Goal: Task Accomplishment & Management: Use online tool/utility

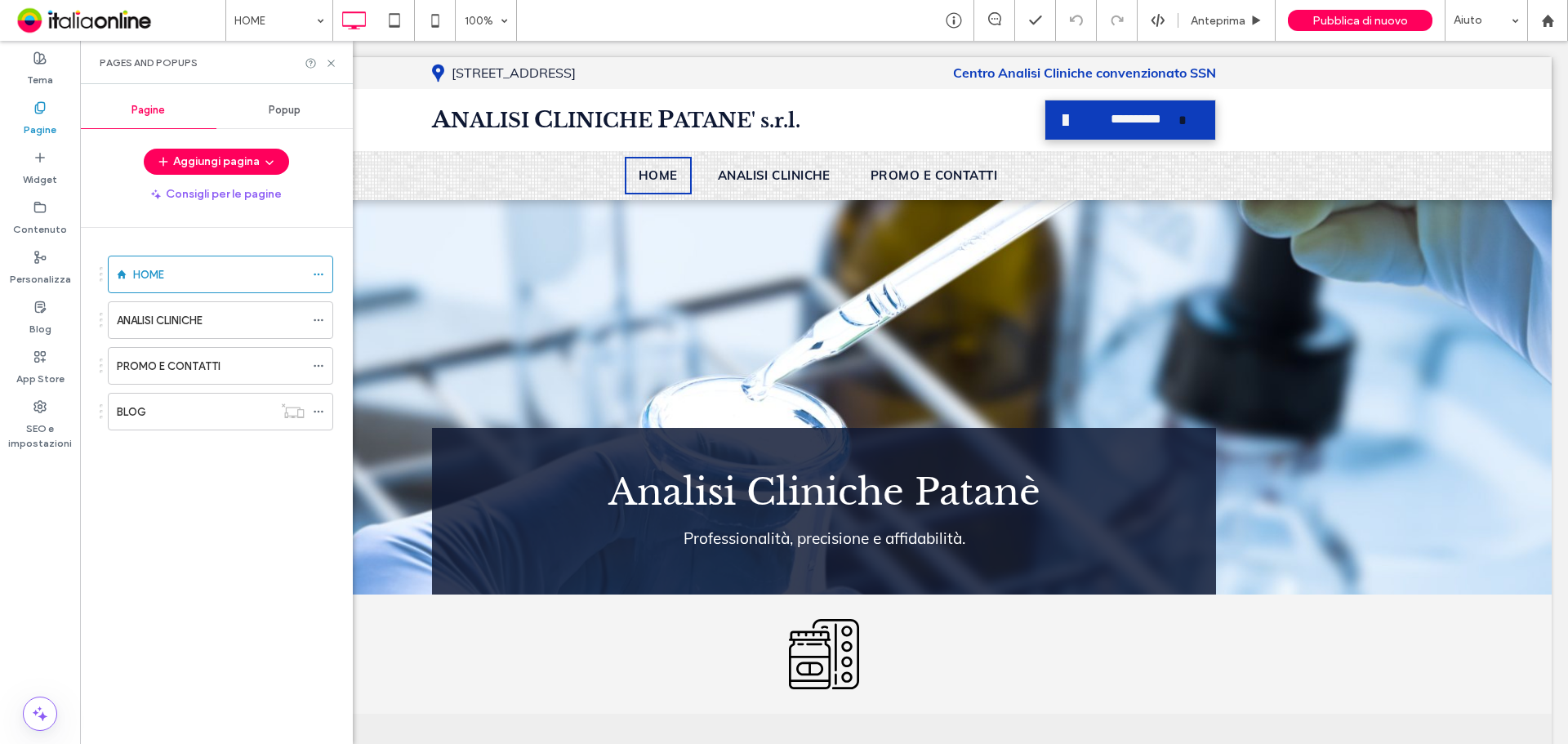
click at [172, 363] on label "PROMO E CONTATTI" at bounding box center [168, 366] width 103 height 29
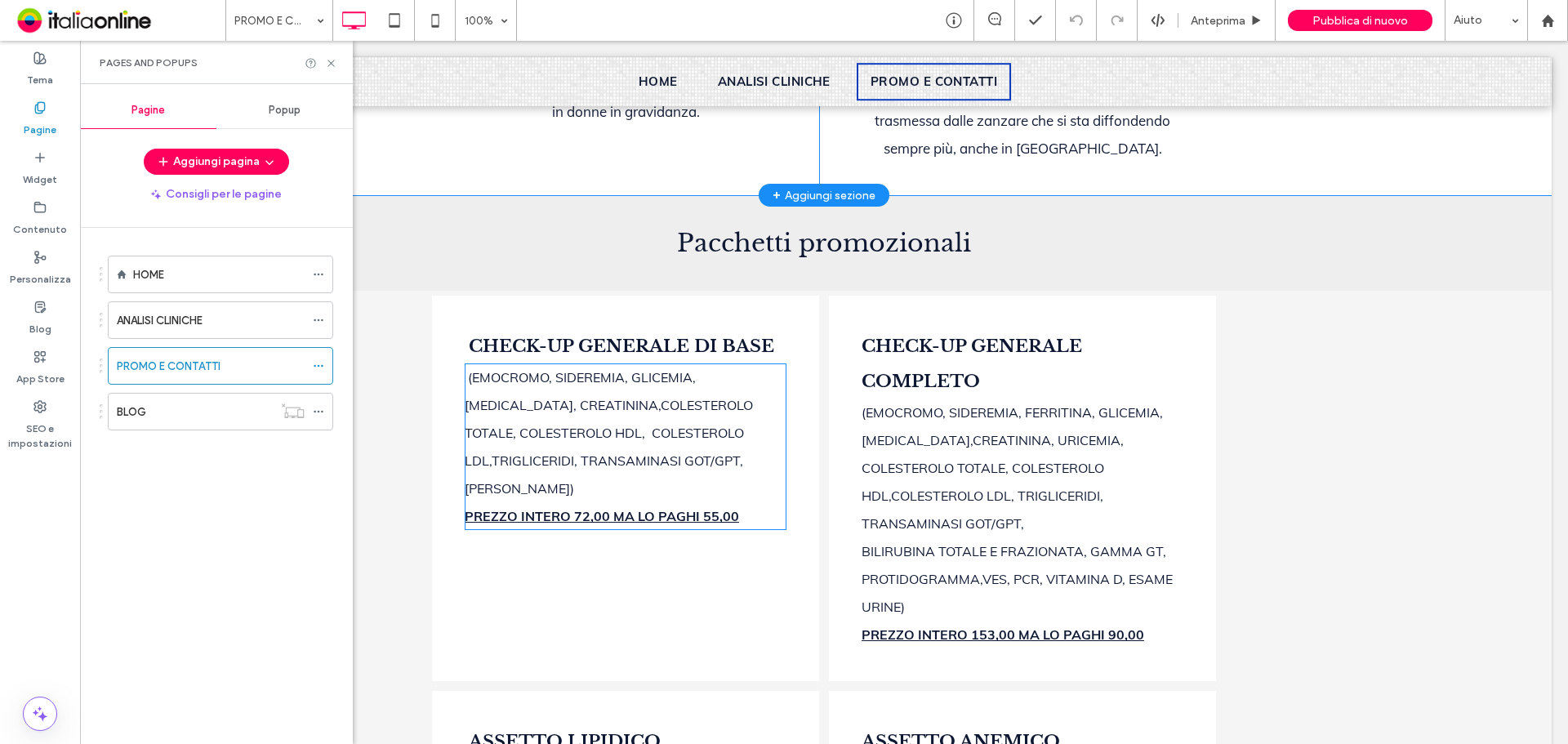
scroll to position [327, 0]
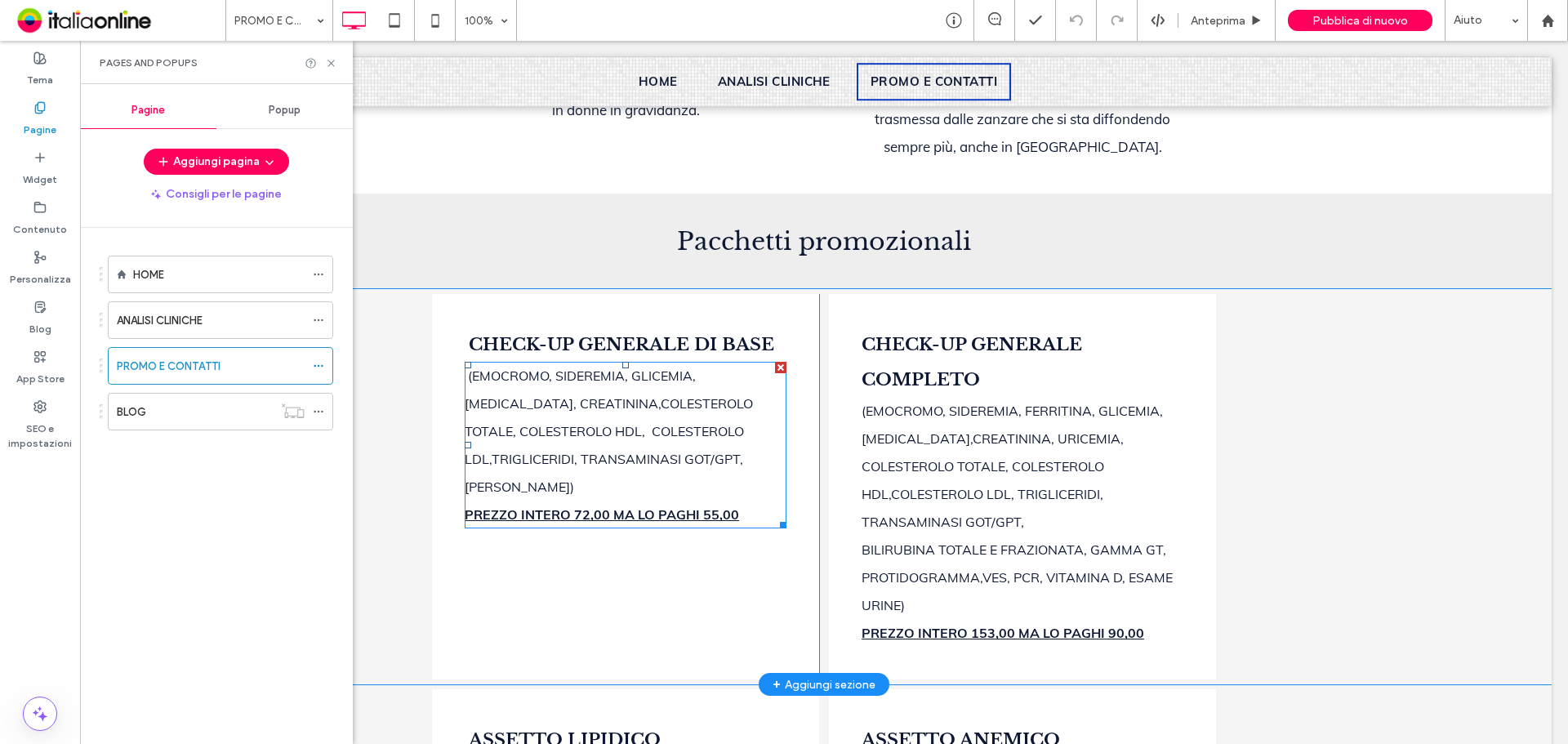
click at [547, 522] on b "PREZZO INTERO 72,00 MA LO PAGHI 55,00" at bounding box center [601, 515] width 275 height 17
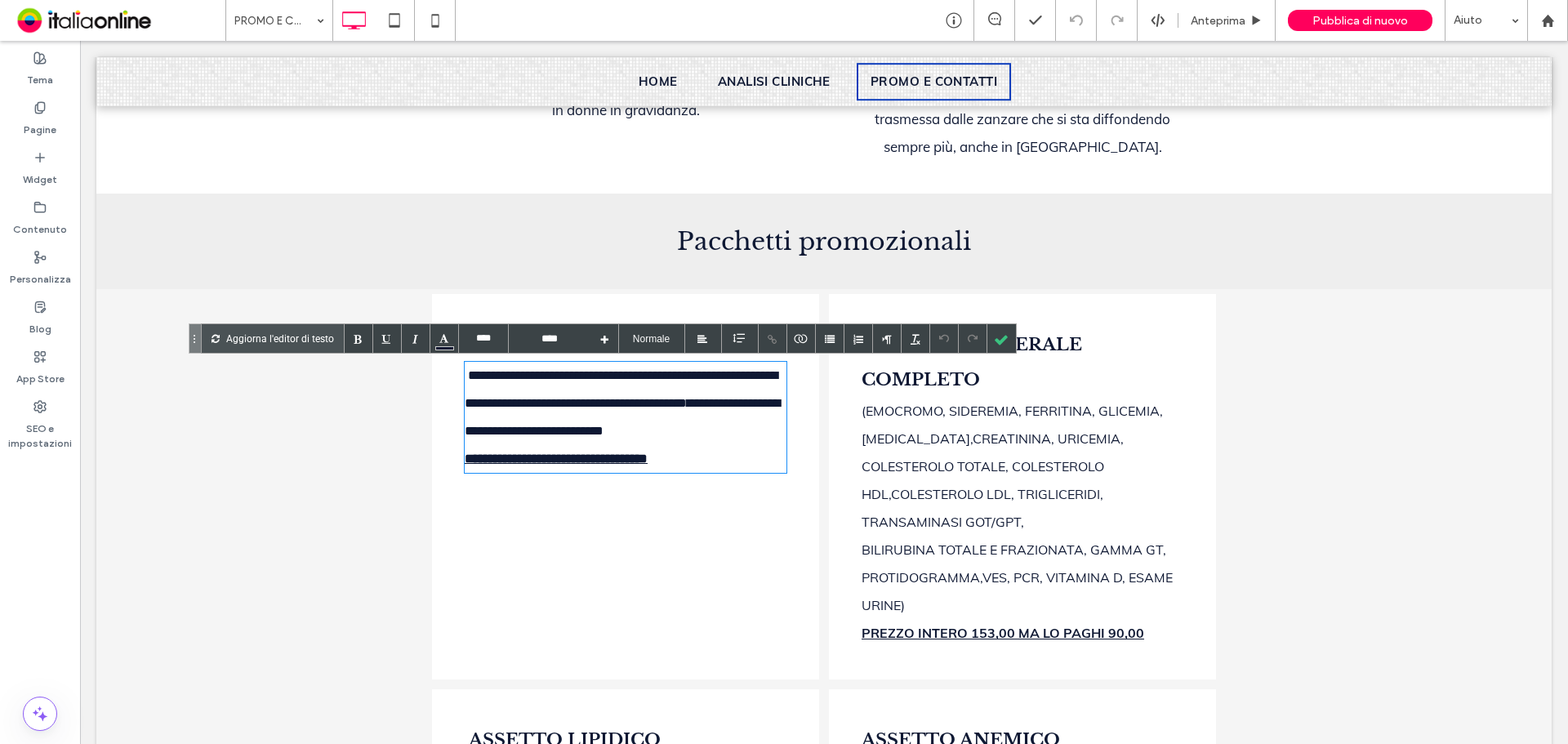
drag, startPoint x: 552, startPoint y: 522, endPoint x: 570, endPoint y: 522, distance: 18.0
click at [552, 465] on b "**********" at bounding box center [556, 458] width 183 height 12
drag, startPoint x: 743, startPoint y: 523, endPoint x: 419, endPoint y: 525, distance: 324.0
click at [419, 525] on div "**********" at bounding box center [824, 487] width 1454 height 396
type input "****"
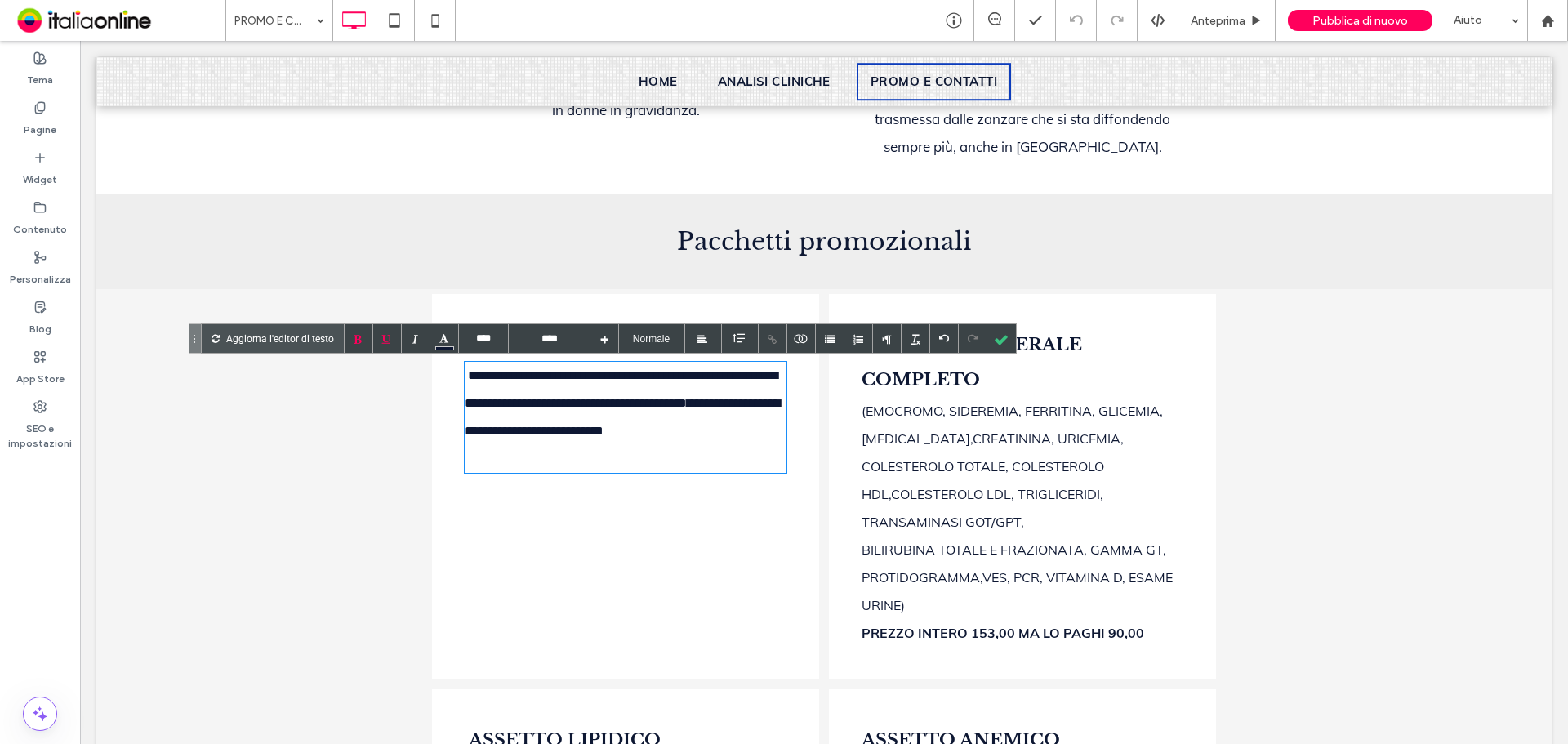
click at [1121, 625] on b "PREZZO INTERO 153,00 MA LO PAGHI 90,00" at bounding box center [1003, 633] width 283 height 17
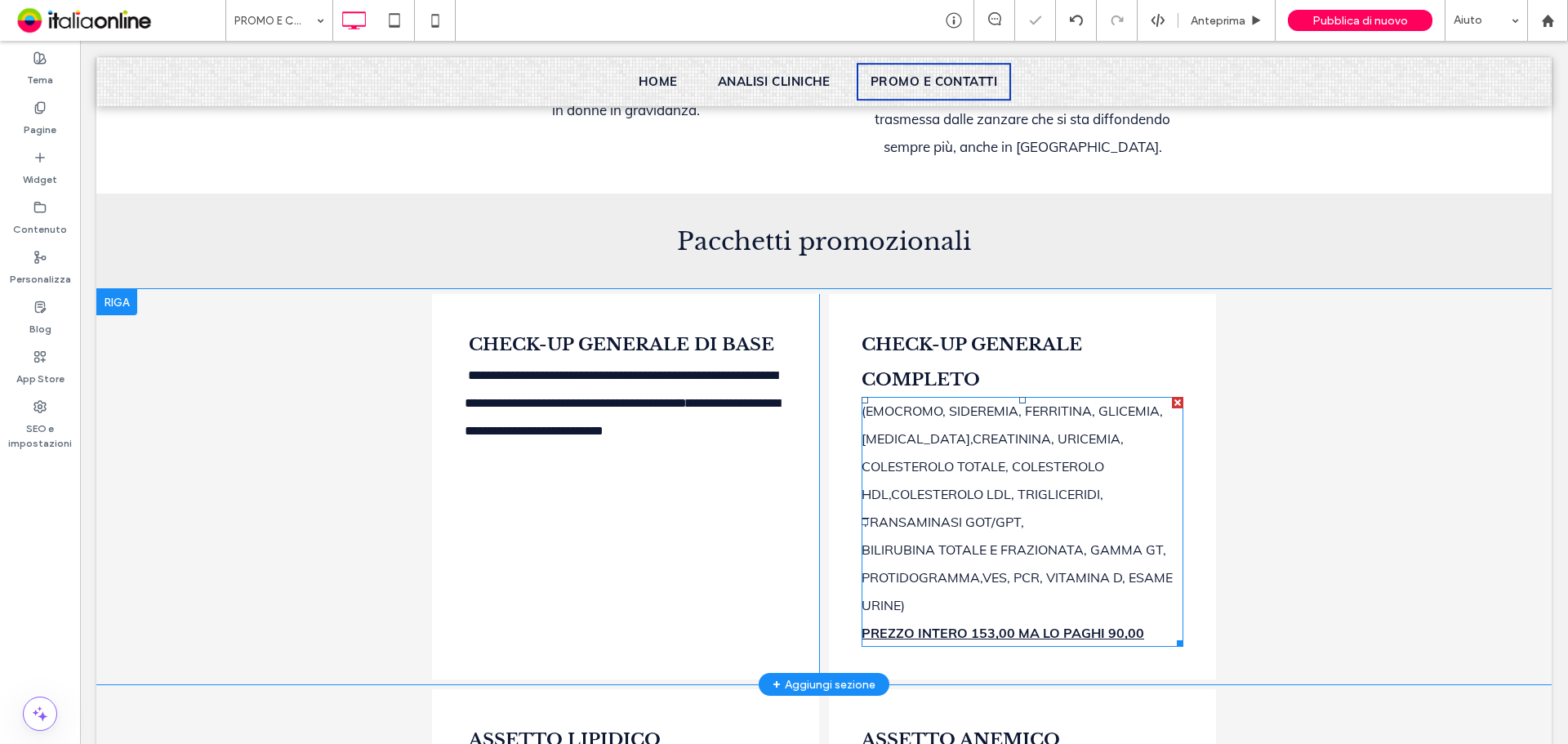
click at [1129, 625] on b "PREZZO INTERO 153,00 MA LO PAGHI 90,00" at bounding box center [1003, 633] width 283 height 17
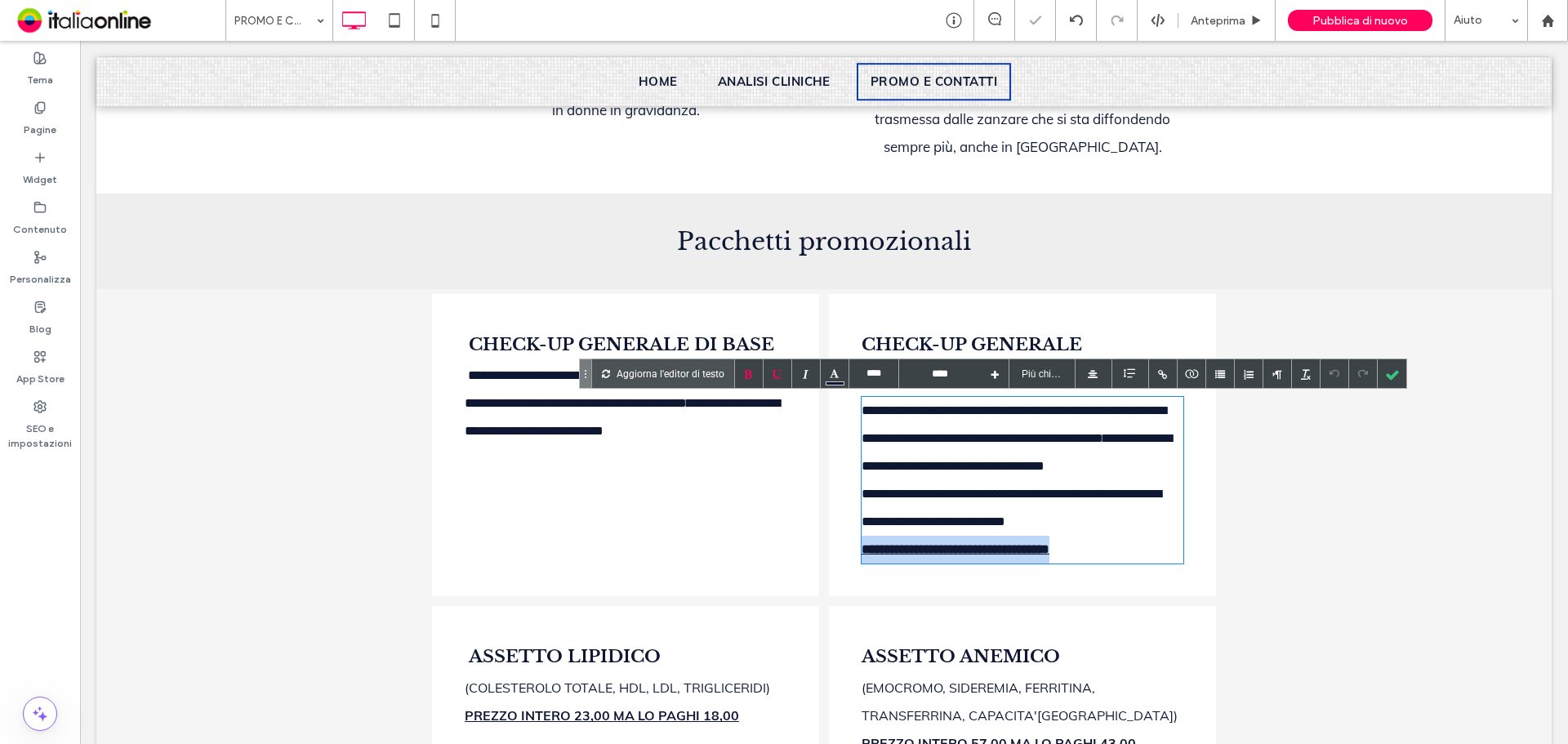
drag, startPoint x: 955, startPoint y: 610, endPoint x: 803, endPoint y: 612, distance: 152.0
click at [783, 602] on div "**********" at bounding box center [824, 445] width 784 height 312
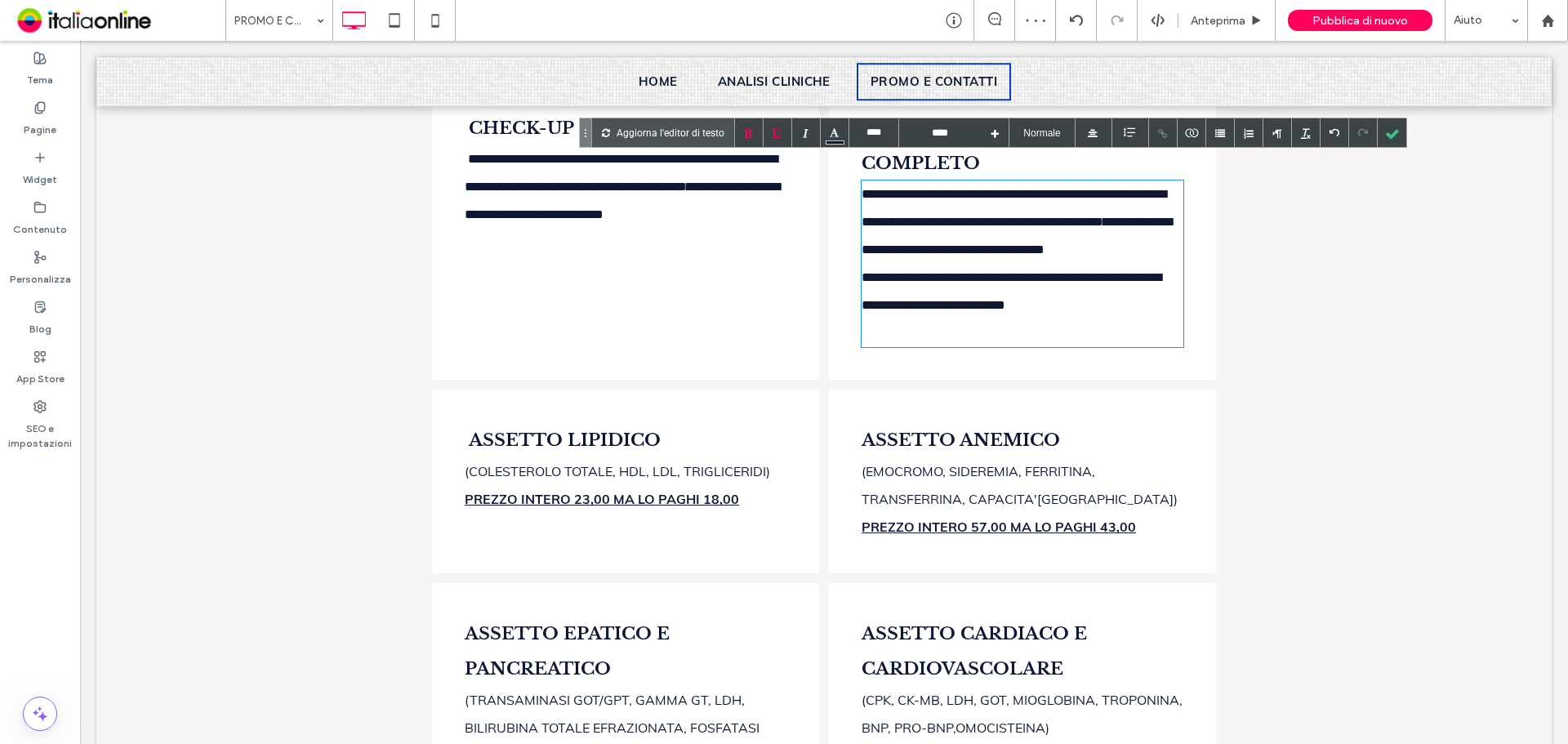
scroll to position [572, 0]
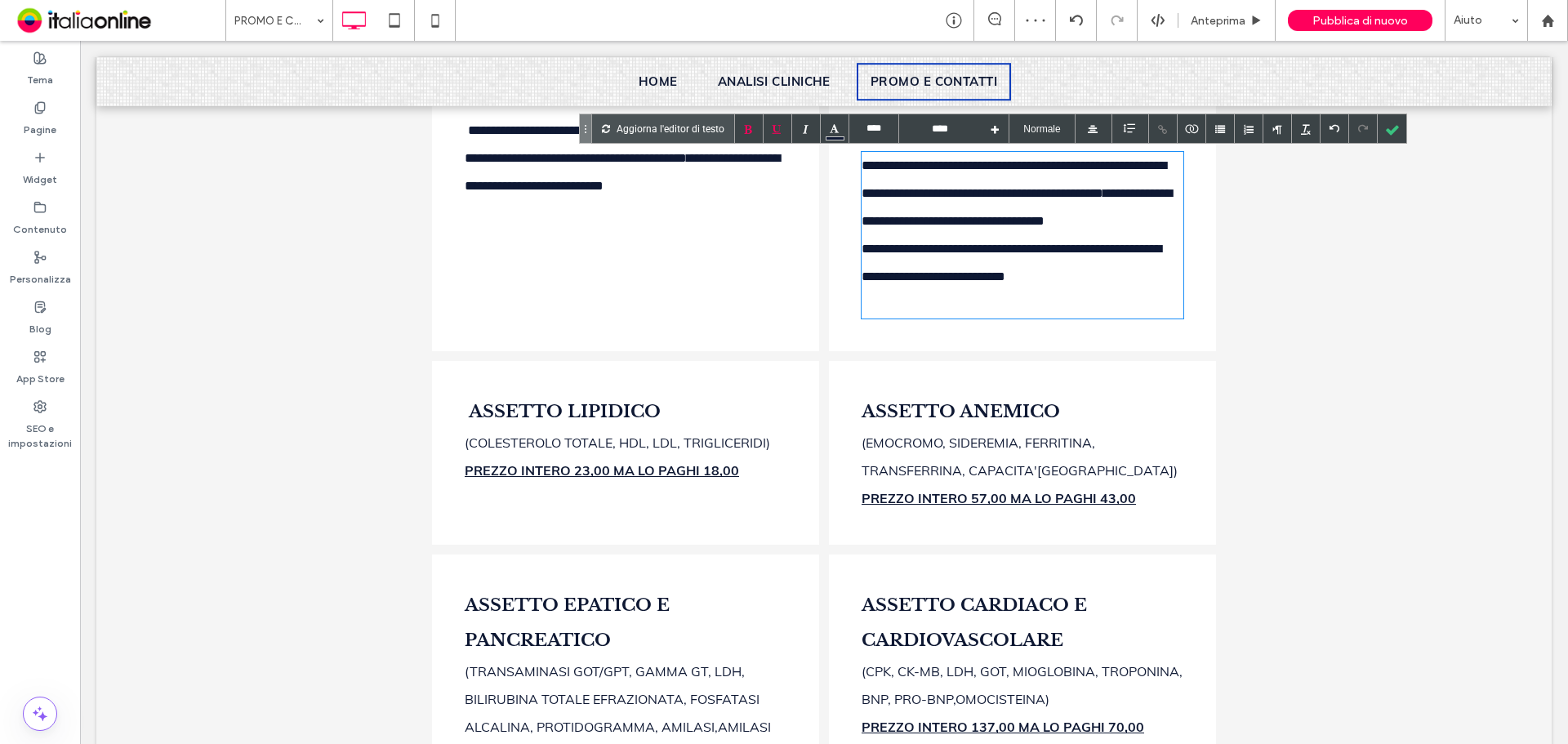
type input "****"
click at [660, 479] on b "PREZZO INTERO 23,00 MA LO PAGHI 18,00" at bounding box center [601, 471] width 275 height 17
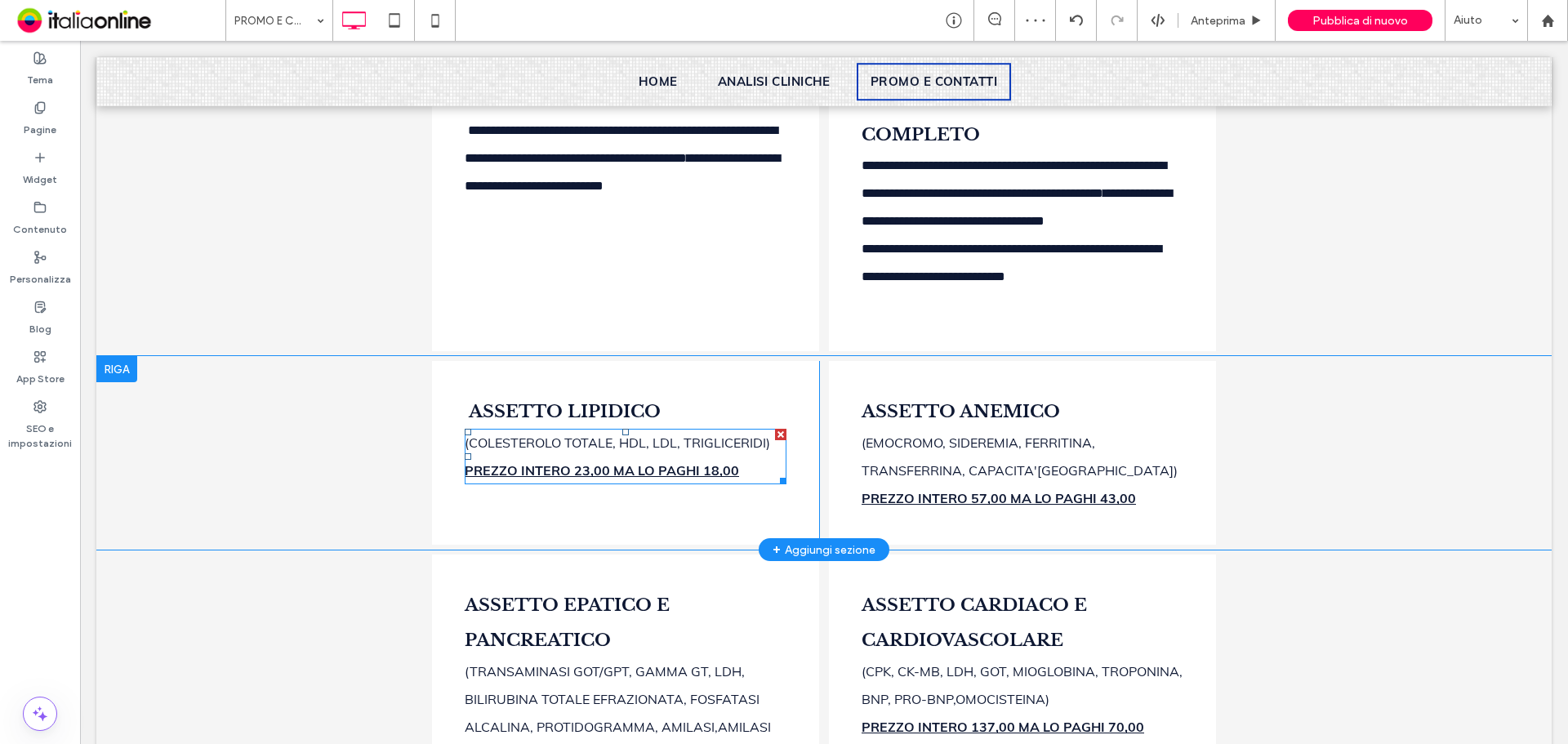
click at [709, 479] on b "PREZZO INTERO 23,00 MA LO PAGHI 18,00" at bounding box center [601, 471] width 275 height 17
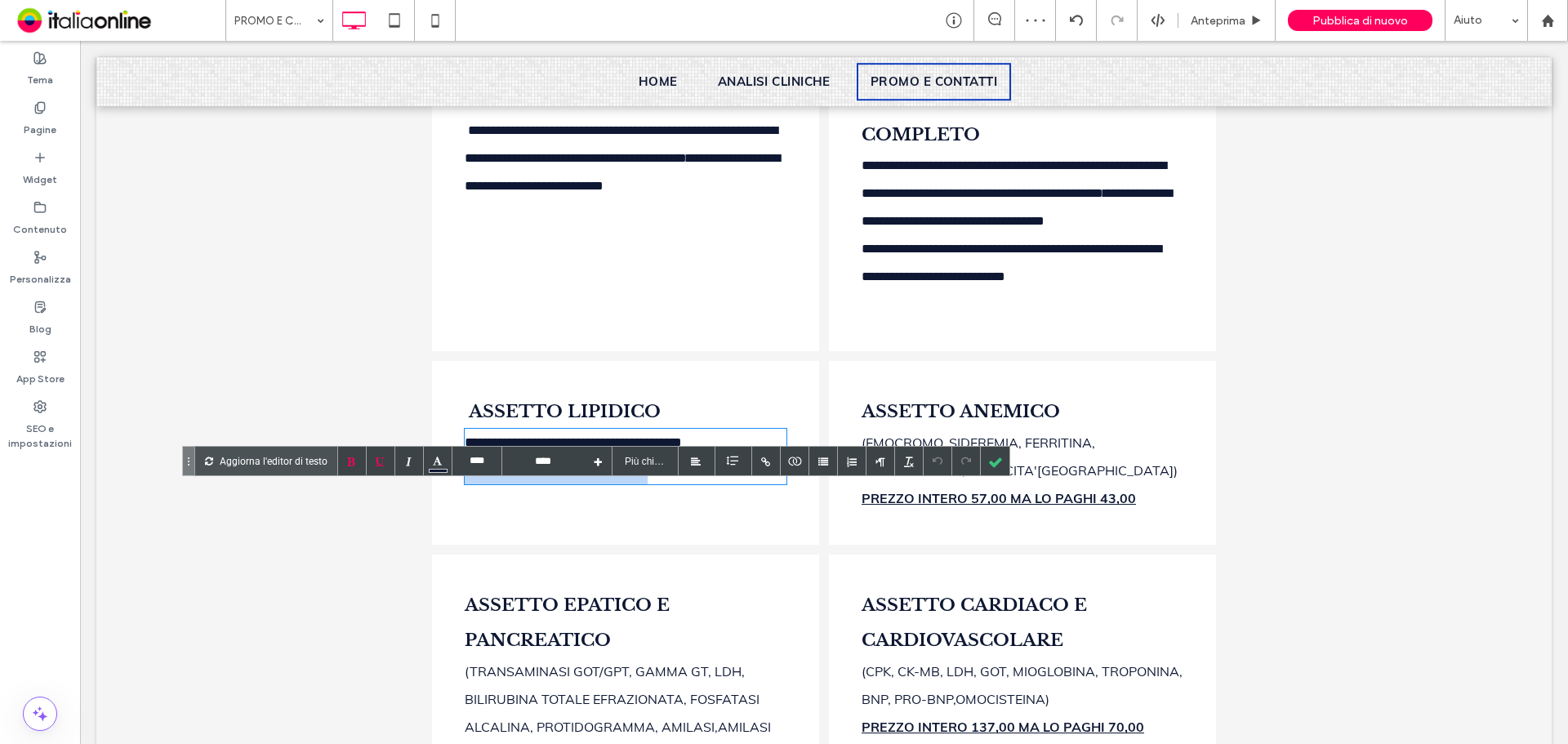
drag, startPoint x: 744, startPoint y: 526, endPoint x: 397, endPoint y: 526, distance: 347.0
click at [369, 524] on div "**********" at bounding box center [824, 453] width 1454 height 194
type input "****"
click at [948, 507] on b "PREZZO INTERO 57,00 MA LO PAGHI 43,00" at bounding box center [998, 498] width 275 height 17
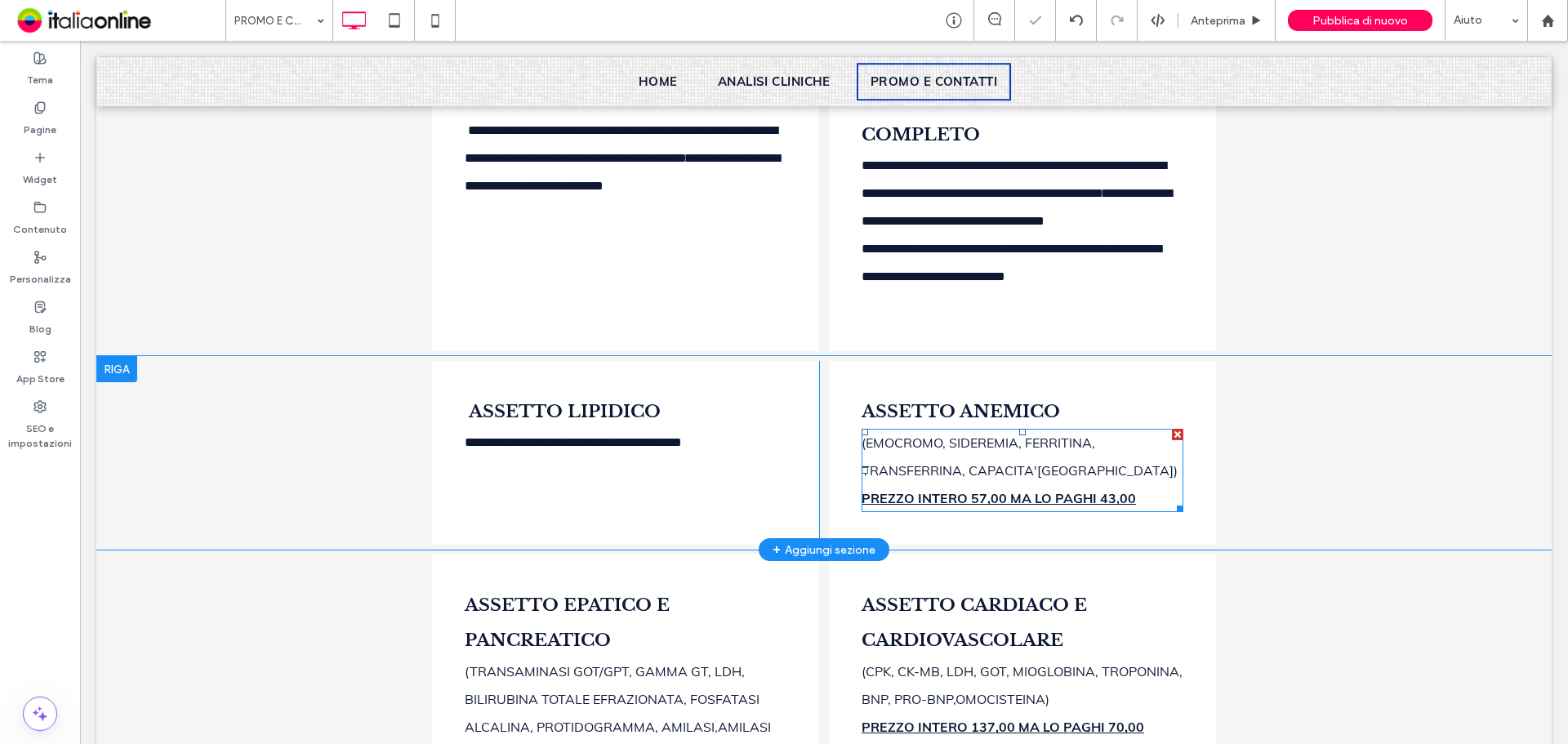
click at [941, 507] on b "PREZZO INTERO 57,00 MA LO PAGHI 43,00" at bounding box center [998, 498] width 275 height 17
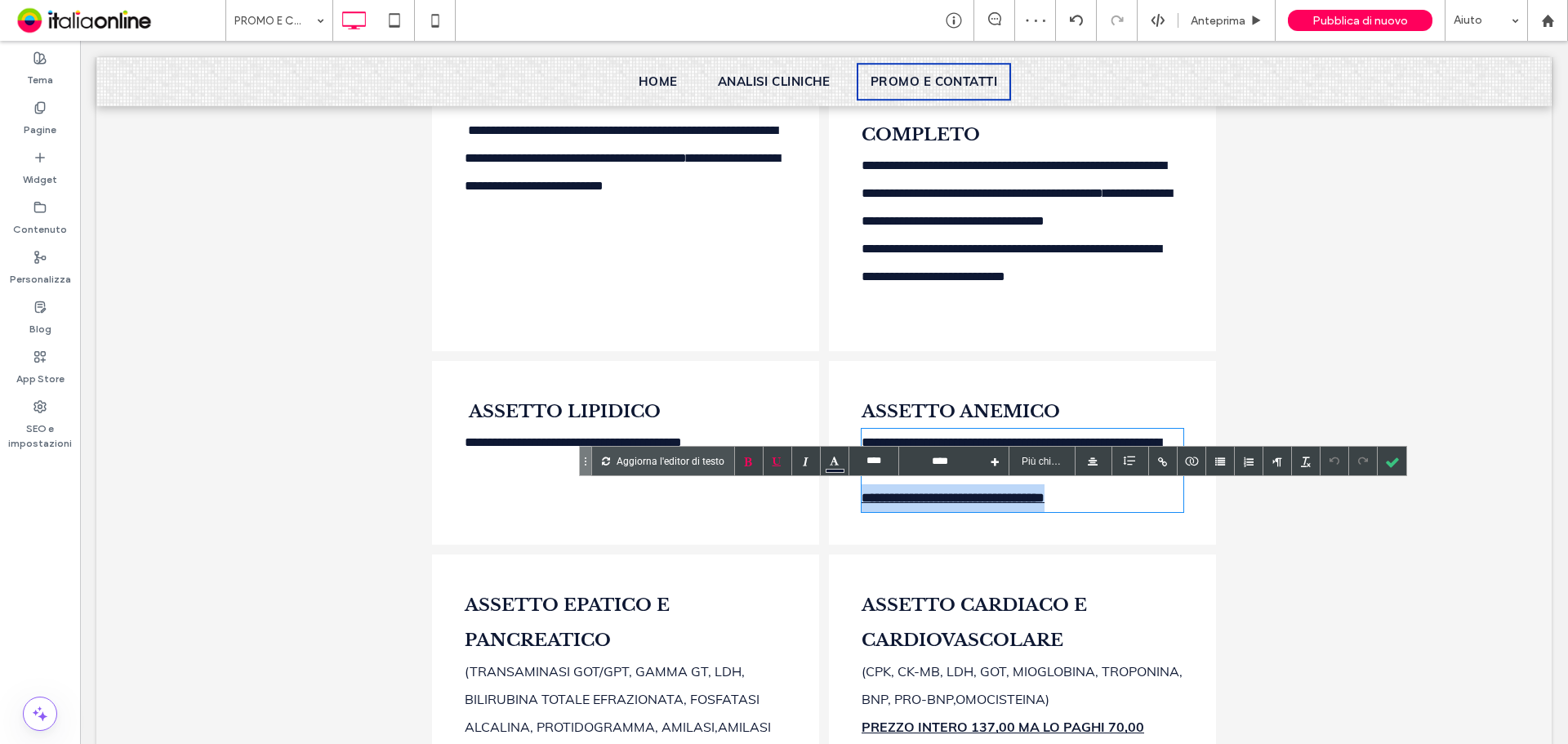
drag, startPoint x: 1154, startPoint y: 556, endPoint x: 740, endPoint y: 561, distance: 414.0
click at [740, 549] on div "**********" at bounding box center [824, 453] width 784 height 194
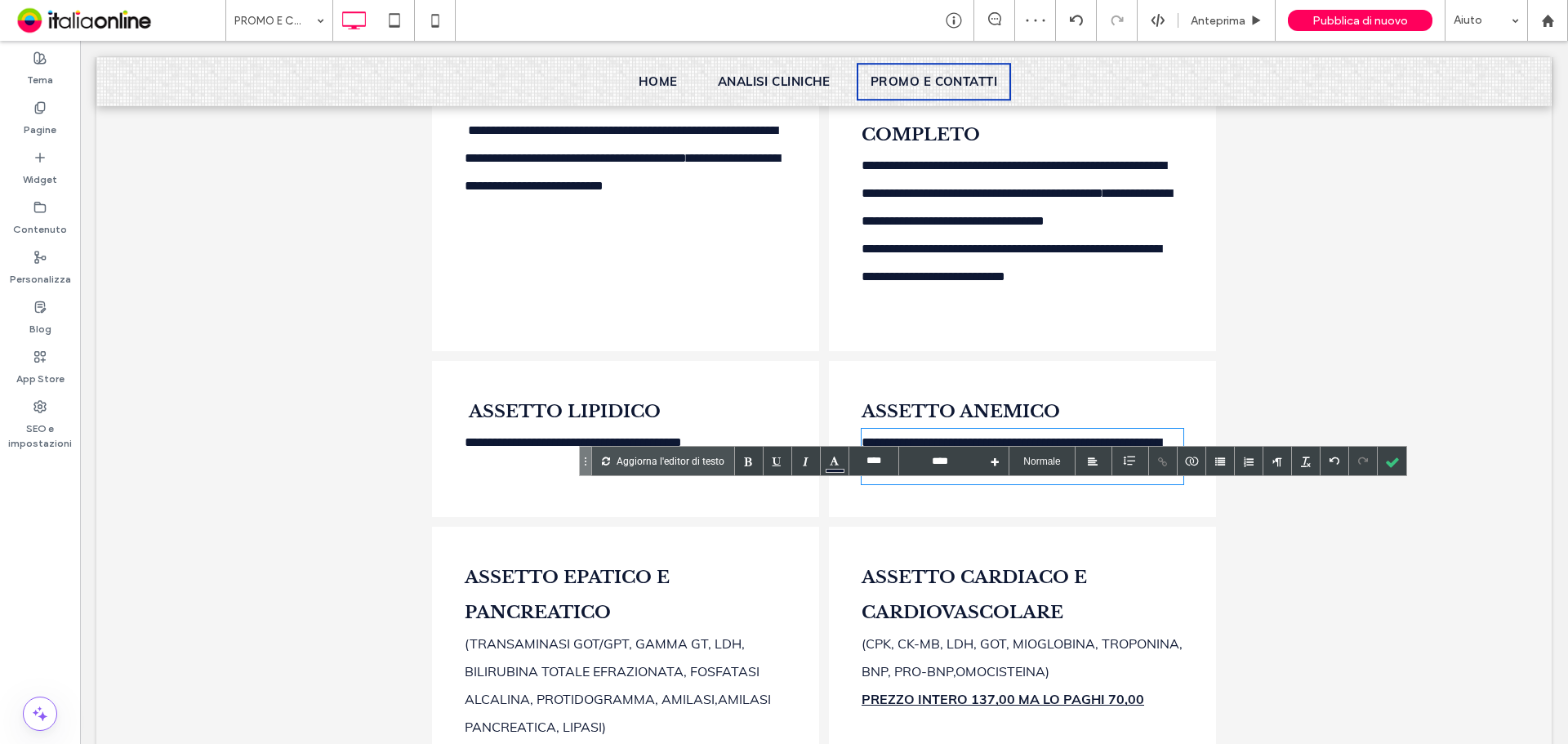
click at [688, 484] on div at bounding box center [625, 470] width 322 height 28
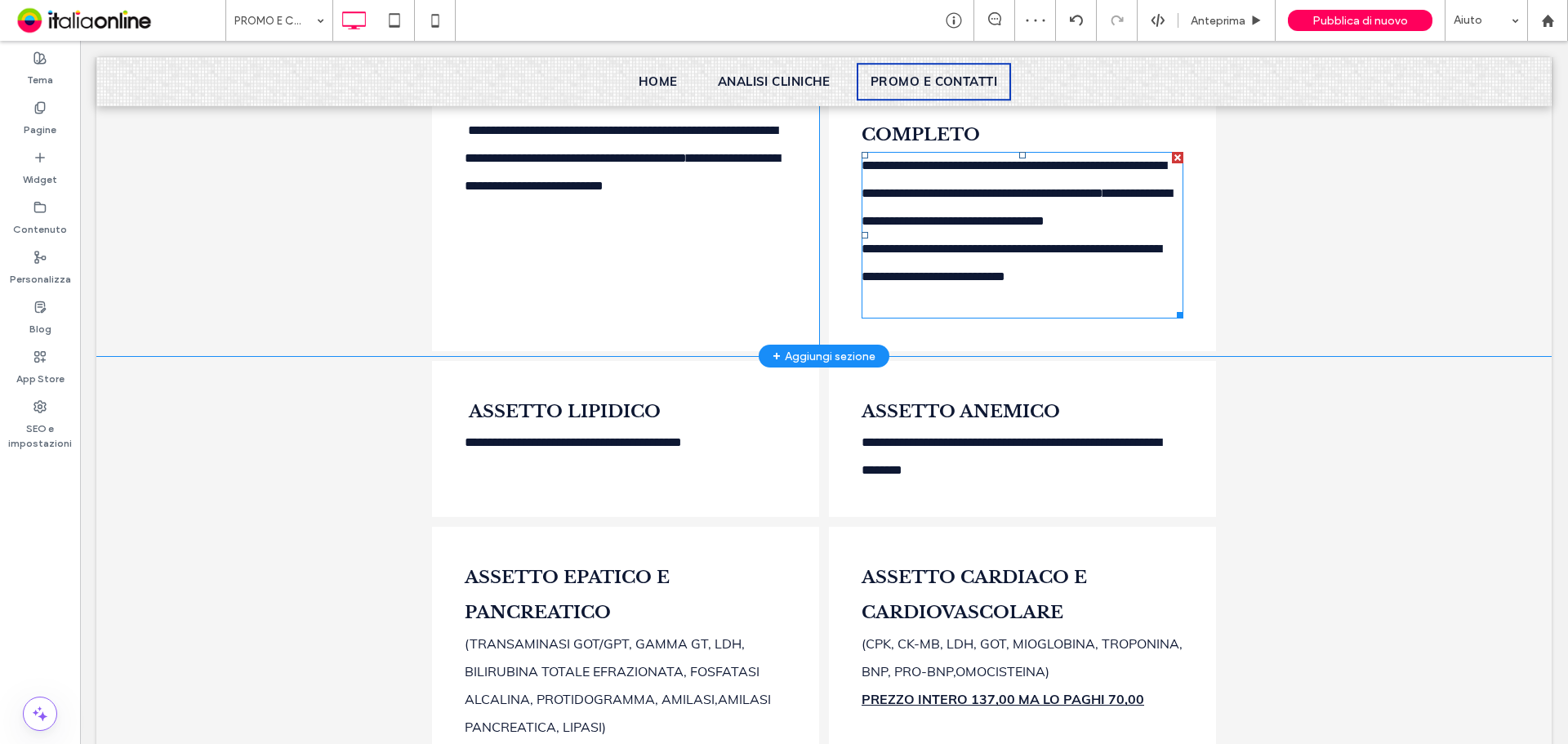
click at [937, 318] on div at bounding box center [1023, 304] width 322 height 28
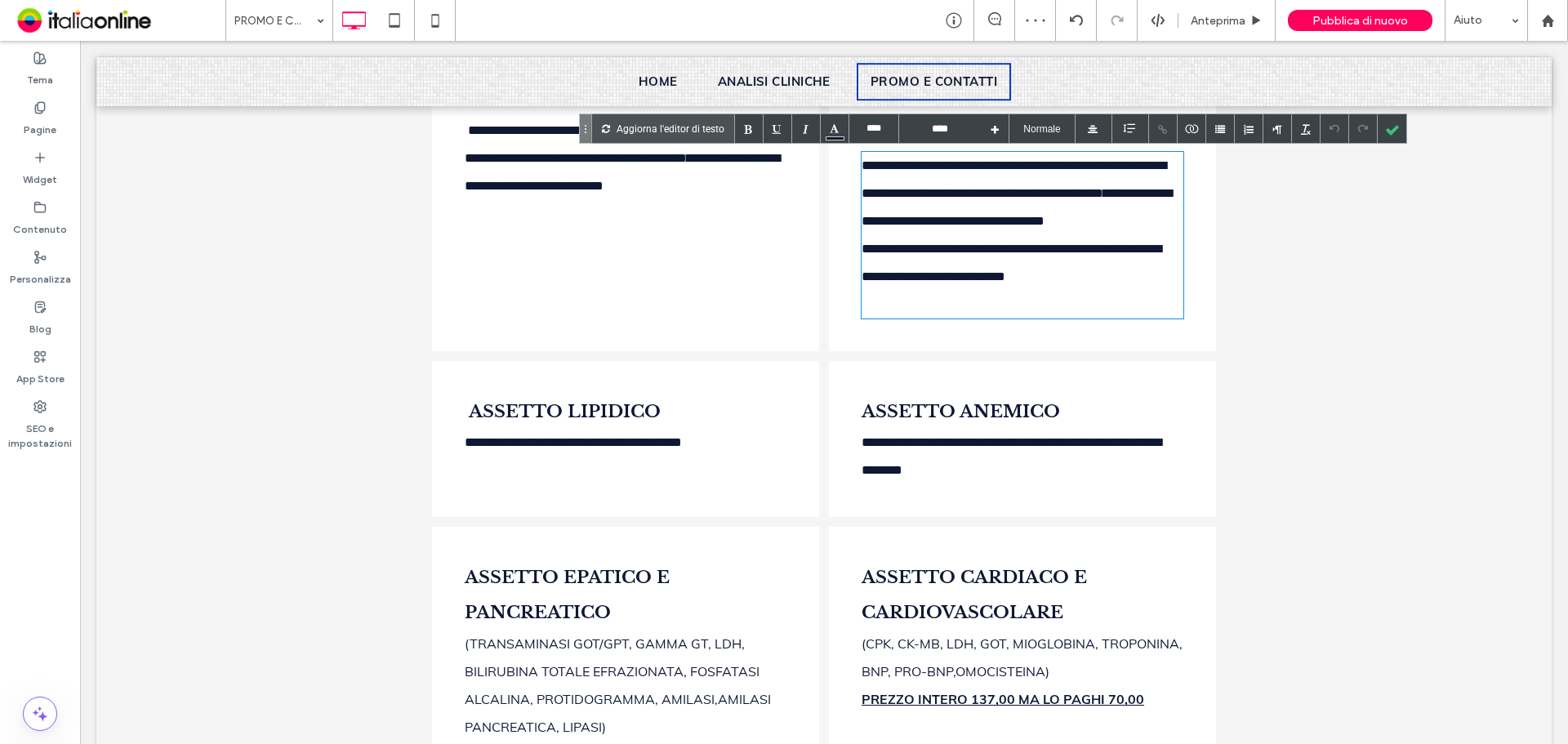
click at [915, 318] on div at bounding box center [1023, 304] width 322 height 28
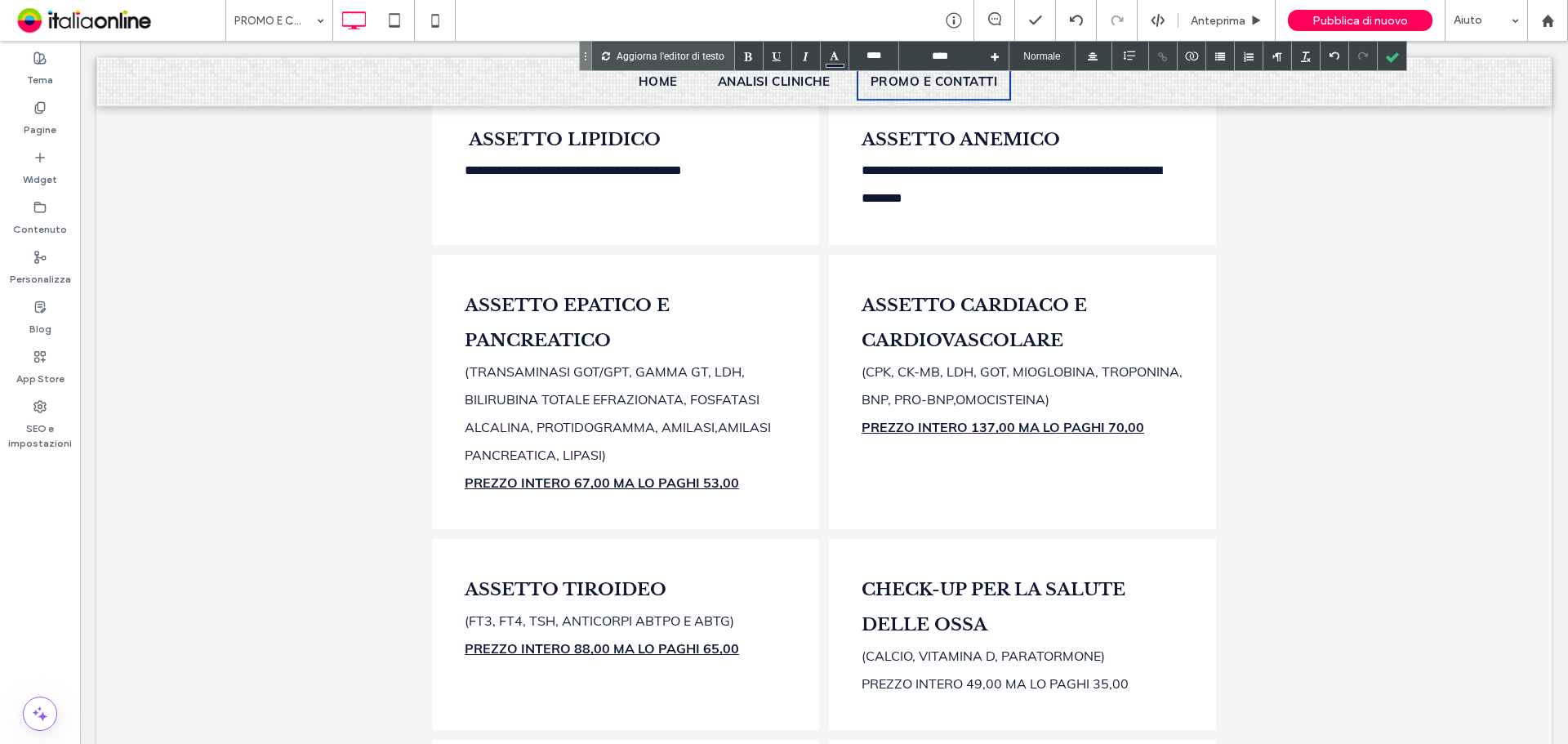
scroll to position [899, 0]
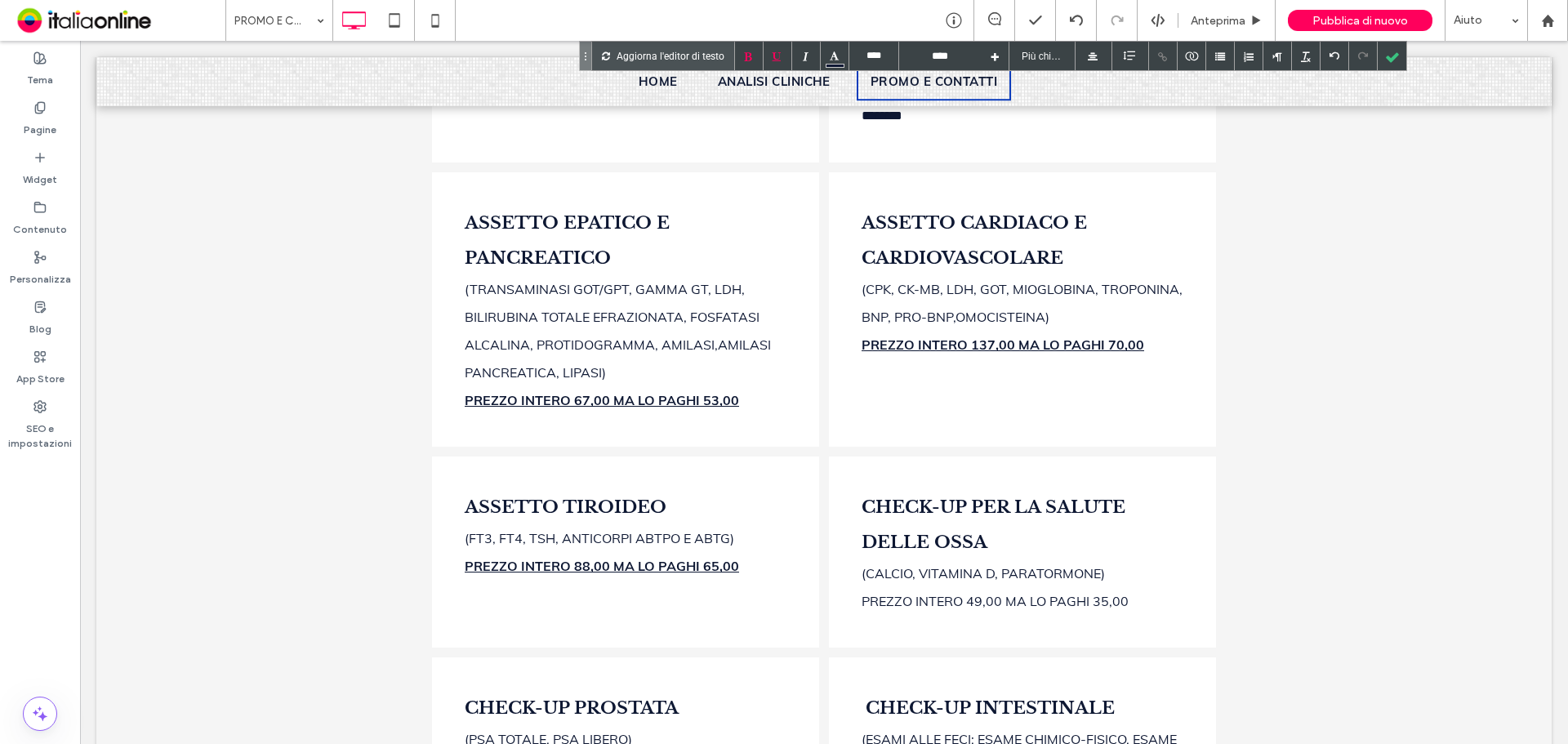
click at [605, 409] on b "PREZZO INTERO 67,00 MA LO PAGHI 53,00" at bounding box center [601, 400] width 275 height 17
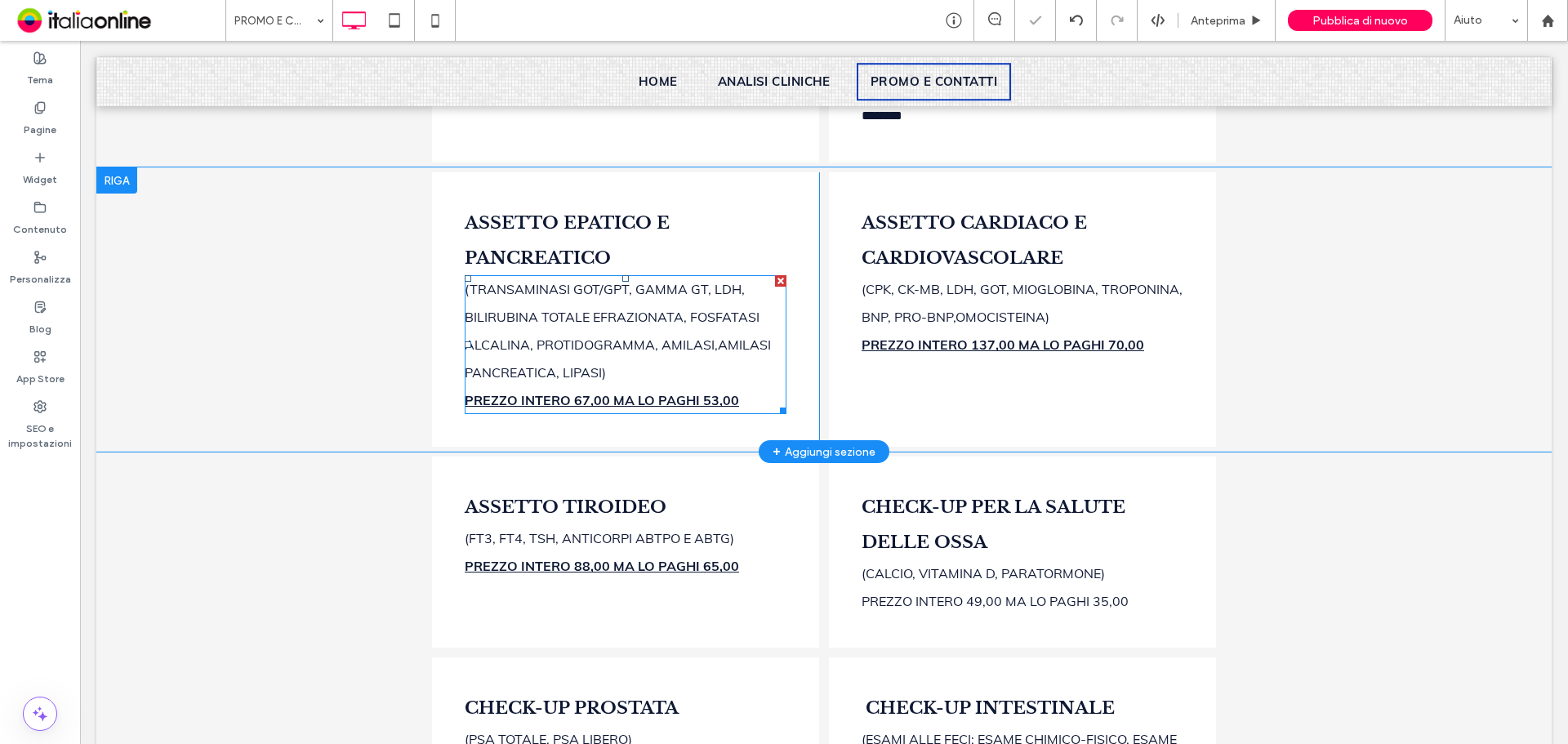
click at [623, 409] on b "PREZZO INTERO 67,00 MA LO PAGHI 53,00" at bounding box center [601, 400] width 275 height 17
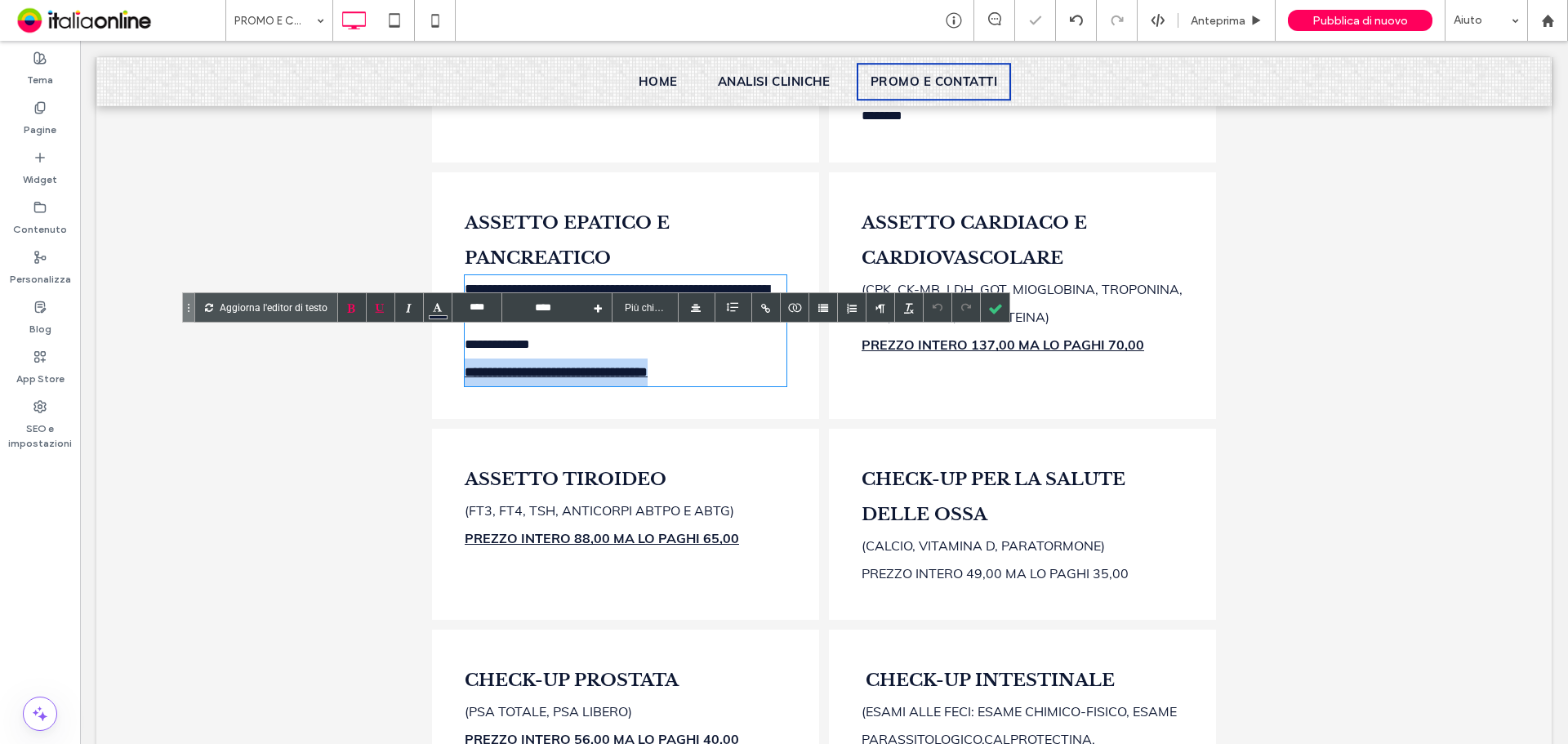
drag, startPoint x: 744, startPoint y: 458, endPoint x: 345, endPoint y: 457, distance: 399.0
click at [345, 424] on div "**********" at bounding box center [824, 295] width 1454 height 256
type input "****"
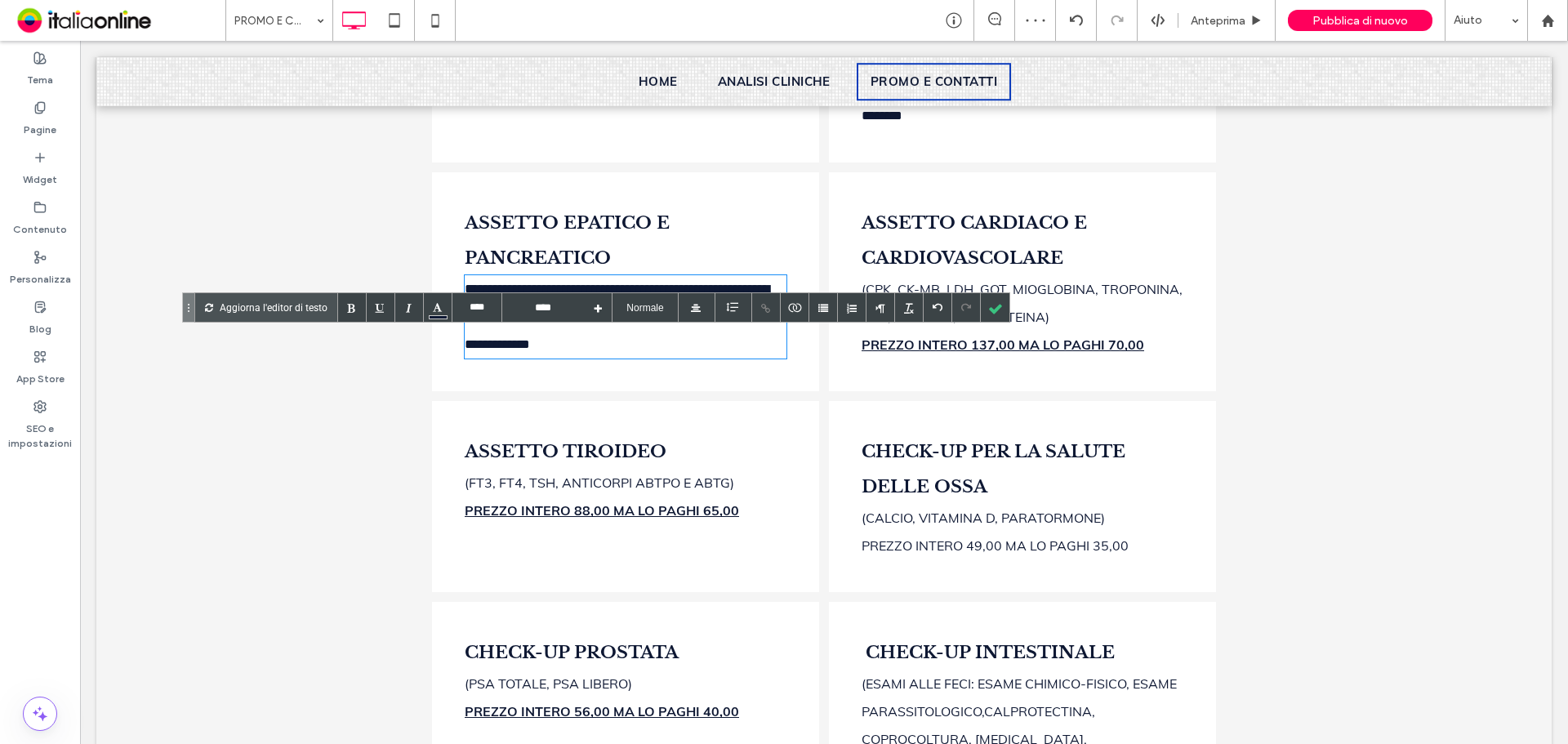
click at [933, 353] on b "PREZZO INTERO 137,00 MA LO PAGHI 70,00" at bounding box center [1003, 345] width 283 height 17
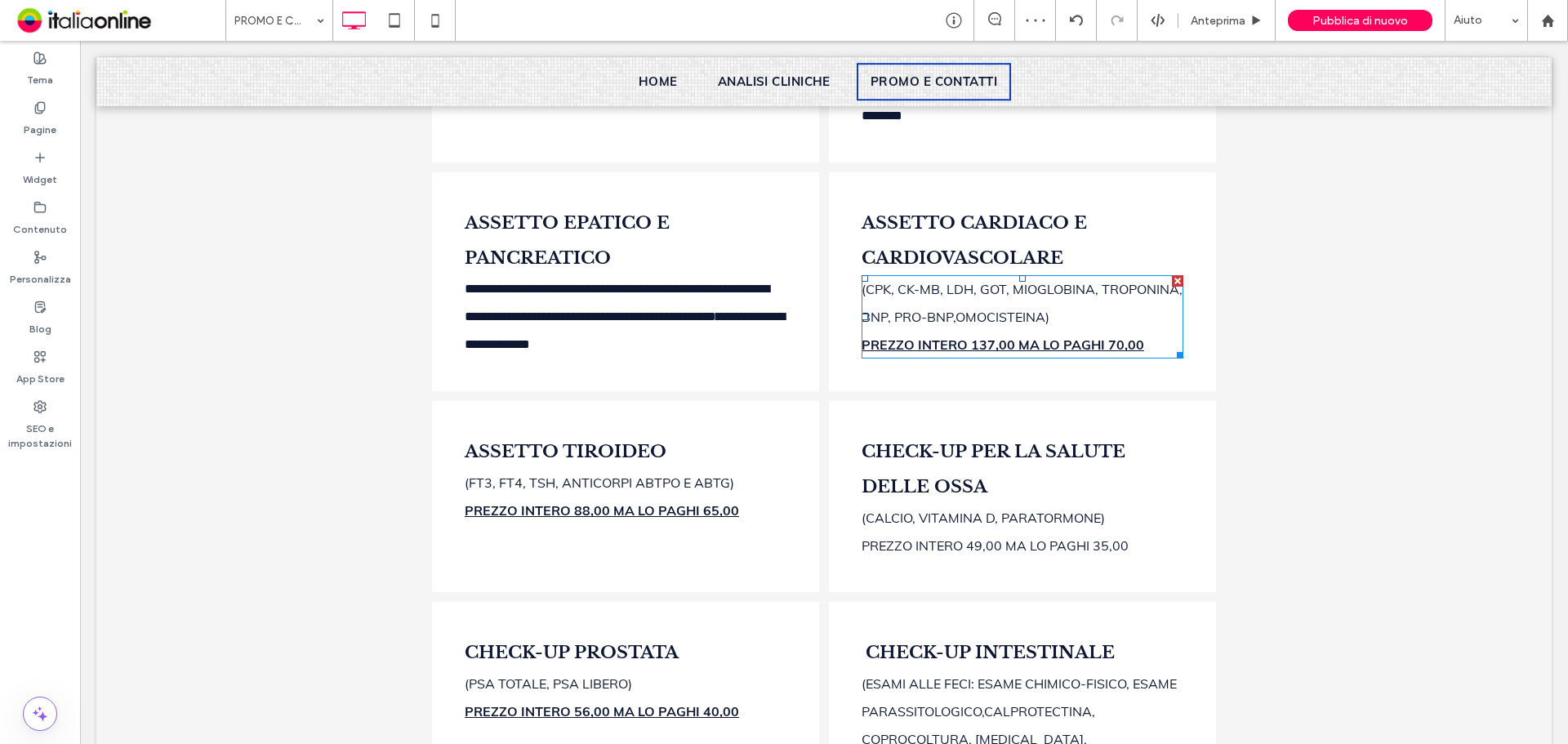
click at [934, 353] on b "PREZZO INTERO 137,00 MA LO PAGHI 70,00" at bounding box center [1003, 345] width 283 height 17
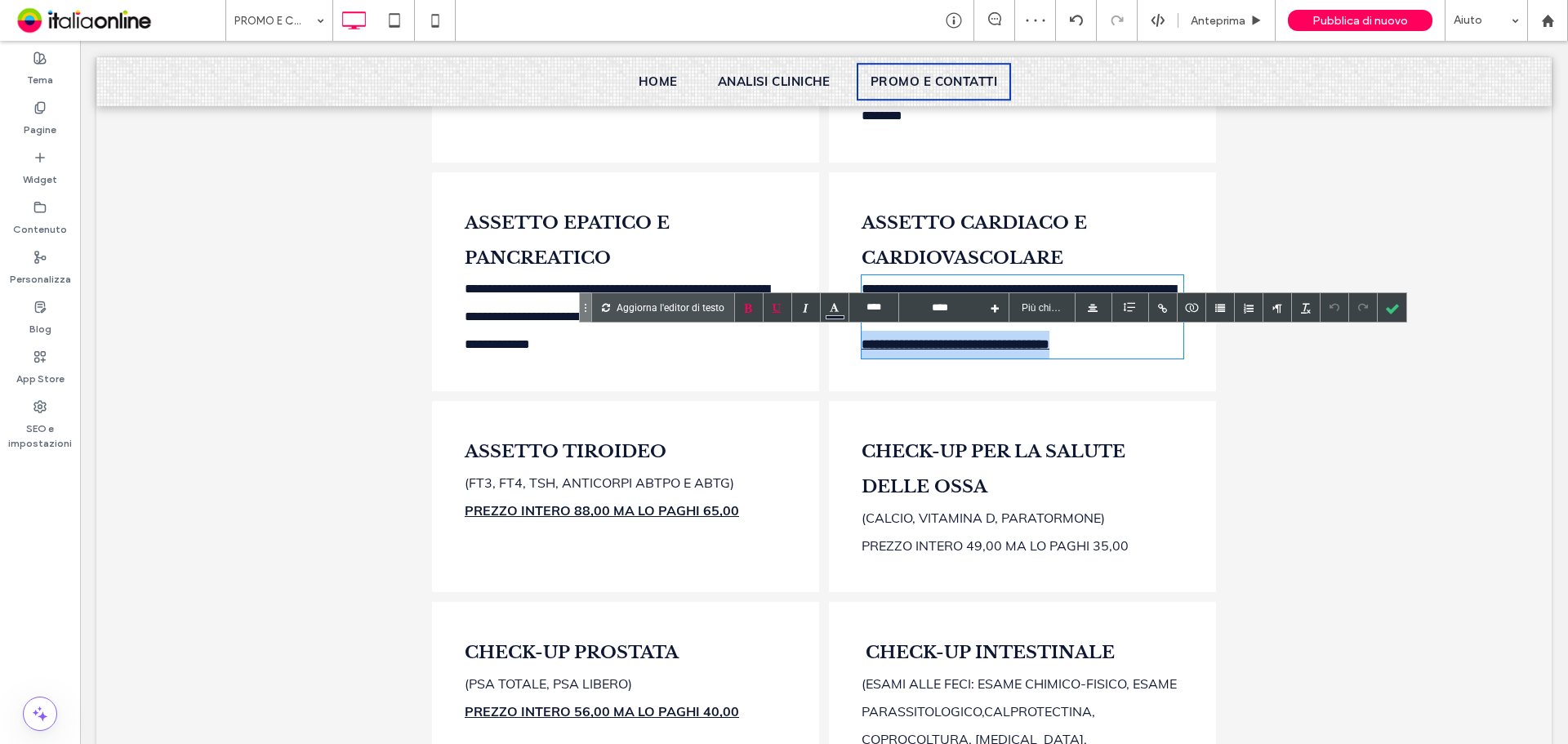
drag, startPoint x: 1156, startPoint y: 401, endPoint x: 637, endPoint y: 405, distance: 519.0
click at [637, 397] on div "**********" at bounding box center [824, 282] width 784 height 229
click at [679, 491] on span "(FT3, FT4, TSH, ANTICORPI ABTPO E ABTG)" at bounding box center [599, 483] width 270 height 17
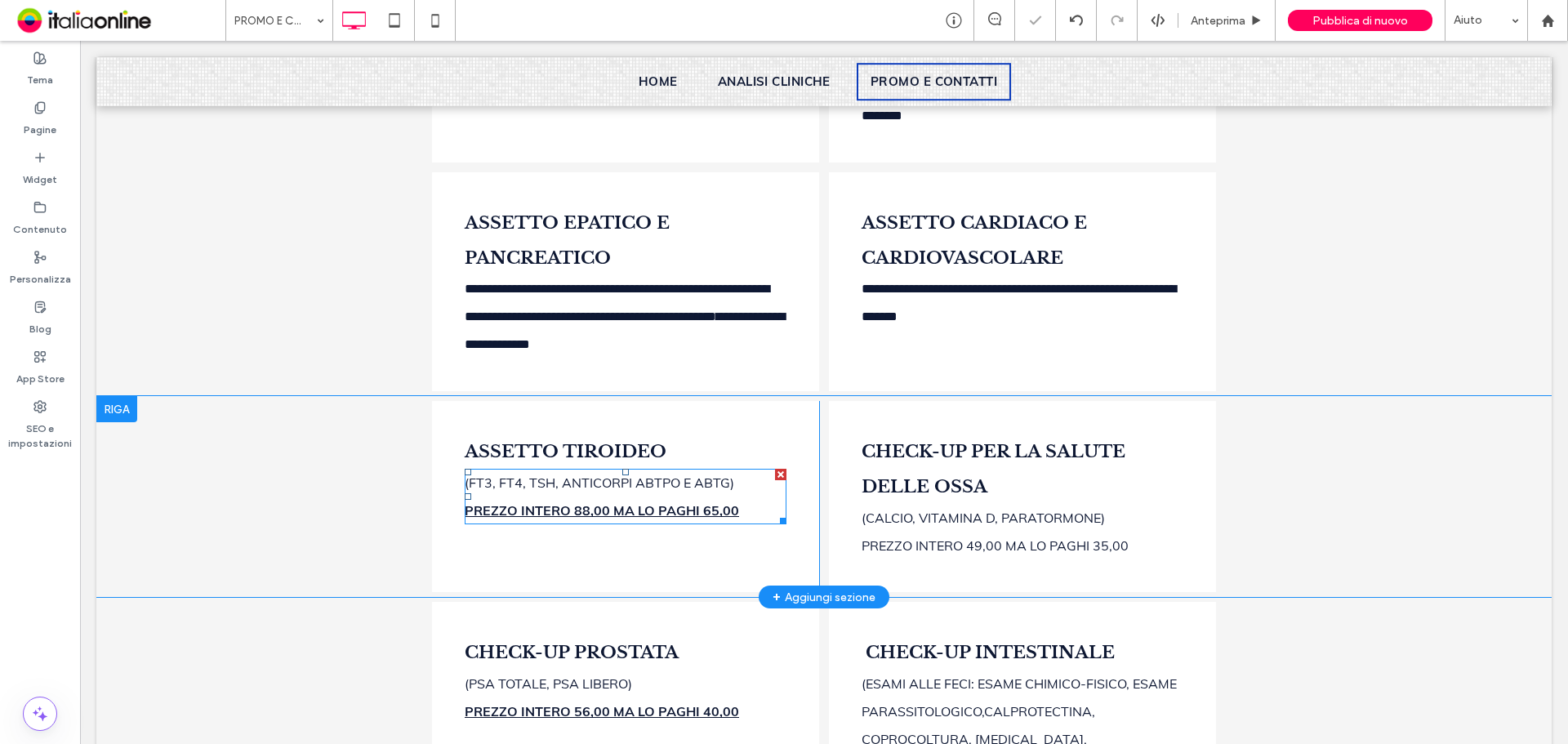
click at [729, 524] on div "PREZZO INTERO 88,00 MA LO PAGHI 65,00" at bounding box center [625, 510] width 322 height 28
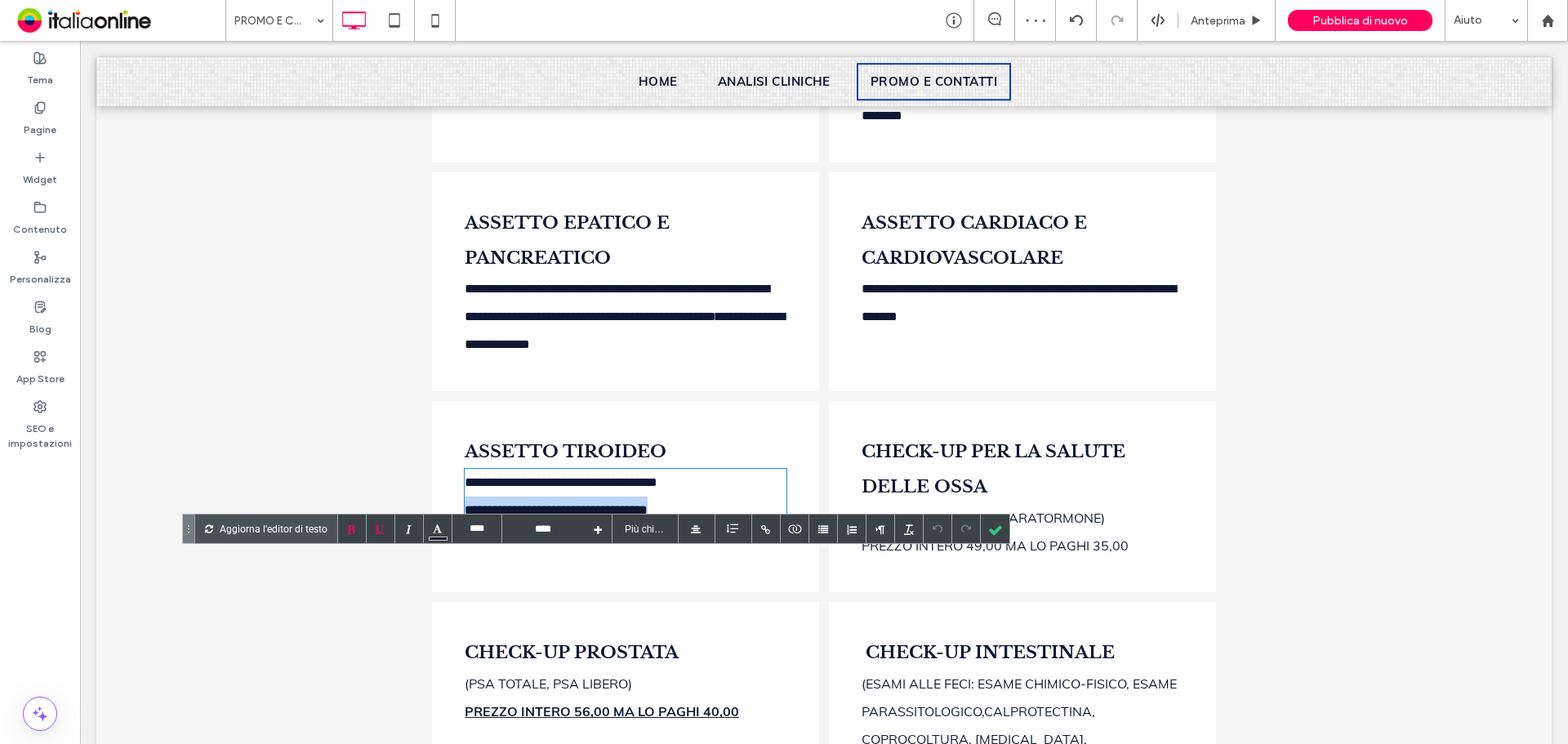
drag, startPoint x: 737, startPoint y: 595, endPoint x: 355, endPoint y: 595, distance: 382.0
click at [355, 595] on div "**********" at bounding box center [824, 497] width 1454 height 201
type input "****"
click at [928, 554] on span "PREZZO INTERO 49,00 MA LO PAGHI 35,00" at bounding box center [995, 546] width 267 height 17
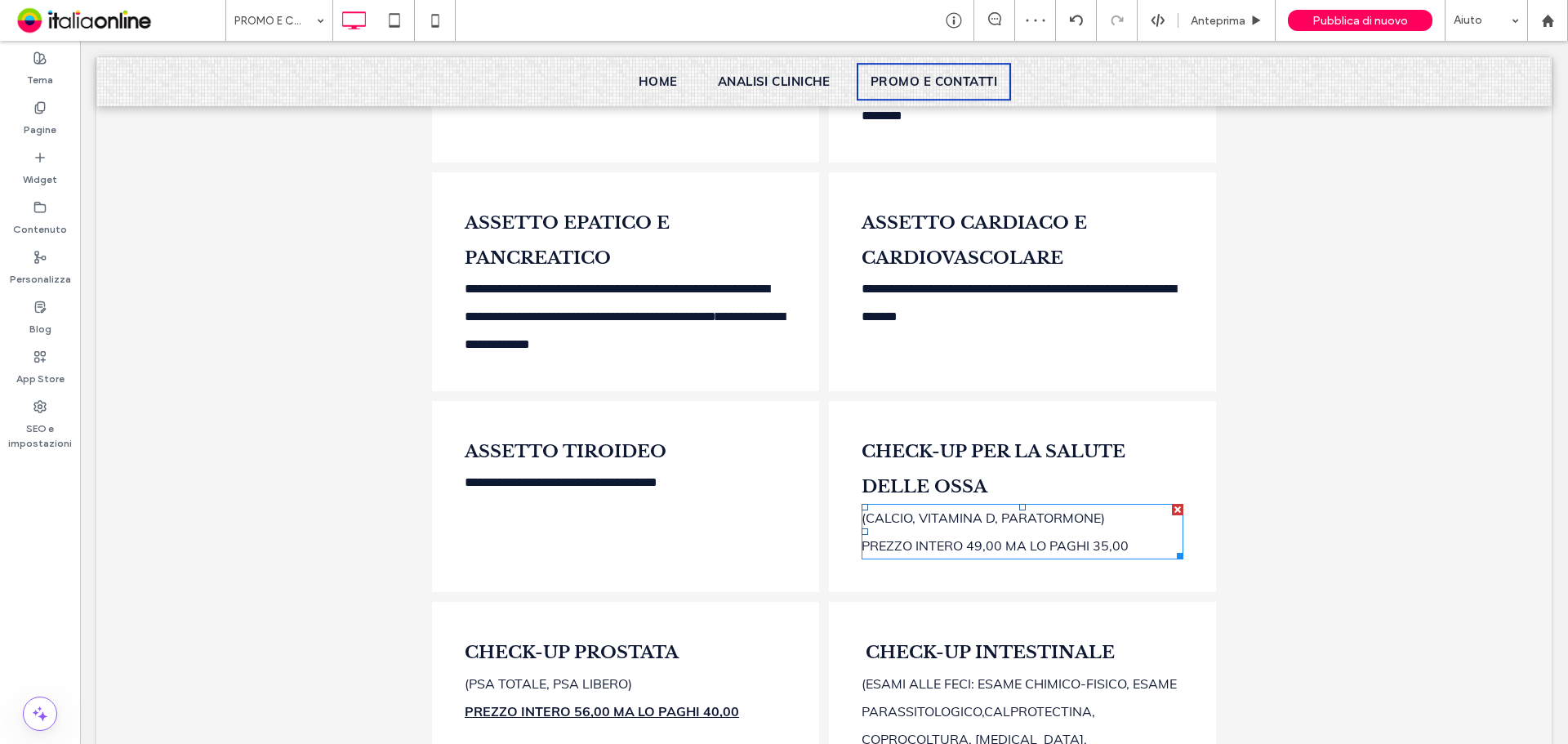
click at [995, 554] on span "PREZZO INTERO 49,00 MA LO PAGHI 35,00" at bounding box center [995, 546] width 267 height 17
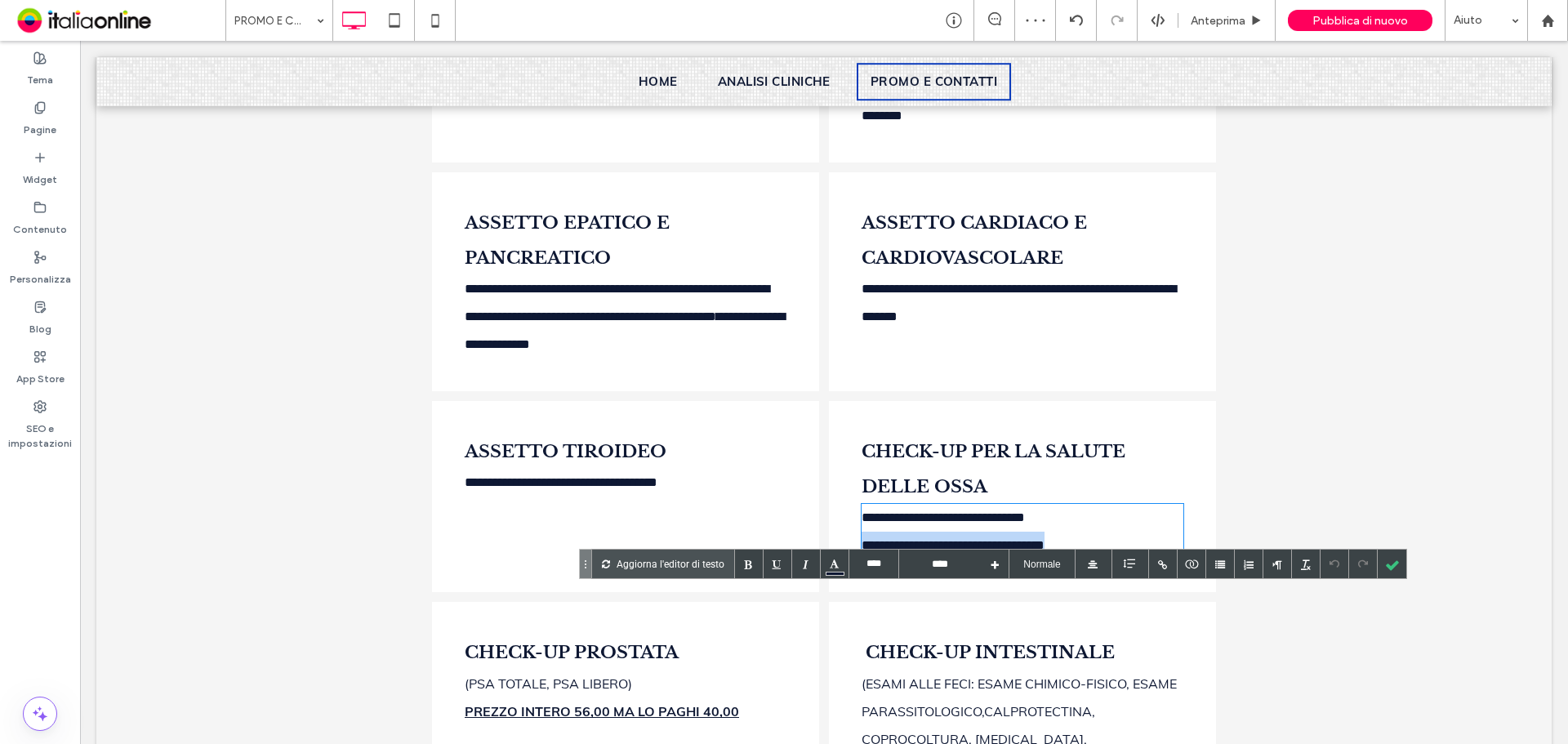
drag, startPoint x: 1115, startPoint y: 634, endPoint x: 756, endPoint y: 636, distance: 359.0
click at [756, 597] on div "**********" at bounding box center [824, 497] width 784 height 201
type input "****"
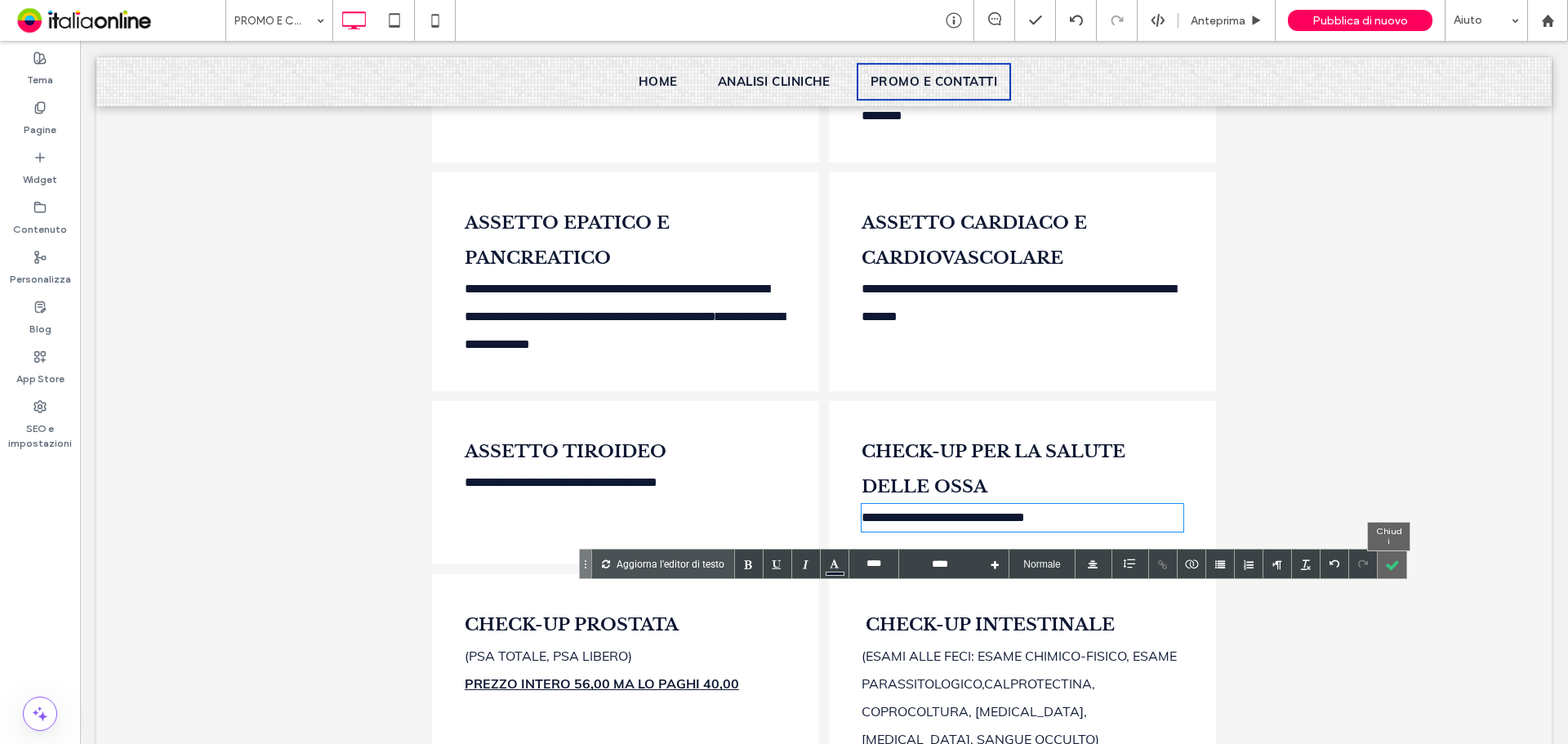
click at [1390, 566] on div at bounding box center [1391, 563] width 29 height 29
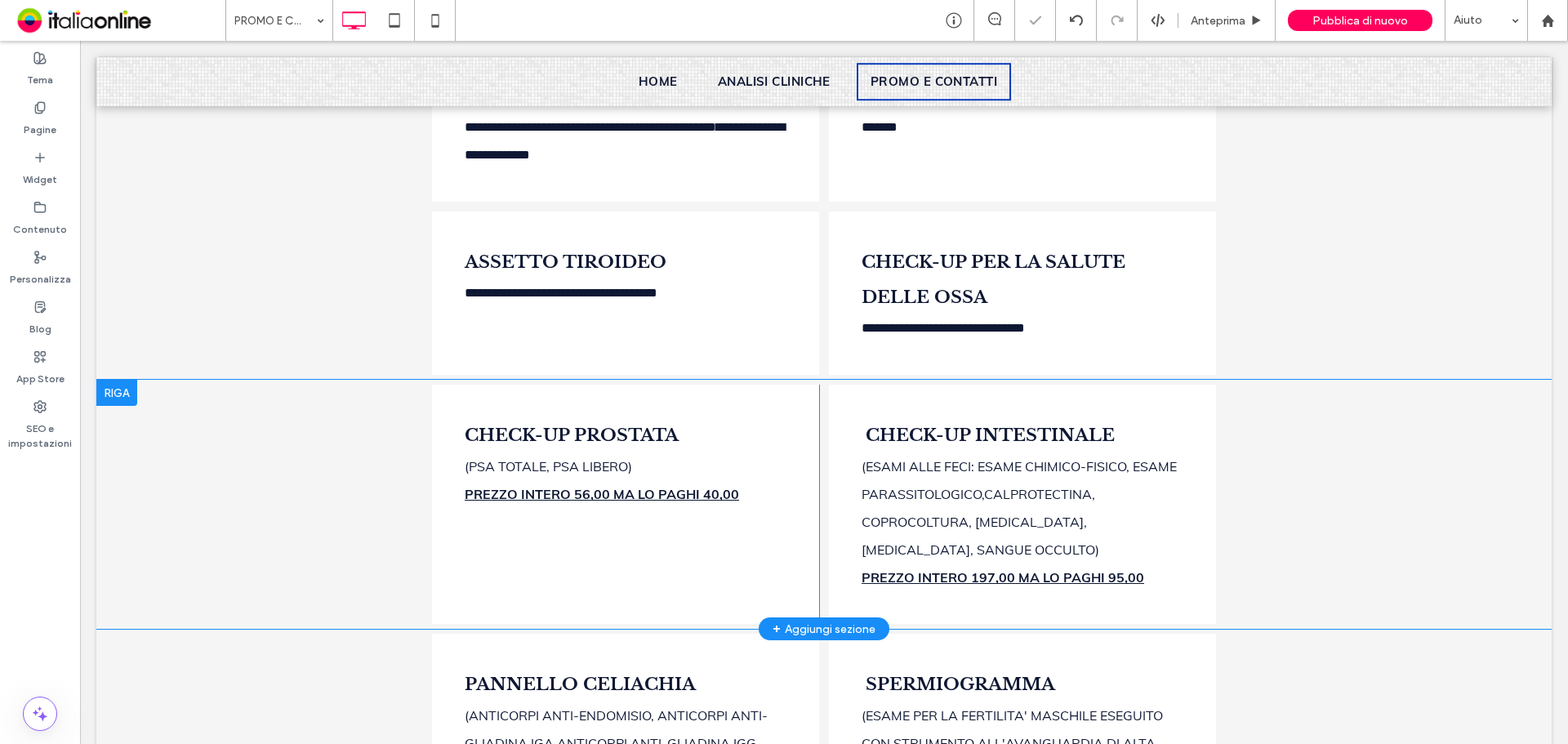
scroll to position [1143, 0]
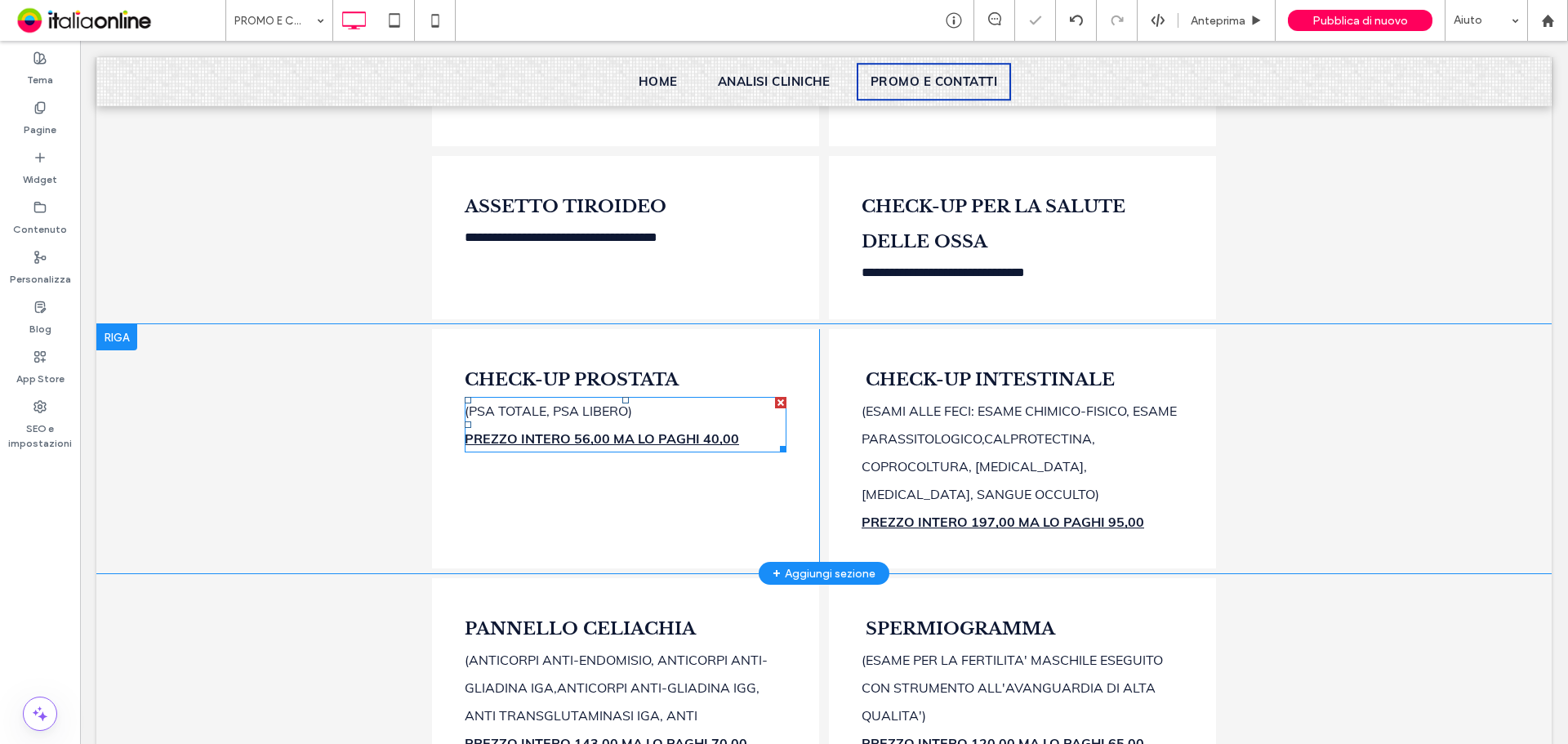
click at [665, 447] on b "PREZZO INTERO 56,00 MA LO PAGHI 40,00" at bounding box center [601, 439] width 275 height 17
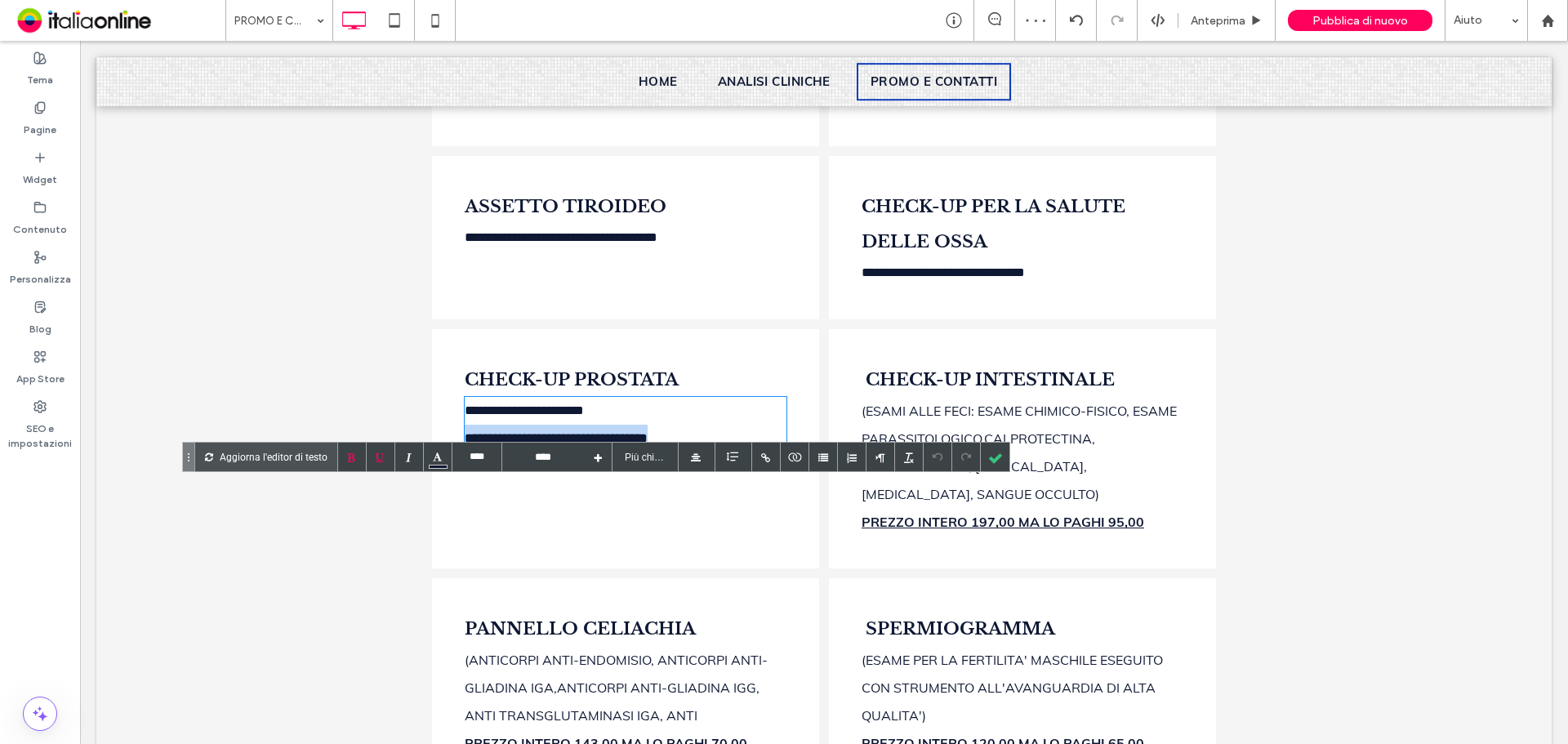
drag, startPoint x: 747, startPoint y: 525, endPoint x: 443, endPoint y: 531, distance: 304.1
click at [443, 531] on div "**********" at bounding box center [625, 449] width 387 height 239
type input "****"
click at [958, 530] on b "PREZZO INTERO 197,00 MA LO PAGHI 95,00" at bounding box center [1003, 522] width 283 height 17
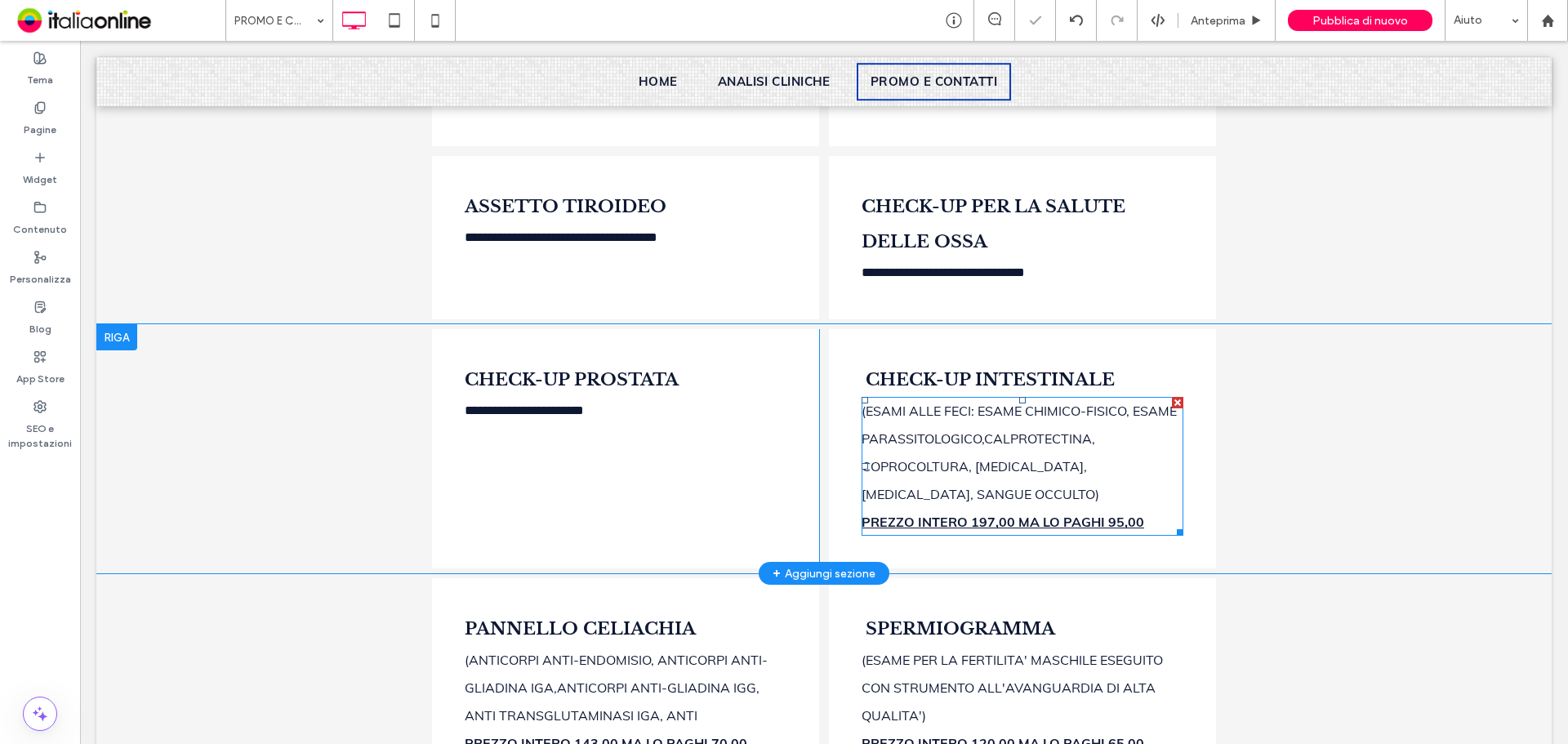
drag, startPoint x: 1039, startPoint y: 645, endPoint x: 958, endPoint y: 604, distance: 90.8
click at [958, 530] on b "PREZZO INTERO 197,00 MA LO PAGHI 95,00" at bounding box center [1003, 522] width 283 height 17
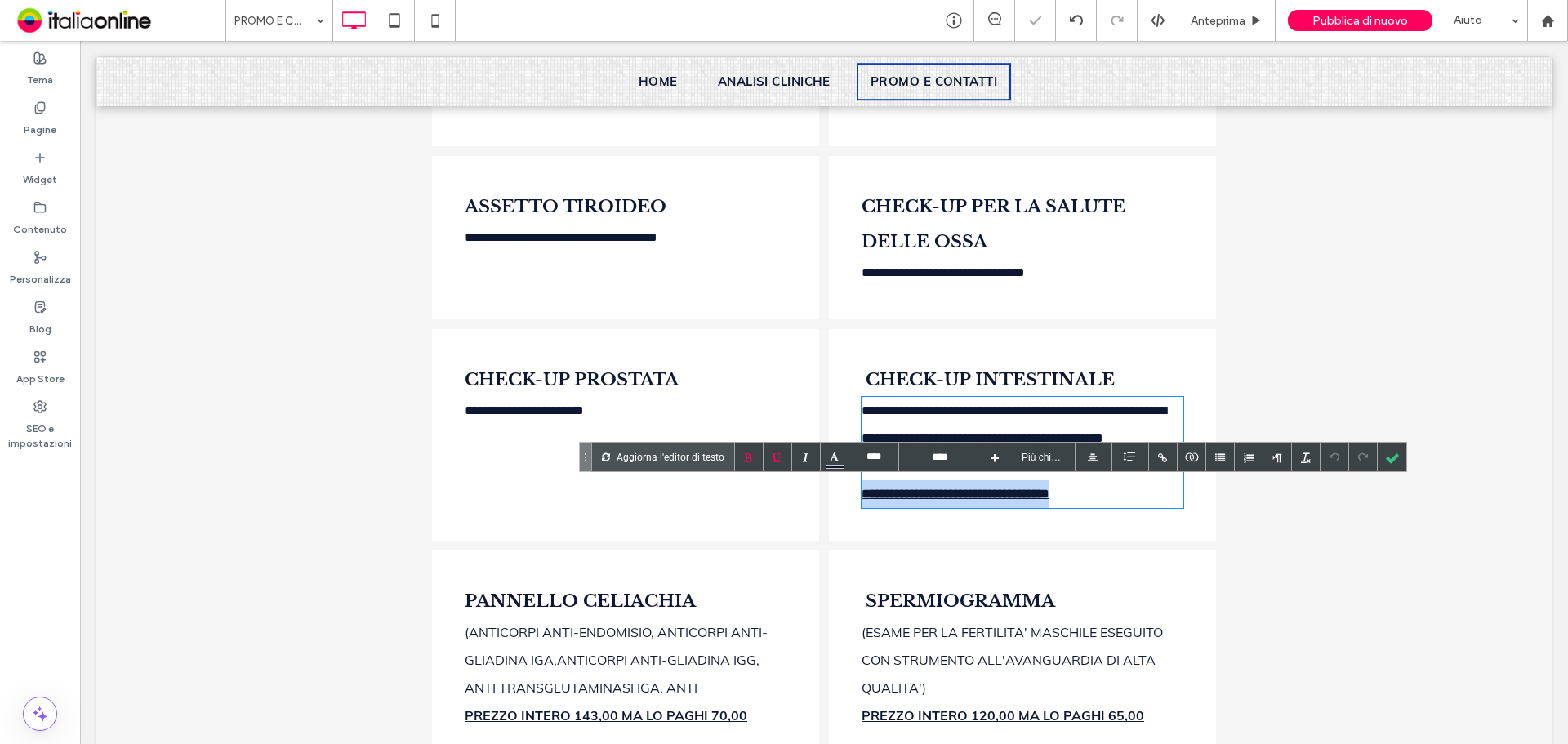
drag, startPoint x: 1143, startPoint y: 602, endPoint x: 735, endPoint y: 606, distance: 408.0
click at [735, 546] on div "**********" at bounding box center [824, 435] width 784 height 222
type input "****"
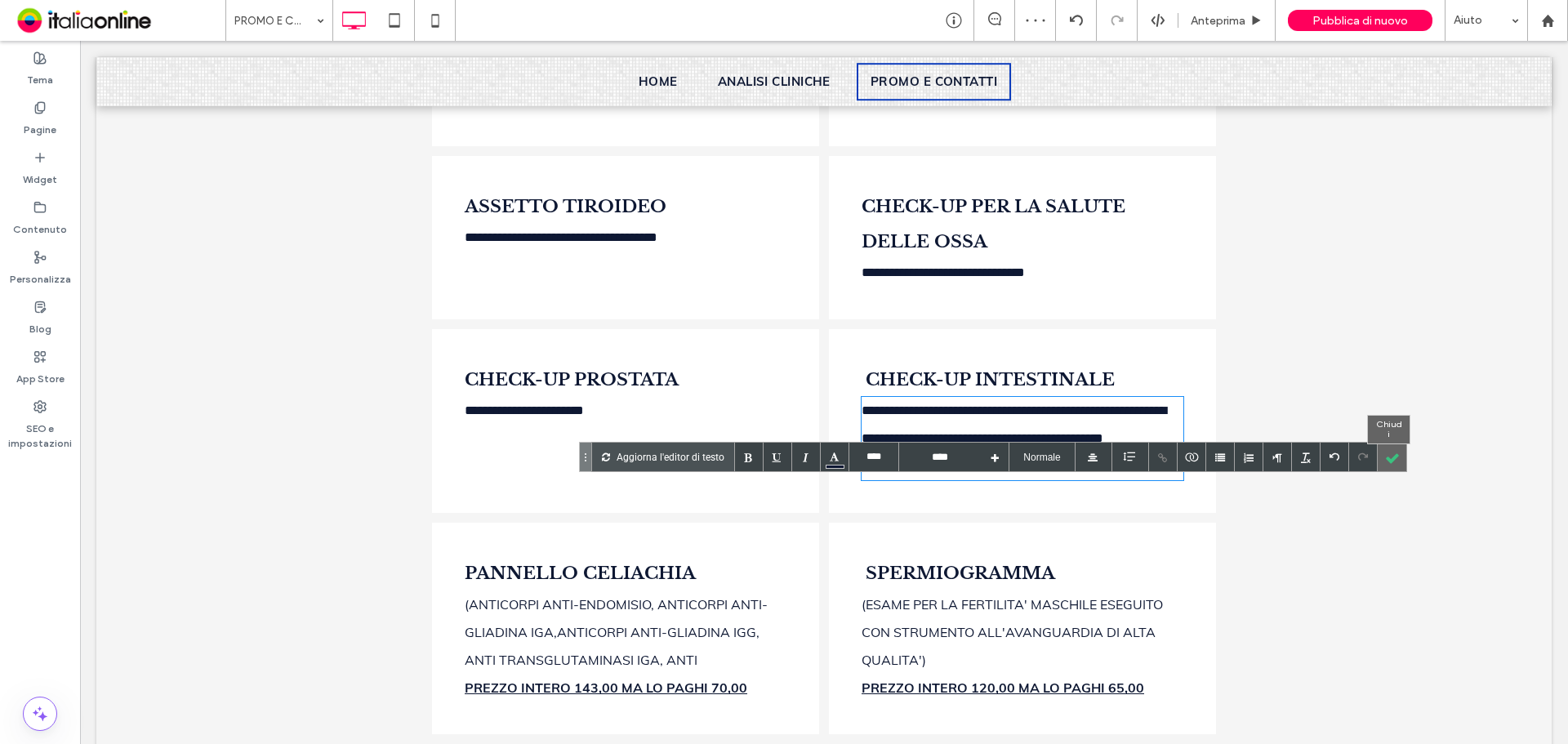
click at [1395, 464] on div at bounding box center [1391, 457] width 29 height 29
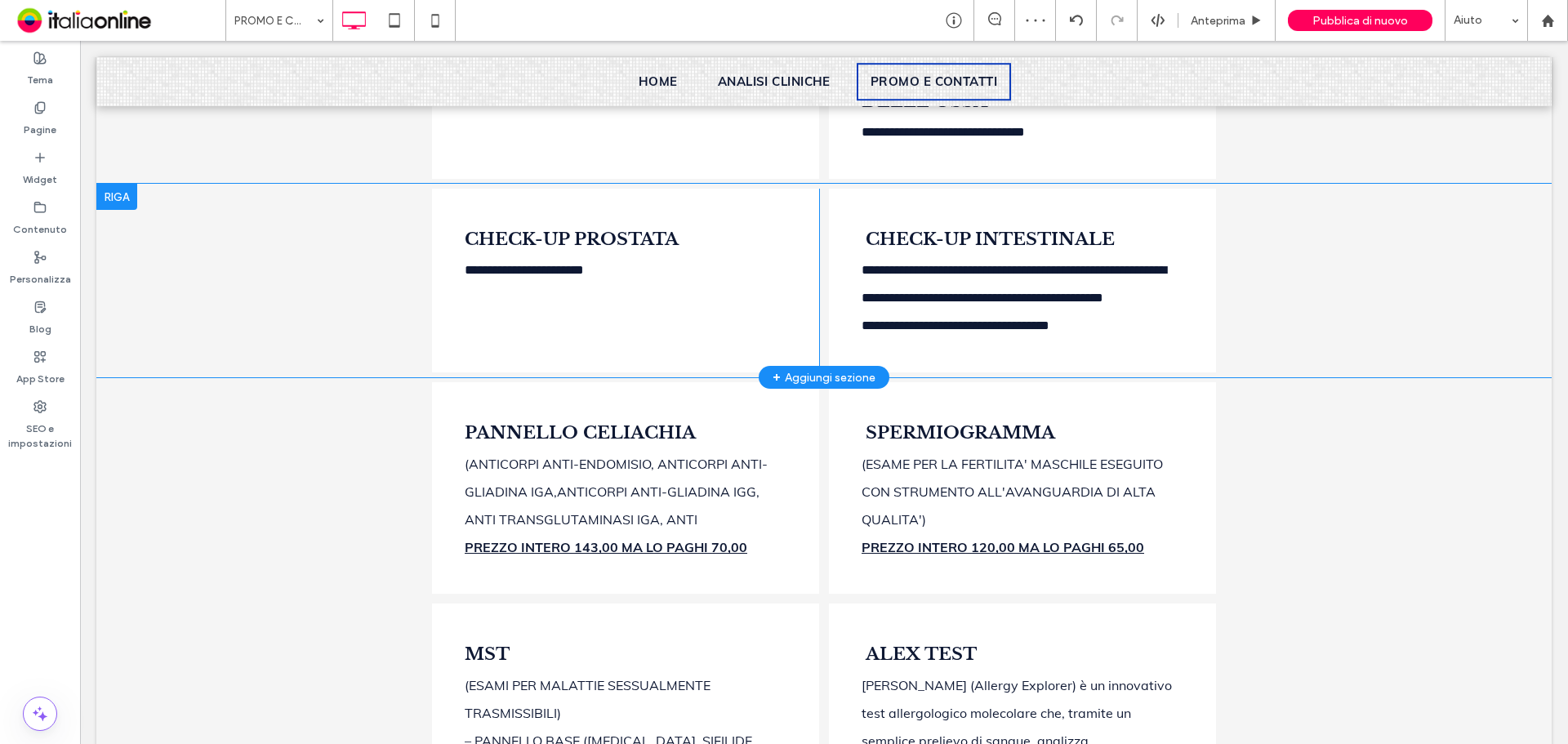
scroll to position [1470, 0]
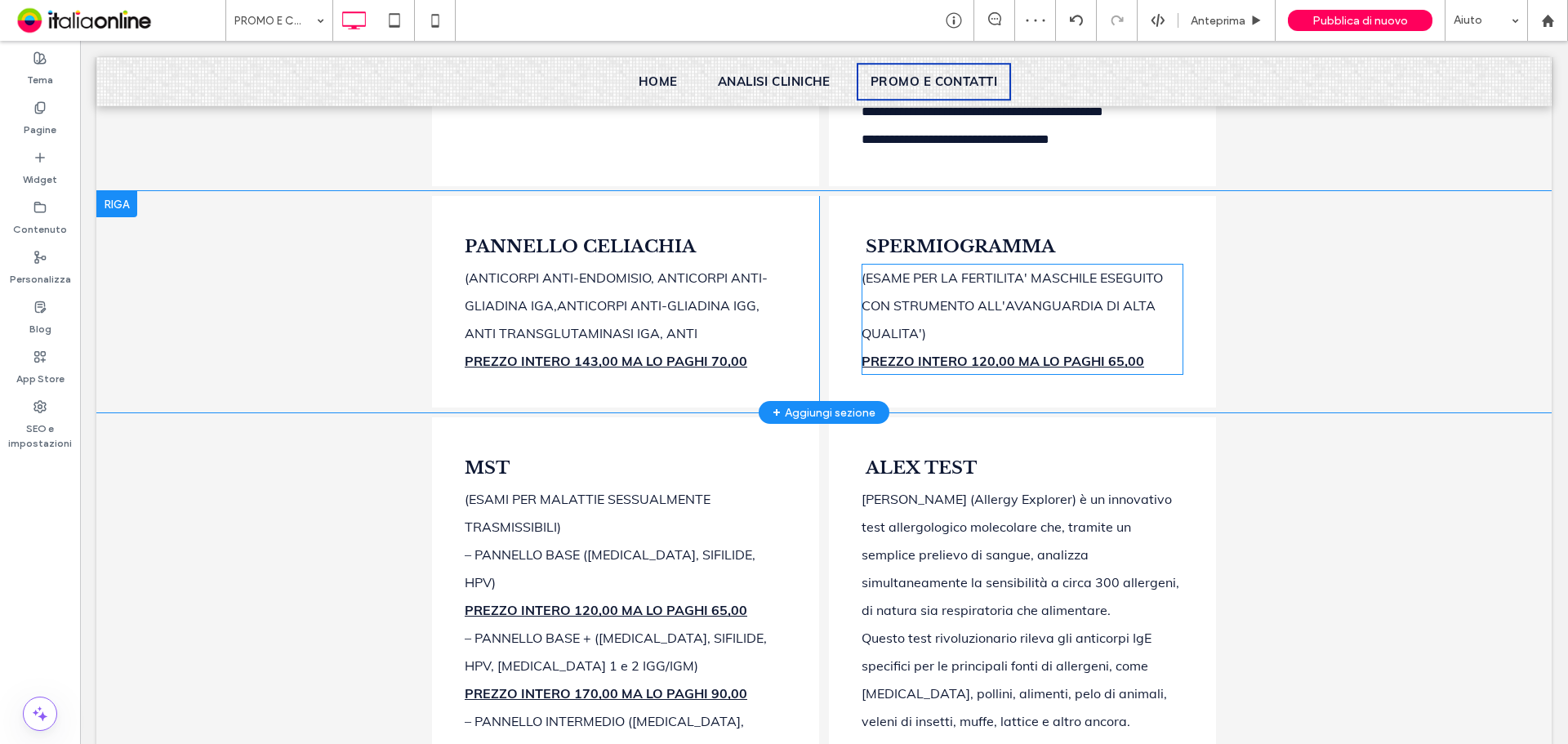
click at [866, 370] on b "PREZZO INTERO 120,00 MA LO PAGHI 65,00" at bounding box center [1003, 361] width 283 height 17
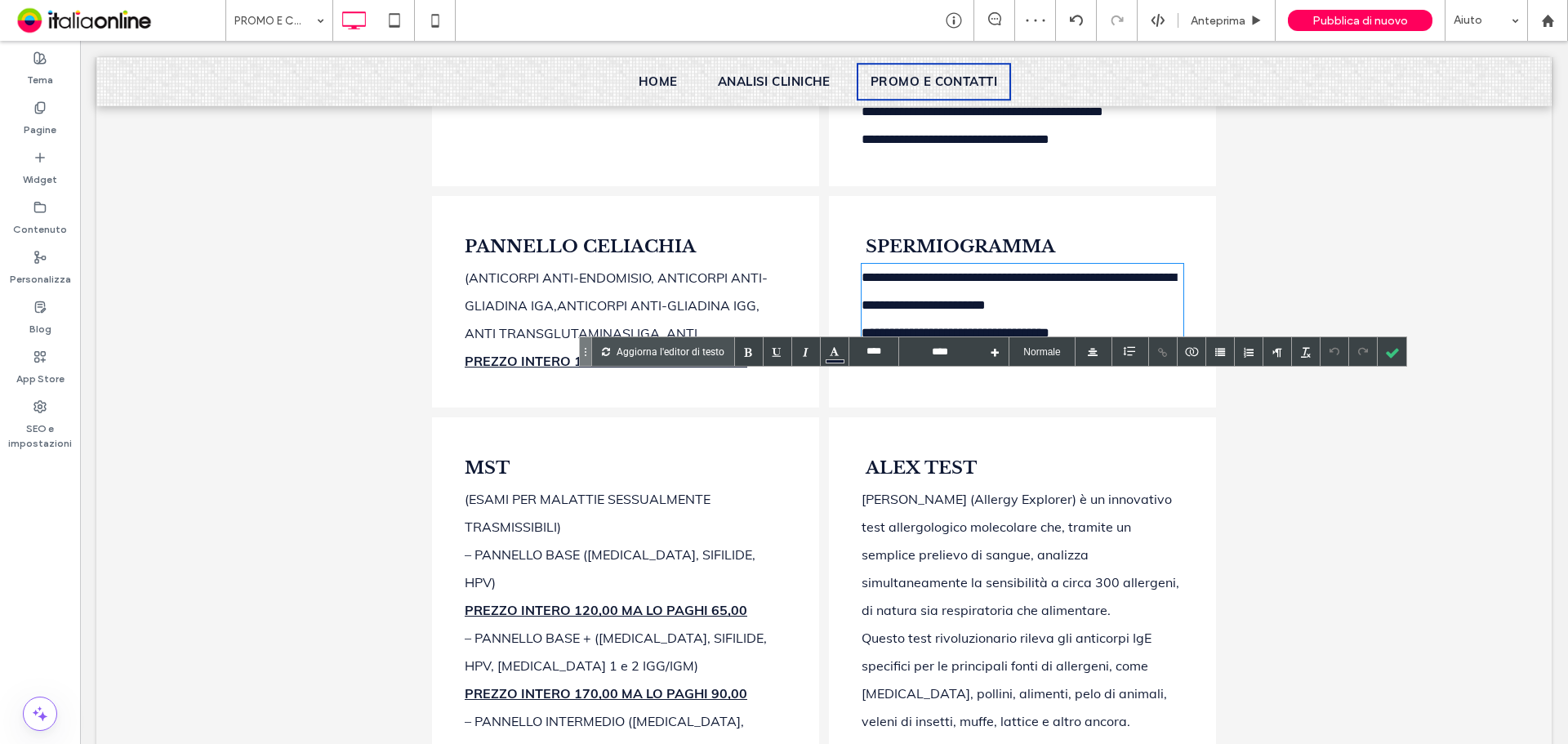
click at [868, 339] on b "**********" at bounding box center [956, 332] width 188 height 12
drag, startPoint x: 855, startPoint y: 468, endPoint x: 1195, endPoint y: 469, distance: 340.0
click at [1195, 408] on div "**********" at bounding box center [1023, 302] width 387 height 211
click at [623, 375] on div "PREZZO INTERO 143,00 MA LO PAGHI 70,00" at bounding box center [625, 361] width 322 height 28
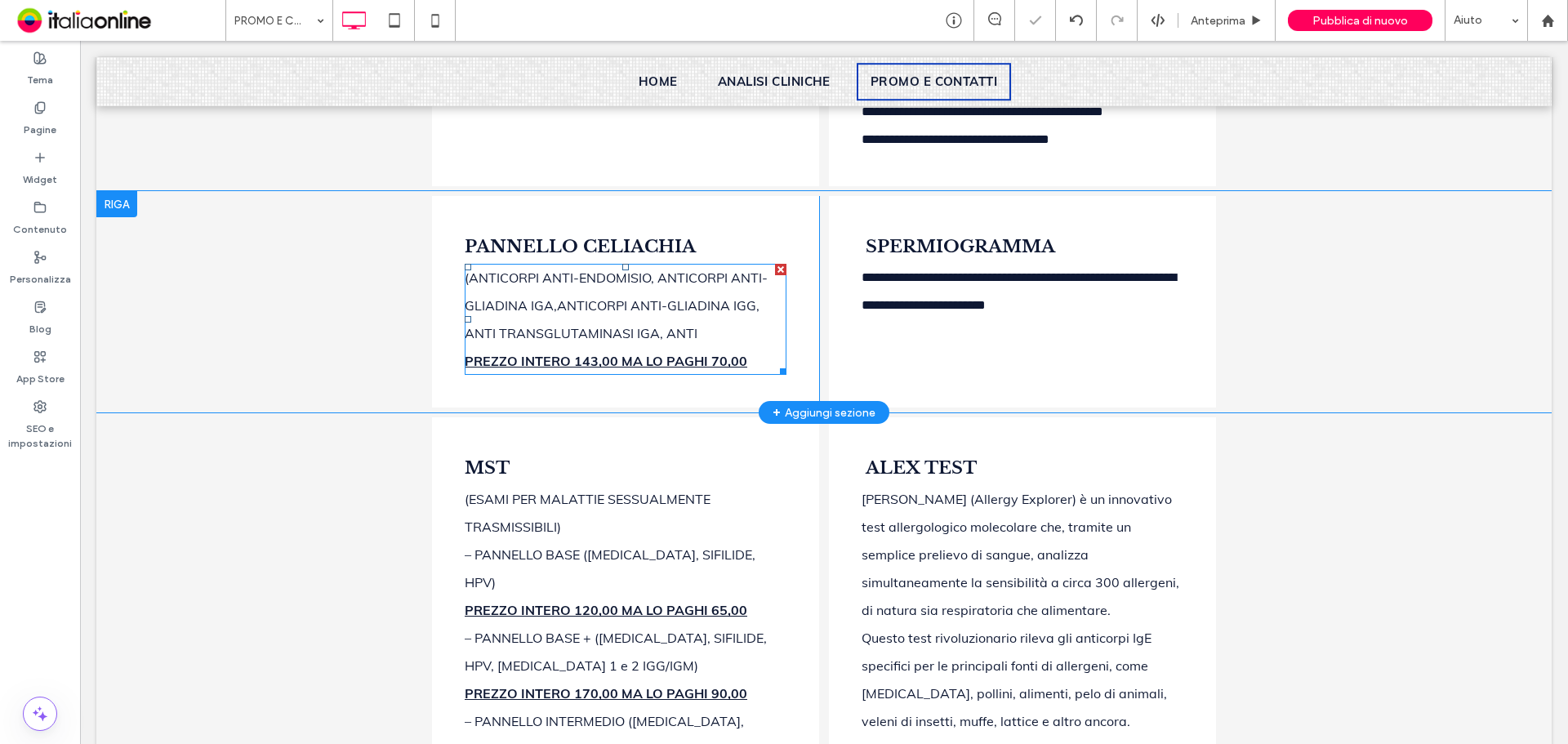
drag, startPoint x: 623, startPoint y: 469, endPoint x: 654, endPoint y: 469, distance: 31.0
click at [623, 370] on b "PREZZO INTERO 143,00 MA LO PAGHI 70,00" at bounding box center [606, 361] width 283 height 17
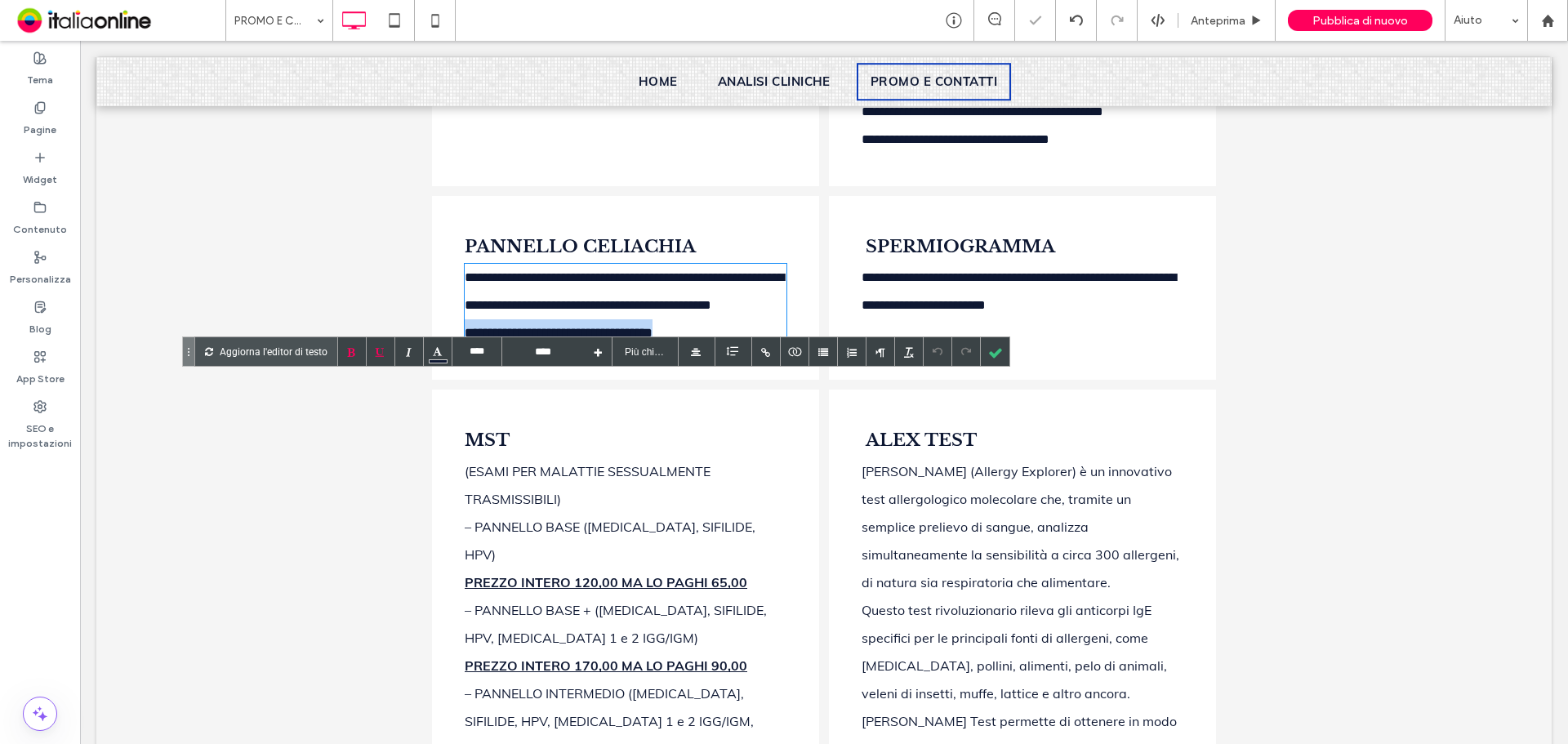
drag, startPoint x: 744, startPoint y: 469, endPoint x: 400, endPoint y: 471, distance: 344.0
click at [400, 385] on div "**********" at bounding box center [824, 288] width 1454 height 194
type input "****"
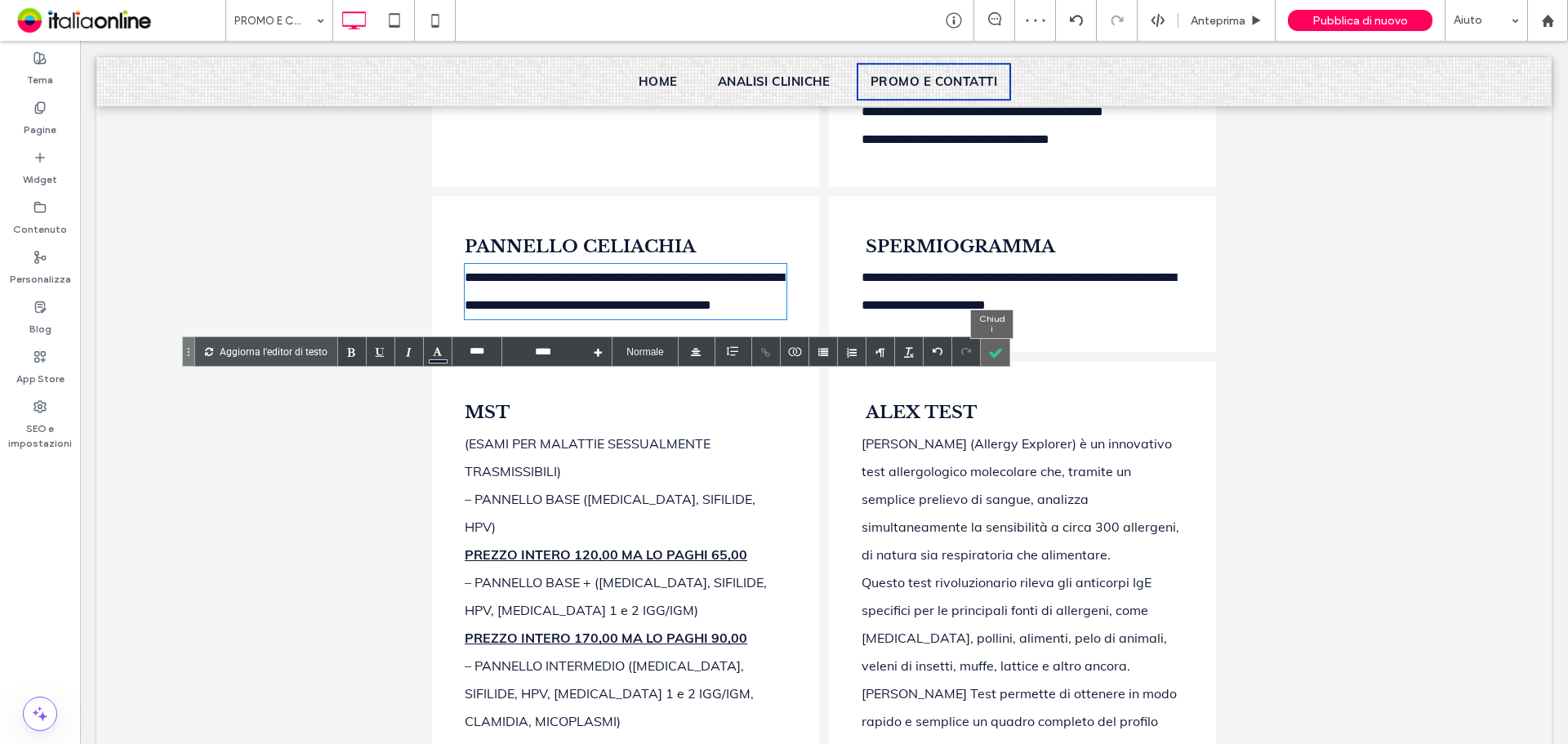
drag, startPoint x: 1001, startPoint y: 359, endPoint x: 962, endPoint y: 365, distance: 39.5
click at [1001, 359] on div at bounding box center [995, 351] width 29 height 29
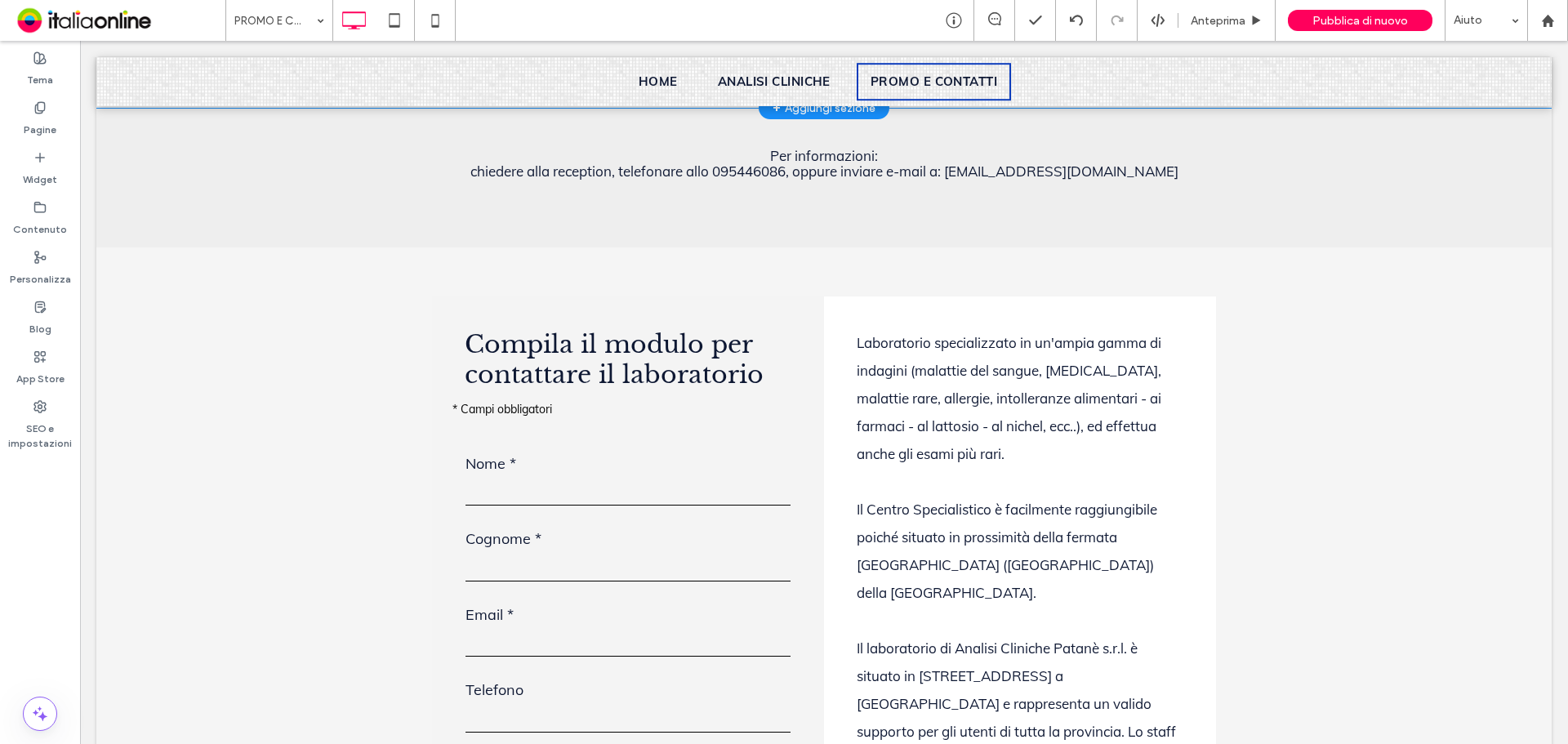
scroll to position [2451, 0]
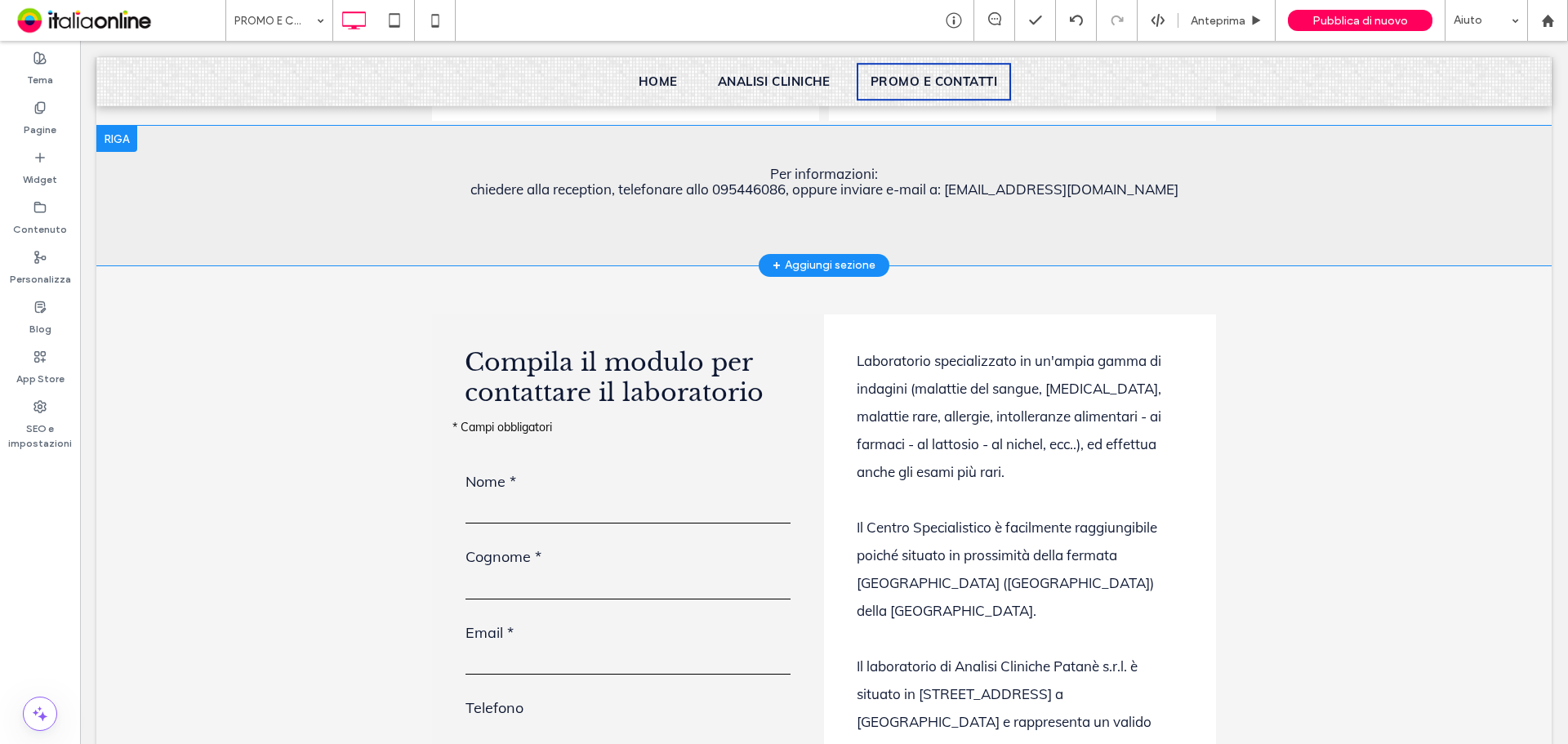
click at [116, 152] on div at bounding box center [117, 139] width 41 height 26
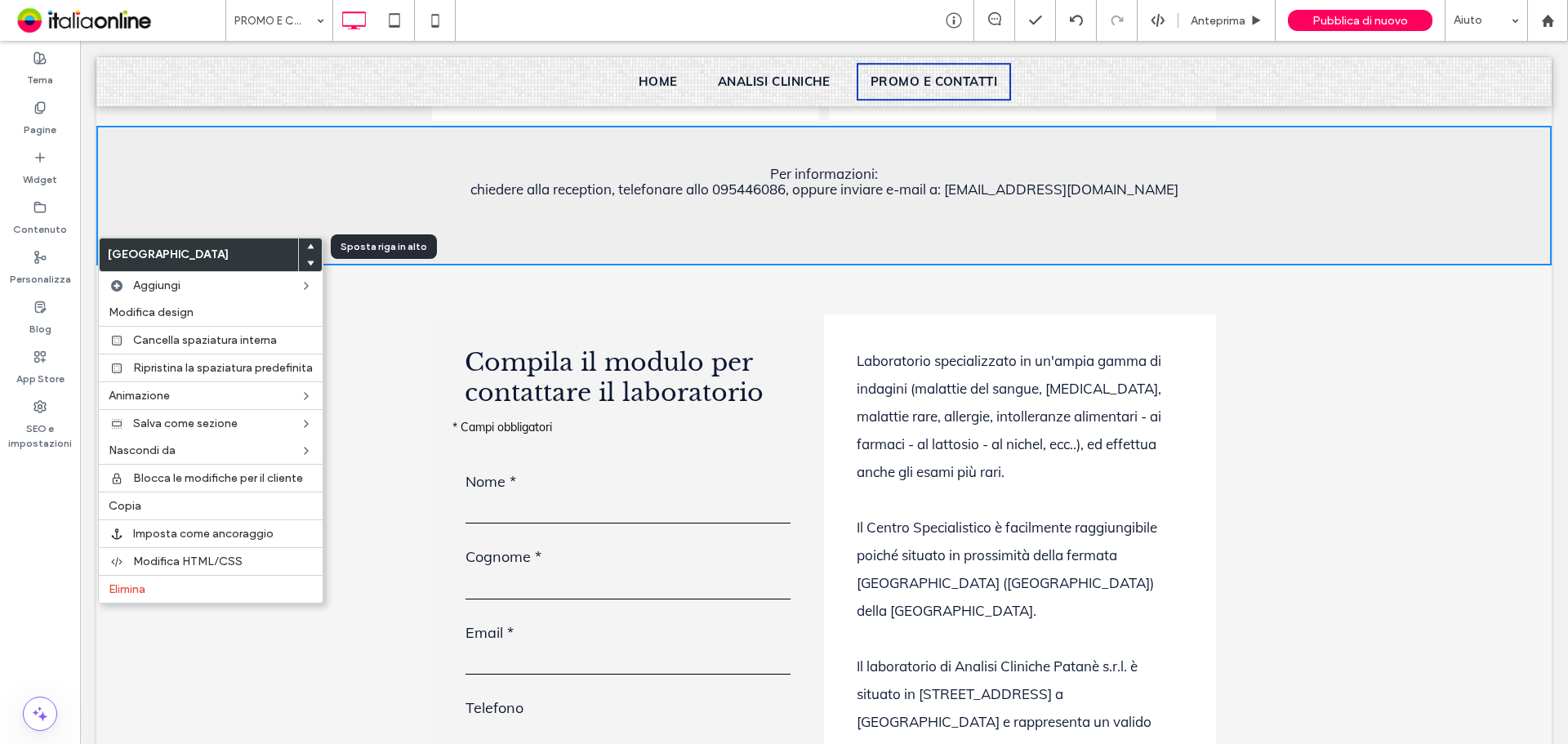
click at [312, 243] on icon at bounding box center [310, 246] width 7 height 7
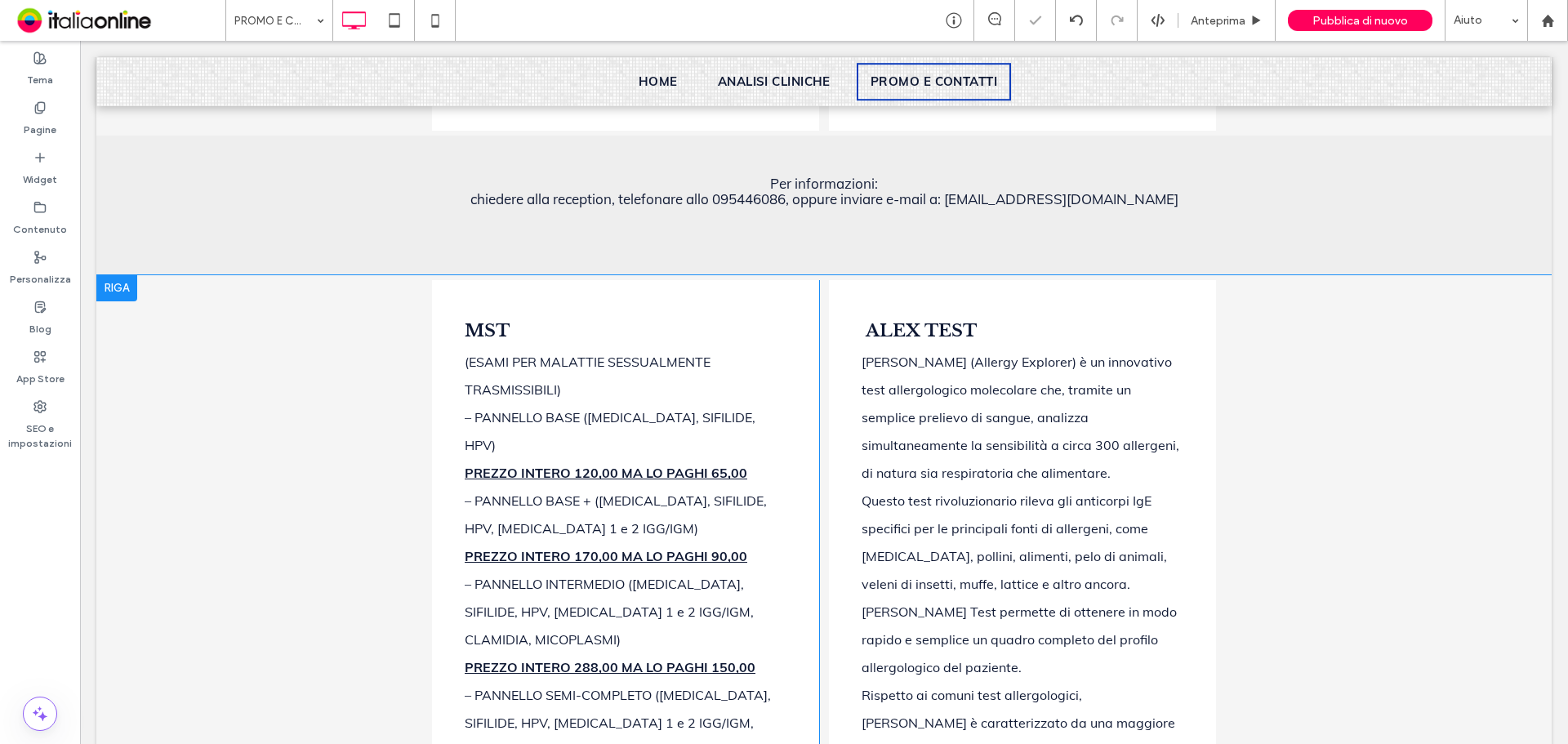
scroll to position [1365, 0]
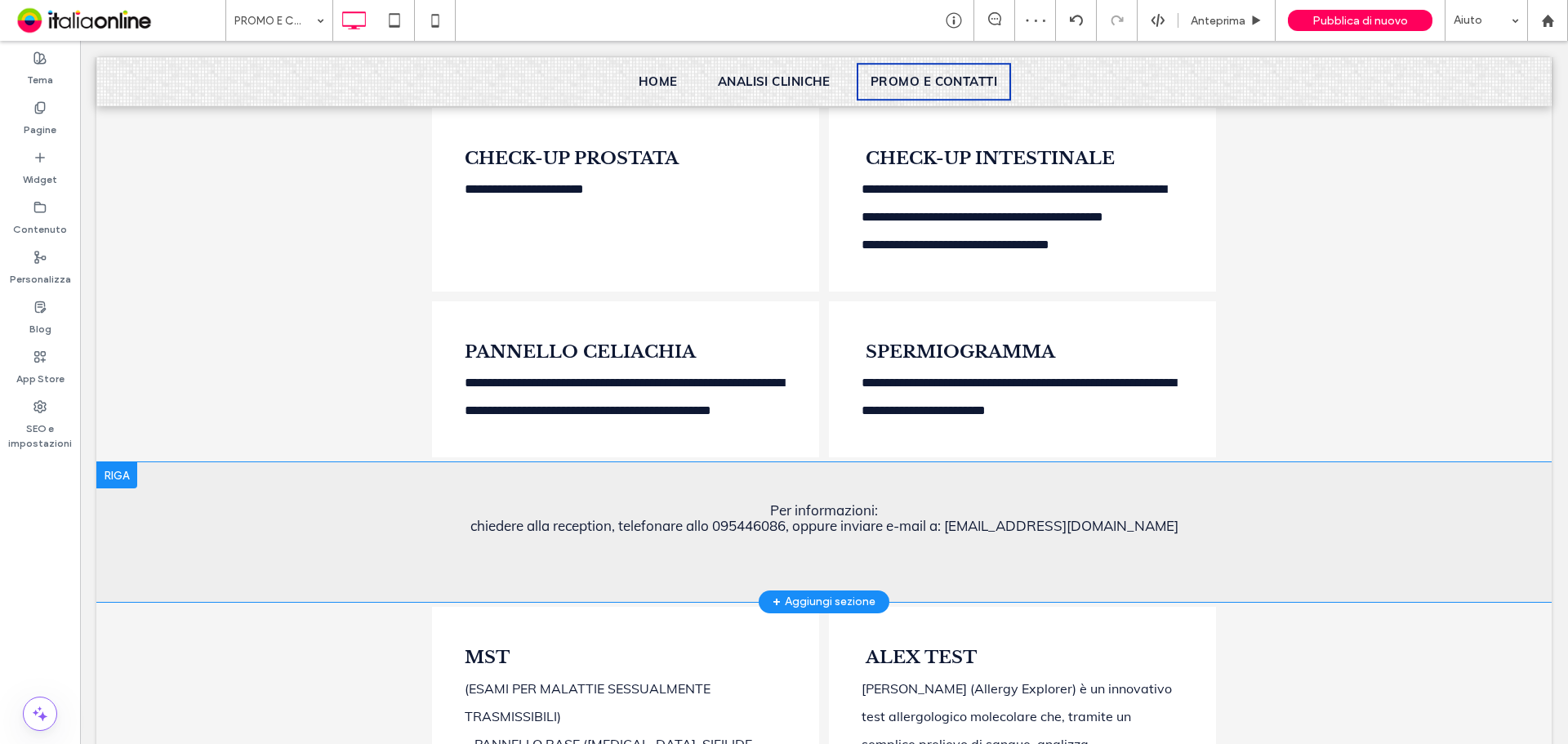
click at [123, 489] on div at bounding box center [117, 476] width 41 height 26
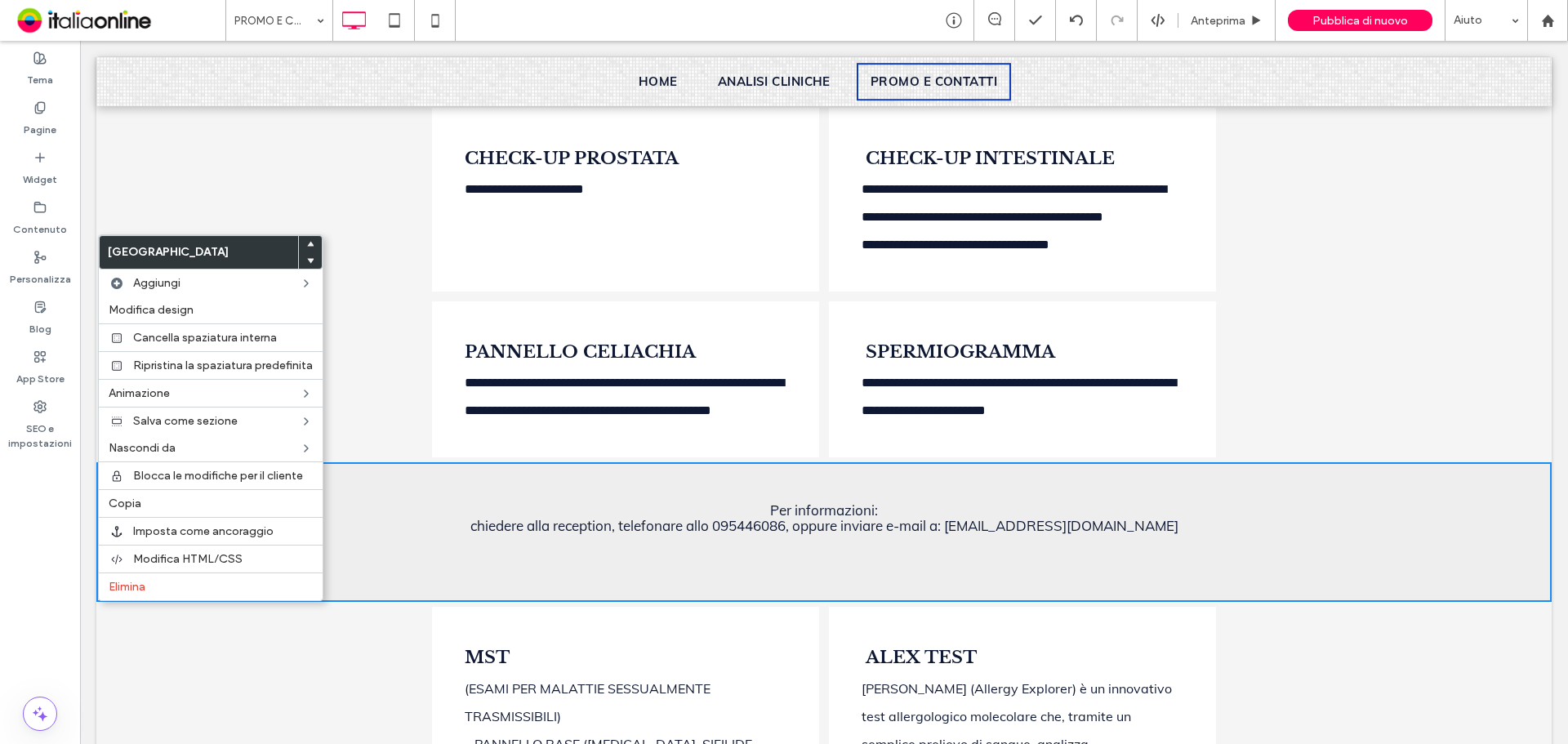
click at [310, 243] on use at bounding box center [311, 244] width 7 height 5
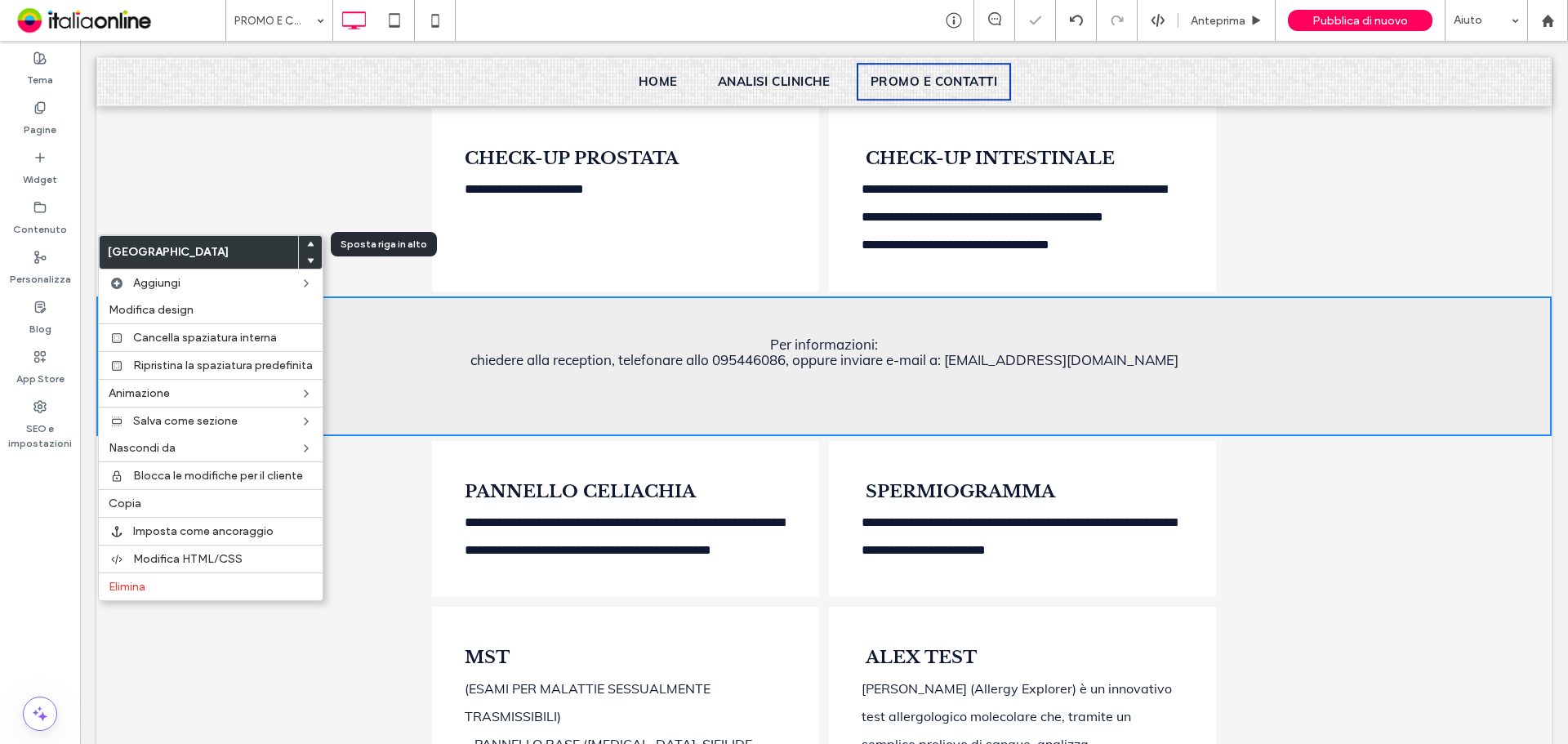
click at [310, 243] on use at bounding box center [311, 244] width 7 height 5
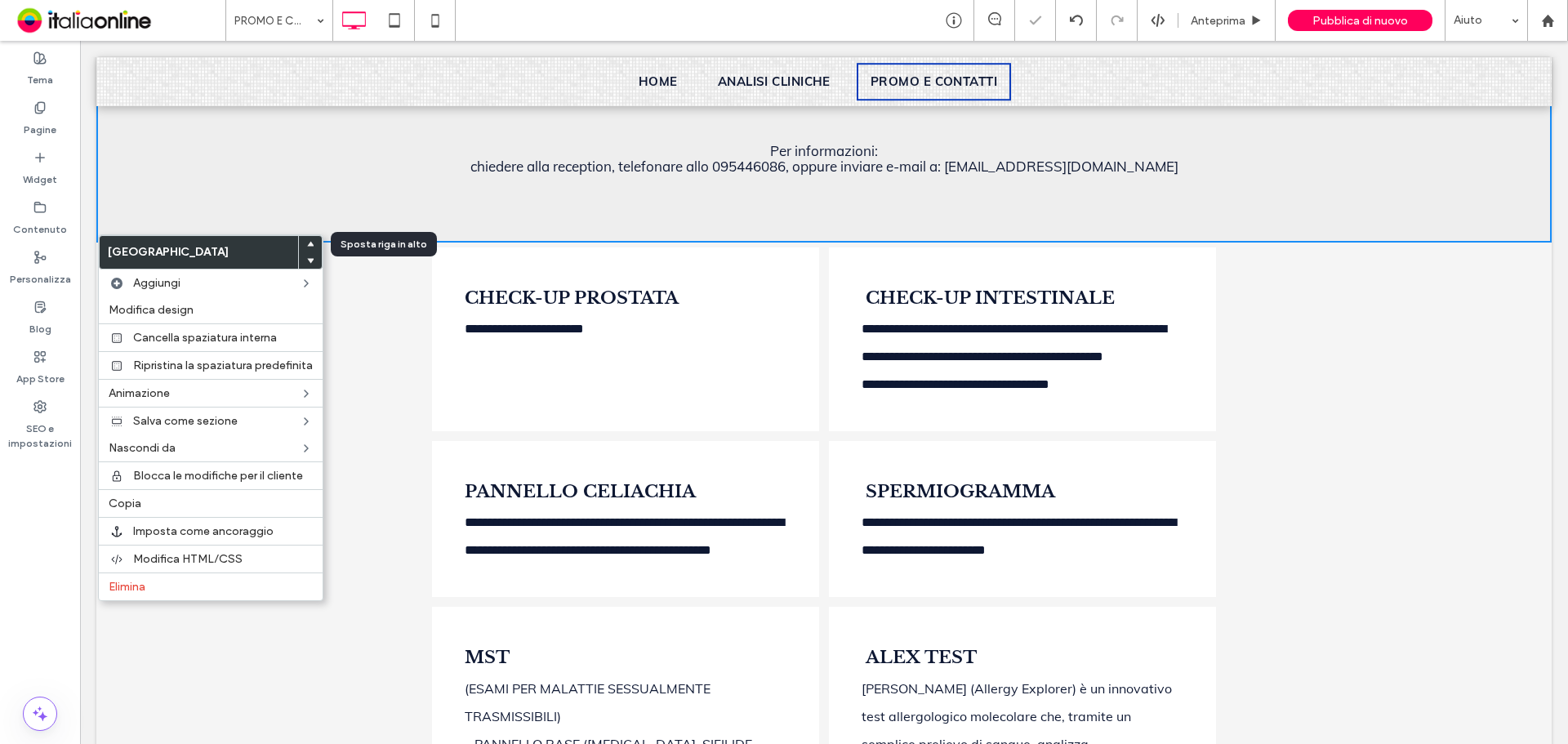
click at [310, 243] on use at bounding box center [311, 244] width 7 height 5
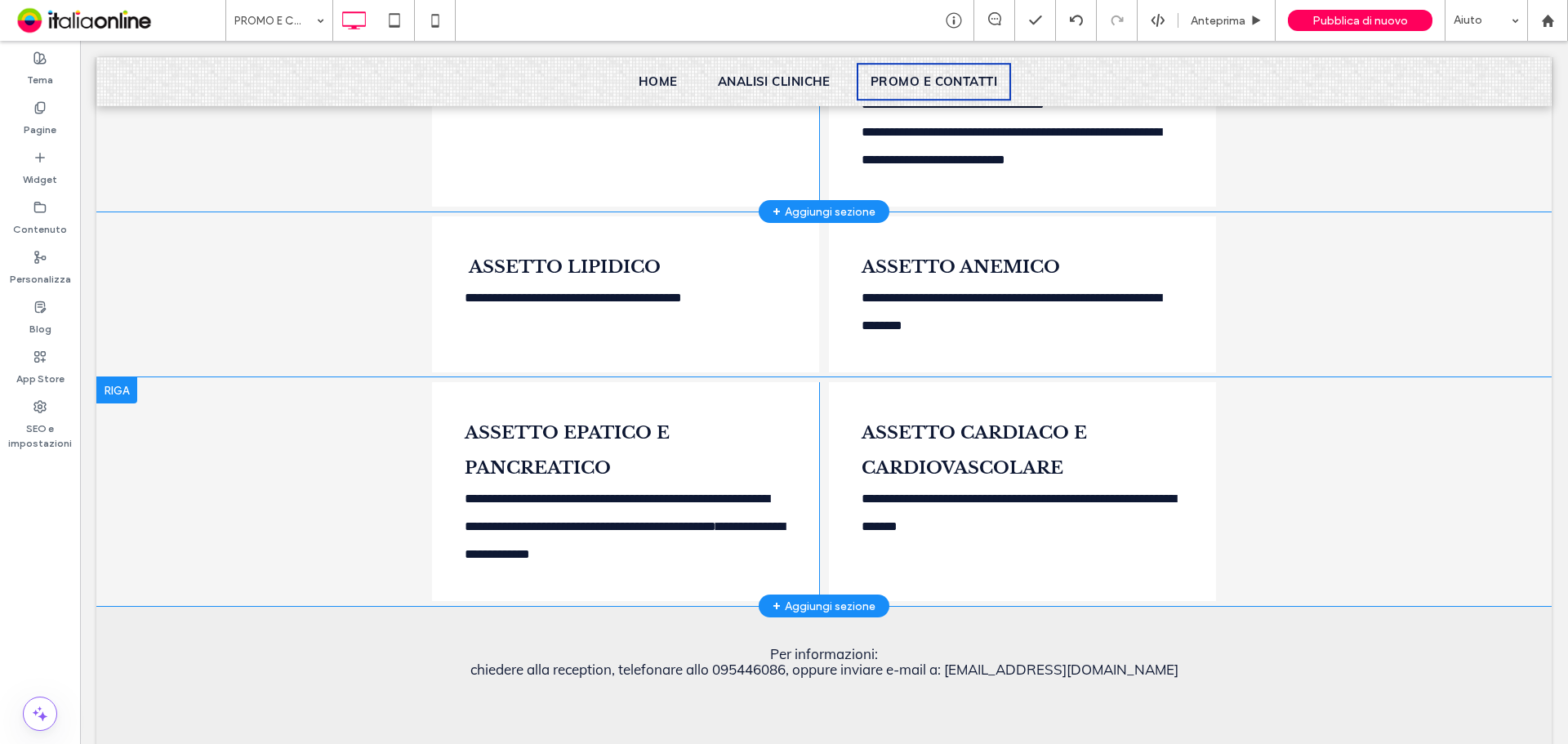
scroll to position [688, 0]
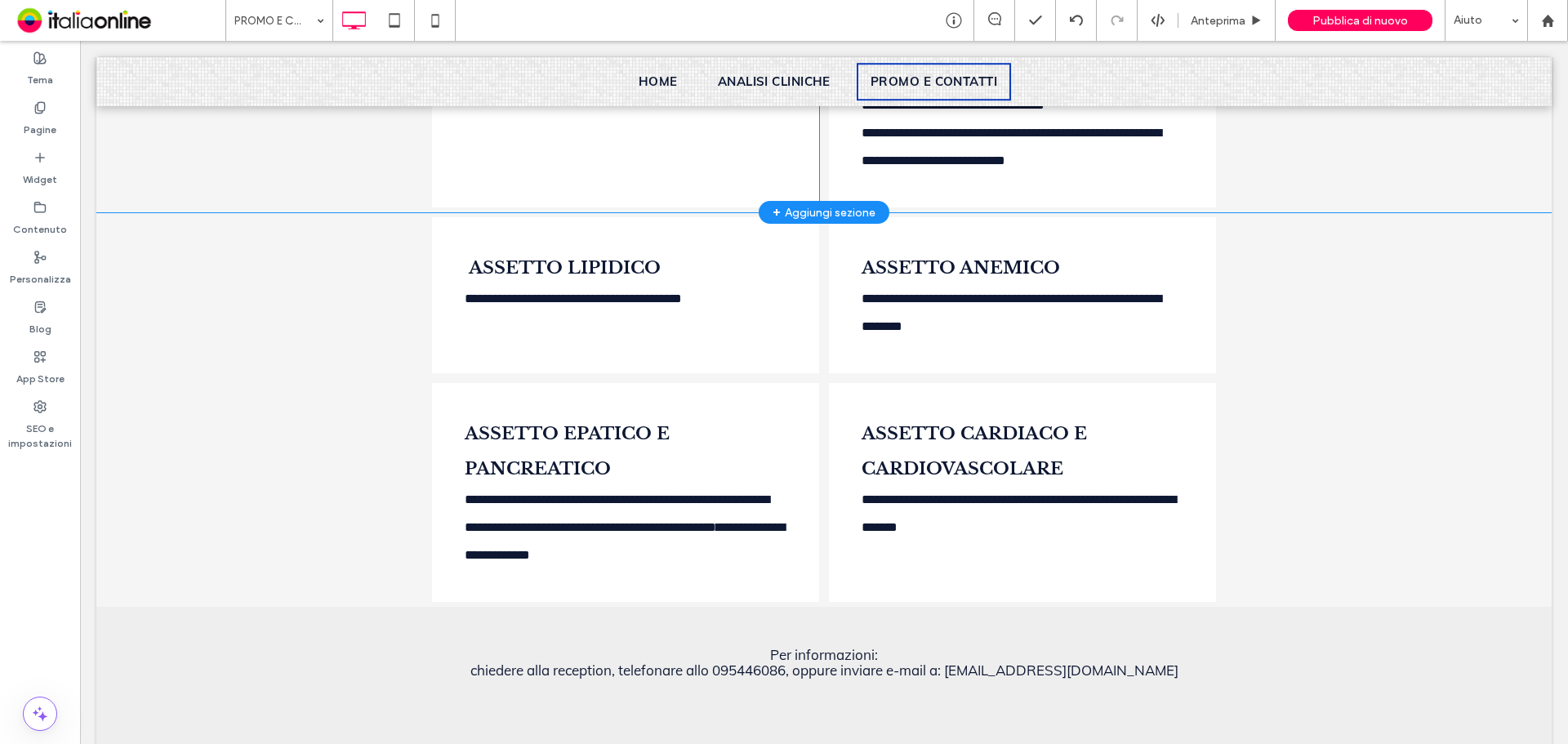
click at [107, 704] on iframe at bounding box center [33, 708] width 209 height 49
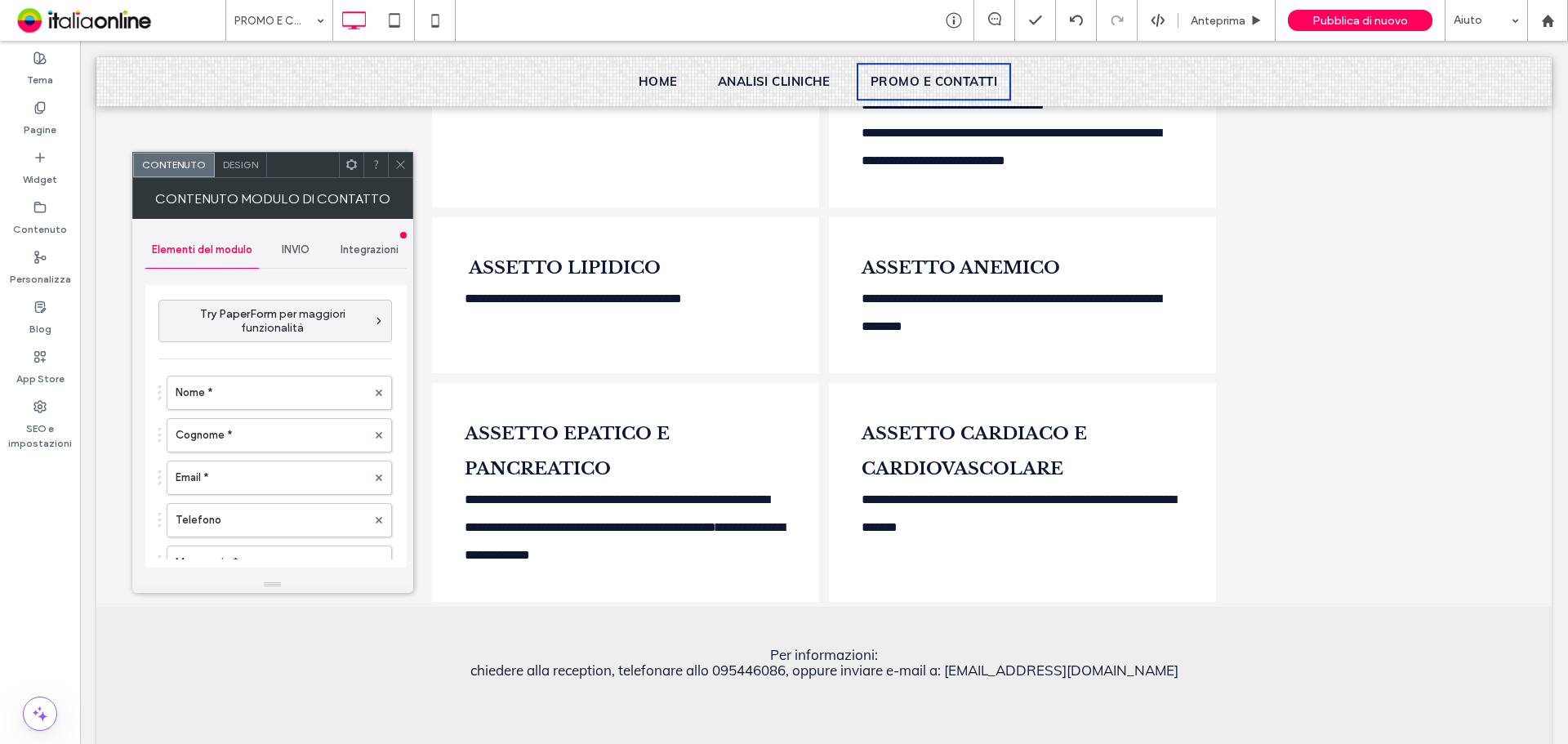
scroll to position [769, 0]
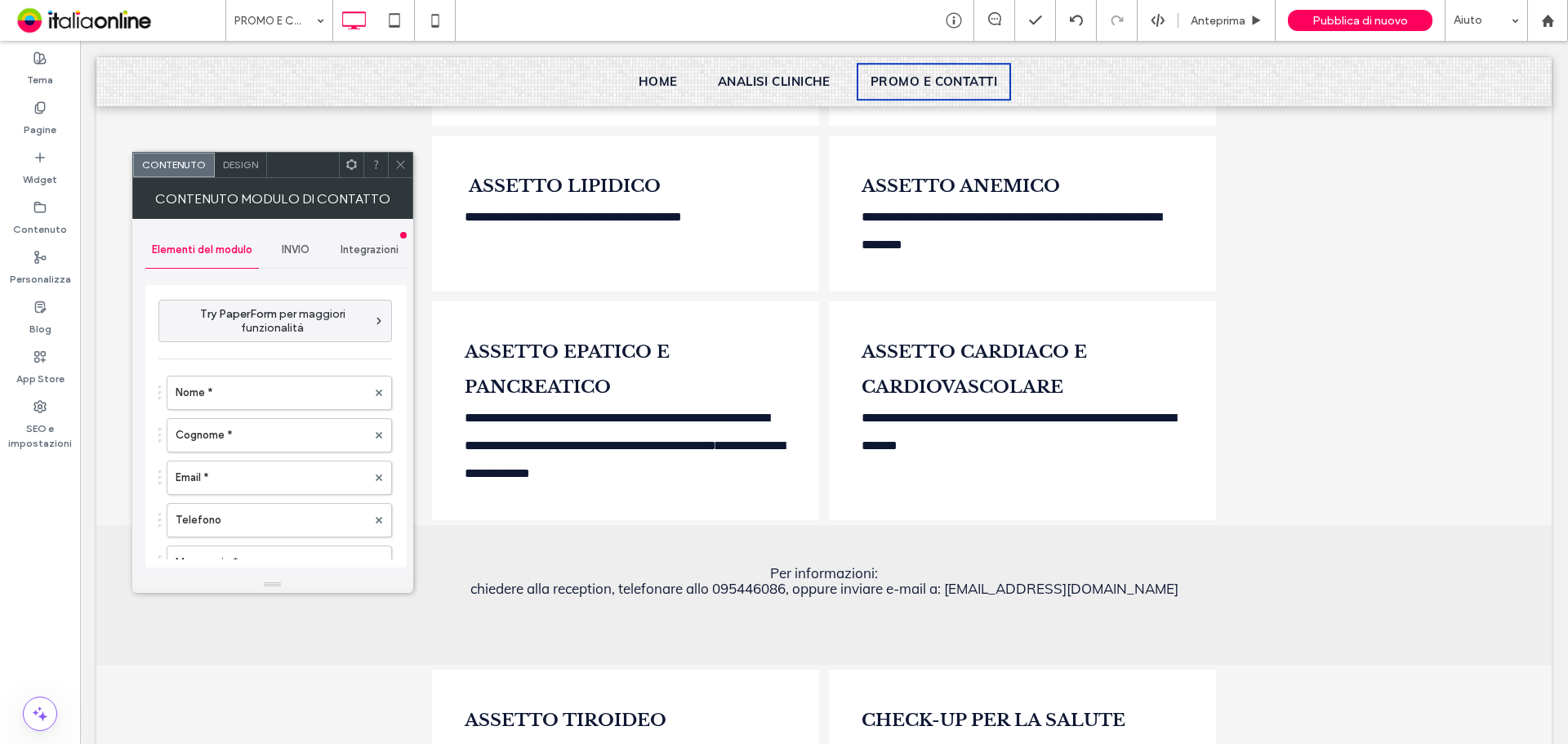
drag, startPoint x: 118, startPoint y: 658, endPoint x: 138, endPoint y: 643, distance: 25.0
click at [118, 658] on div "Per informazioni: chiedere alla reception, telefonare allo 095446086, oppure in…" at bounding box center [824, 595] width 1454 height 140
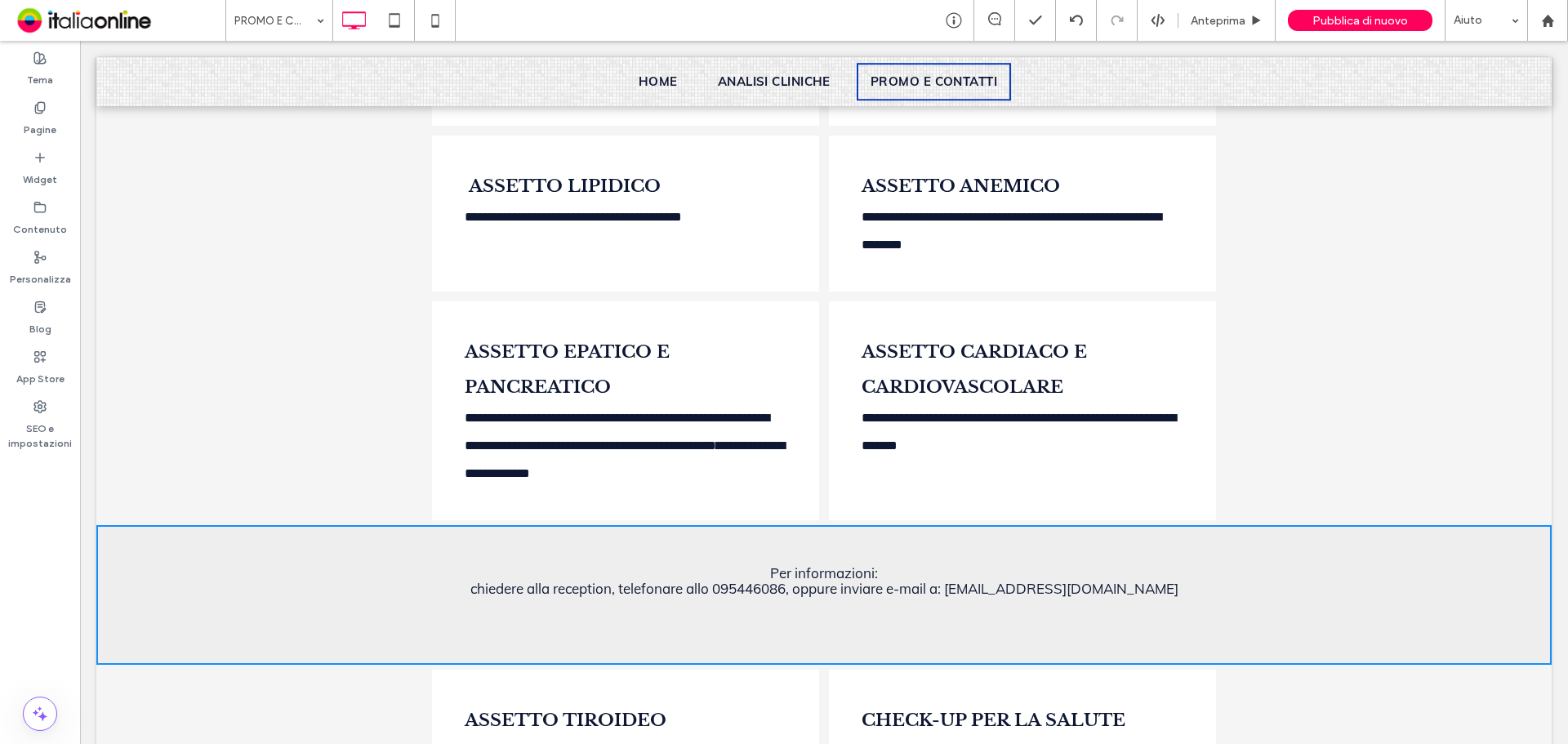
click at [138, 640] on div "Per informazioni: chiedere alla reception, telefonare allo 095446086, oppure in…" at bounding box center [824, 595] width 1454 height 140
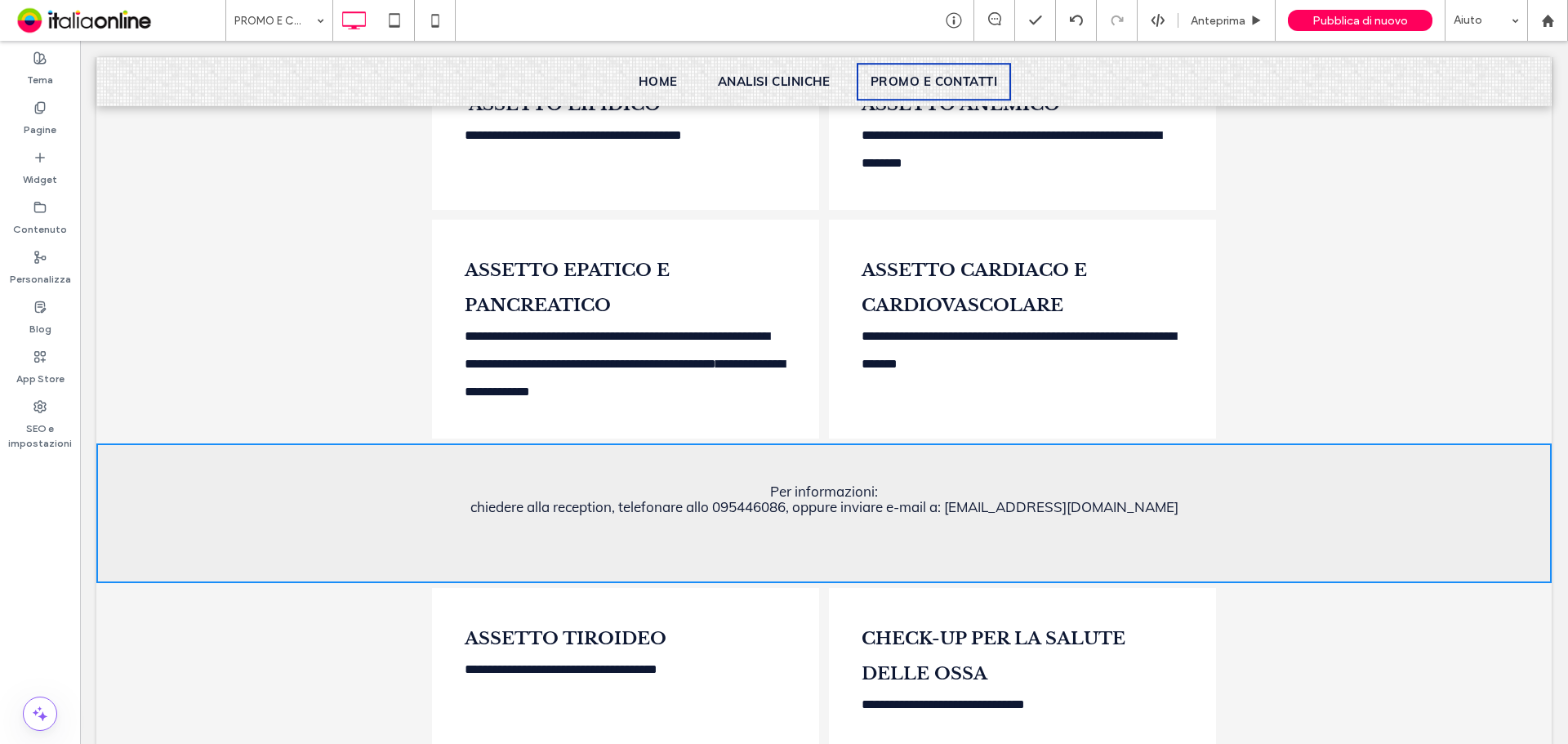
click at [171, 679] on div "**********" at bounding box center [824, 670] width 1454 height 173
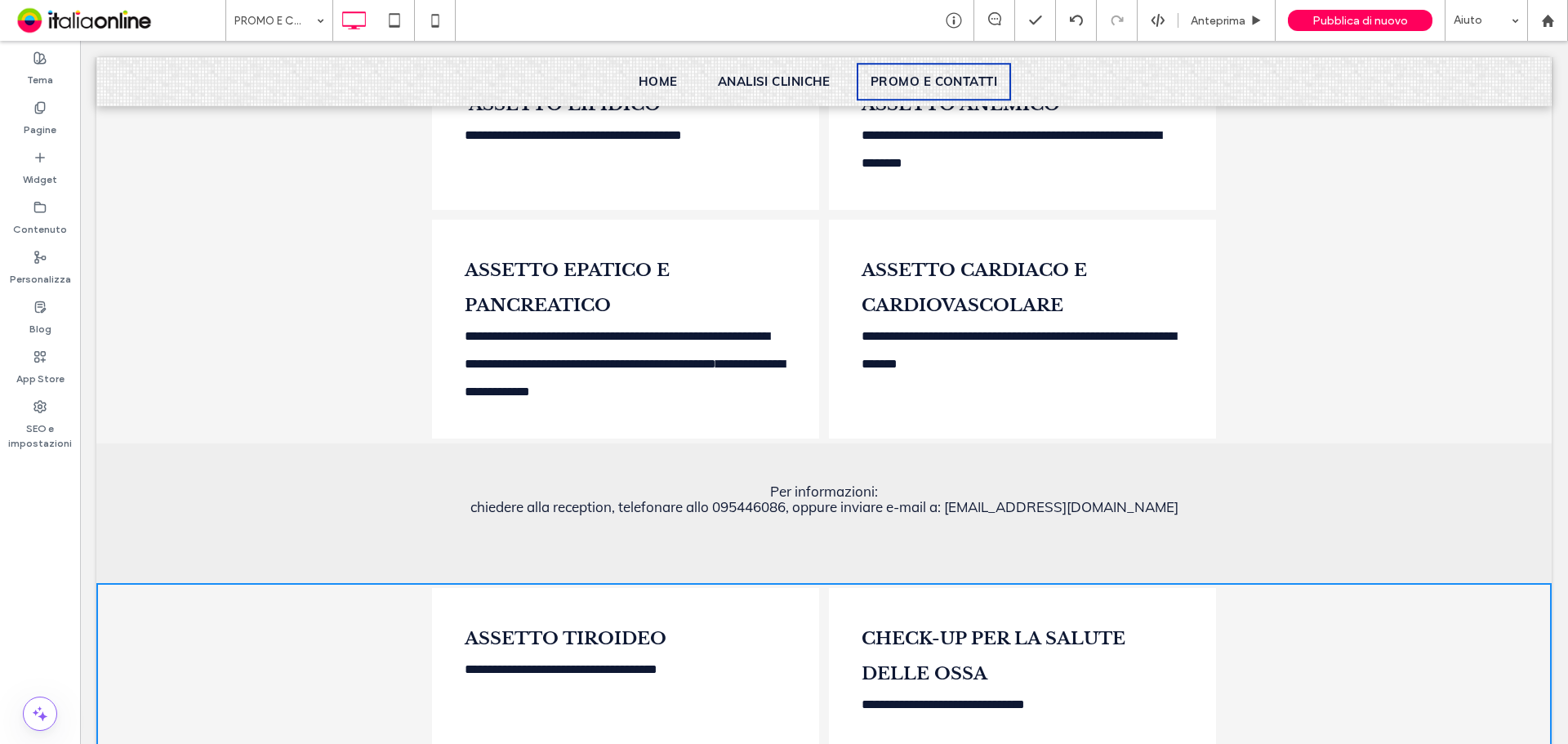
click at [165, 583] on div "Per informazioni: chiedere alla reception, telefonare allo 095446086, oppure in…" at bounding box center [824, 513] width 1454 height 140
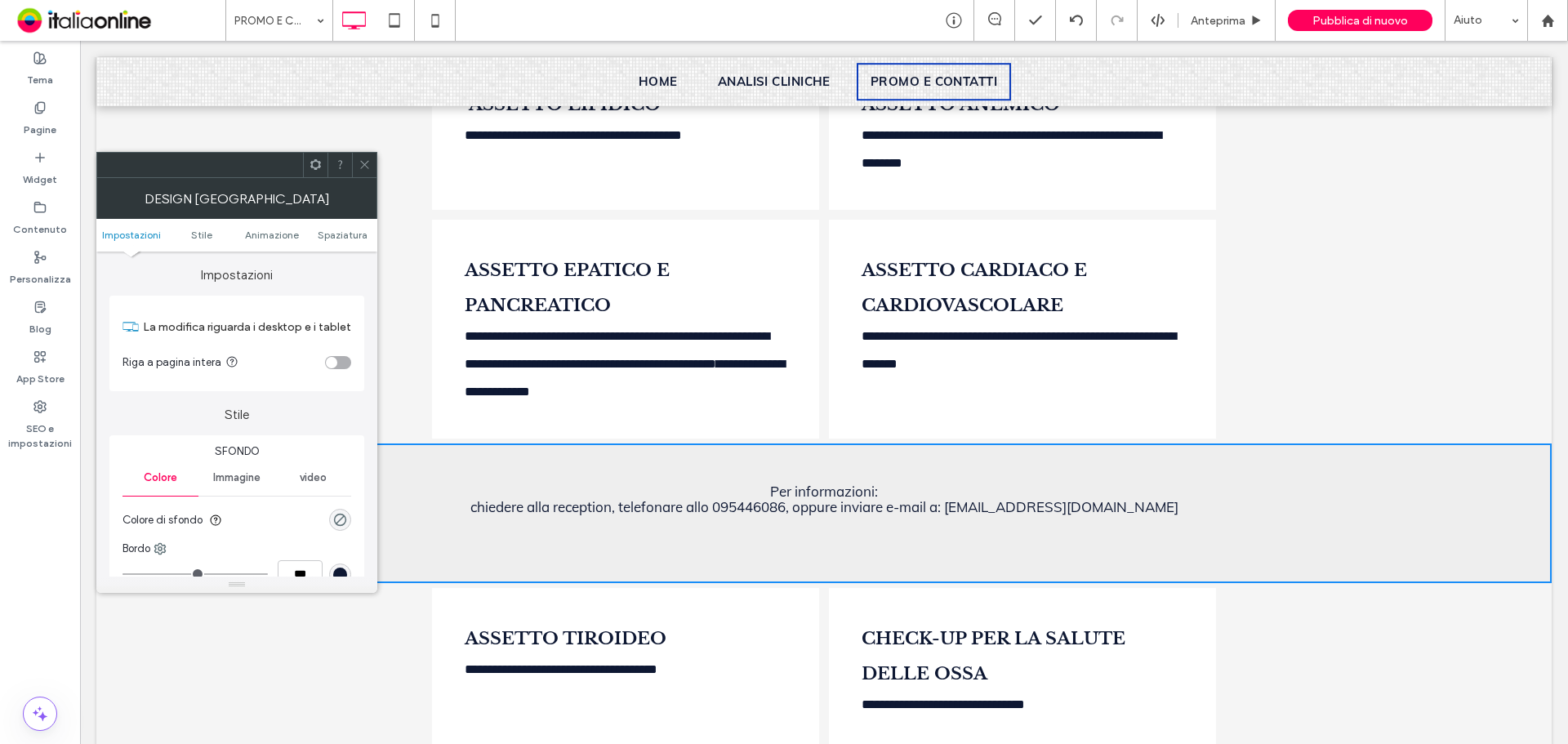
click at [361, 163] on icon at bounding box center [364, 164] width 12 height 12
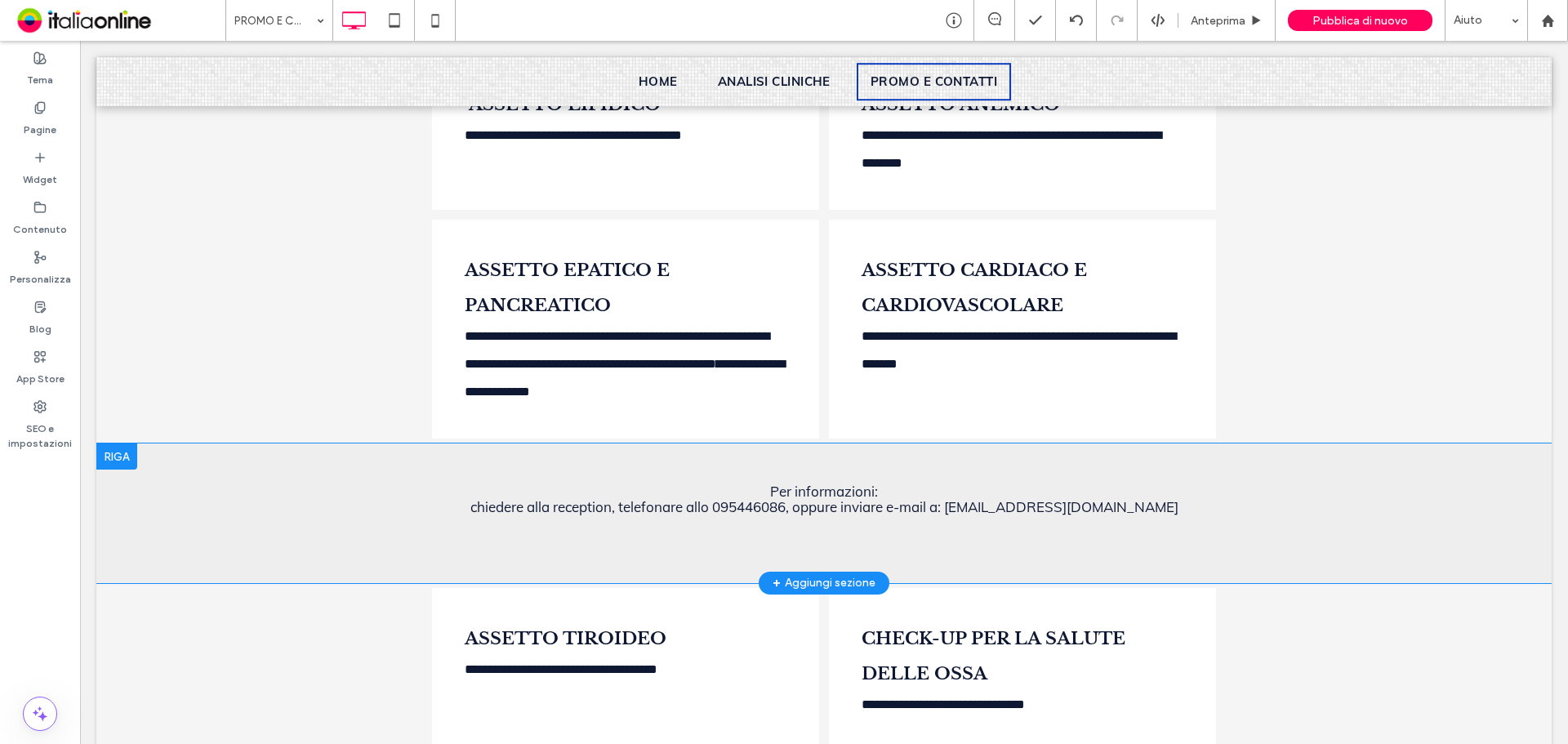
click at [124, 469] on div at bounding box center [117, 456] width 41 height 26
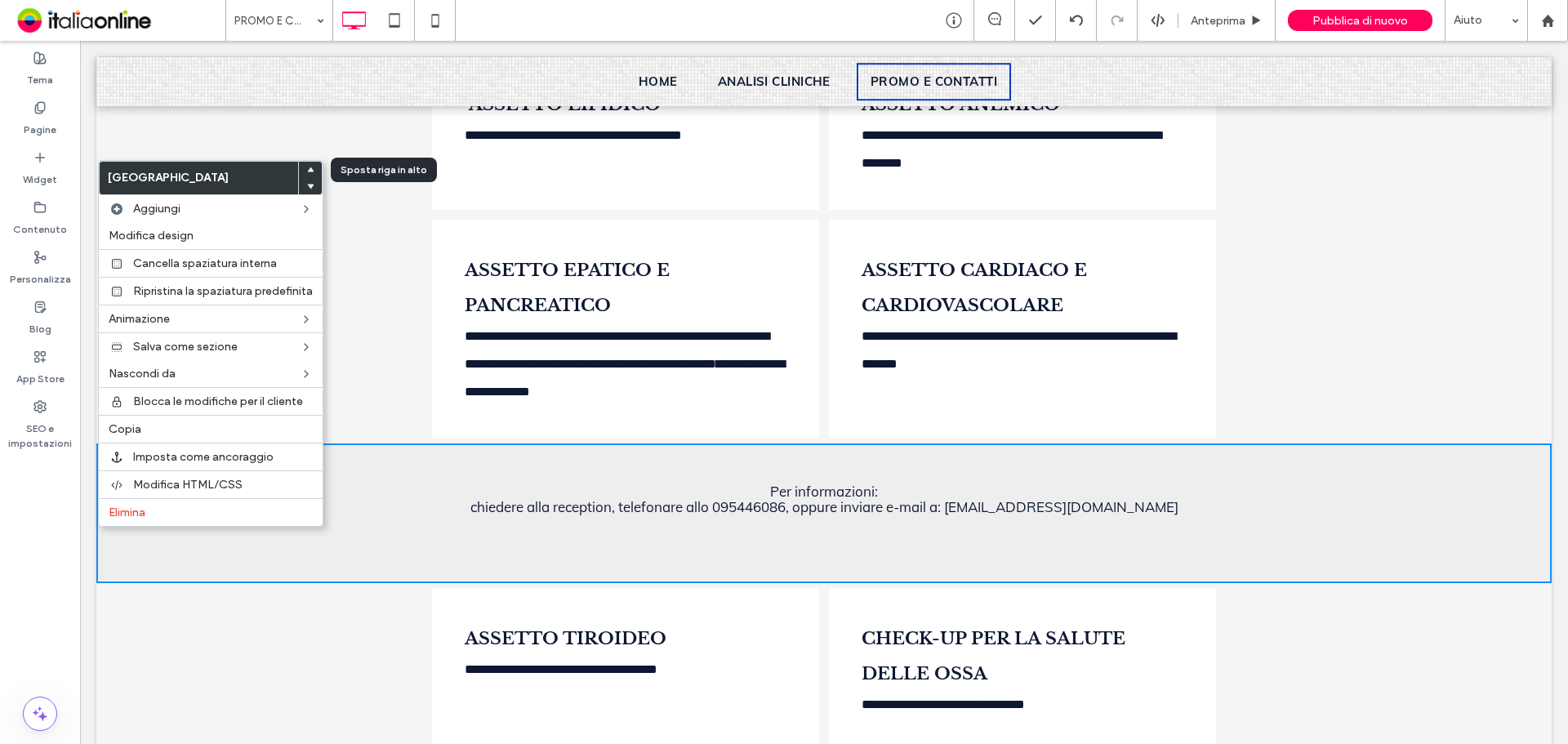
click at [307, 165] on span at bounding box center [310, 170] width 7 height 17
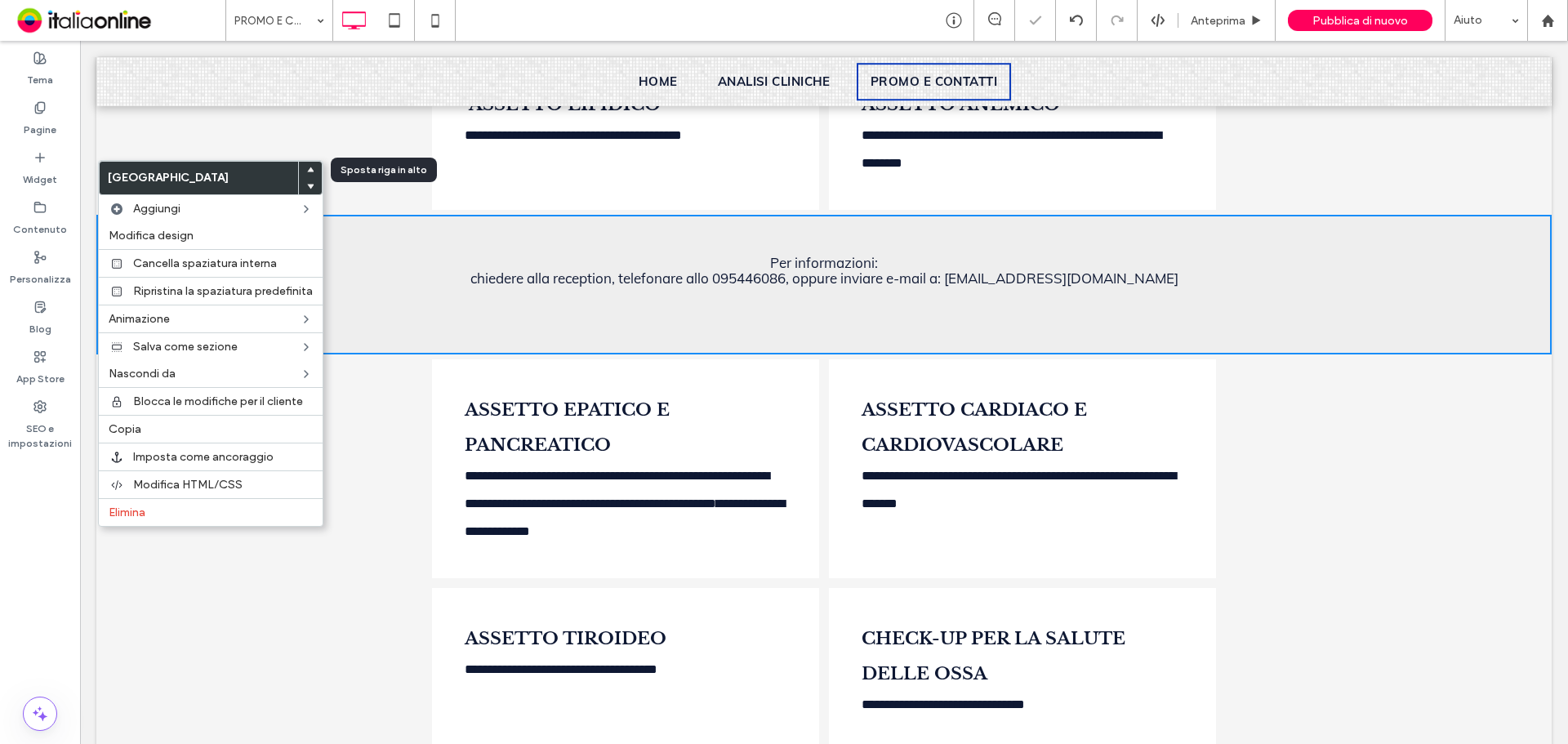
click at [307, 165] on span at bounding box center [310, 170] width 7 height 17
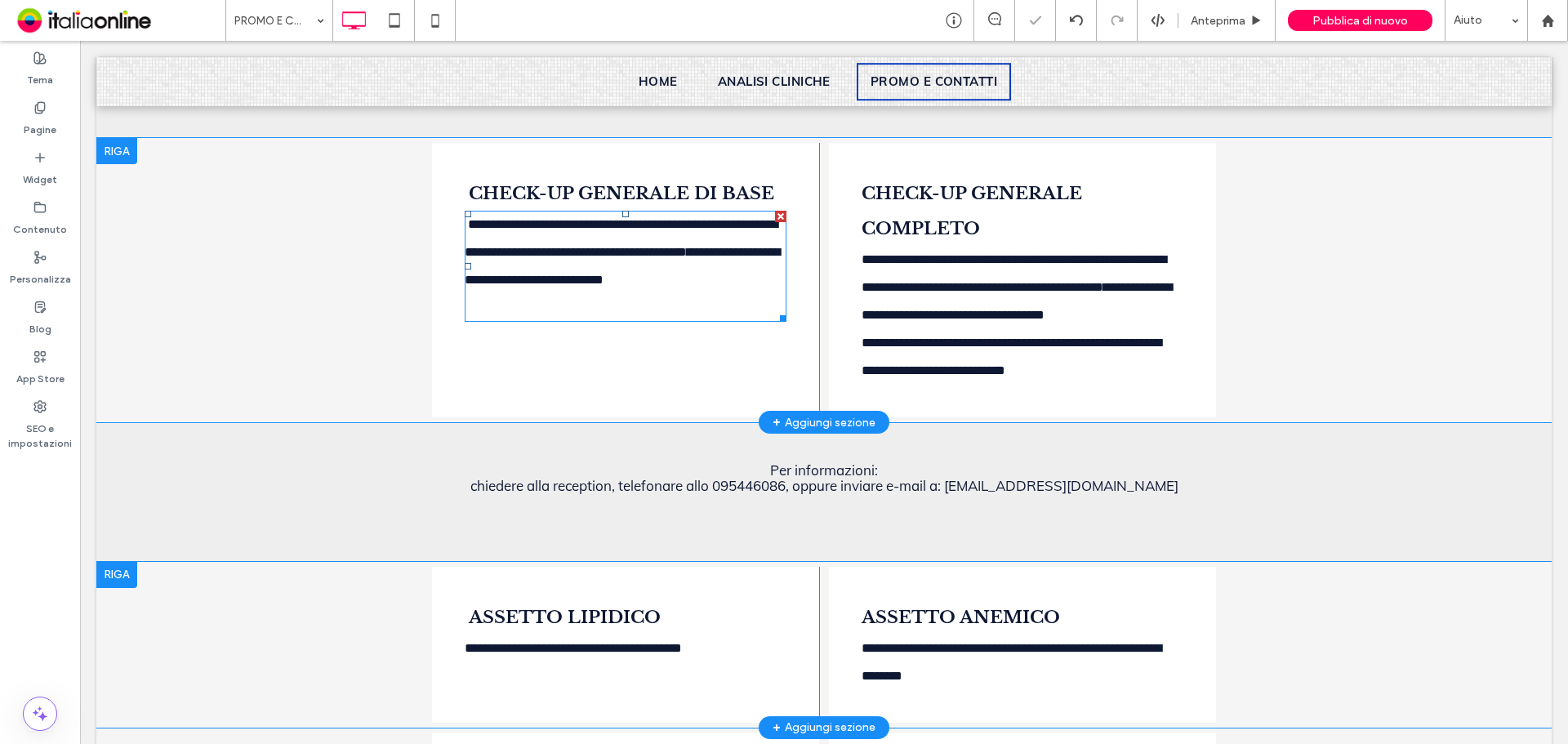
scroll to position [443, 0]
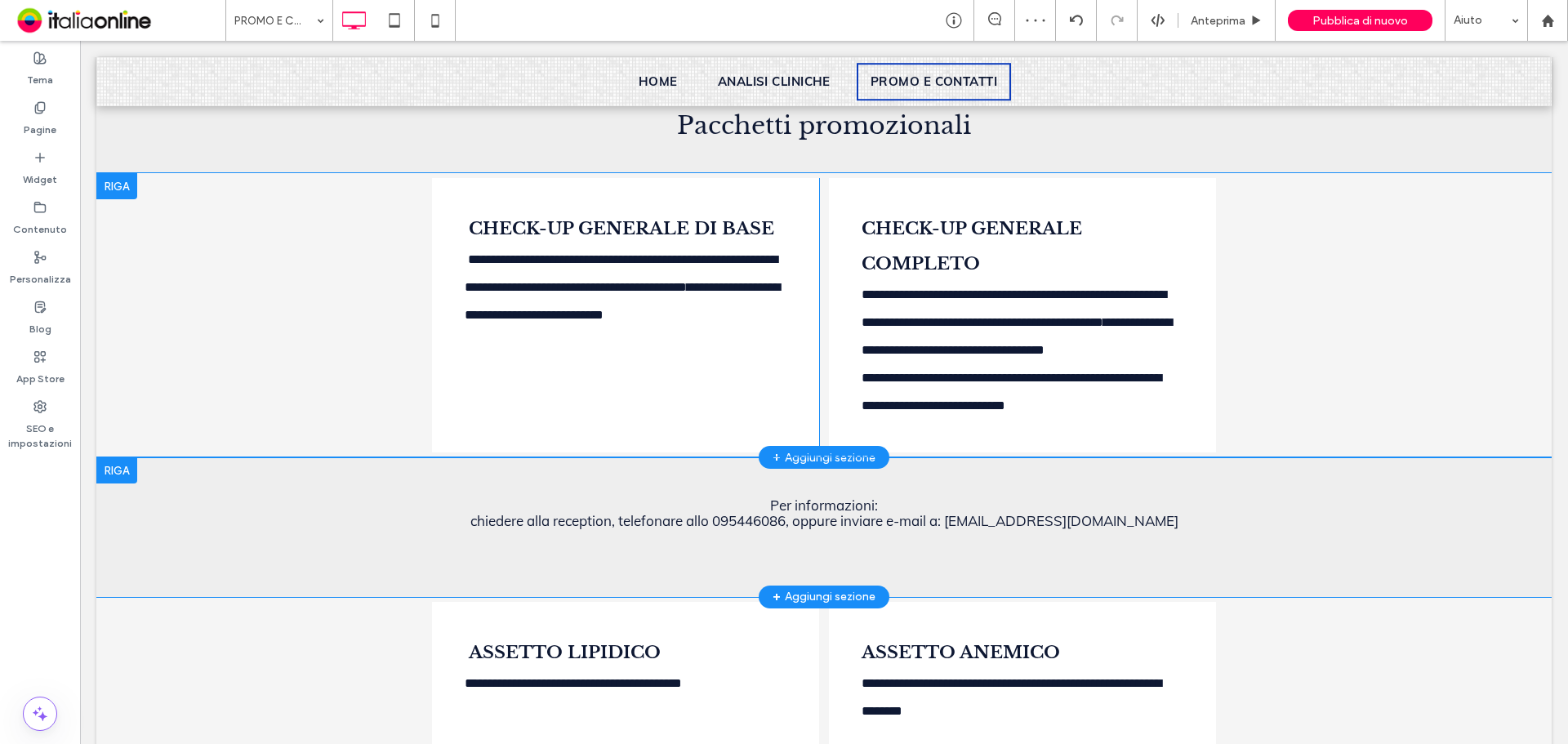
drag, startPoint x: 122, startPoint y: 529, endPoint x: 133, endPoint y: 522, distance: 13.0
click at [122, 483] on div at bounding box center [117, 470] width 41 height 26
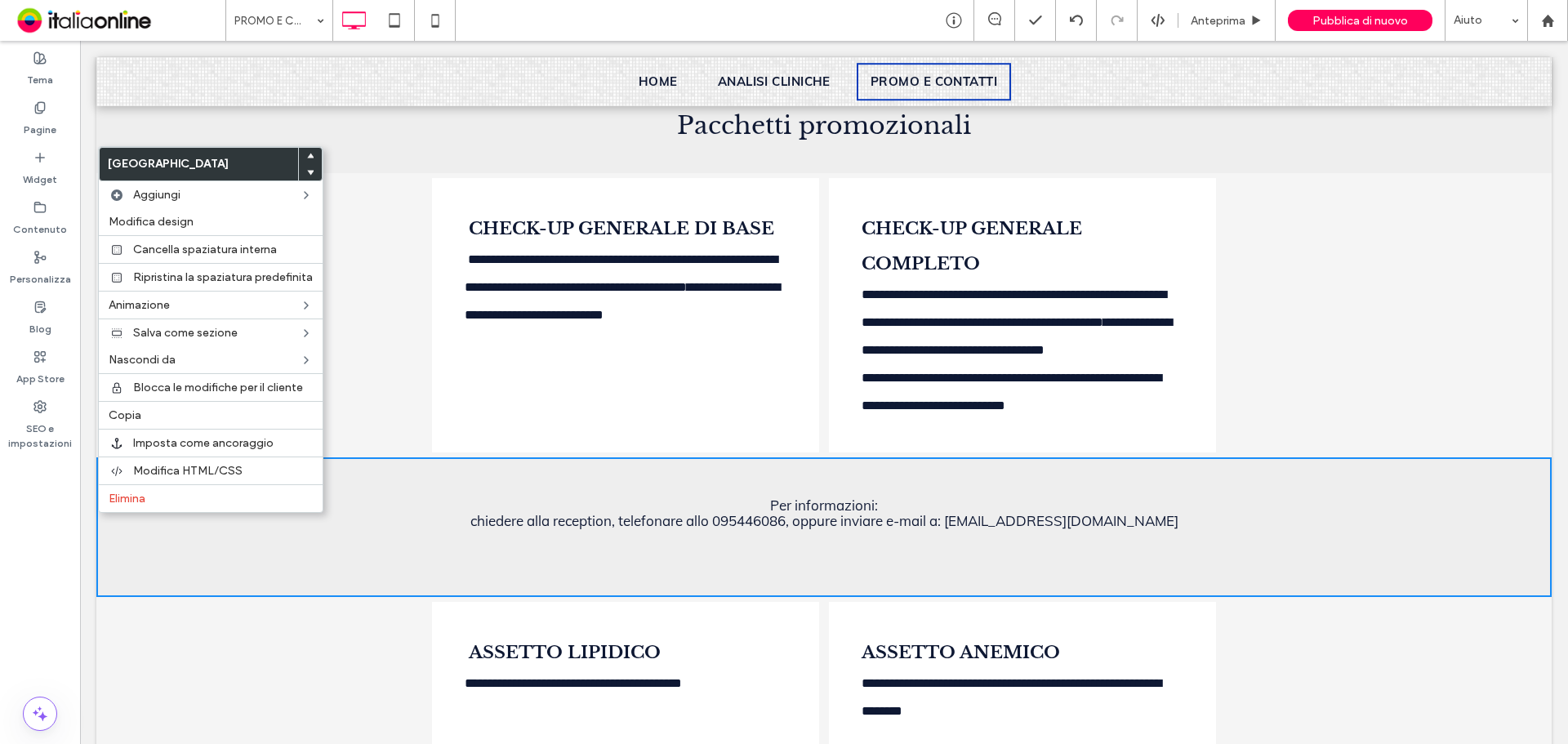
click at [312, 157] on use at bounding box center [311, 156] width 7 height 5
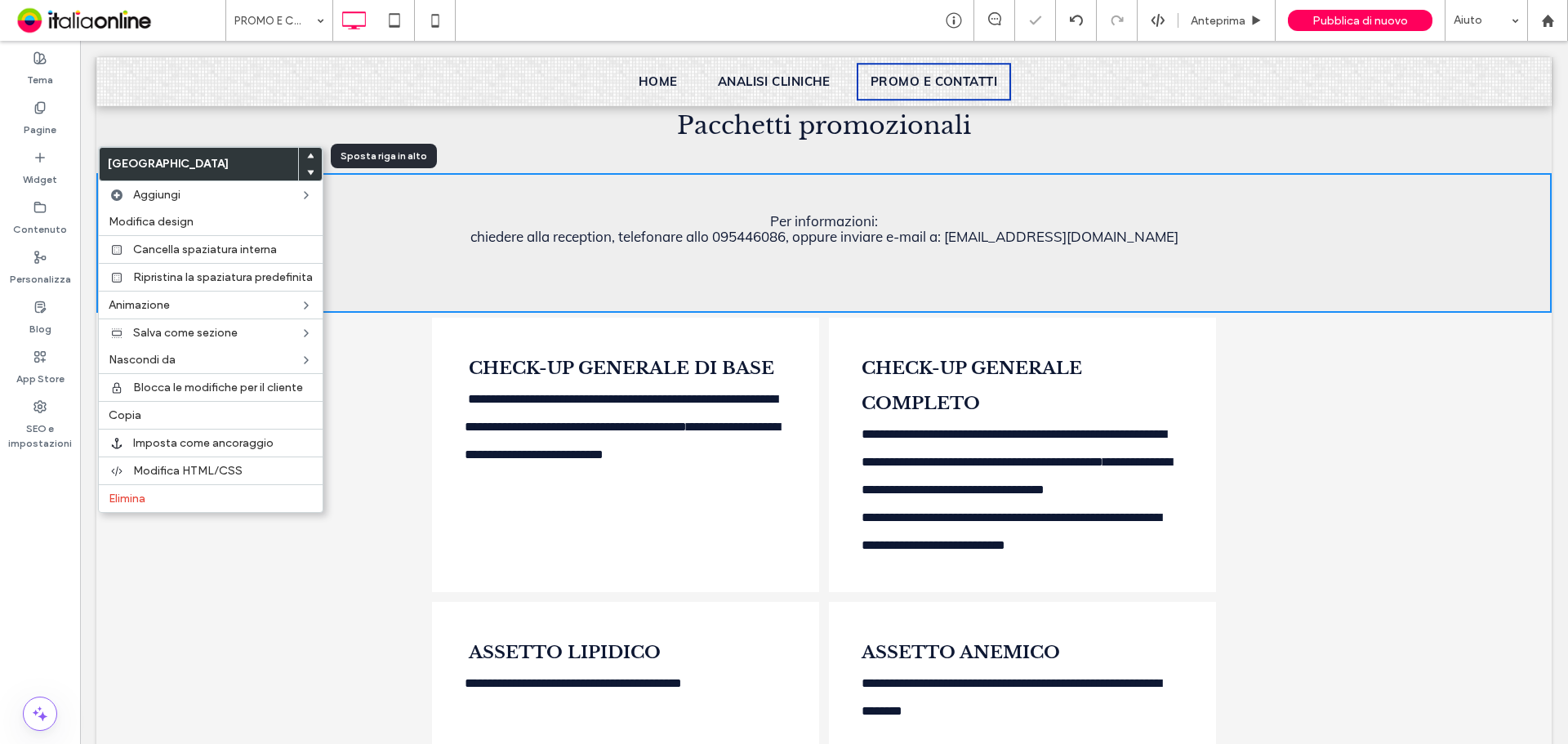
click at [308, 156] on use at bounding box center [311, 156] width 7 height 5
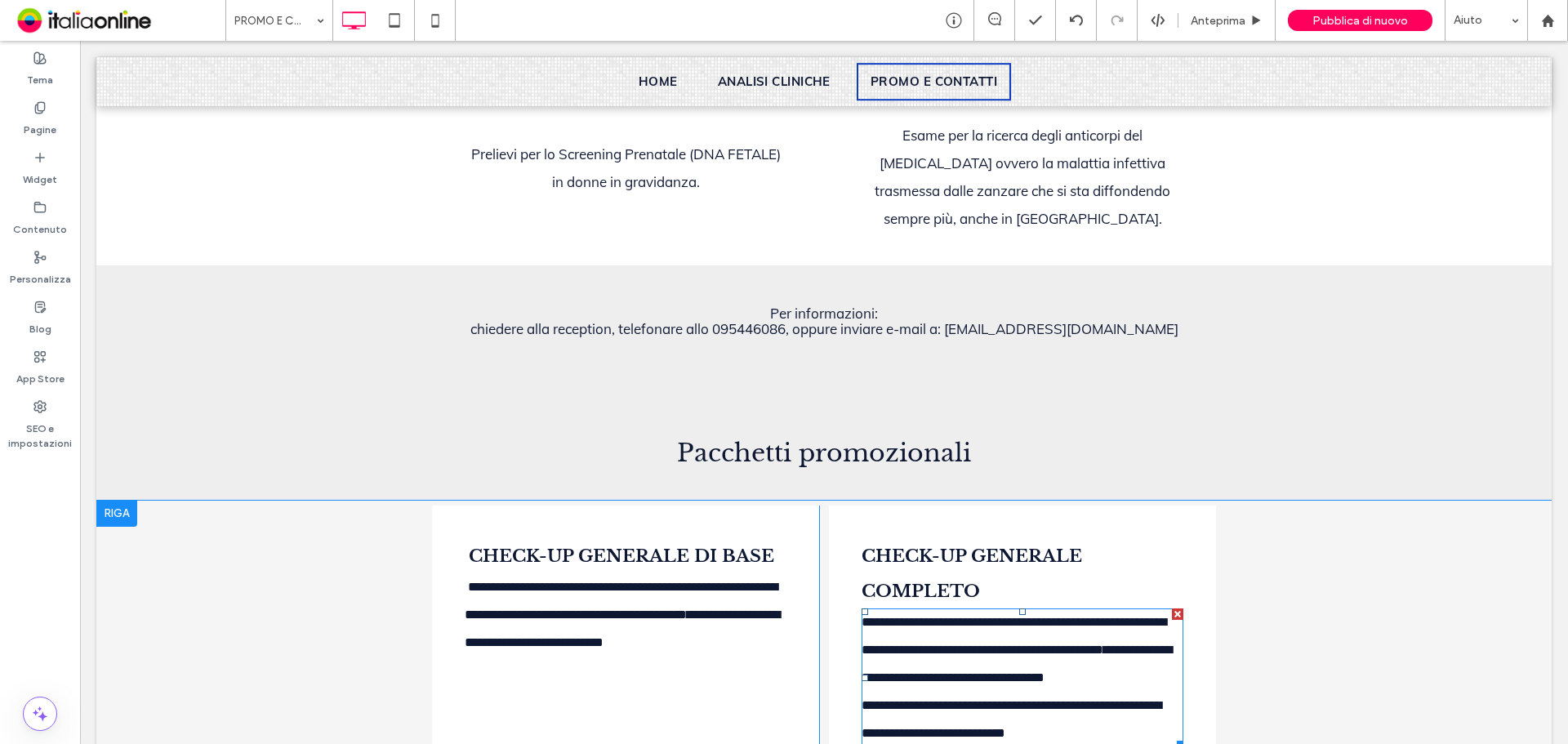
scroll to position [245, 0]
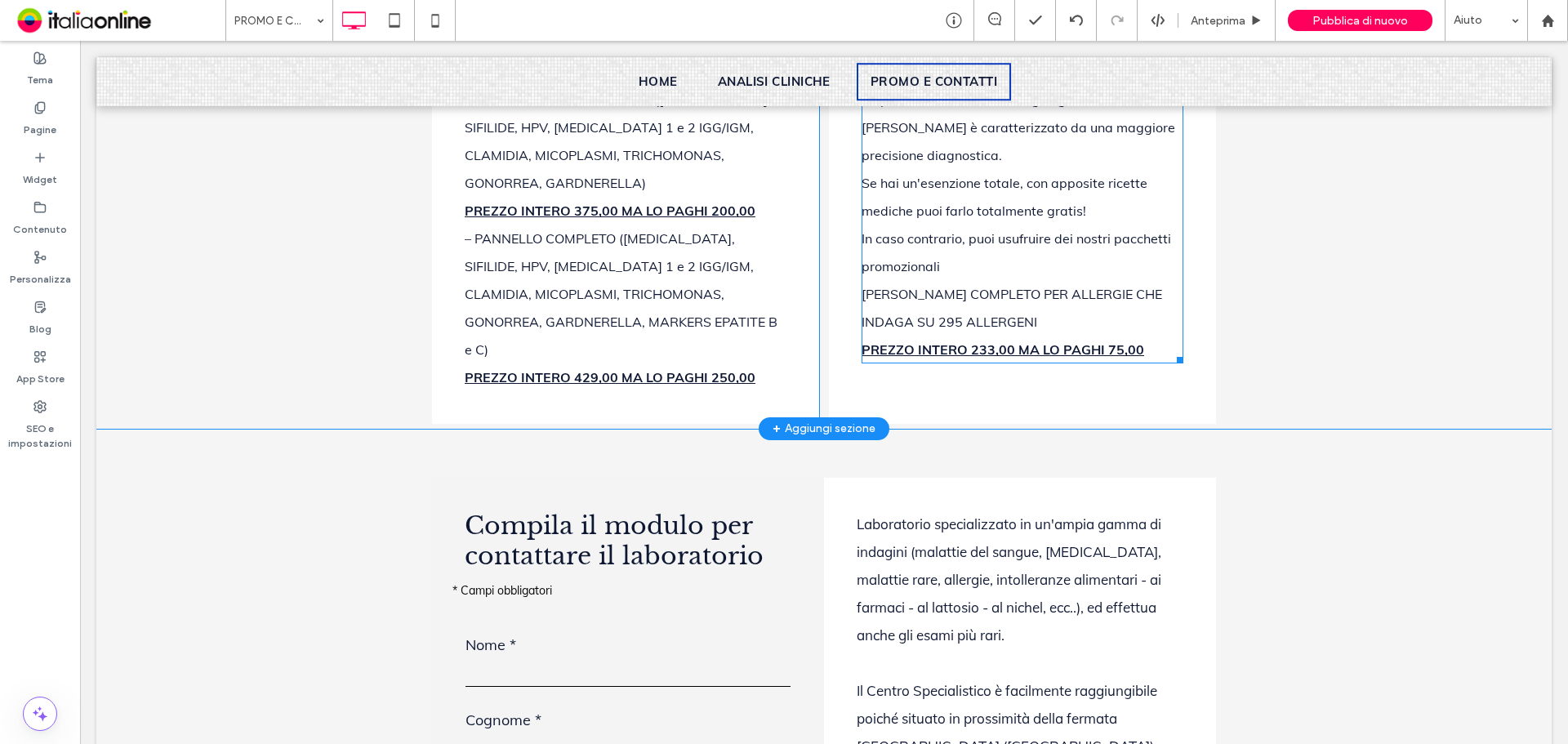
click at [888, 358] on b "PREZZO INTERO 233,00 MA LO PAGHI 75,00" at bounding box center [1003, 350] width 283 height 17
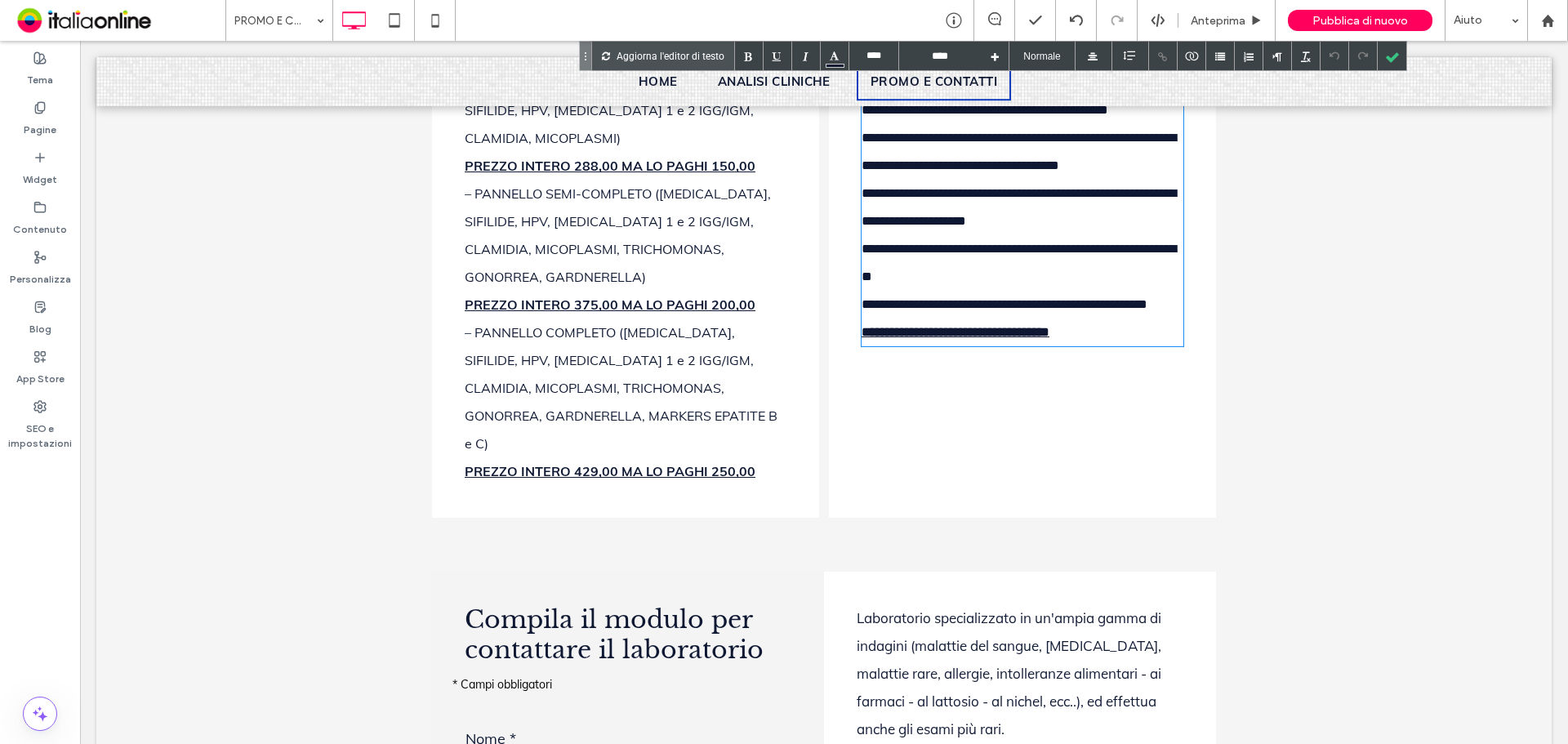
scroll to position [2208, 0]
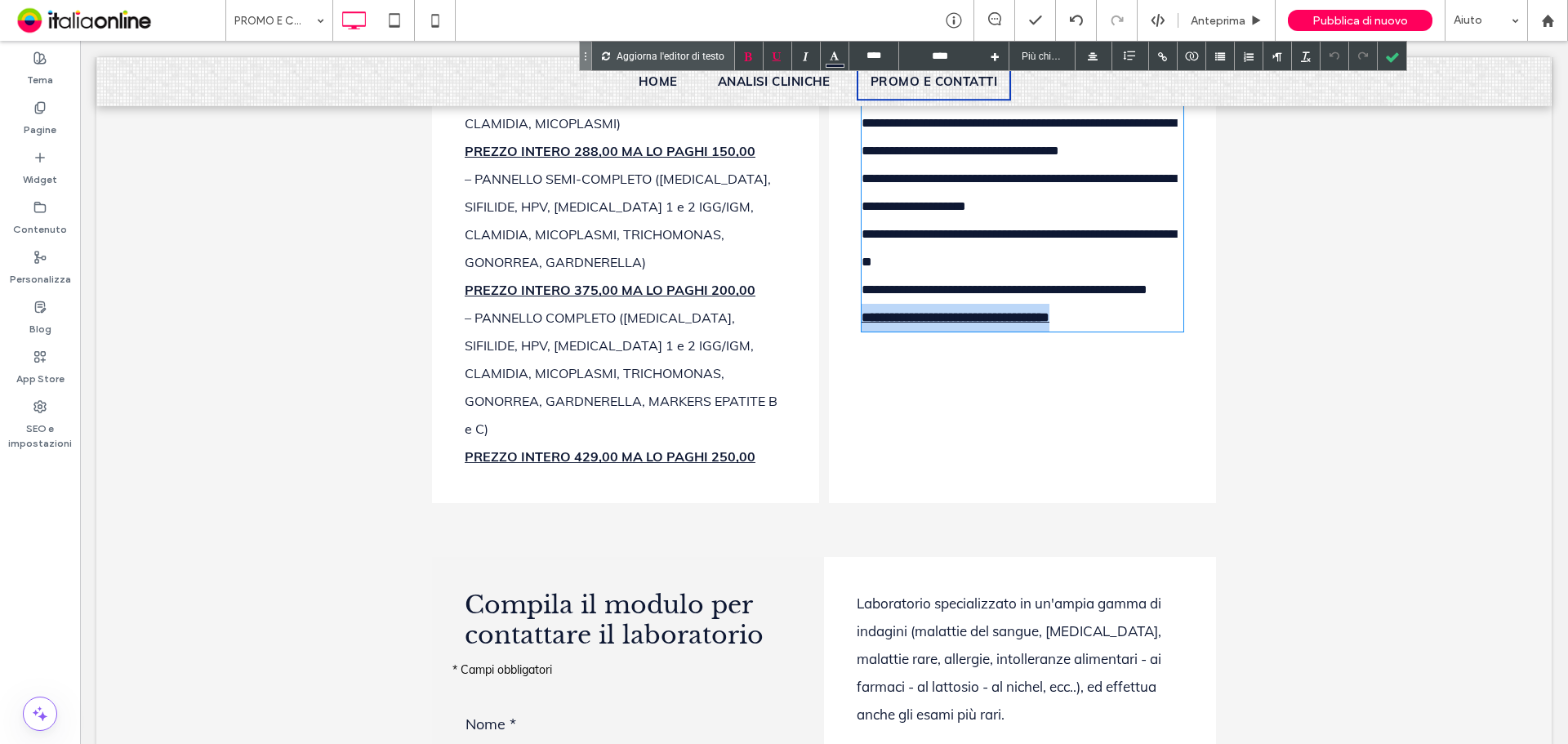
drag, startPoint x: 1146, startPoint y: 575, endPoint x: 765, endPoint y: 565, distance: 381.1
click at [765, 508] on div "**********" at bounding box center [824, 133] width 784 height 750
click at [1385, 46] on div at bounding box center [1391, 56] width 29 height 29
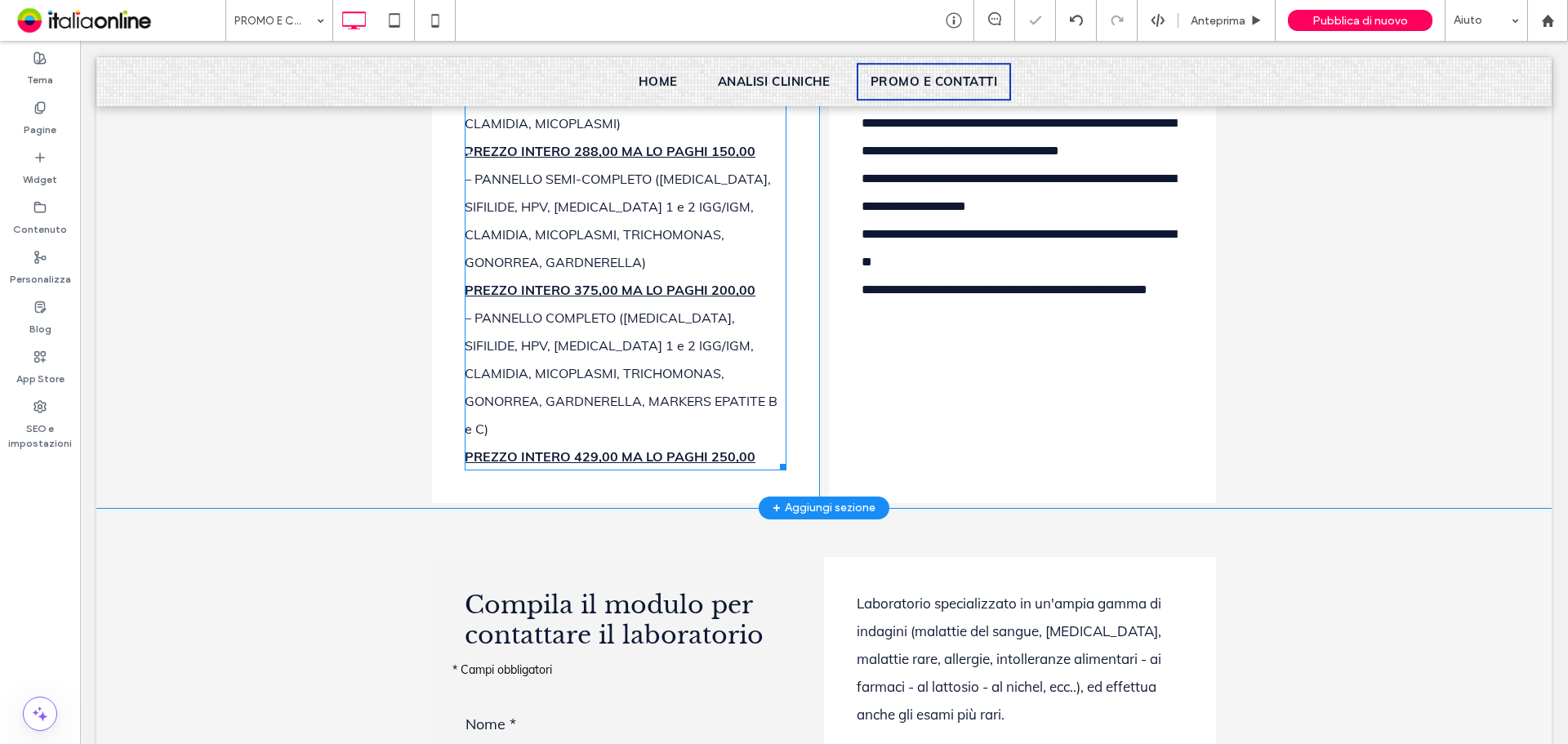
click at [704, 470] on div "PREZZO INTERO 429,00 MA LO PAGHI 250,00" at bounding box center [625, 457] width 322 height 28
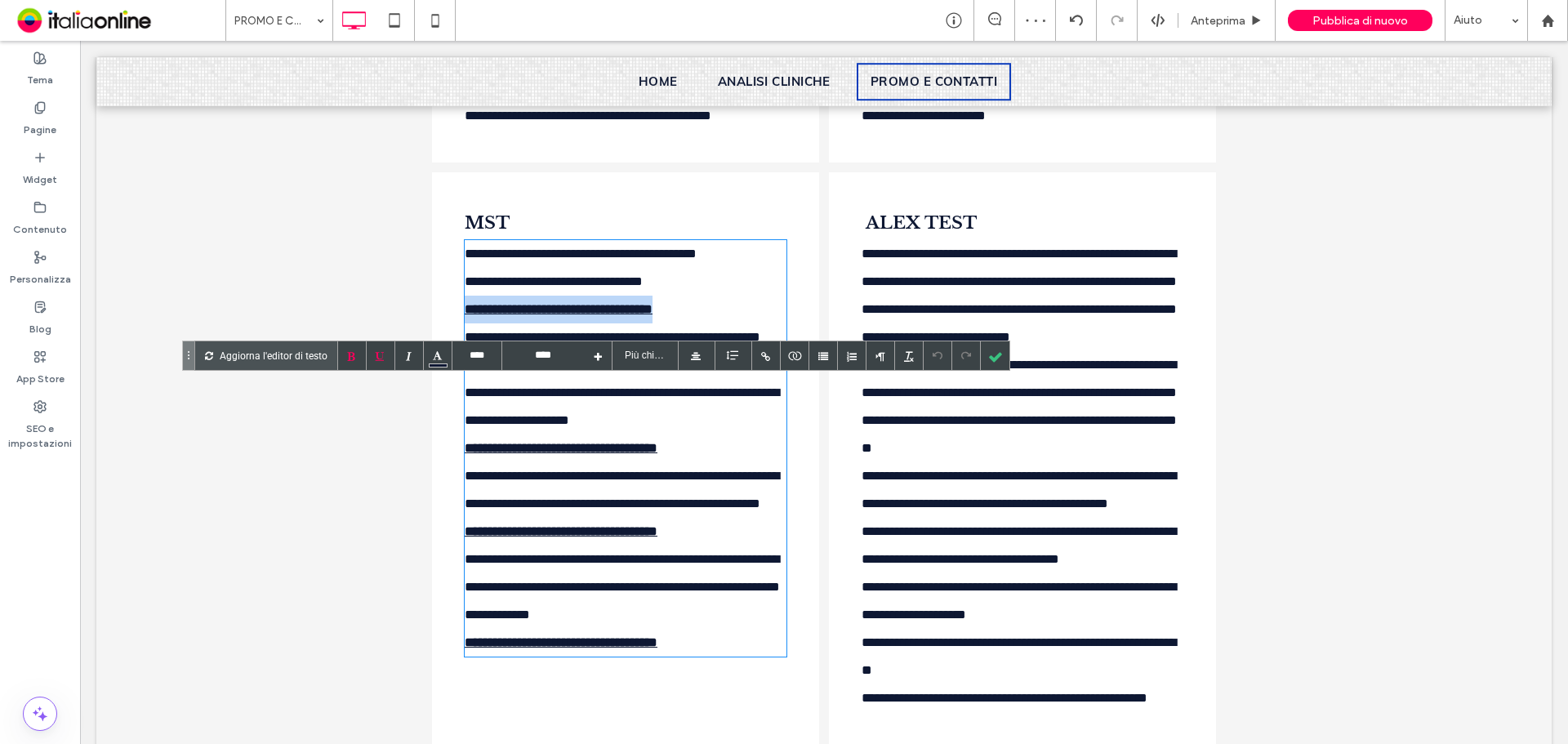
drag, startPoint x: 741, startPoint y: 482, endPoint x: 437, endPoint y: 479, distance: 304.0
click at [432, 483] on div "**********" at bounding box center [625, 458] width 387 height 573
type input "****"
click at [988, 353] on div at bounding box center [995, 356] width 29 height 29
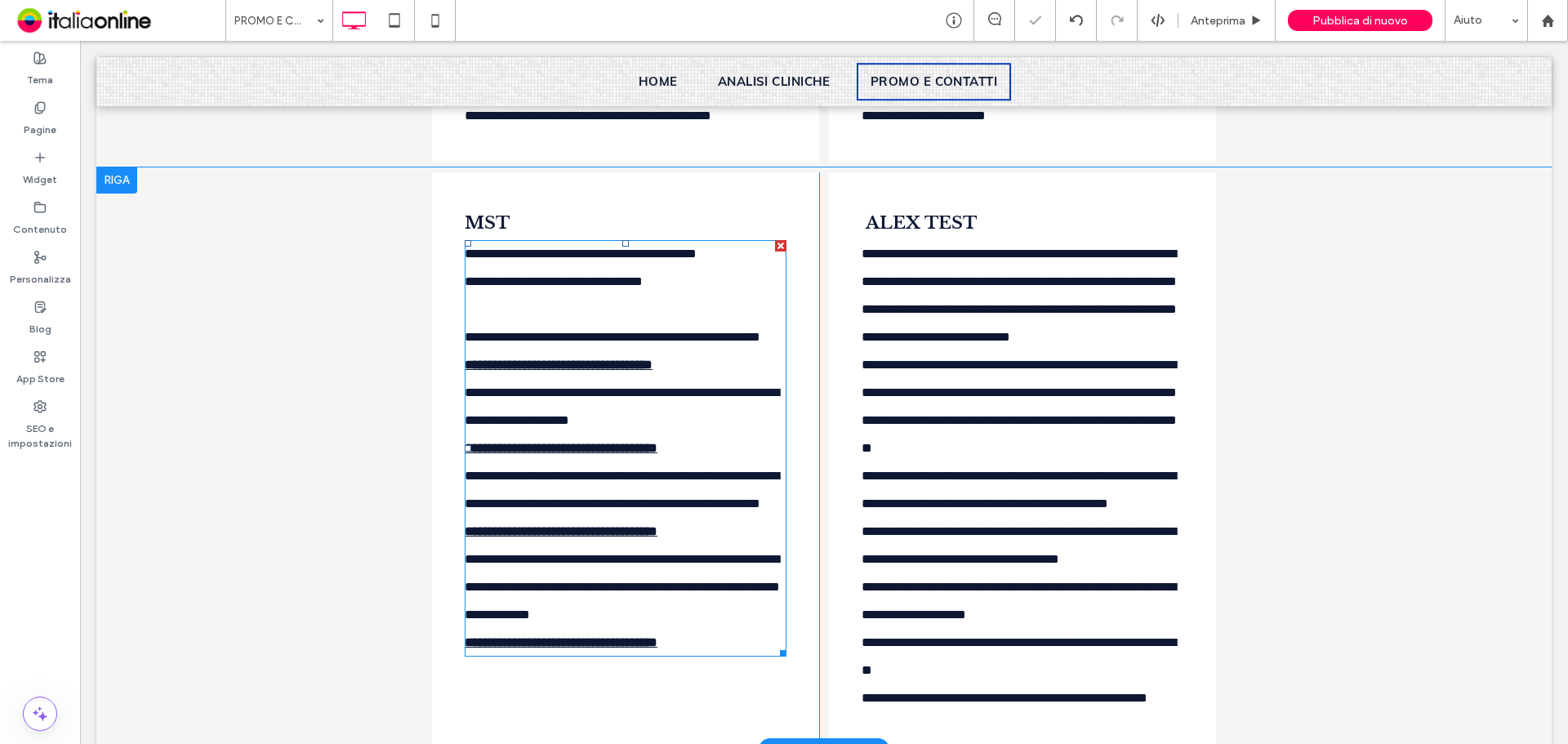
click at [722, 379] on div "**********" at bounding box center [625, 365] width 322 height 28
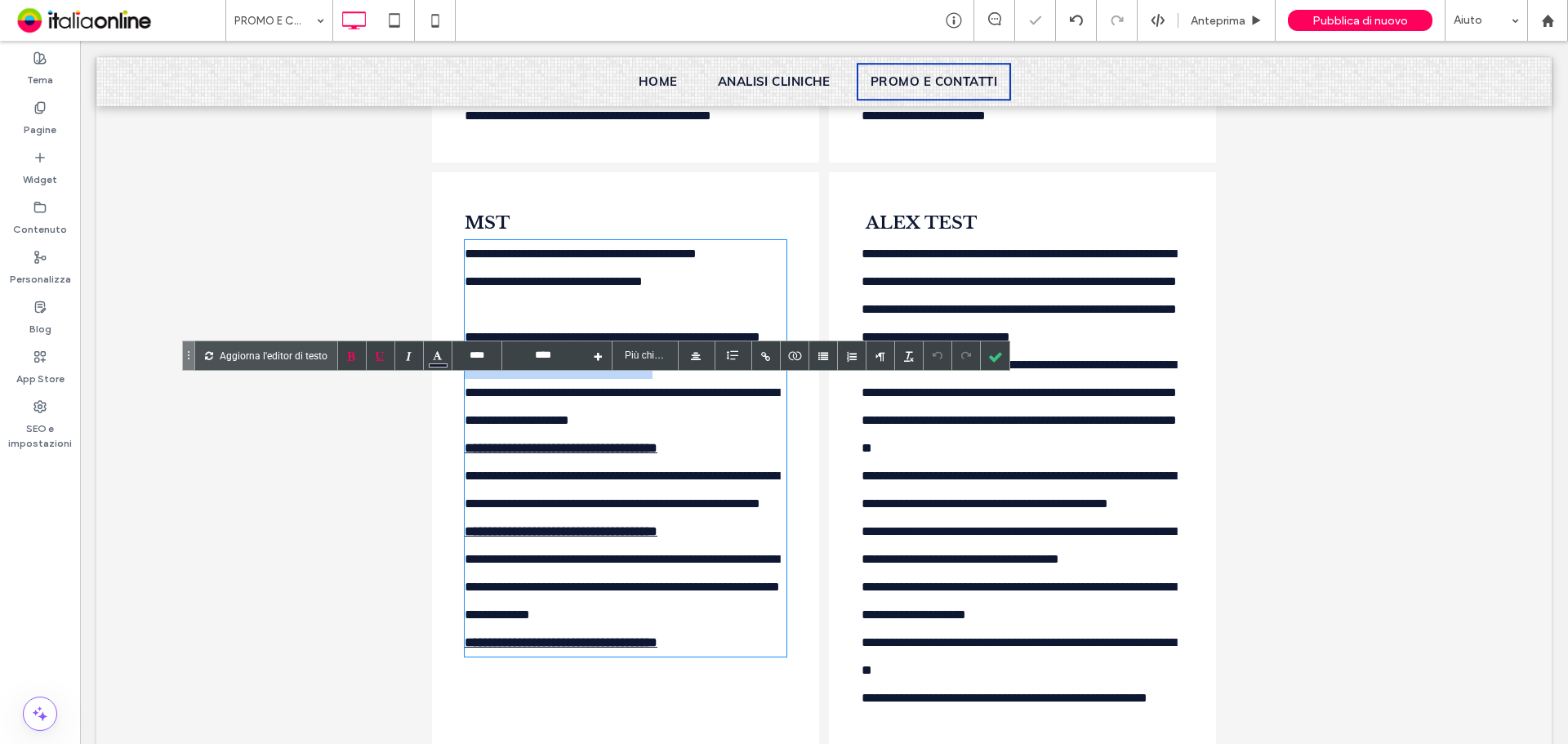
drag, startPoint x: 732, startPoint y: 557, endPoint x: 413, endPoint y: 560, distance: 319.0
click at [413, 560] on div "**********" at bounding box center [824, 459] width 1454 height 583
drag, startPoint x: 744, startPoint y: 649, endPoint x: 414, endPoint y: 643, distance: 330.1
click at [414, 643] on div "**********" at bounding box center [824, 459] width 1454 height 583
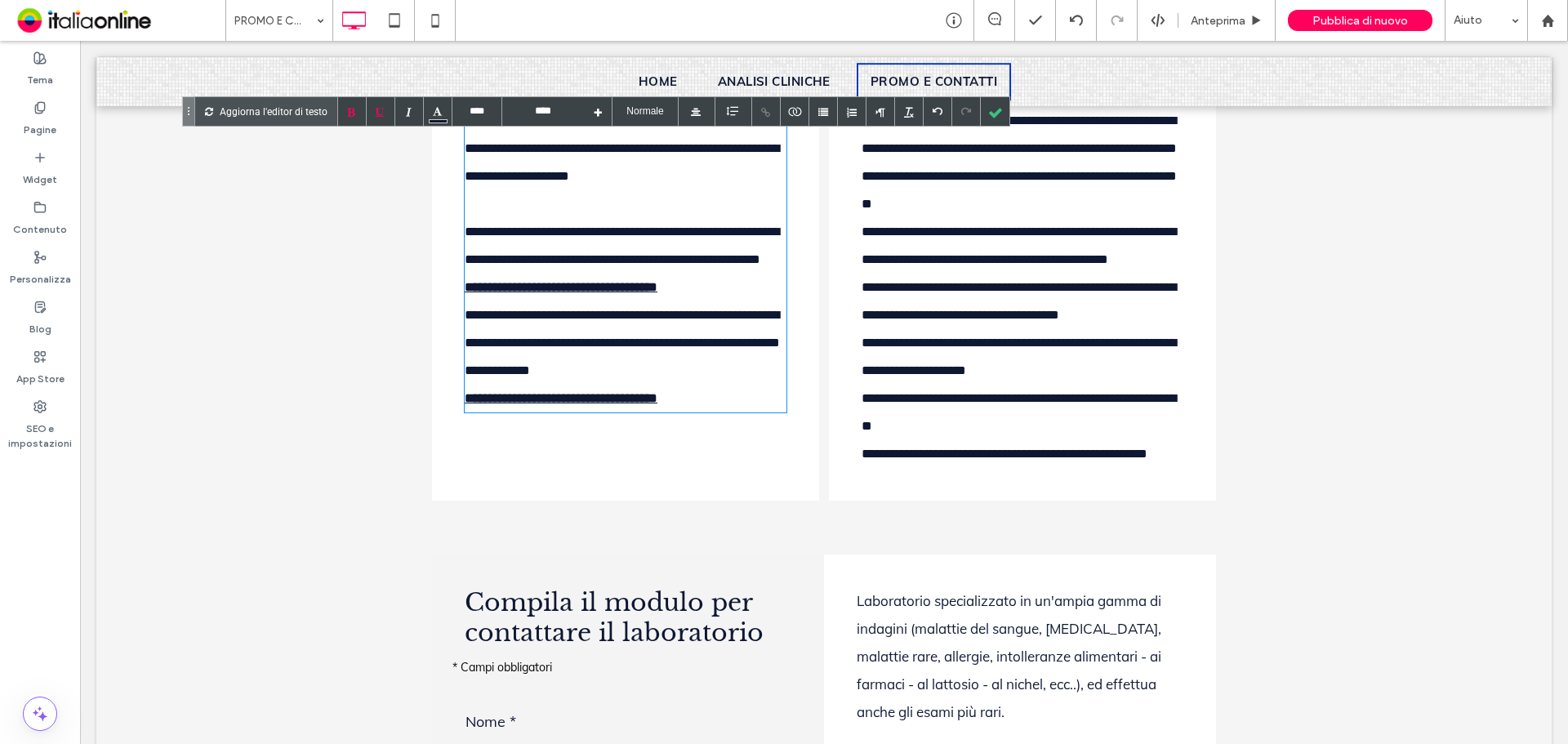
scroll to position [2045, 0]
drag, startPoint x: 744, startPoint y: 514, endPoint x: 414, endPoint y: 516, distance: 330.0
click at [414, 505] on div "**********" at bounding box center [824, 214] width 1454 height 583
drag, startPoint x: 710, startPoint y: 647, endPoint x: 398, endPoint y: 646, distance: 312.0
click at [398, 505] on div "**********" at bounding box center [824, 214] width 1454 height 583
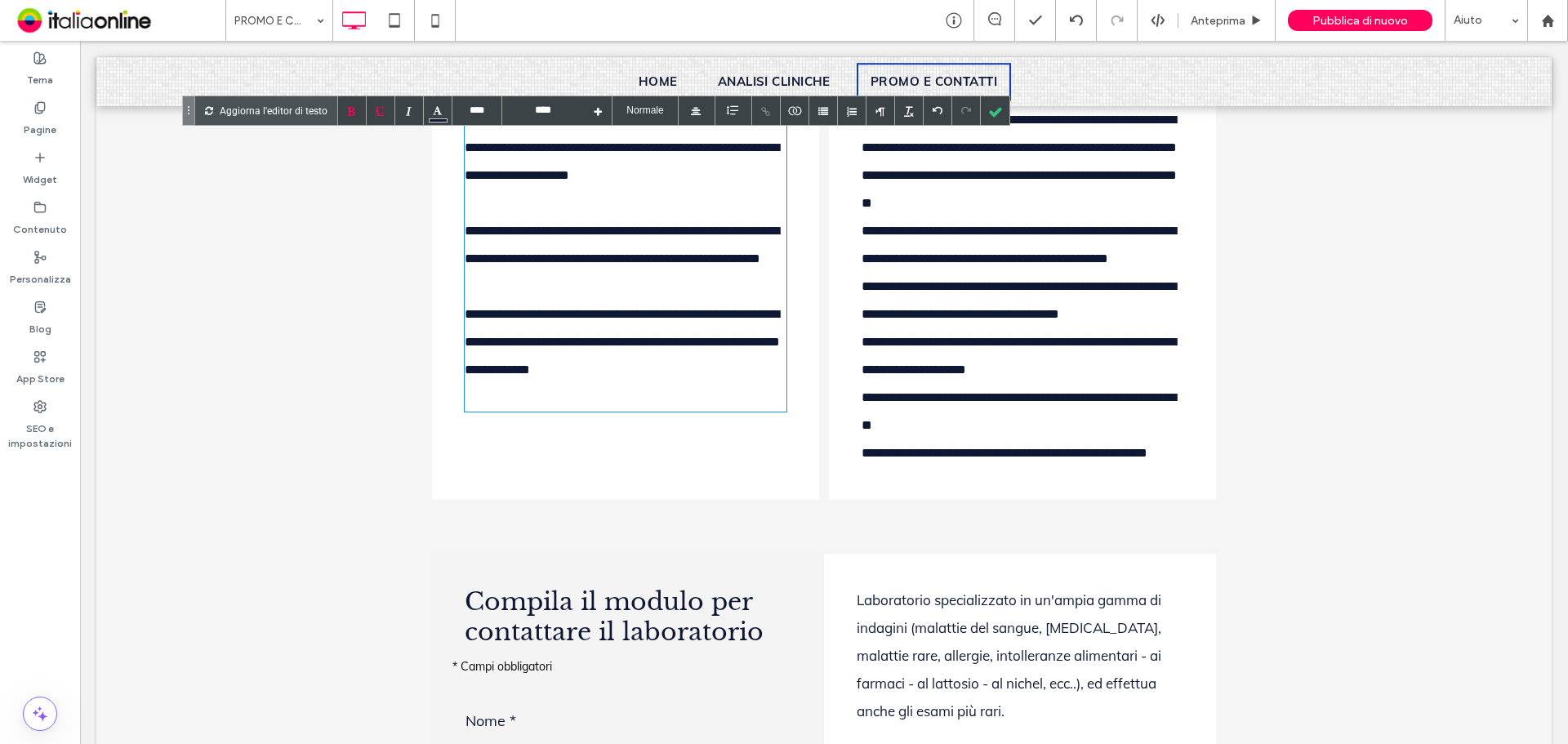
type input "****"
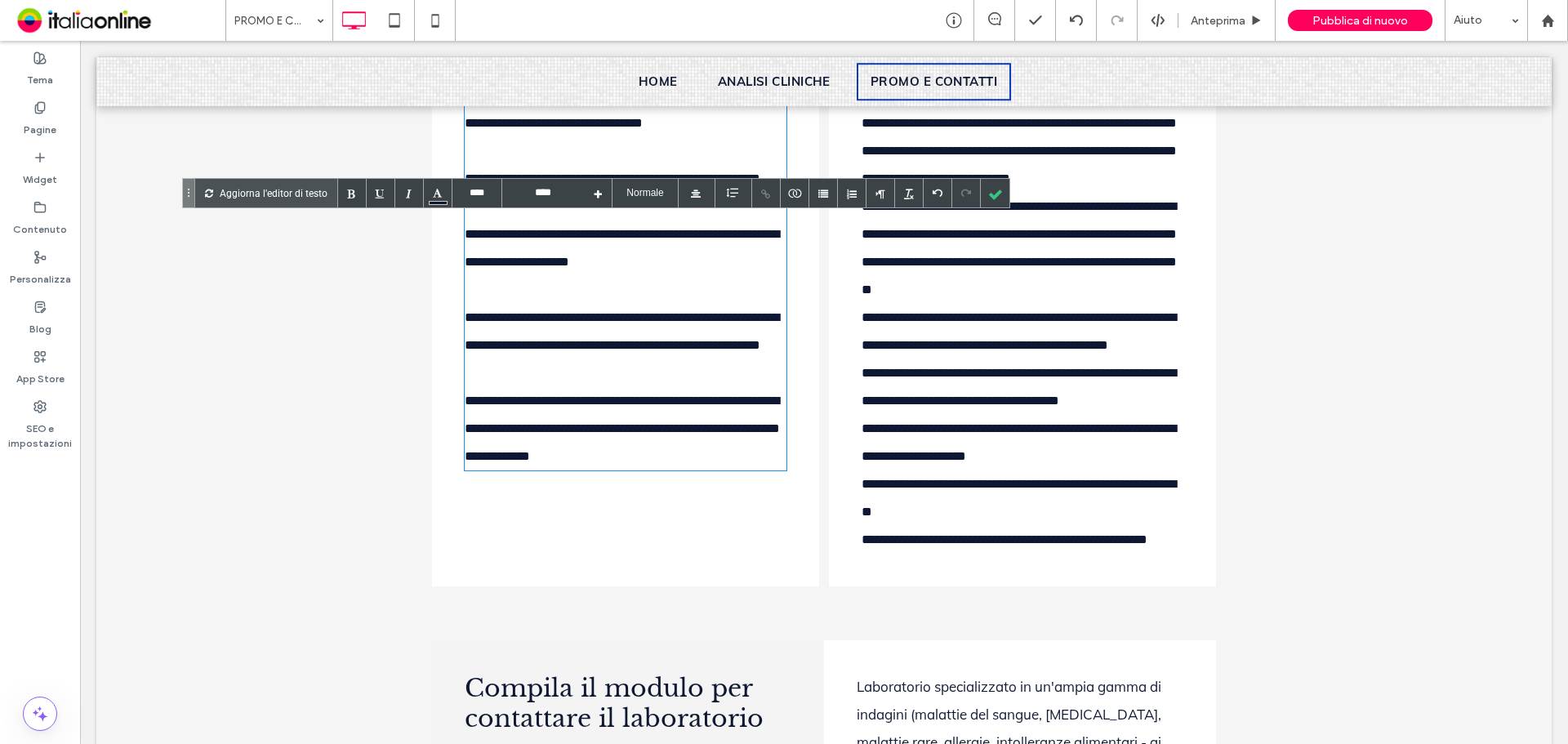
scroll to position [1800, 0]
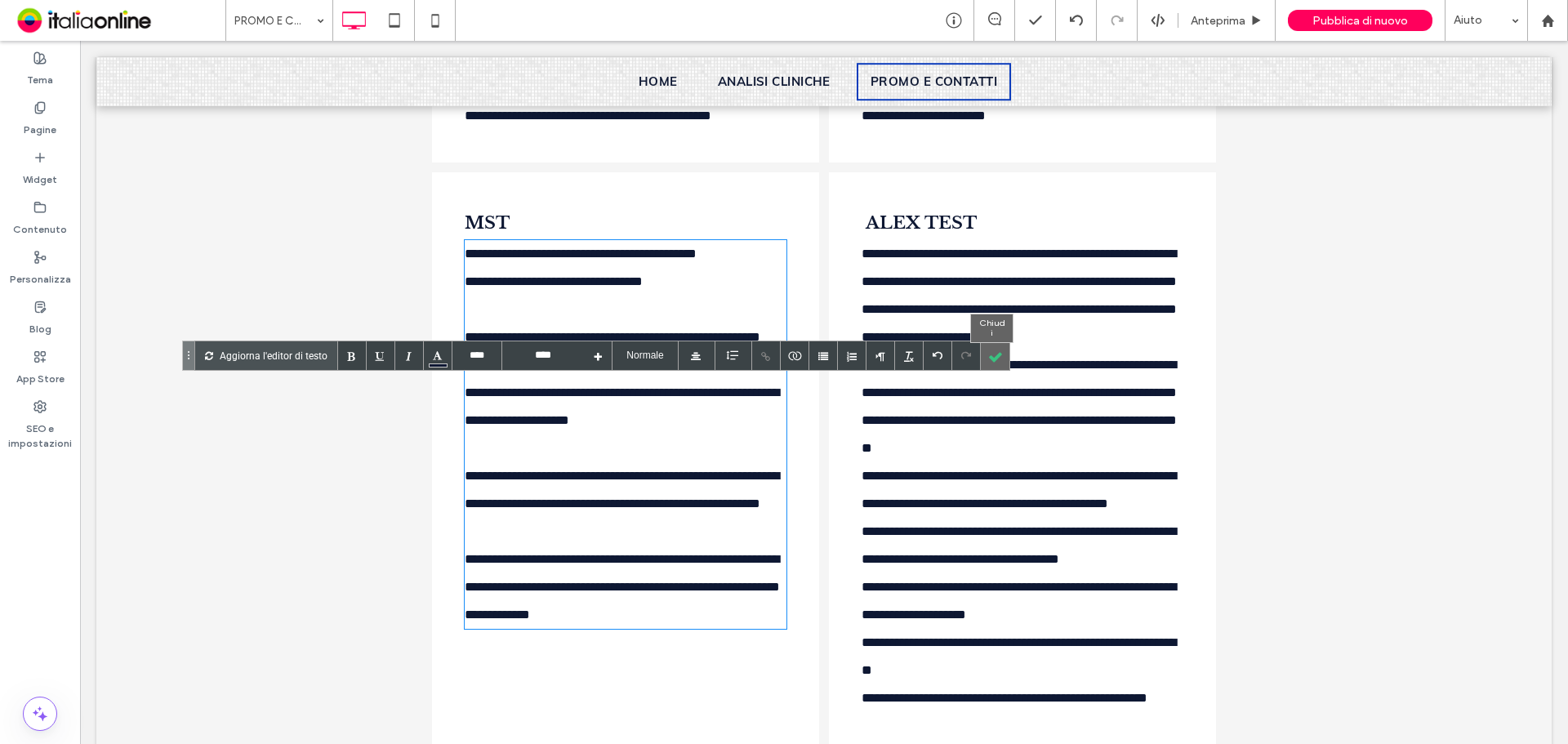
click at [990, 358] on div at bounding box center [995, 356] width 29 height 29
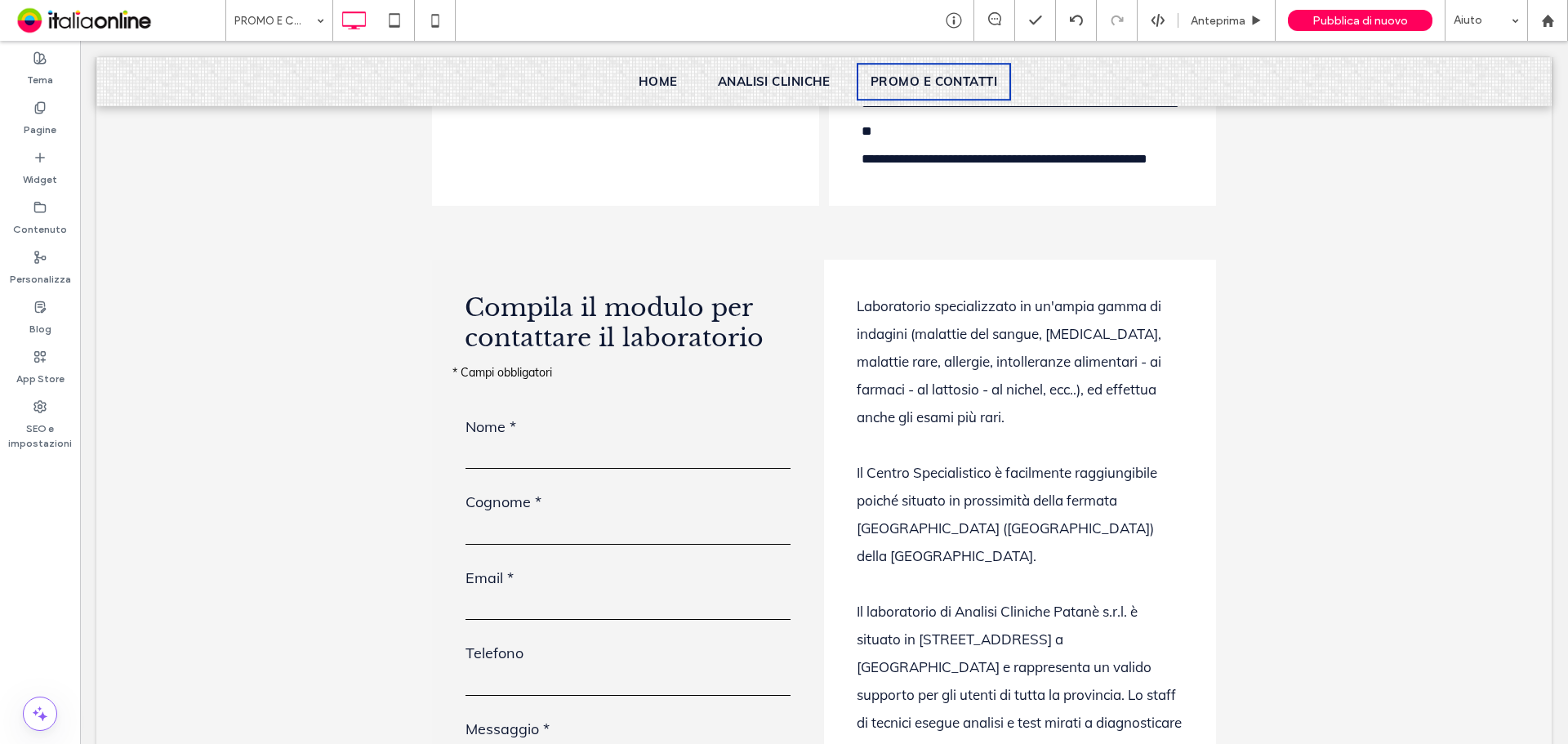
scroll to position [2372, 0]
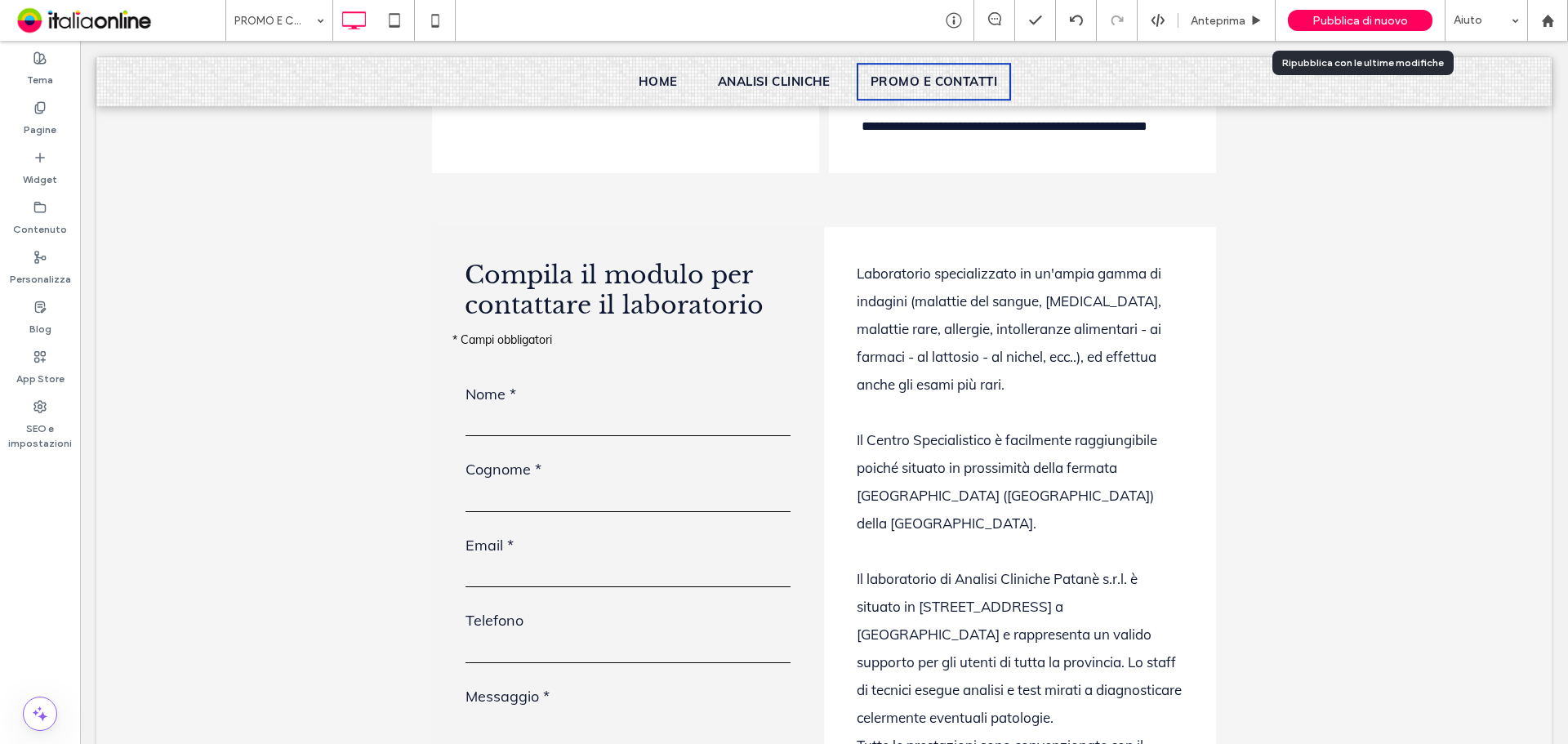
drag, startPoint x: 1308, startPoint y: 25, endPoint x: 1248, endPoint y: 25, distance: 60.0
click at [1308, 25] on div "Pubblica di nuovo" at bounding box center [1360, 20] width 144 height 21
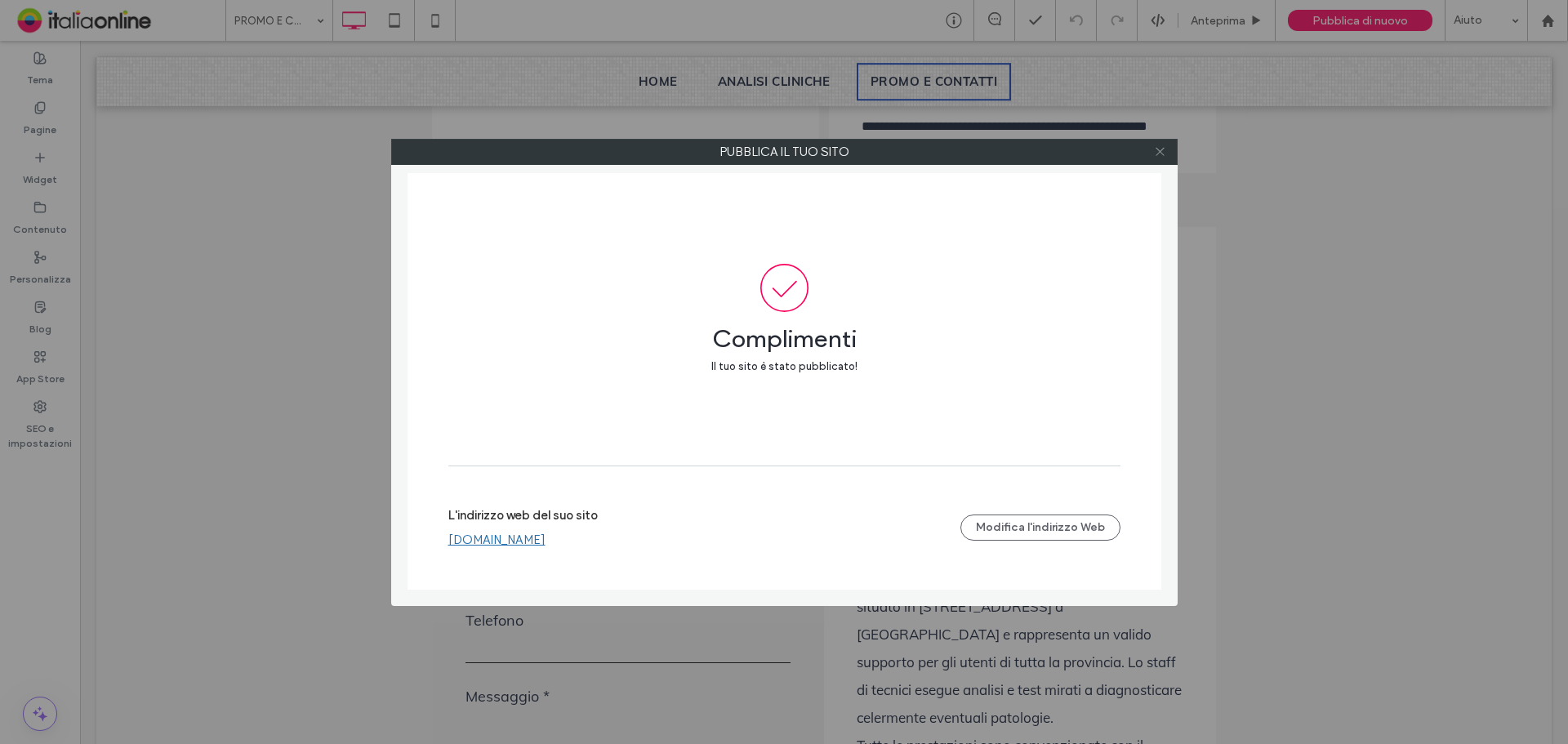
click at [1154, 156] on icon at bounding box center [1159, 151] width 12 height 12
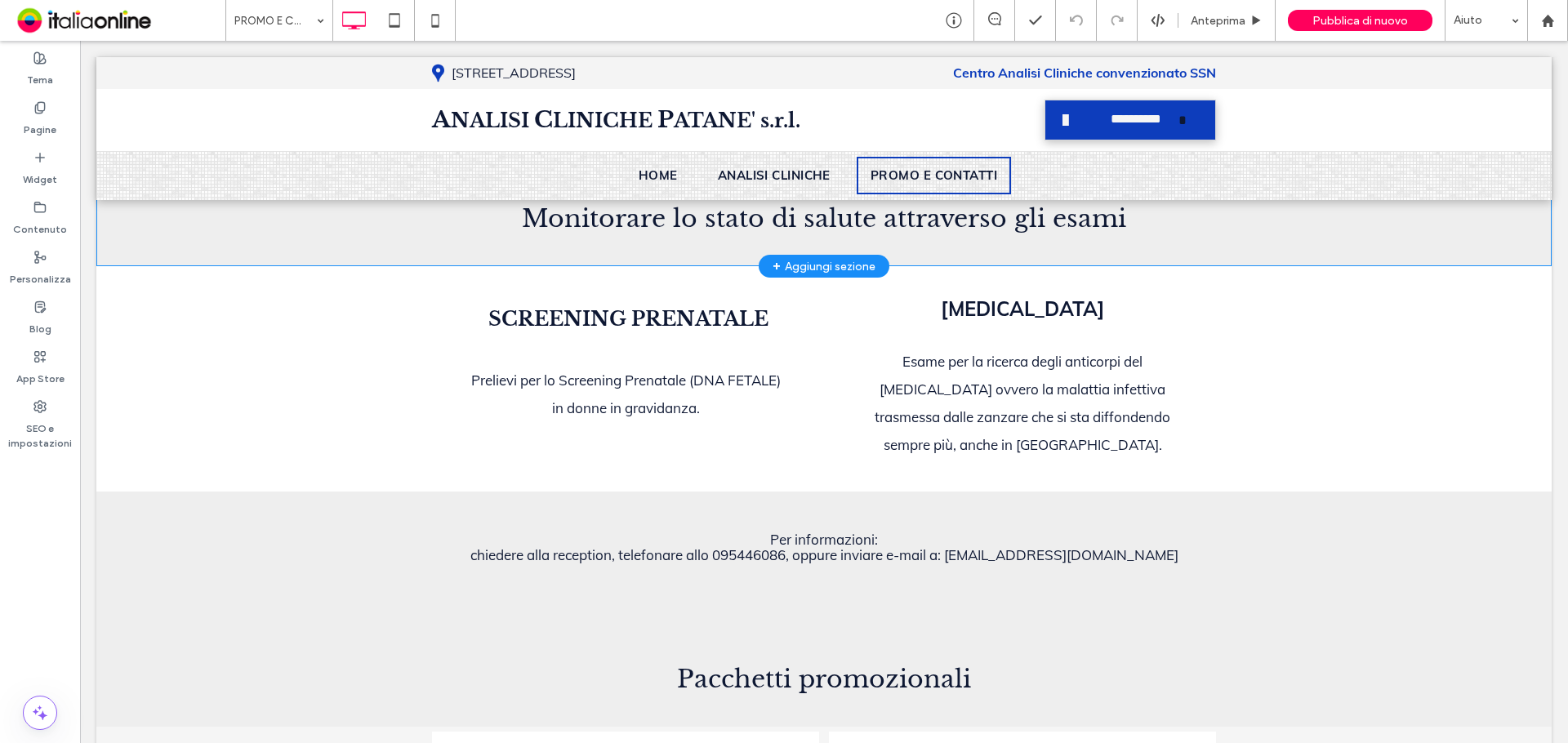
scroll to position [0, 0]
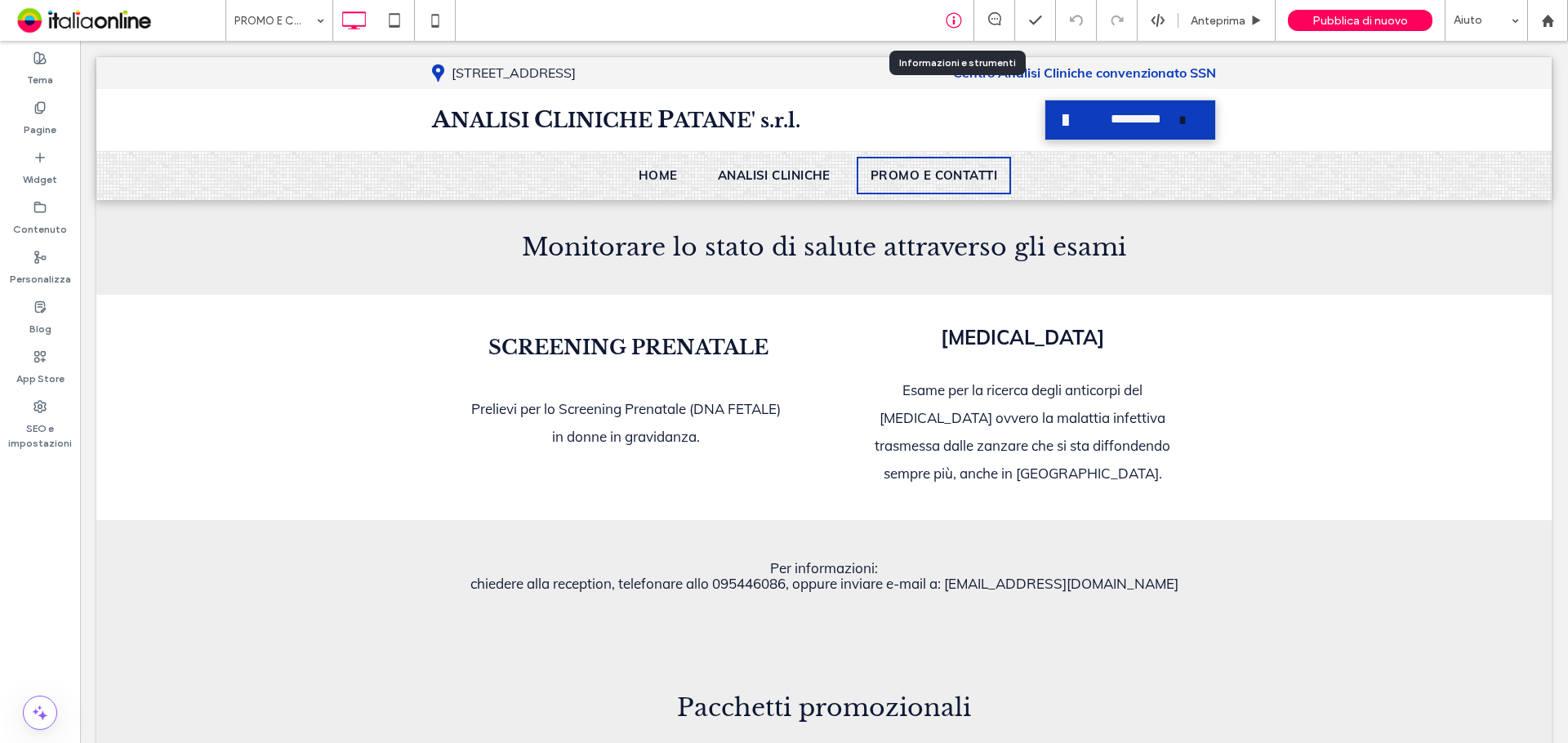
click at [962, 22] on div at bounding box center [953, 20] width 40 height 17
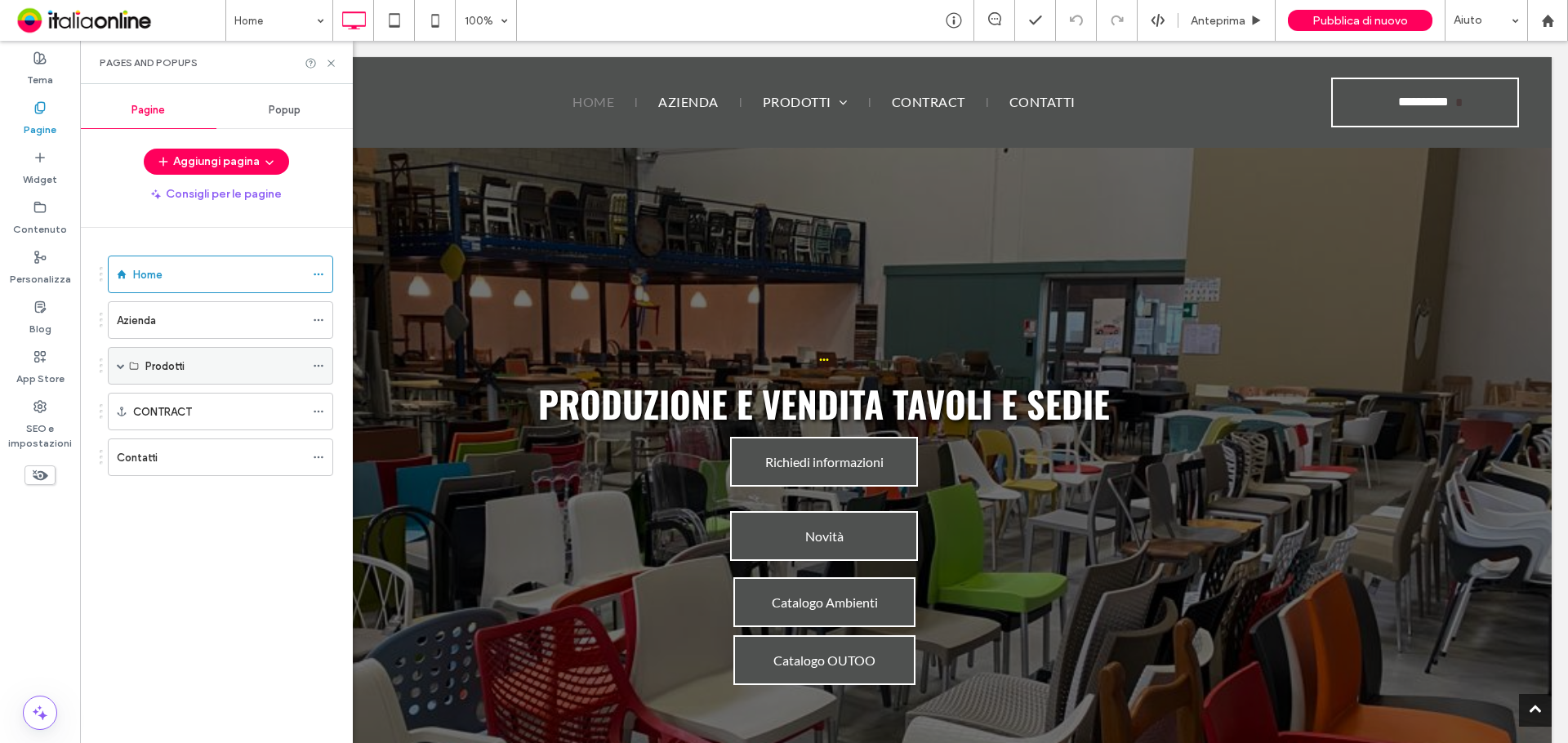
click at [138, 369] on use at bounding box center [133, 367] width 8 height 7
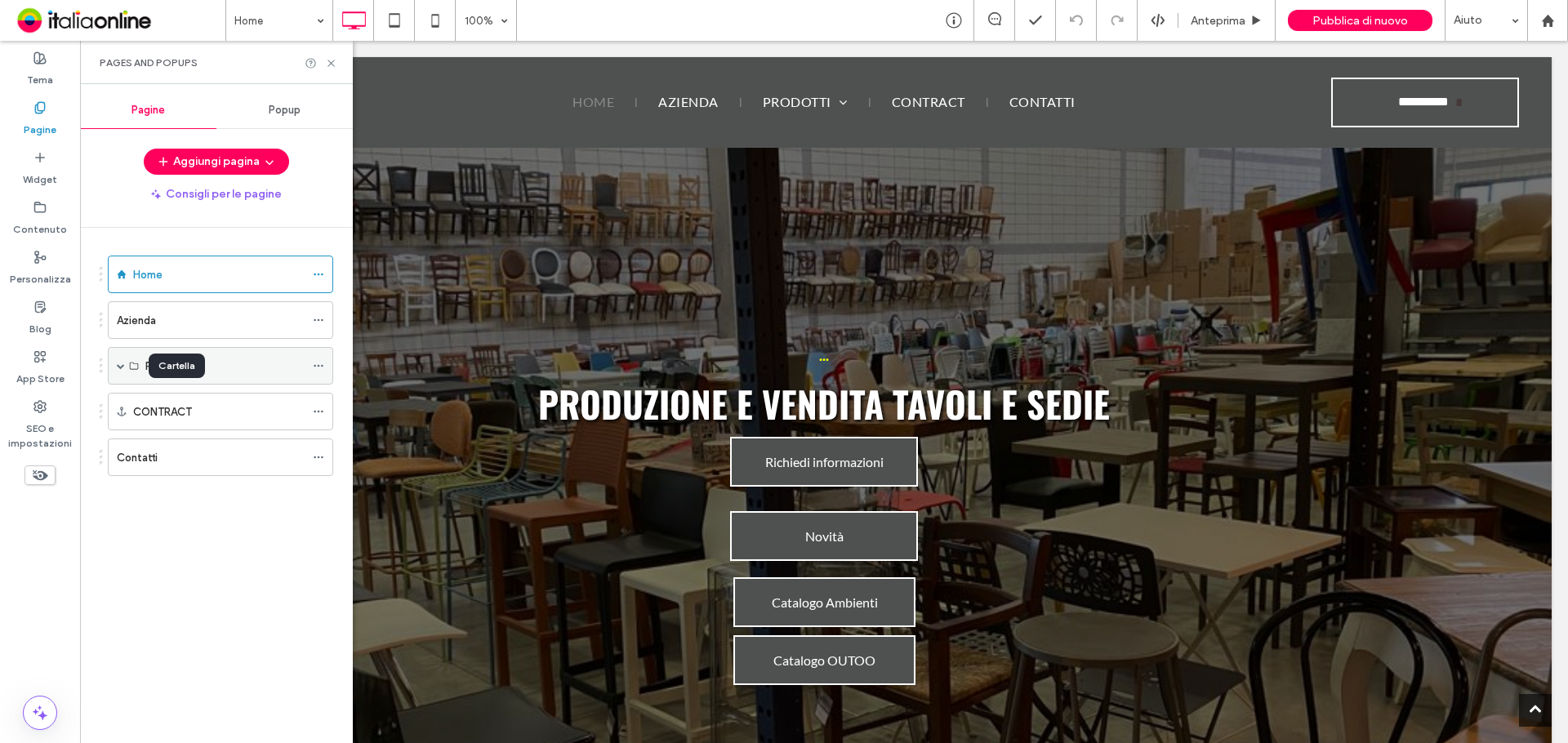
click at [128, 368] on div "Prodotti" at bounding box center [221, 366] width 225 height 37
click at [126, 368] on div "Prodotti" at bounding box center [221, 366] width 225 height 37
click at [223, 364] on div "Prodotti" at bounding box center [224, 366] width 159 height 17
click at [116, 363] on div "Prodotti" at bounding box center [221, 366] width 225 height 37
click at [138, 359] on div "Prodotti" at bounding box center [221, 366] width 225 height 37
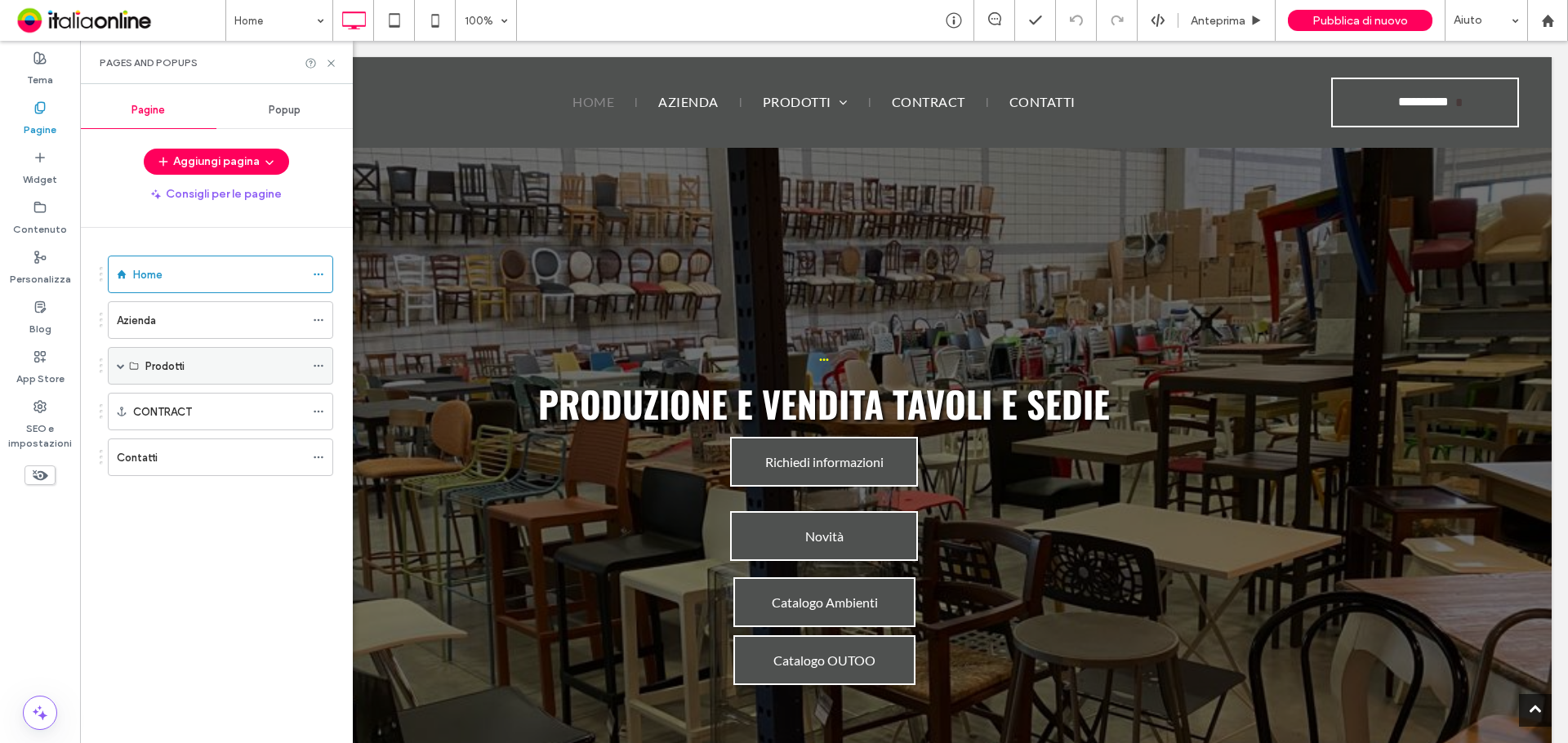
click at [125, 364] on div "Prodotti" at bounding box center [221, 366] width 225 height 37
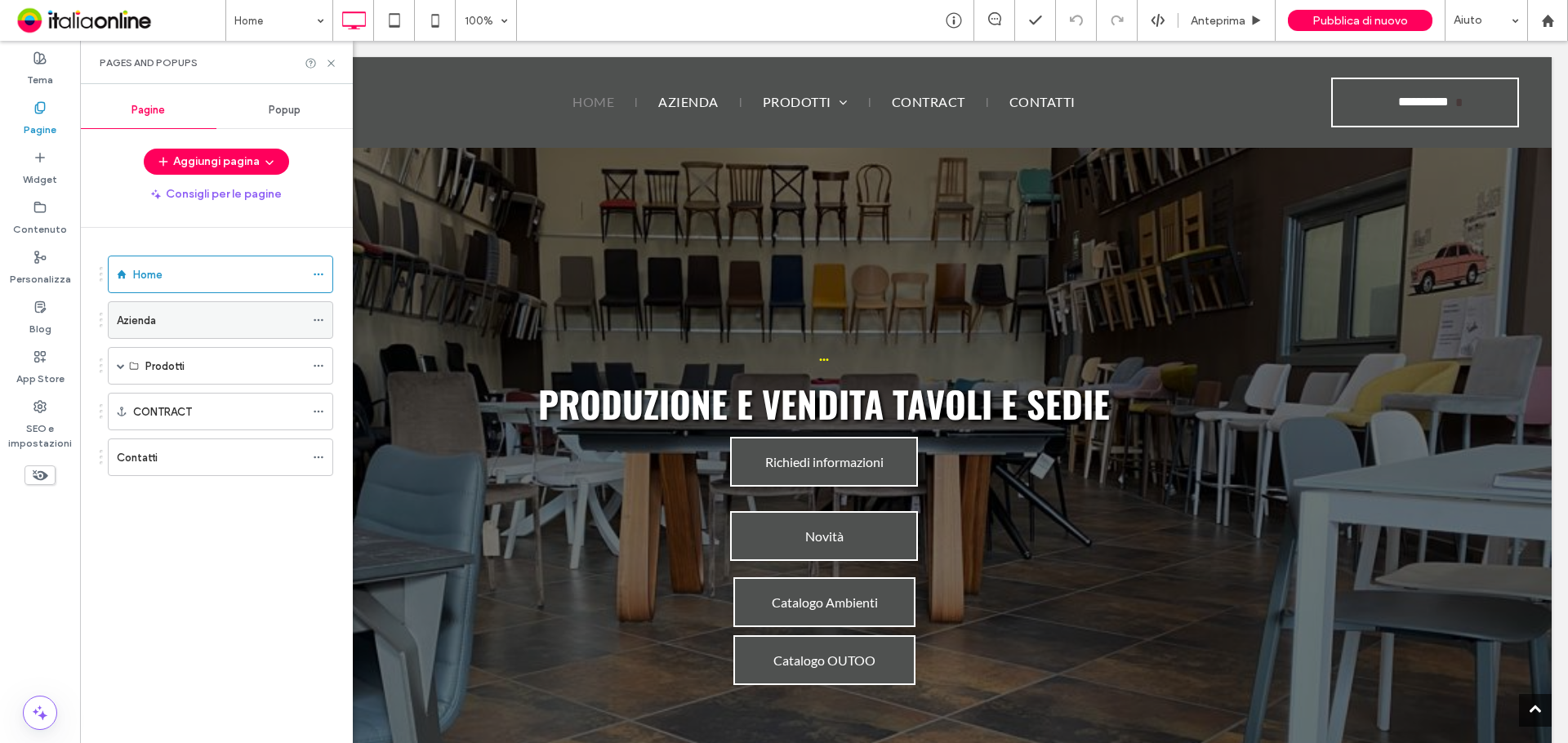
click at [128, 323] on label "Azienda" at bounding box center [136, 320] width 39 height 29
click at [126, 371] on div at bounding box center [784, 372] width 1568 height 743
click at [132, 358] on div "Azienda 100% Anteprima Pubblica di nuovo Aiuto Commenti sito Commenti sito Auto…" at bounding box center [784, 372] width 1568 height 743
click at [118, 364] on span at bounding box center [120, 366] width 8 height 8
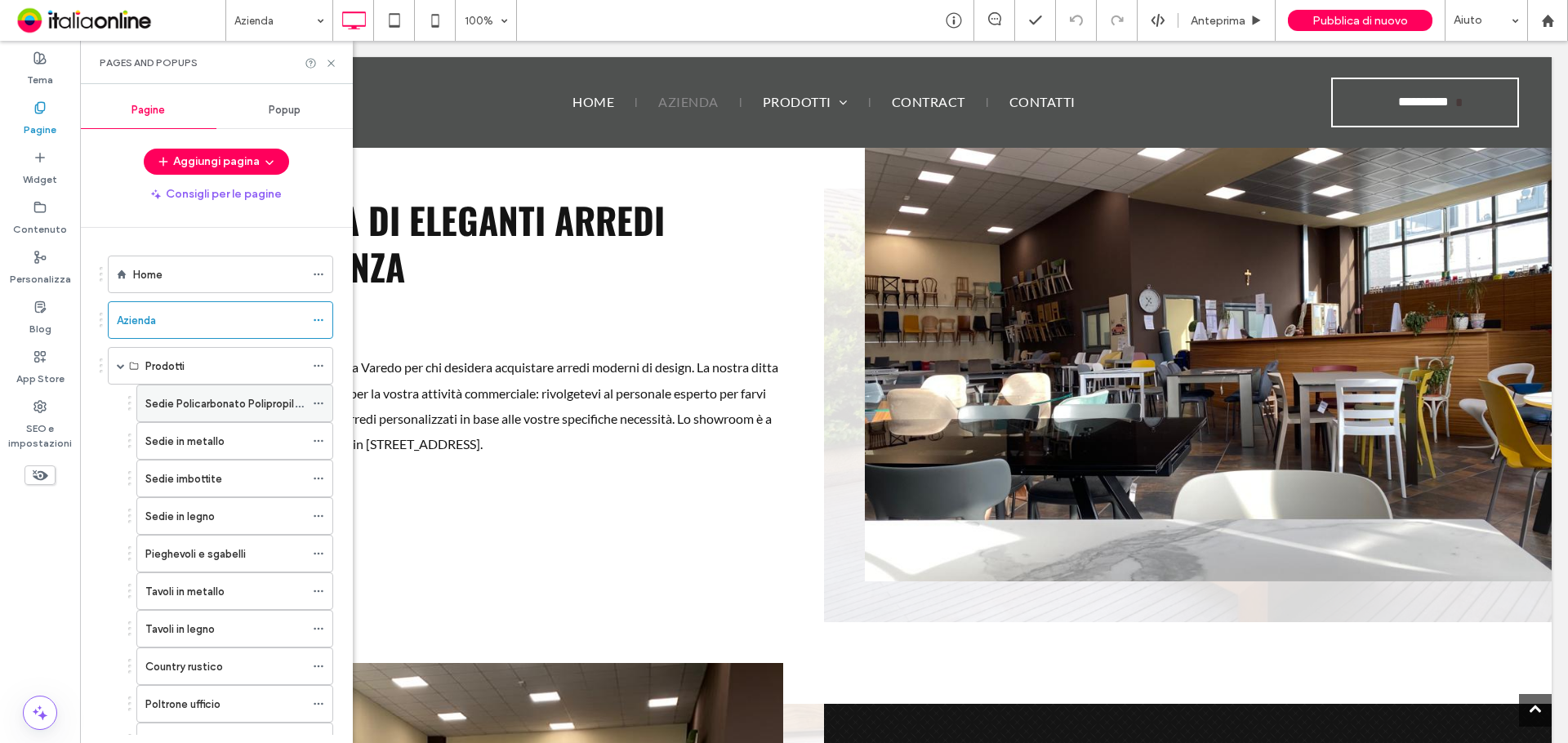
click at [179, 408] on label "Sedie Policarbonato Polipropilene" at bounding box center [229, 403] width 168 height 29
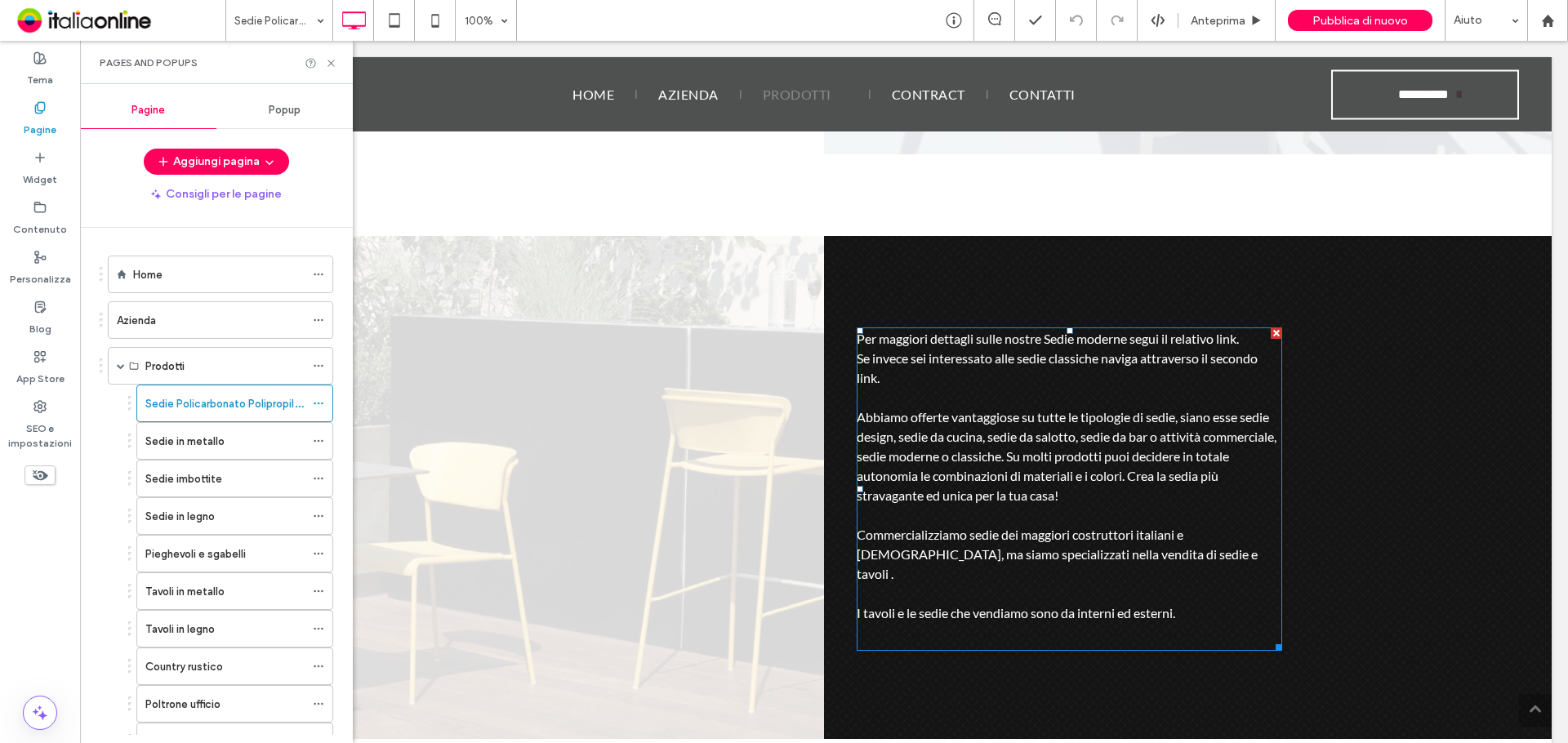
scroll to position [654, 0]
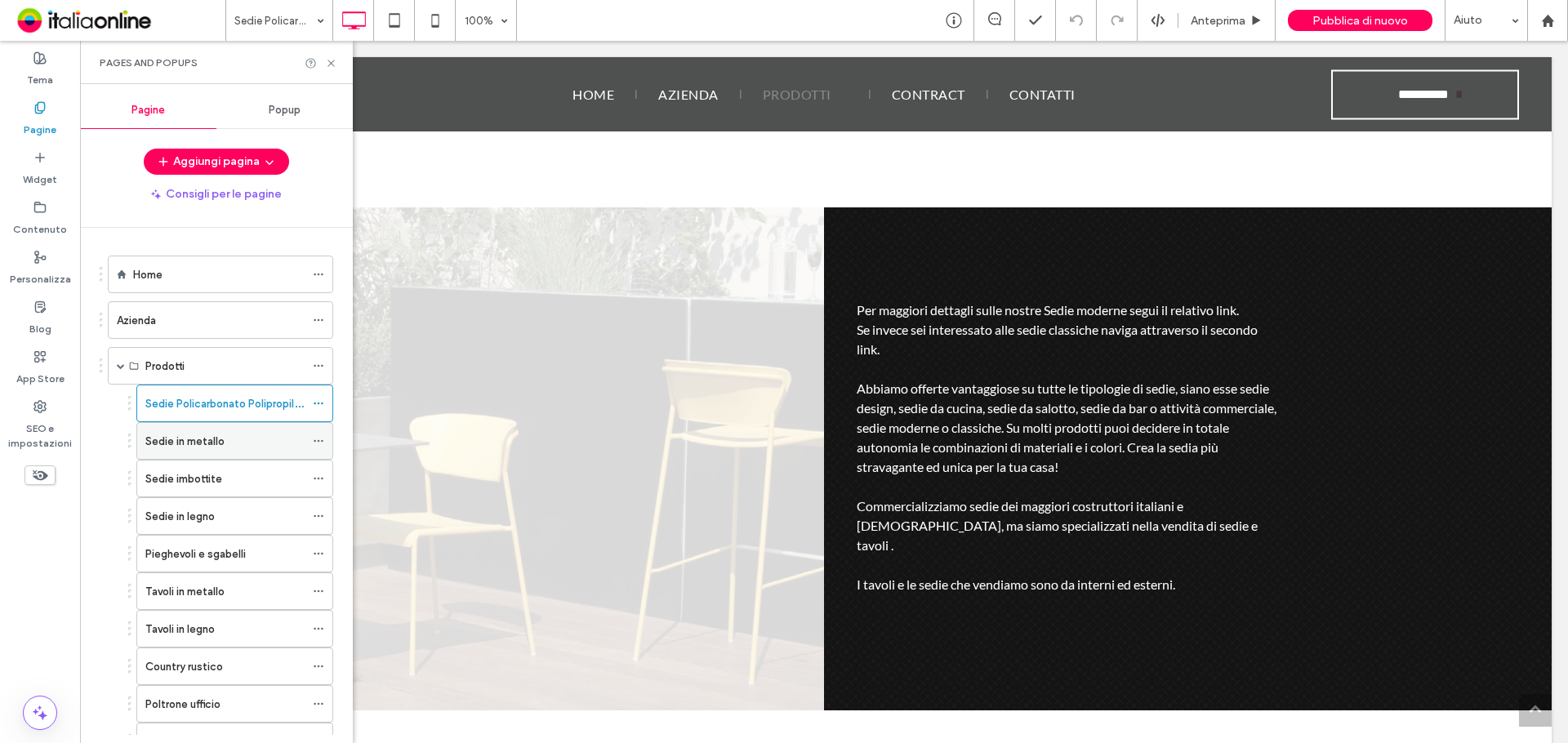
click at [213, 439] on label "Sedie in metallo" at bounding box center [184, 441] width 79 height 29
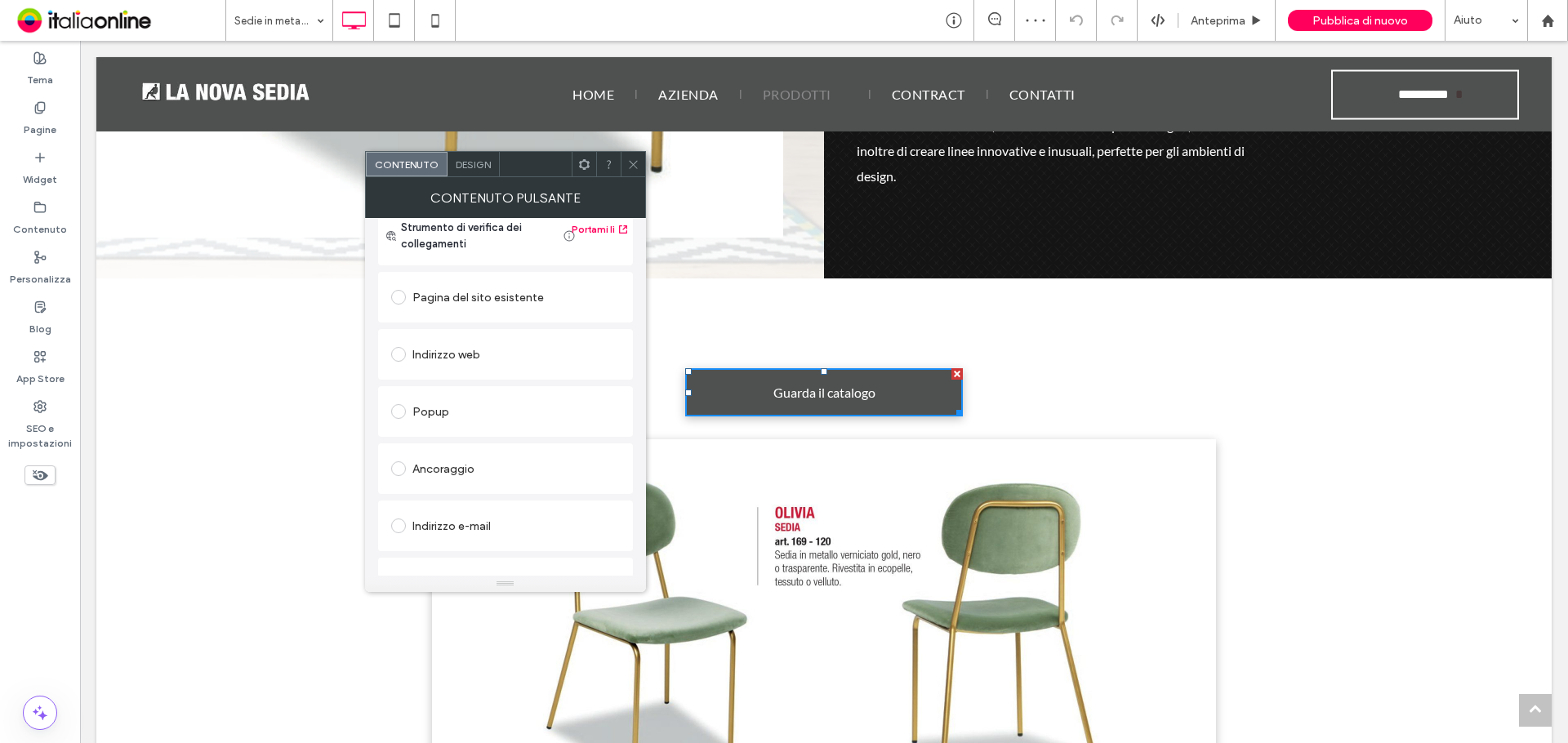
scroll to position [273, 0]
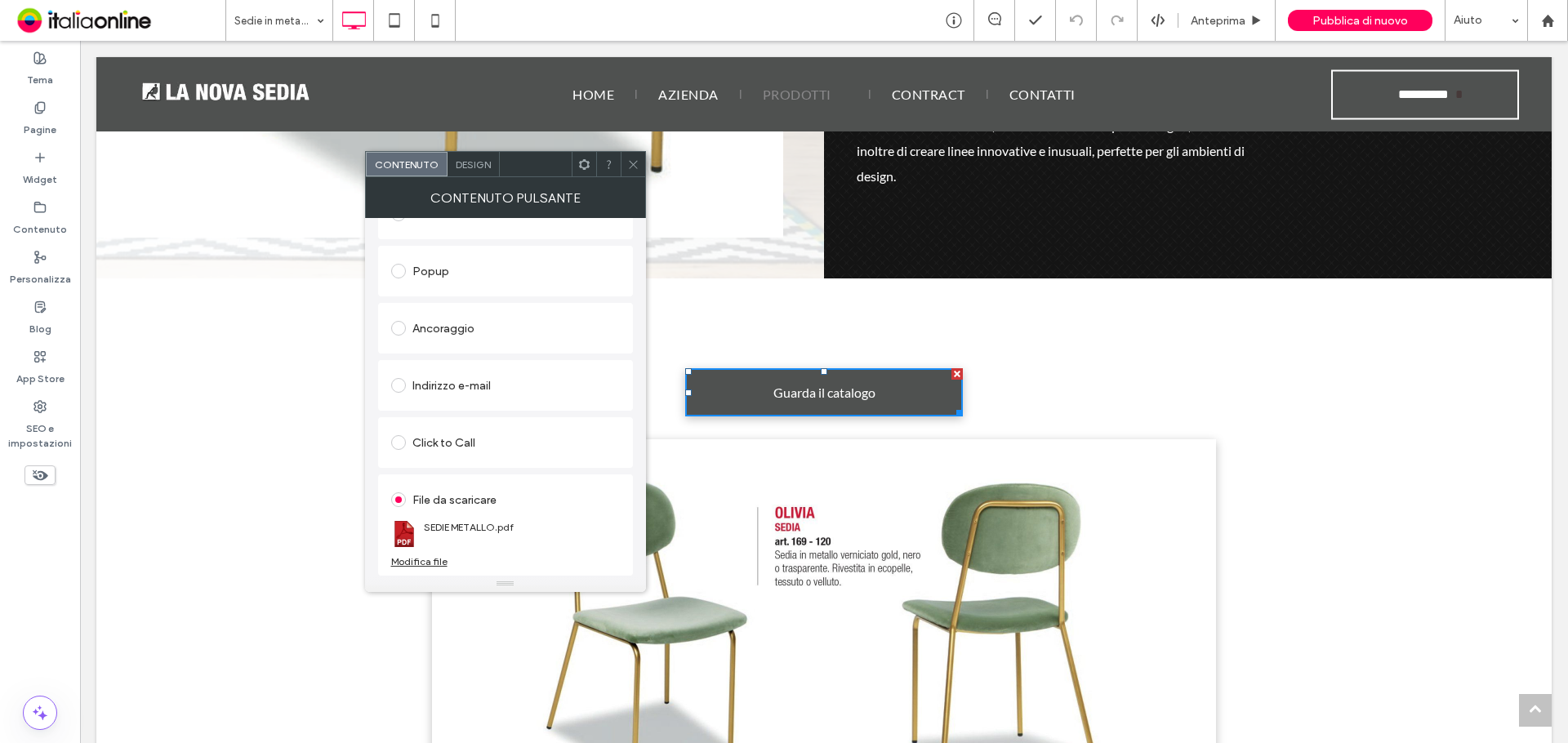
click at [629, 169] on icon at bounding box center [633, 164] width 12 height 12
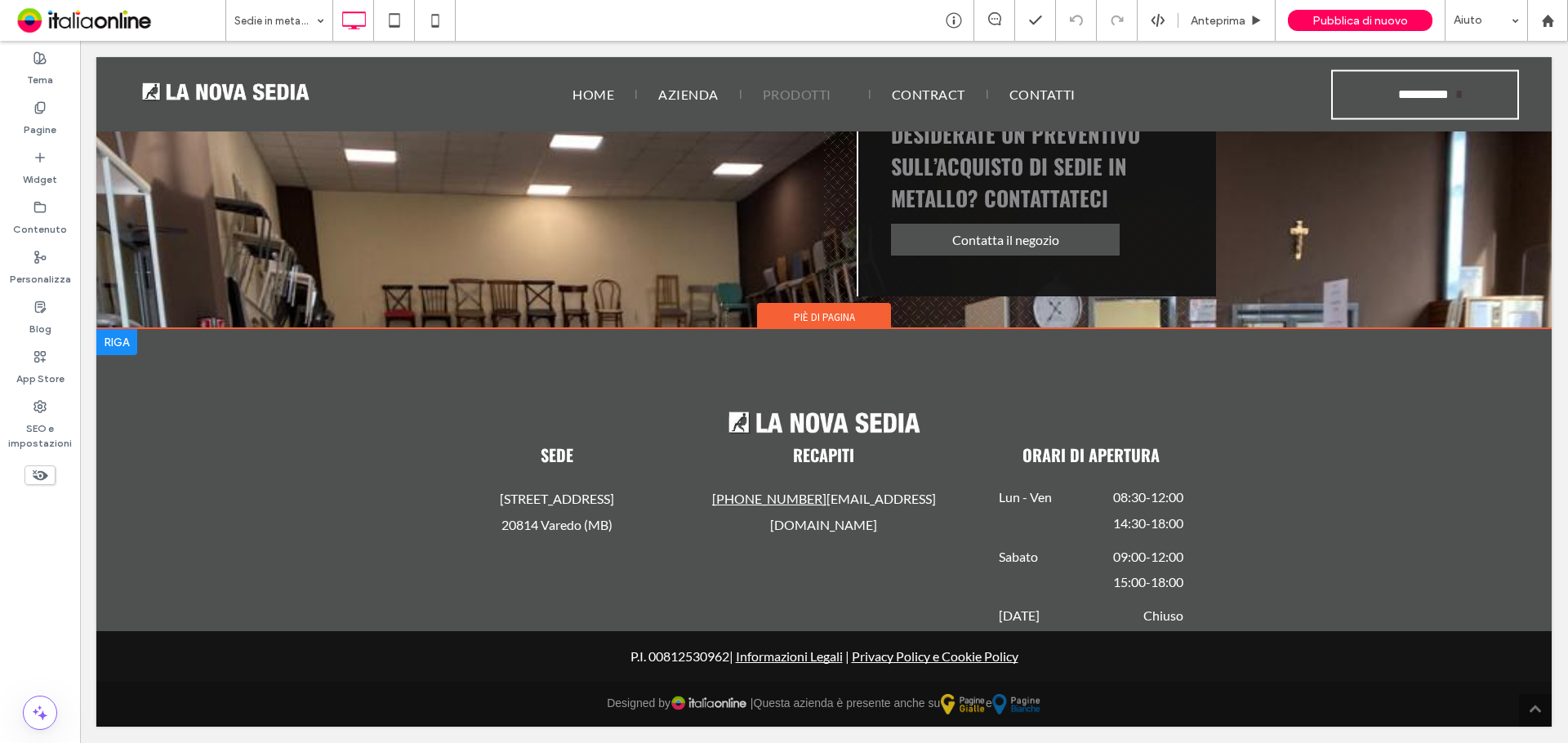
scroll to position [2923, 0]
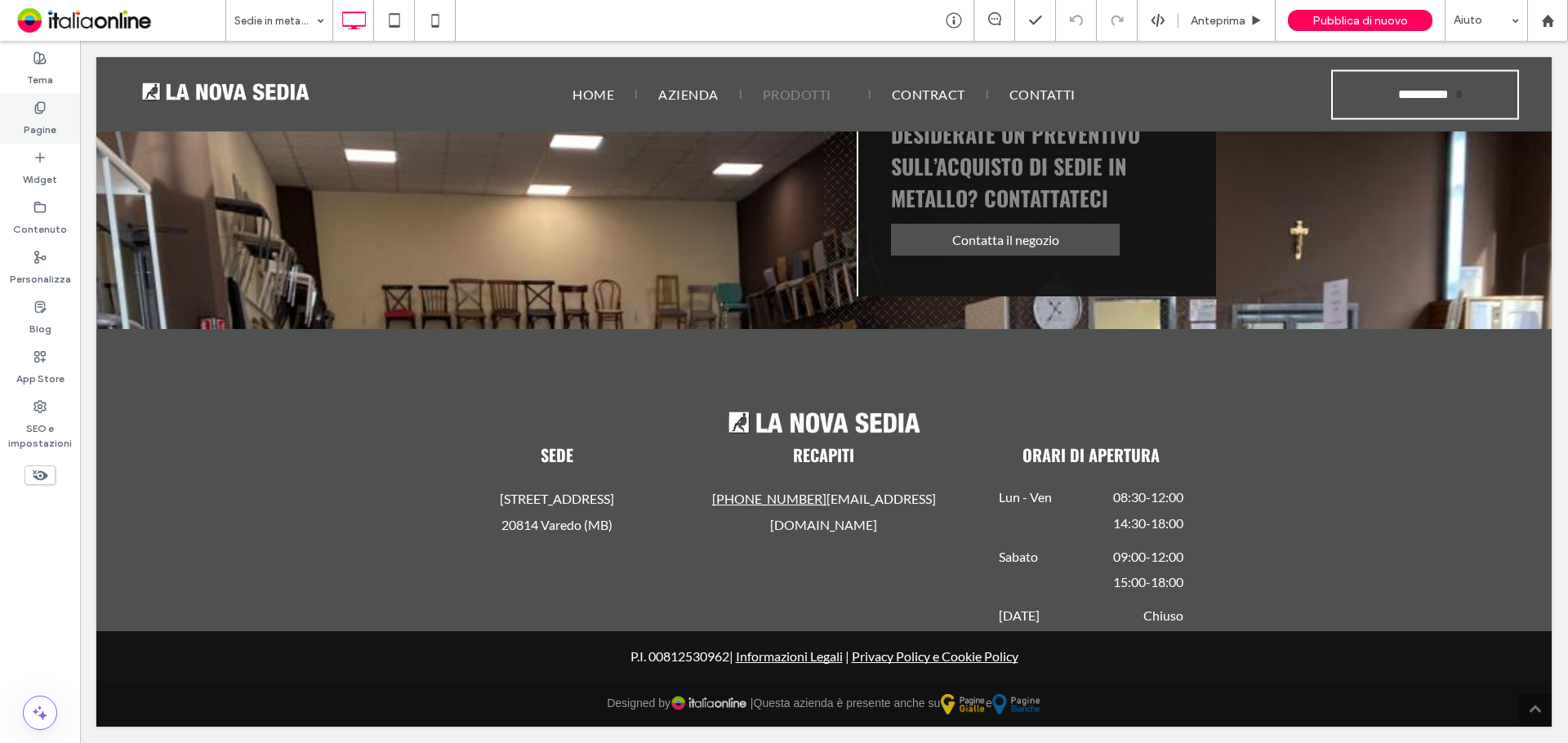
click at [37, 128] on label "Pagine" at bounding box center [39, 126] width 33 height 23
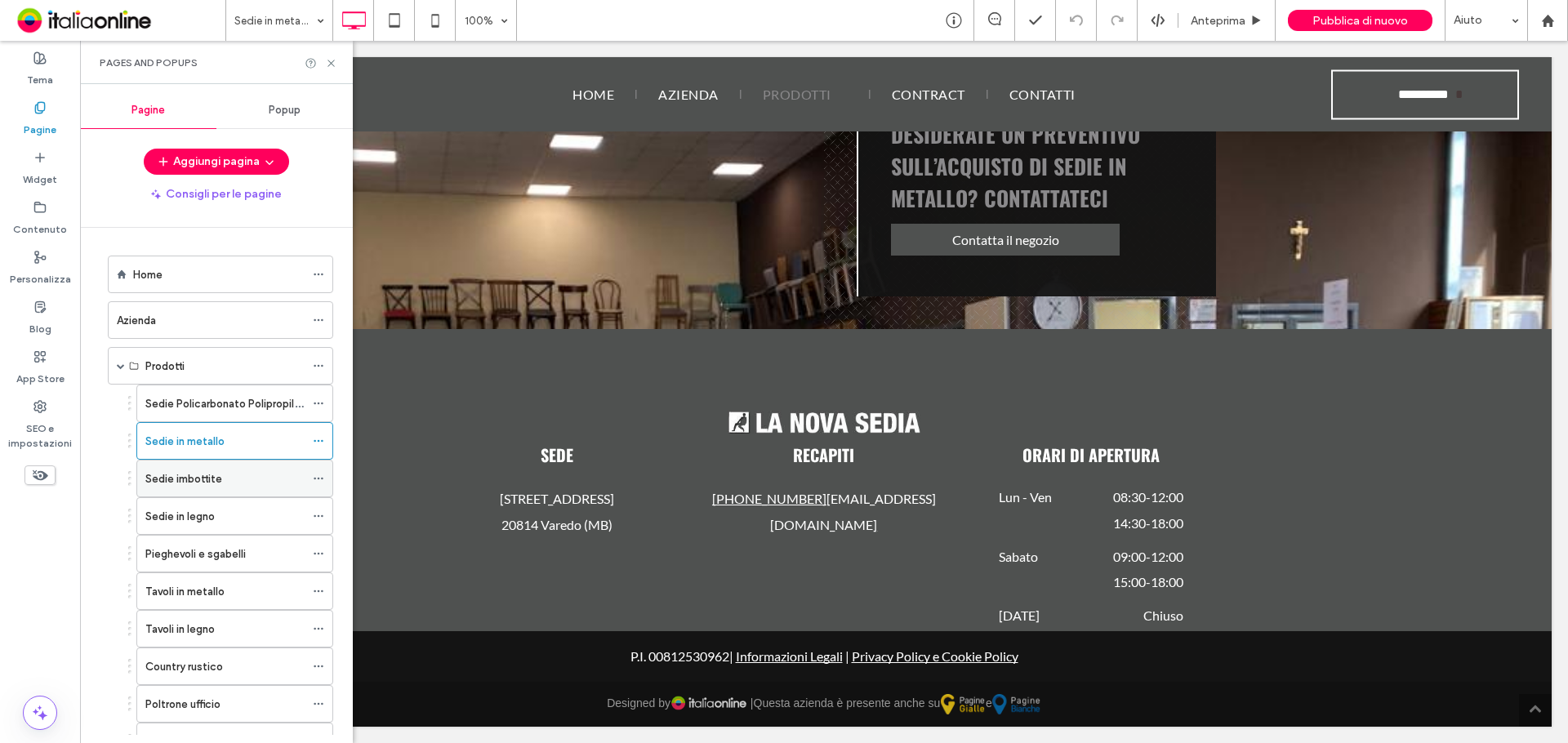
click at [177, 466] on div "Sedie imbottite" at bounding box center [224, 479] width 159 height 36
click at [332, 62] on use at bounding box center [330, 62] width 7 height 7
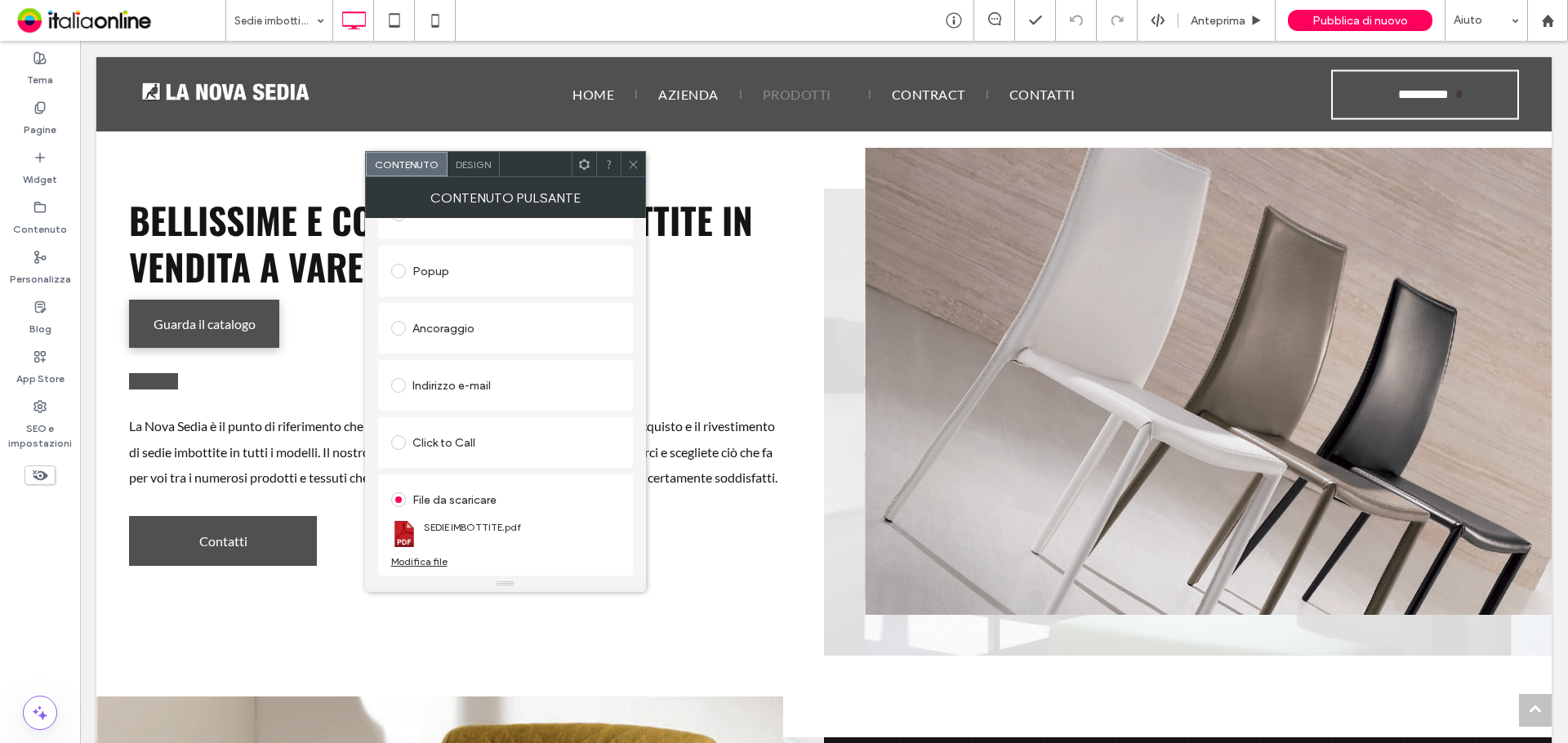
scroll to position [980, 0]
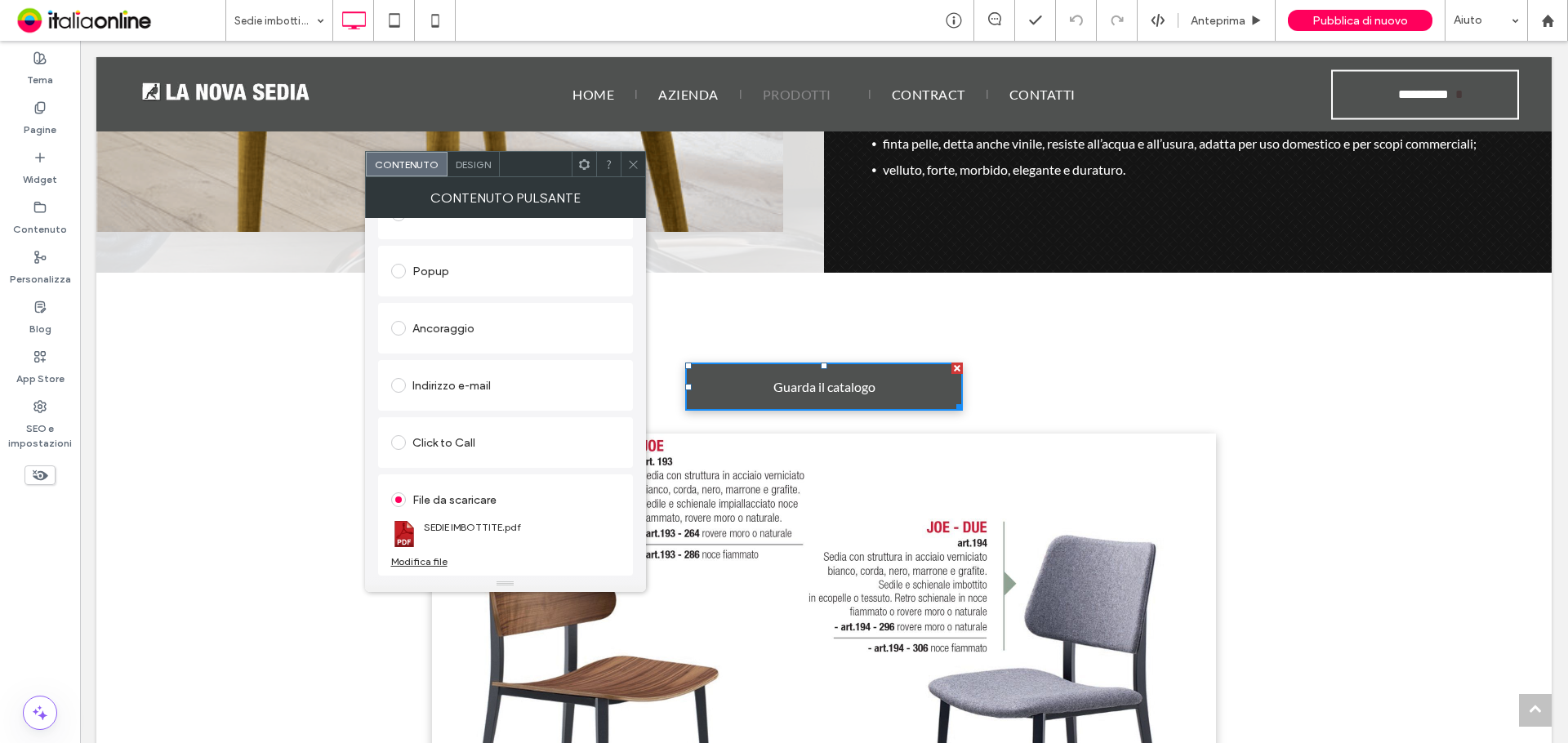
click at [635, 169] on icon at bounding box center [633, 164] width 12 height 12
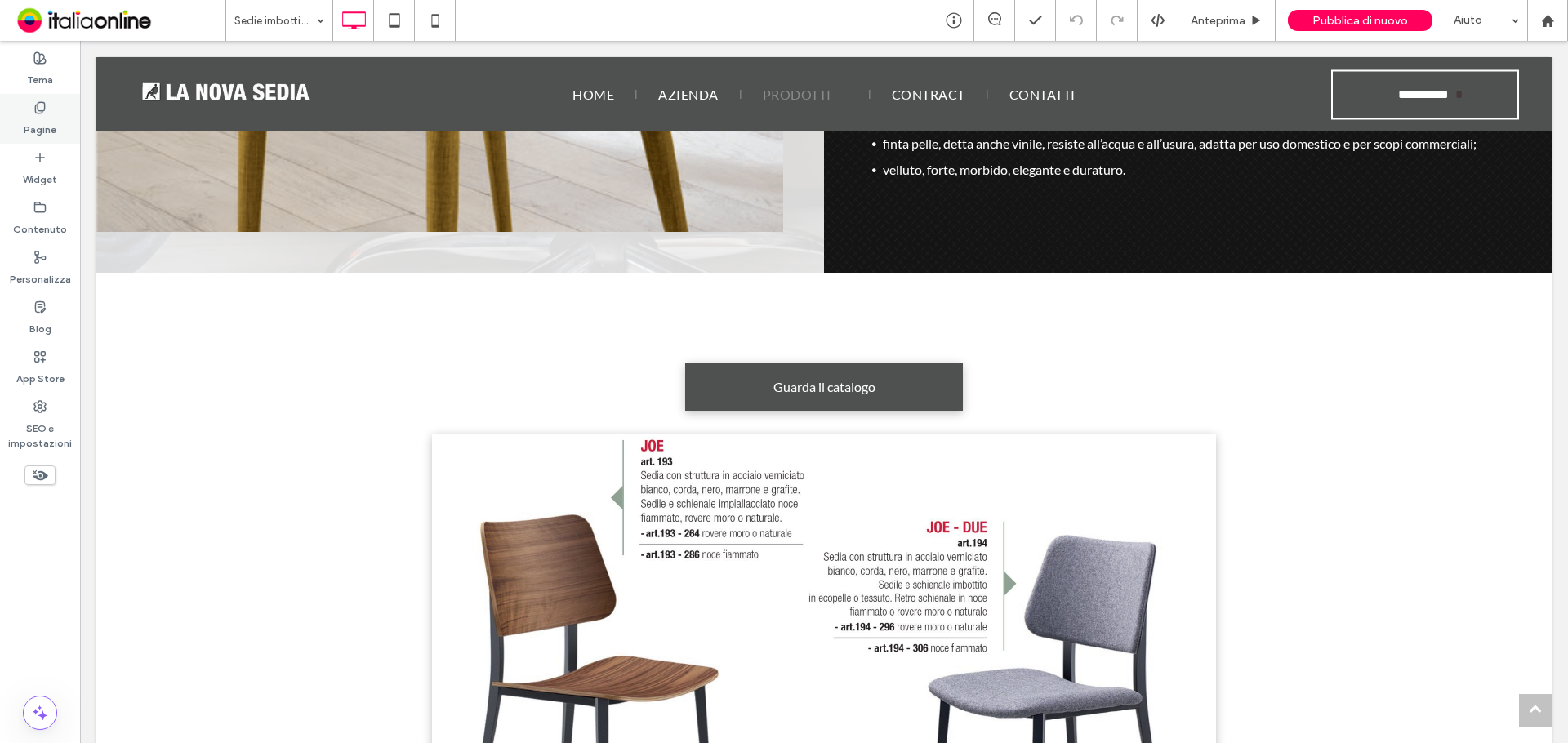
click at [43, 129] on label "Pagine" at bounding box center [39, 126] width 33 height 23
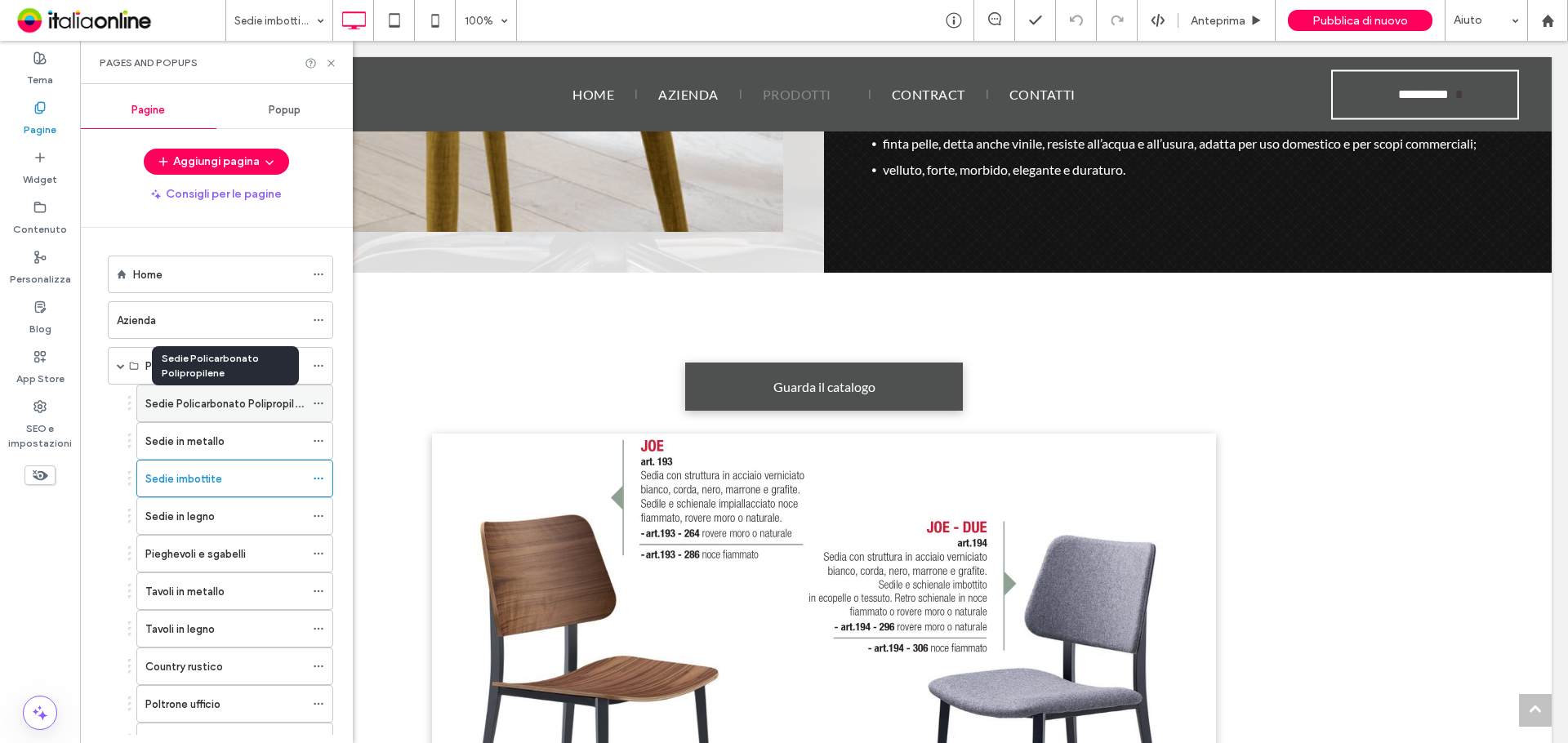
click at [221, 403] on label "Sedie Policarbonato Polipropilene" at bounding box center [229, 403] width 168 height 29
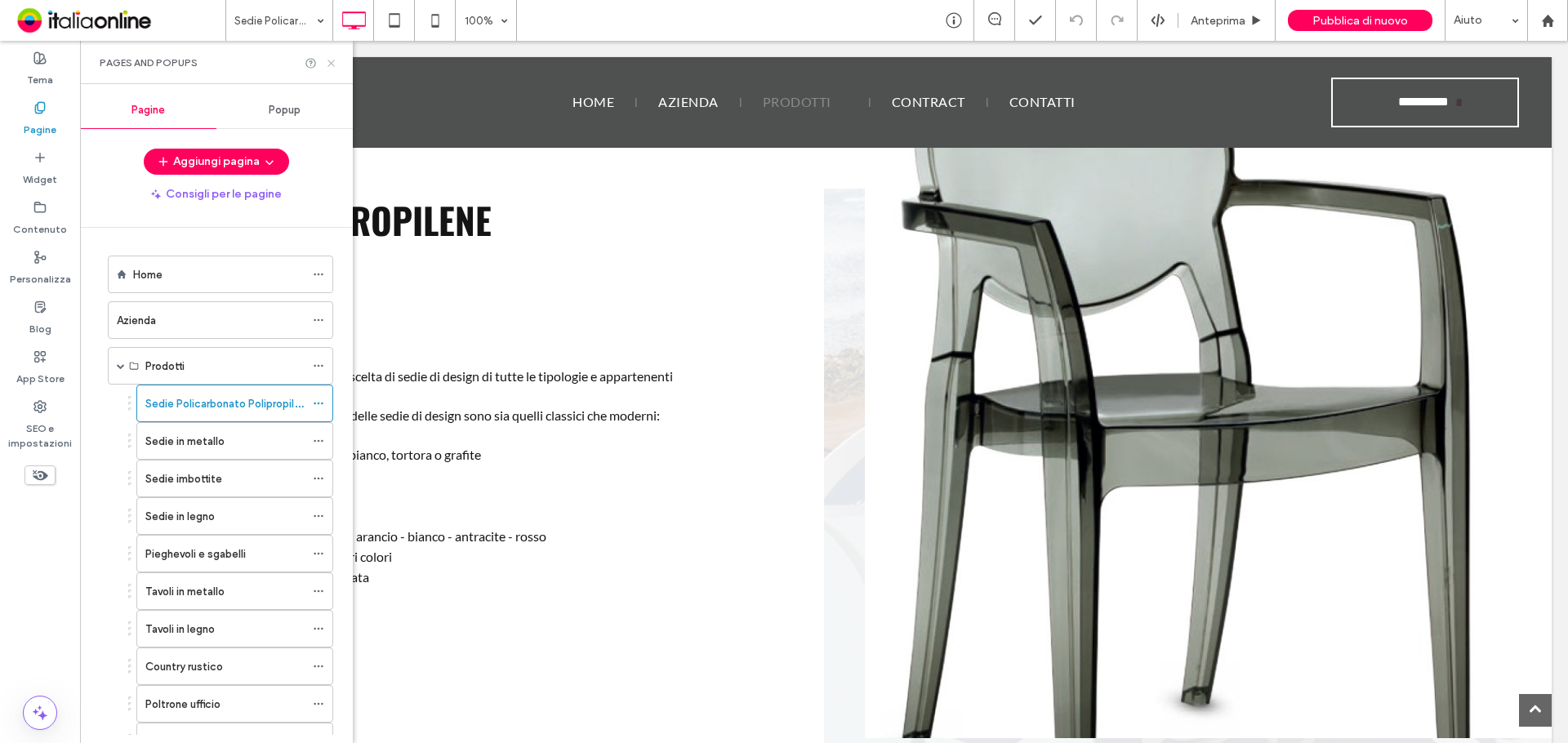
click at [332, 63] on icon at bounding box center [330, 62] width 12 height 12
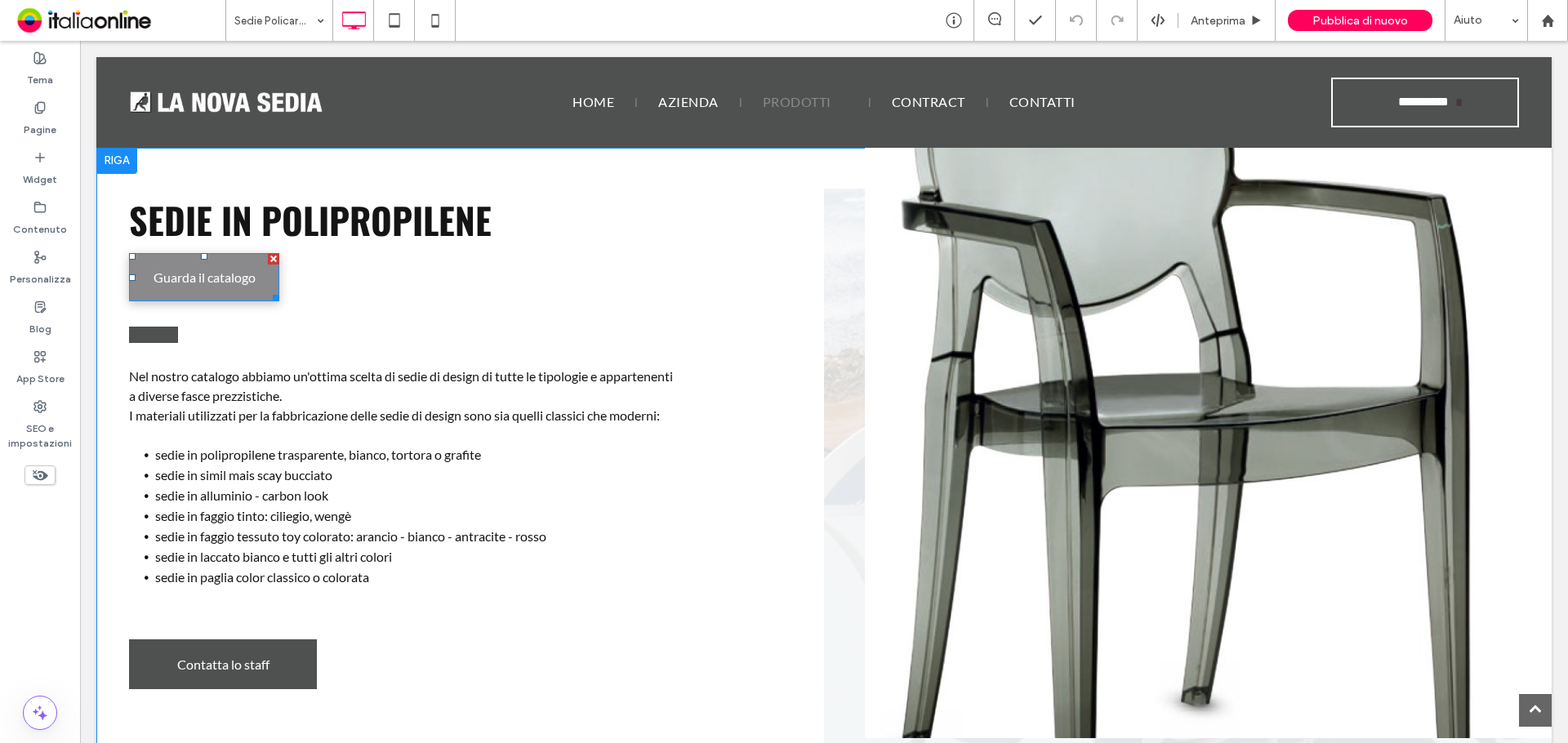
click at [230, 277] on span "Guarda il catalogo" at bounding box center [205, 277] width 102 height 32
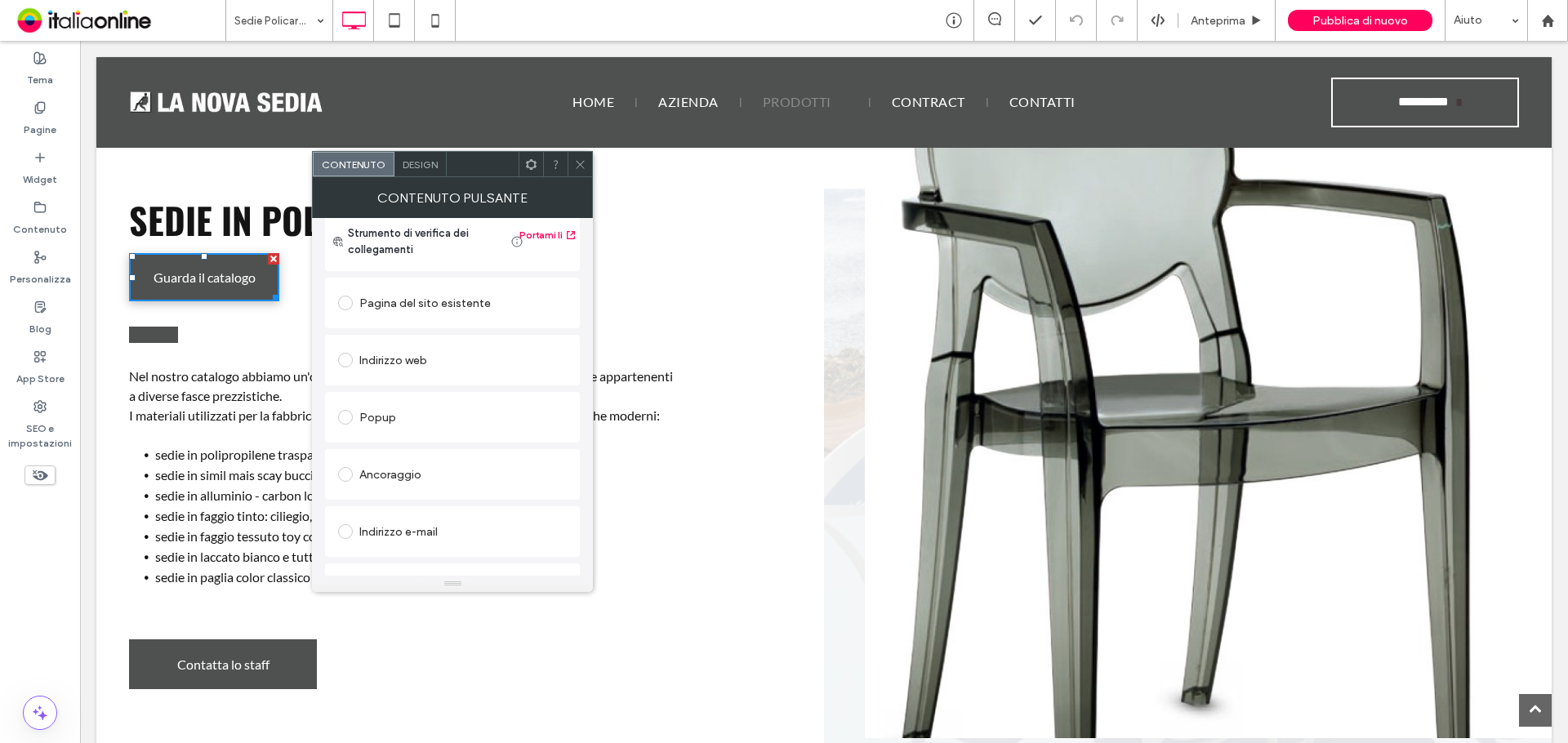
scroll to position [273, 0]
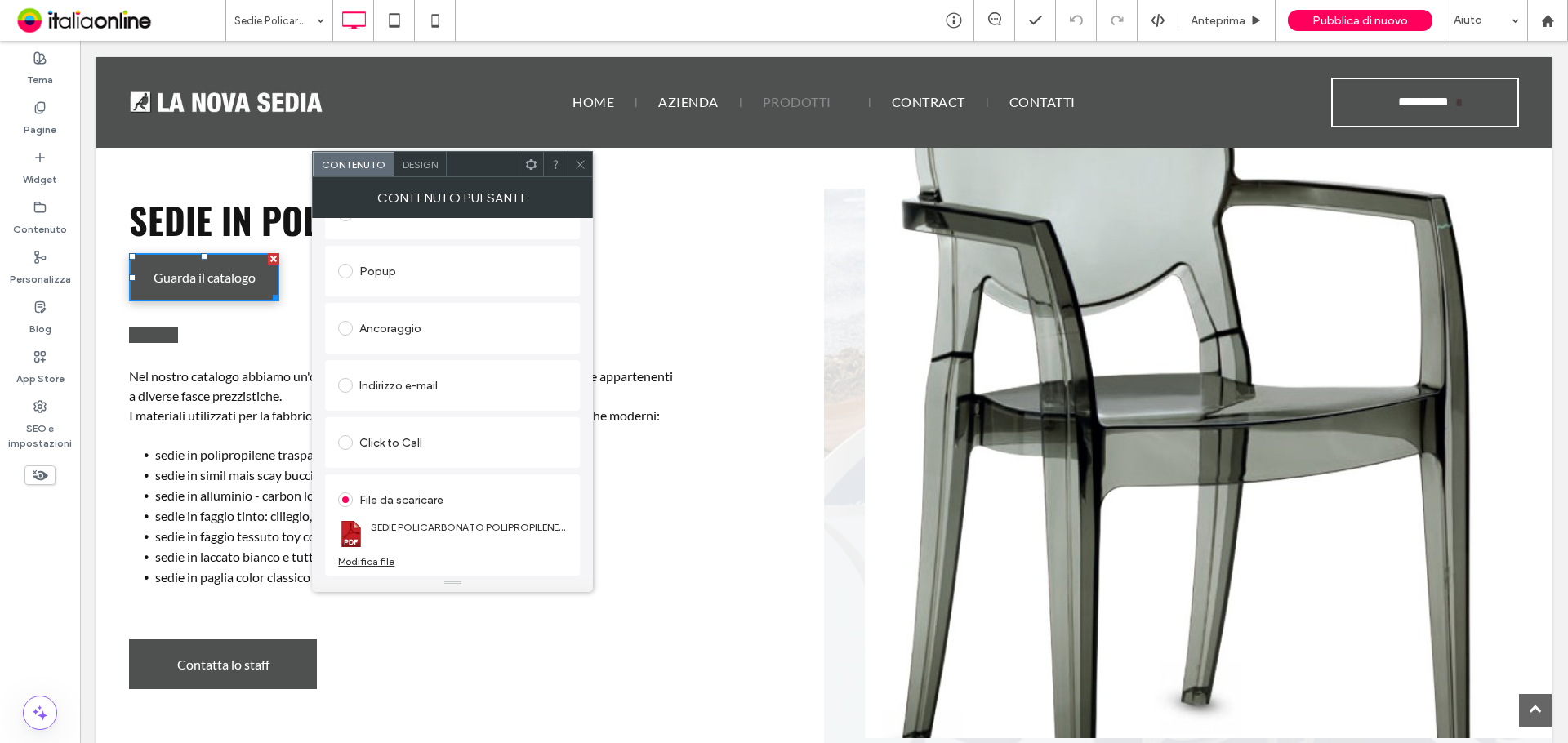
click at [375, 563] on div "Modifica file" at bounding box center [366, 561] width 57 height 12
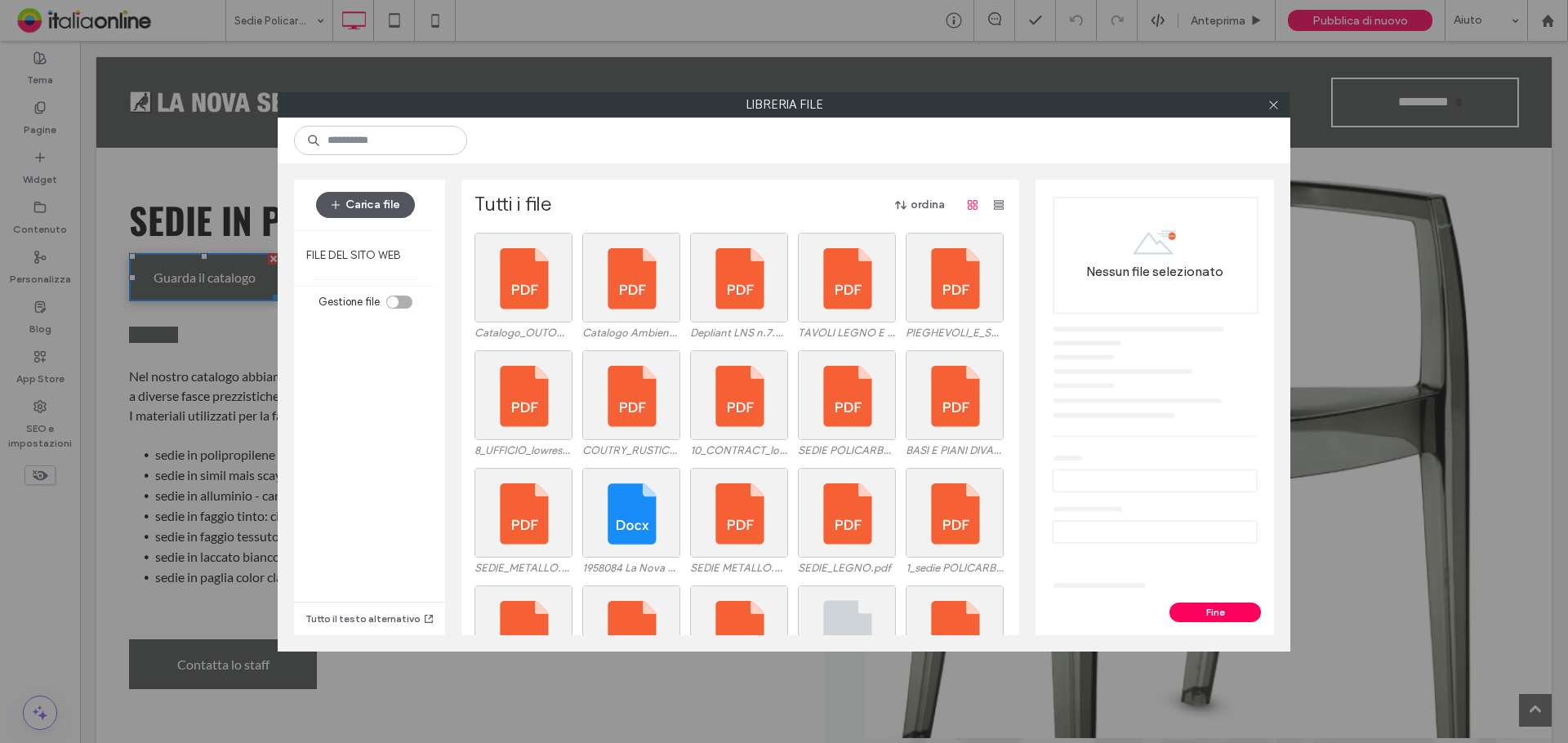
click at [377, 206] on button "Carica file" at bounding box center [366, 205] width 99 height 26
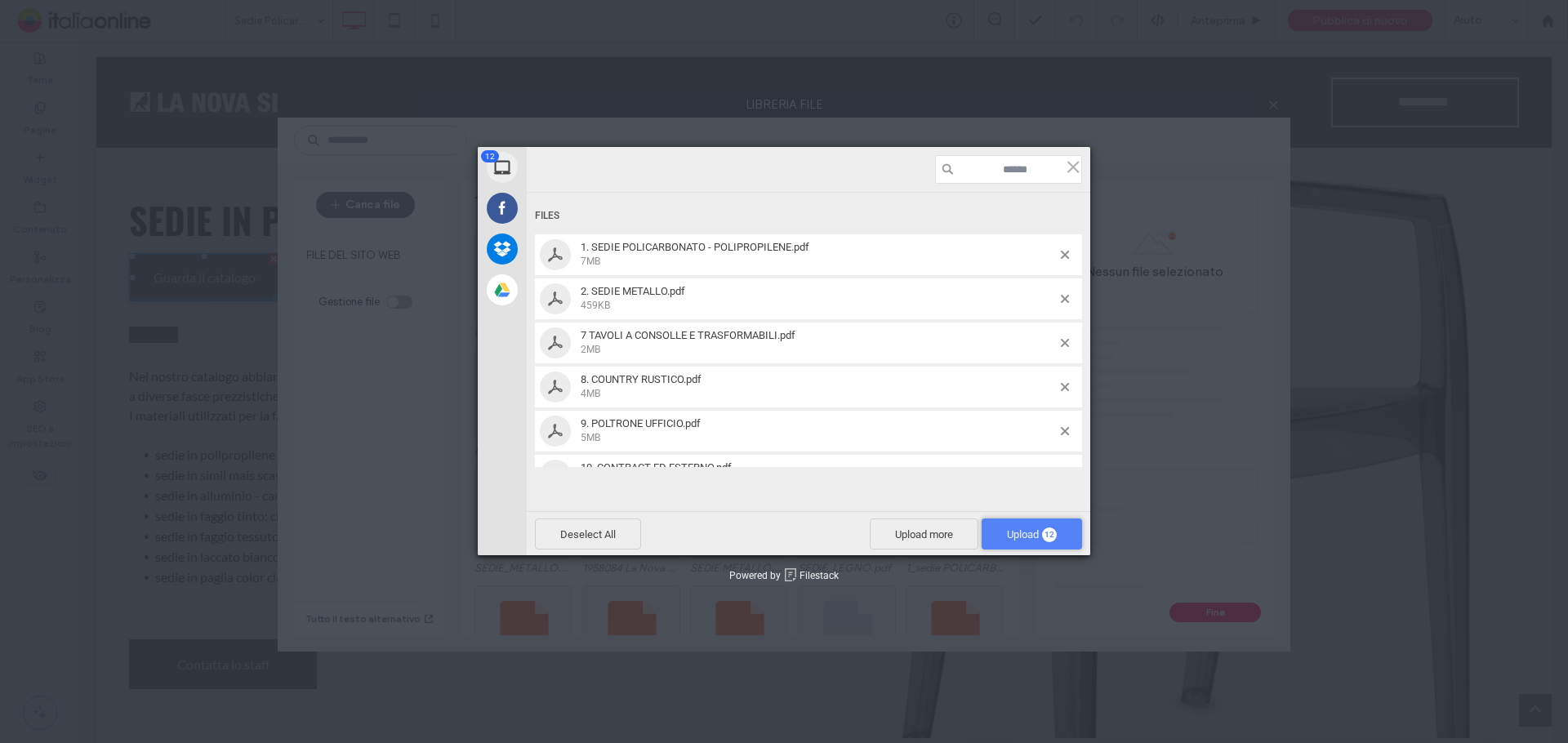
click at [1042, 536] on span "12" at bounding box center [1050, 535] width 15 height 15
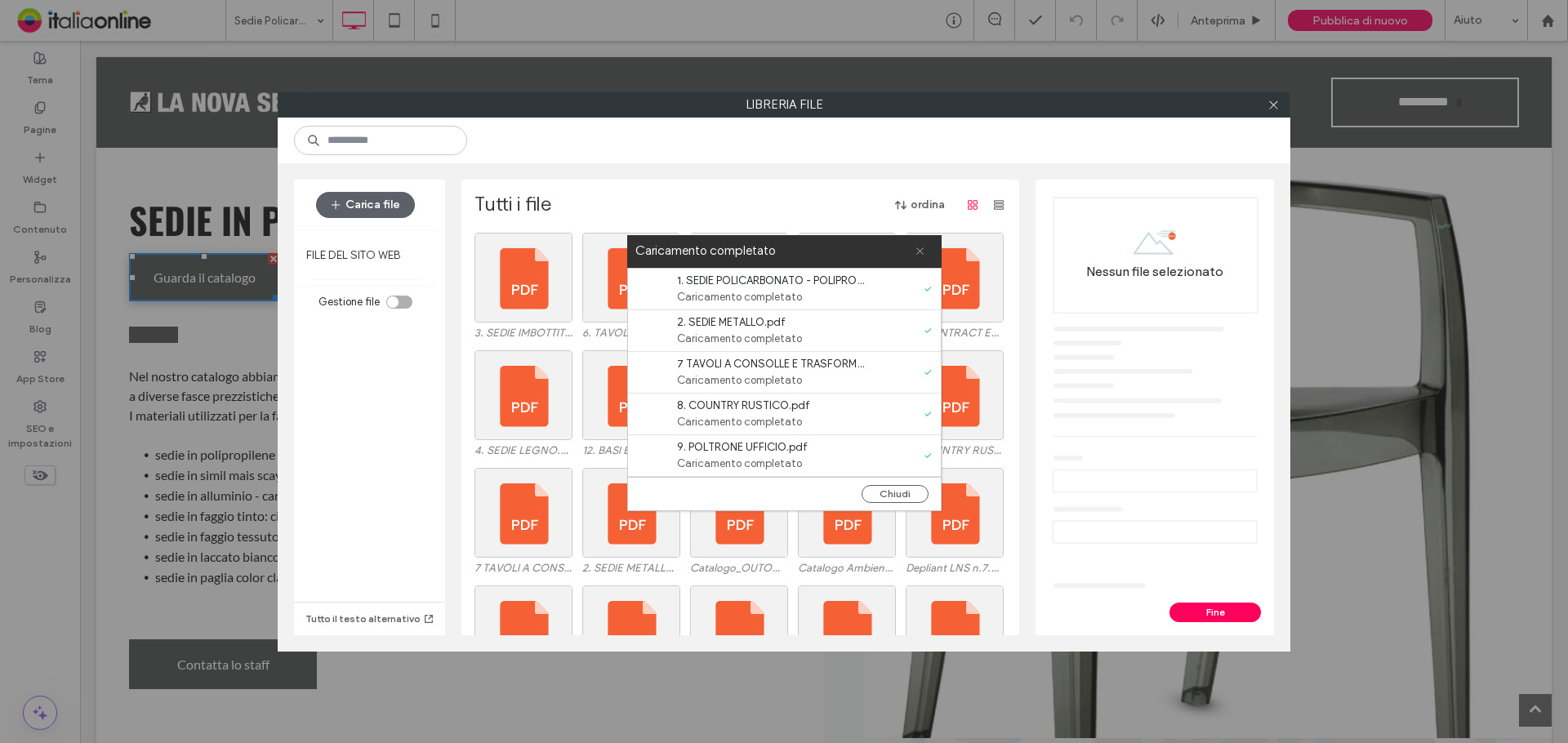
click at [918, 248] on icon at bounding box center [919, 250] width 10 height 10
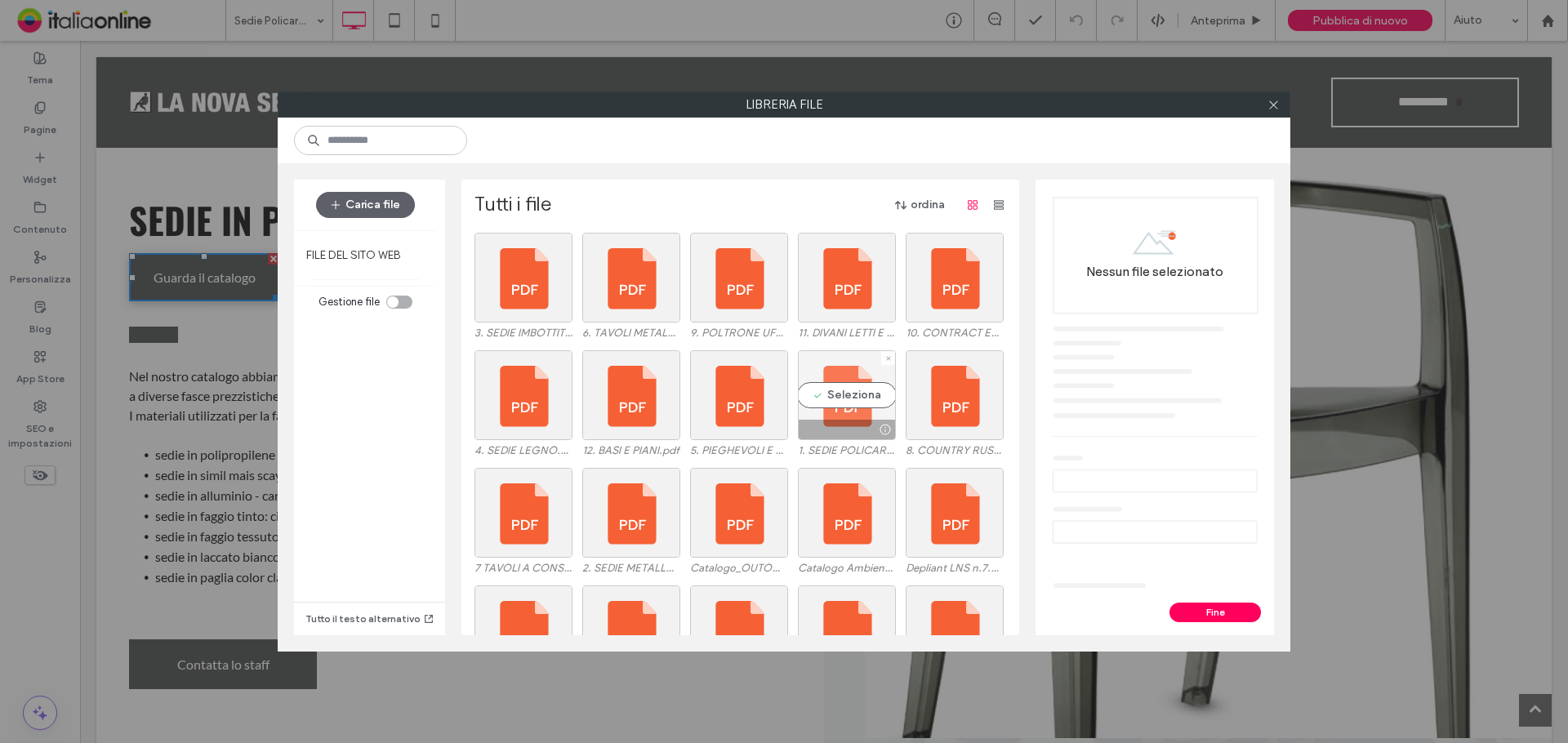
click at [822, 381] on div "Seleziona" at bounding box center [846, 395] width 98 height 90
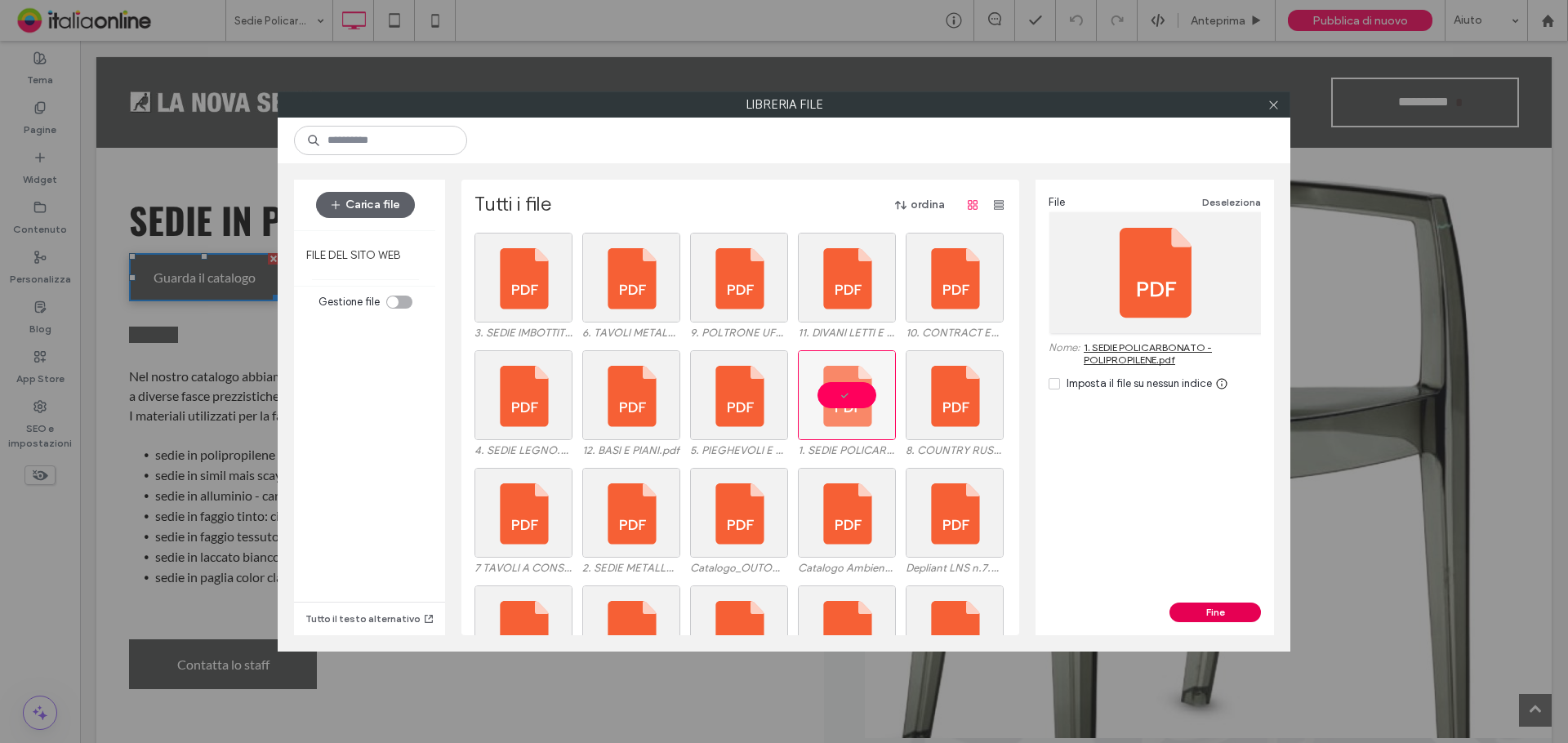
click at [1204, 614] on button "Fine" at bounding box center [1214, 612] width 91 height 20
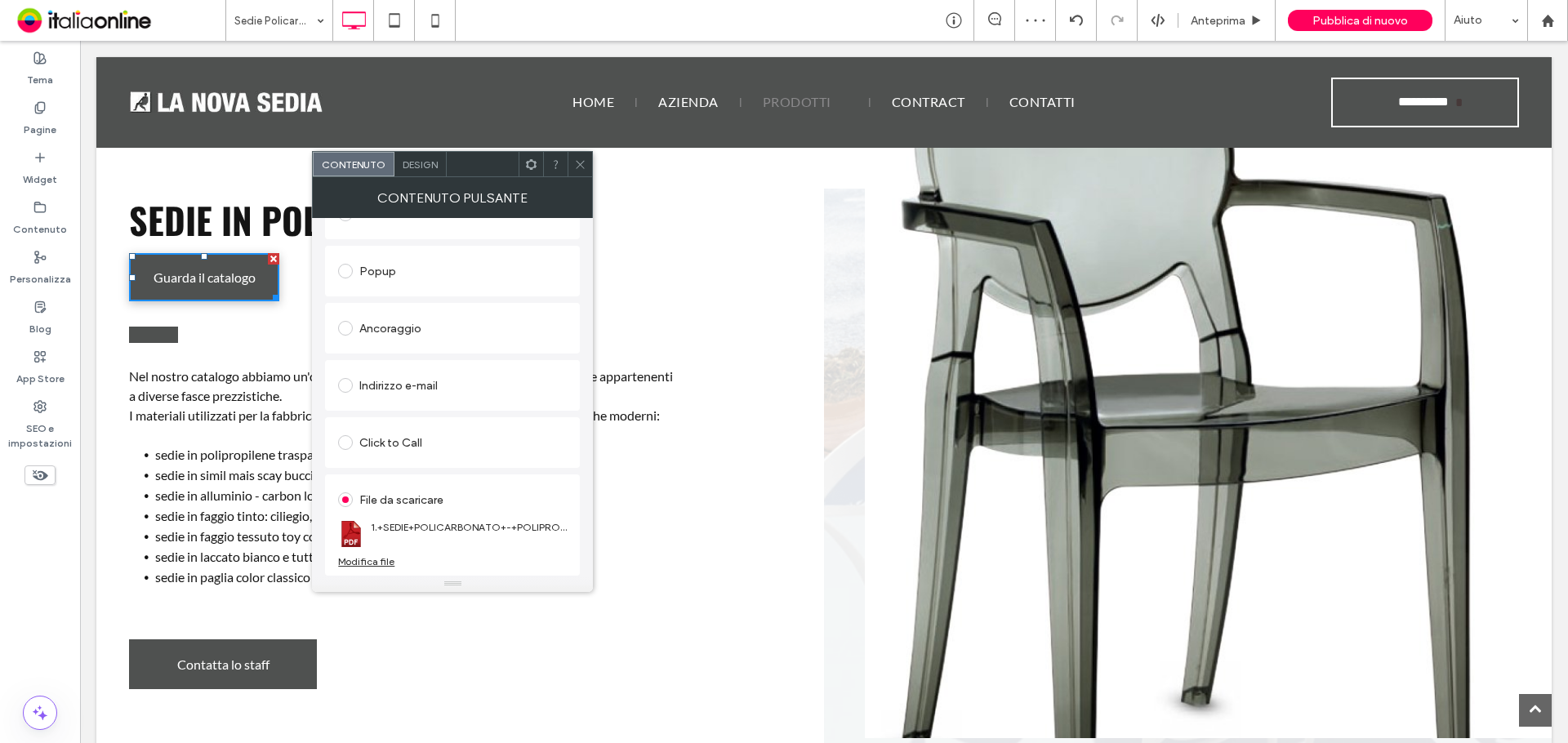
click at [573, 164] on div at bounding box center [580, 164] width 24 height 24
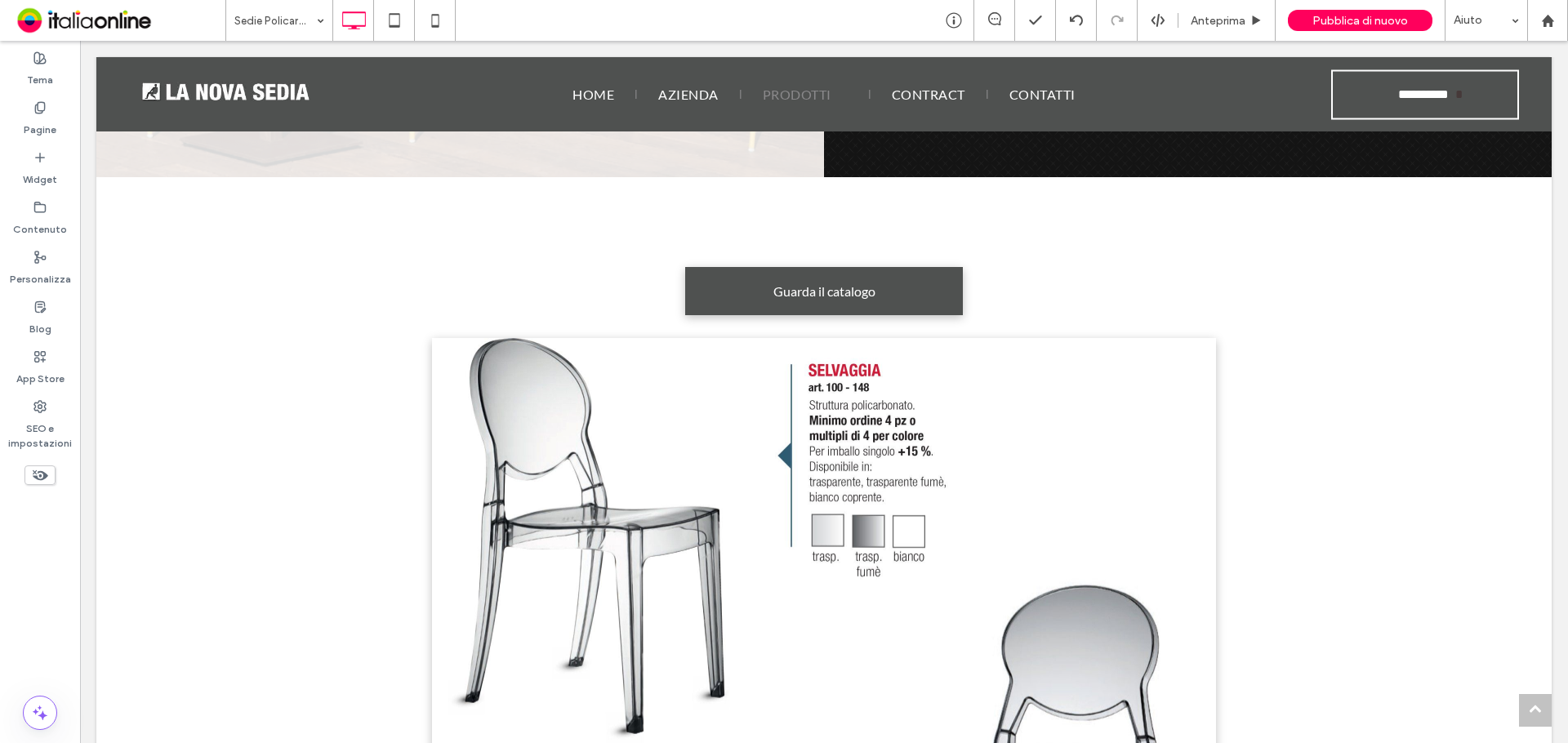
scroll to position [1062, 0]
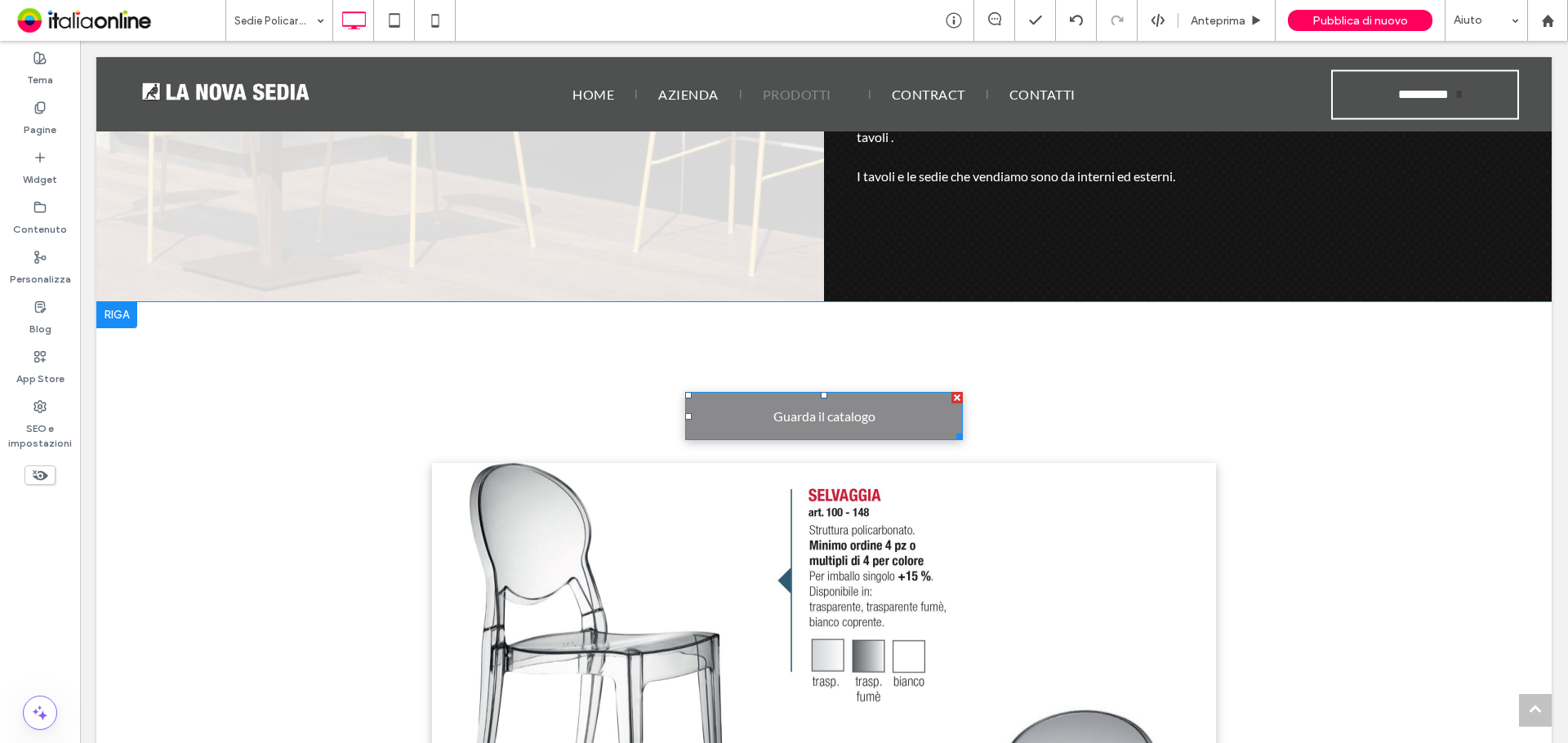
click at [838, 400] on span "Guarda il catalogo" at bounding box center [824, 416] width 102 height 32
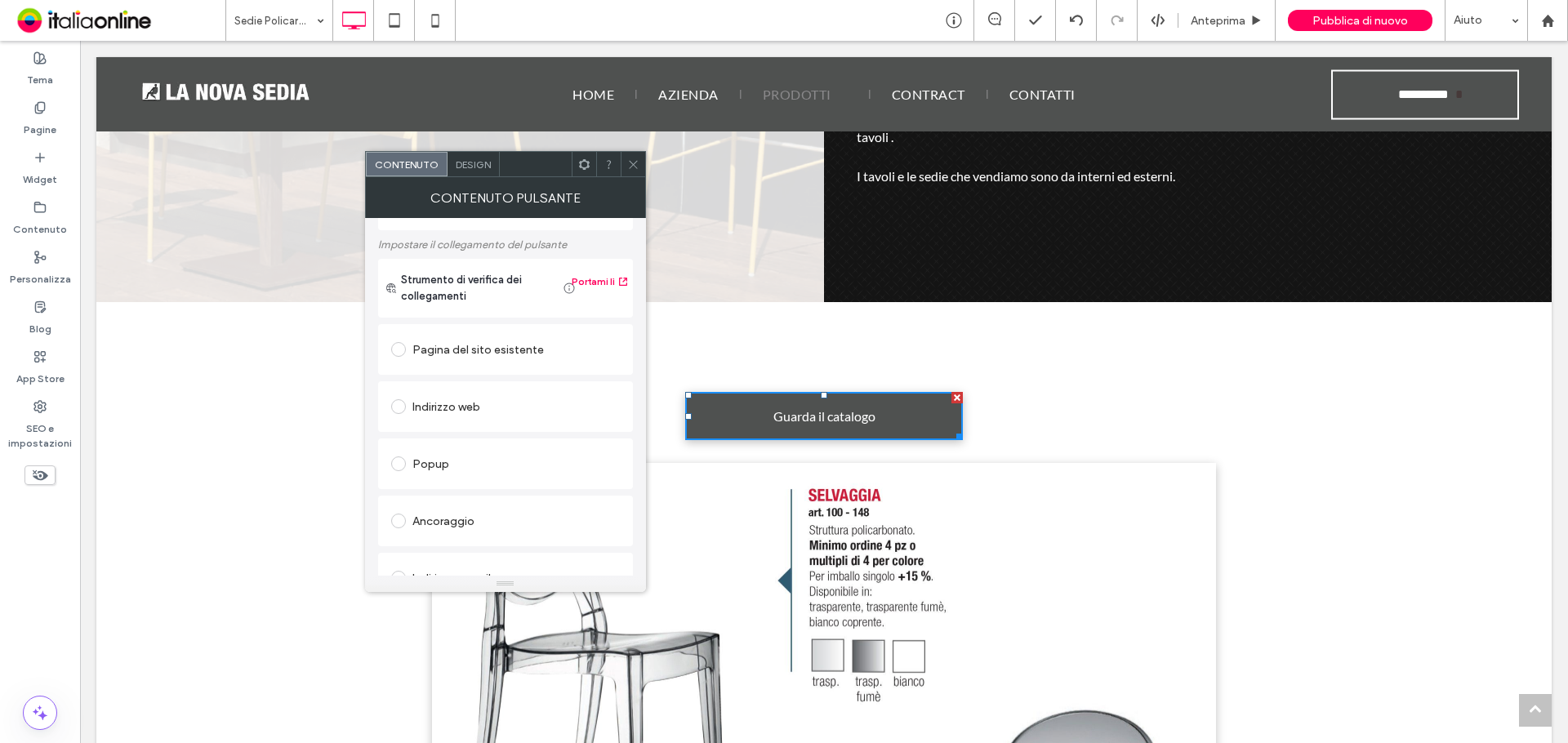
scroll to position [273, 0]
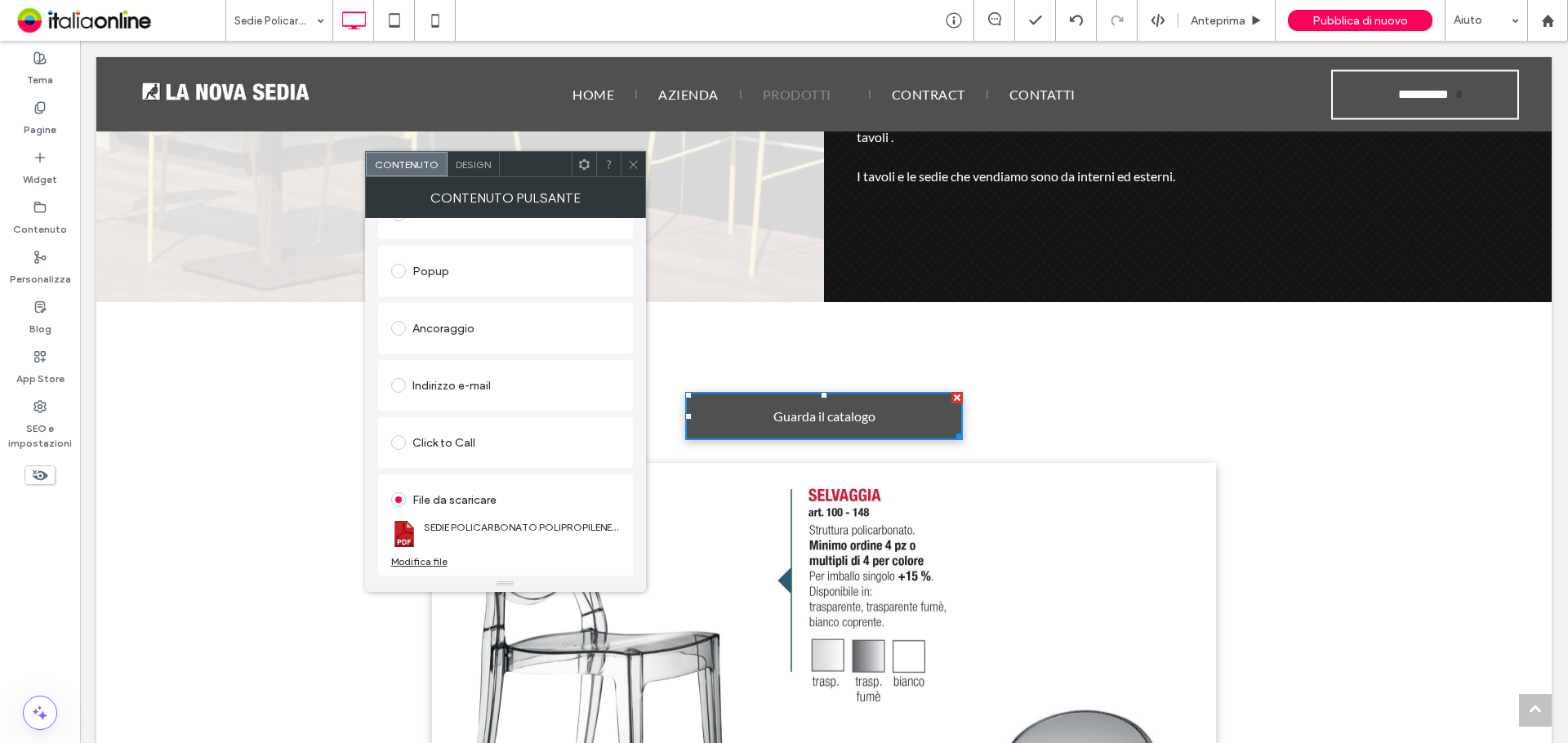
click at [435, 562] on div "Modifica file" at bounding box center [419, 561] width 57 height 12
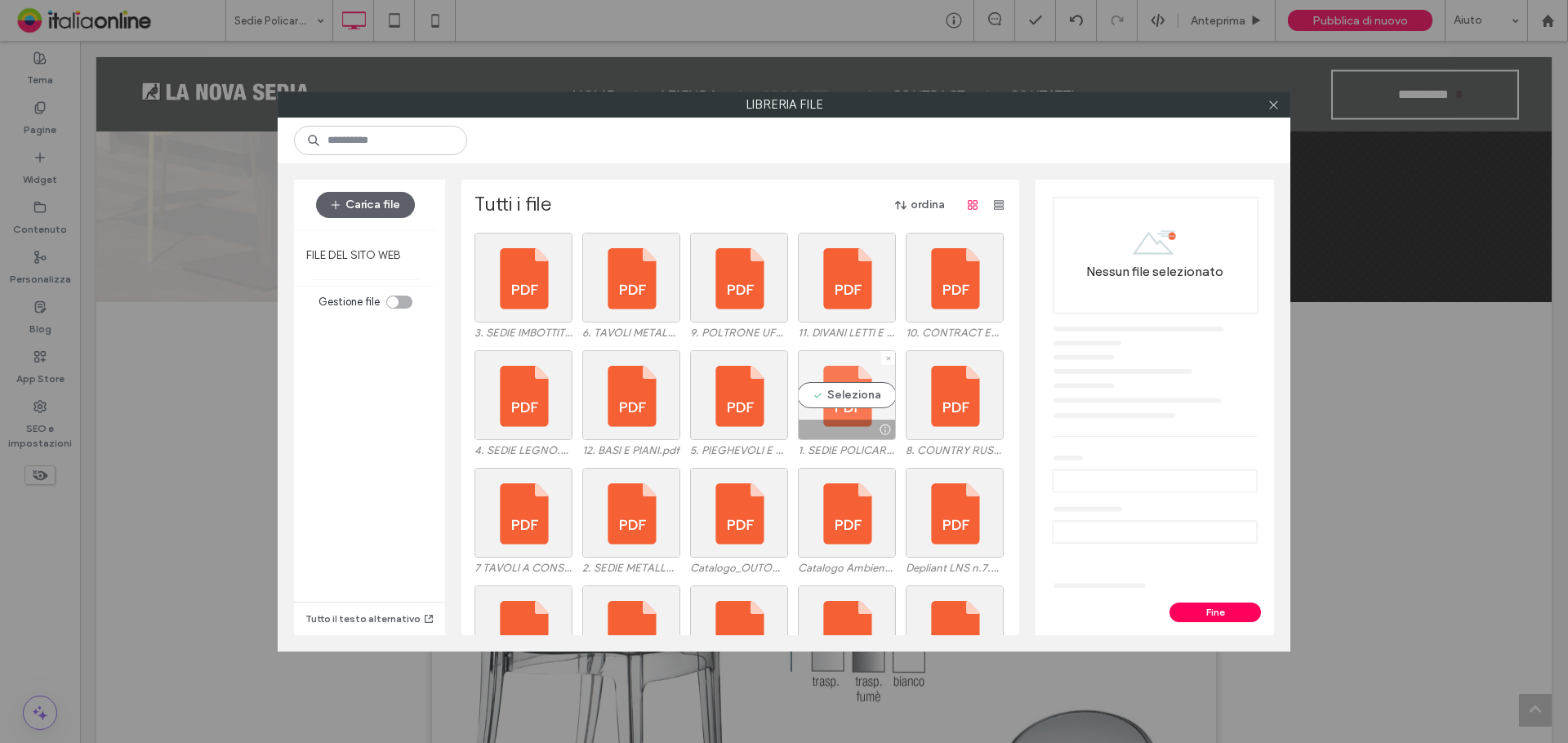
click at [824, 399] on div "Seleziona" at bounding box center [846, 395] width 98 height 90
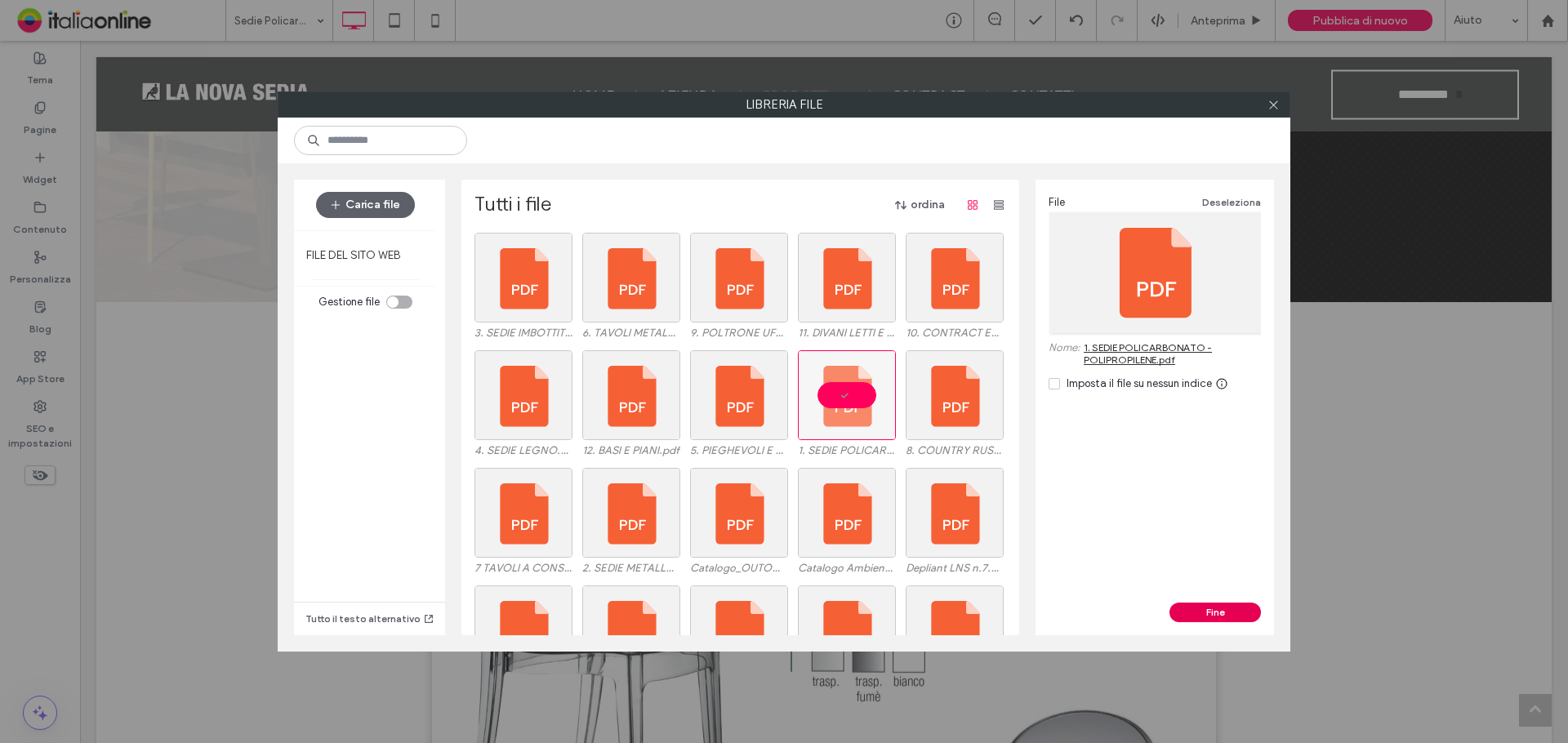
click at [1198, 612] on button "Fine" at bounding box center [1214, 612] width 91 height 20
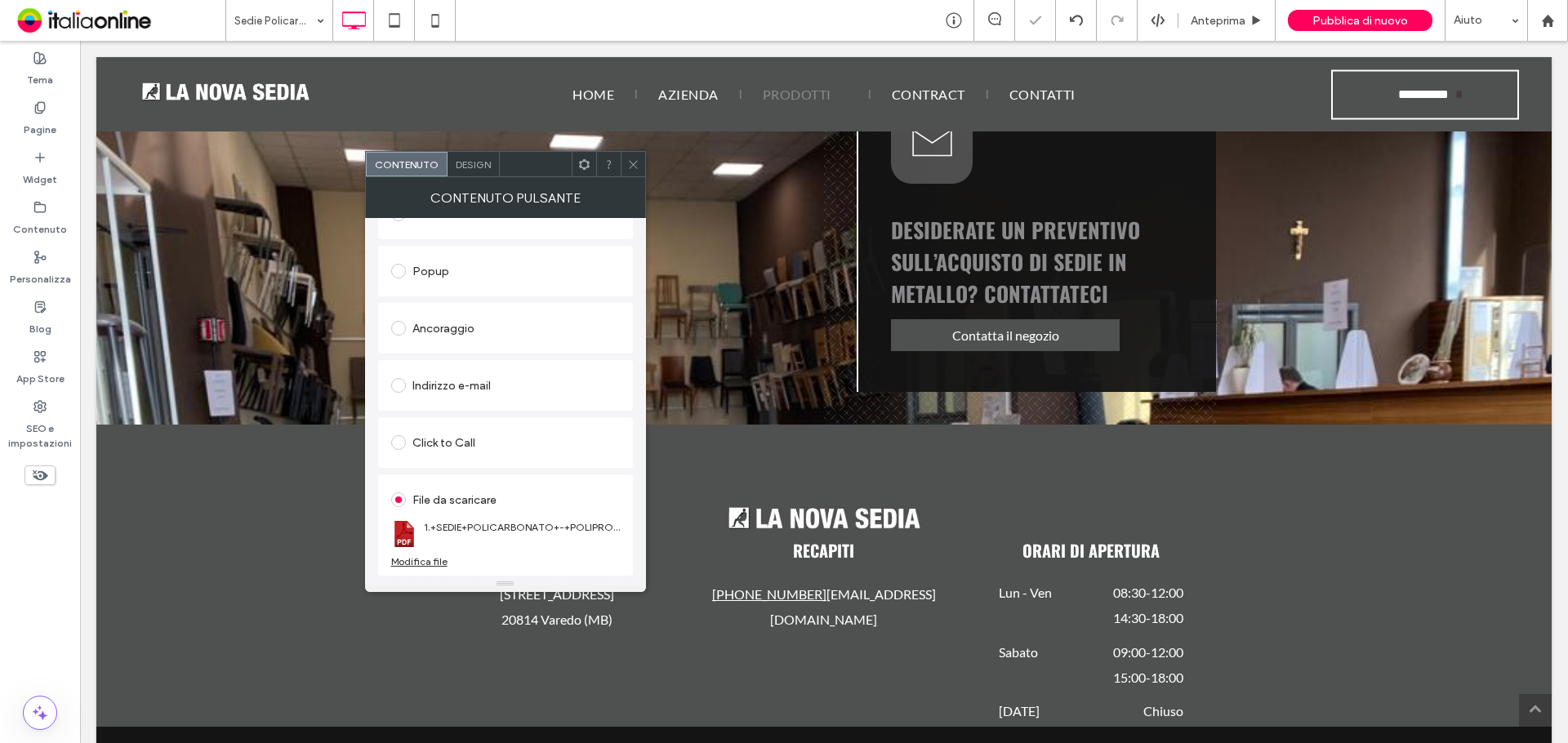
scroll to position [2764, 0]
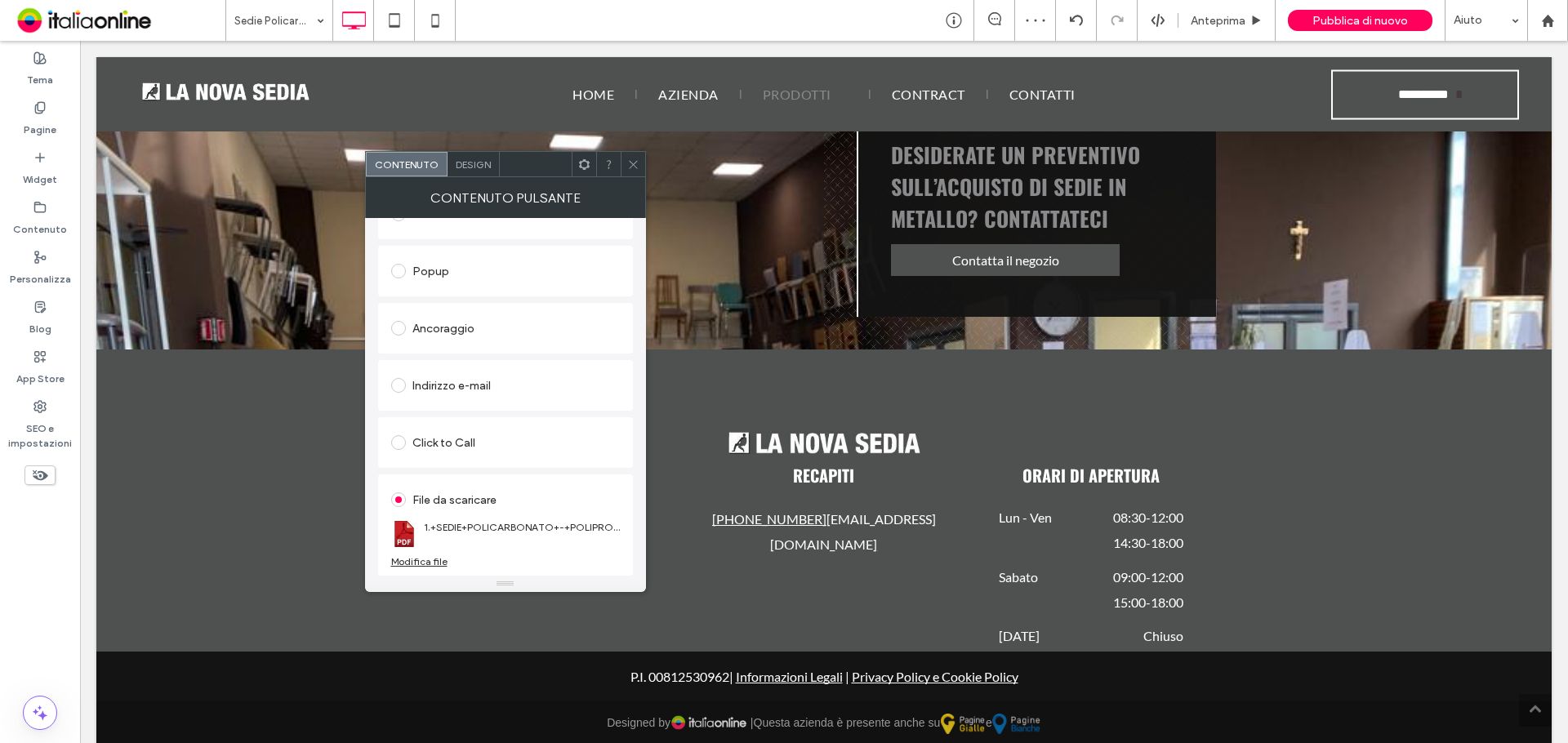
click at [640, 164] on div at bounding box center [633, 164] width 24 height 24
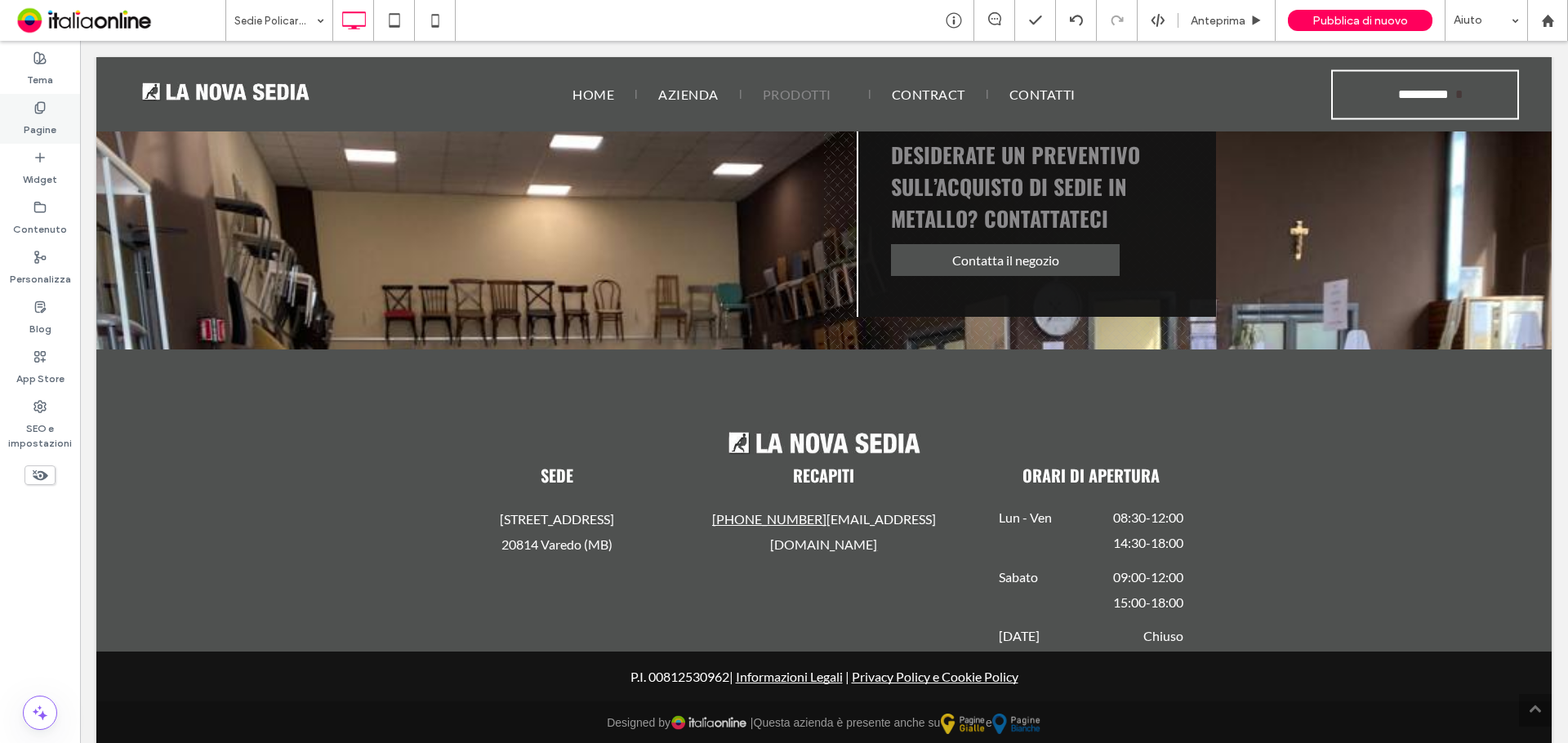
drag, startPoint x: 50, startPoint y: 138, endPoint x: 59, endPoint y: 139, distance: 9.1
click at [50, 138] on div "Pagine" at bounding box center [40, 119] width 80 height 50
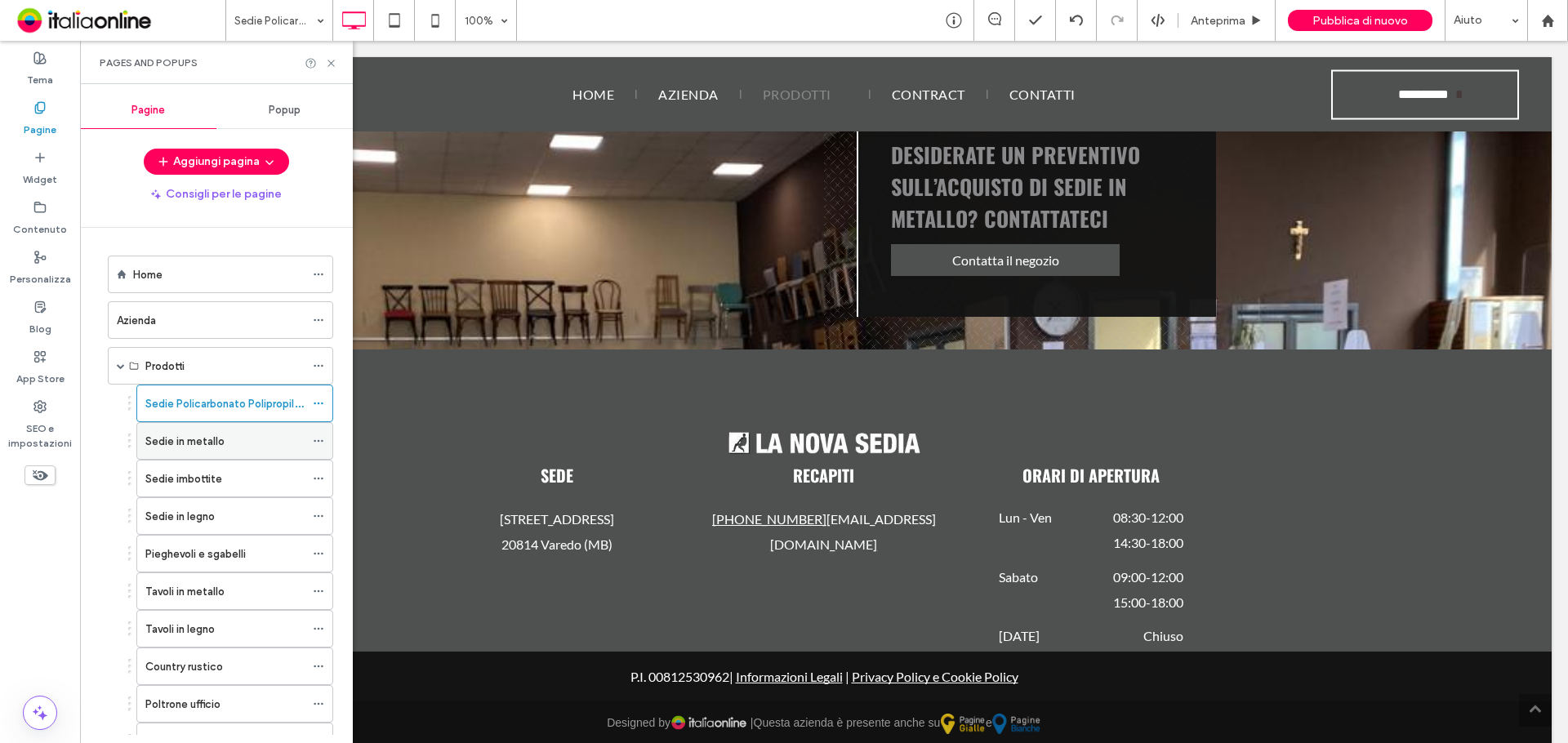
click at [214, 433] on label "Sedie in metallo" at bounding box center [184, 441] width 79 height 29
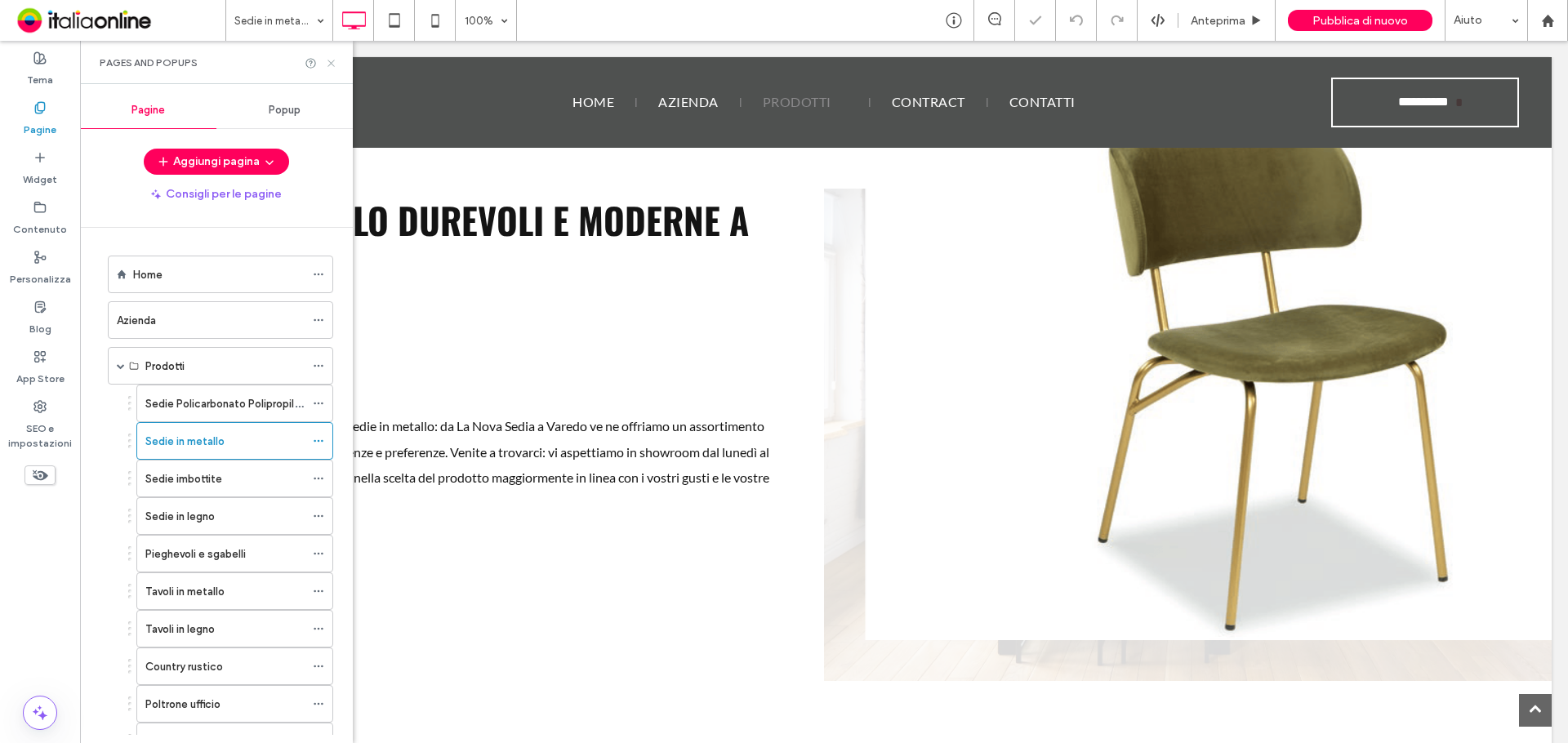
click at [334, 62] on icon at bounding box center [330, 62] width 12 height 12
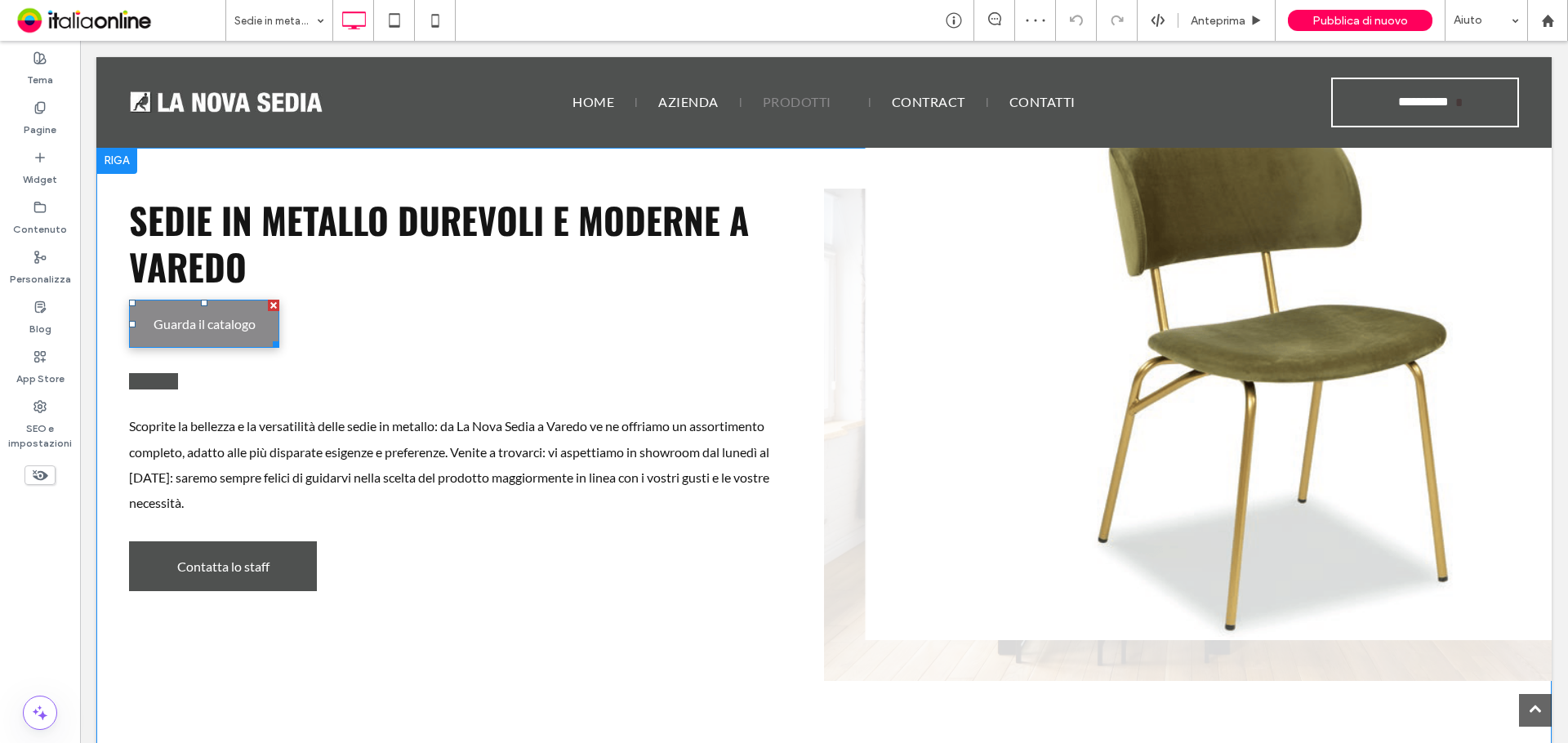
click at [247, 323] on span "Guarda il catalogo" at bounding box center [205, 324] width 102 height 32
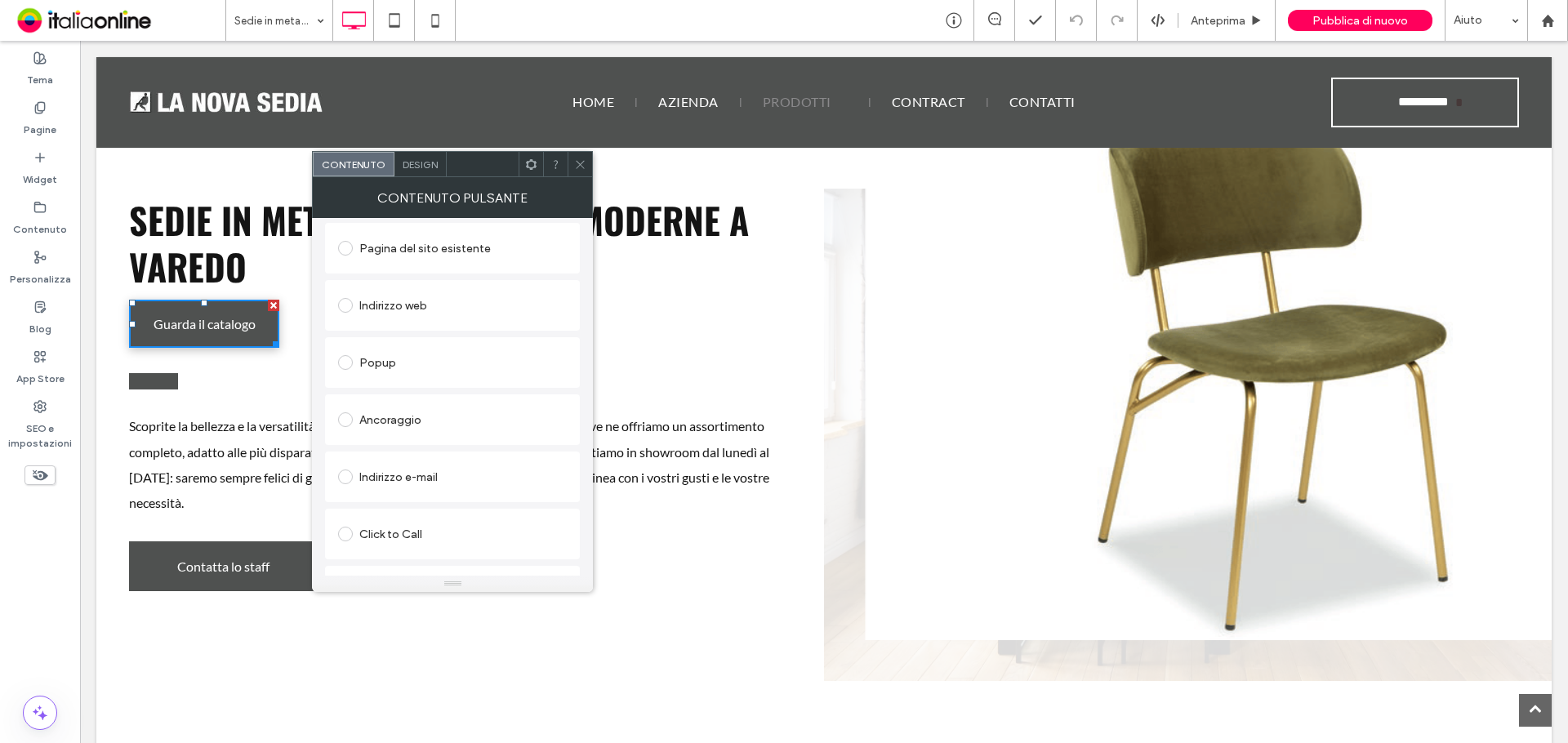
scroll to position [273, 0]
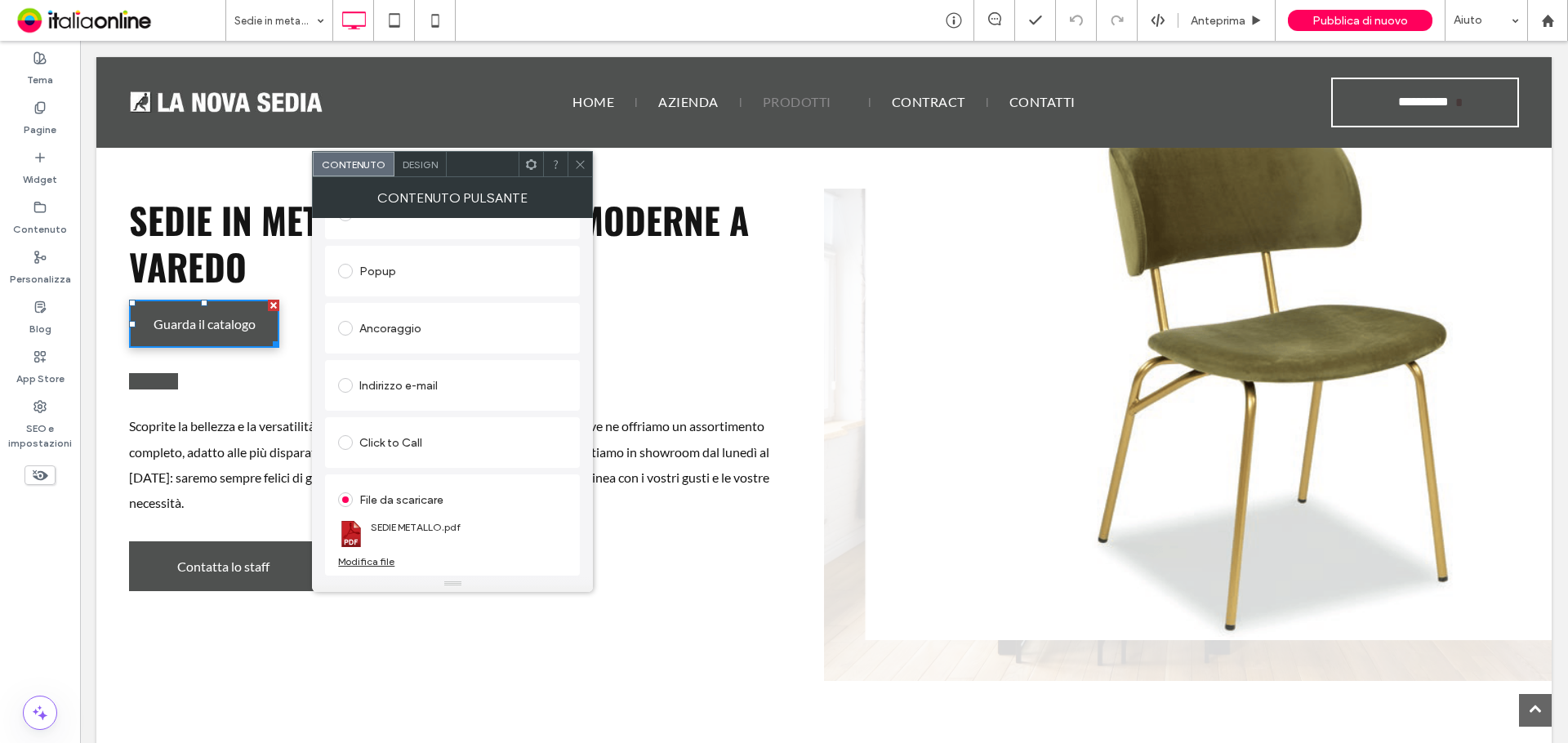
click at [371, 561] on div "Modifica file" at bounding box center [366, 561] width 57 height 12
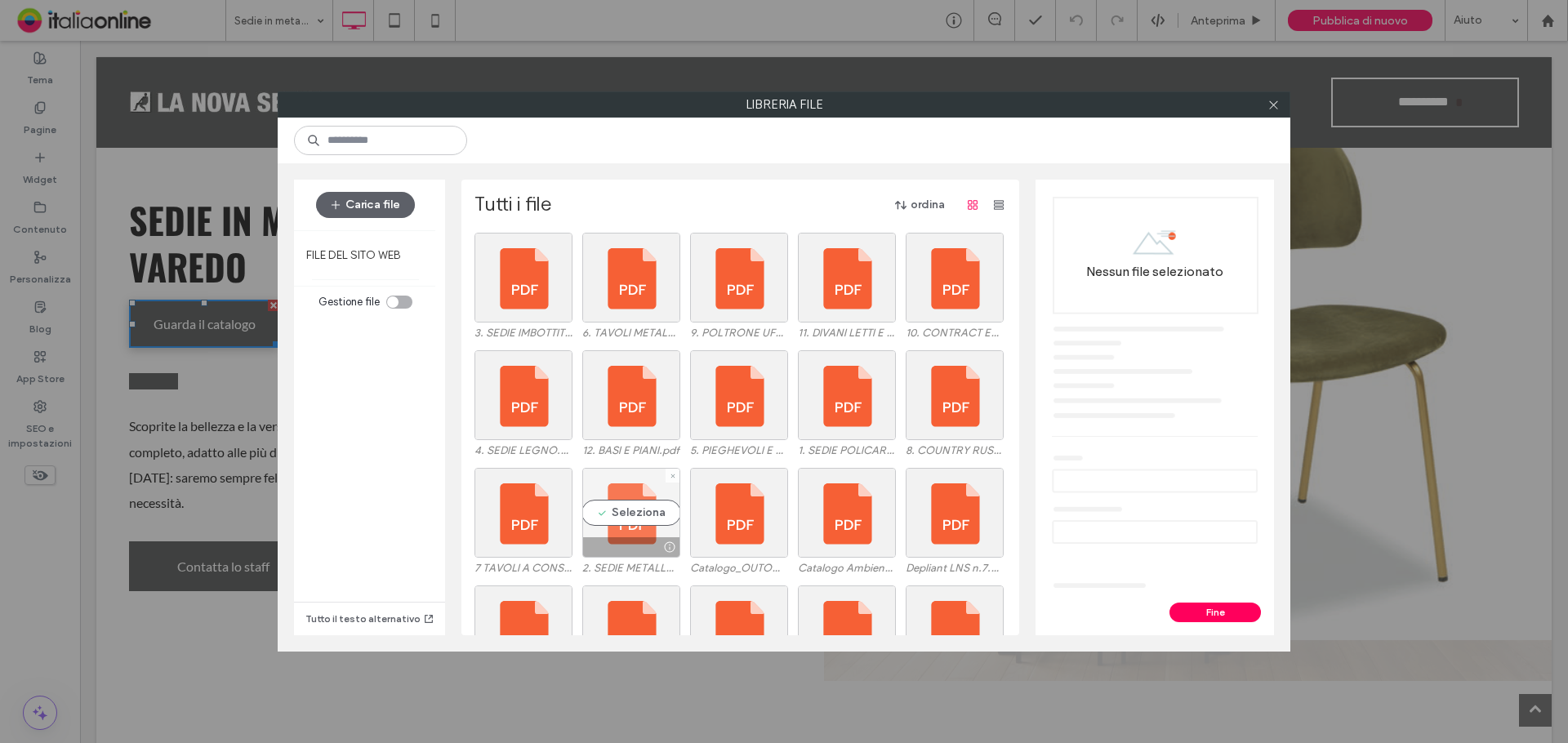
click at [637, 521] on div "Seleziona" at bounding box center [631, 513] width 98 height 90
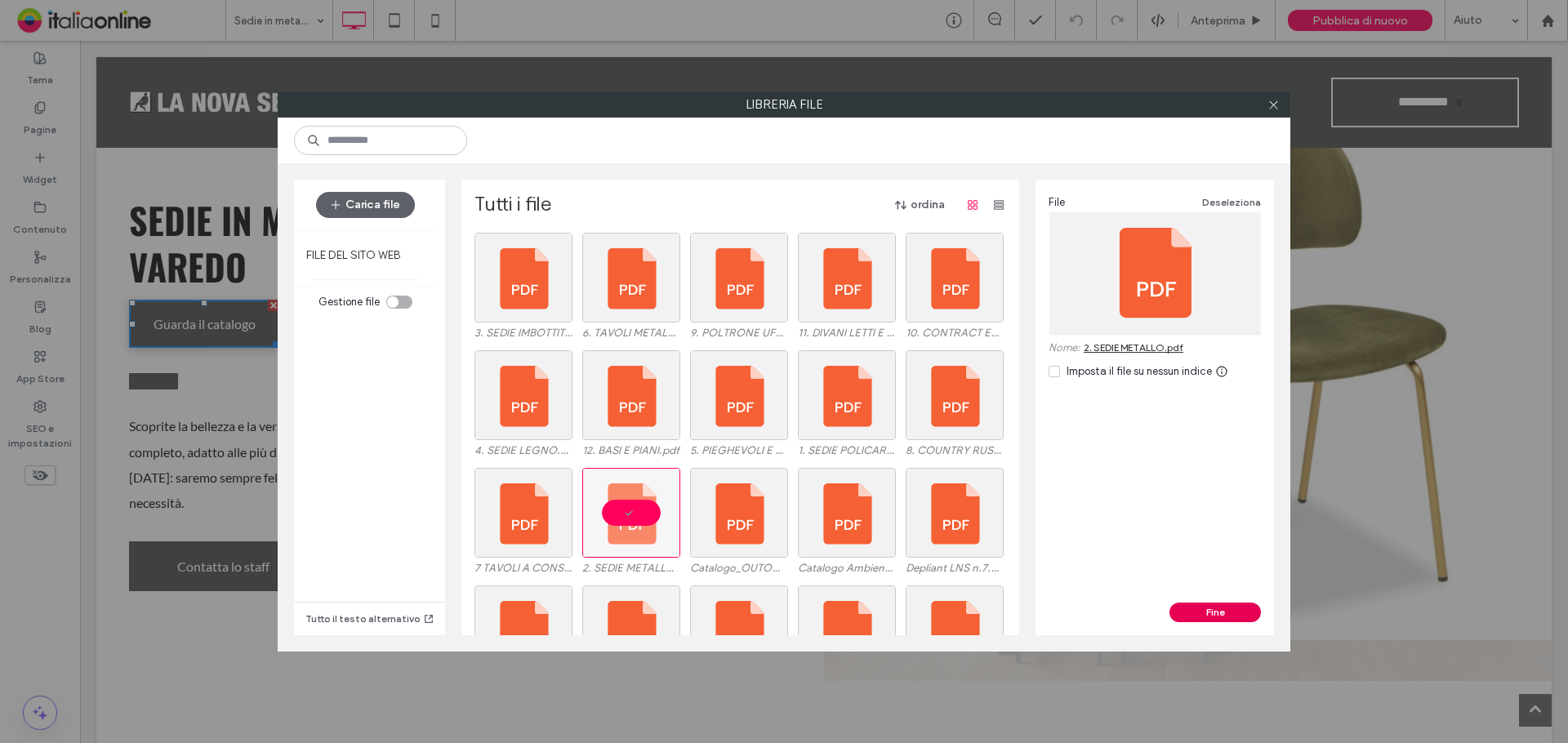
click at [1224, 611] on button "Fine" at bounding box center [1214, 612] width 91 height 20
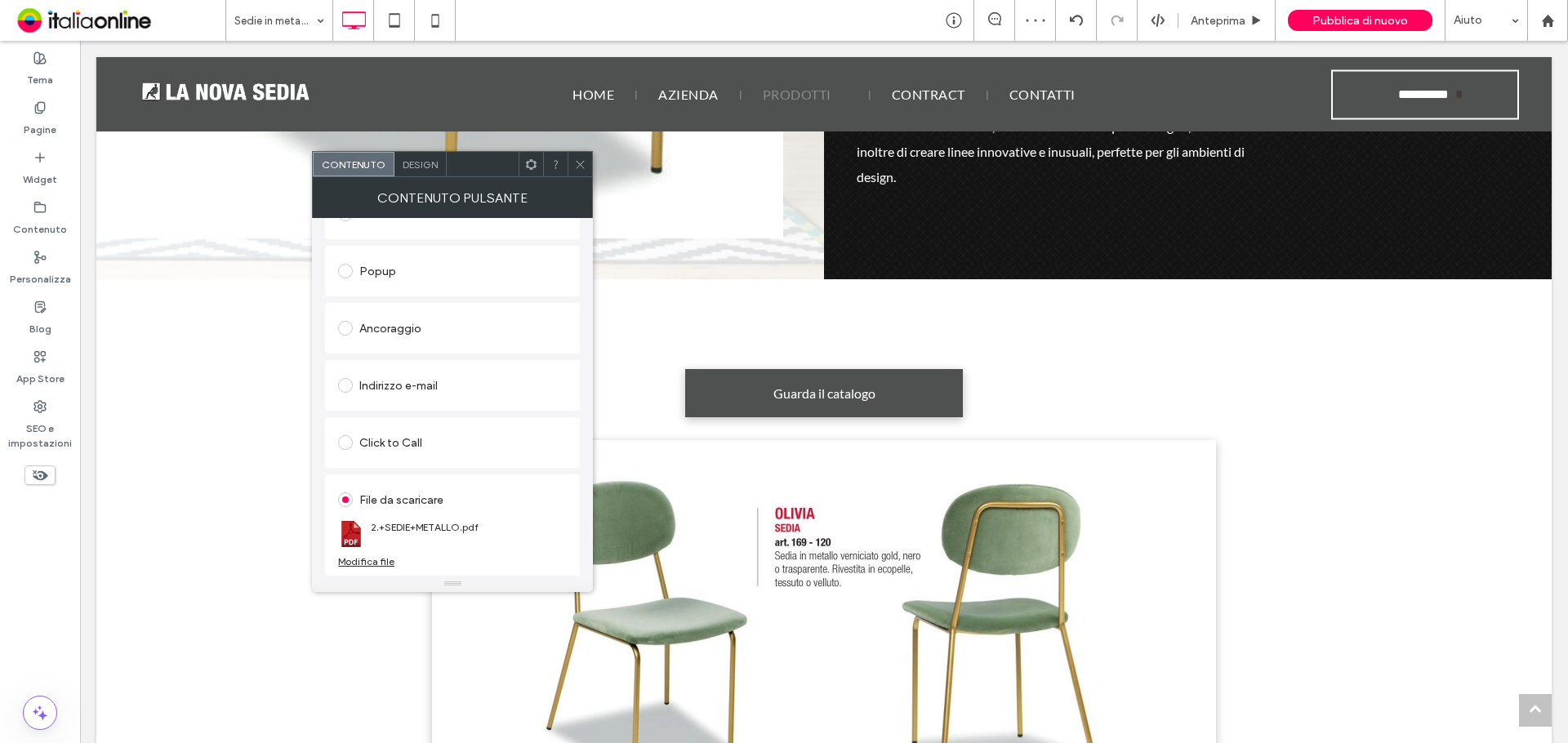
scroll to position [1225, 0]
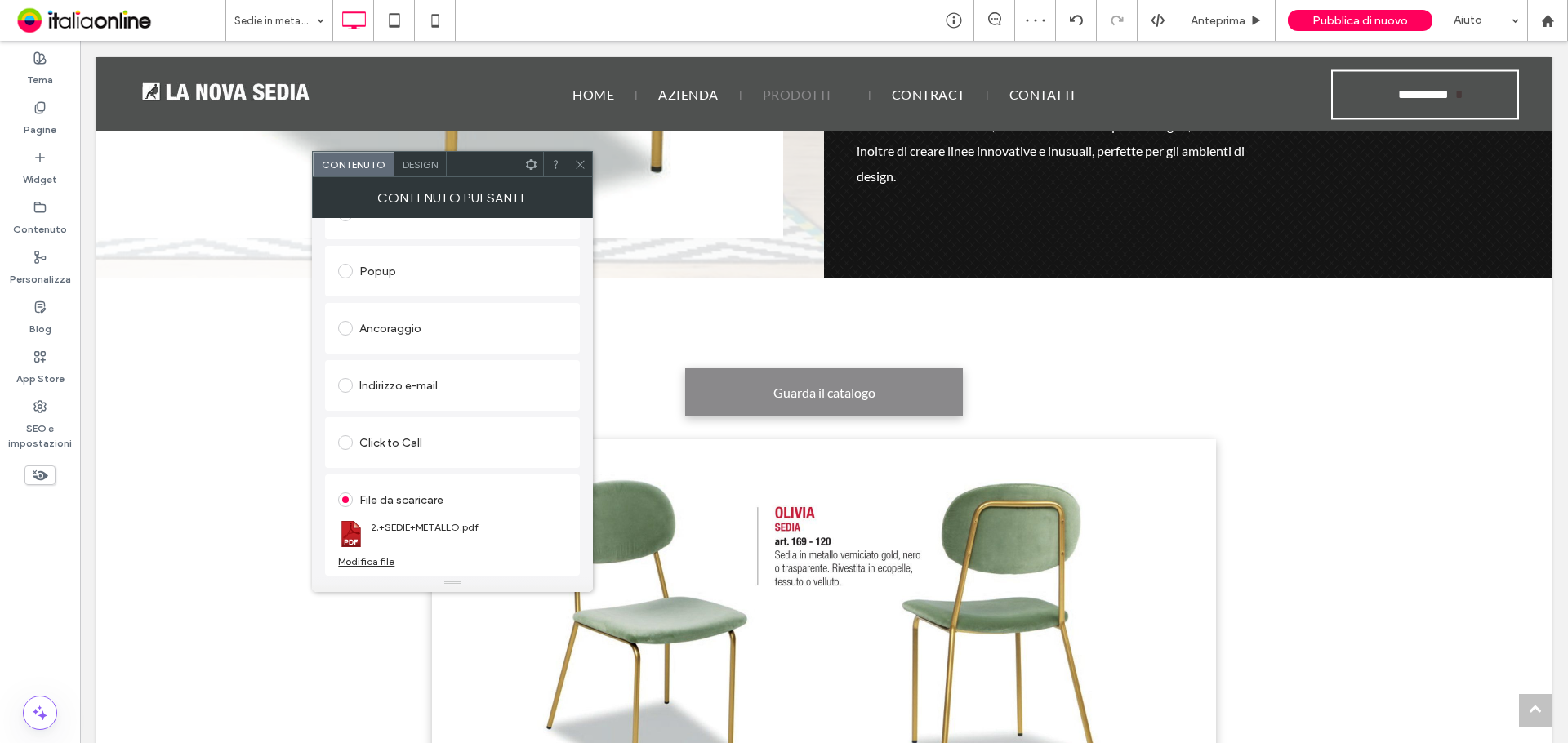
click at [878, 416] on link "Guarda il catalogo" at bounding box center [824, 393] width 277 height 48
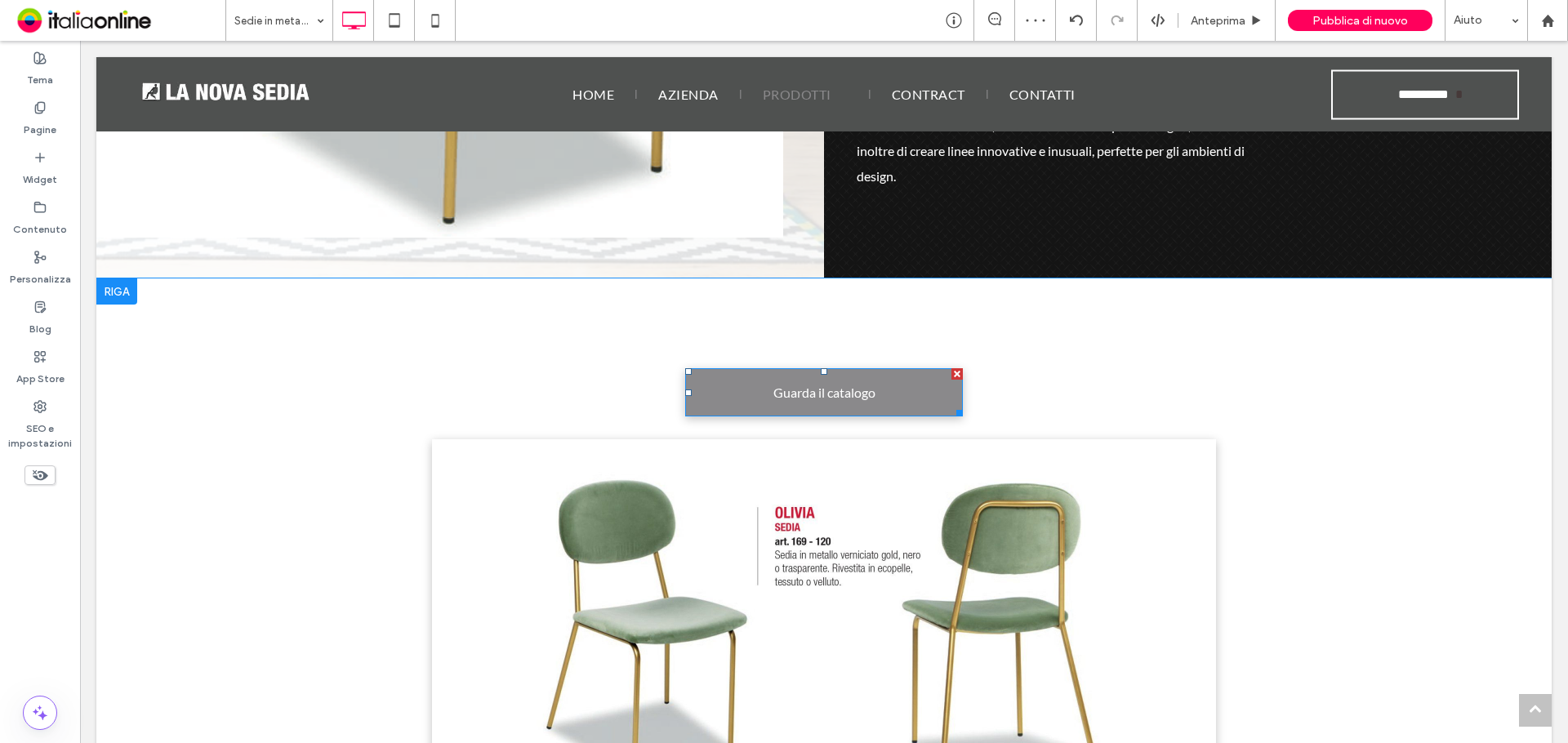
click at [727, 403] on link "Guarda il catalogo" at bounding box center [824, 393] width 277 height 48
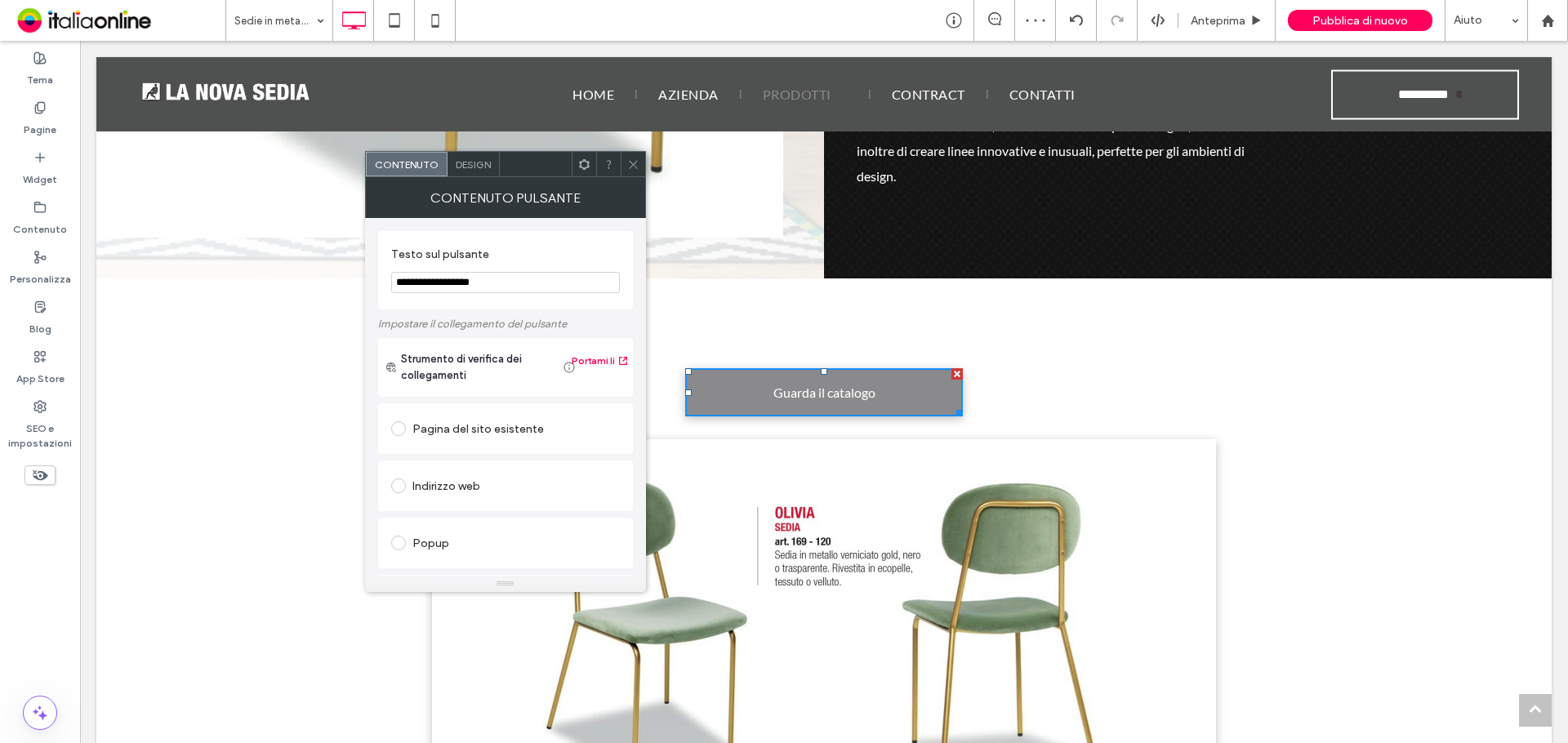
scroll to position [273, 0]
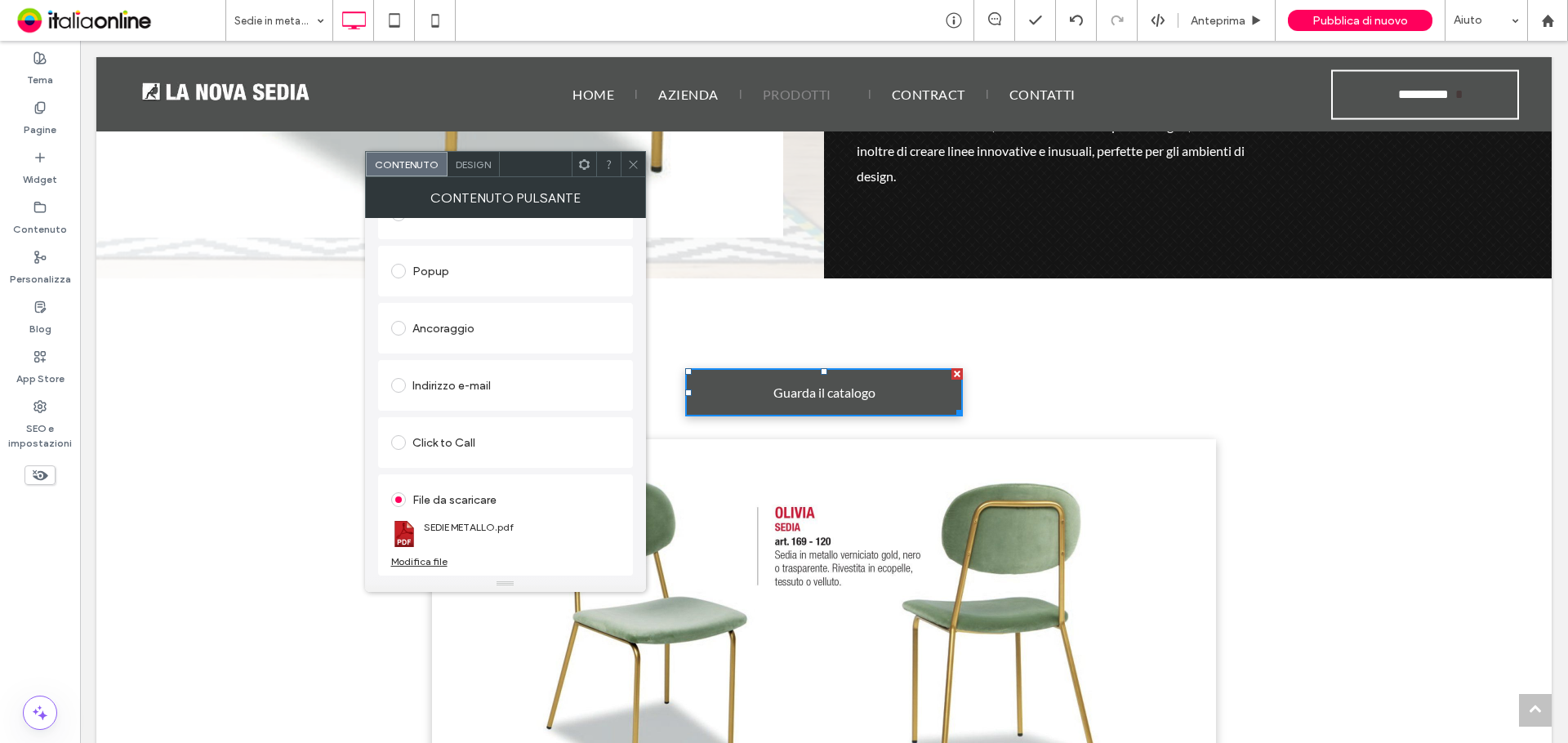
click at [417, 560] on div "Modifica file" at bounding box center [419, 561] width 57 height 12
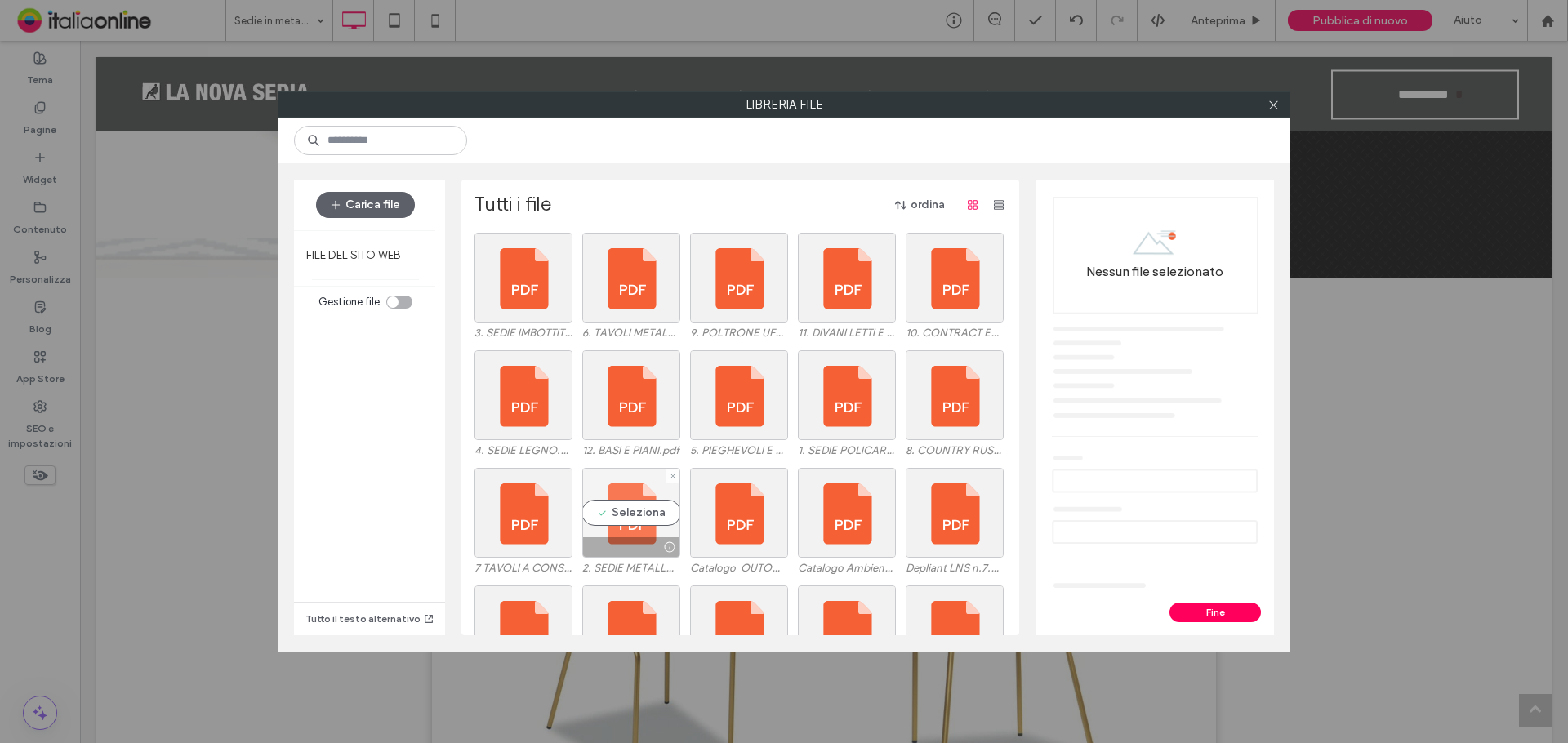
click at [620, 504] on div "Seleziona" at bounding box center [631, 513] width 98 height 90
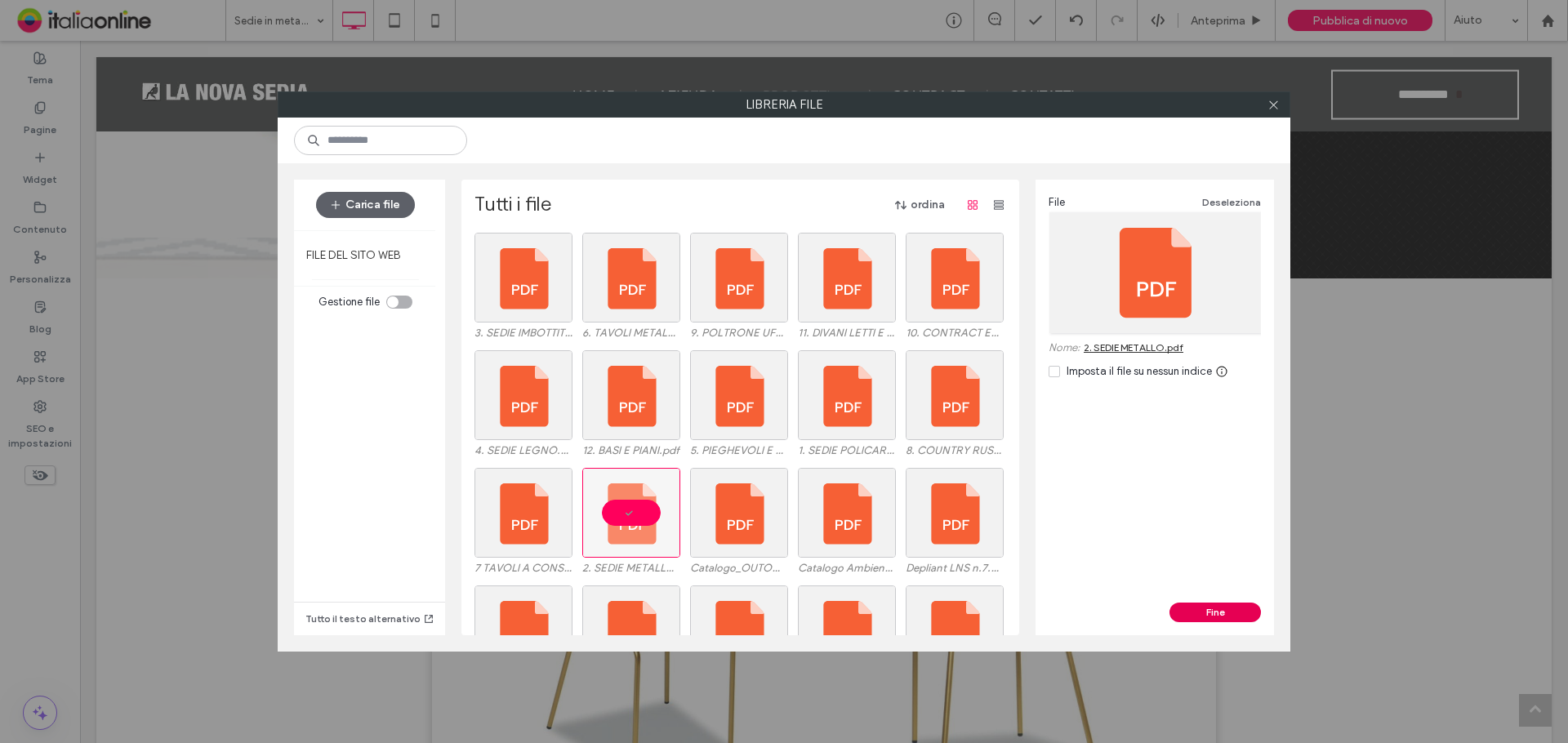
click at [1215, 617] on div "Fine" at bounding box center [1154, 618] width 238 height 33
click at [1213, 609] on button "Fine" at bounding box center [1214, 612] width 91 height 20
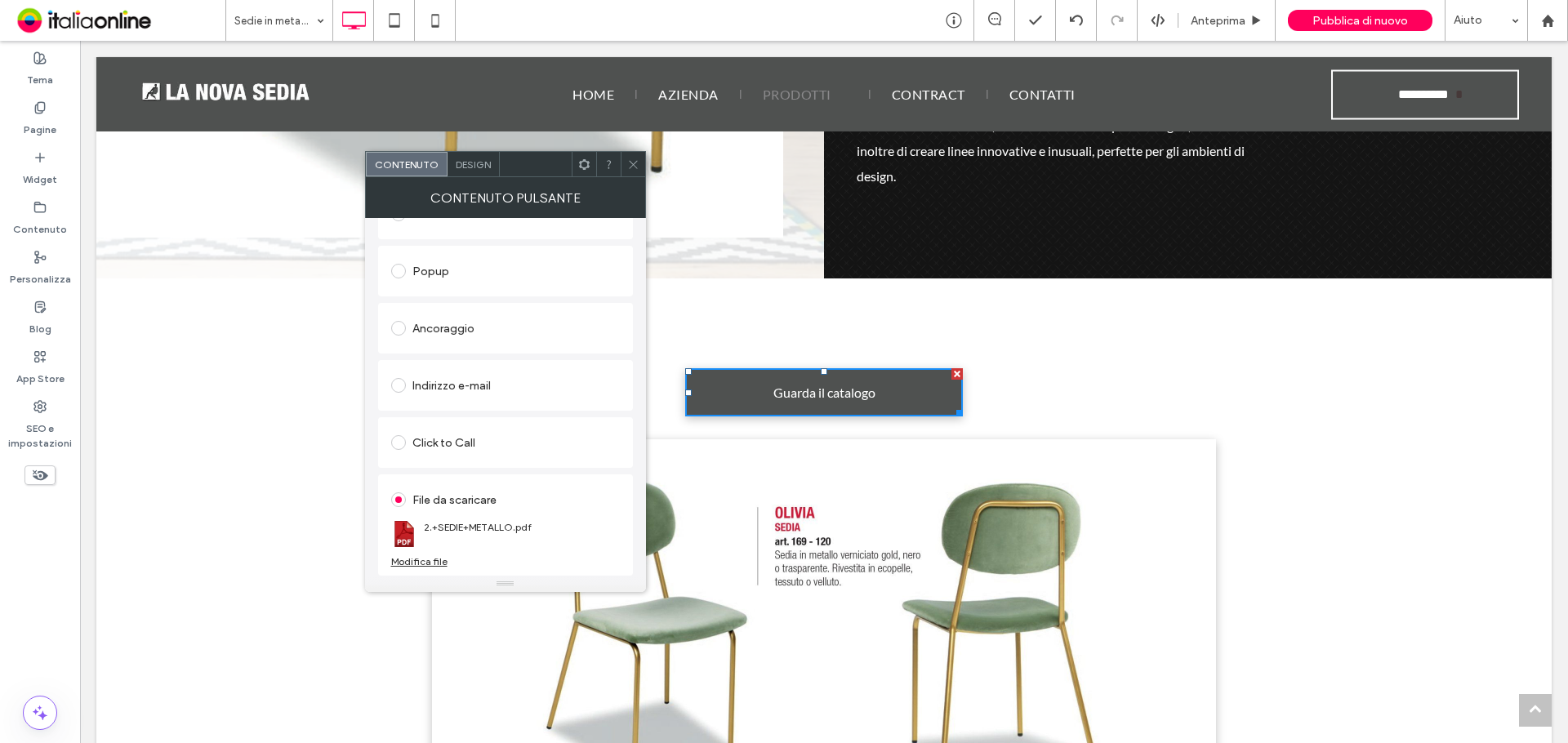
click at [632, 159] on icon at bounding box center [633, 164] width 12 height 12
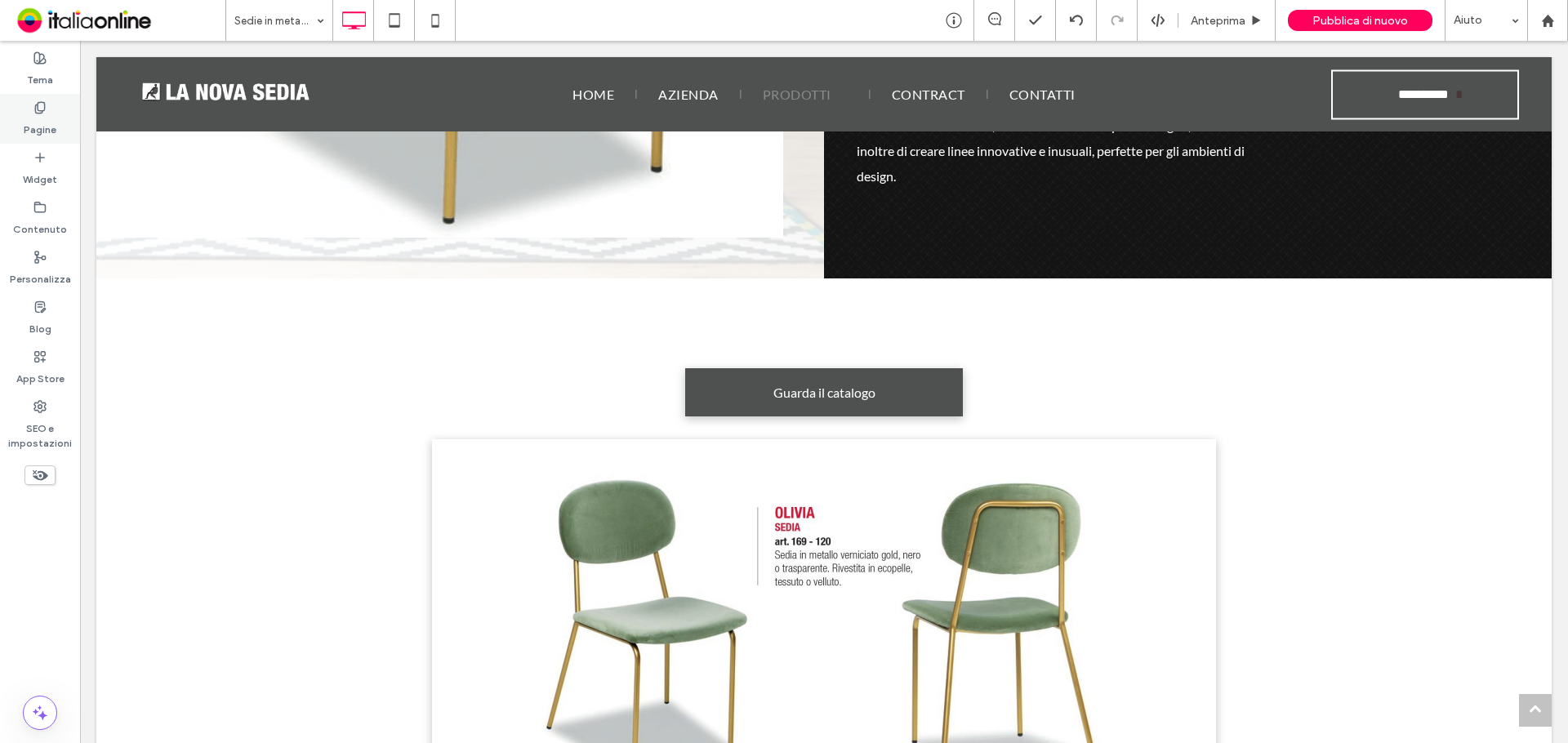
click at [47, 127] on label "Pagine" at bounding box center [39, 126] width 33 height 23
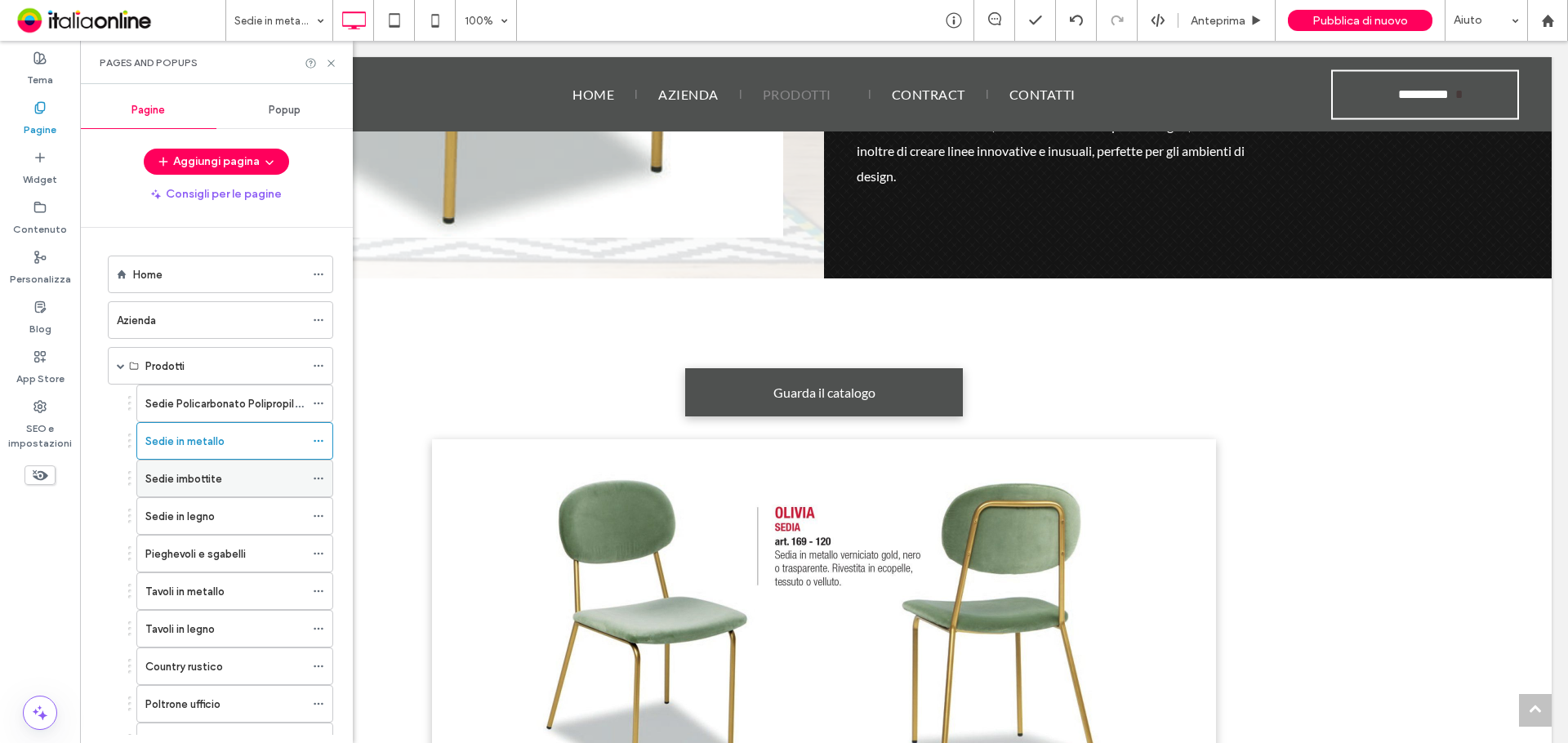
click at [222, 472] on div "Sedie imbottite" at bounding box center [224, 479] width 159 height 17
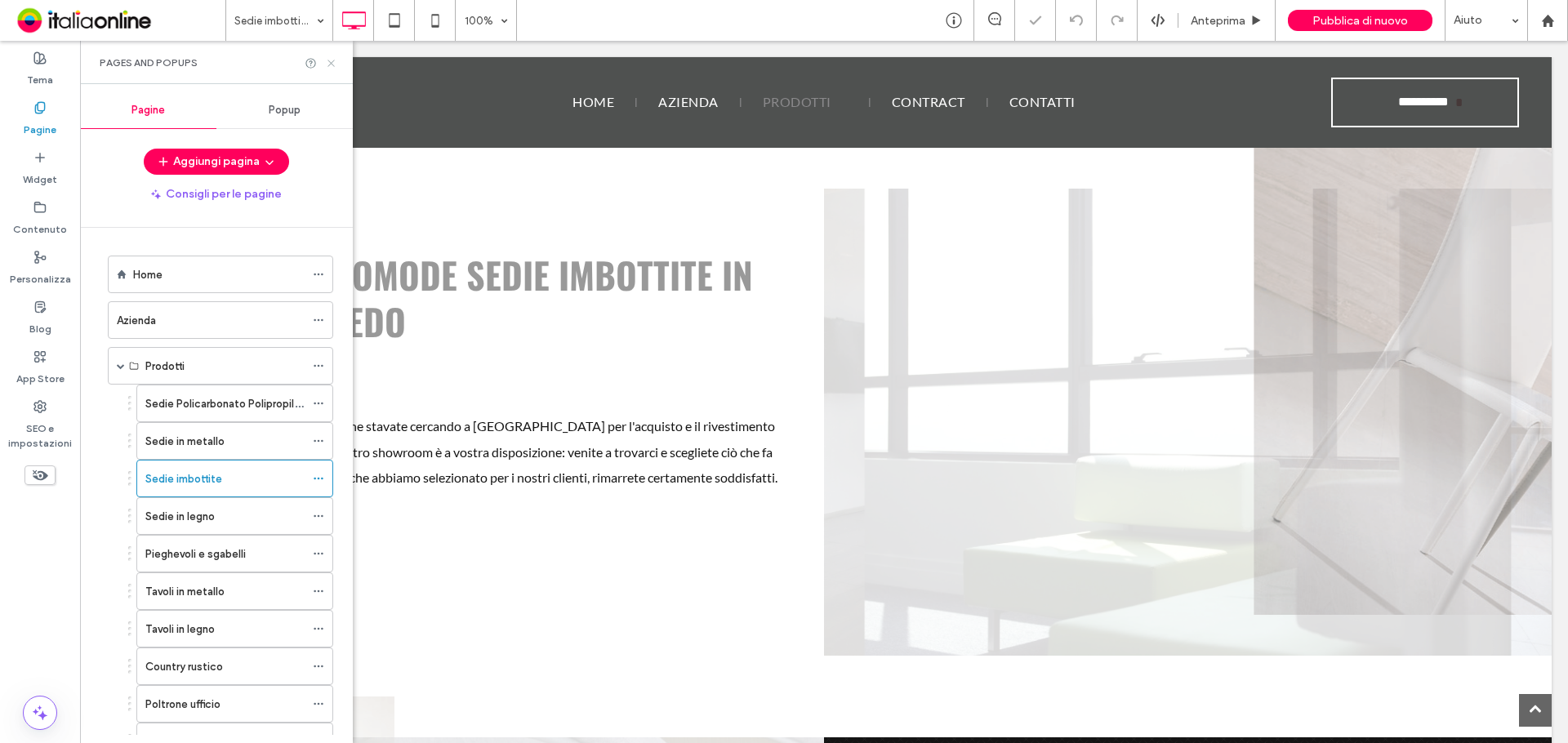
click at [328, 63] on icon at bounding box center [330, 62] width 12 height 12
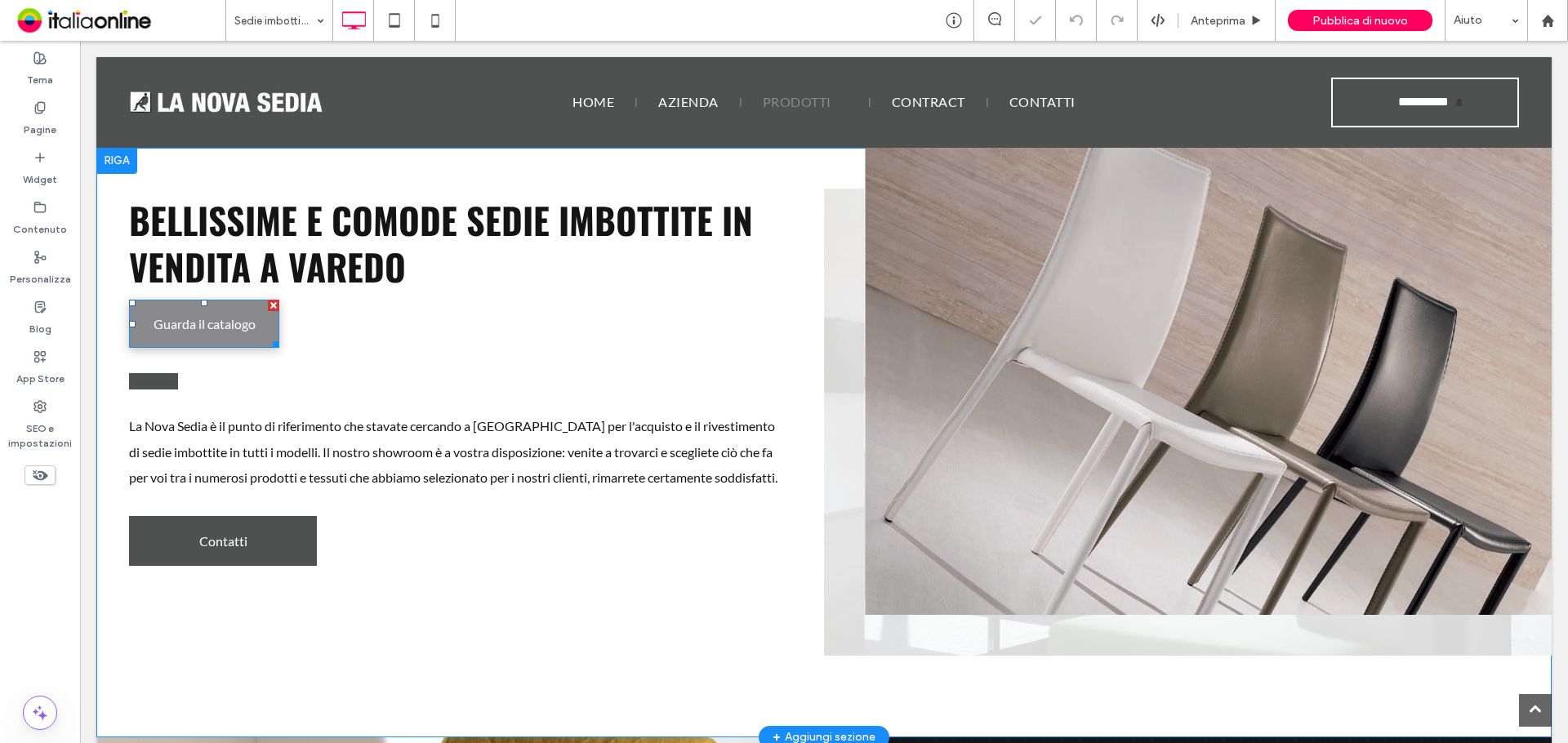
click at [165, 318] on span "Guarda il catalogo" at bounding box center [205, 324] width 102 height 32
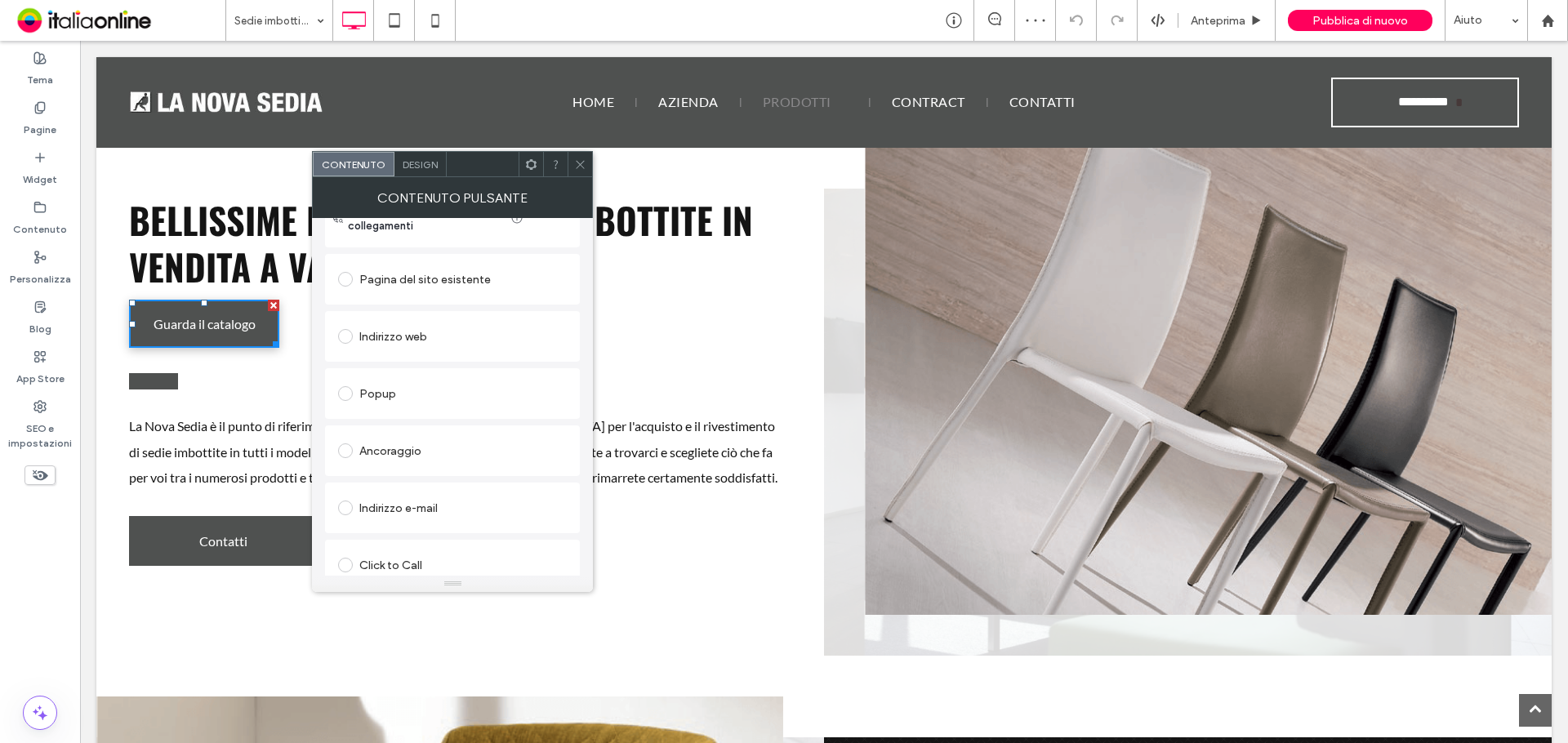
scroll to position [273, 0]
click at [357, 562] on div "Modifica file" at bounding box center [366, 561] width 57 height 12
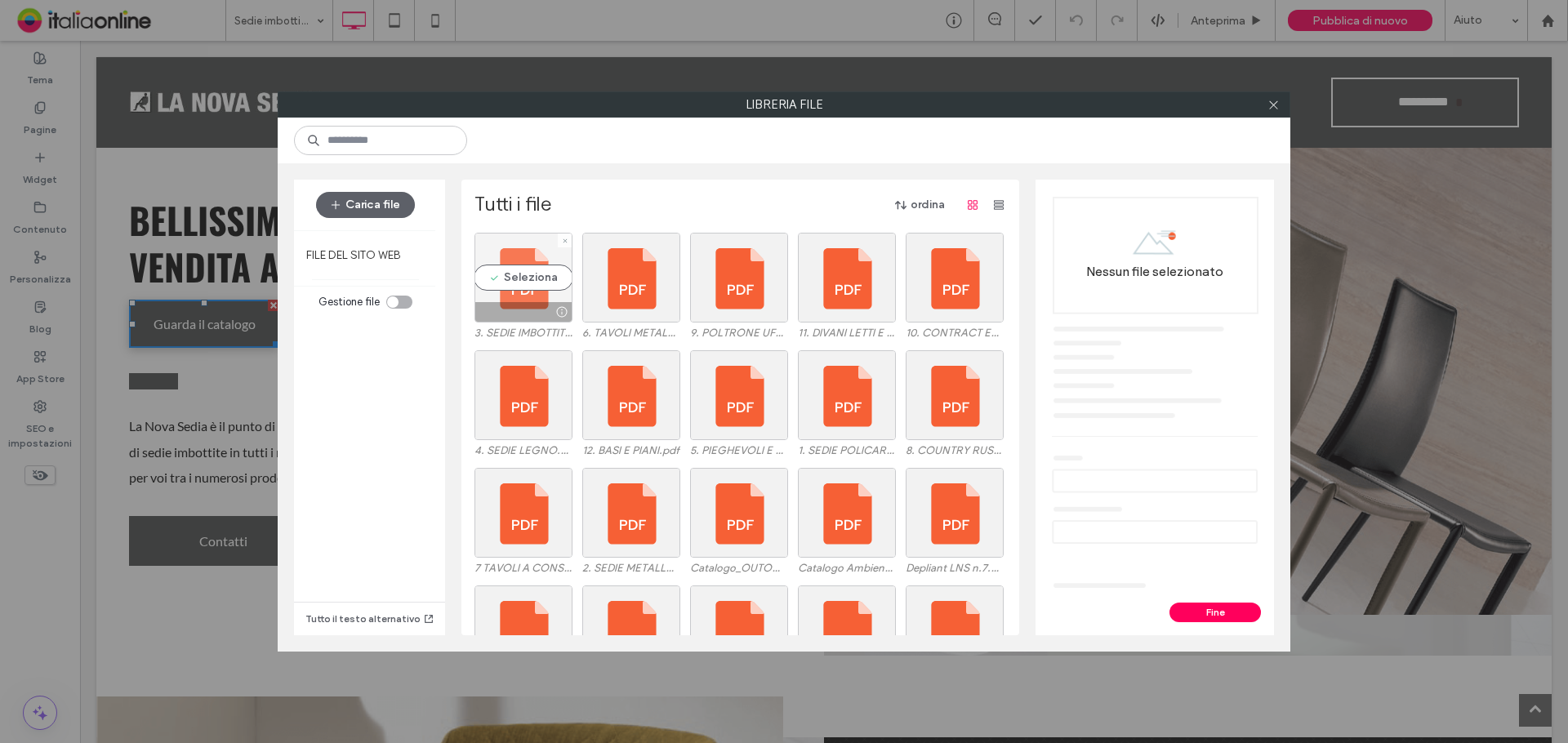
click at [543, 274] on div "Seleziona" at bounding box center [523, 277] width 98 height 90
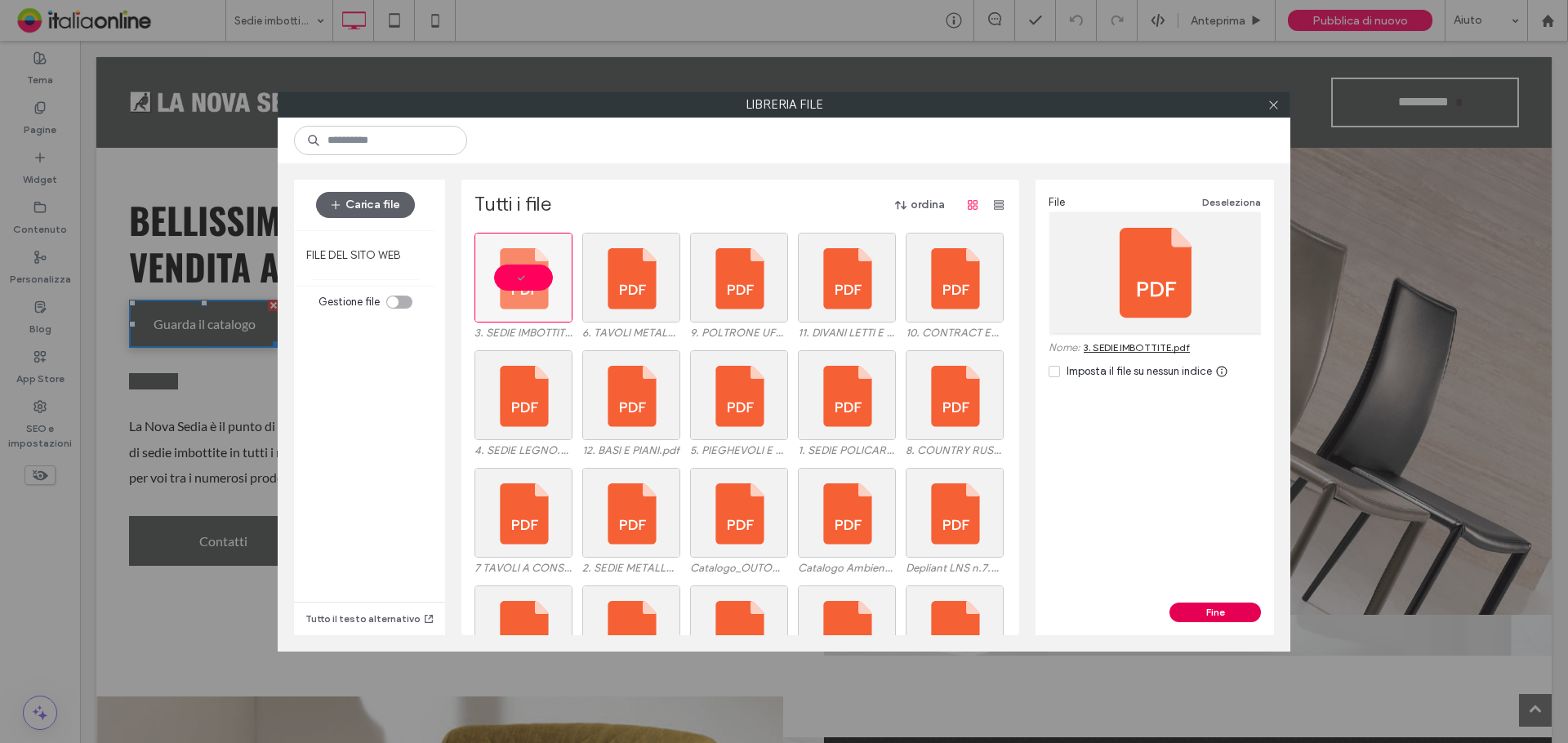
click at [1180, 613] on button "Fine" at bounding box center [1214, 612] width 91 height 20
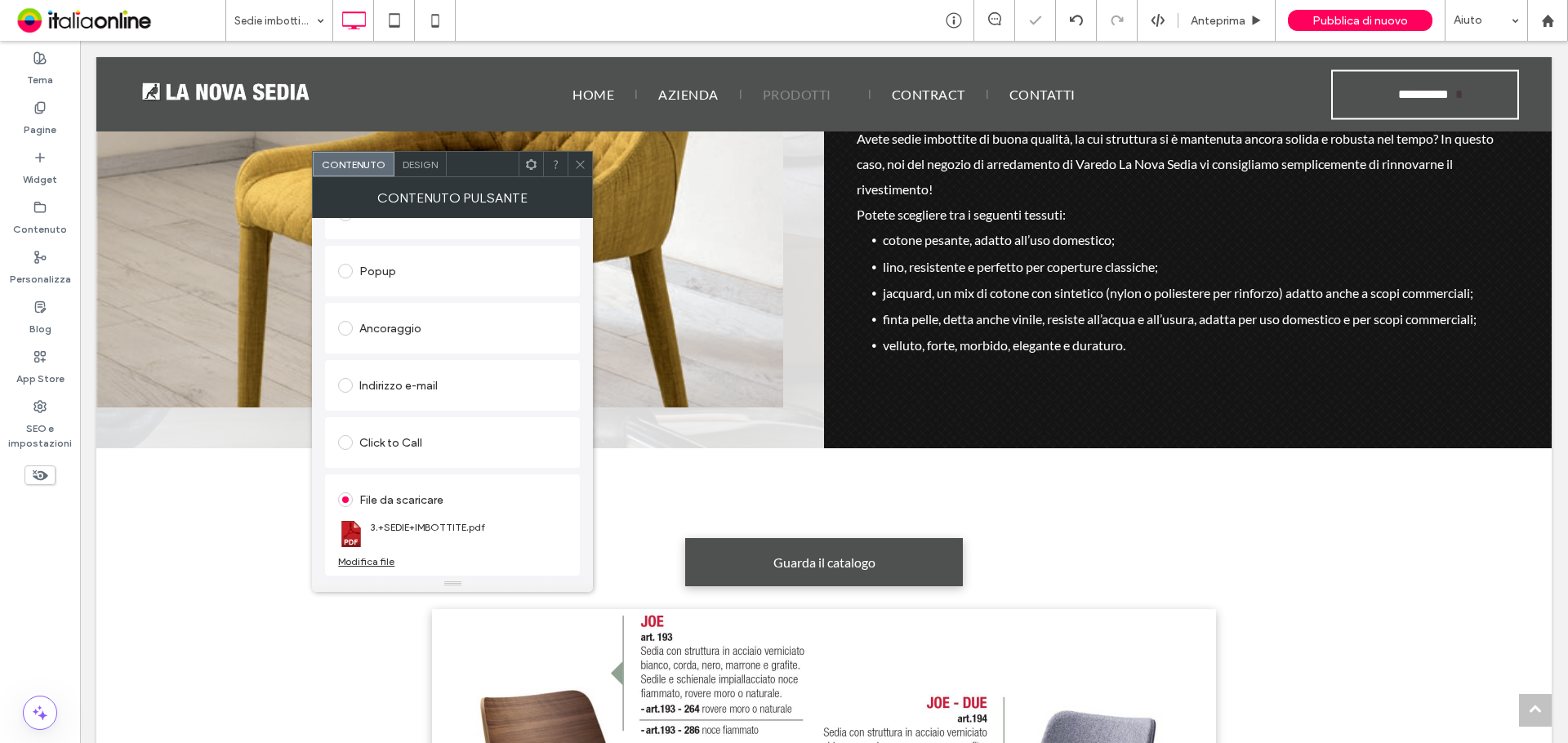
scroll to position [980, 0]
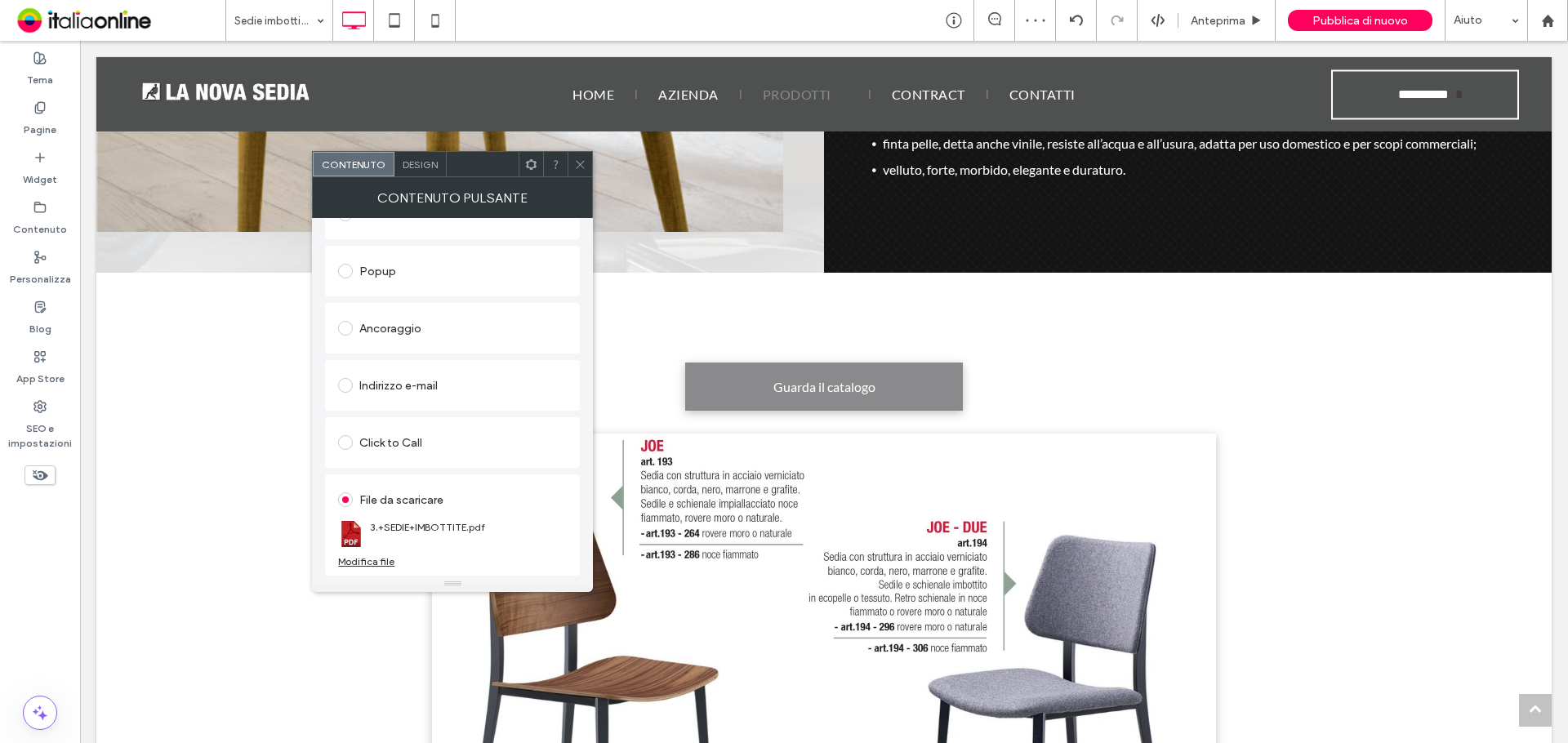
click at [750, 394] on link "Guarda il catalogo" at bounding box center [824, 387] width 277 height 48
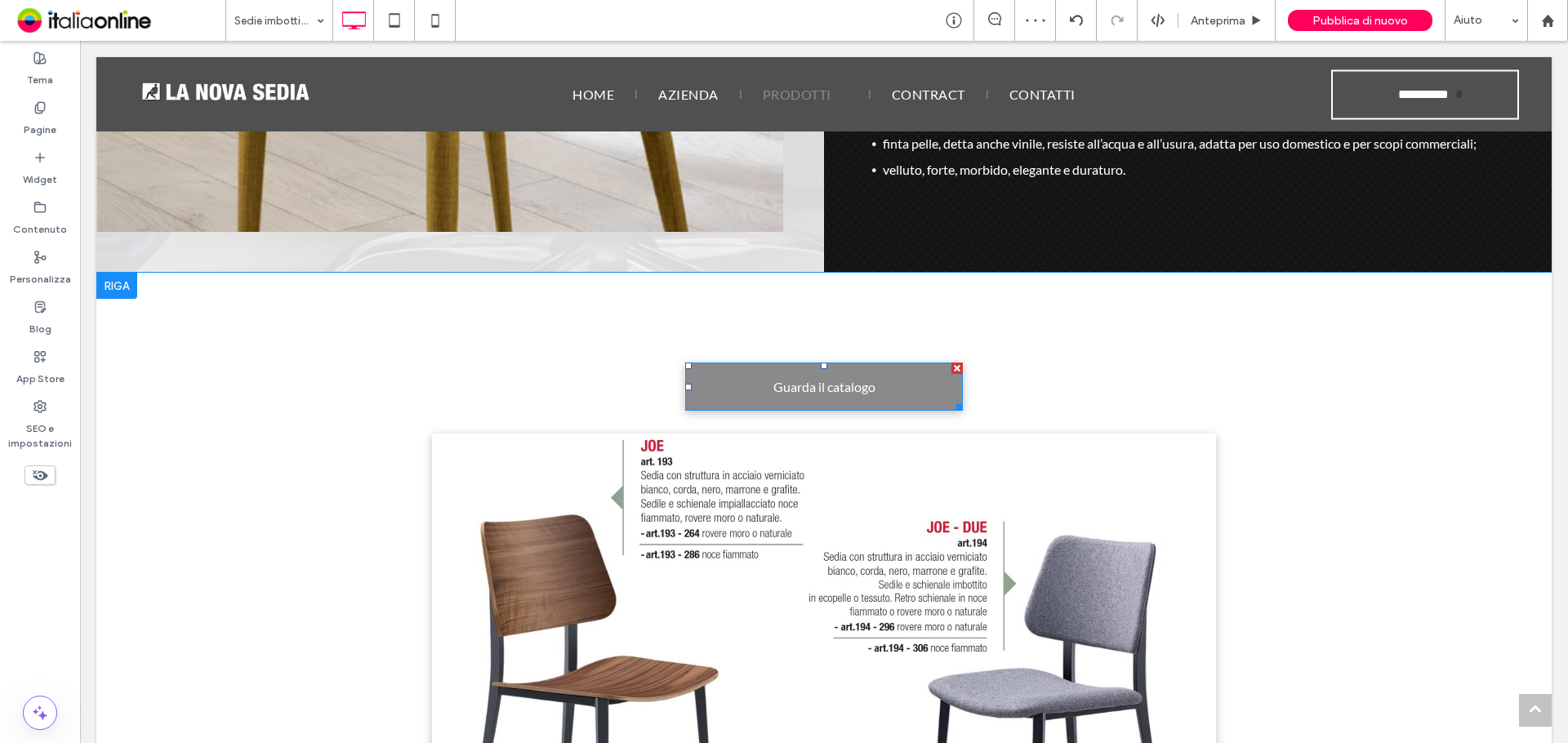
click at [718, 392] on link "Guarda il catalogo" at bounding box center [824, 387] width 277 height 48
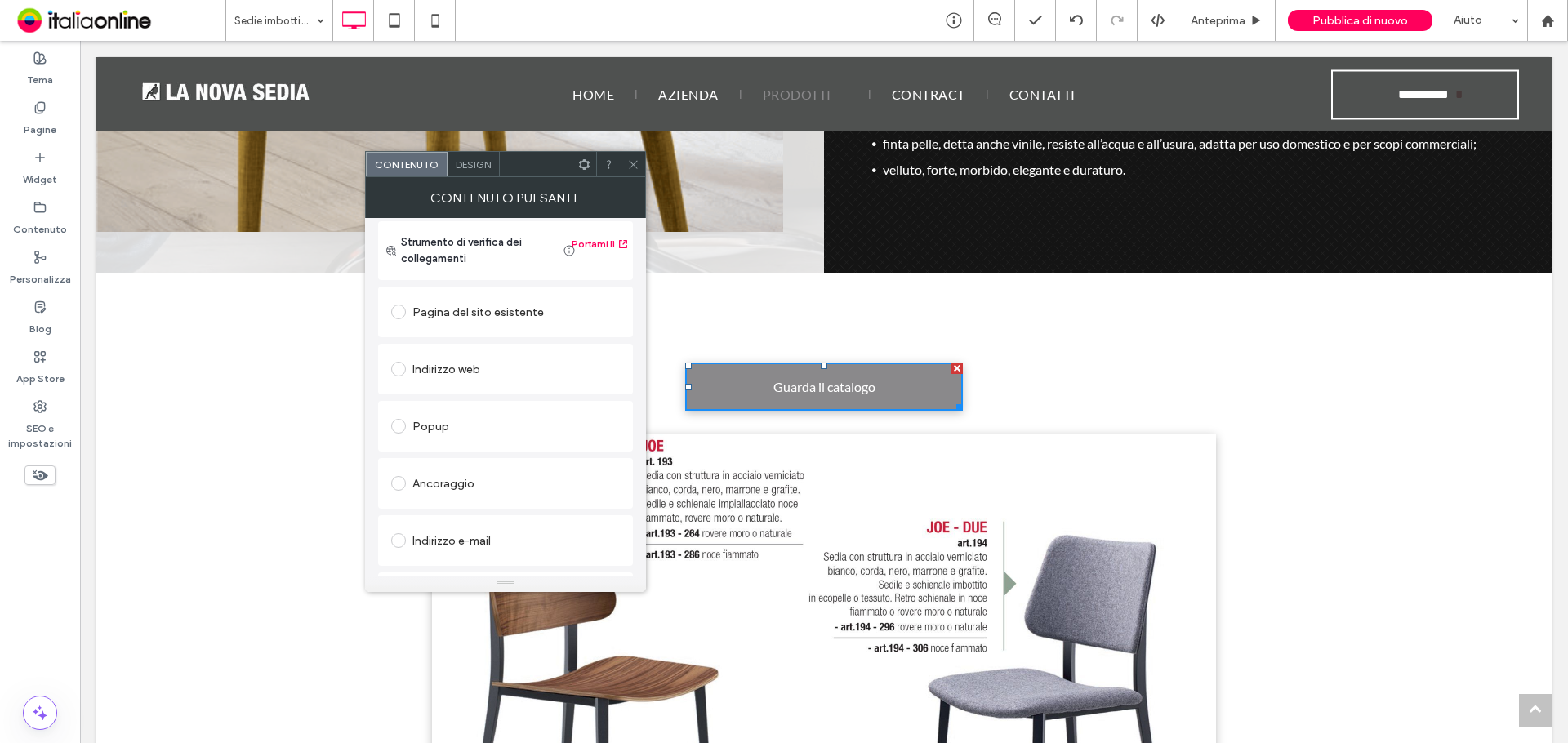
scroll to position [273, 0]
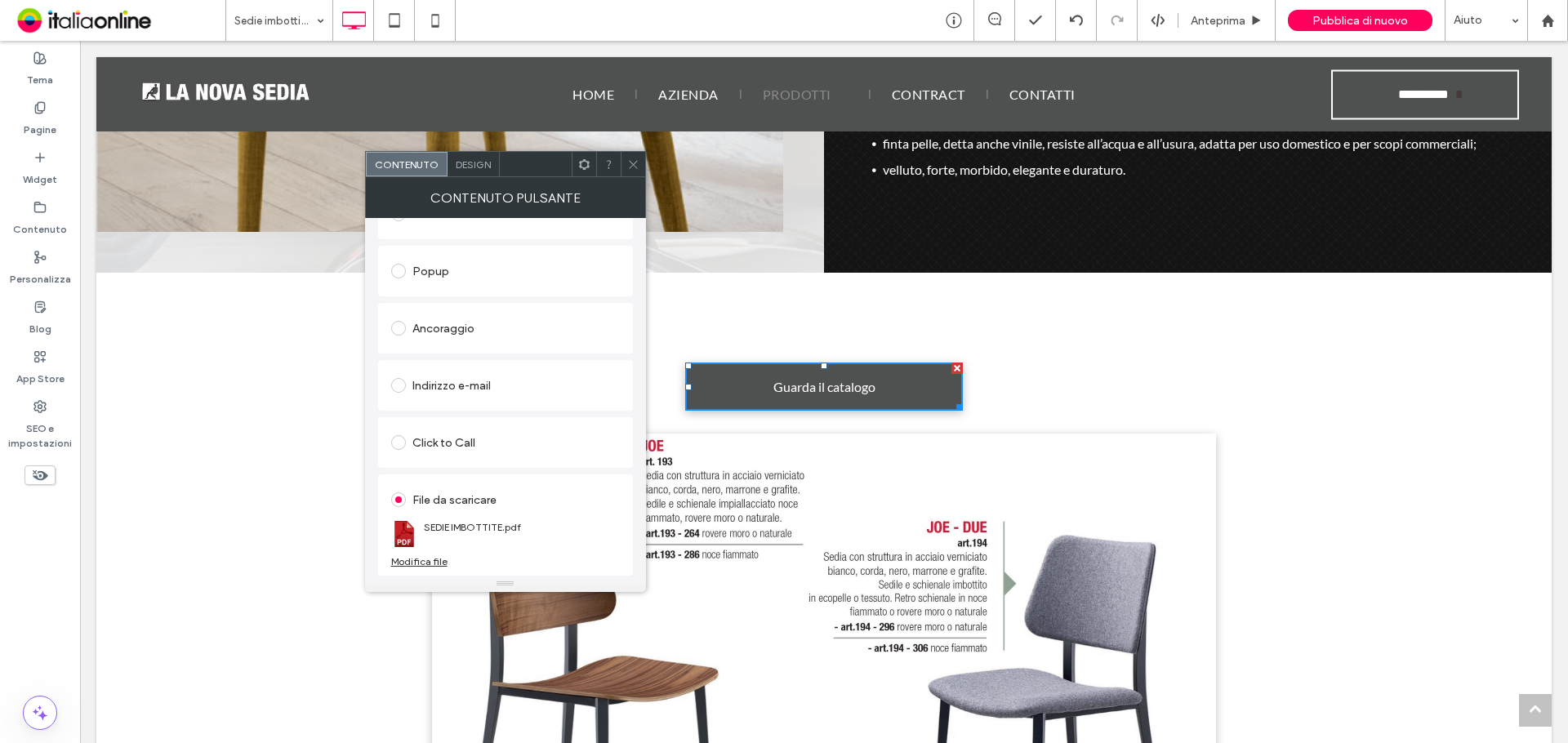
click at [429, 566] on div "Modifica file" at bounding box center [419, 561] width 57 height 12
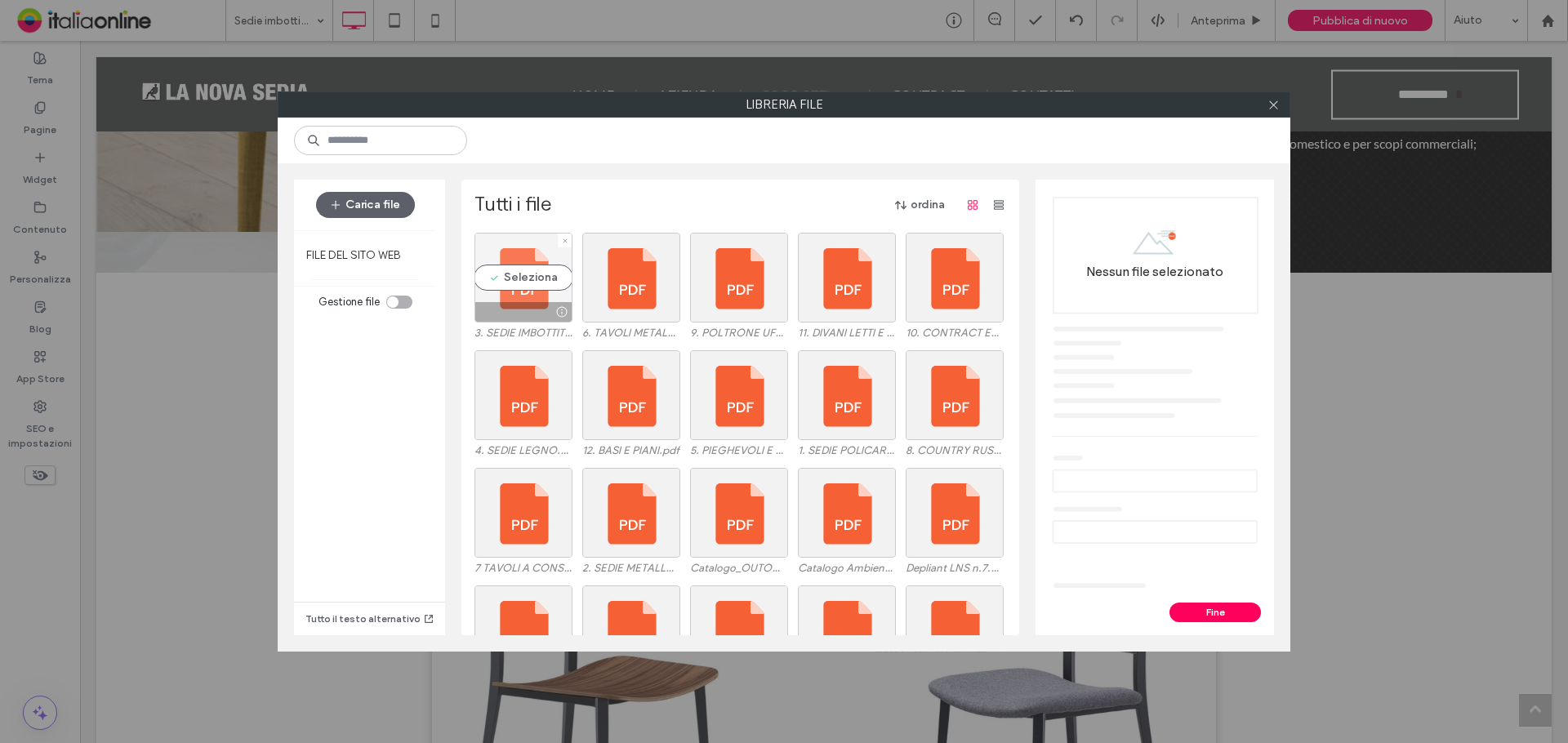
click at [509, 282] on div "Seleziona" at bounding box center [523, 277] width 98 height 90
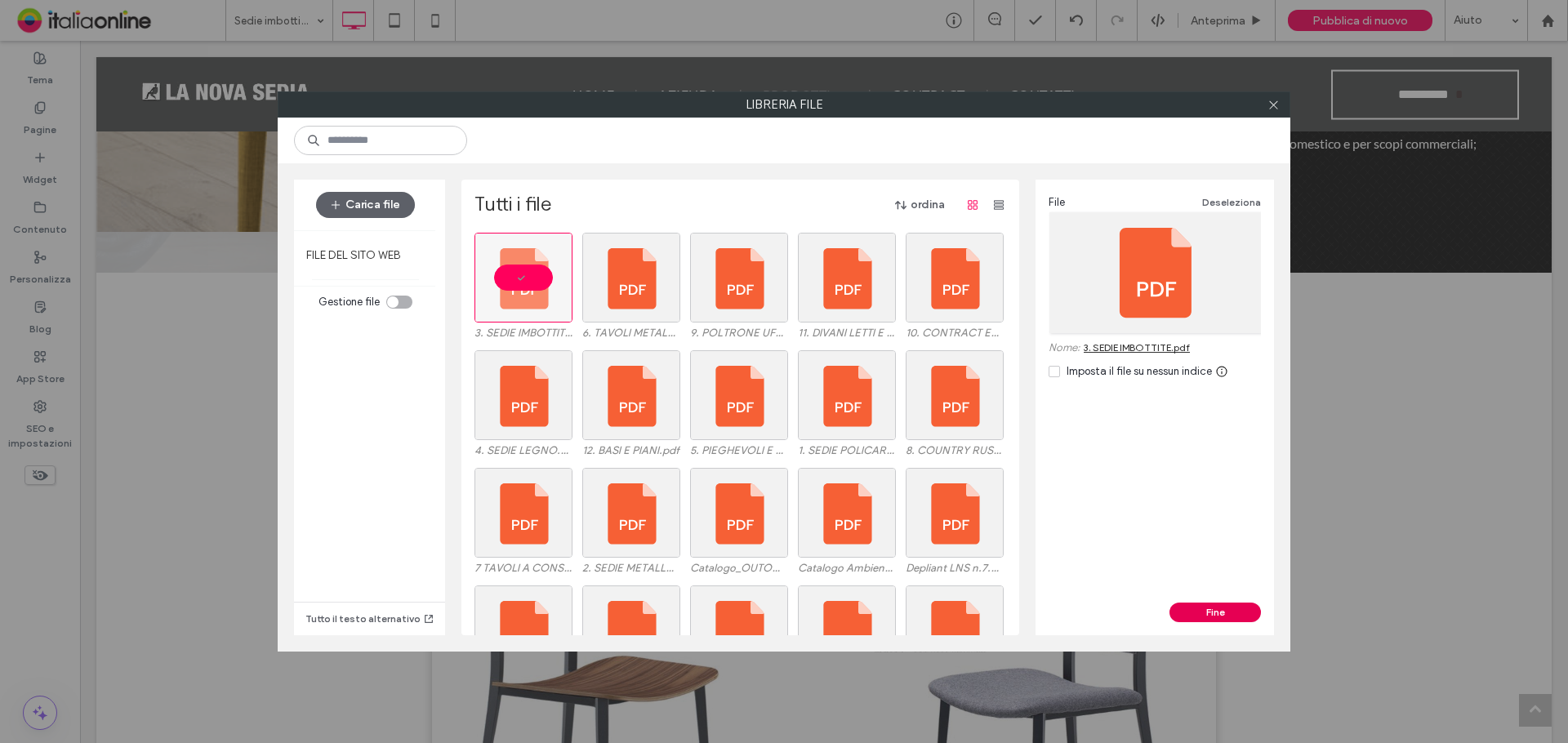
click at [1195, 608] on button "Fine" at bounding box center [1214, 612] width 91 height 20
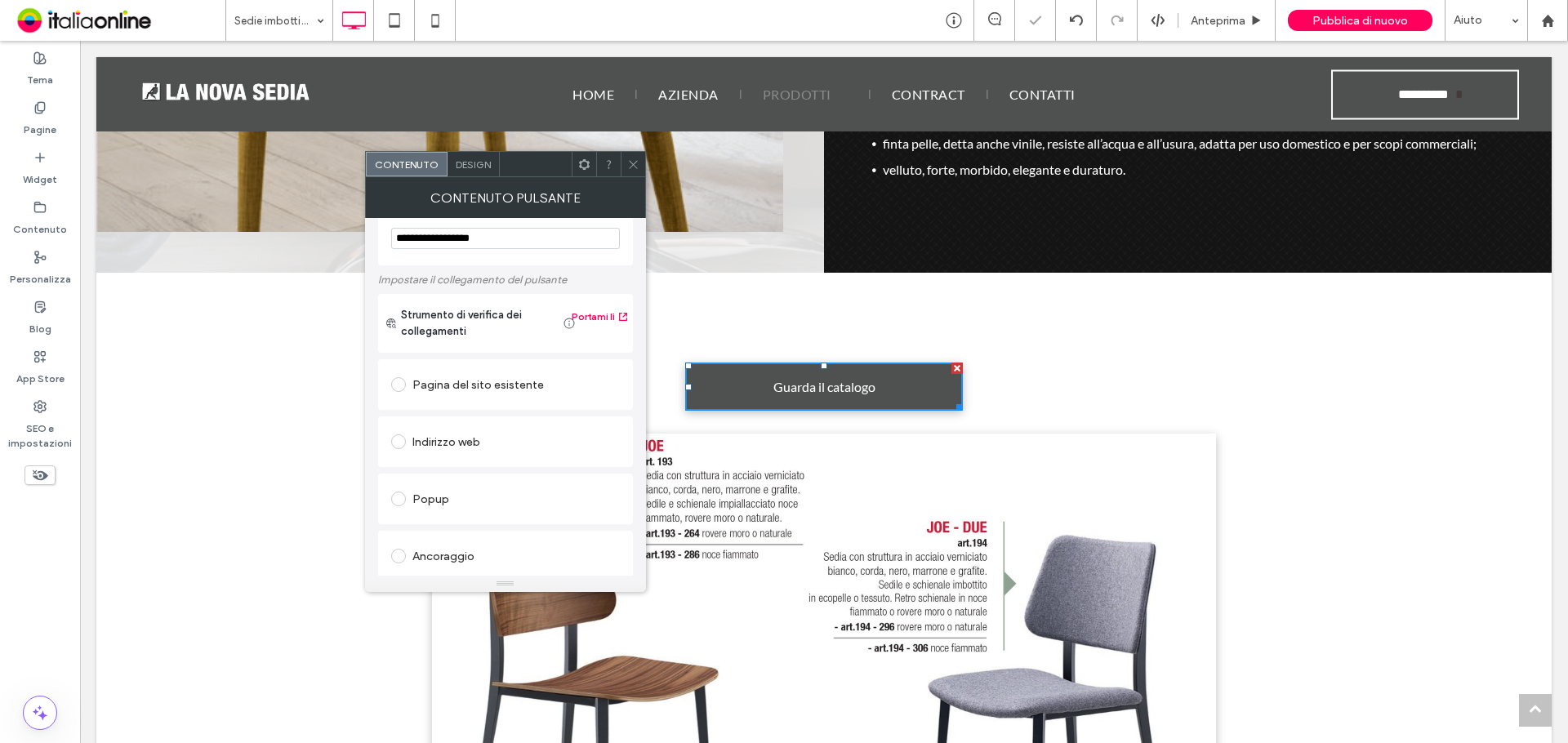
scroll to position [0, 0]
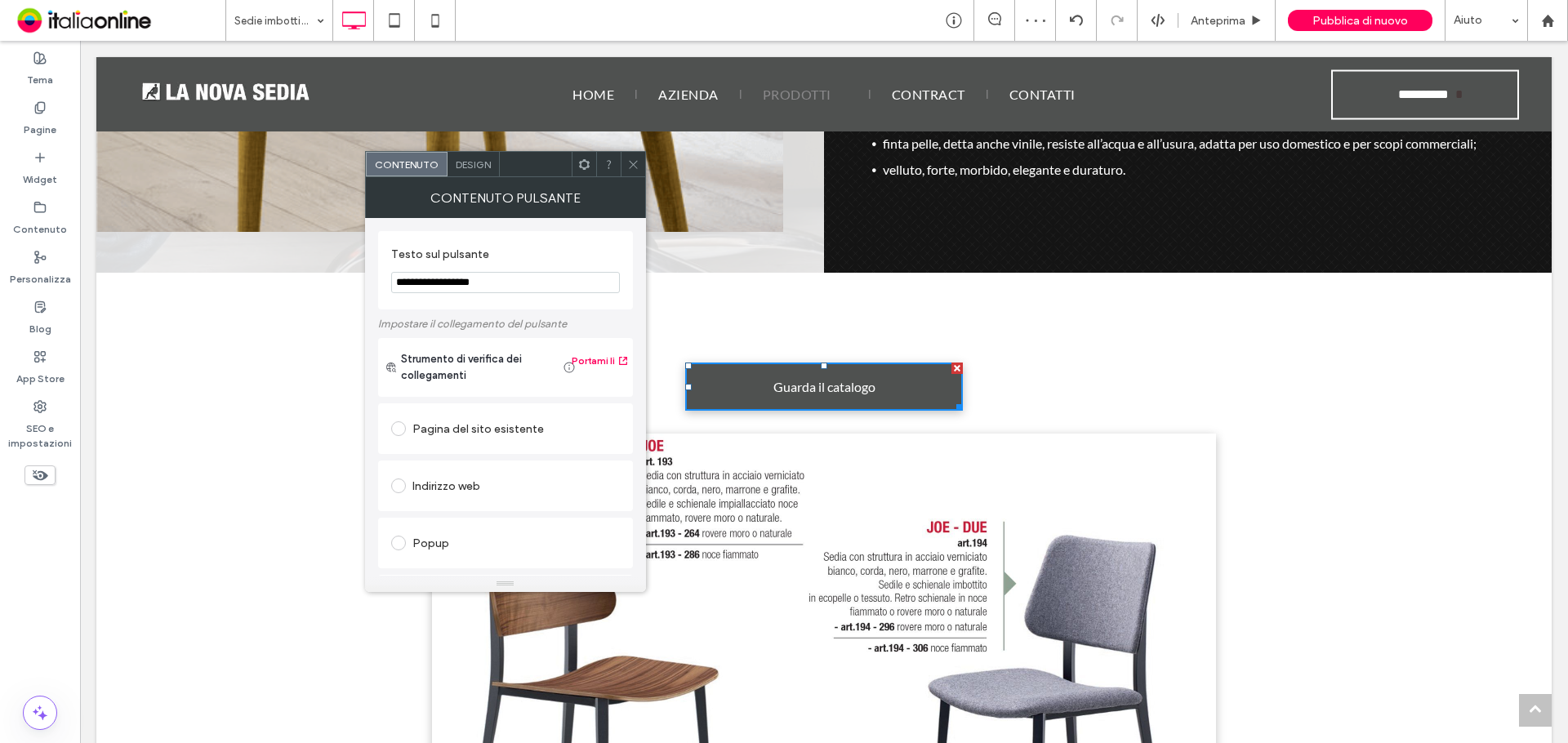
click at [629, 170] on span at bounding box center [633, 164] width 12 height 24
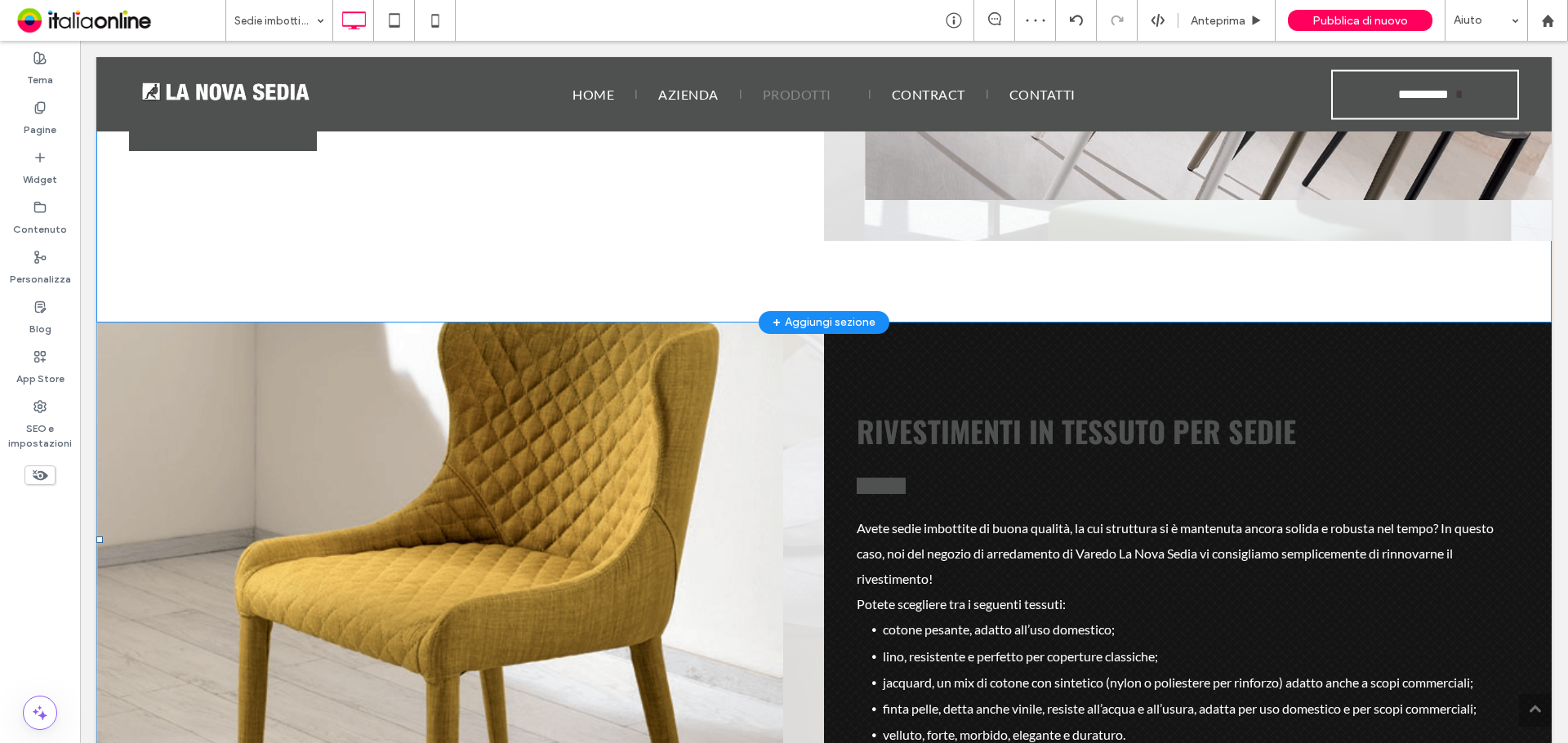
scroll to position [409, 0]
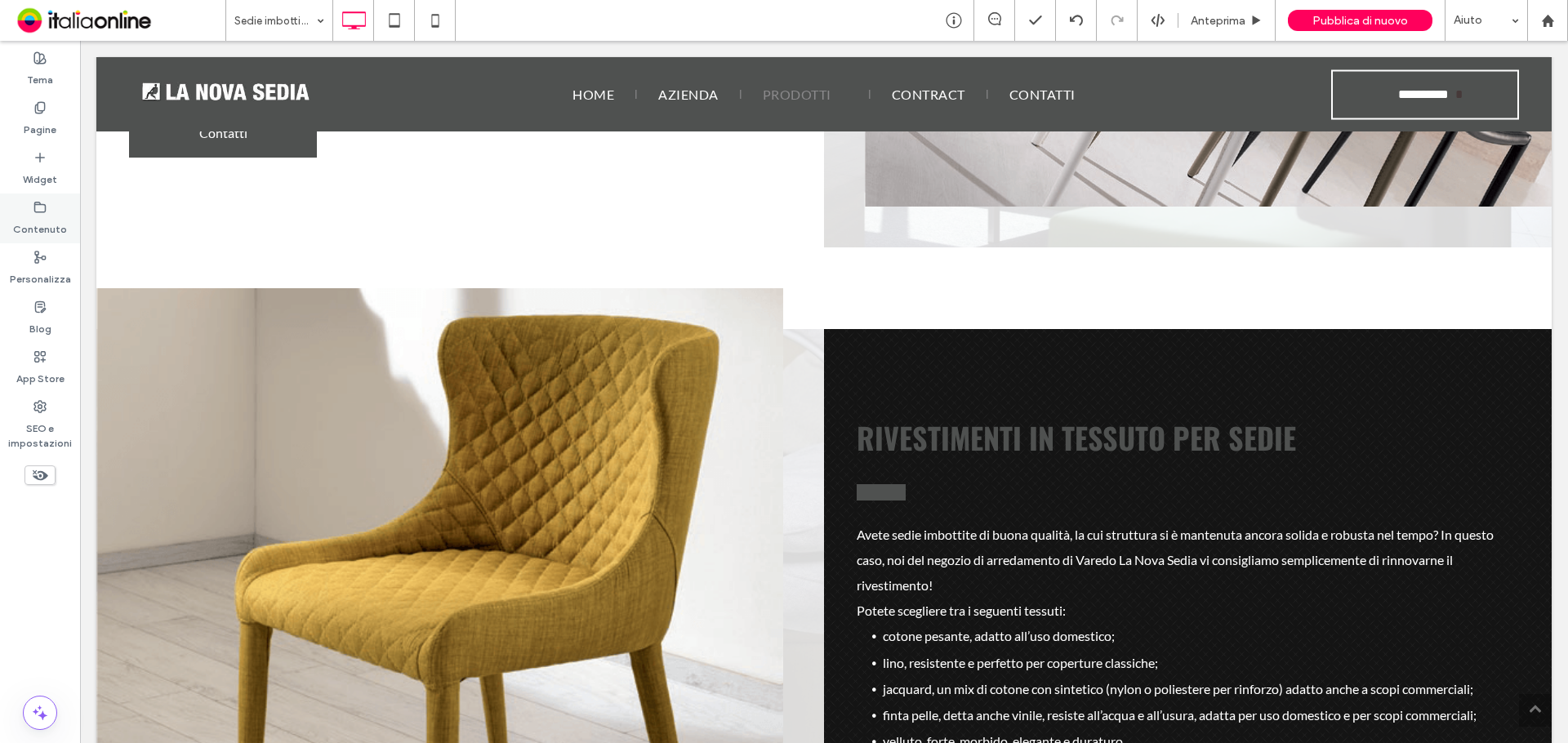
click at [43, 221] on label "Contenuto" at bounding box center [40, 225] width 54 height 23
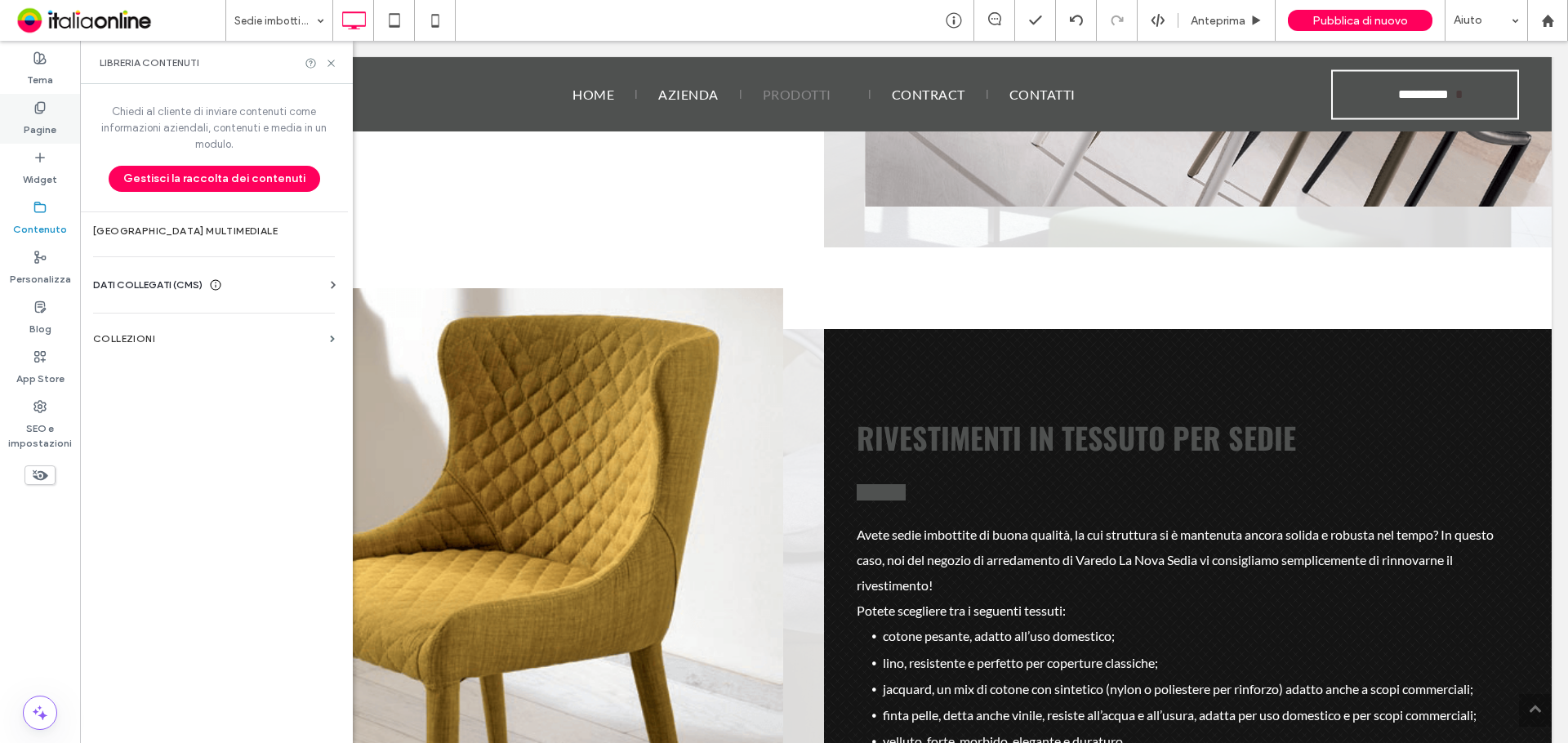
click at [42, 118] on label "Pagine" at bounding box center [39, 126] width 33 height 23
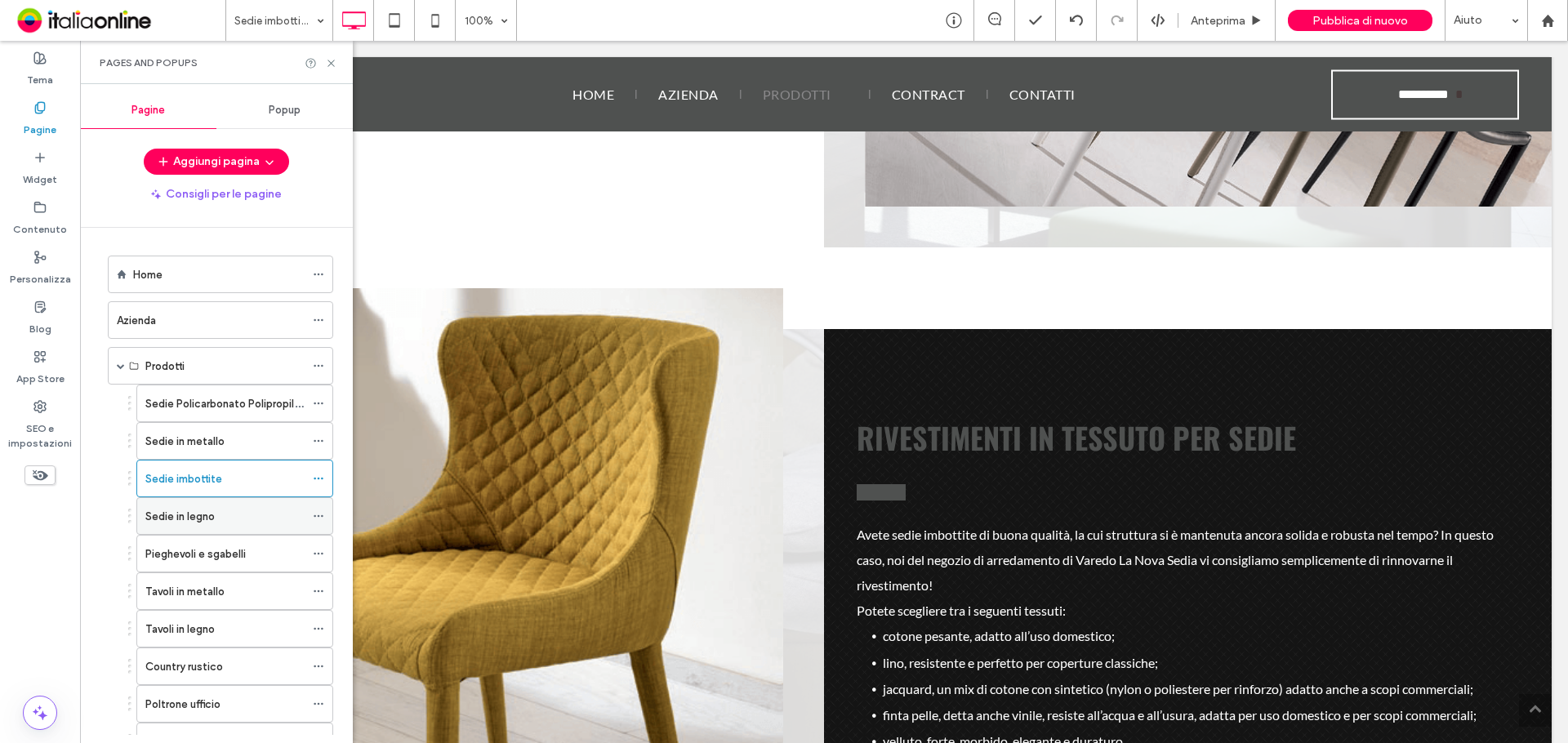
click at [264, 523] on div "Sedie in legno" at bounding box center [224, 517] width 159 height 17
click at [331, 64] on icon at bounding box center [330, 62] width 12 height 12
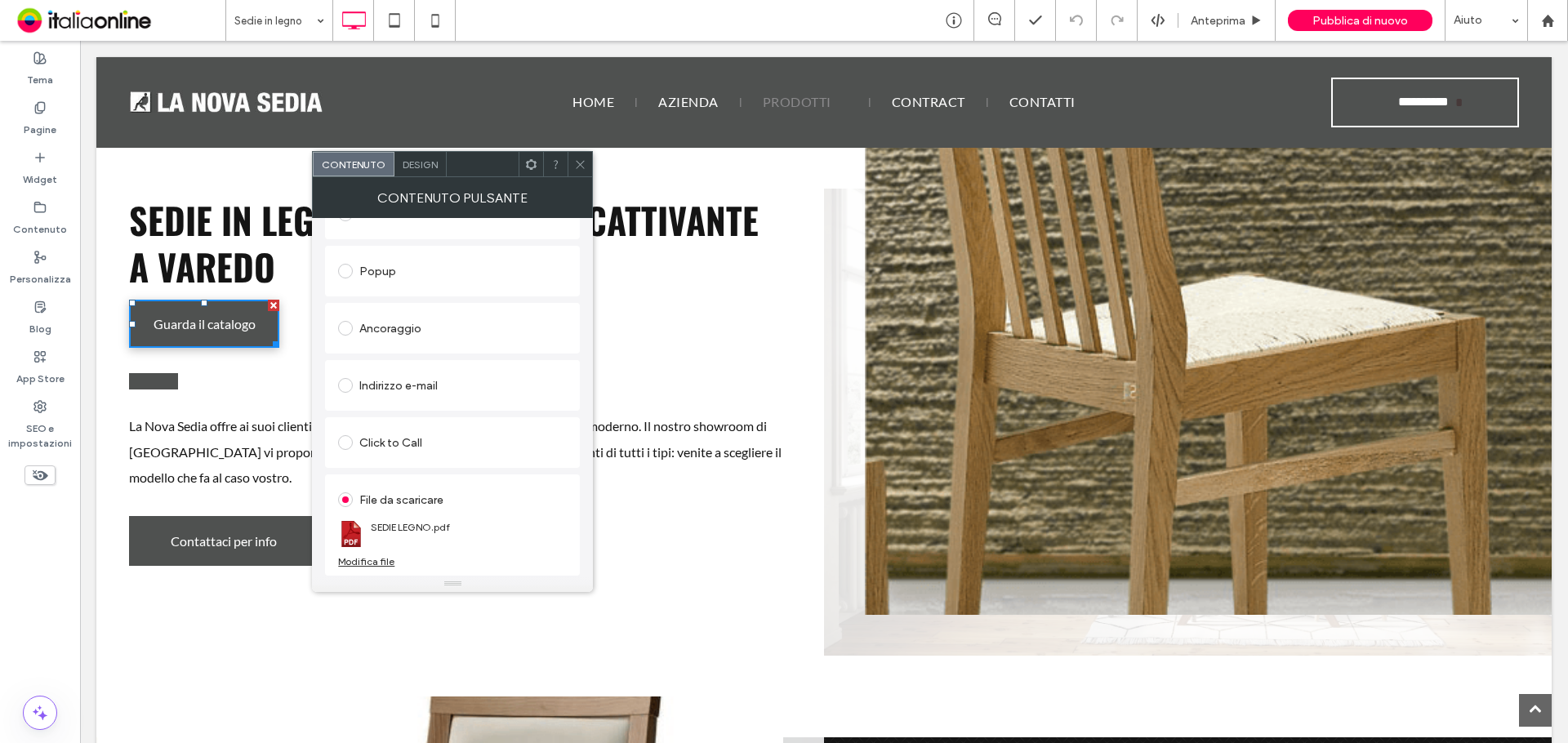
click at [374, 559] on div "Modifica file" at bounding box center [366, 561] width 57 height 12
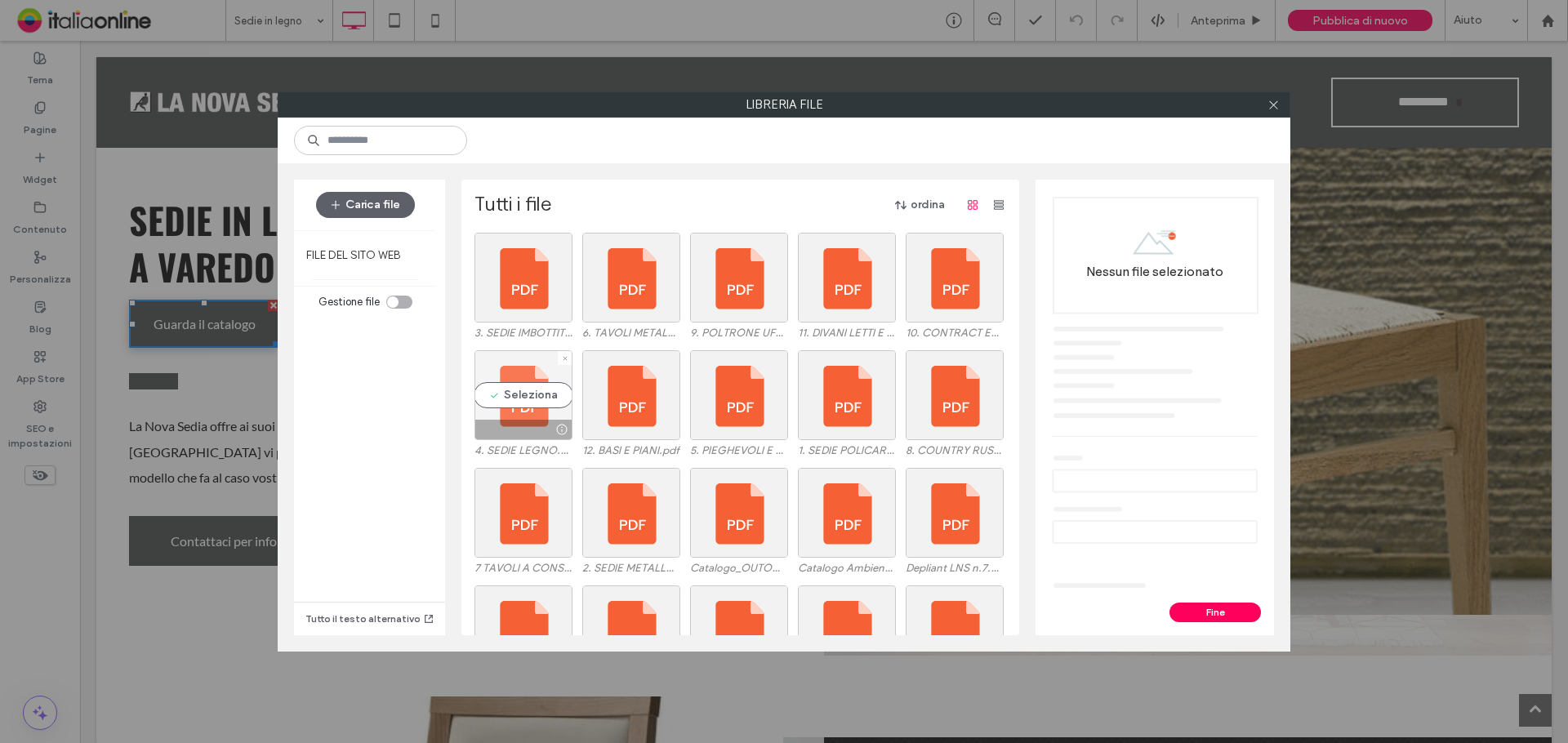
click at [523, 397] on div "Seleziona" at bounding box center [523, 395] width 98 height 90
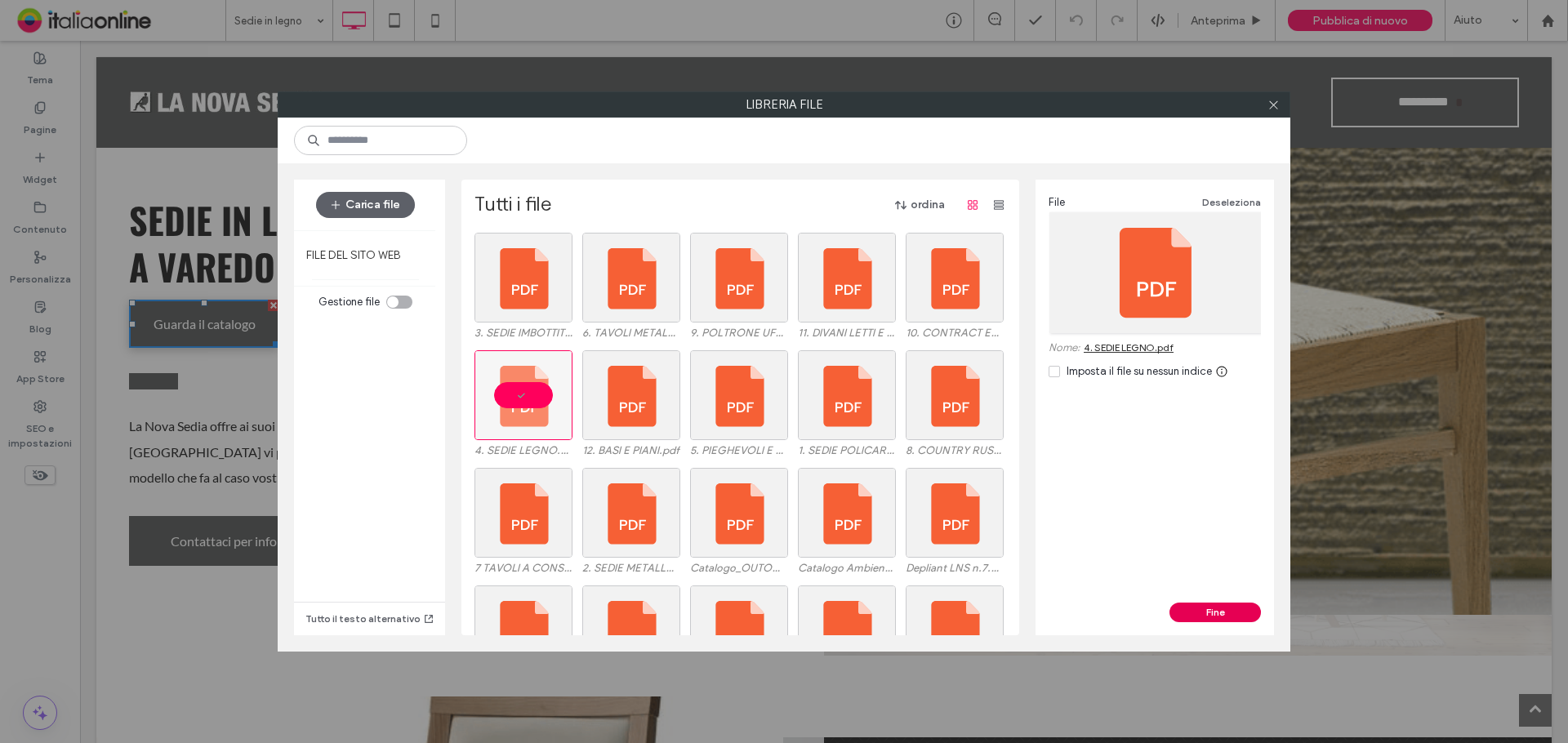
click at [1195, 610] on button "Fine" at bounding box center [1214, 612] width 91 height 20
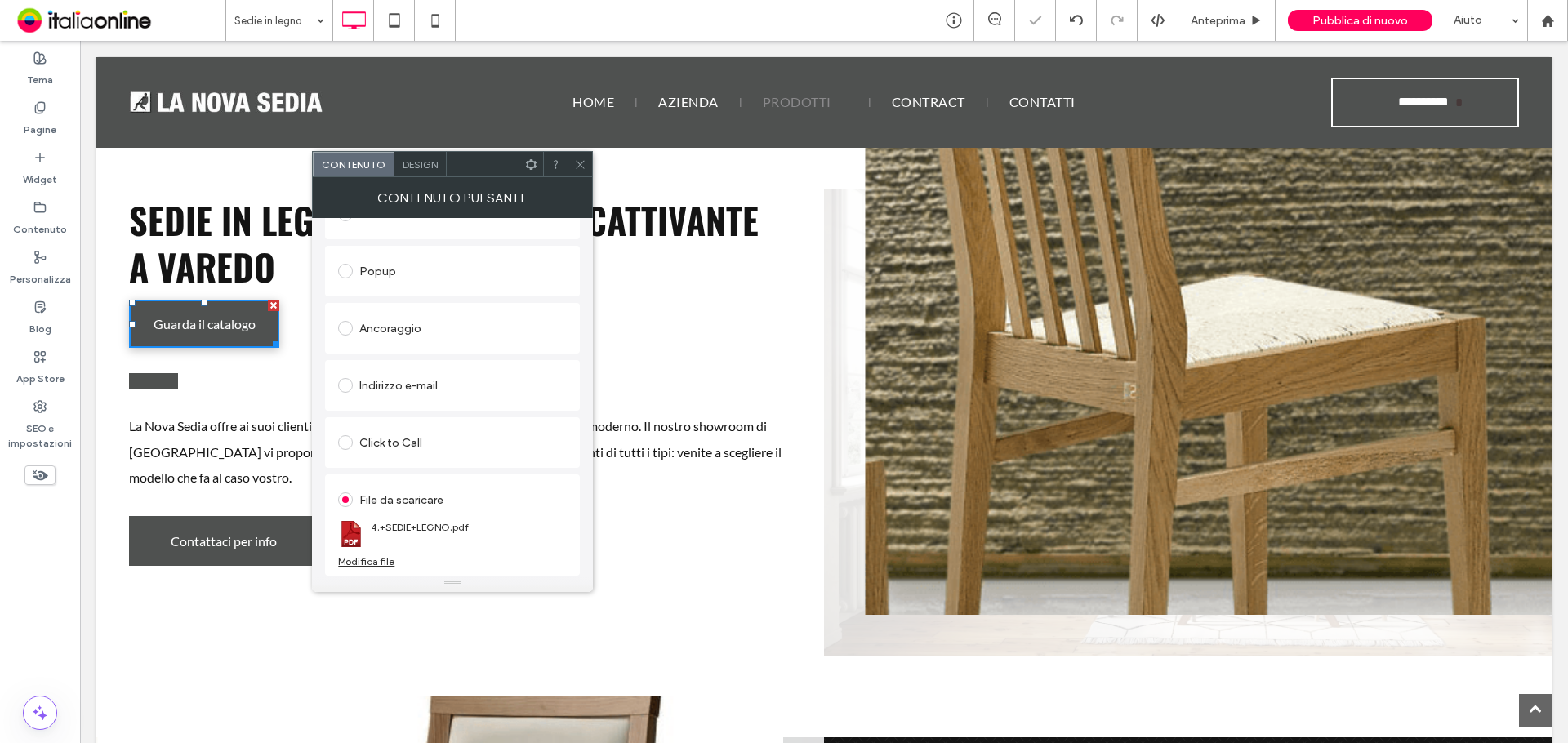
click at [579, 165] on icon at bounding box center [580, 164] width 12 height 12
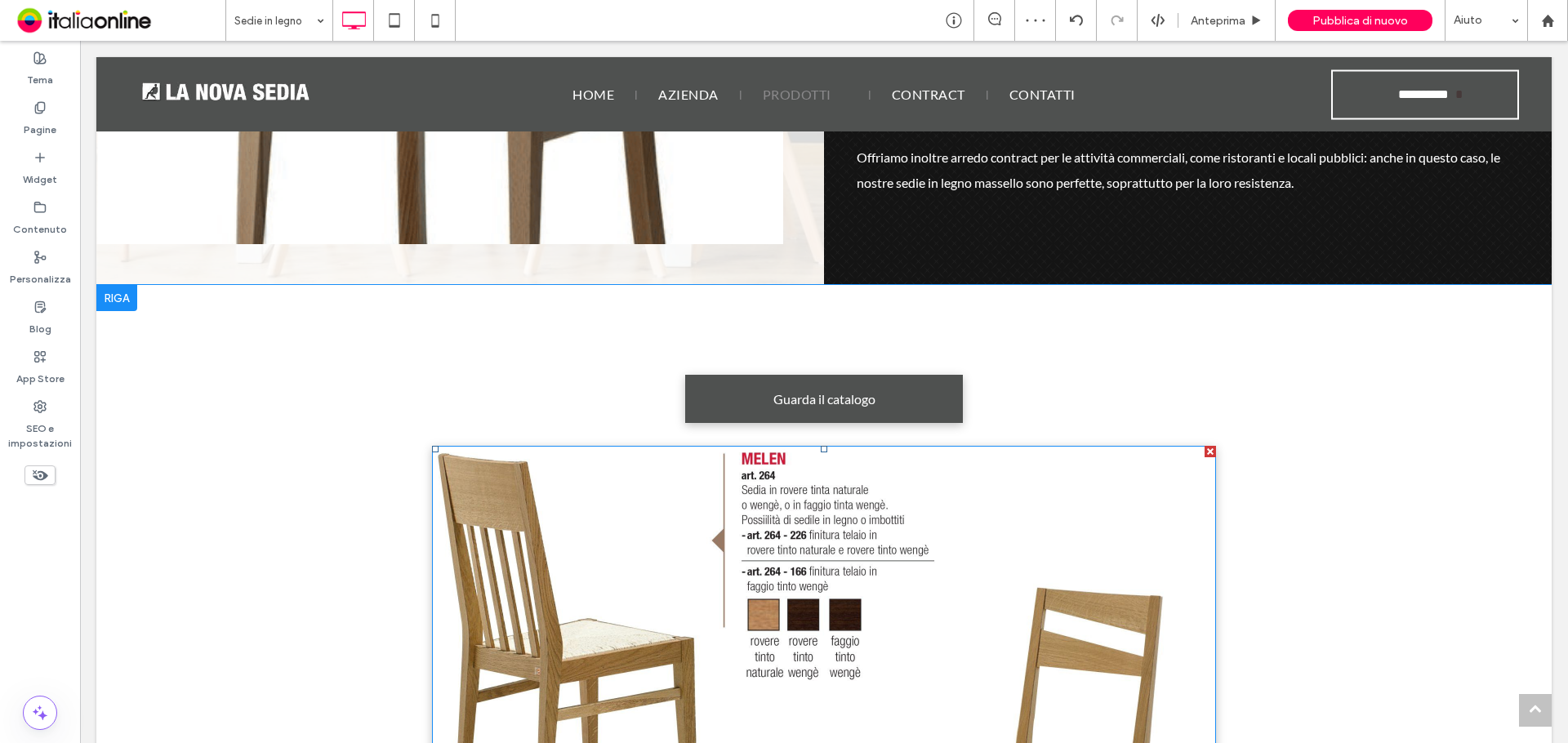
scroll to position [1062, 0]
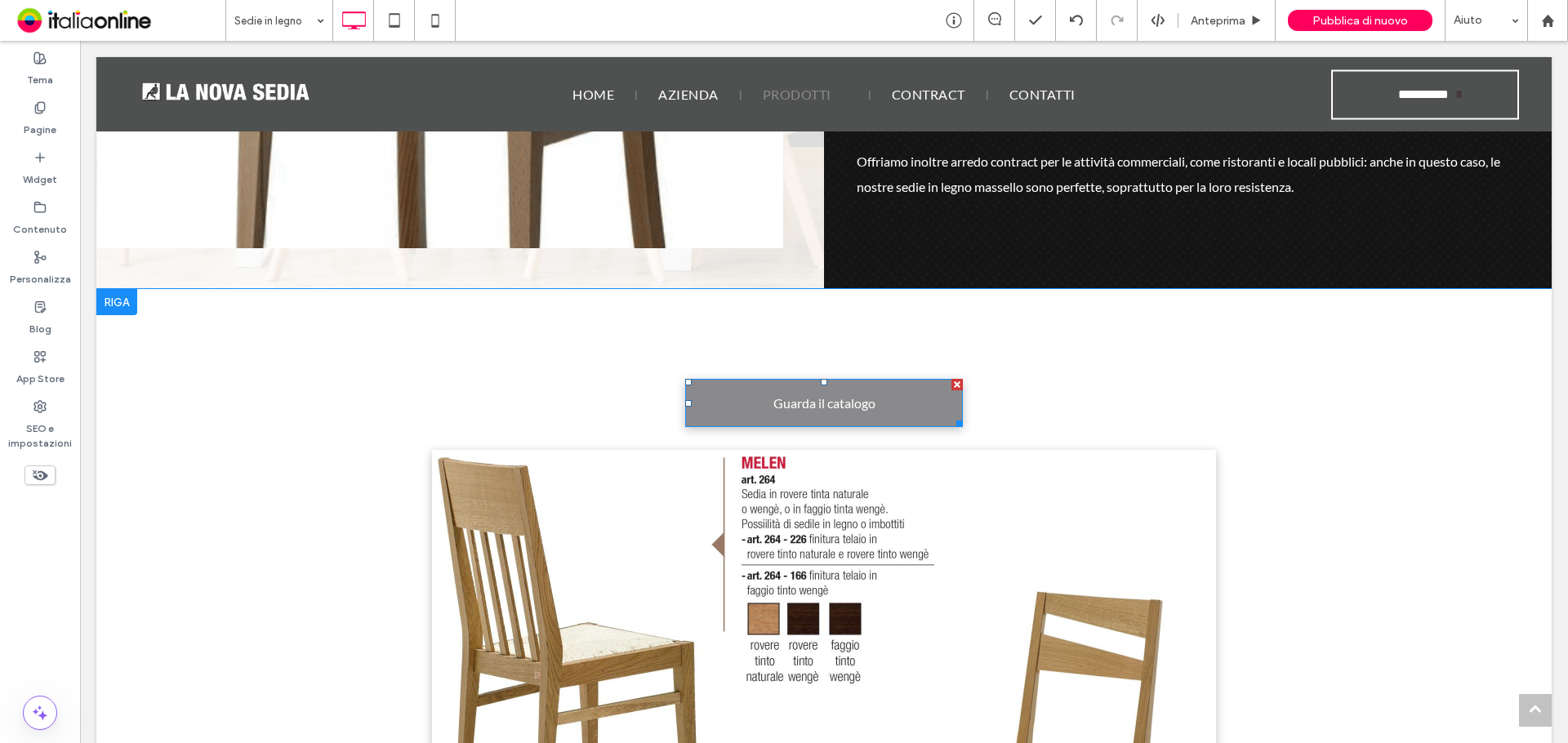
click at [790, 391] on span "Guarda il catalogo" at bounding box center [824, 403] width 102 height 32
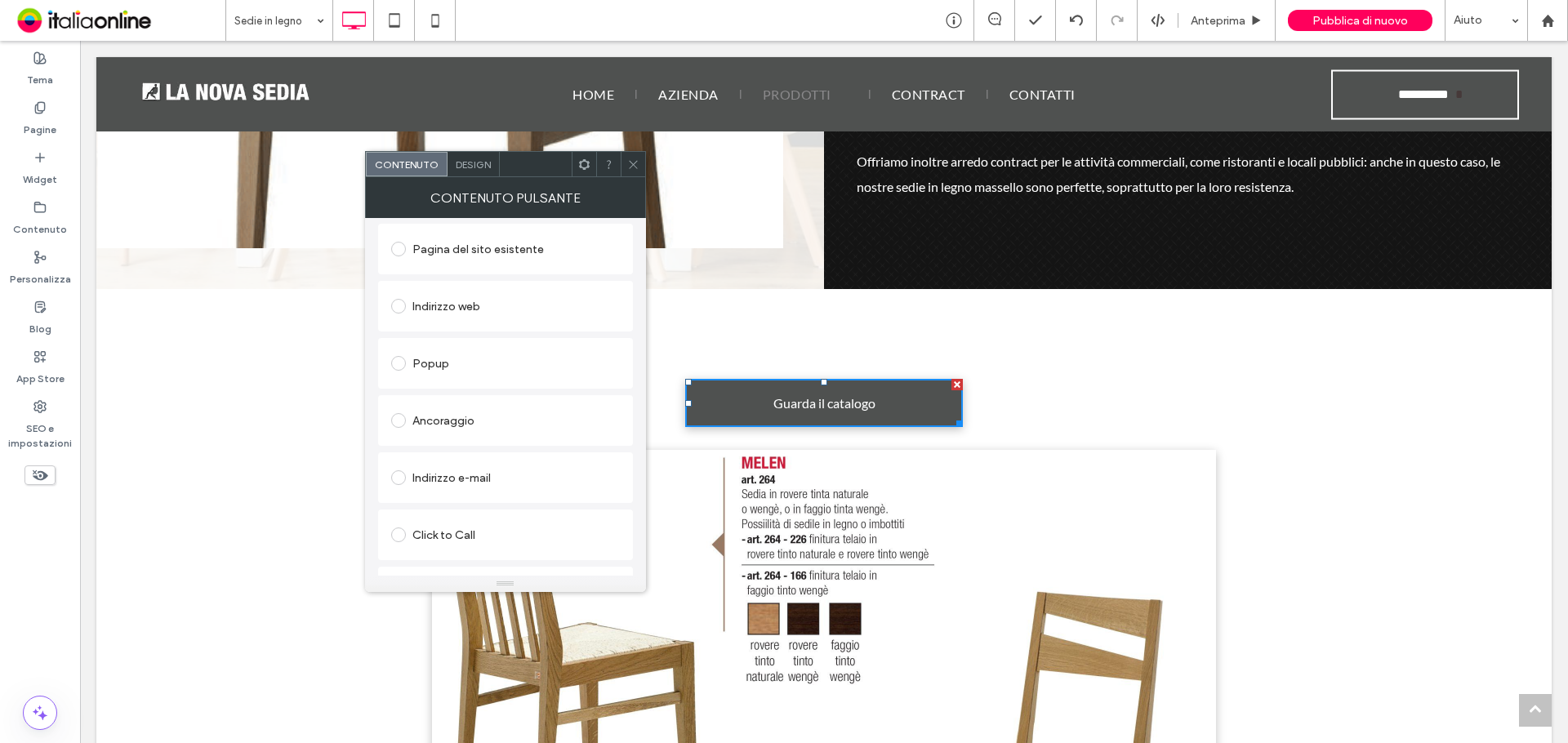
scroll to position [273, 0]
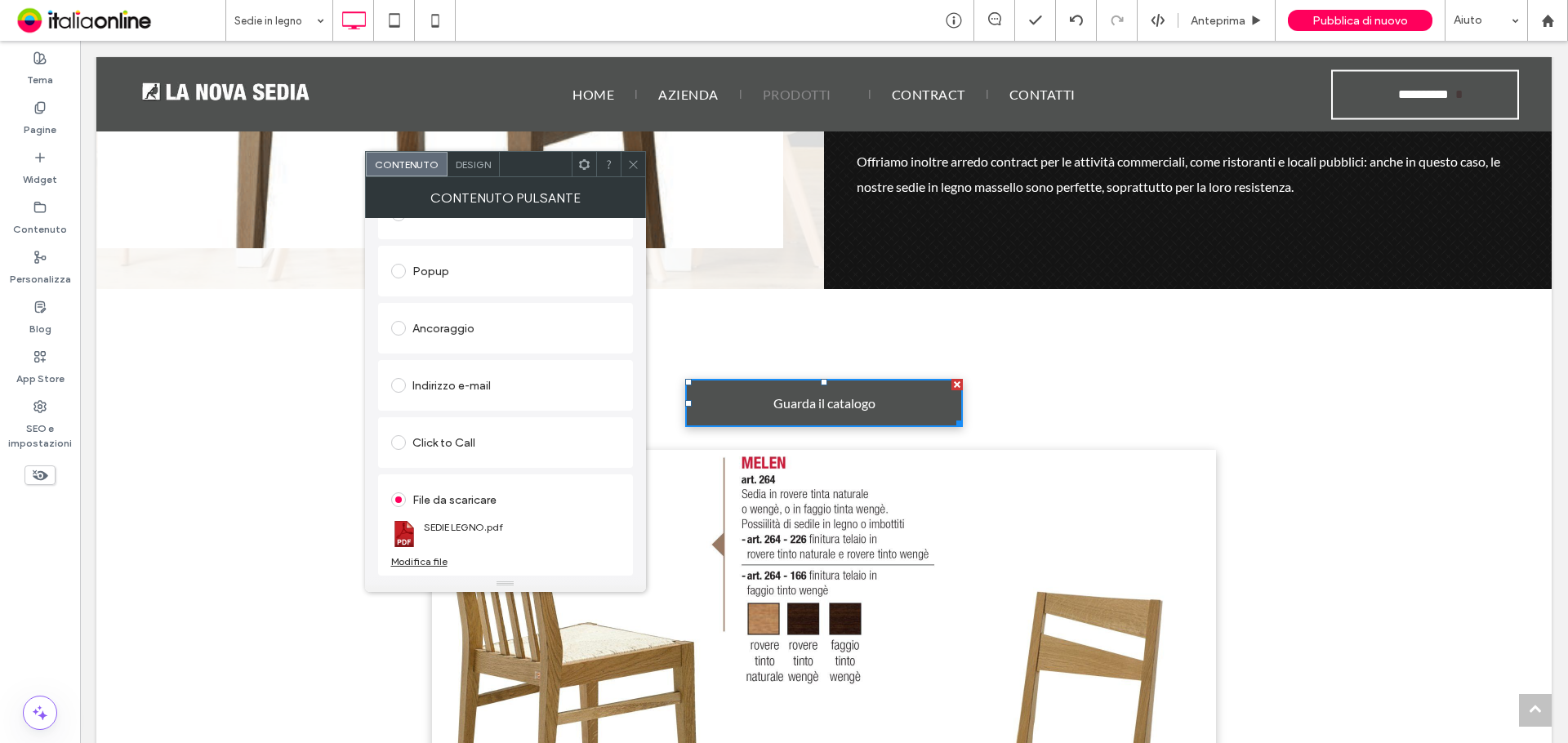
click at [429, 559] on div "Modifica file" at bounding box center [419, 561] width 57 height 12
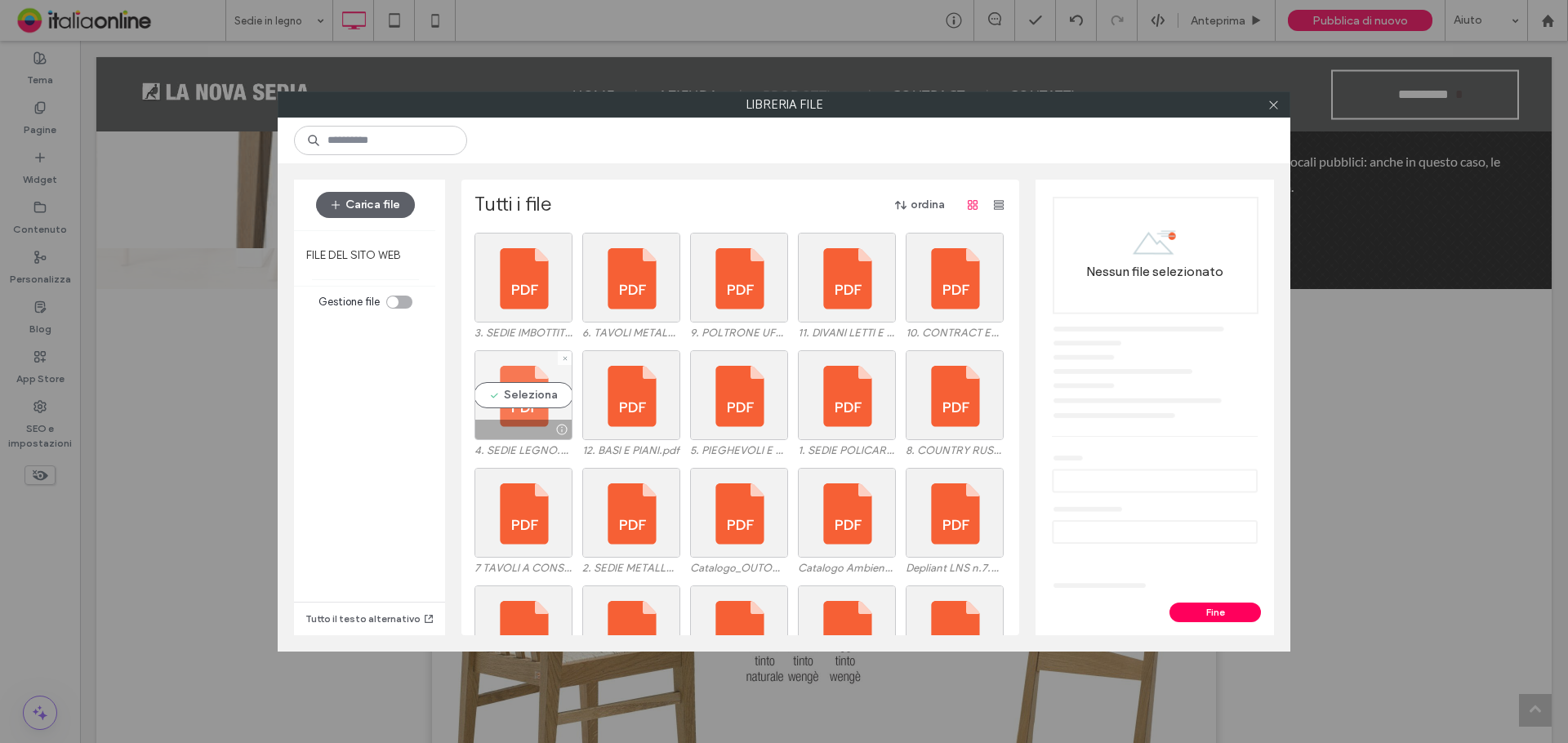
click at [536, 397] on div "Seleziona" at bounding box center [523, 395] width 98 height 90
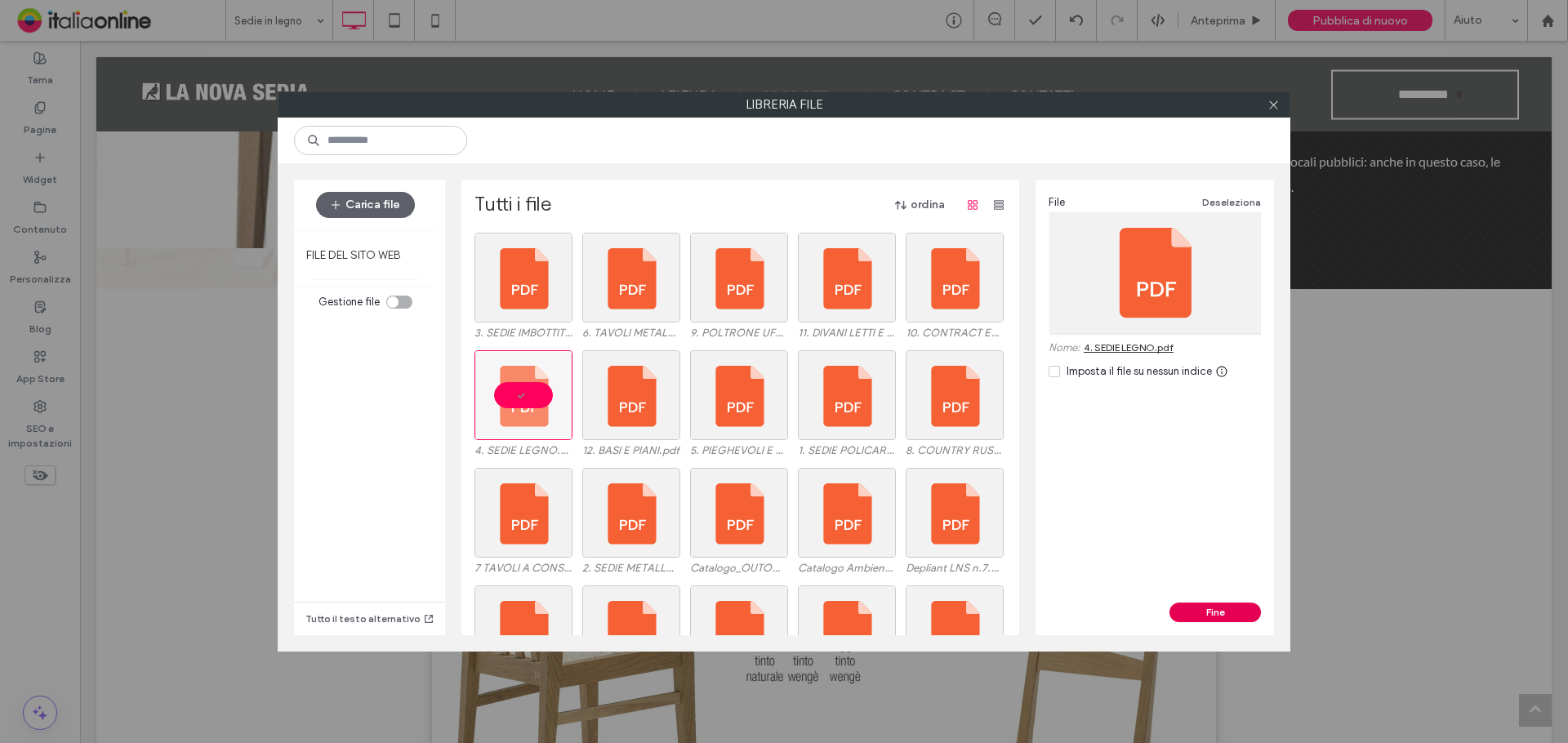
click at [1199, 610] on button "Fine" at bounding box center [1214, 612] width 91 height 20
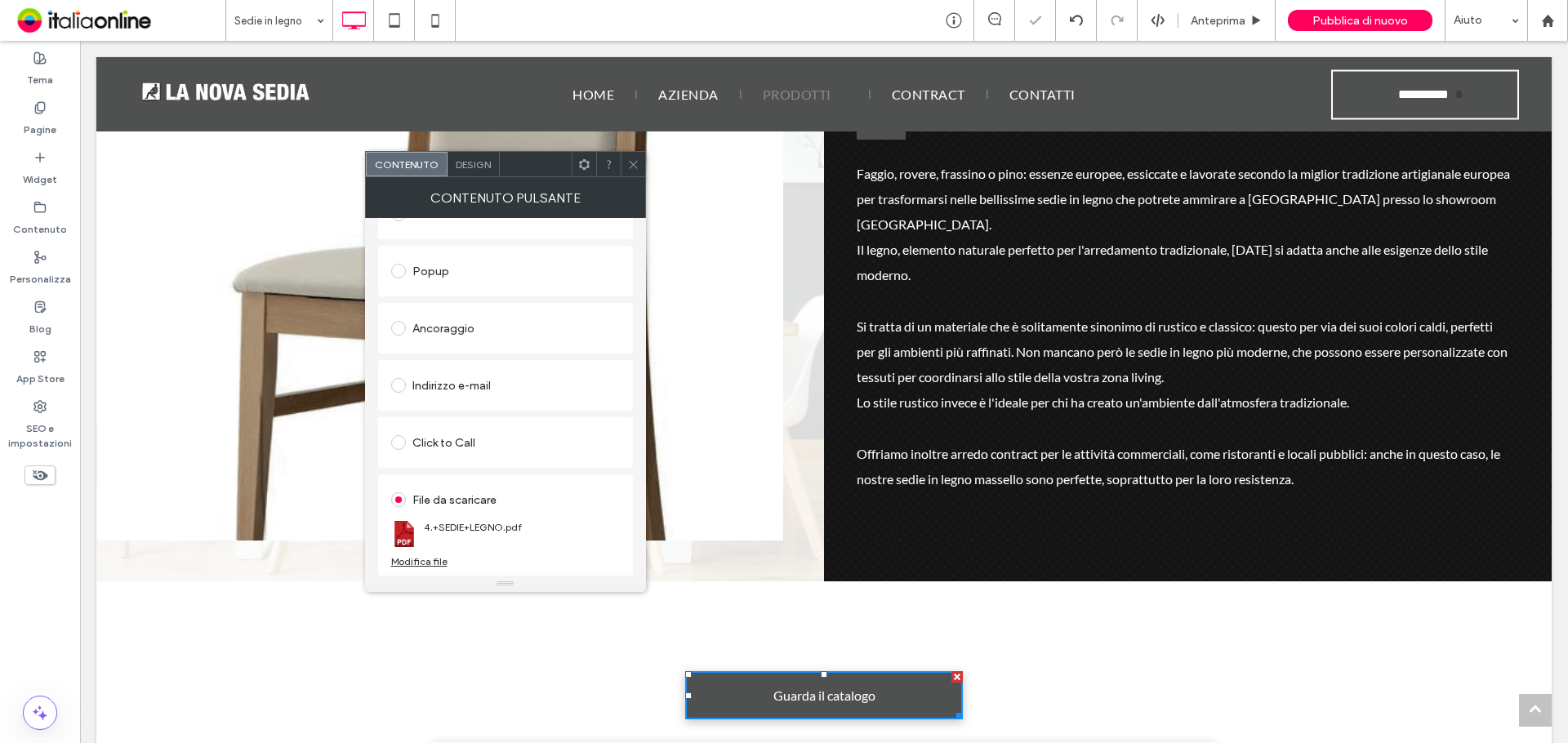
scroll to position [736, 0]
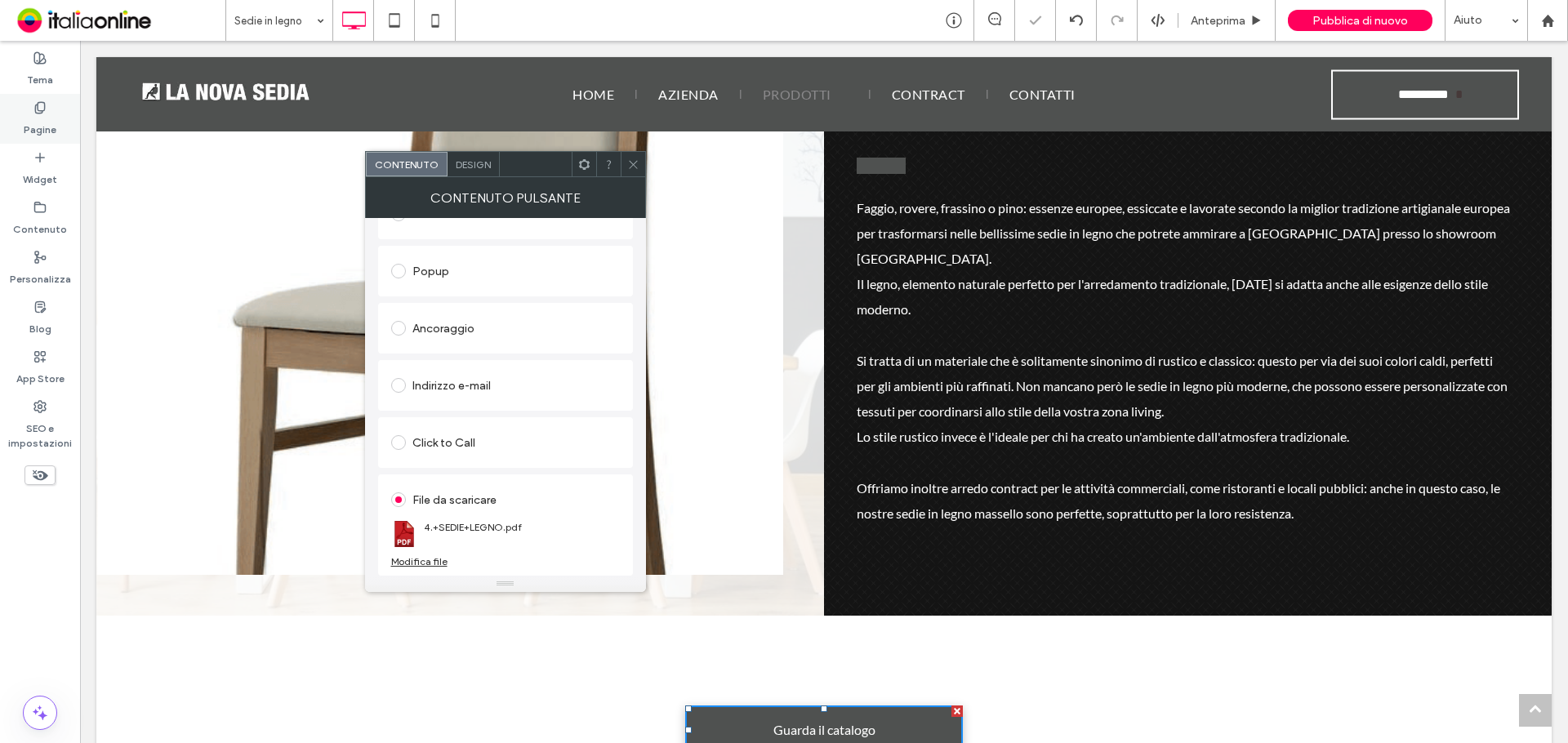
click at [9, 102] on div "Pagine" at bounding box center [40, 119] width 80 height 50
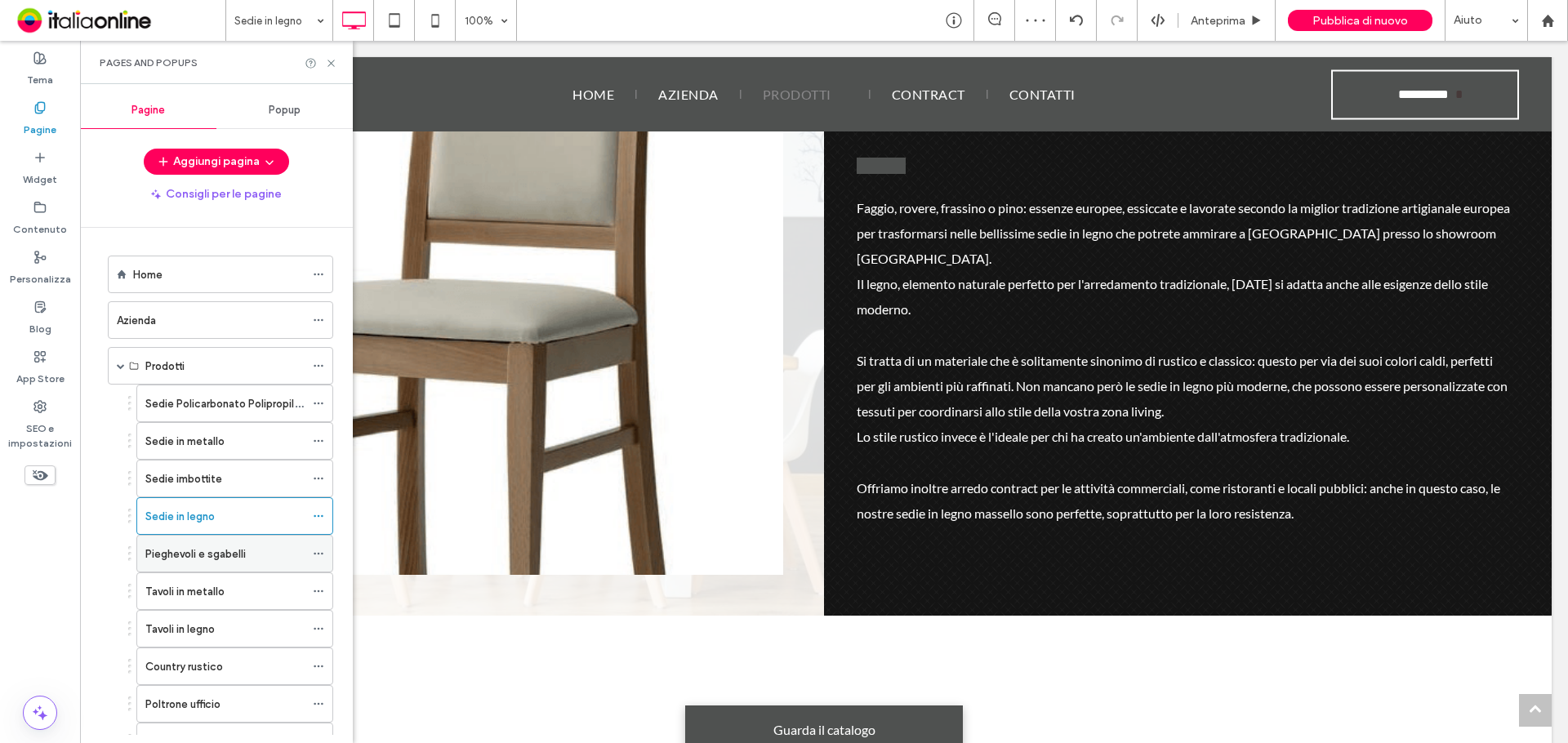
click at [171, 556] on label "Pieghevoli e sgabelli" at bounding box center [195, 554] width 101 height 29
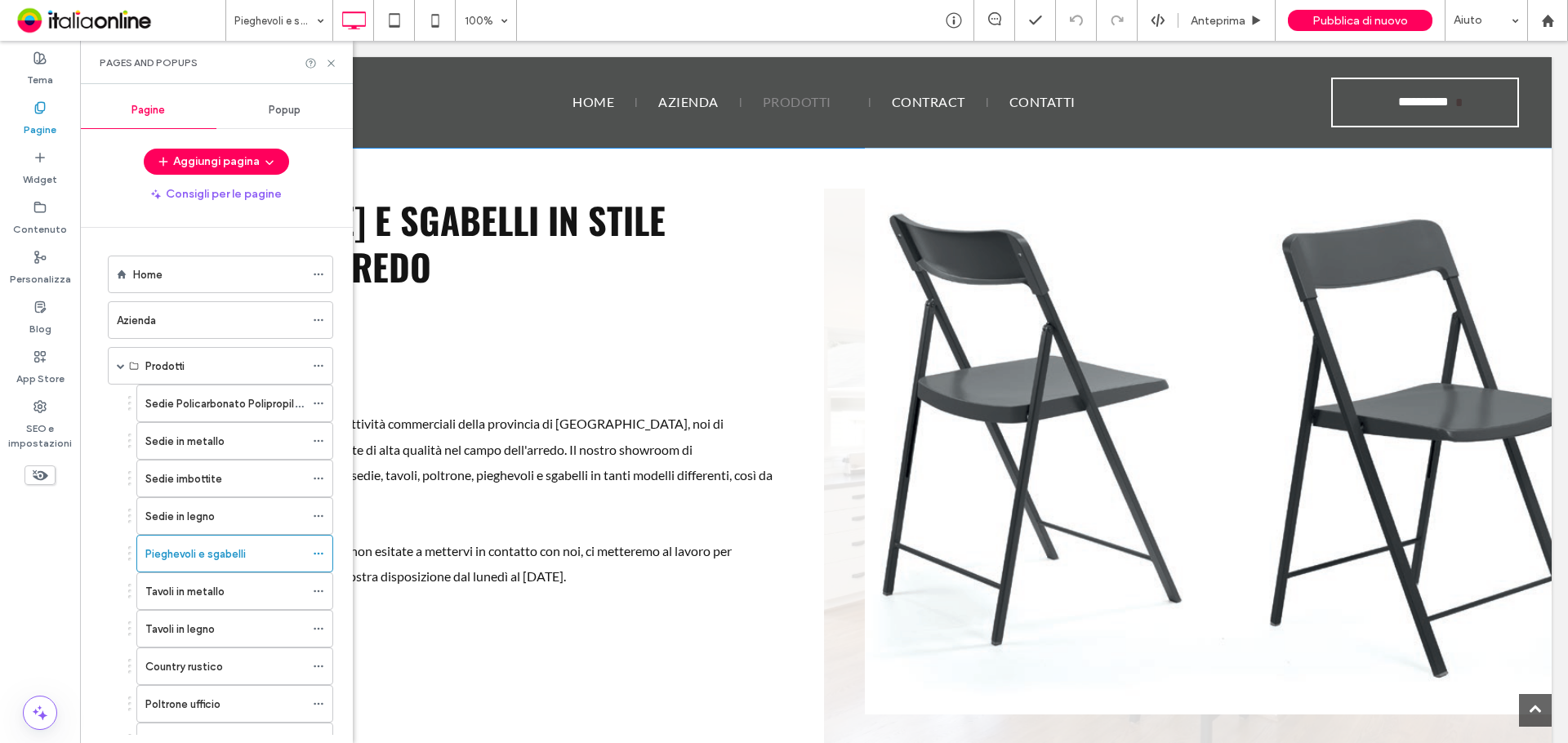
click at [528, 357] on div "[PERSON_NAME] E SGABELLI in stile moderno a VAREDO Guarda il catalogo Per le ca…" at bounding box center [461, 472] width 728 height 567
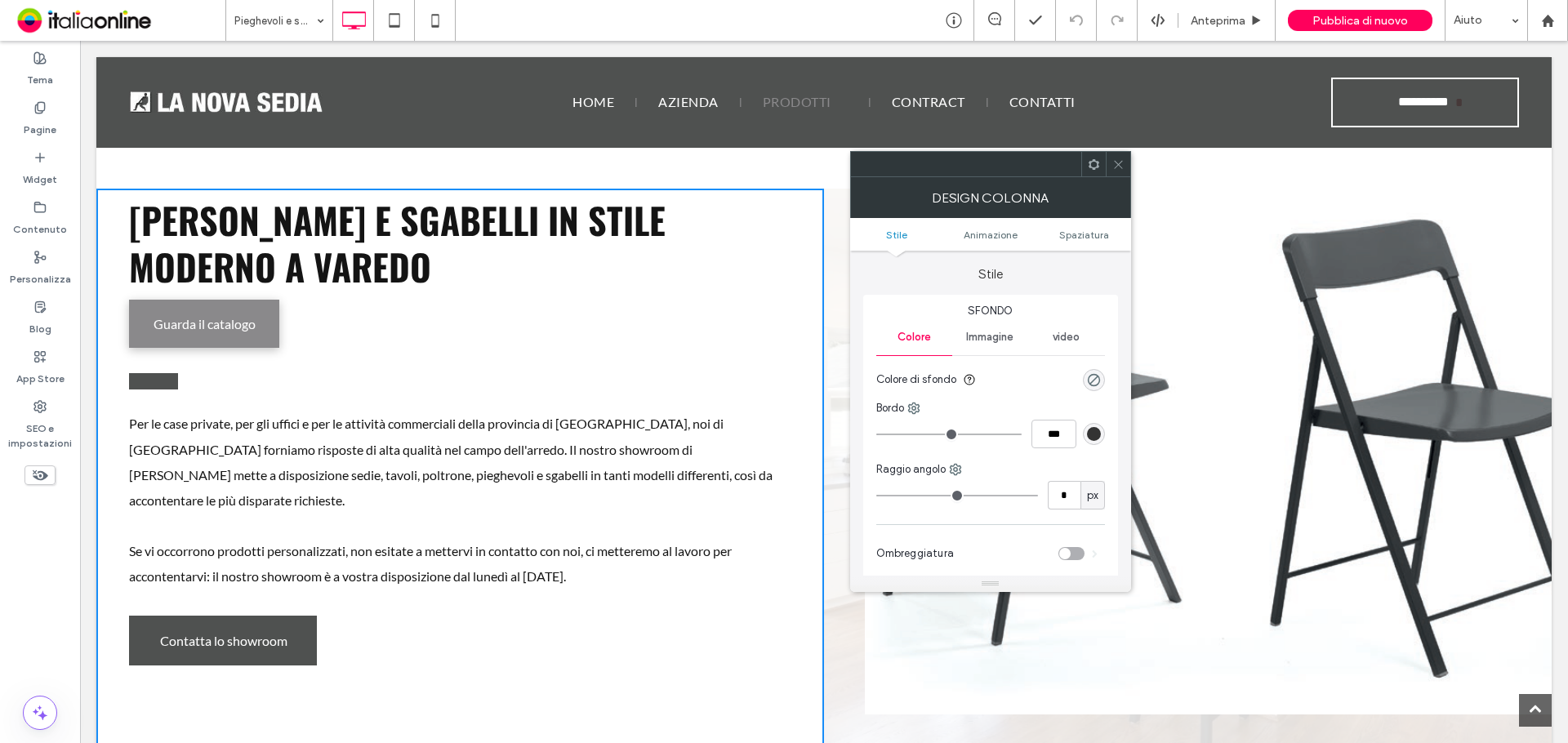
click at [215, 321] on span "Guarda il catalogo" at bounding box center [205, 324] width 102 height 32
click at [256, 320] on span "Guarda il catalogo" at bounding box center [205, 324] width 102 height 32
click at [255, 323] on span "Guarda il catalogo" at bounding box center [205, 324] width 102 height 32
click at [201, 328] on span "Guarda il catalogo" at bounding box center [205, 324] width 102 height 32
click at [564, 296] on div "[PERSON_NAME] E SGABELLI in stile moderno a VAREDO Guarda il catalogo Per le ca…" at bounding box center [461, 472] width 728 height 567
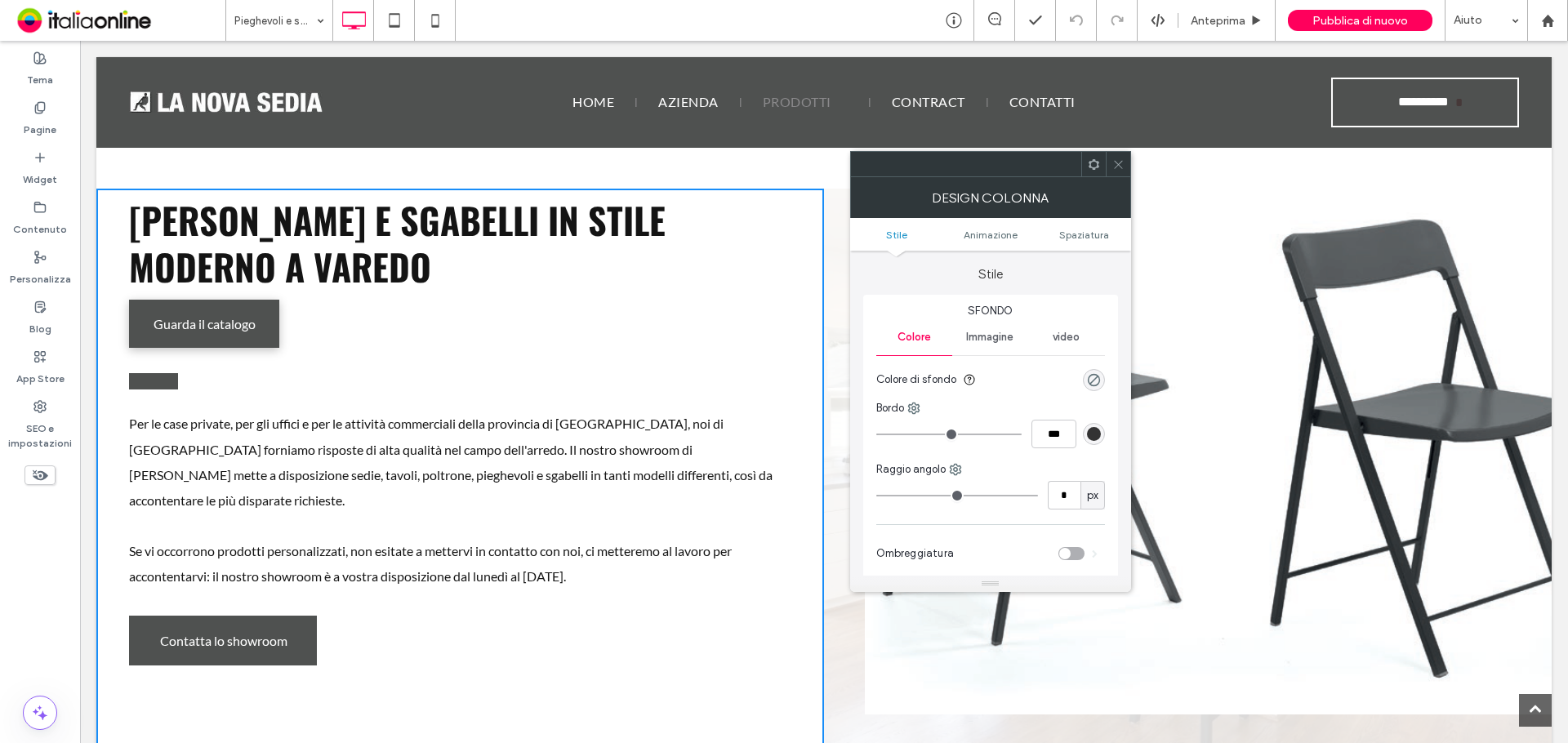
click at [529, 442] on span "Per le case private, per gli uffici e per le attività commerciali della provinc…" at bounding box center [450, 462] width 643 height 92
click at [1268, 330] on li "Slide title Write your caption here Button" at bounding box center [1208, 431] width 687 height 567
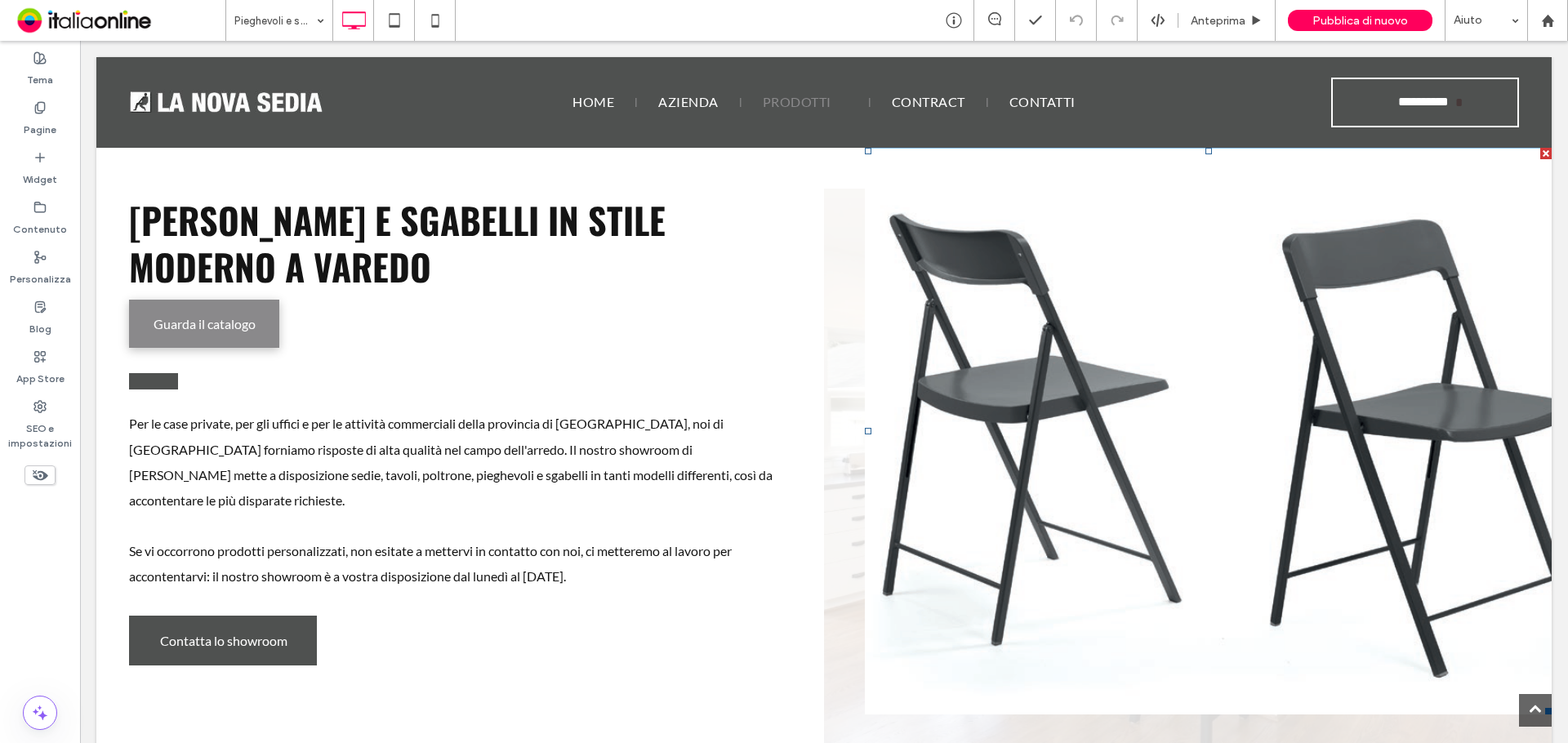
click at [230, 317] on span "Guarda il catalogo" at bounding box center [205, 324] width 102 height 32
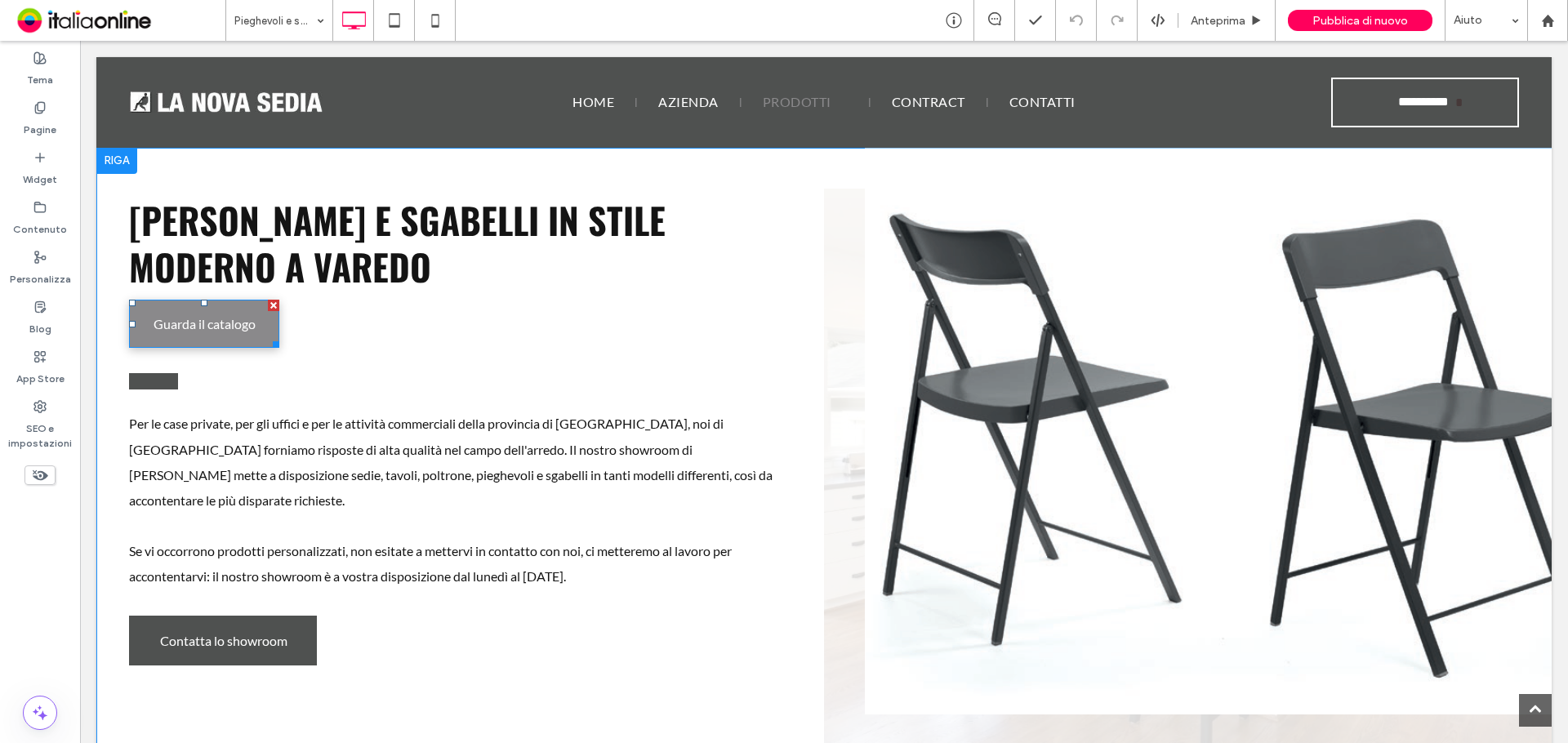
click at [239, 318] on span "Guarda il catalogo" at bounding box center [205, 324] width 102 height 32
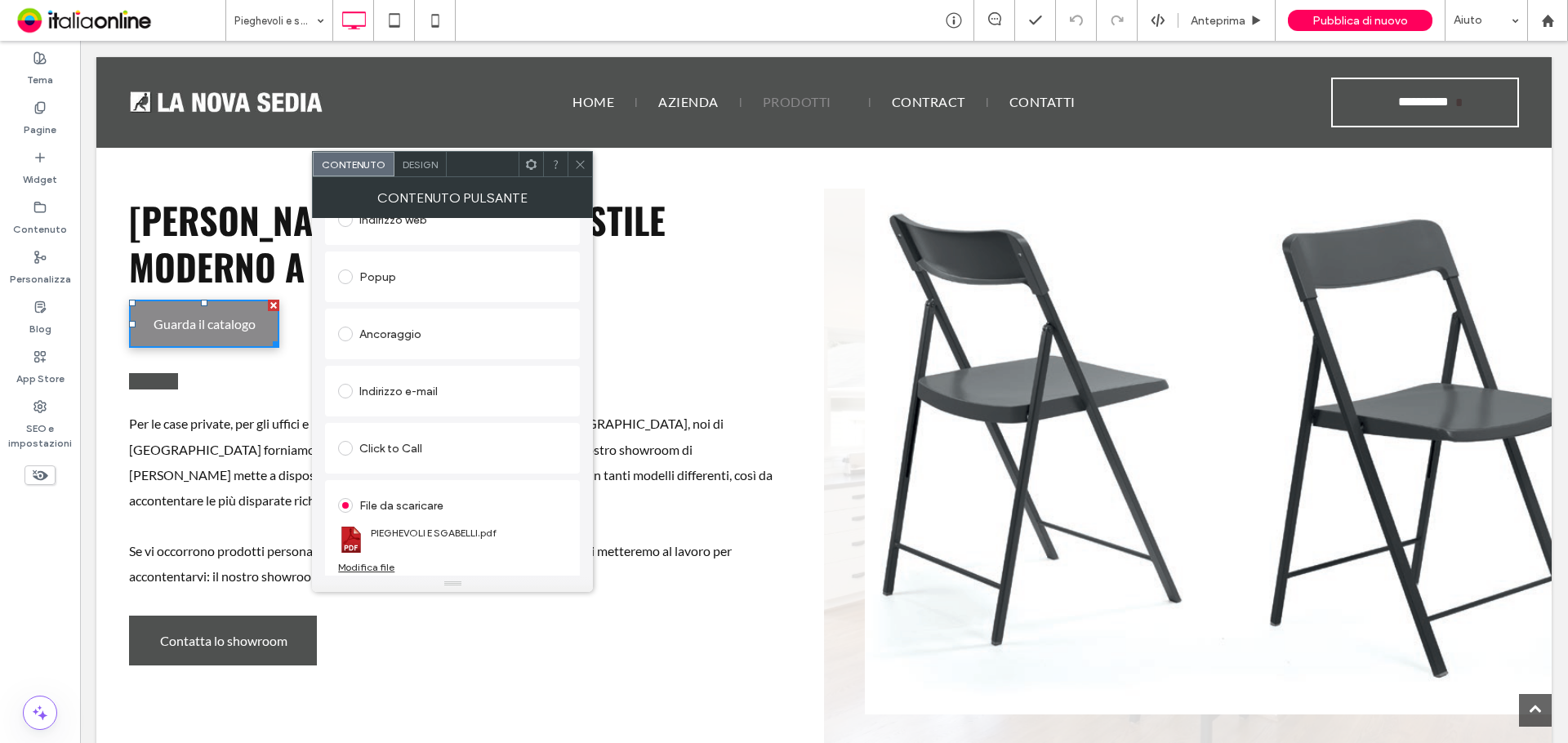
scroll to position [273, 0]
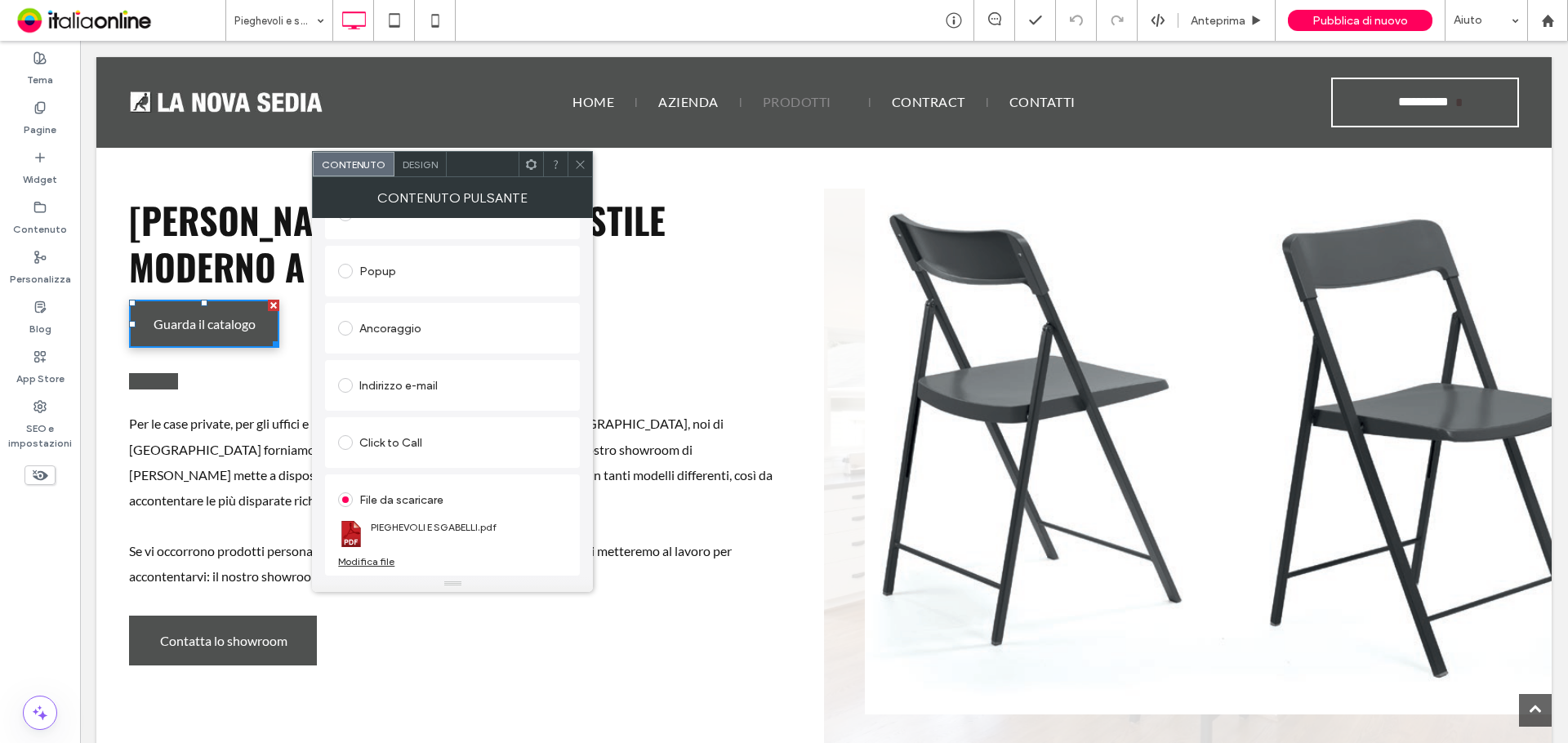
click at [373, 563] on div "Modifica file" at bounding box center [366, 561] width 57 height 12
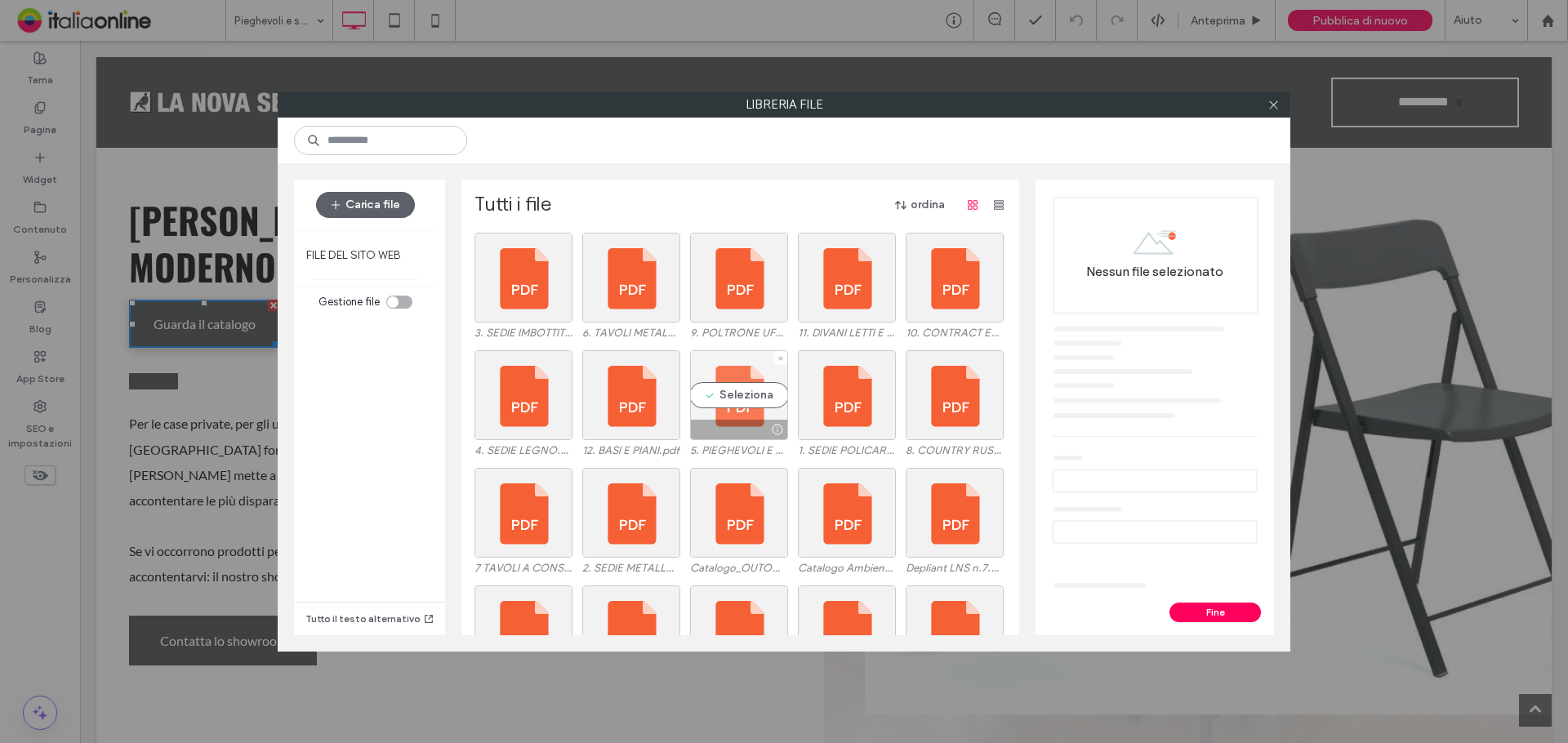
click at [717, 394] on div "Seleziona" at bounding box center [738, 395] width 98 height 90
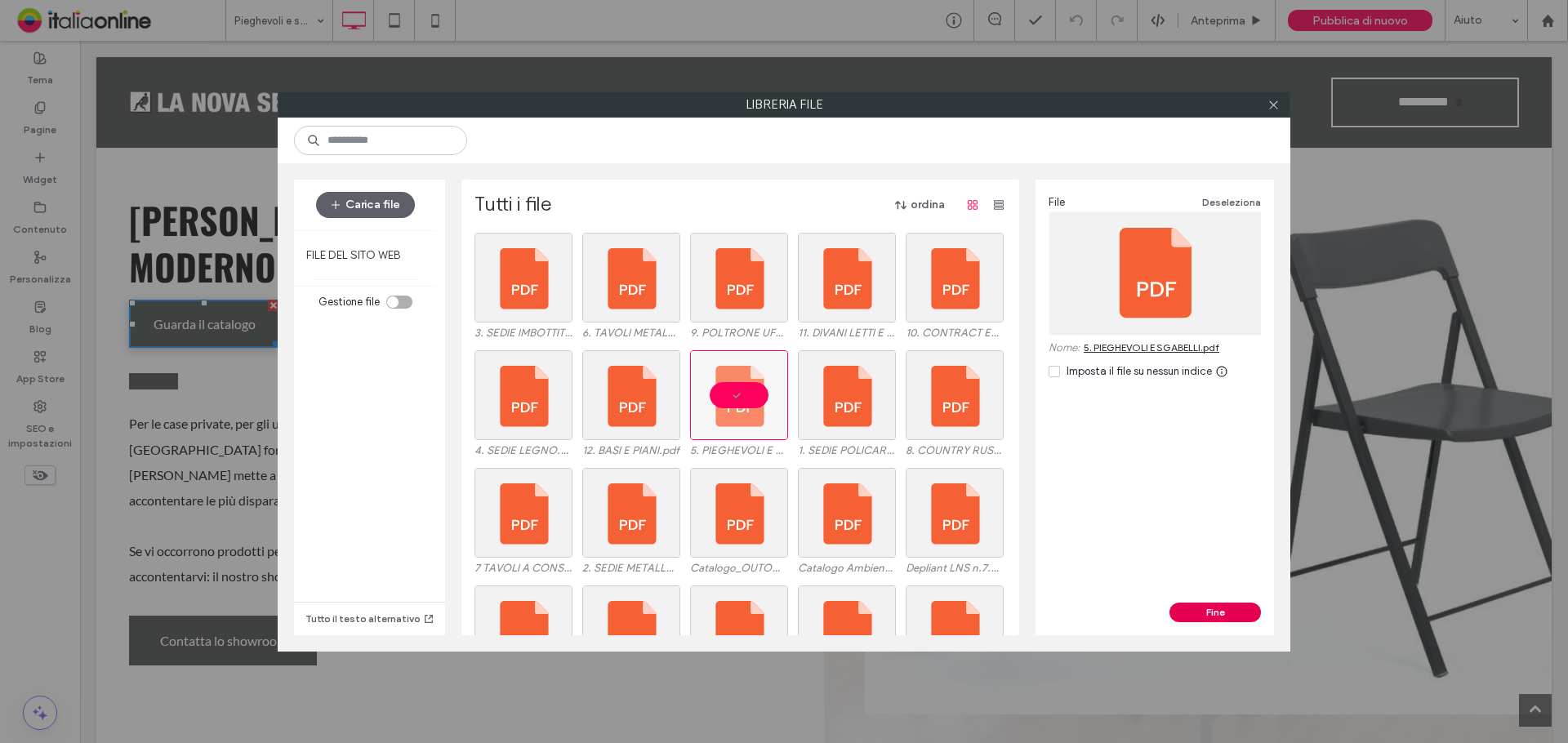
click at [1224, 607] on button "Fine" at bounding box center [1214, 612] width 91 height 20
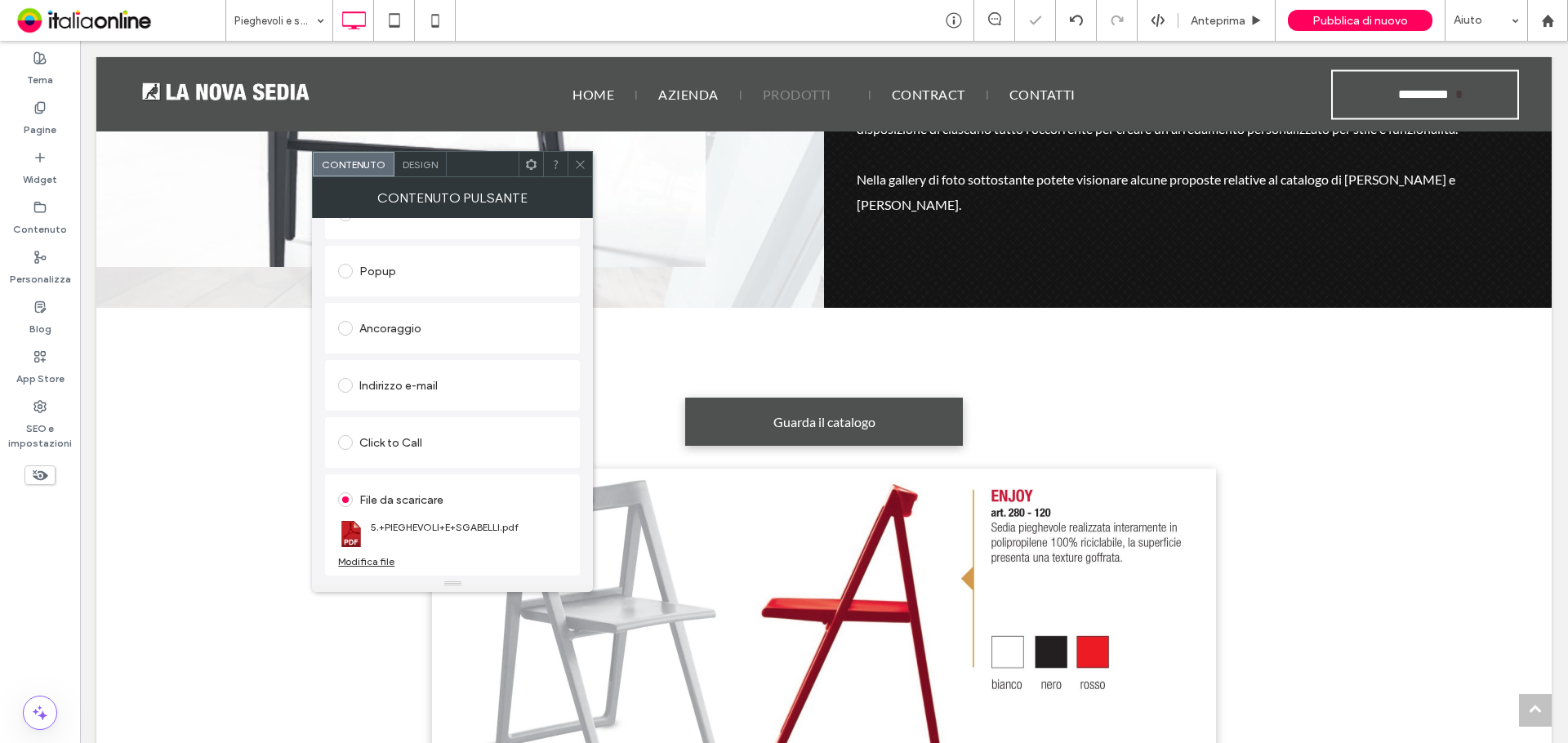
scroll to position [980, 0]
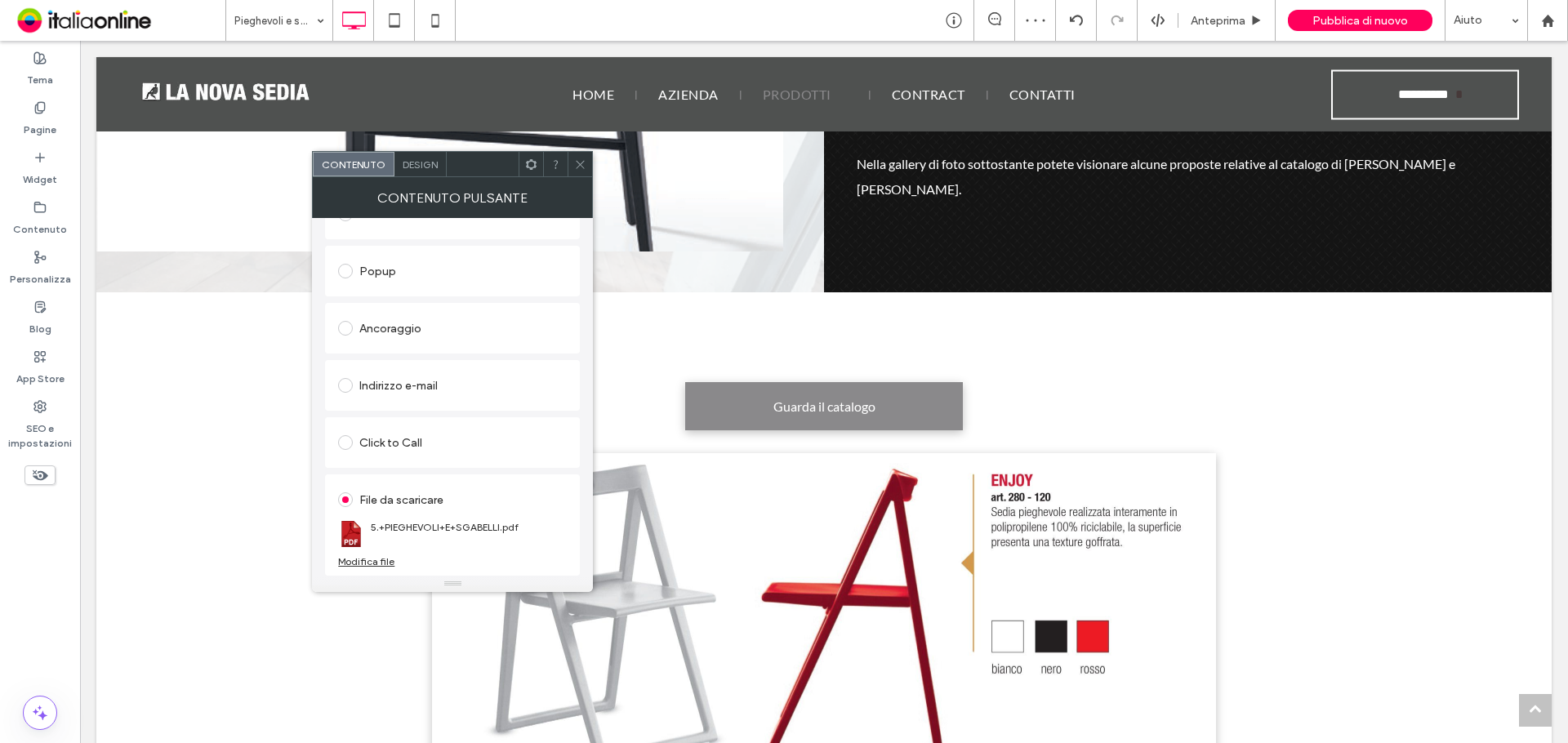
click at [880, 383] on link "Guarda il catalogo" at bounding box center [824, 407] width 277 height 48
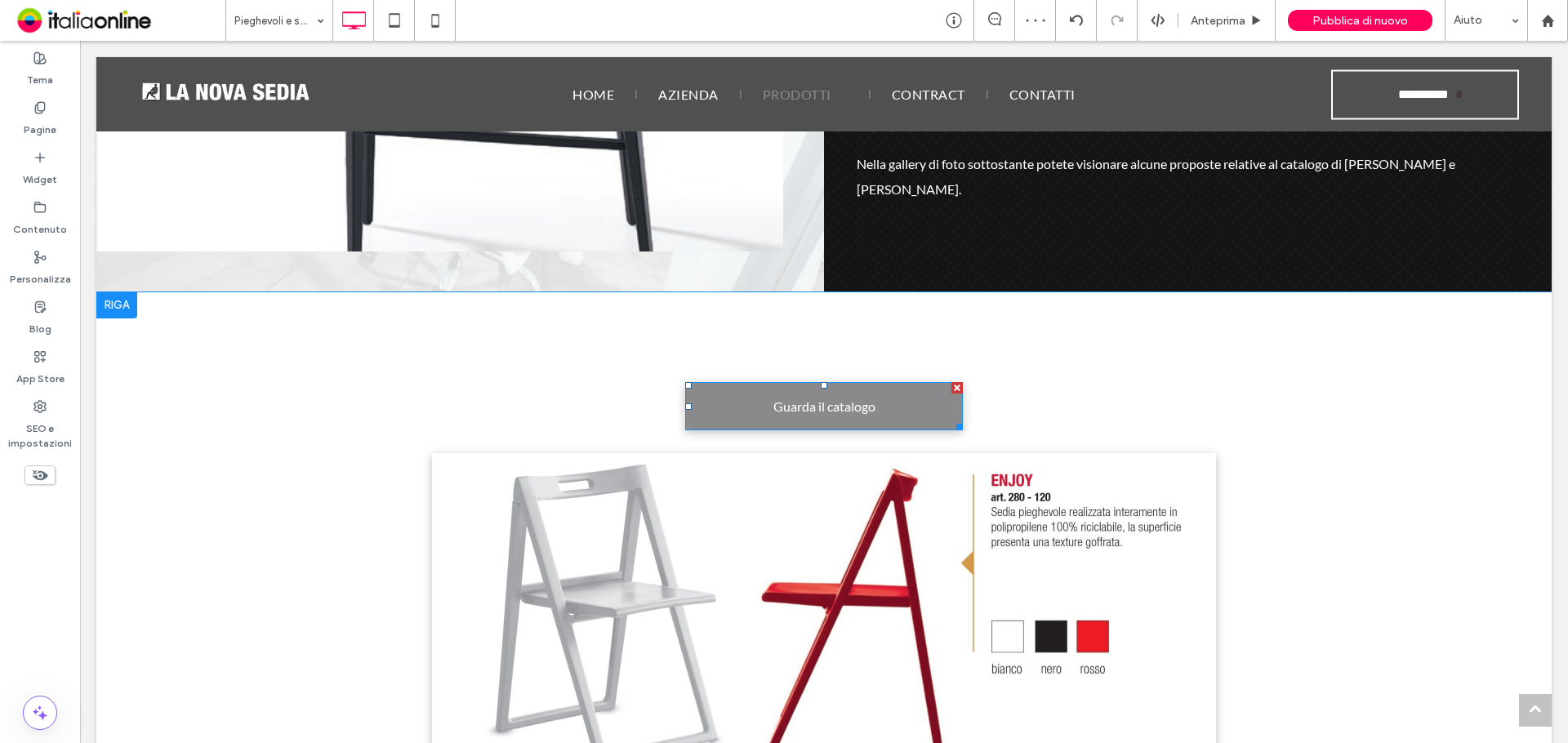
click at [864, 395] on span "Guarda il catalogo" at bounding box center [824, 406] width 102 height 32
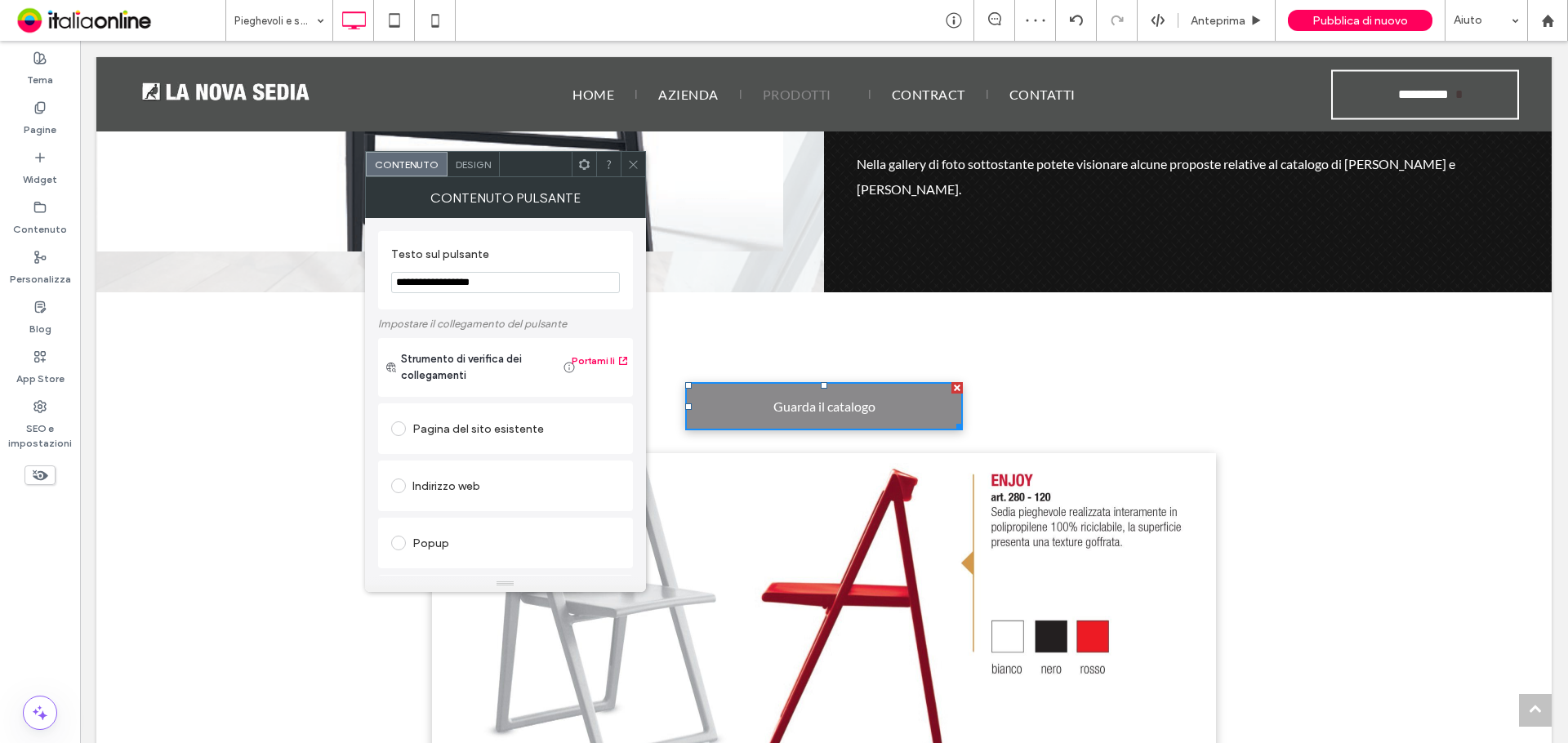
scroll to position [273, 0]
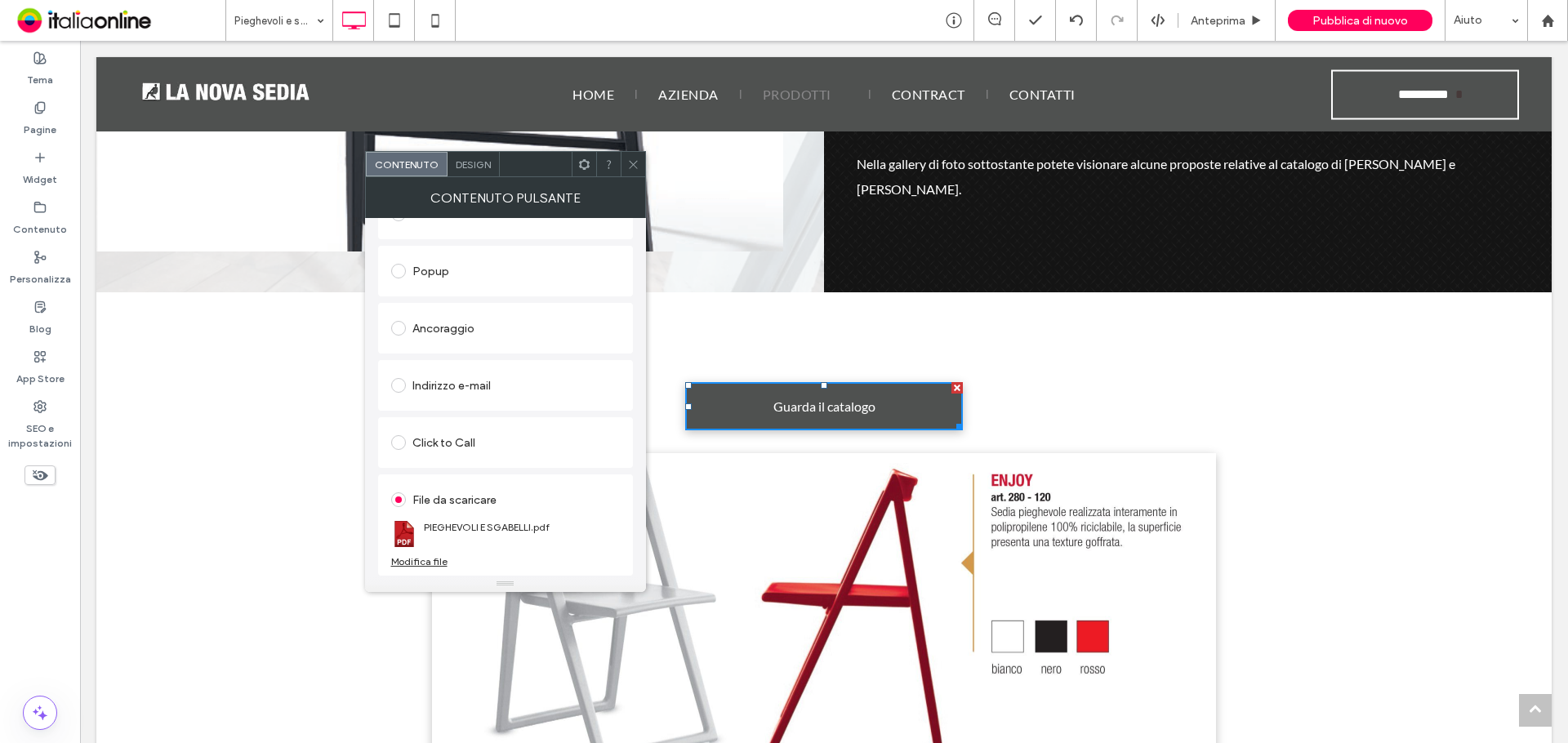
click at [424, 560] on div "Modifica file" at bounding box center [419, 561] width 57 height 12
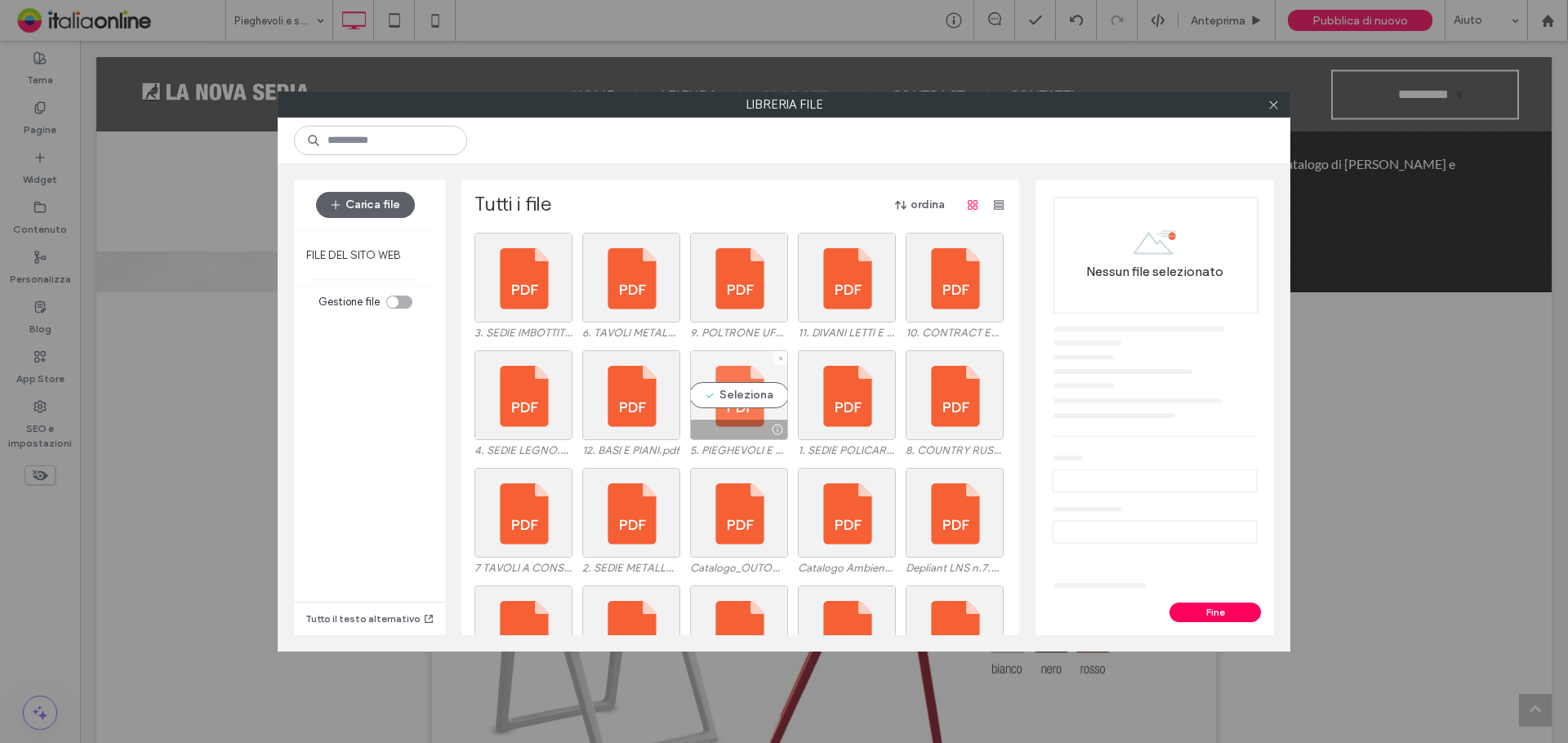
click at [754, 401] on div "Seleziona" at bounding box center [738, 395] width 98 height 90
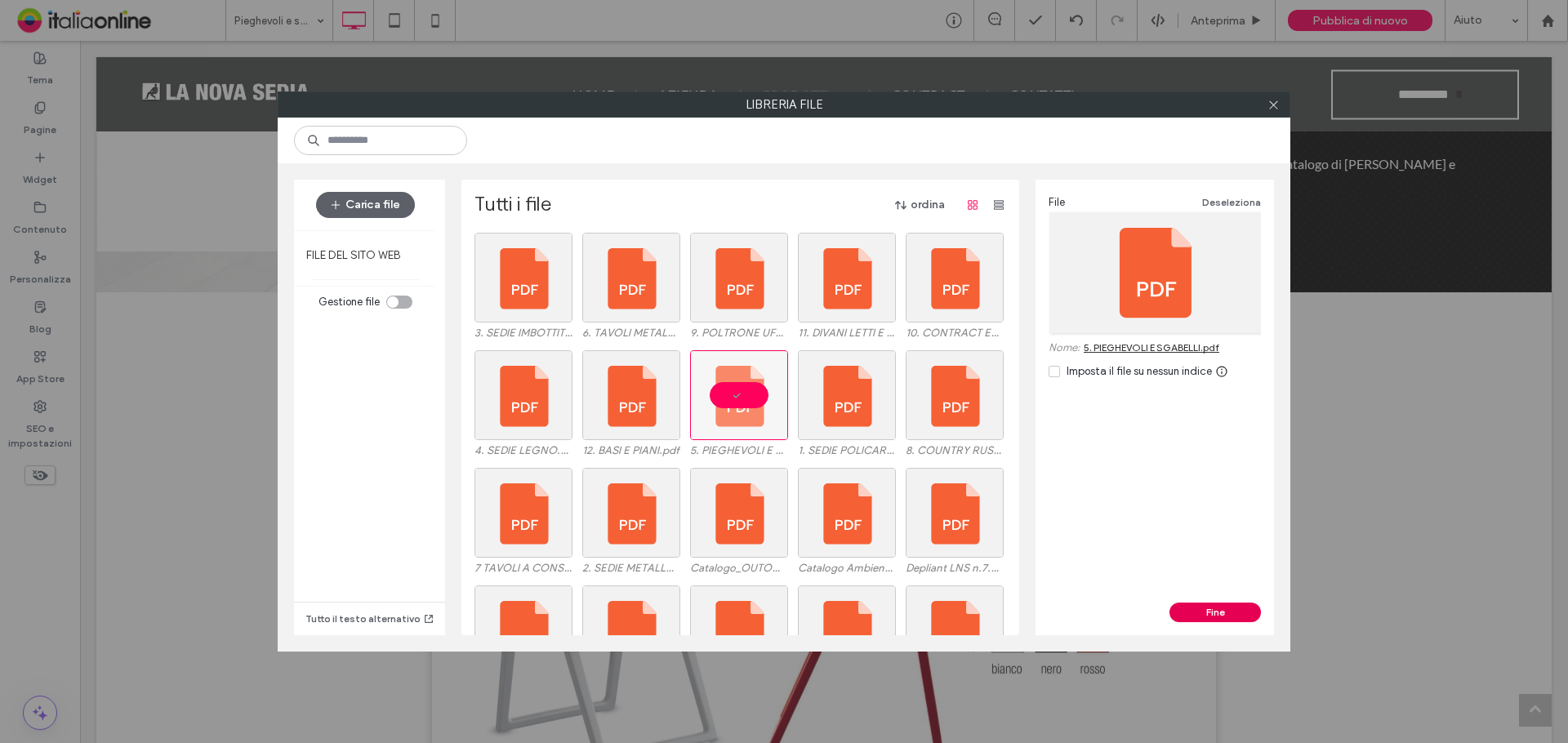
click at [1197, 610] on button "Fine" at bounding box center [1214, 612] width 91 height 20
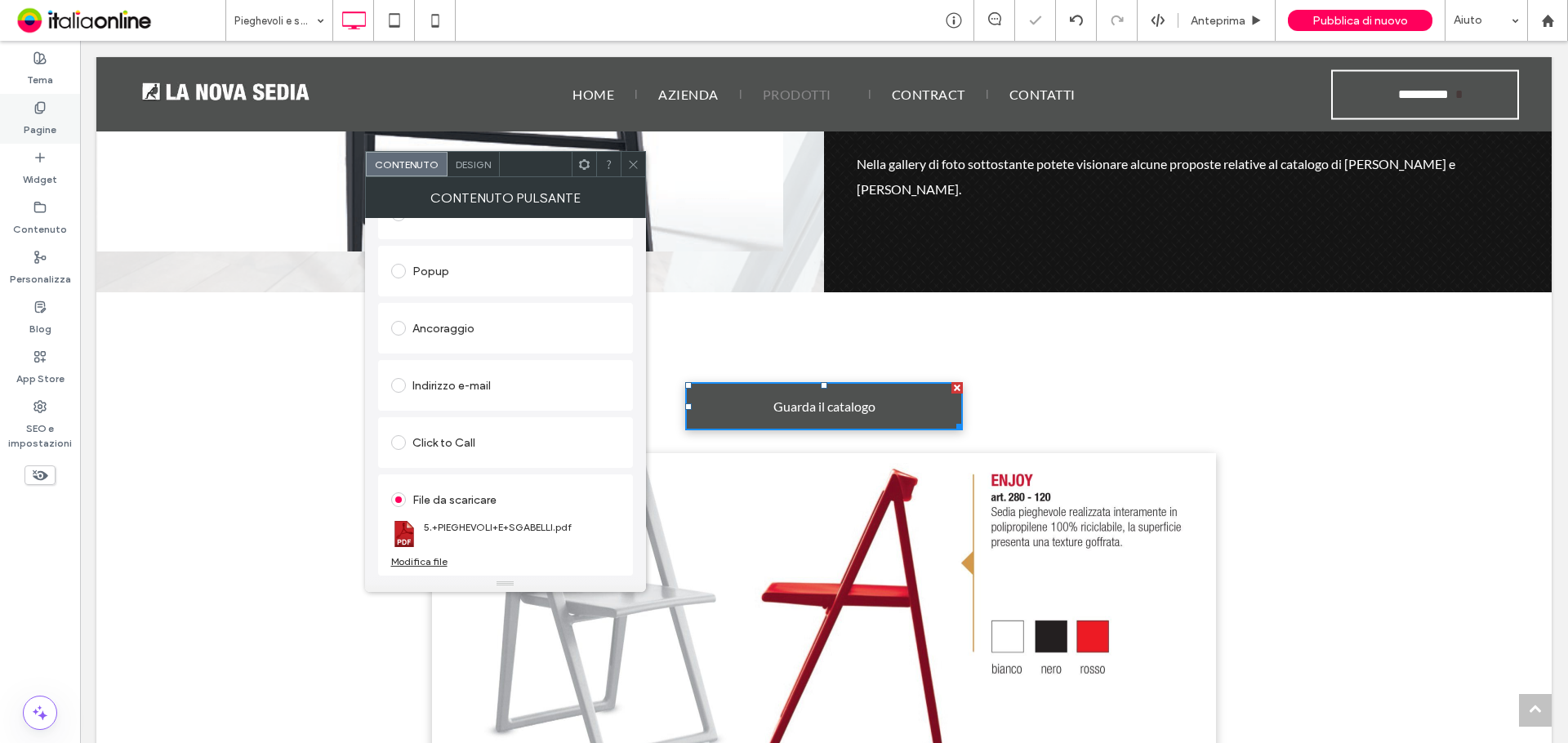
click at [32, 125] on label "Pagine" at bounding box center [39, 126] width 33 height 23
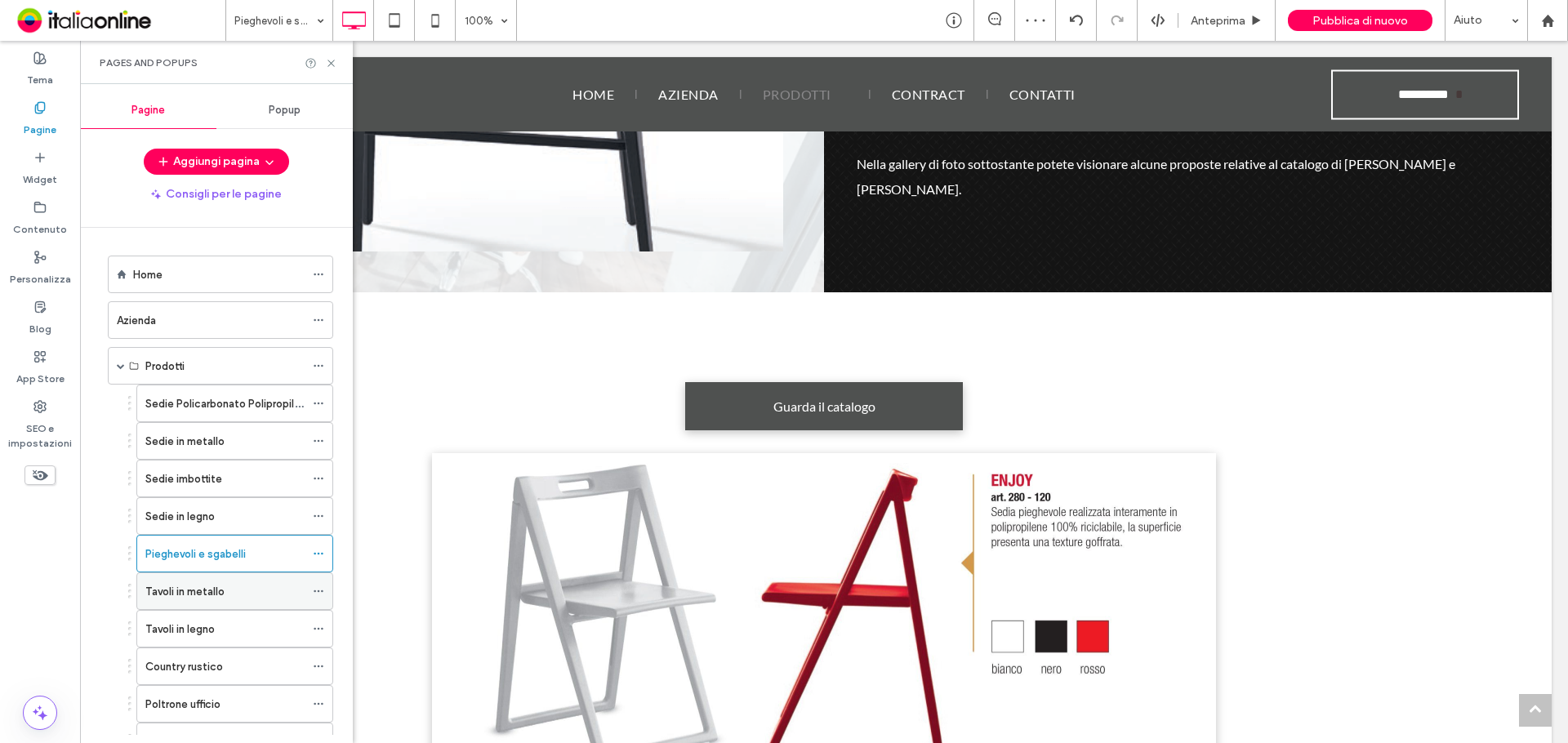
click at [206, 586] on label "Tavoli in metallo" at bounding box center [184, 591] width 79 height 29
click at [331, 61] on icon at bounding box center [330, 62] width 12 height 12
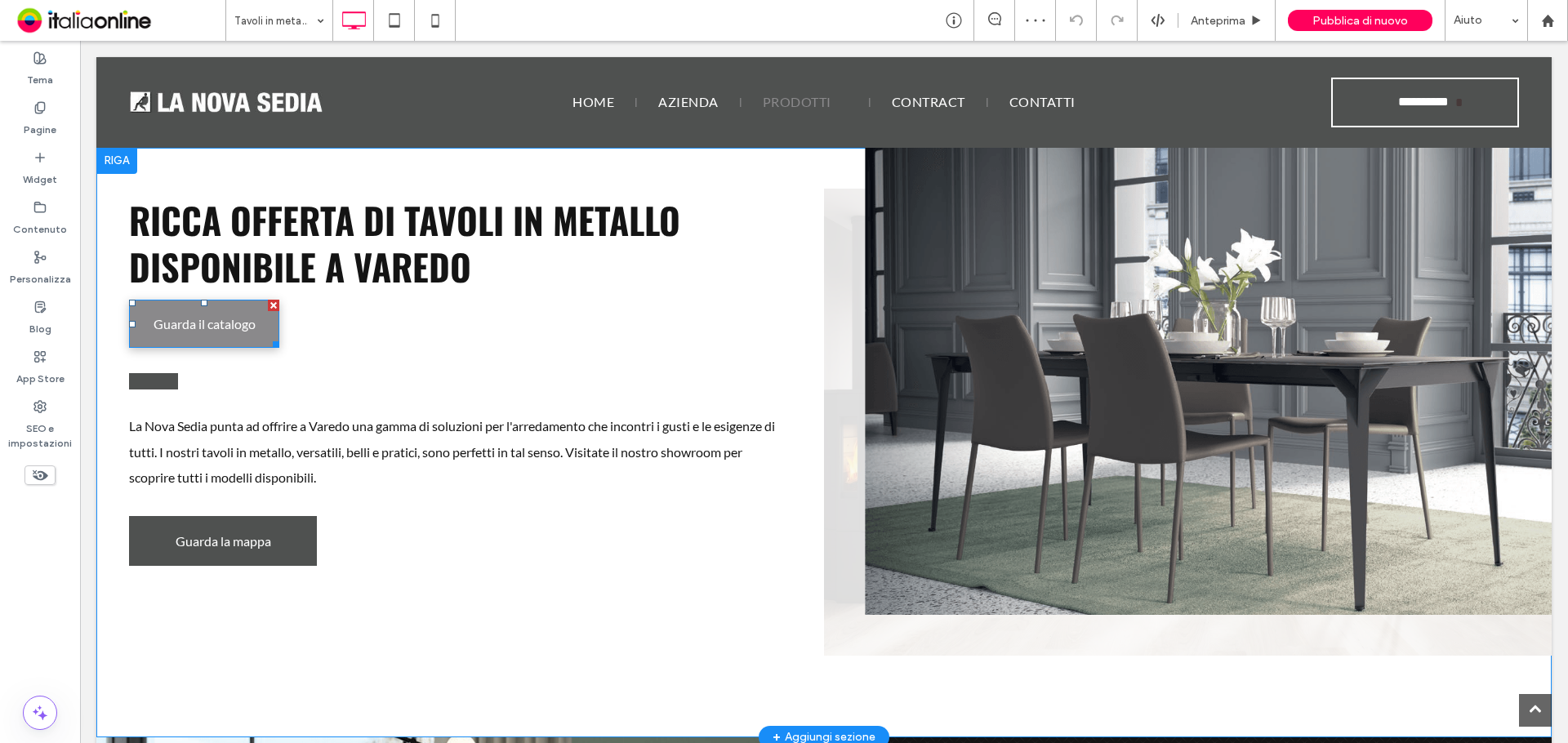
drag, startPoint x: 411, startPoint y: 101, endPoint x: 218, endPoint y: 331, distance: 300.2
click at [218, 331] on span "Guarda il catalogo" at bounding box center [205, 324] width 102 height 32
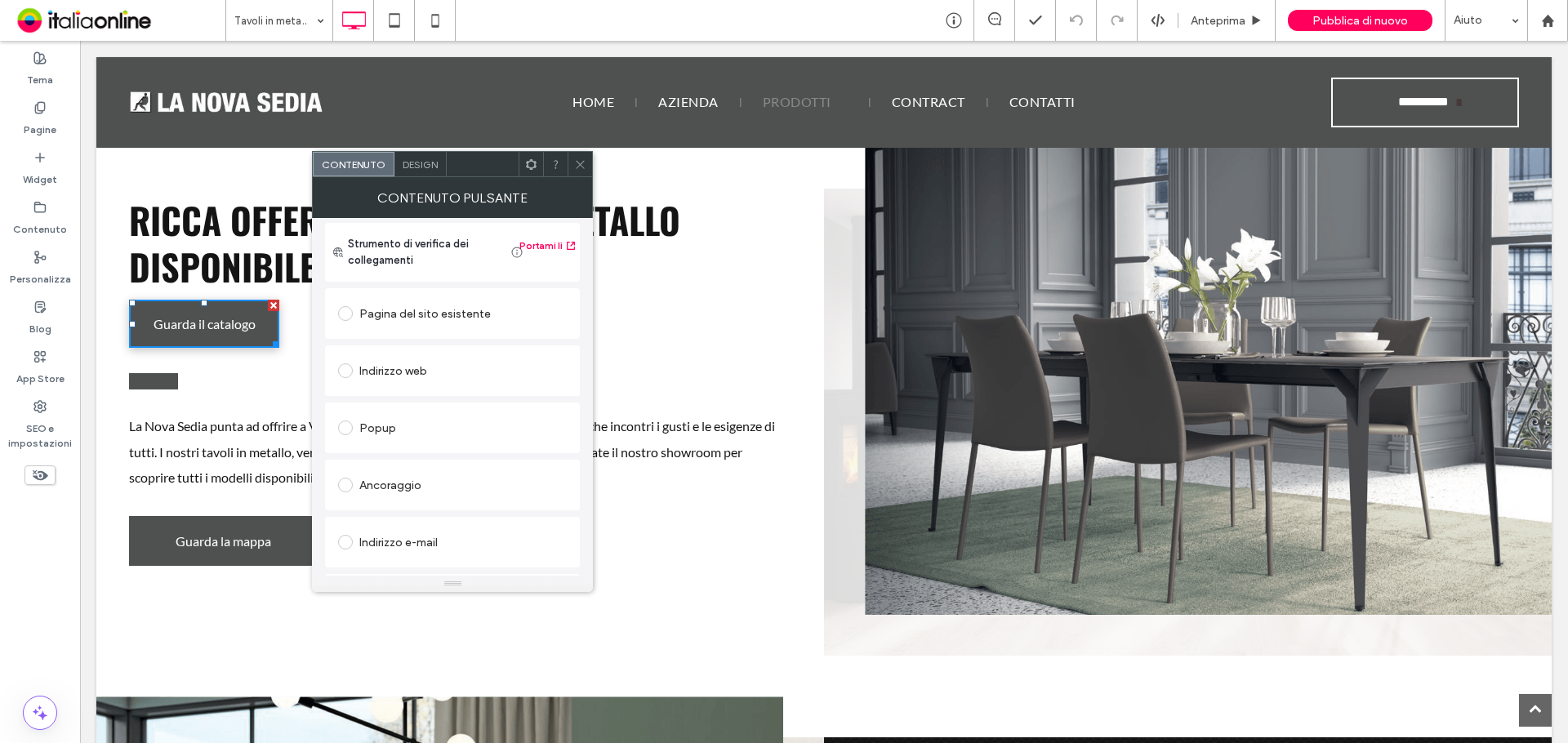
scroll to position [273, 0]
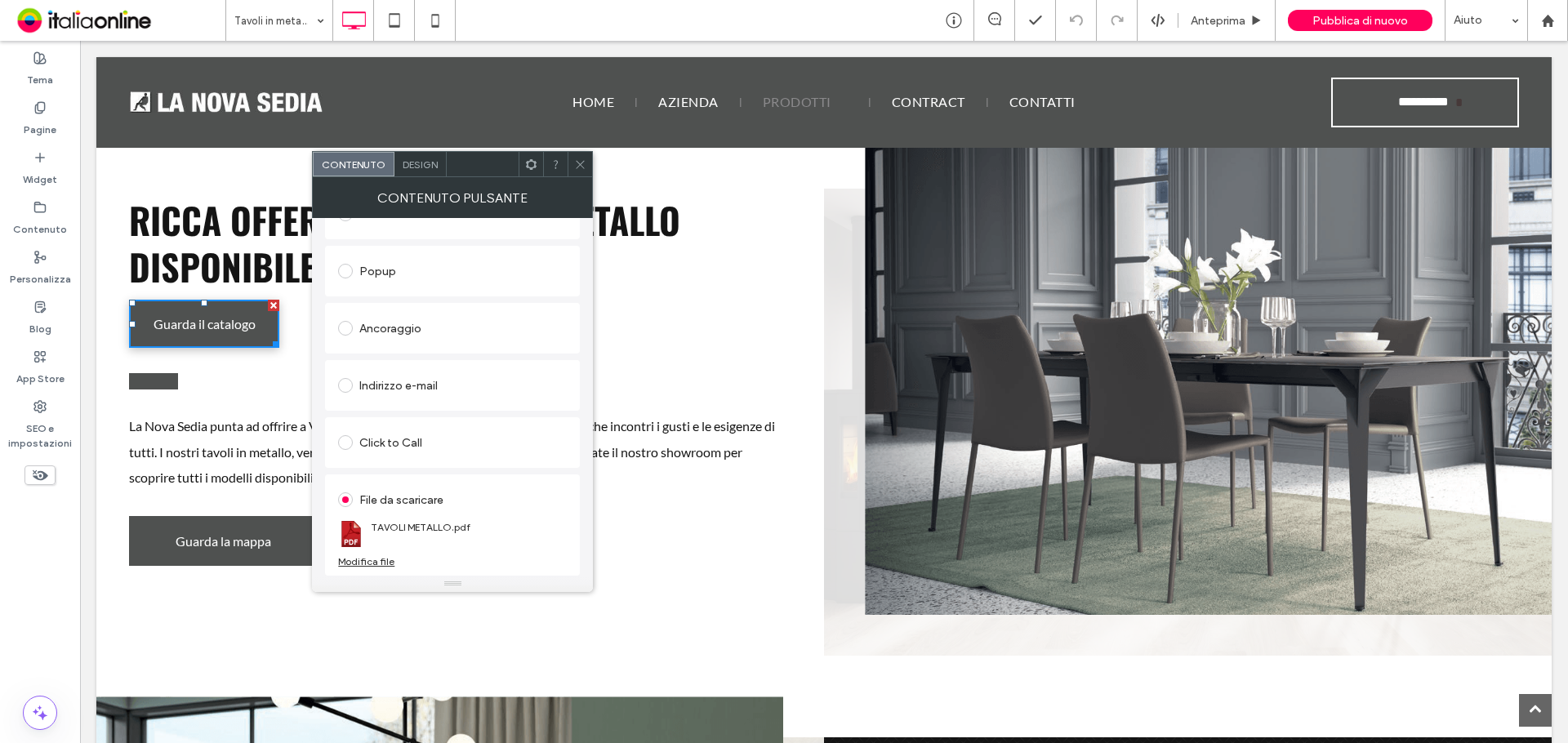
click at [383, 556] on div "Modifica file" at bounding box center [366, 561] width 57 height 12
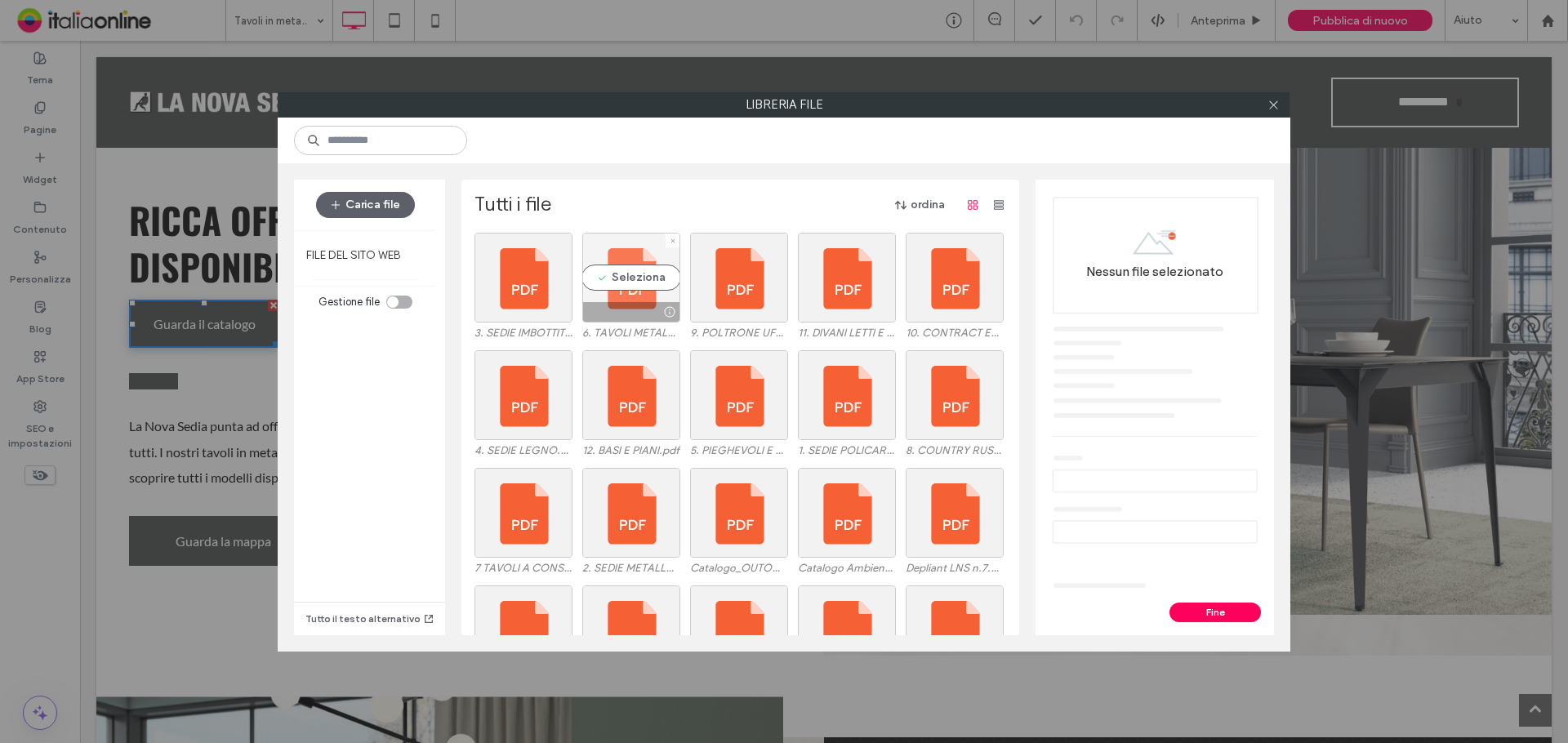
click at [651, 281] on div "Seleziona" at bounding box center [631, 277] width 98 height 90
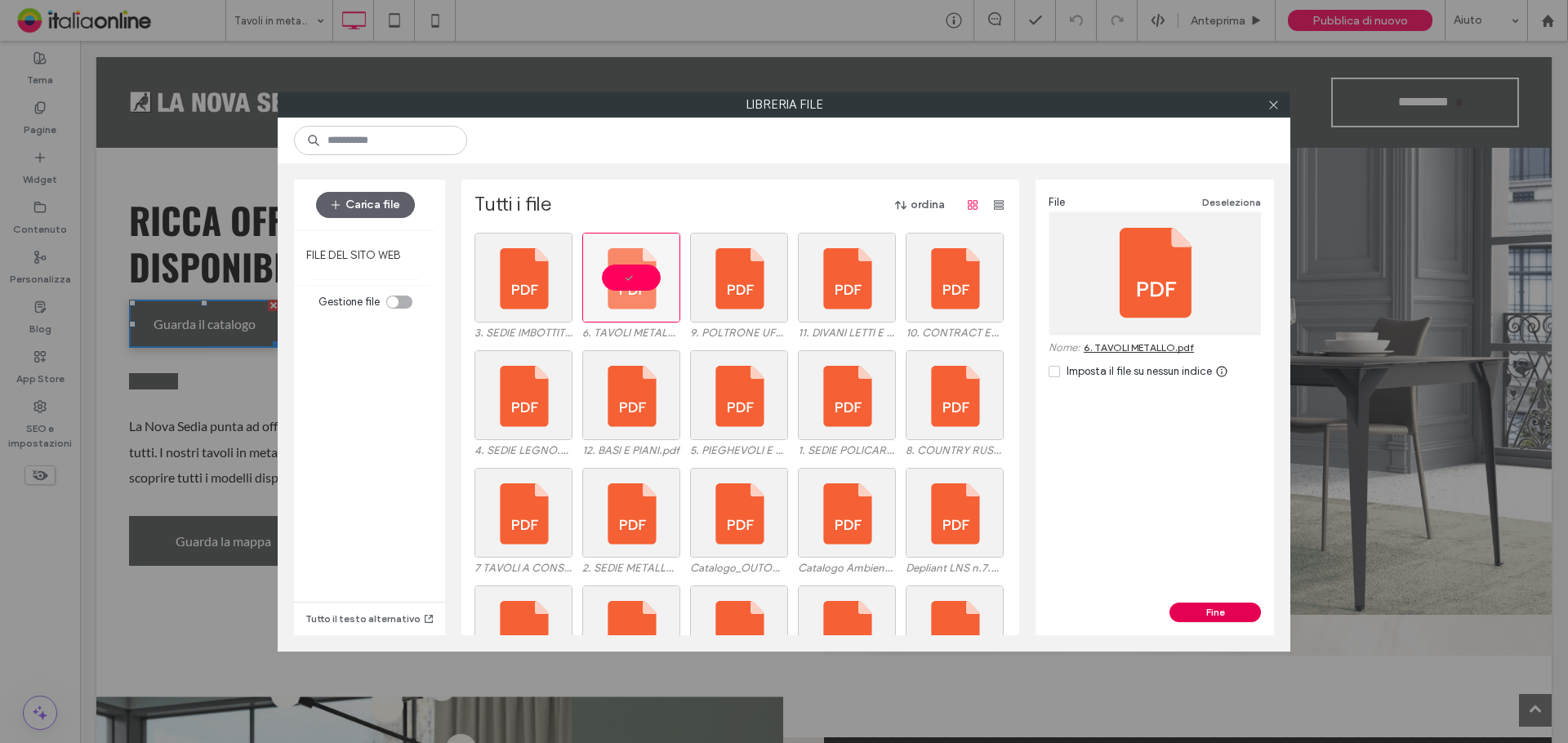
click at [1201, 612] on button "Fine" at bounding box center [1214, 612] width 91 height 20
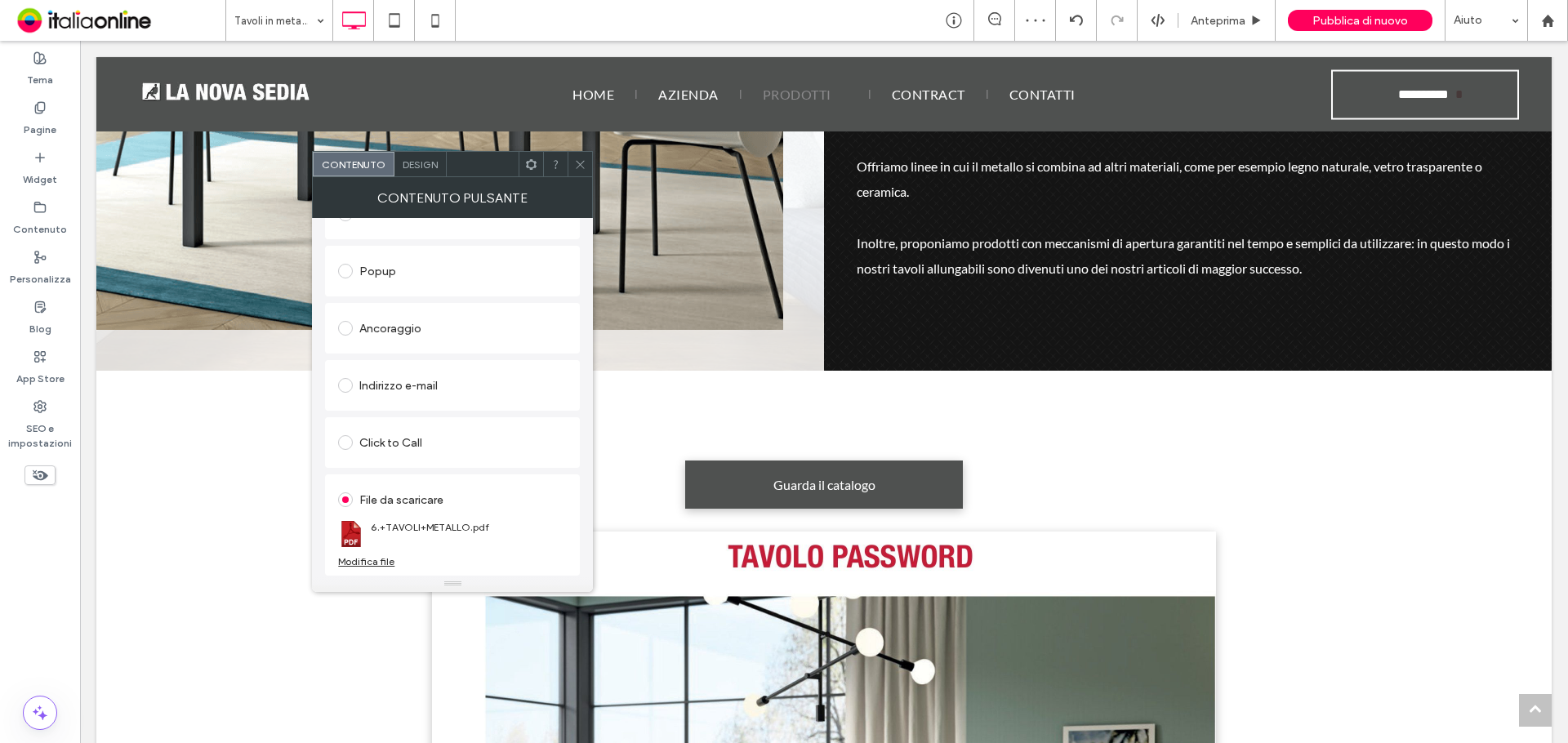
scroll to position [1225, 0]
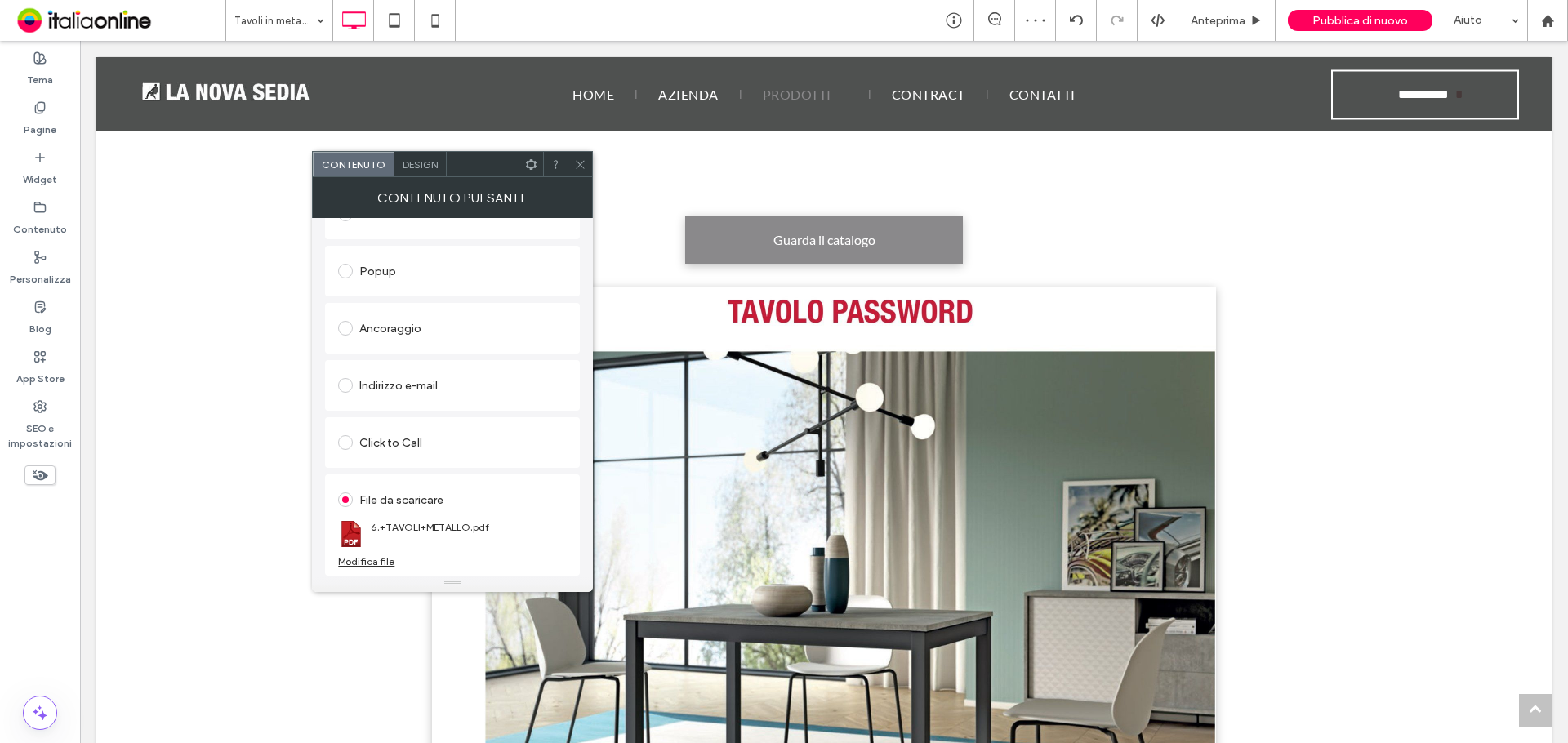
click at [806, 229] on span "Guarda il catalogo" at bounding box center [824, 239] width 102 height 32
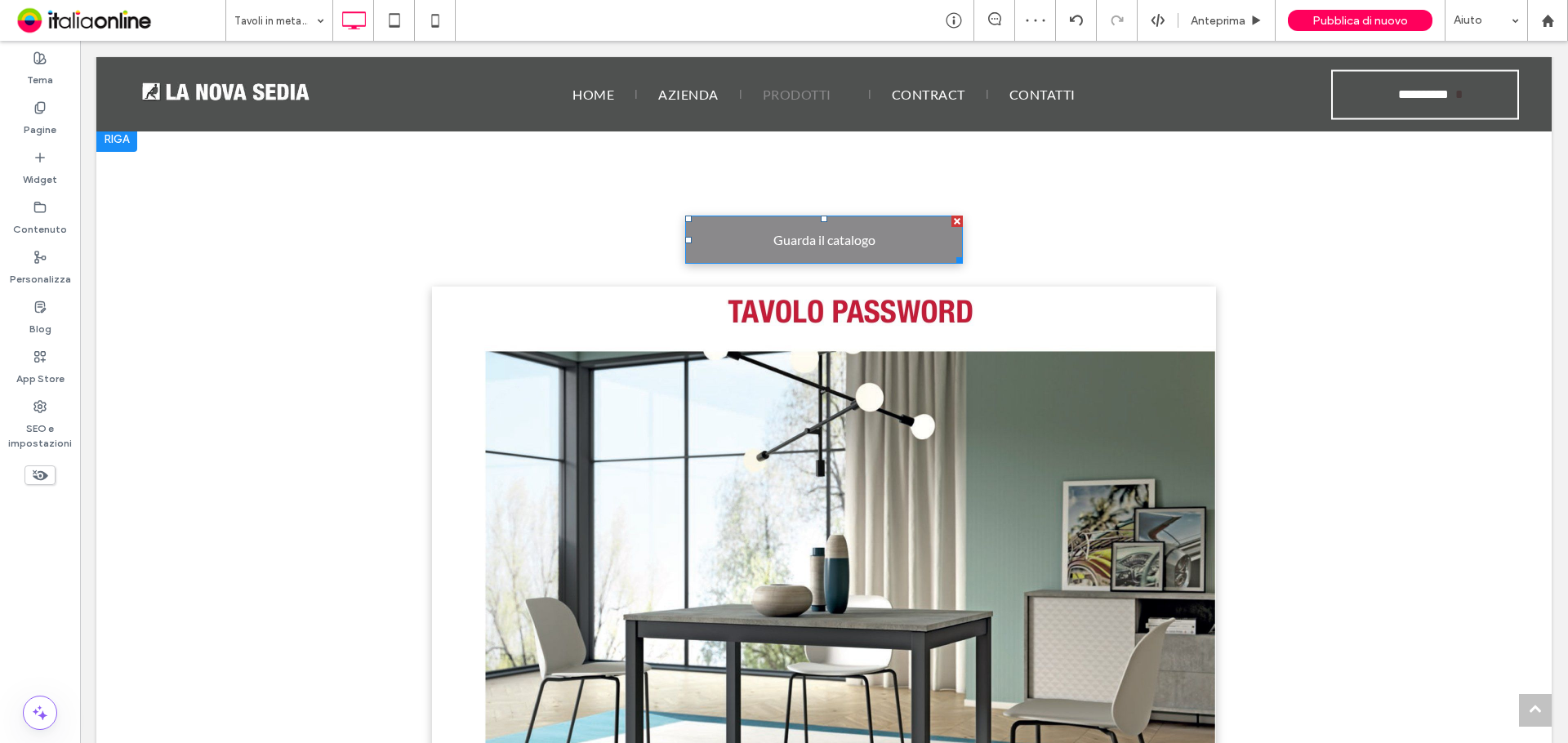
click at [803, 233] on span "Guarda il catalogo" at bounding box center [824, 239] width 102 height 32
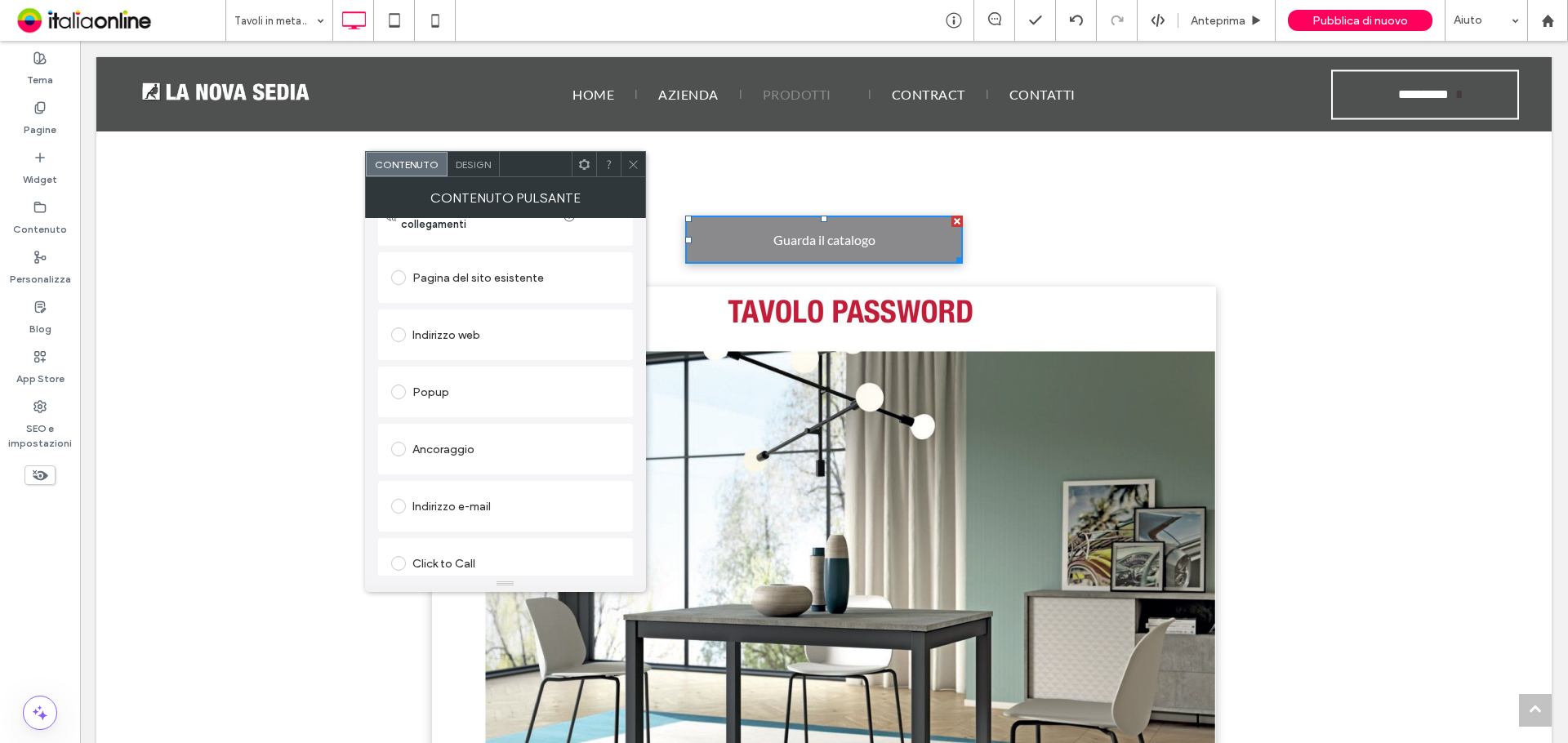
scroll to position [273, 0]
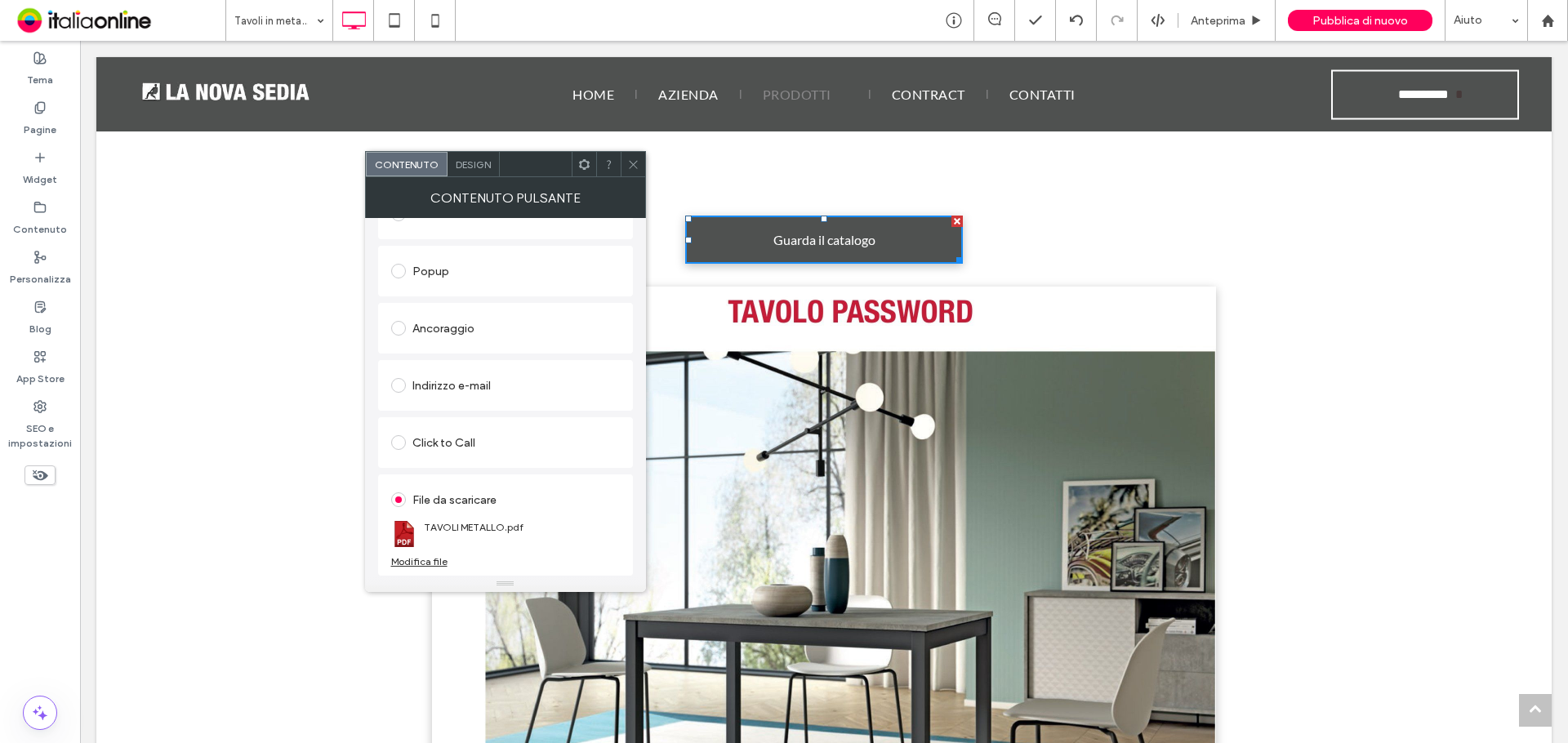
click at [423, 562] on div "Modifica file" at bounding box center [419, 561] width 57 height 12
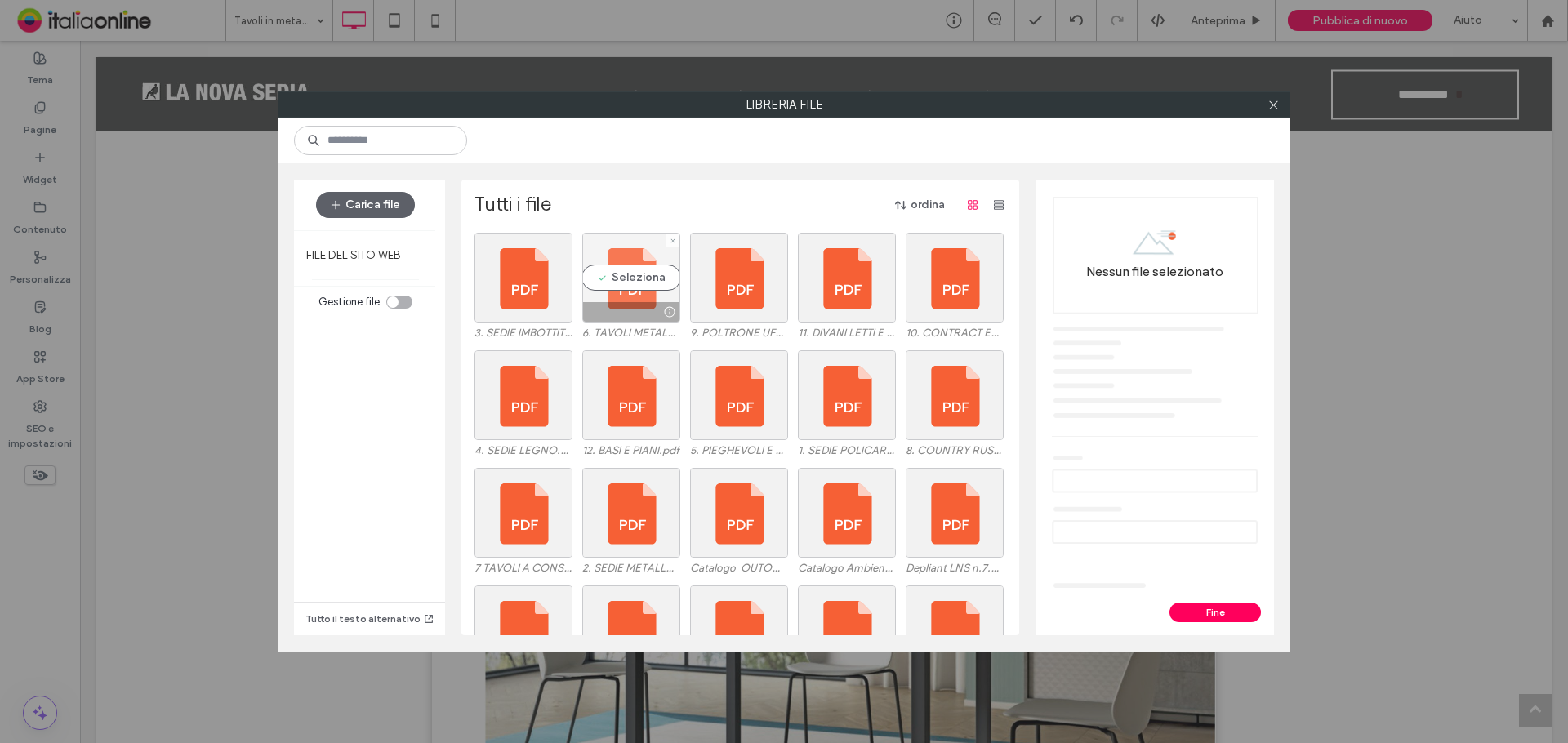
click at [636, 269] on div "Seleziona" at bounding box center [631, 277] width 98 height 90
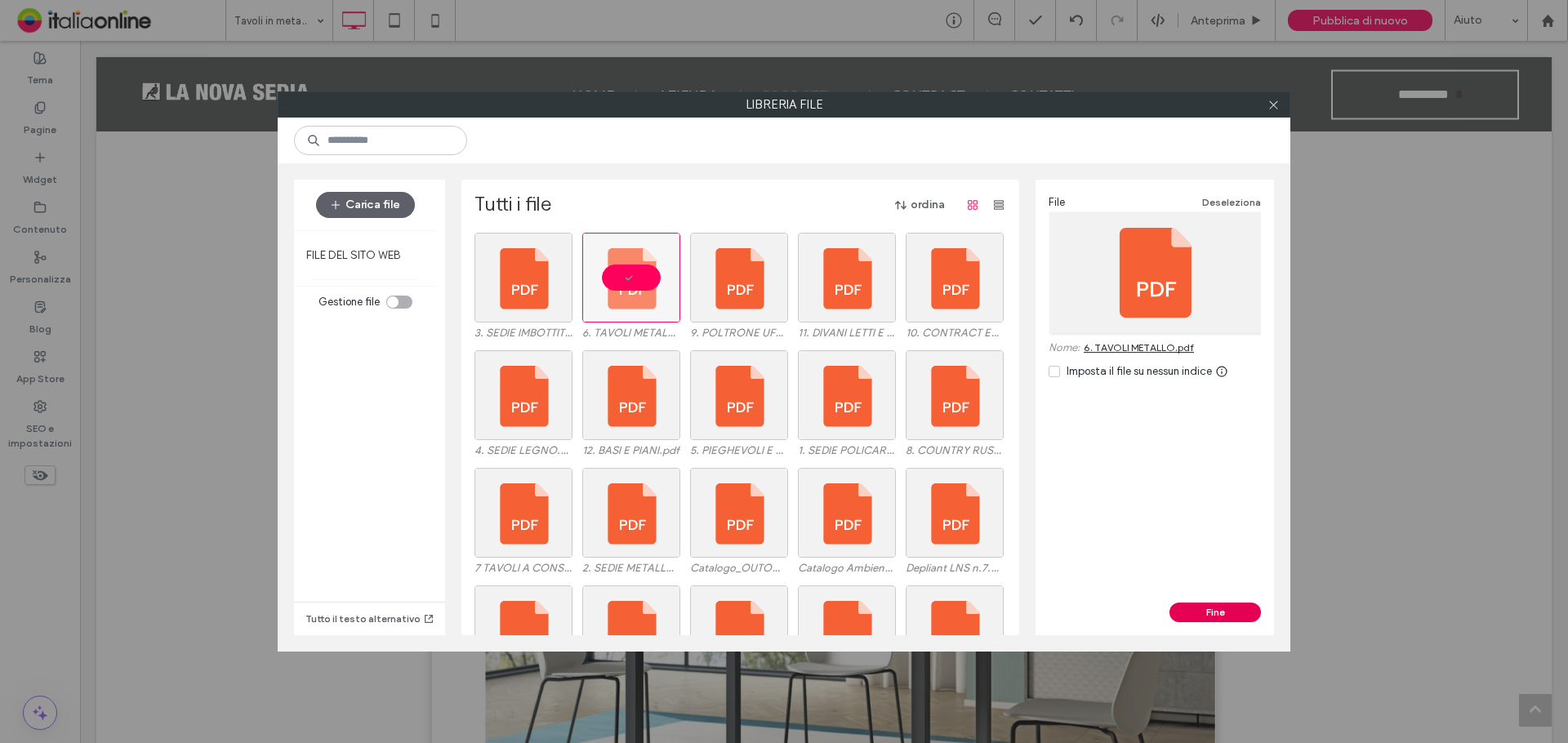
click at [1211, 605] on button "Fine" at bounding box center [1214, 612] width 91 height 20
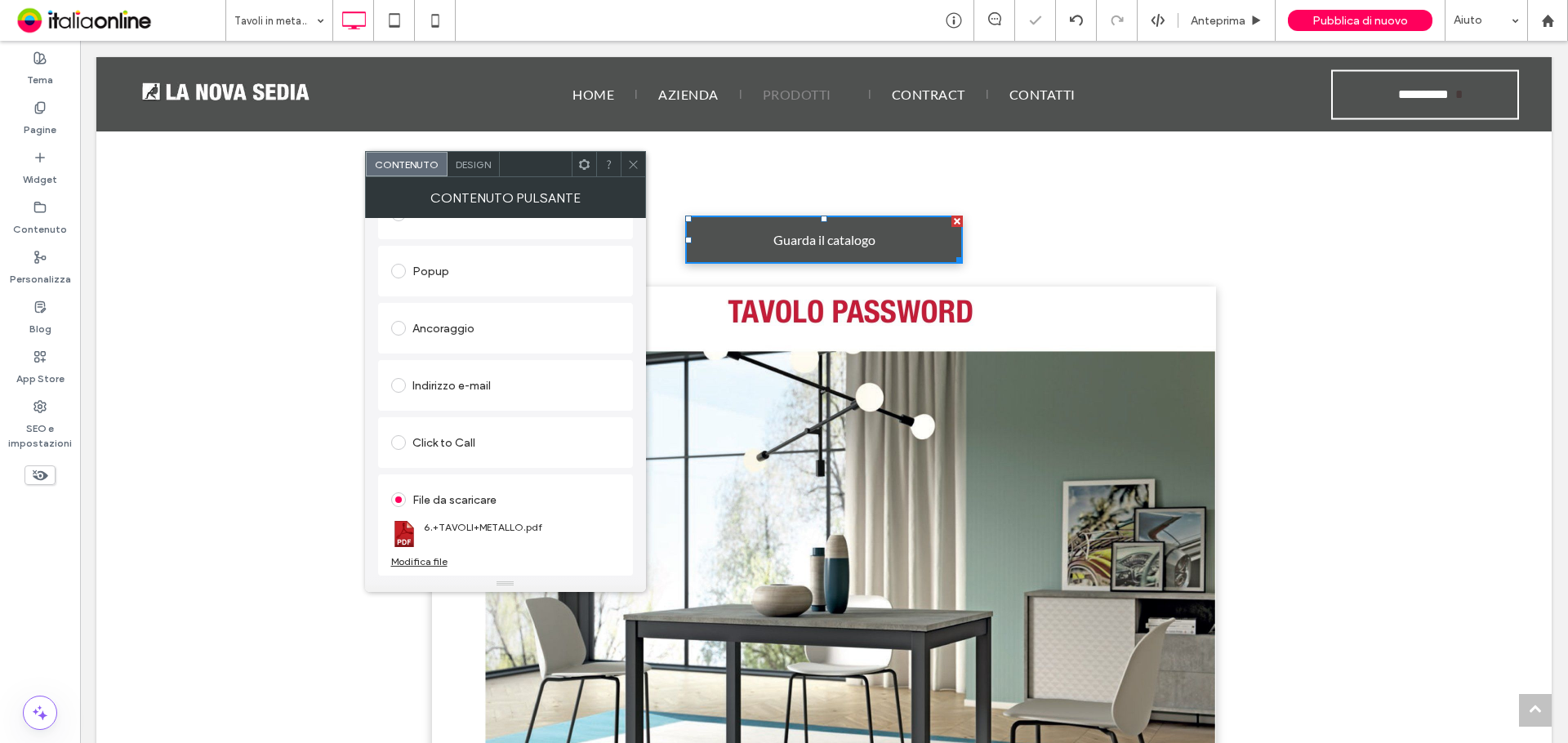
click at [633, 166] on icon at bounding box center [633, 164] width 12 height 12
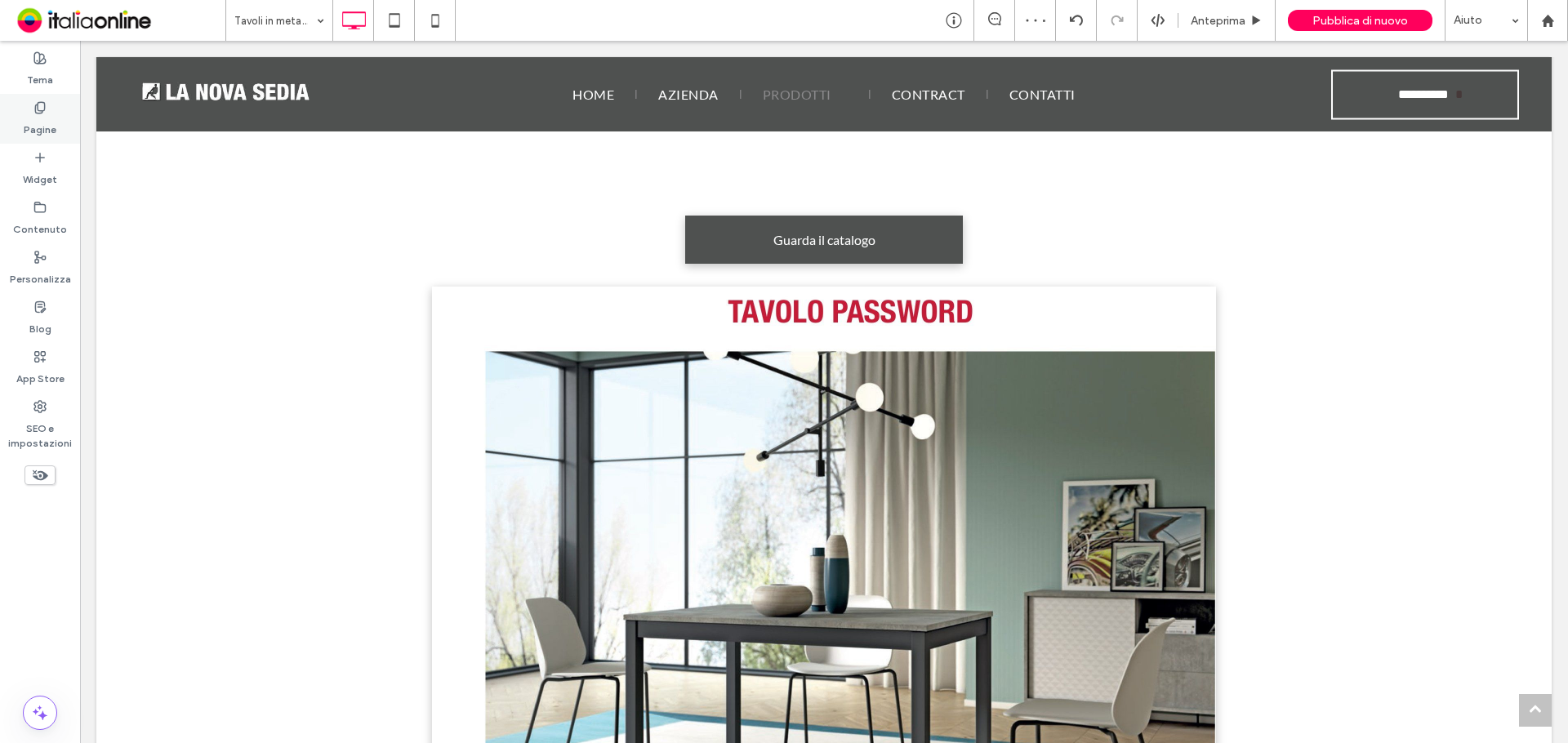
click at [44, 129] on label "Pagine" at bounding box center [39, 126] width 33 height 23
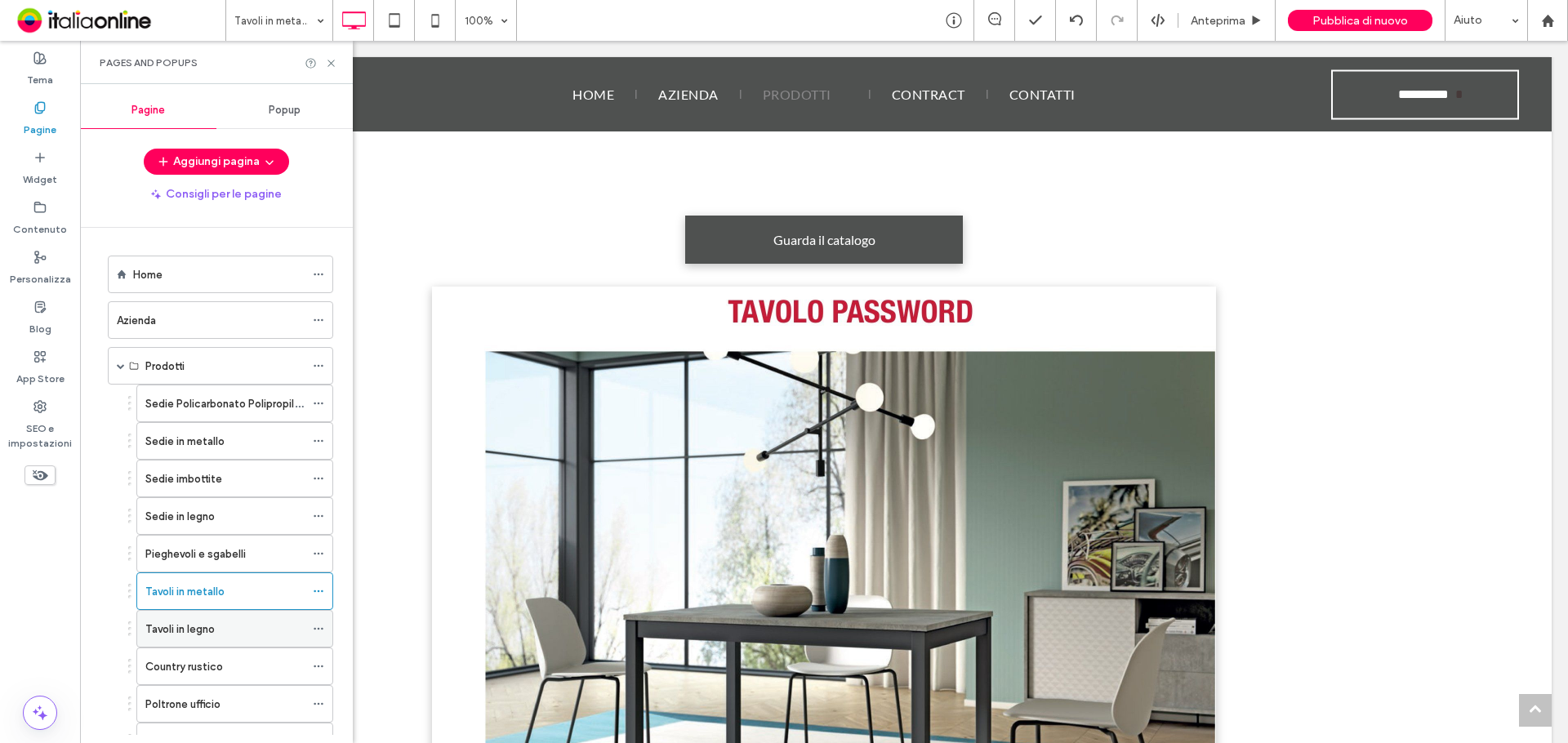
click at [202, 622] on label "Tavoli in legno" at bounding box center [180, 629] width 70 height 29
click at [328, 63] on icon at bounding box center [330, 62] width 12 height 12
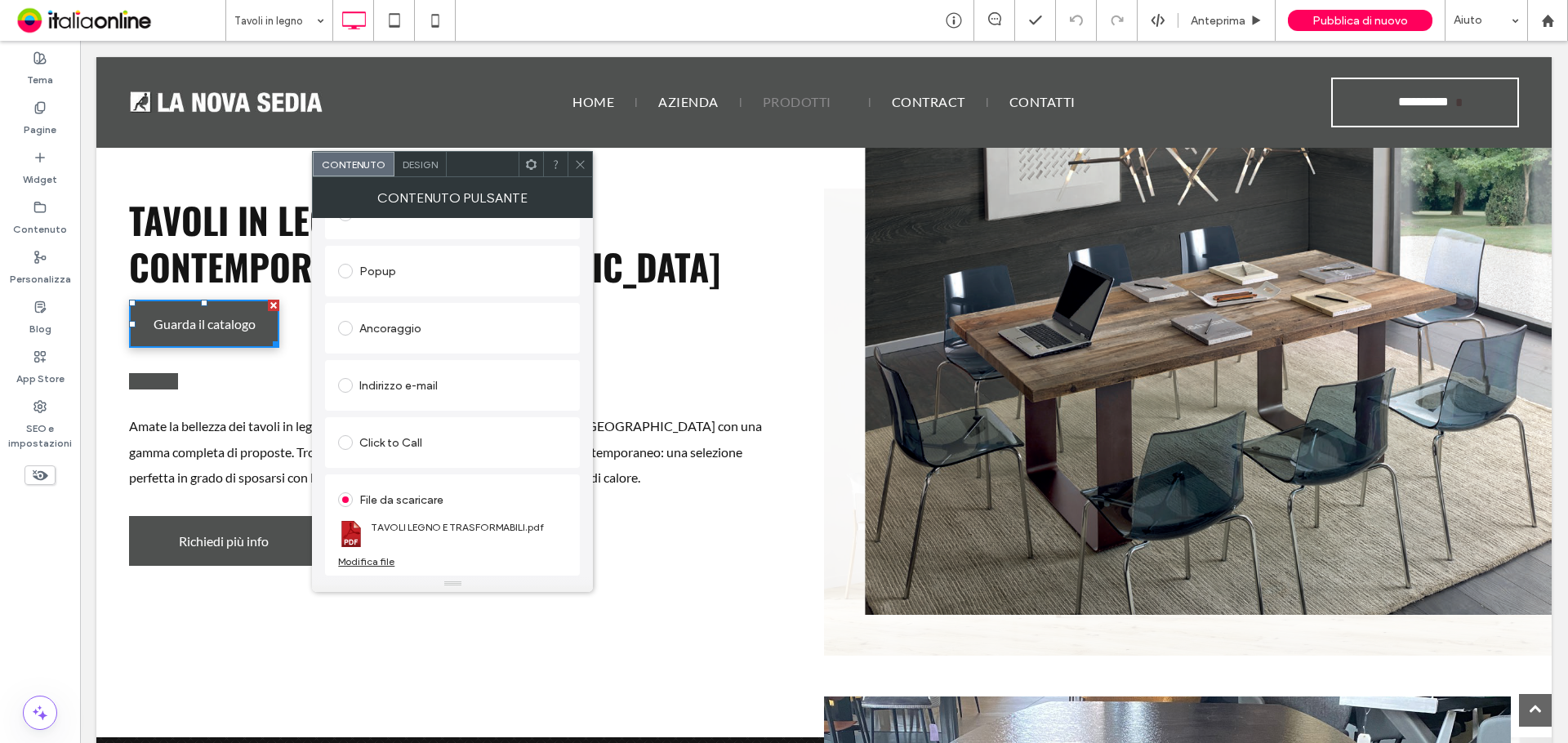
click at [369, 562] on div "Modifica file" at bounding box center [366, 561] width 57 height 12
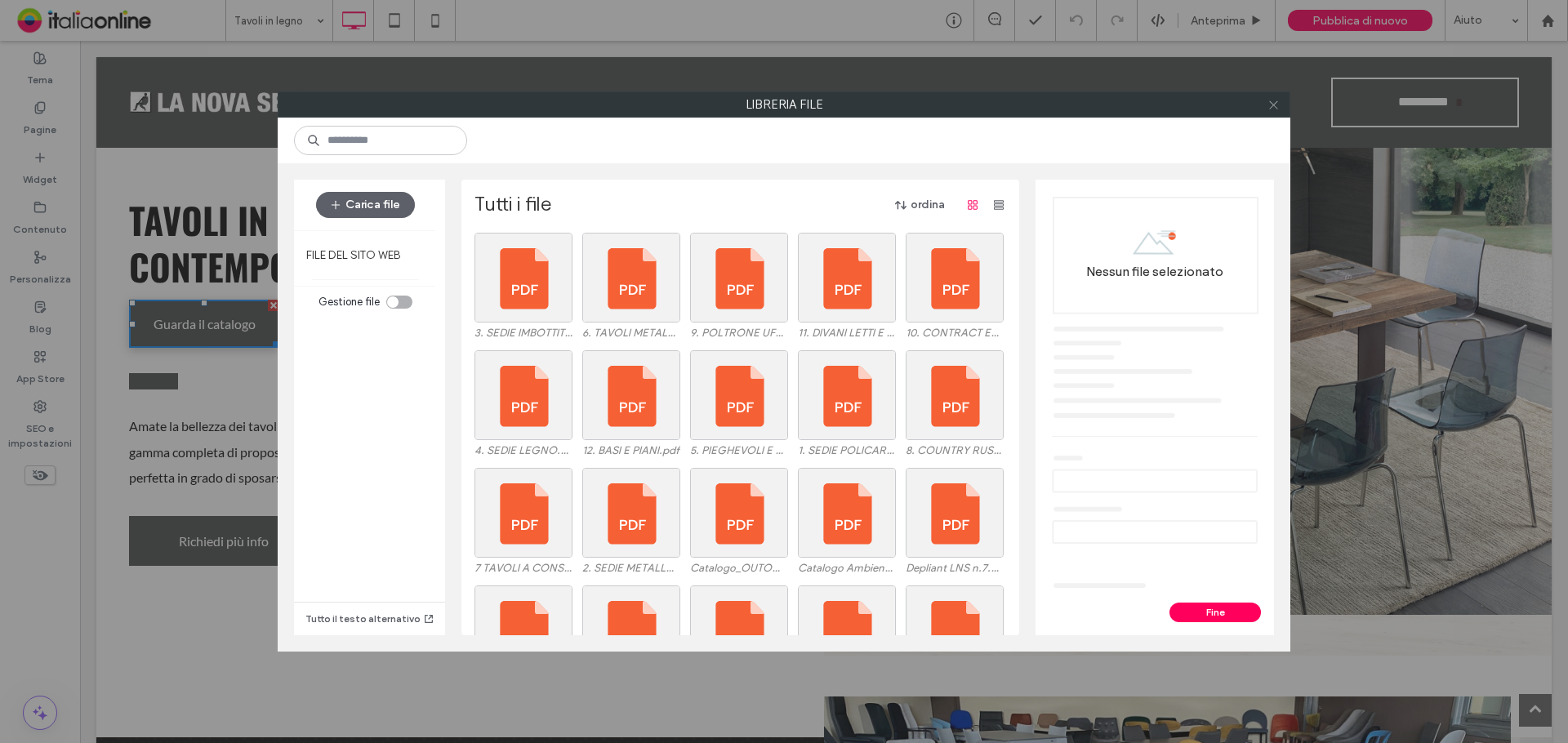
click at [1278, 100] on icon at bounding box center [1273, 104] width 12 height 12
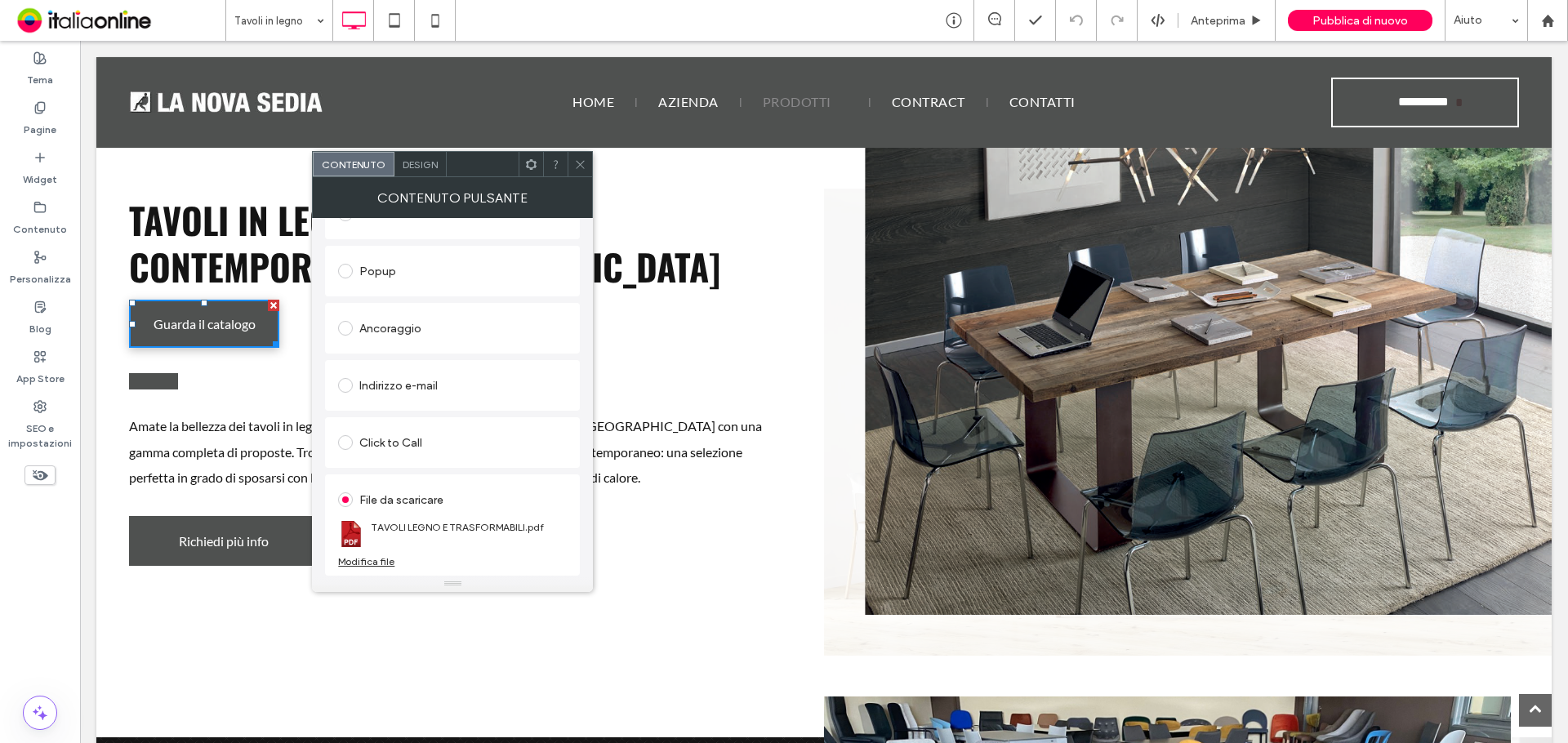
click at [576, 166] on icon at bounding box center [580, 164] width 12 height 12
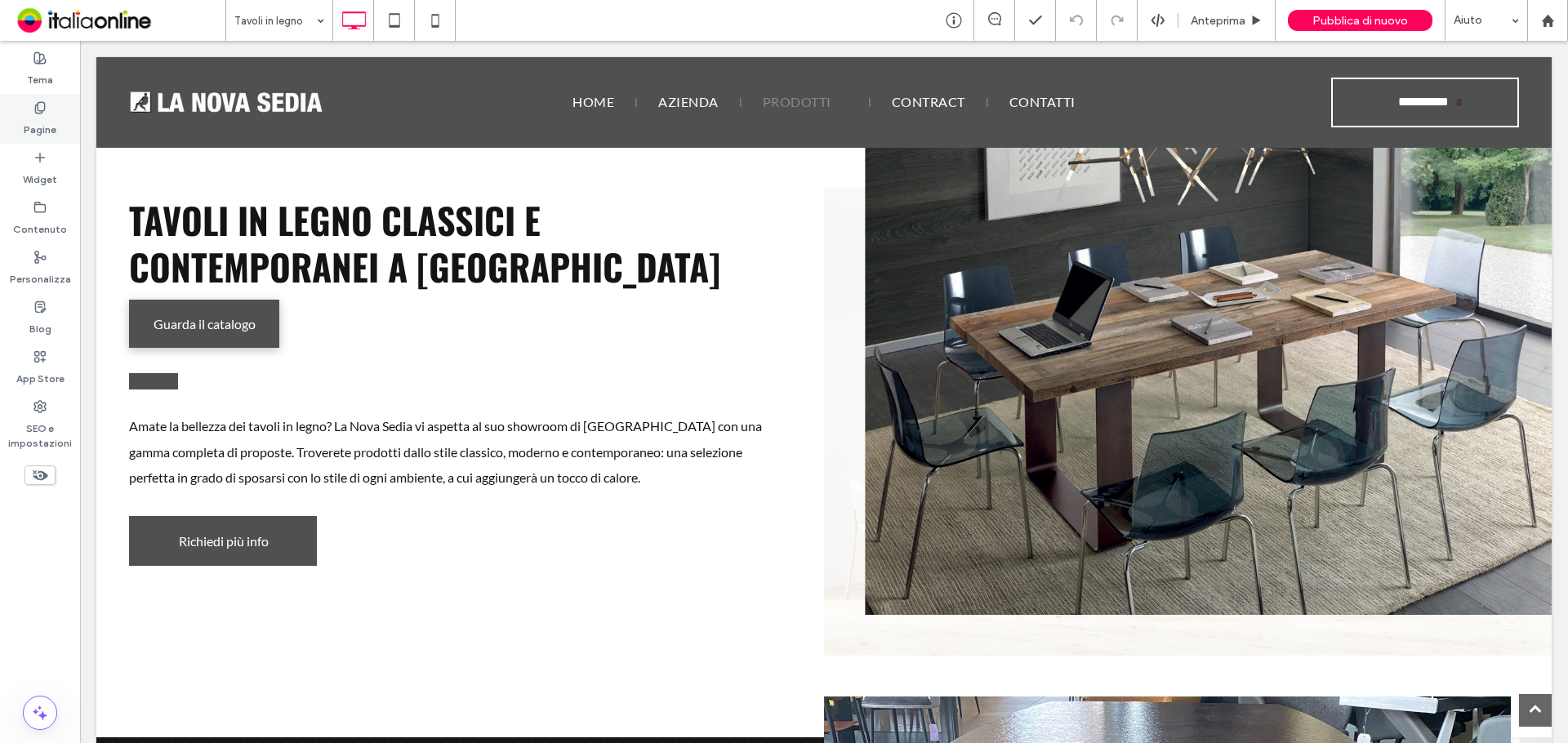
click at [26, 115] on label "Pagine" at bounding box center [39, 126] width 33 height 23
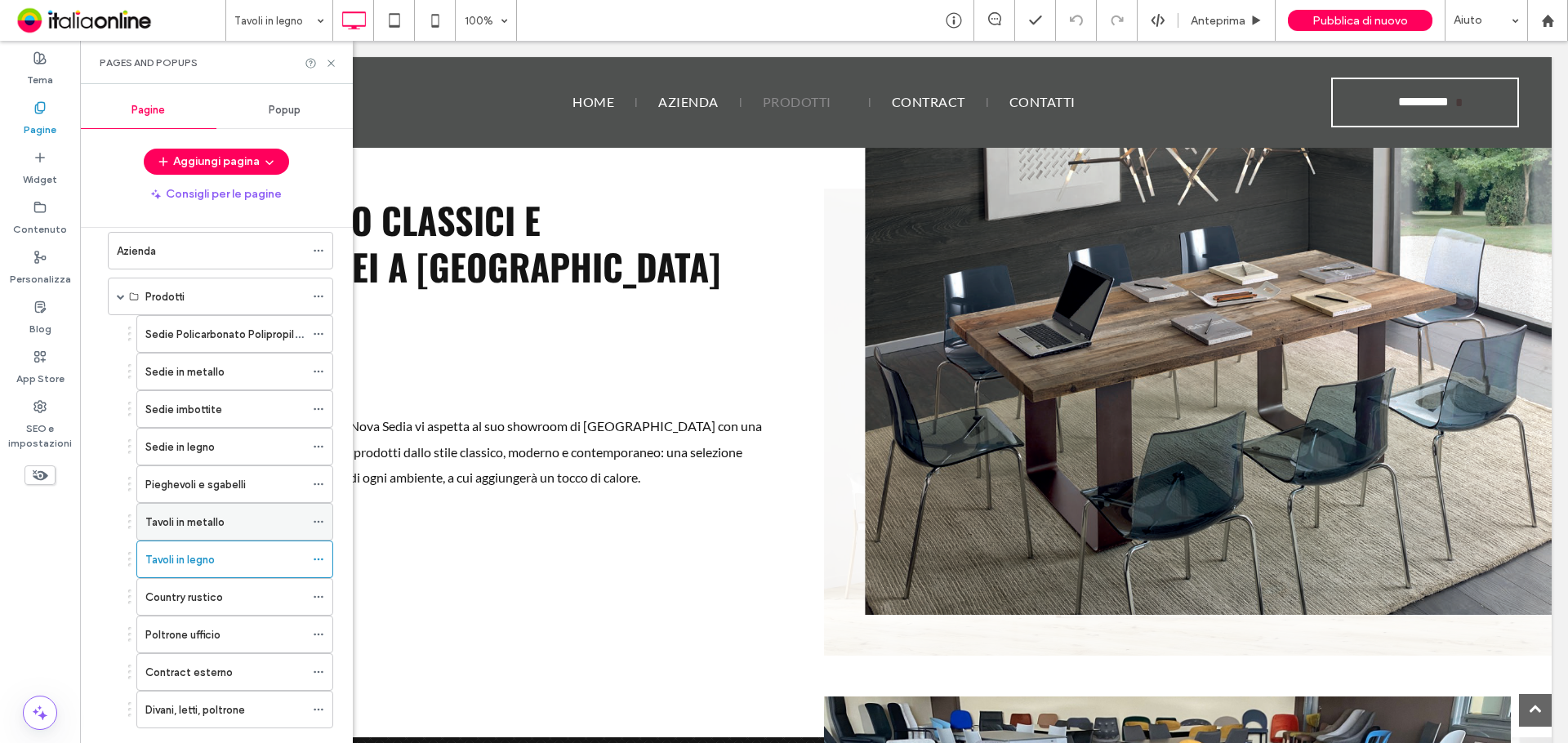
scroll to position [196, 0]
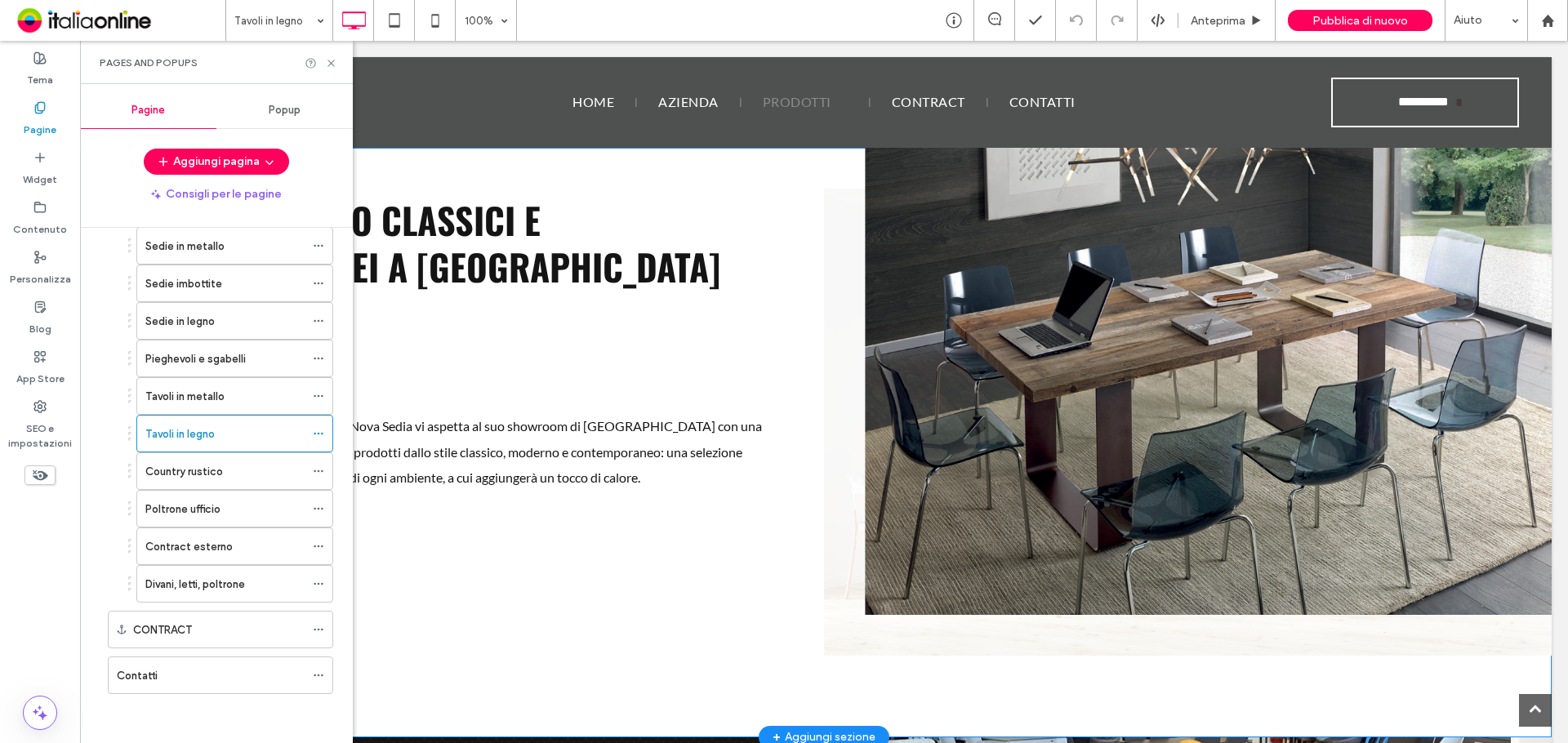
click at [478, 358] on div "Tavoli in legno classici e contemporanei a [GEOGRAPHIC_DATA] Guarda il catalogo…" at bounding box center [461, 423] width 728 height 467
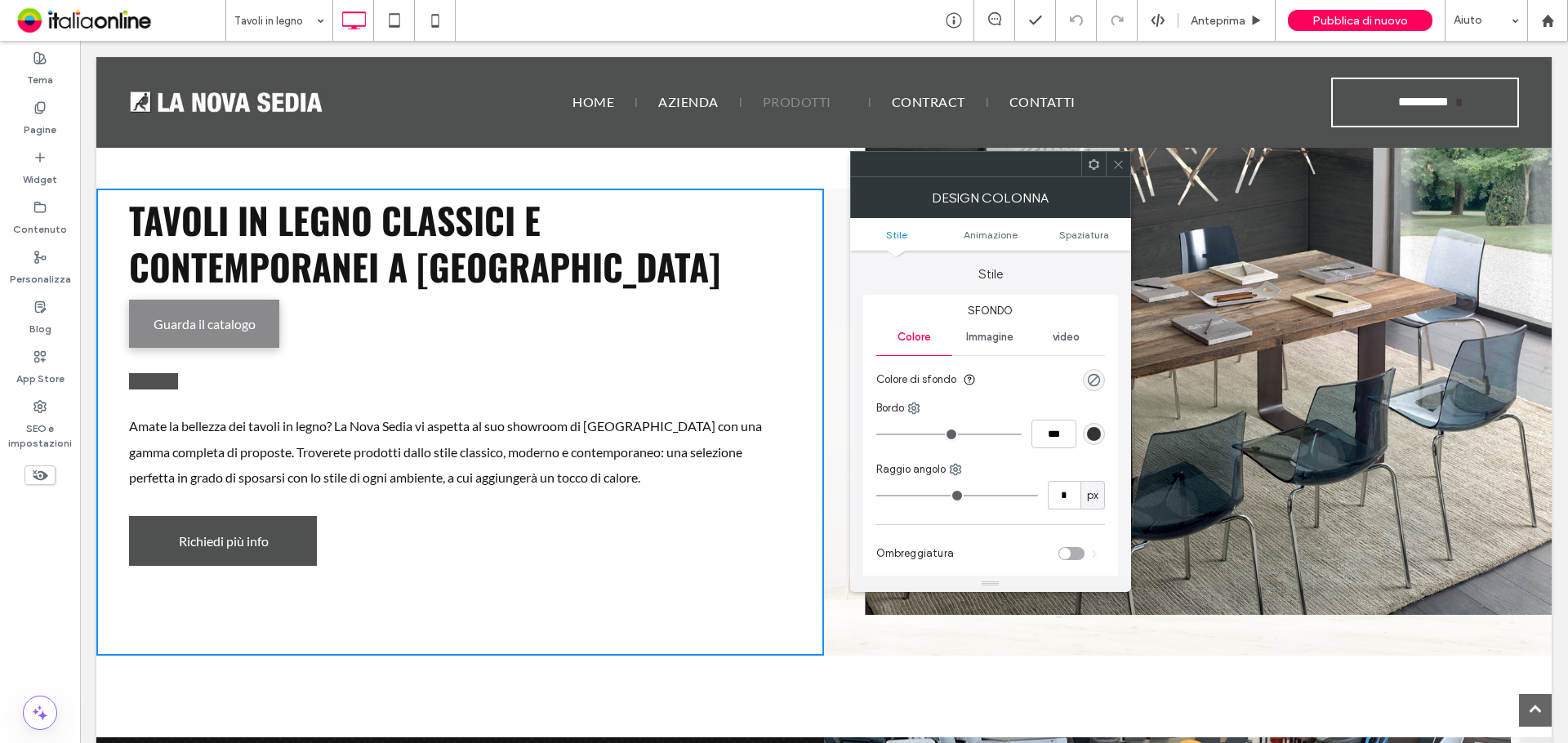
click at [216, 339] on span "Guarda il catalogo" at bounding box center [205, 324] width 102 height 32
click at [226, 331] on span "Guarda il catalogo" at bounding box center [205, 324] width 102 height 32
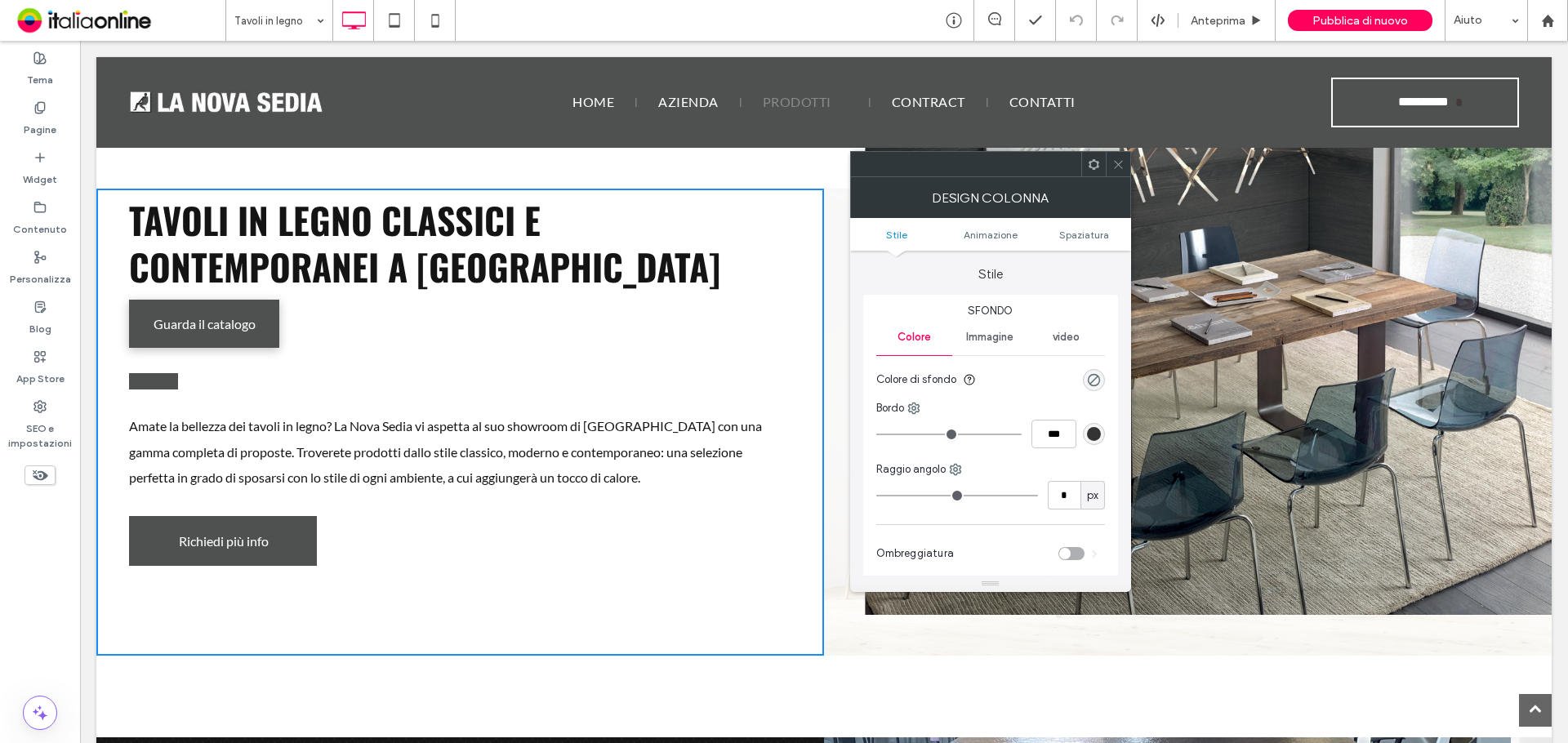
drag, startPoint x: 710, startPoint y: 279, endPoint x: 750, endPoint y: 277, distance: 40.0
click at [710, 277] on h1 "Tavoli in legno classici e contemporanei a [GEOGRAPHIC_DATA]" at bounding box center [456, 243] width 654 height 93
click at [625, 475] on p "Amate la bellezza dei tavoli in legno? La Nova Sedia vi aspetta al suo showroom…" at bounding box center [456, 452] width 654 height 76
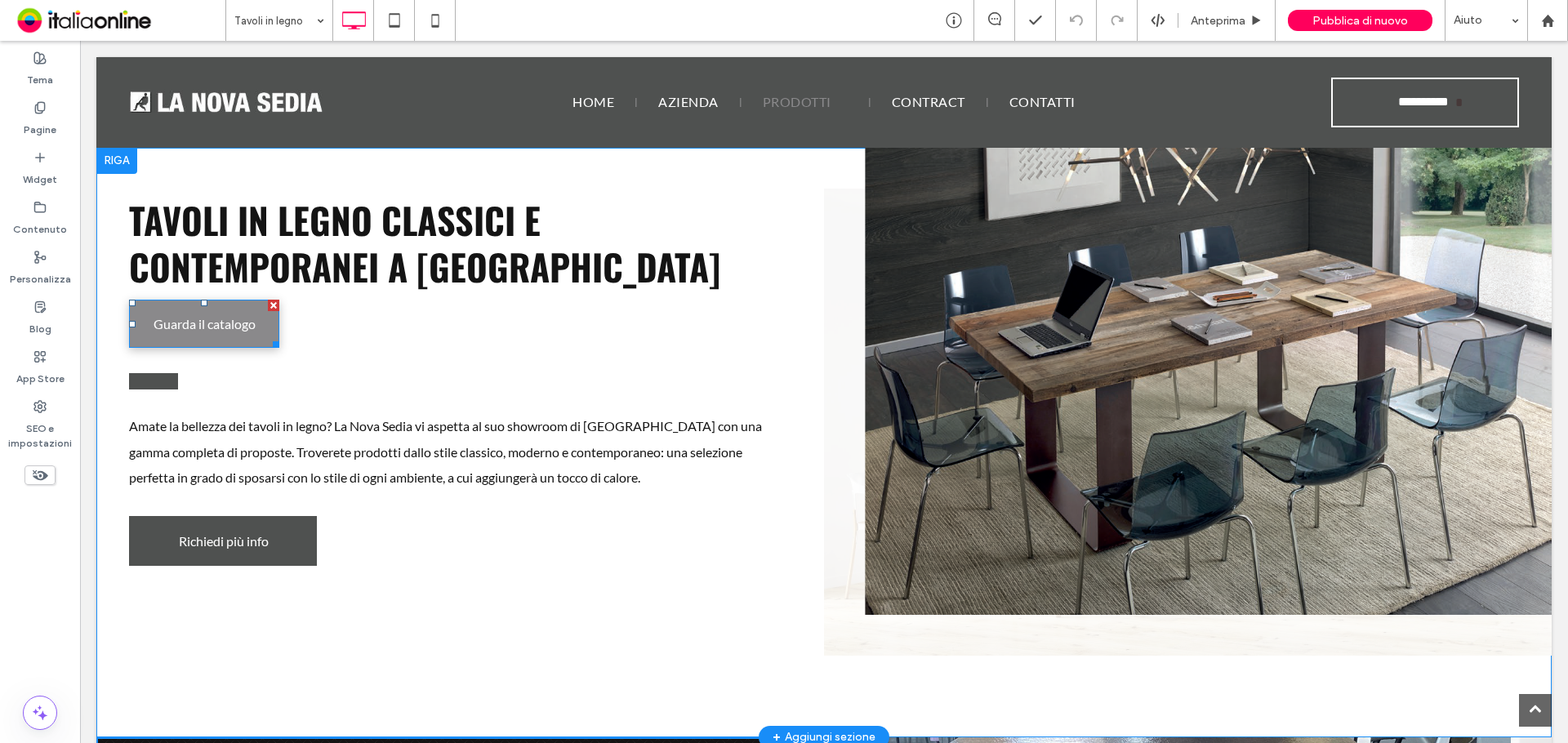
drag, startPoint x: 217, startPoint y: 335, endPoint x: 220, endPoint y: 344, distance: 9.5
click at [217, 335] on span "Guarda il catalogo" at bounding box center [205, 324] width 102 height 32
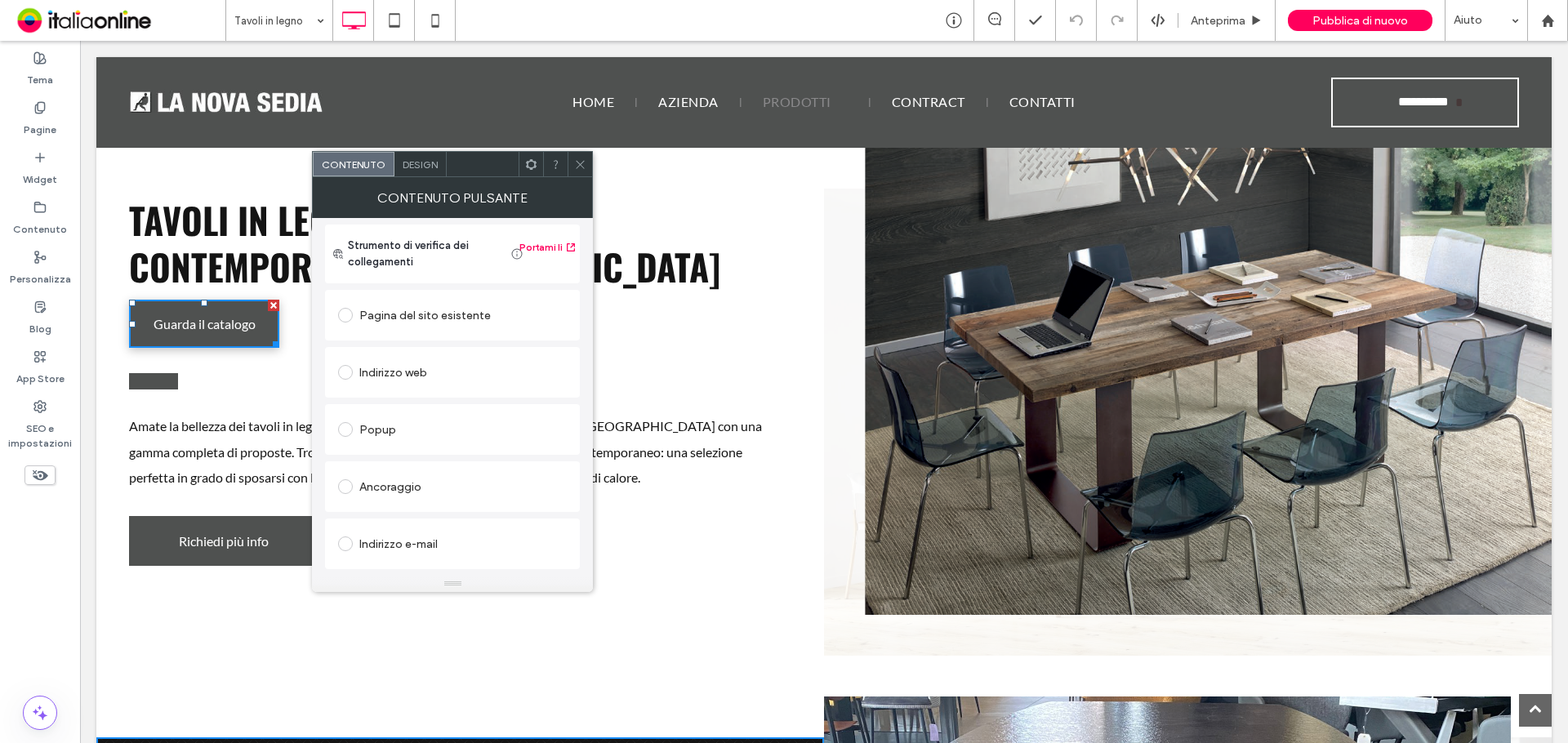
scroll to position [273, 0]
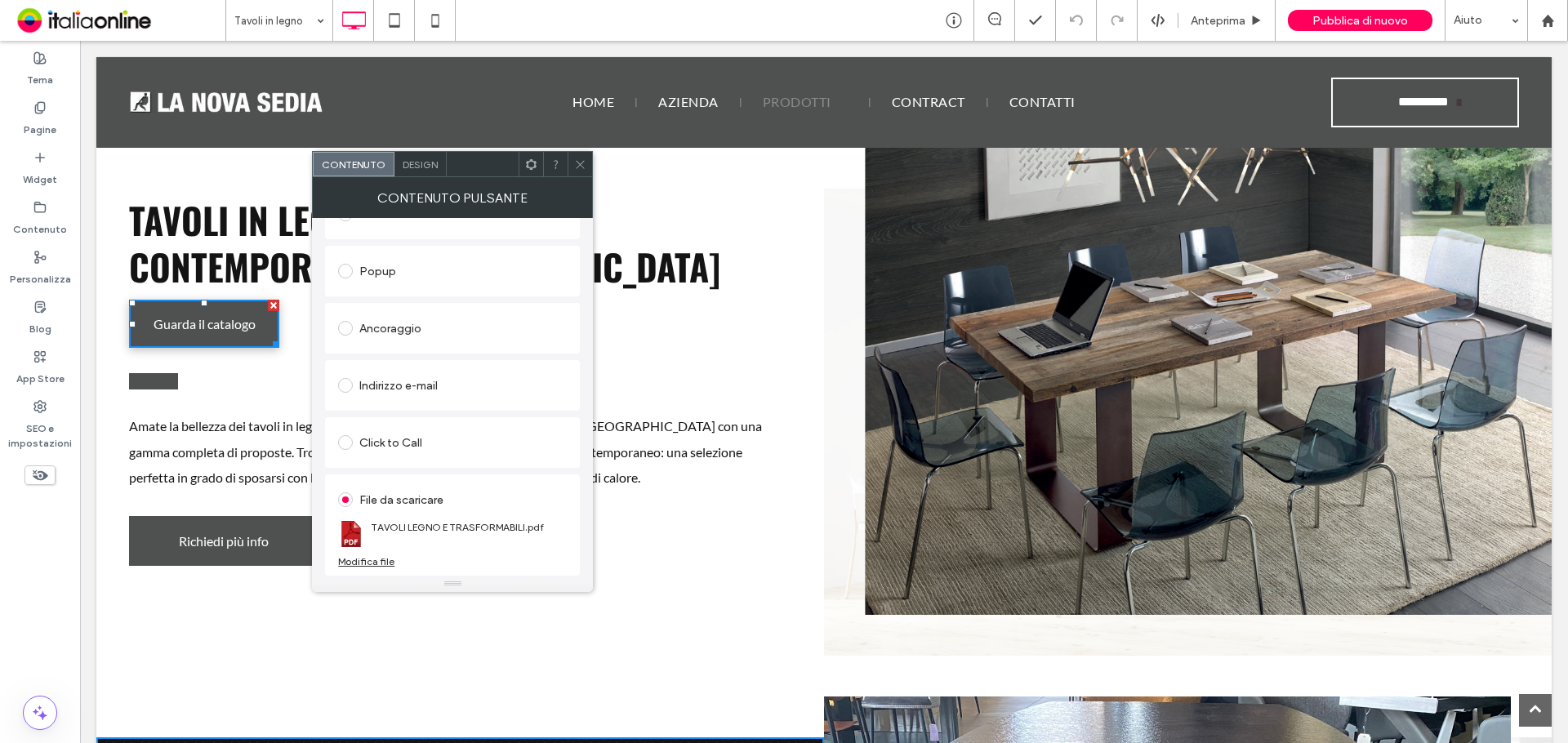
click at [377, 561] on div "Modifica file" at bounding box center [366, 561] width 57 height 12
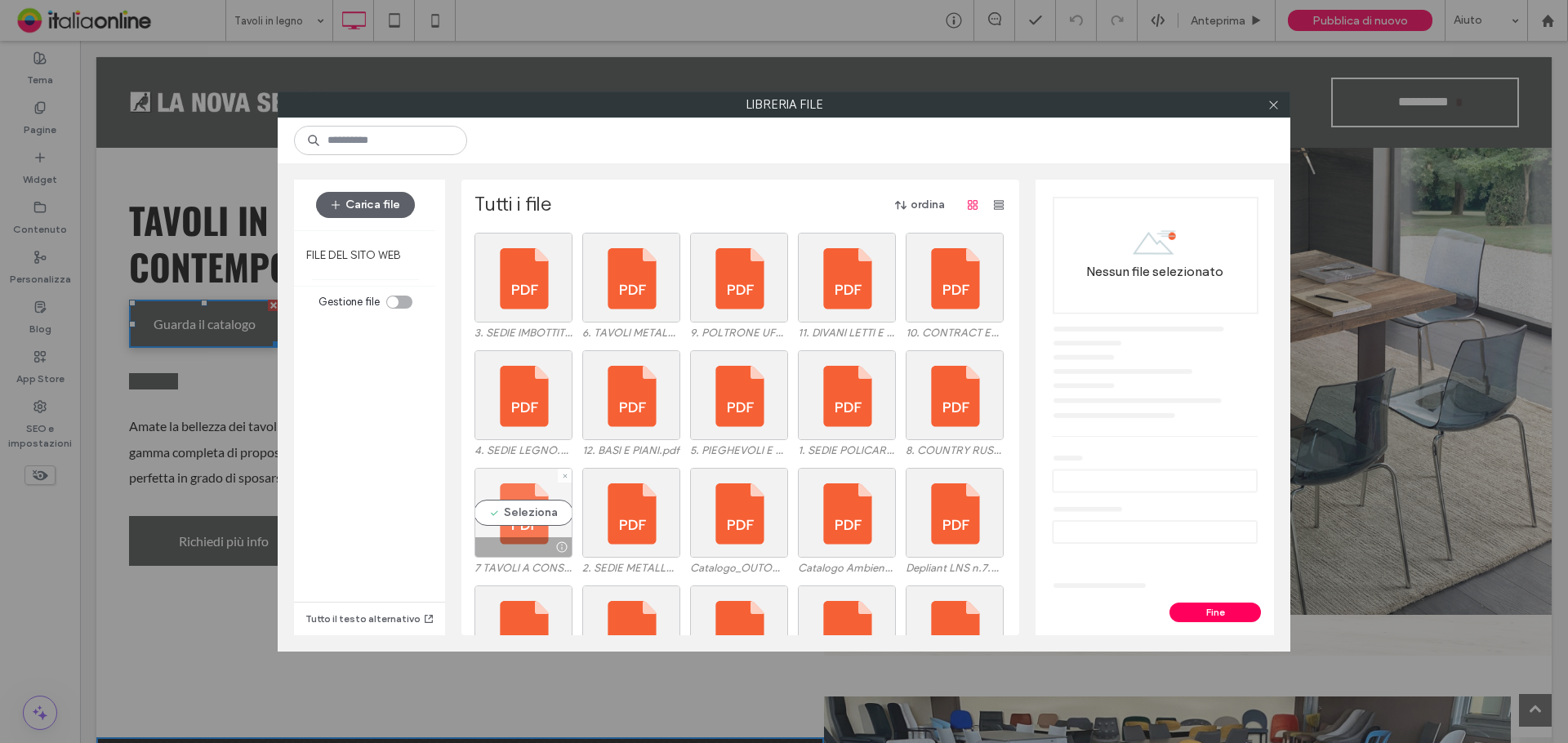
click at [541, 510] on div "Seleziona" at bounding box center [523, 513] width 98 height 90
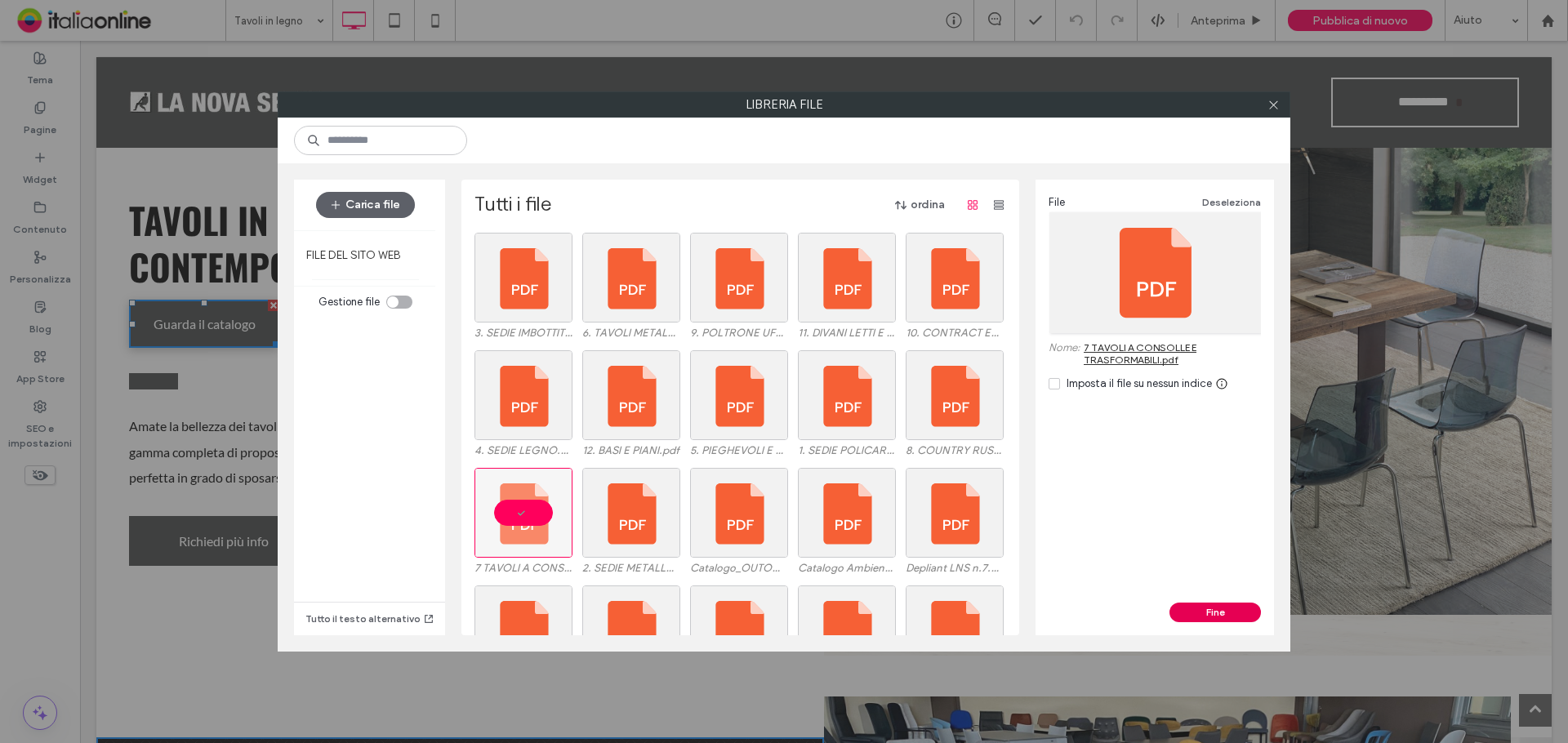
click at [1223, 606] on button "Fine" at bounding box center [1214, 612] width 91 height 20
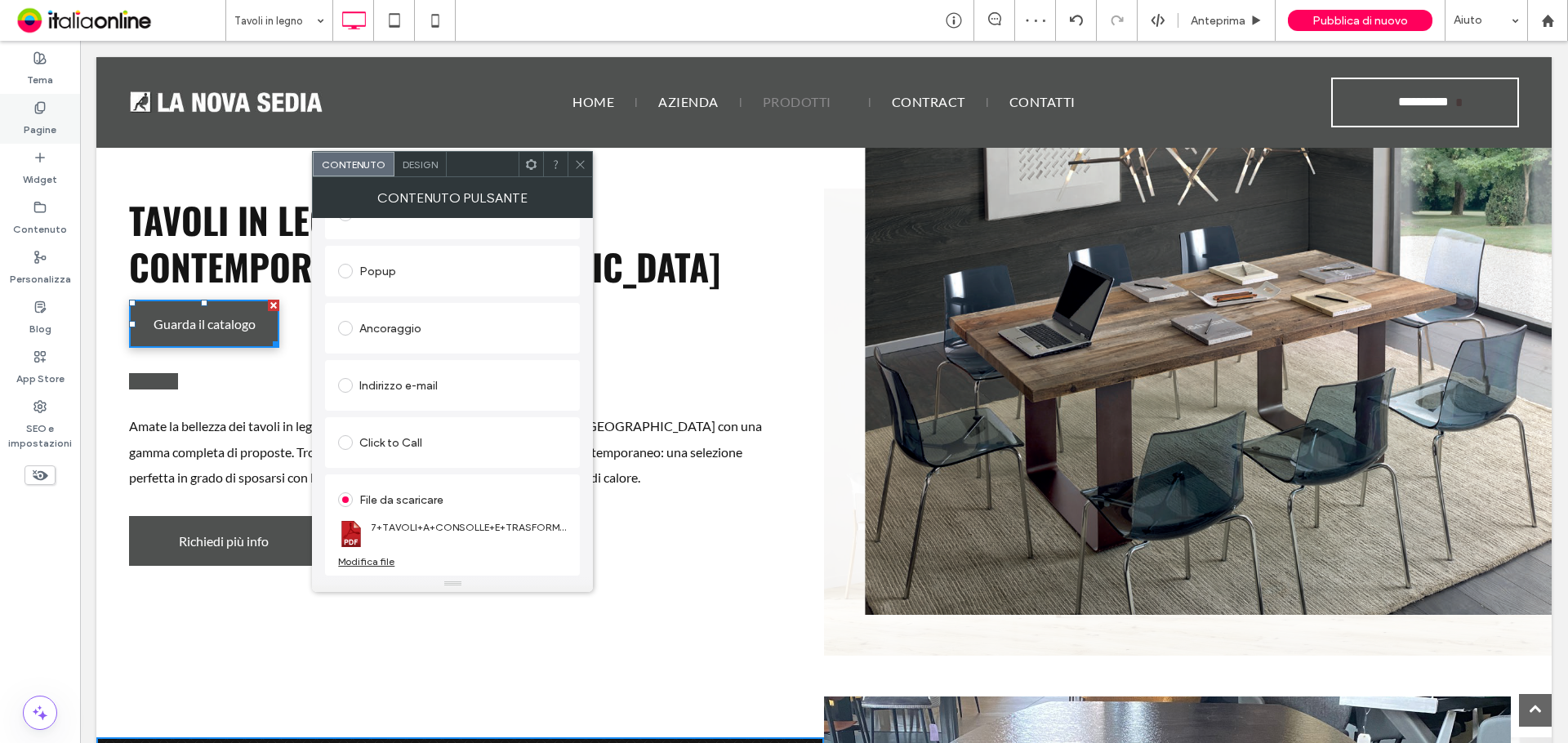
drag, startPoint x: 30, startPoint y: 119, endPoint x: 49, endPoint y: 140, distance: 28.3
click at [30, 119] on label "Pagine" at bounding box center [39, 126] width 33 height 23
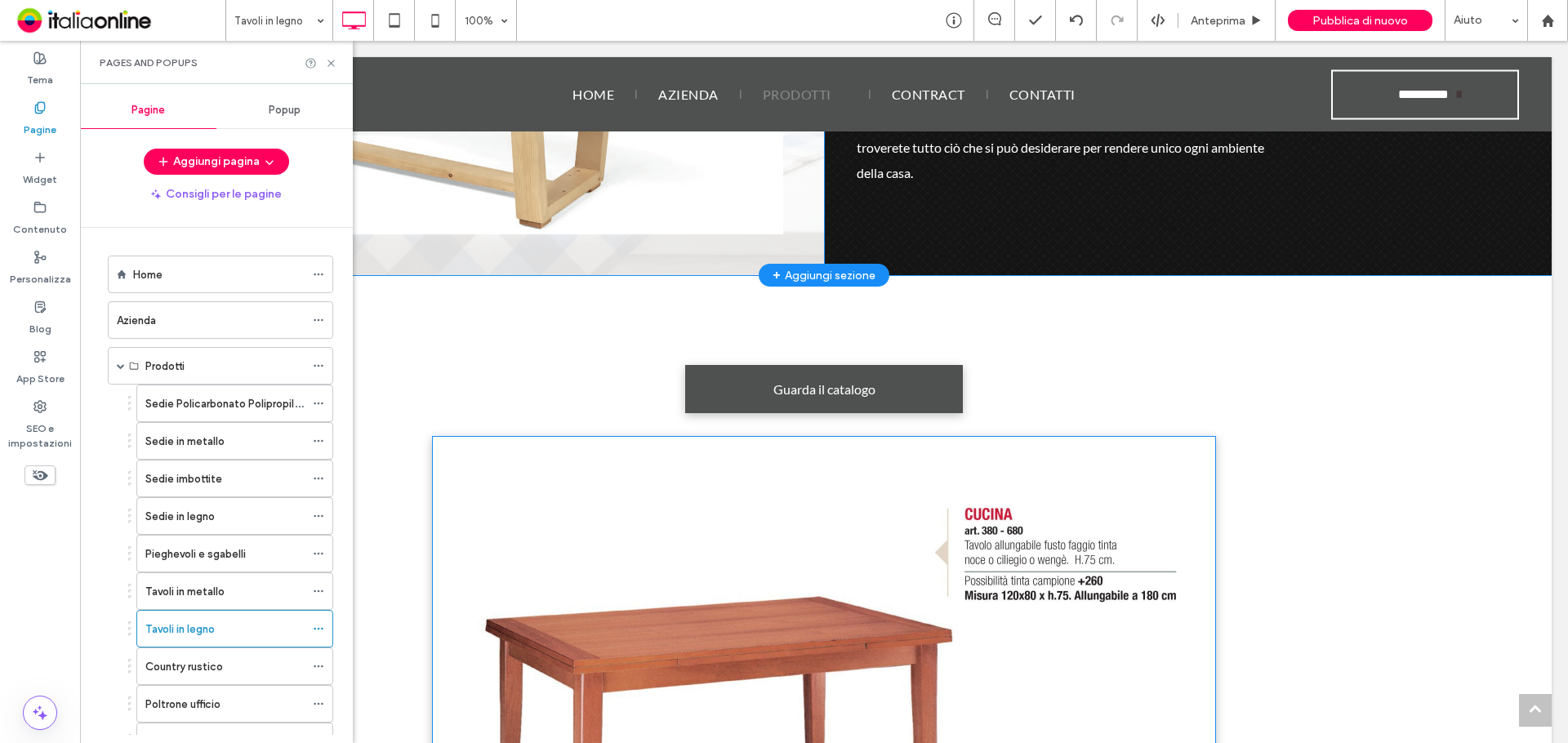
scroll to position [1389, 0]
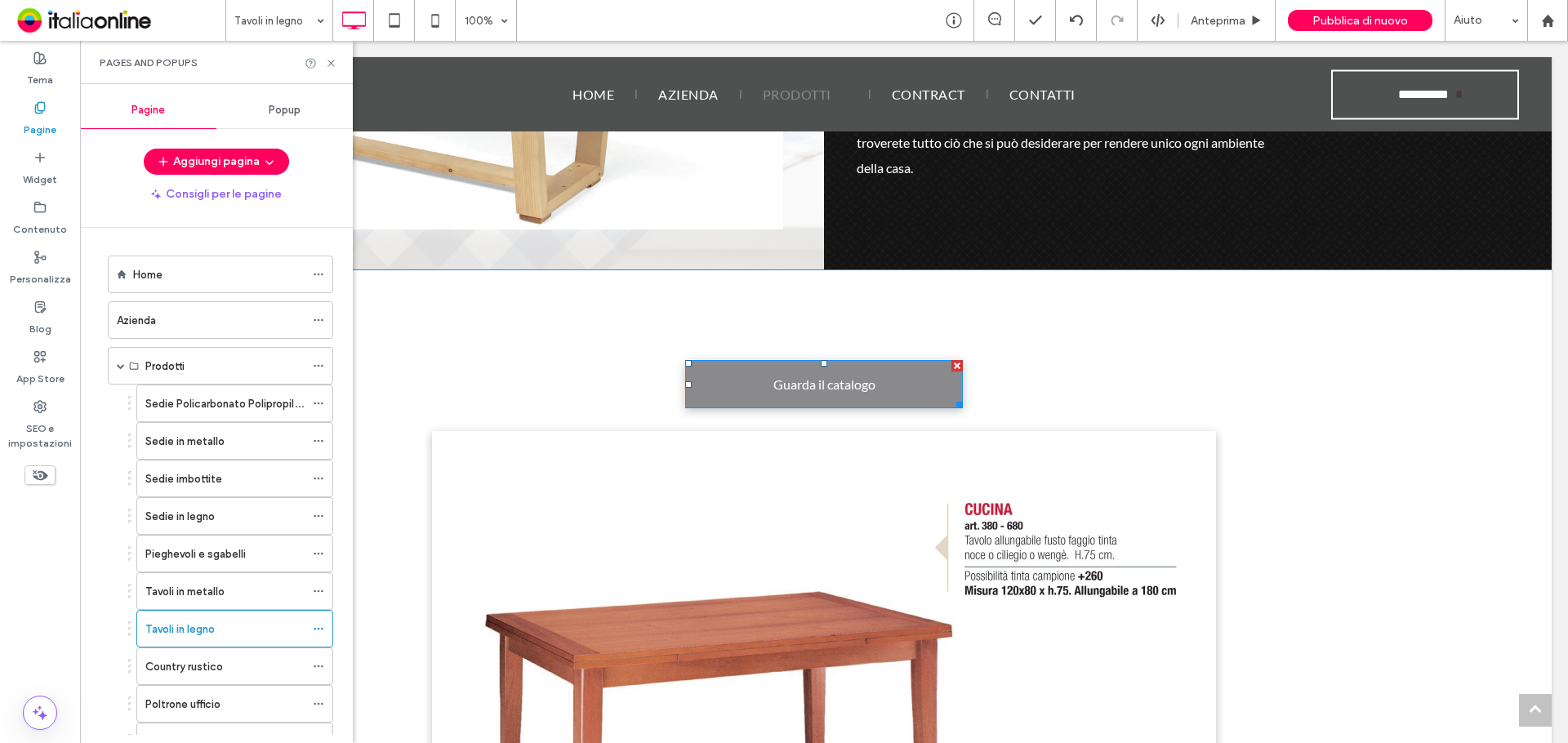
click at [750, 360] on link "Guarda il catalogo" at bounding box center [824, 385] width 277 height 48
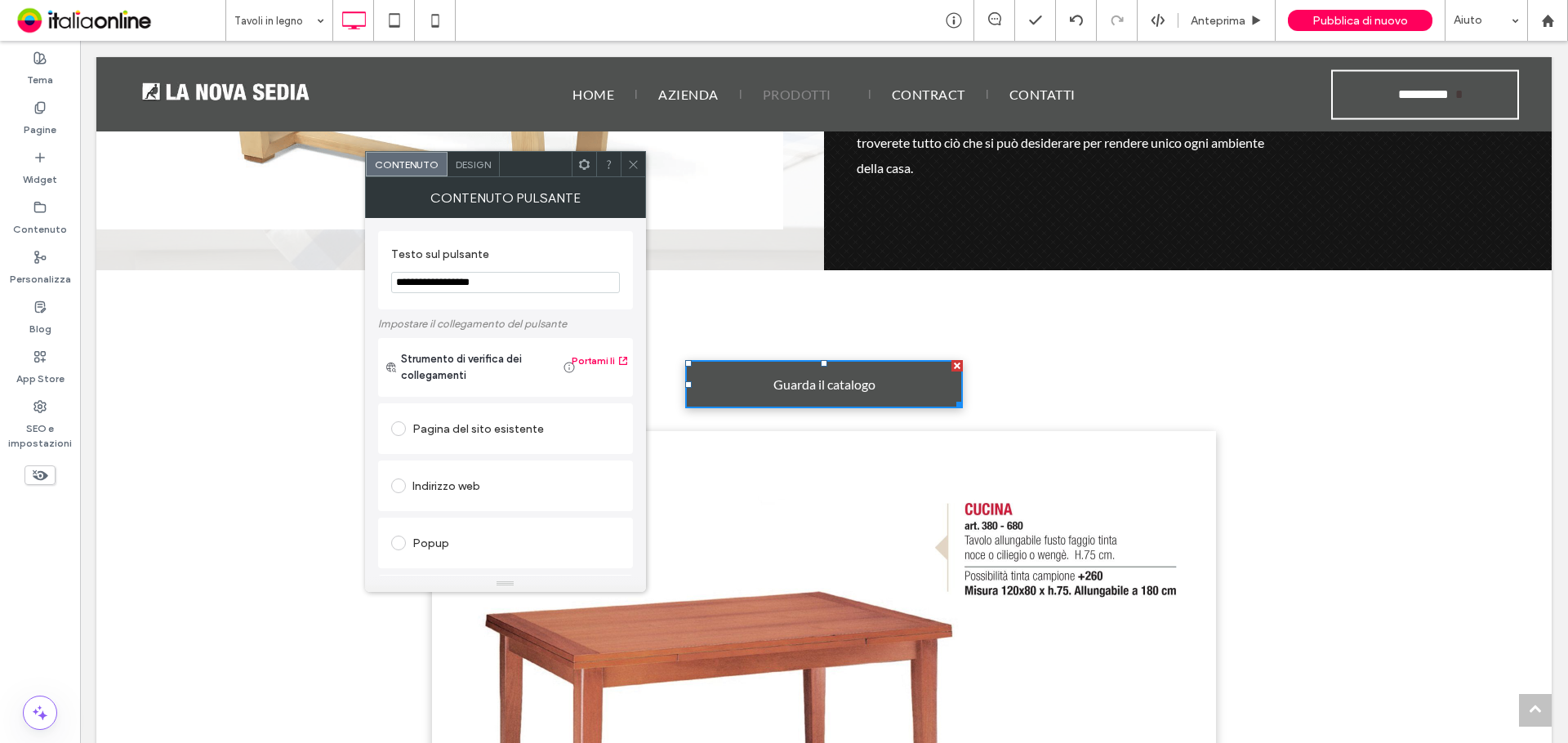
scroll to position [273, 0]
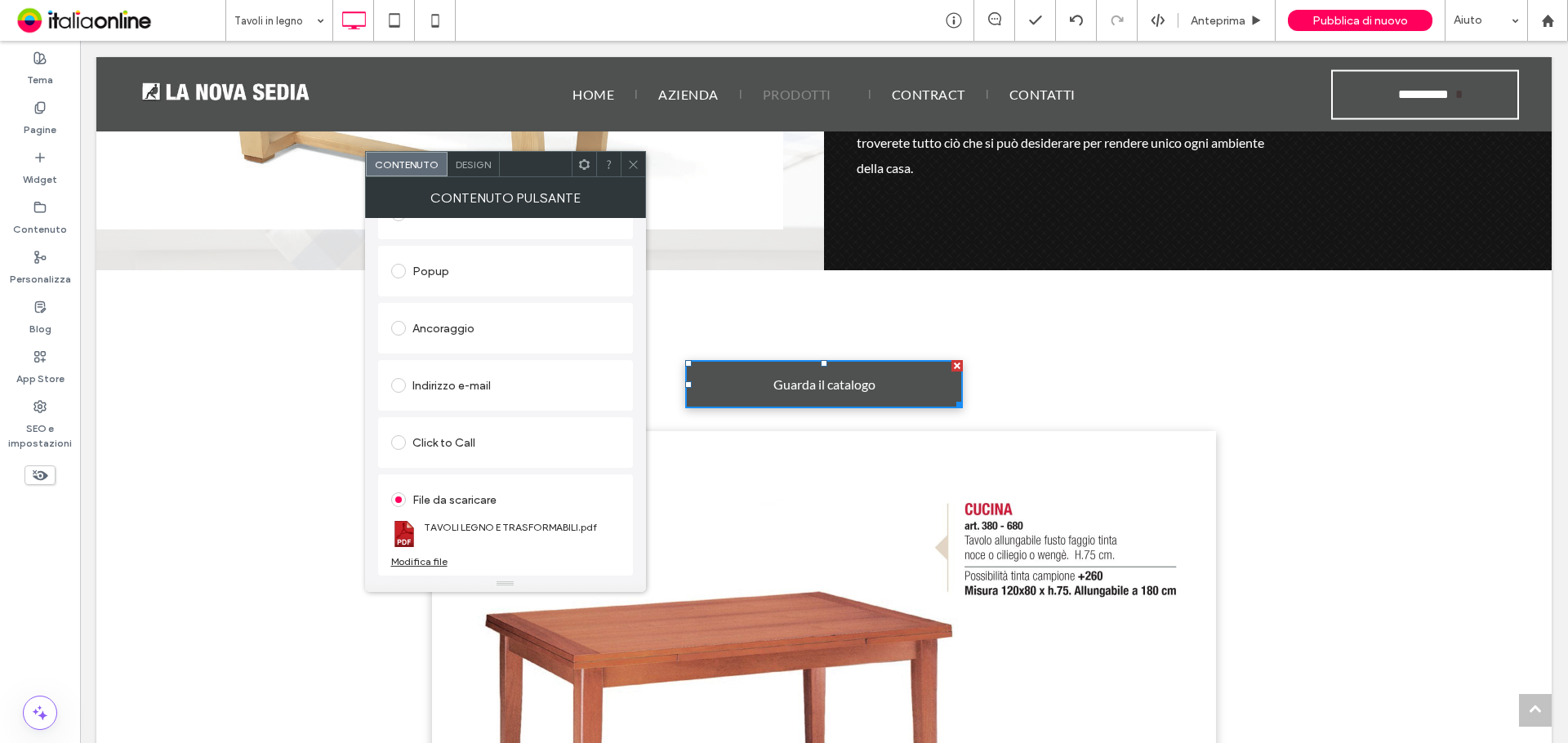
click at [435, 558] on div "Modifica file" at bounding box center [419, 561] width 57 height 12
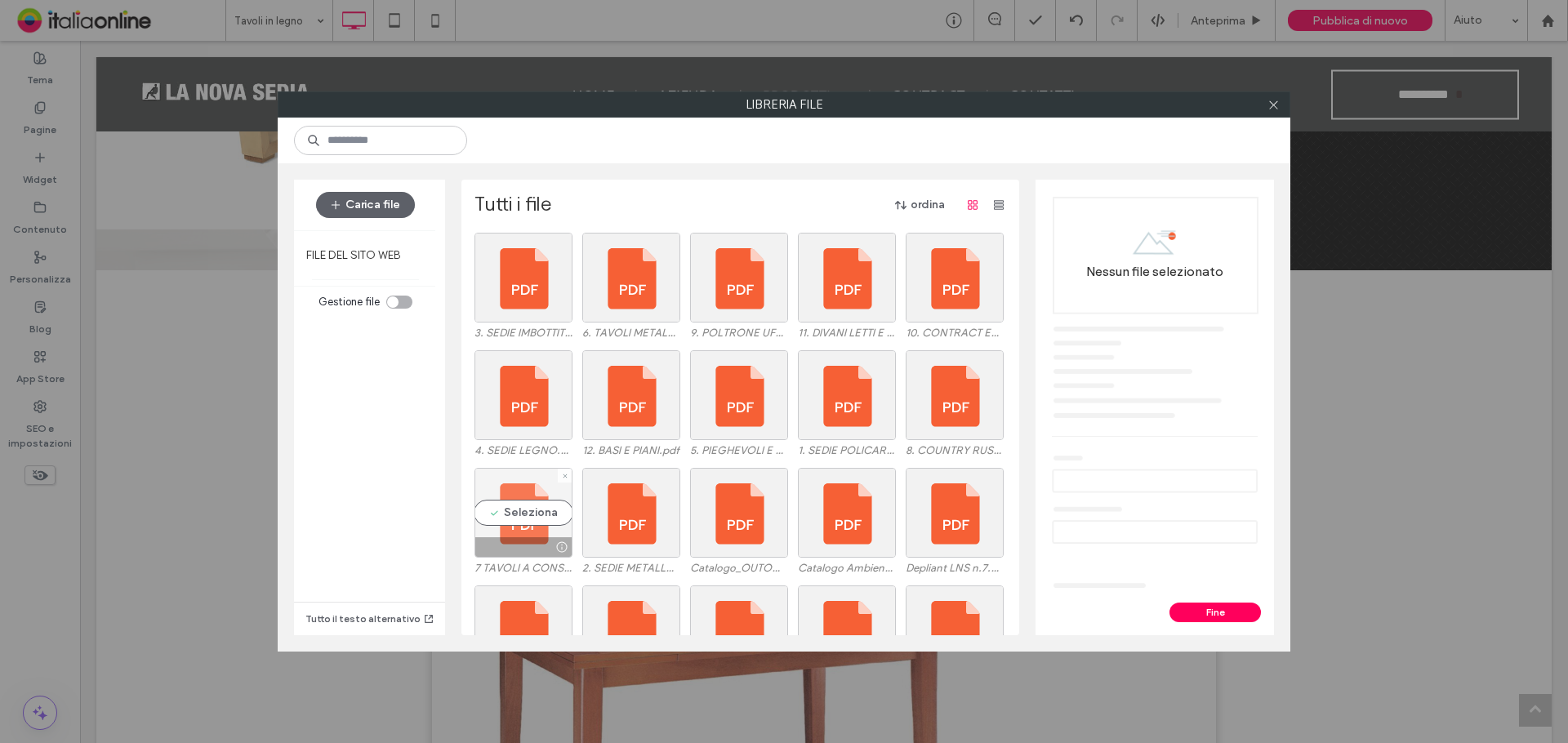
click at [542, 505] on div "Seleziona" at bounding box center [523, 513] width 98 height 90
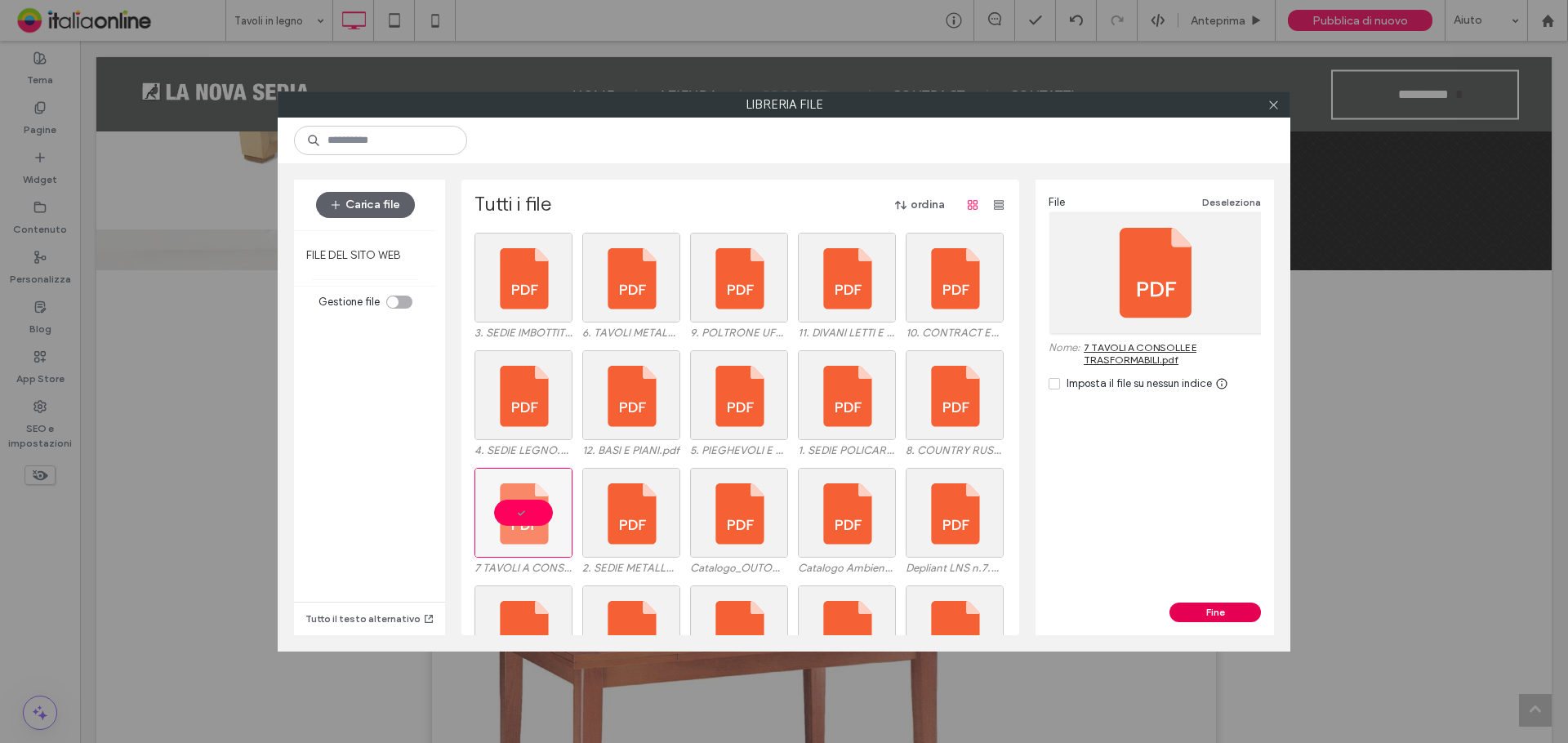
click at [1205, 615] on button "Fine" at bounding box center [1214, 612] width 91 height 20
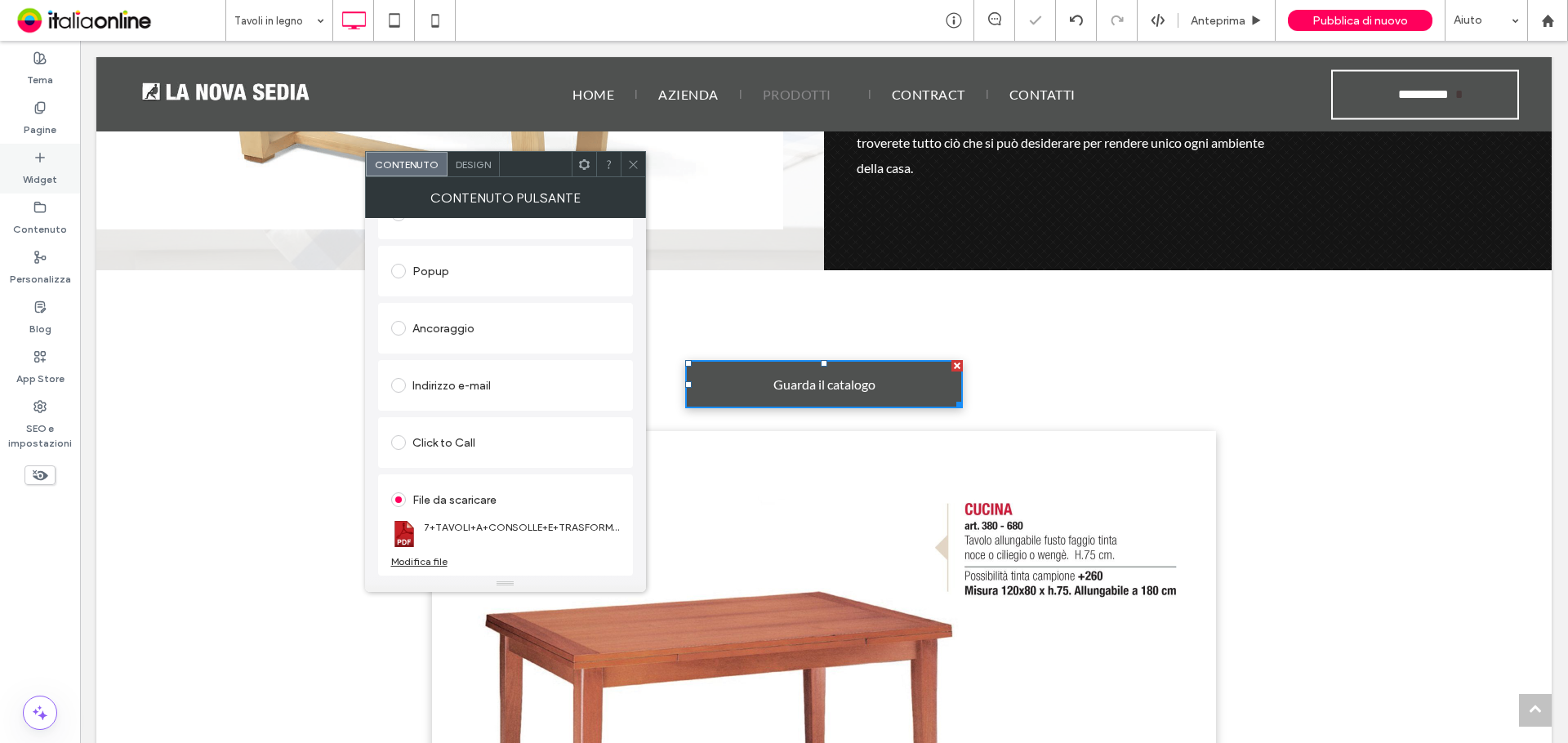
drag, startPoint x: 21, startPoint y: 117, endPoint x: 50, endPoint y: 144, distance: 39.6
click at [21, 117] on div "Pagine" at bounding box center [40, 119] width 80 height 50
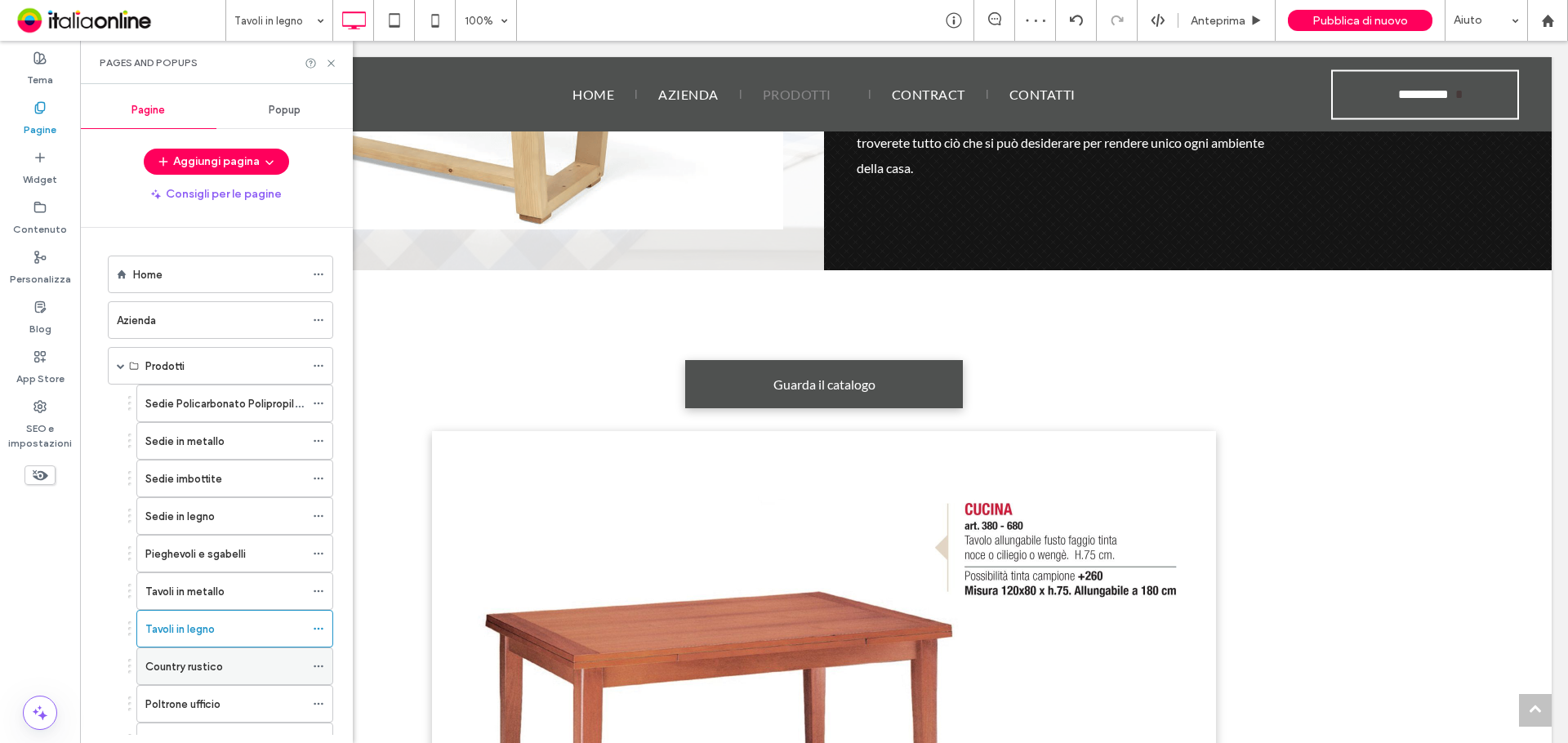
click at [169, 669] on label "Country rustico" at bounding box center [183, 667] width 77 height 29
click at [329, 62] on use at bounding box center [330, 62] width 7 height 7
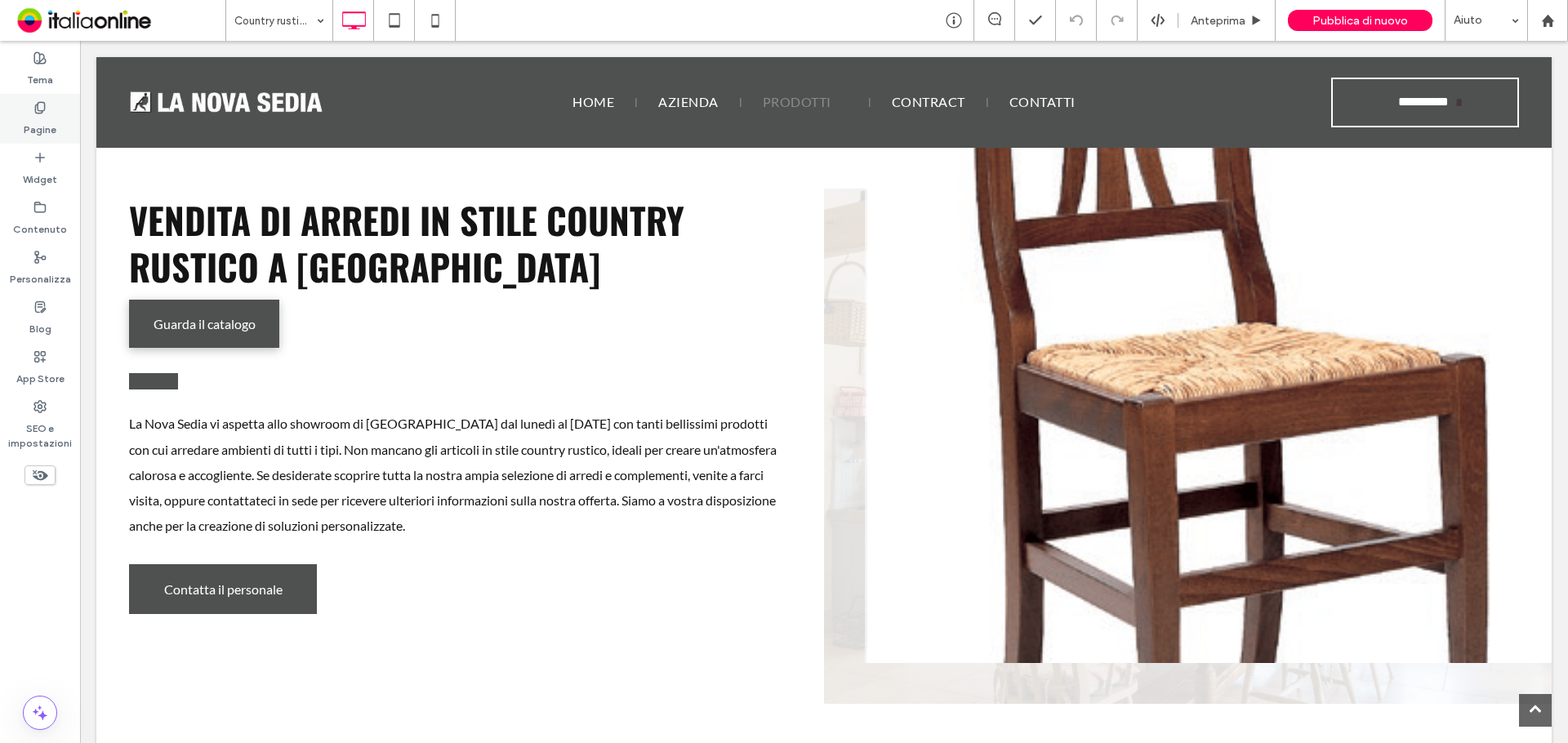
click at [50, 140] on div "Pagine" at bounding box center [40, 119] width 80 height 50
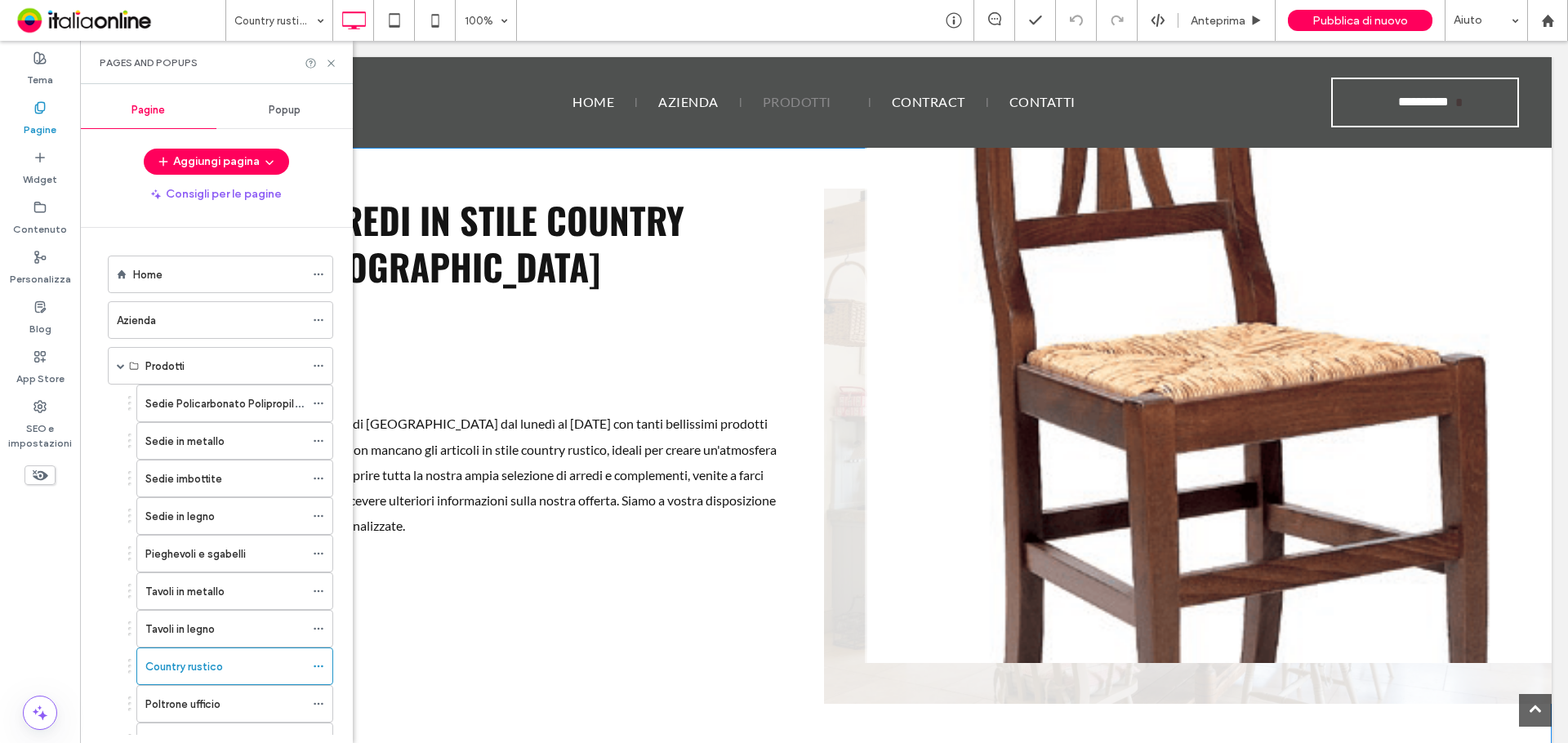
click at [469, 300] on div "Vendita di arredi in stile country rustico a [GEOGRAPHIC_DATA] Guarda il catalo…" at bounding box center [461, 447] width 728 height 516
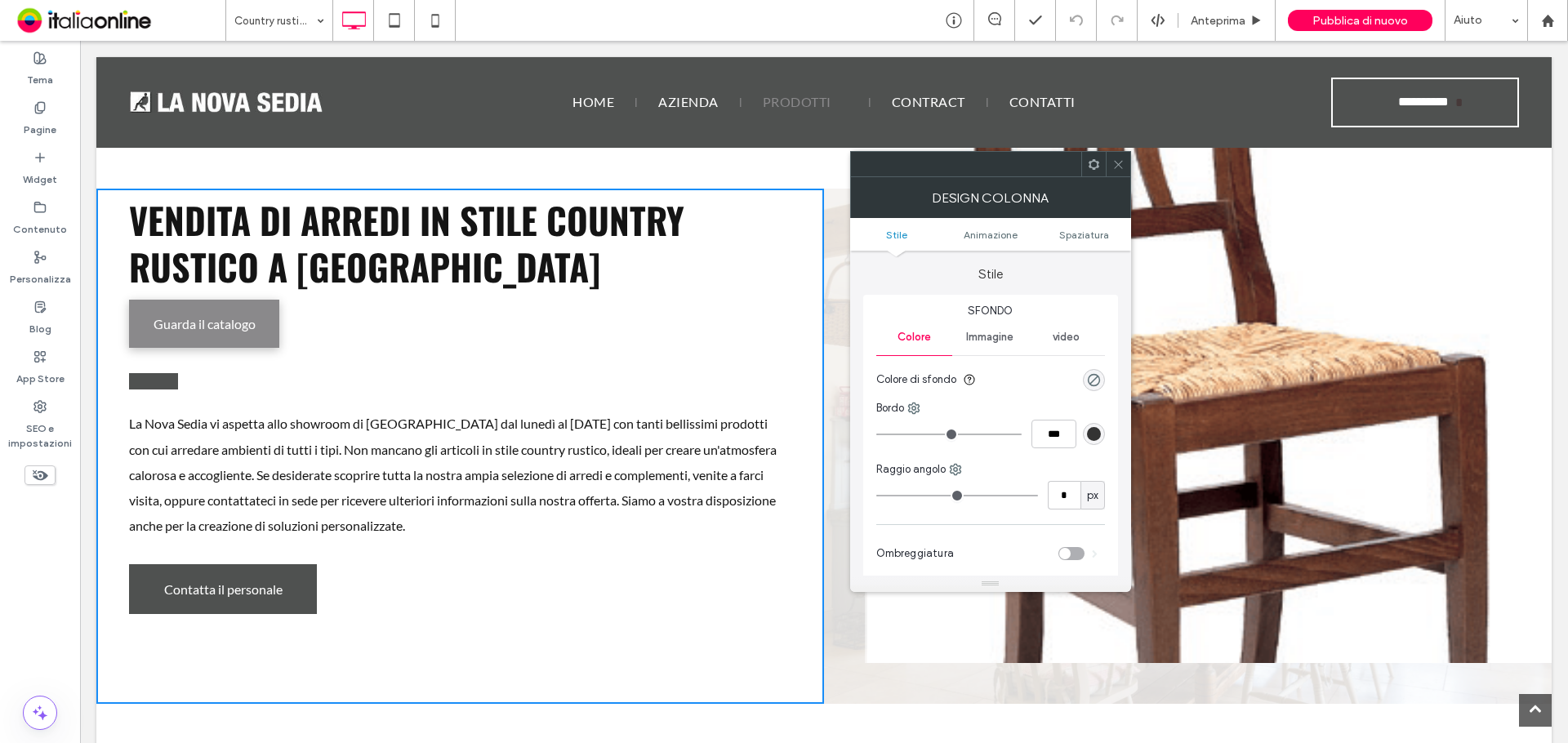
click at [213, 320] on span "Guarda il catalogo" at bounding box center [205, 324] width 102 height 32
click at [1272, 472] on li "Slide title Write your caption here Button" at bounding box center [1208, 406] width 687 height 516
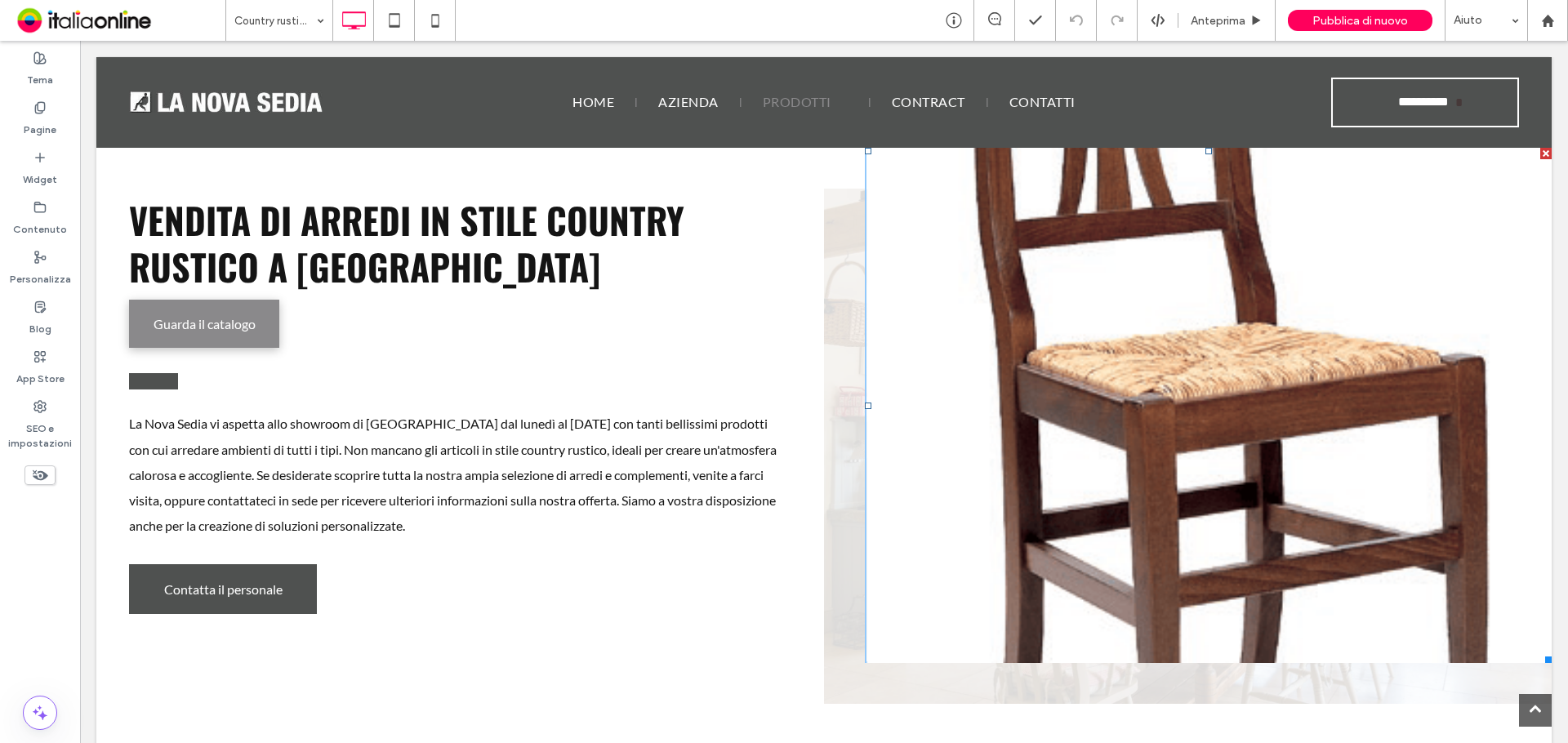
click at [250, 326] on span "Guarda il catalogo" at bounding box center [205, 324] width 102 height 32
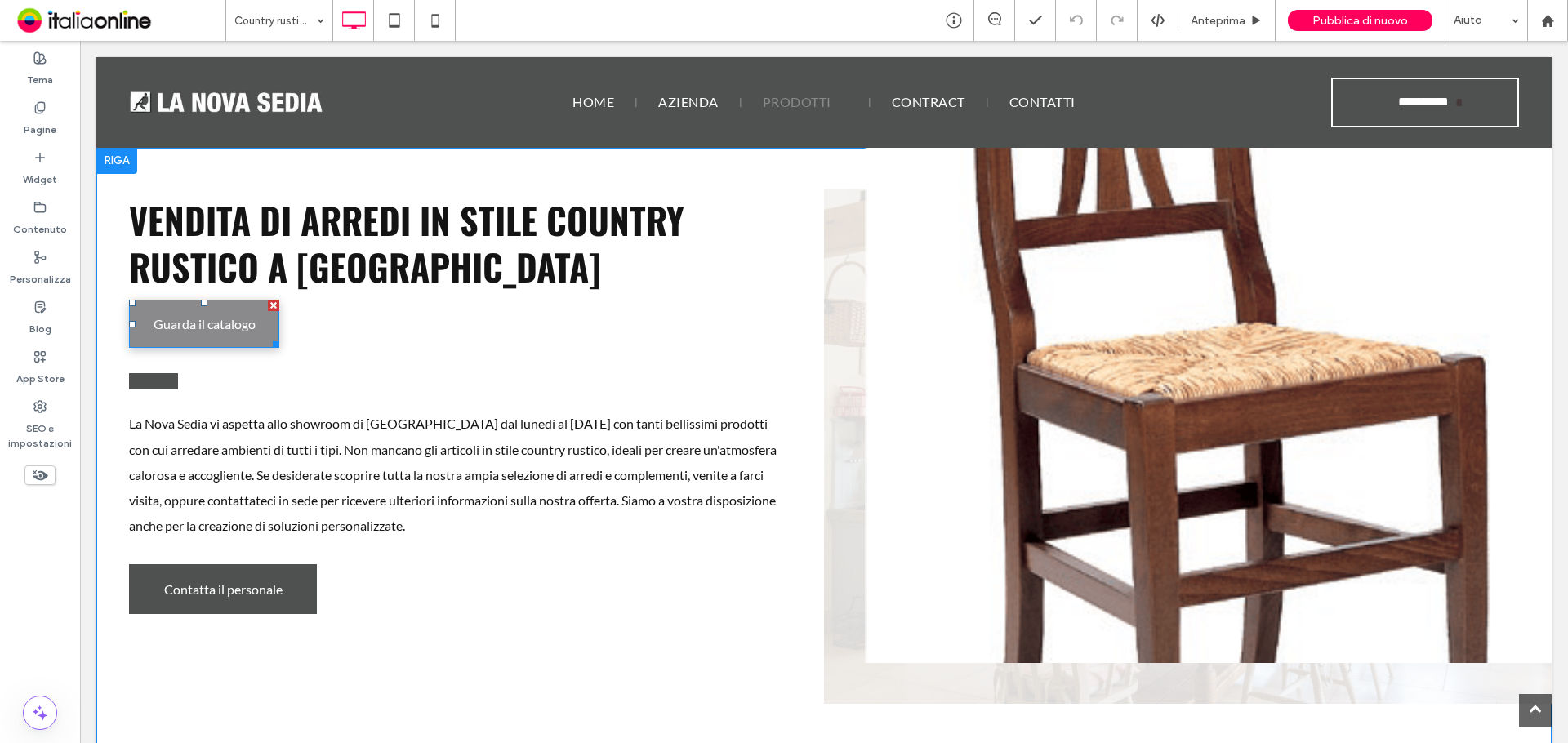
click at [249, 325] on span "Guarda il catalogo" at bounding box center [205, 324] width 102 height 32
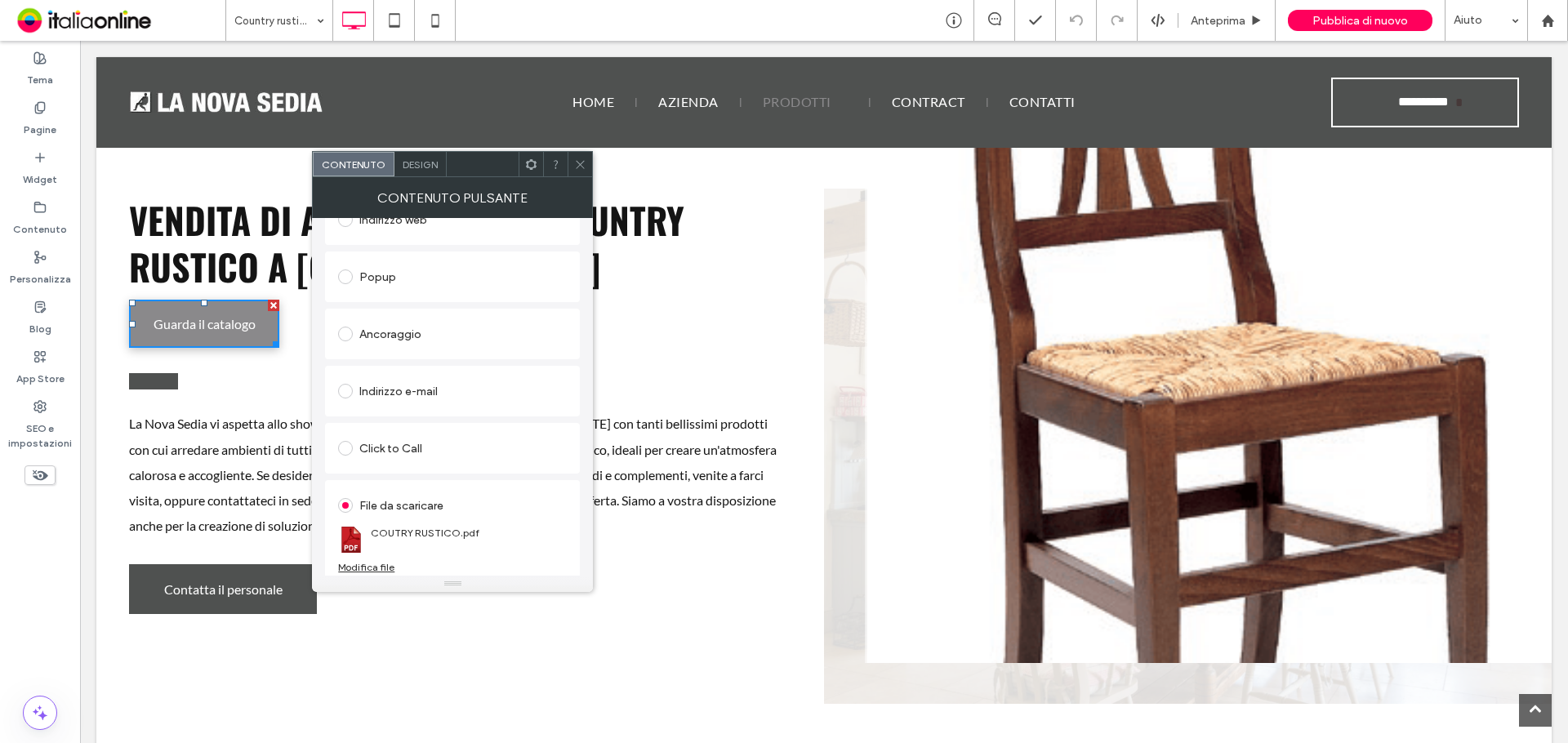
scroll to position [273, 0]
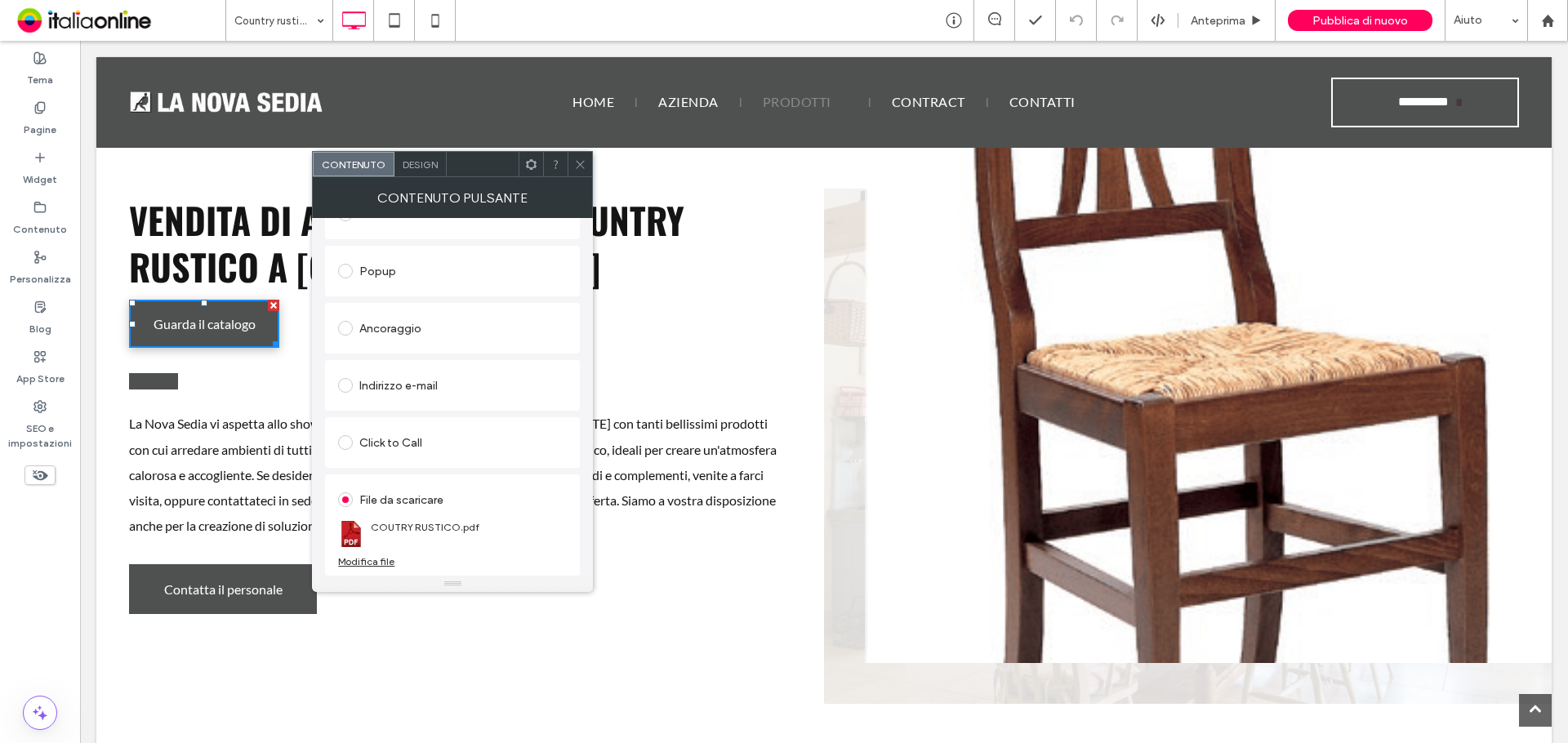
click at [387, 560] on div "Modifica file" at bounding box center [366, 561] width 57 height 12
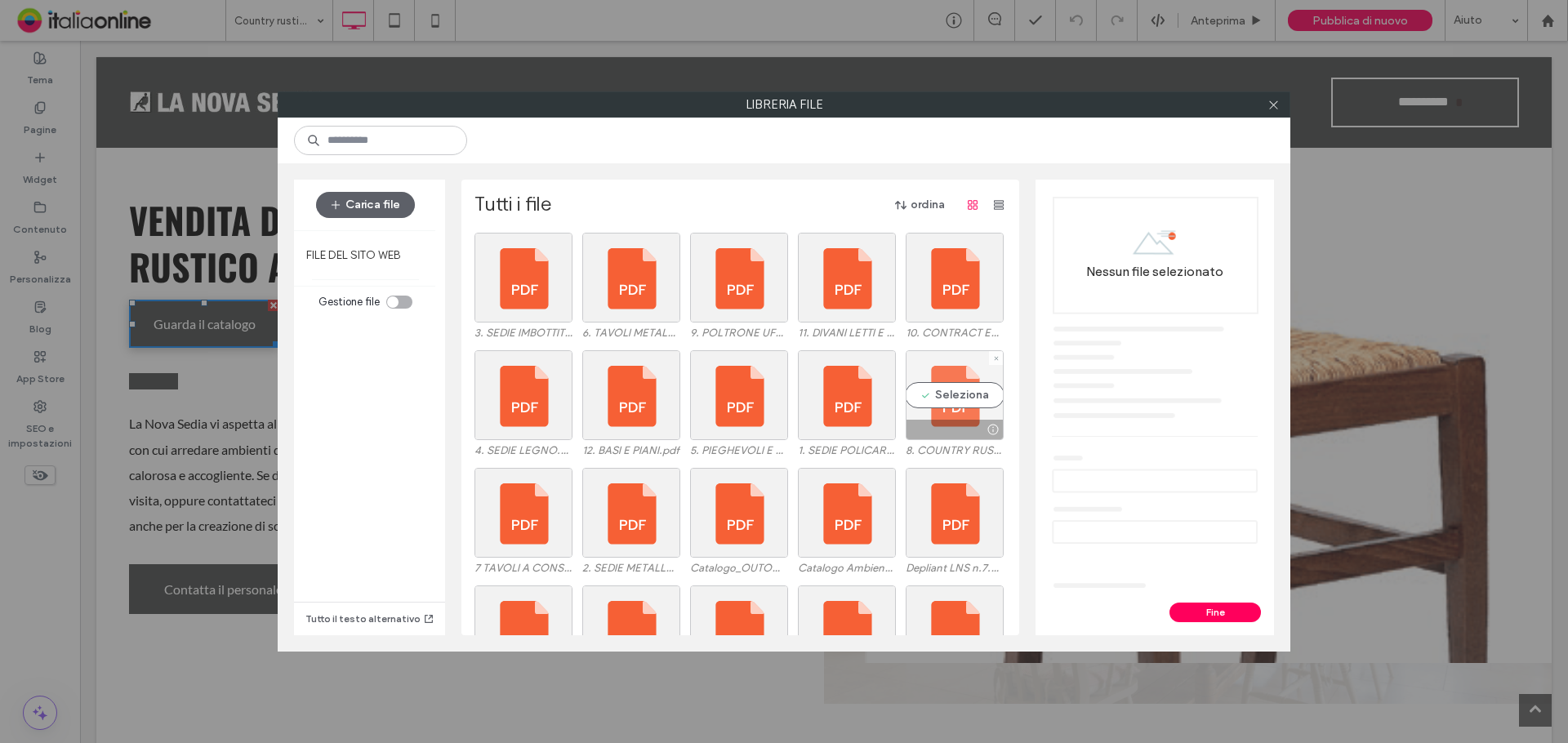
click at [962, 389] on div "Seleziona" at bounding box center [954, 395] width 98 height 90
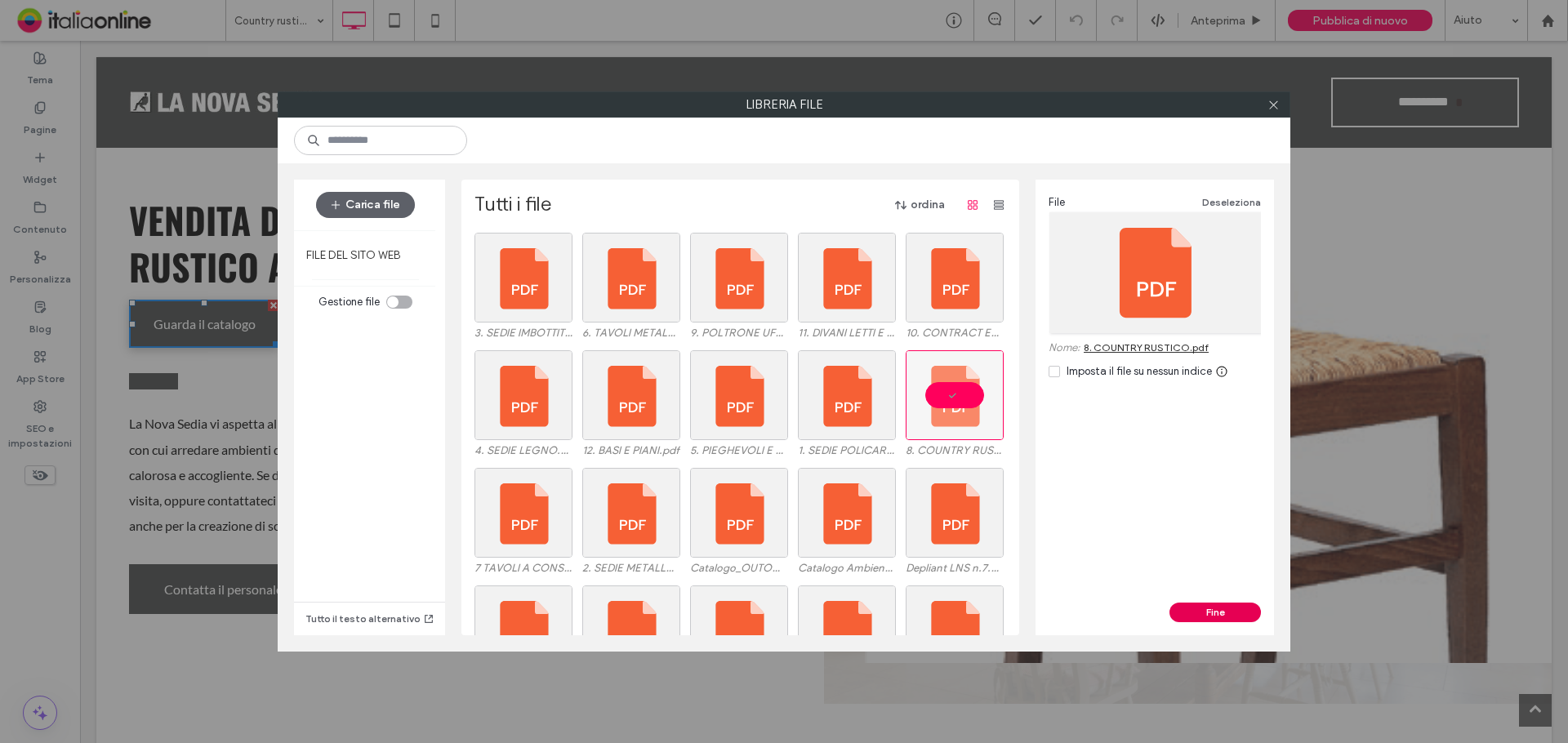
click at [1209, 609] on button "Fine" at bounding box center [1214, 612] width 91 height 20
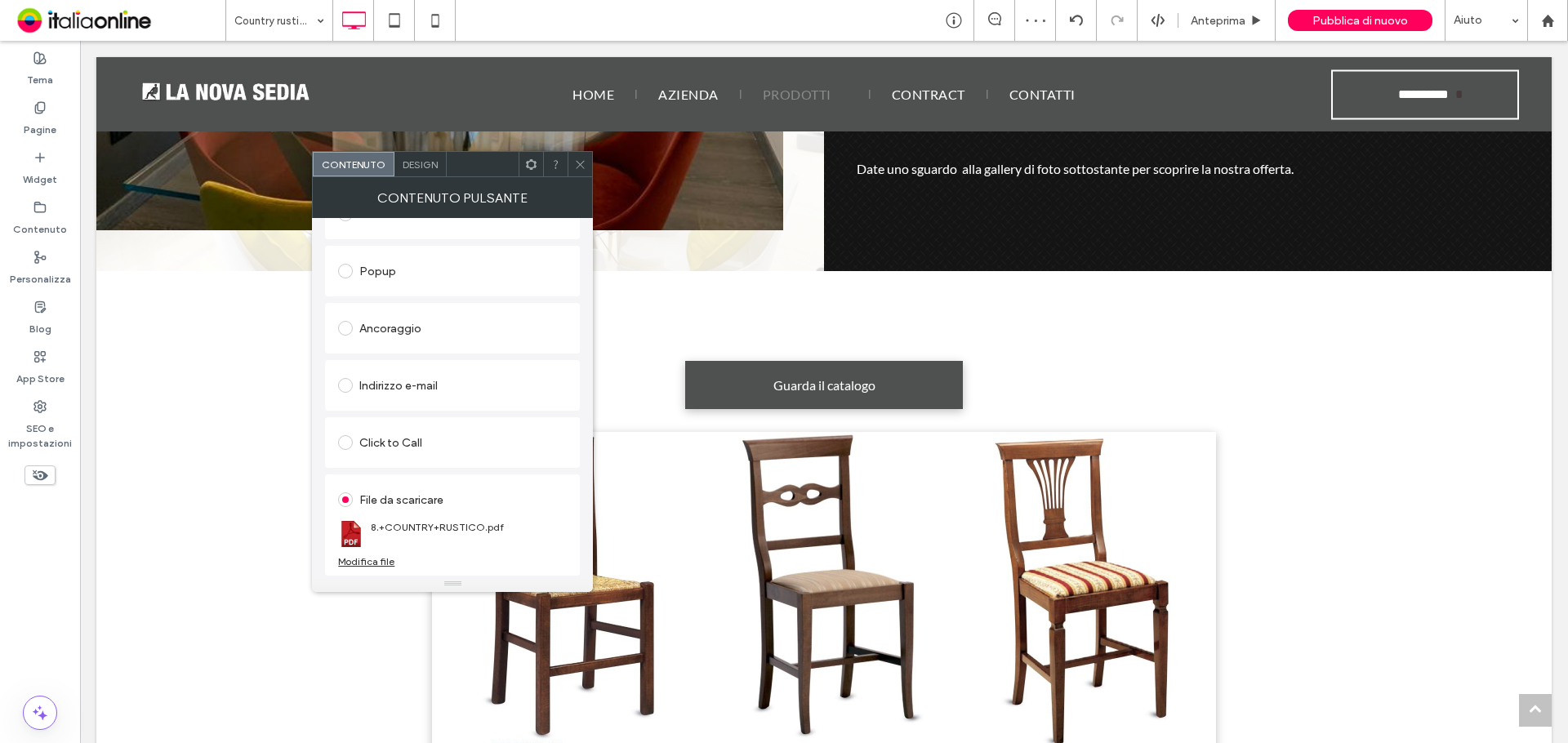
scroll to position [980, 0]
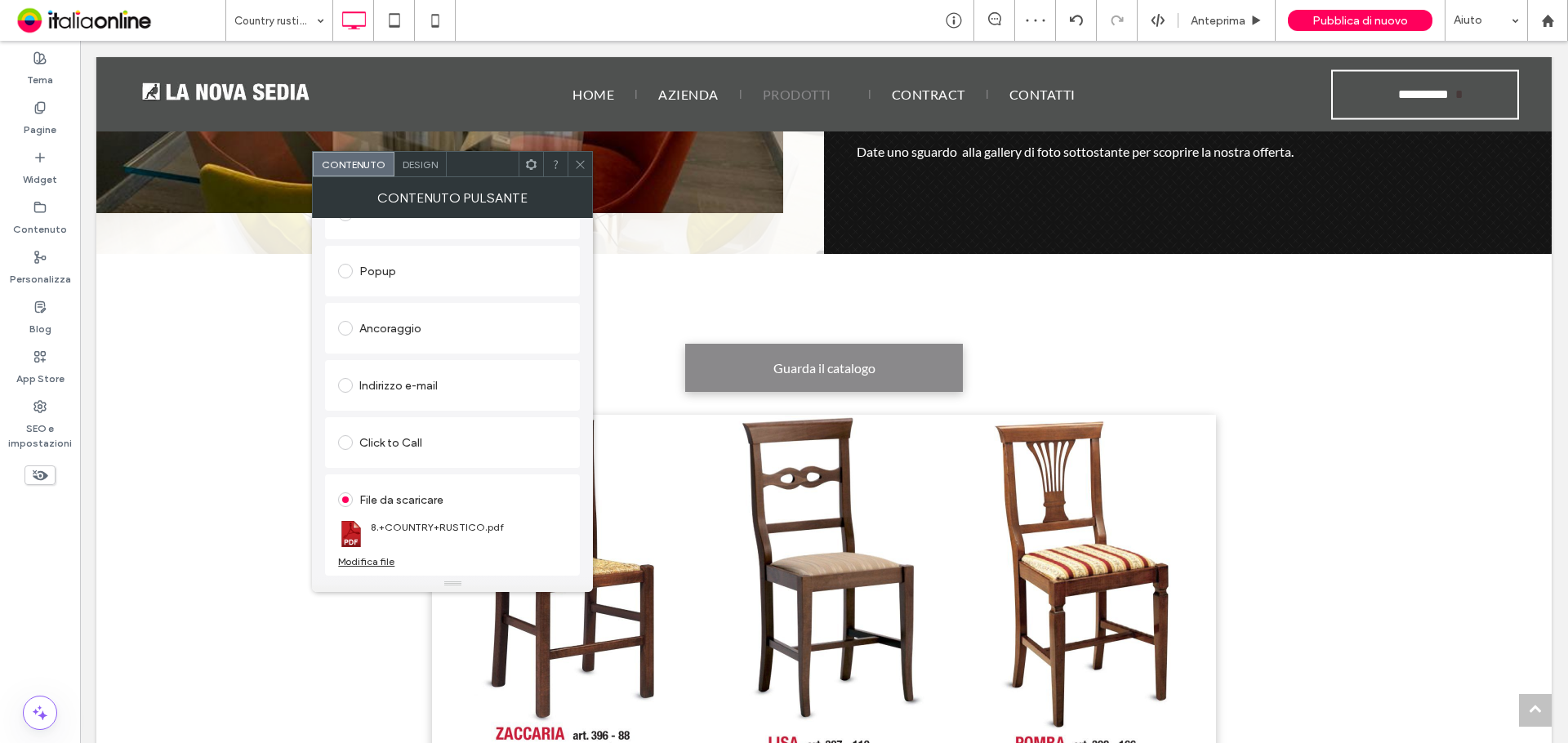
click at [809, 376] on span "Guarda il catalogo" at bounding box center [824, 368] width 102 height 32
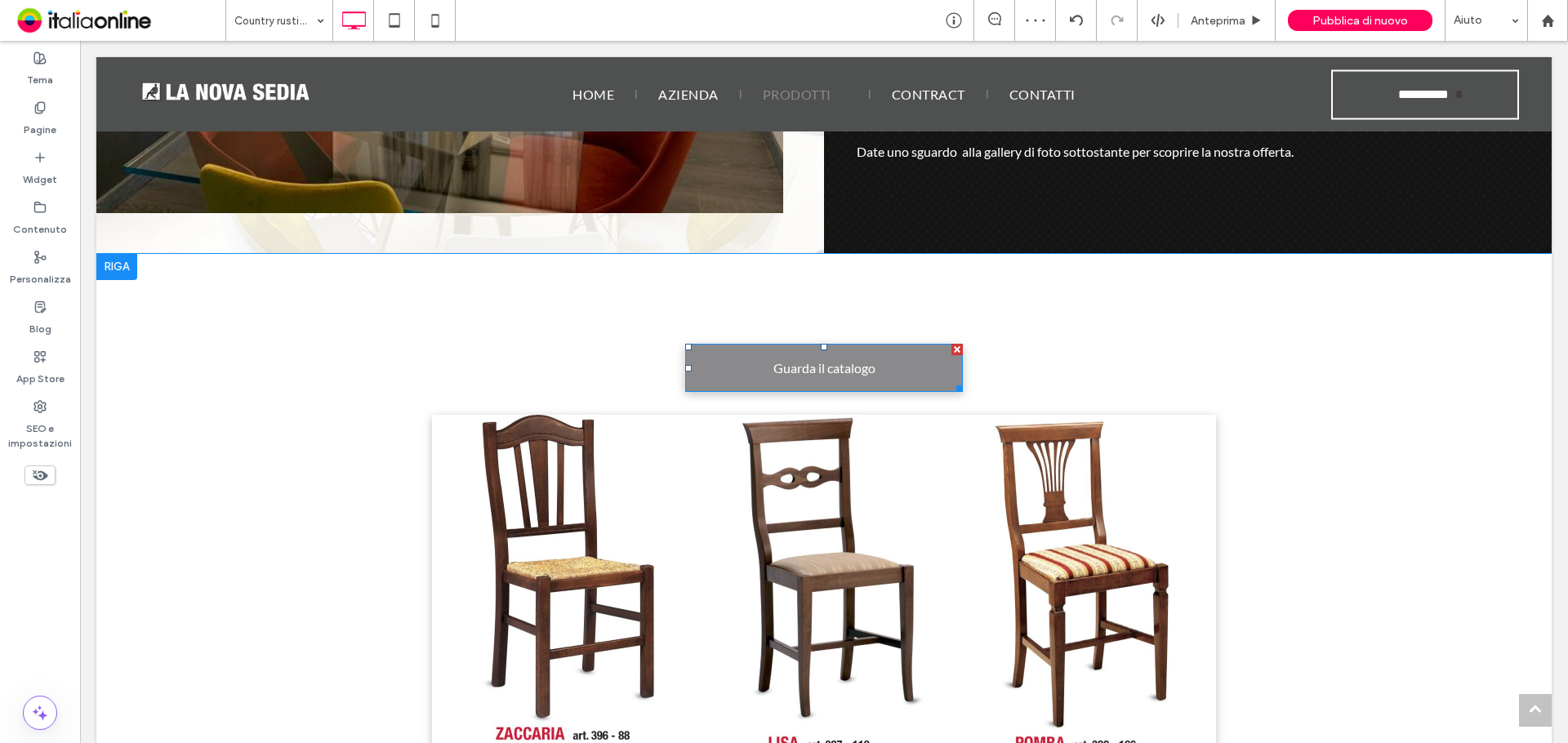
click at [806, 376] on span "Guarda il catalogo" at bounding box center [824, 368] width 102 height 32
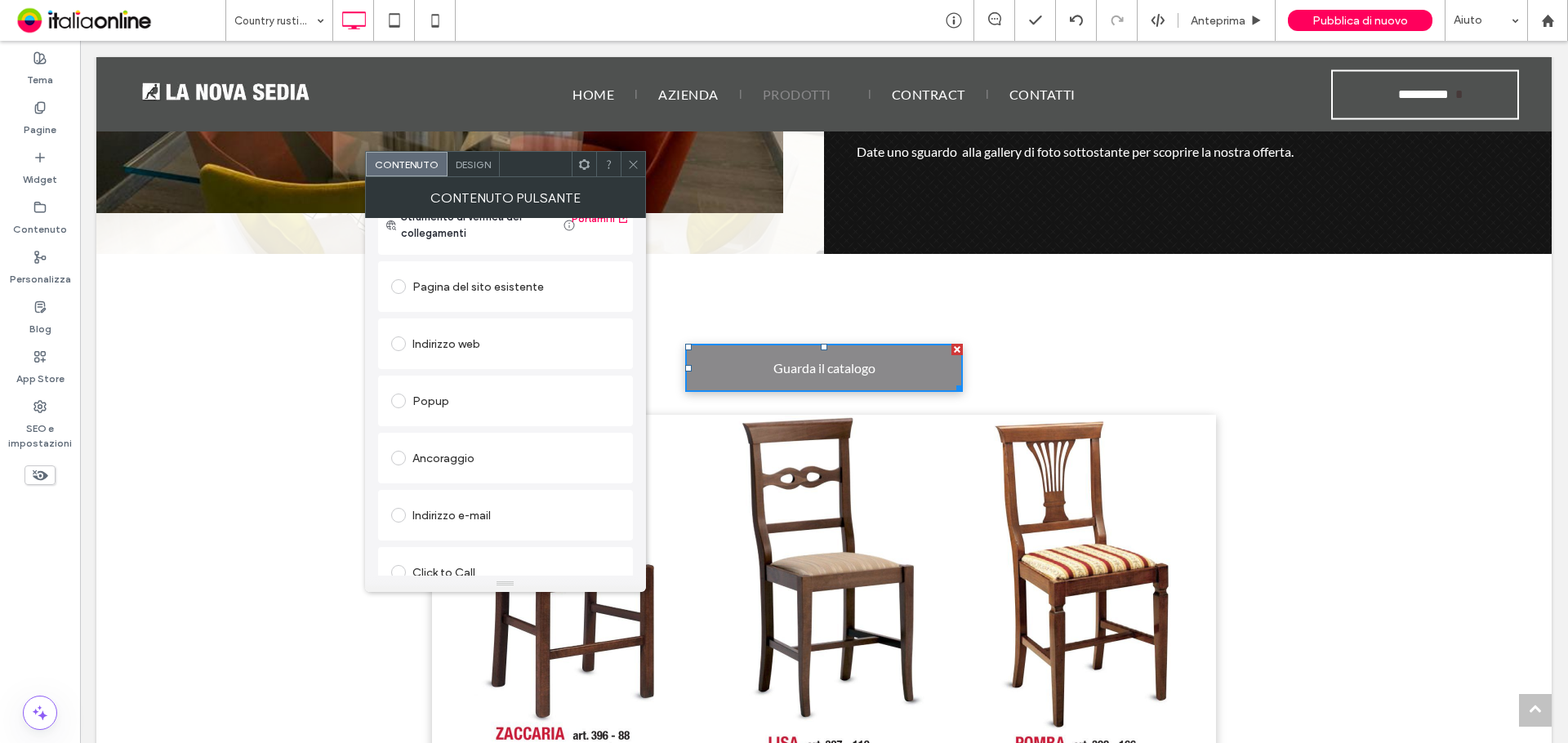
scroll to position [273, 0]
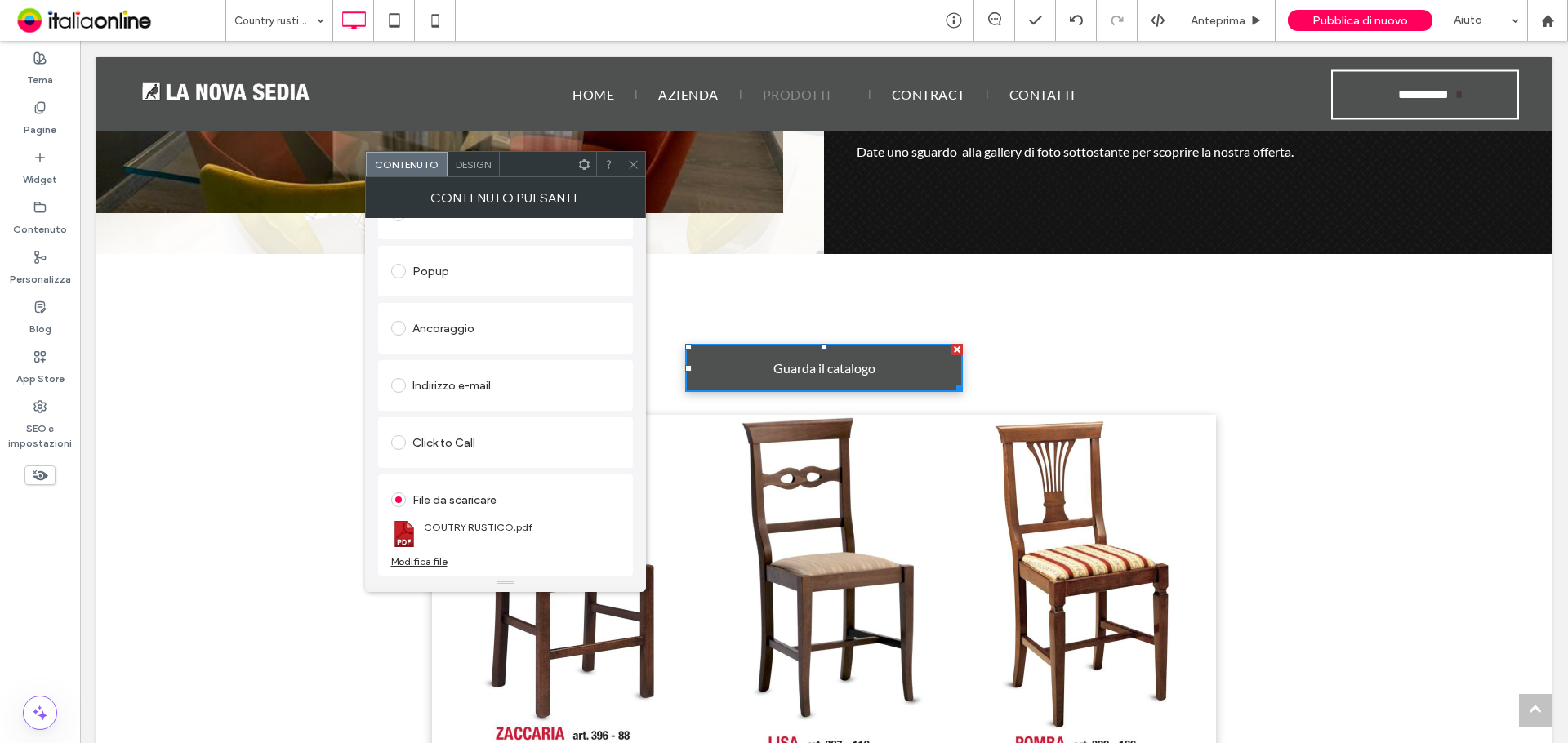
click at [423, 564] on div "Modifica file" at bounding box center [419, 561] width 57 height 12
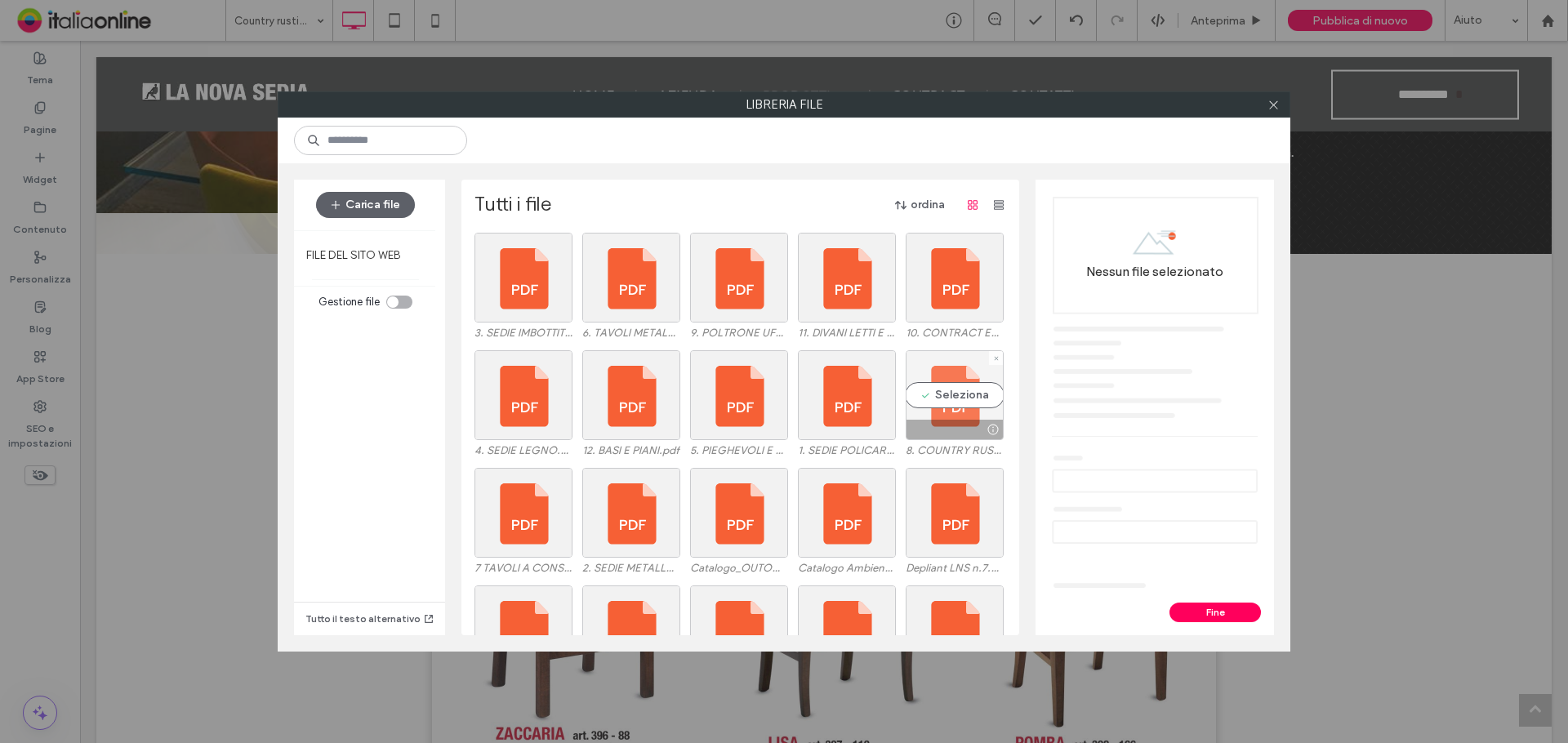
click at [953, 408] on div "Seleziona" at bounding box center [954, 395] width 98 height 90
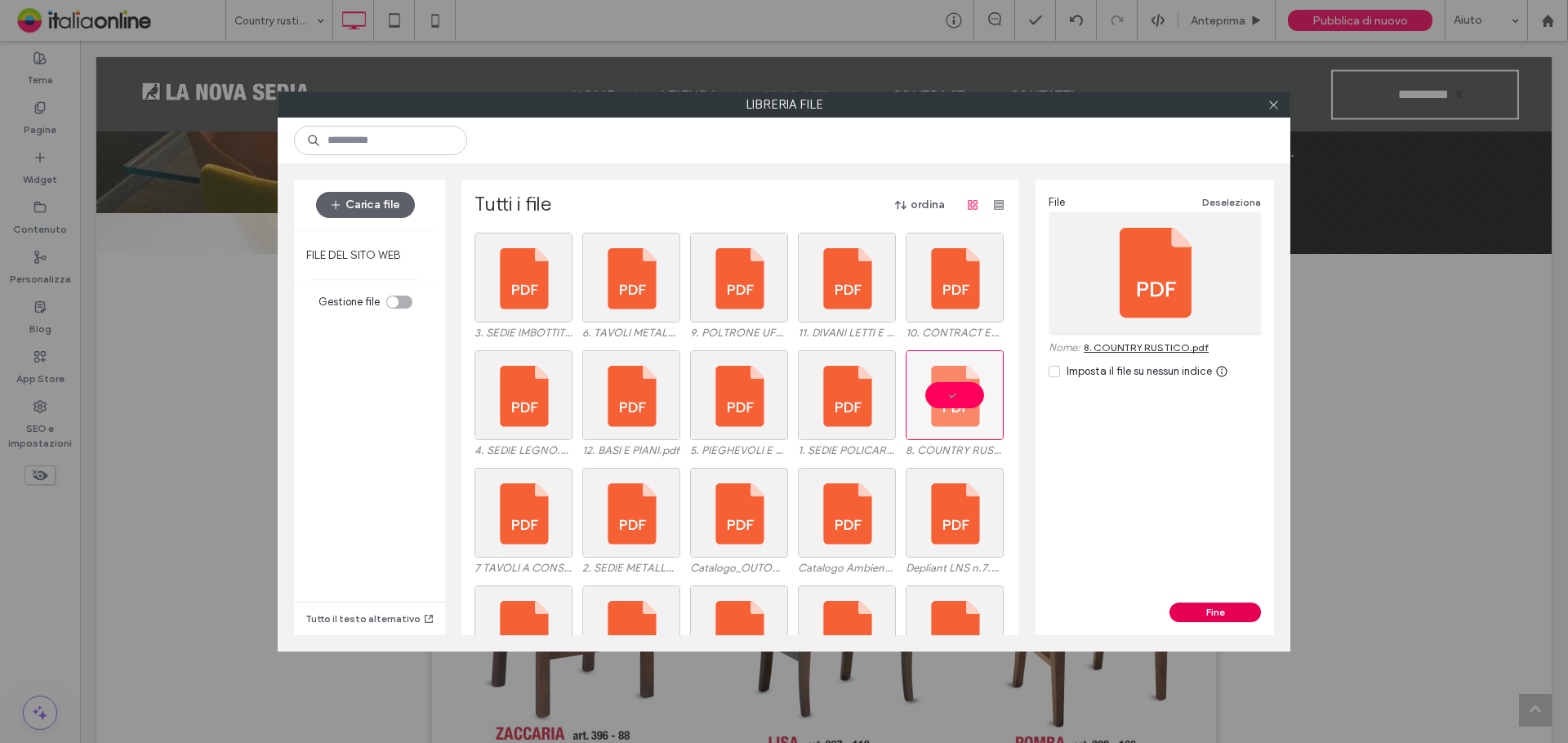
click at [1195, 615] on button "Fine" at bounding box center [1214, 612] width 91 height 20
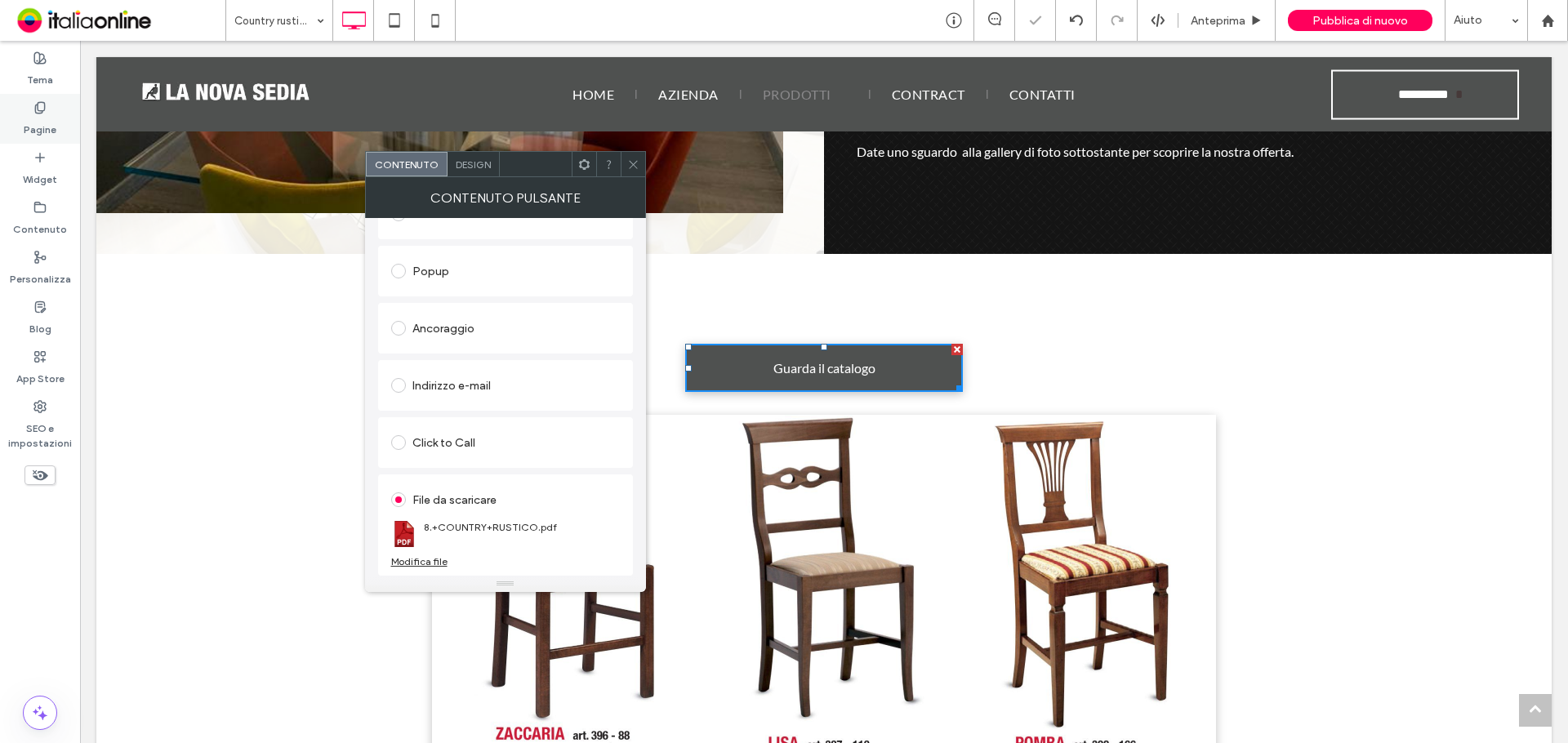
click at [36, 117] on label "Pagine" at bounding box center [39, 126] width 33 height 23
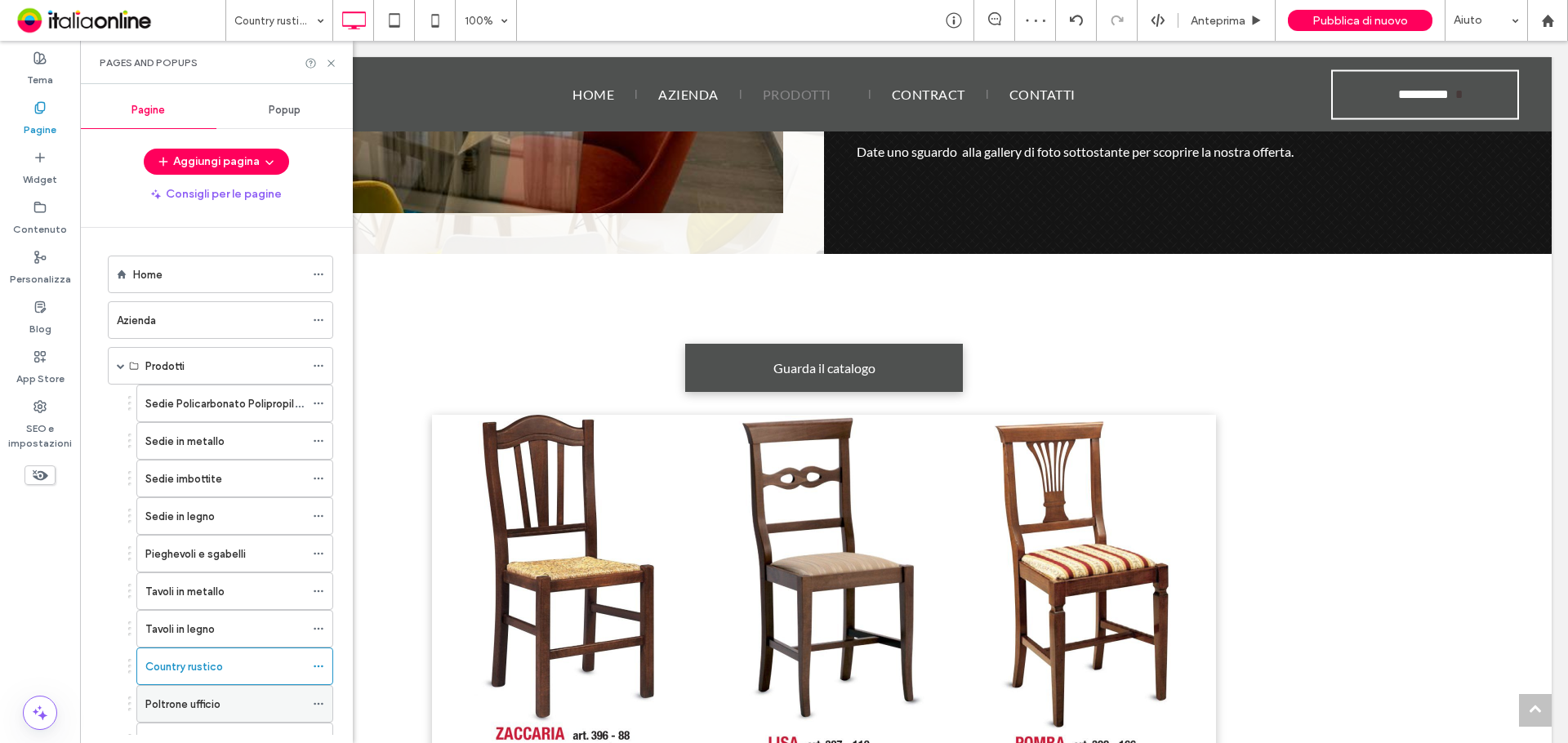
click at [211, 699] on label "Poltrone ufficio" at bounding box center [182, 704] width 75 height 29
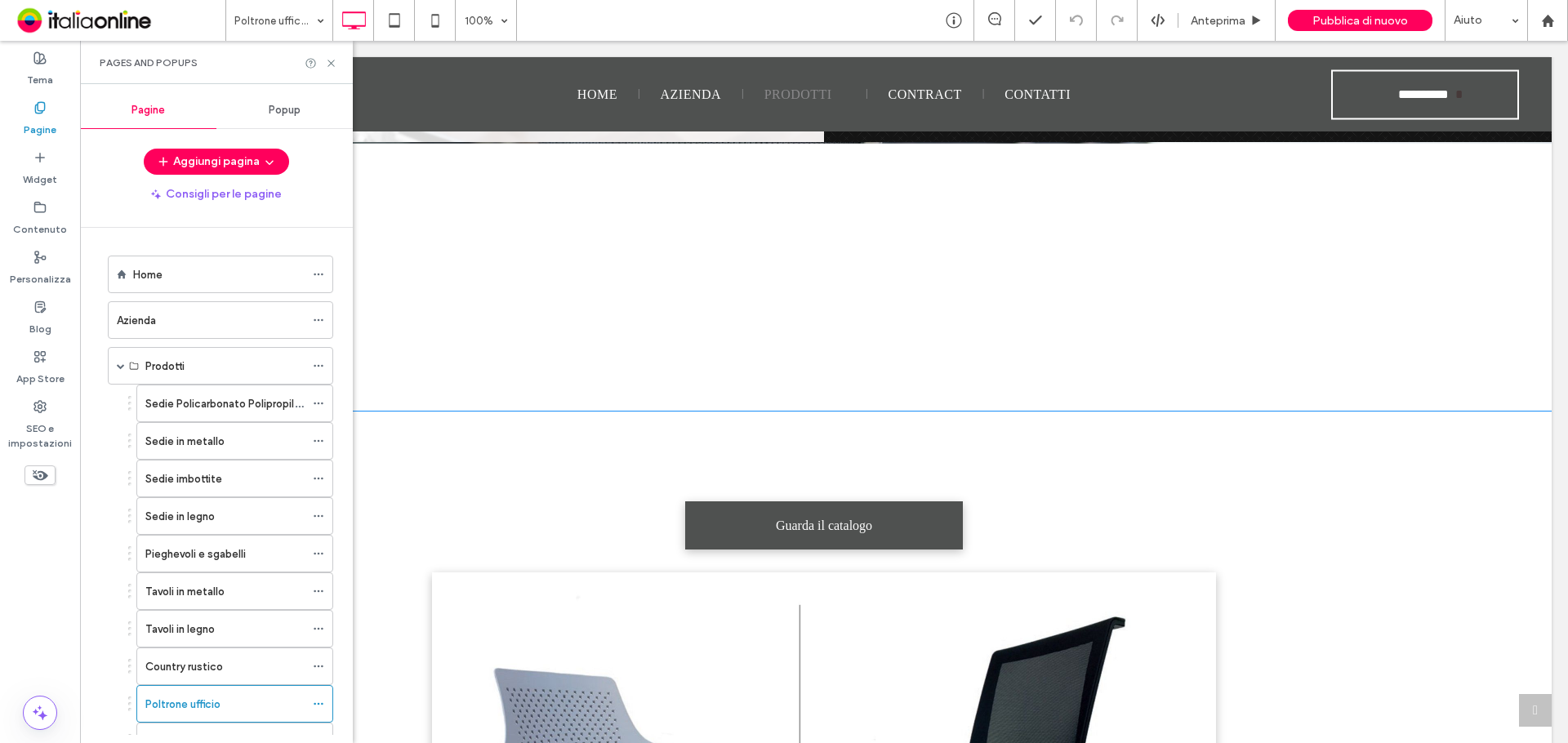
scroll to position [1307, 0]
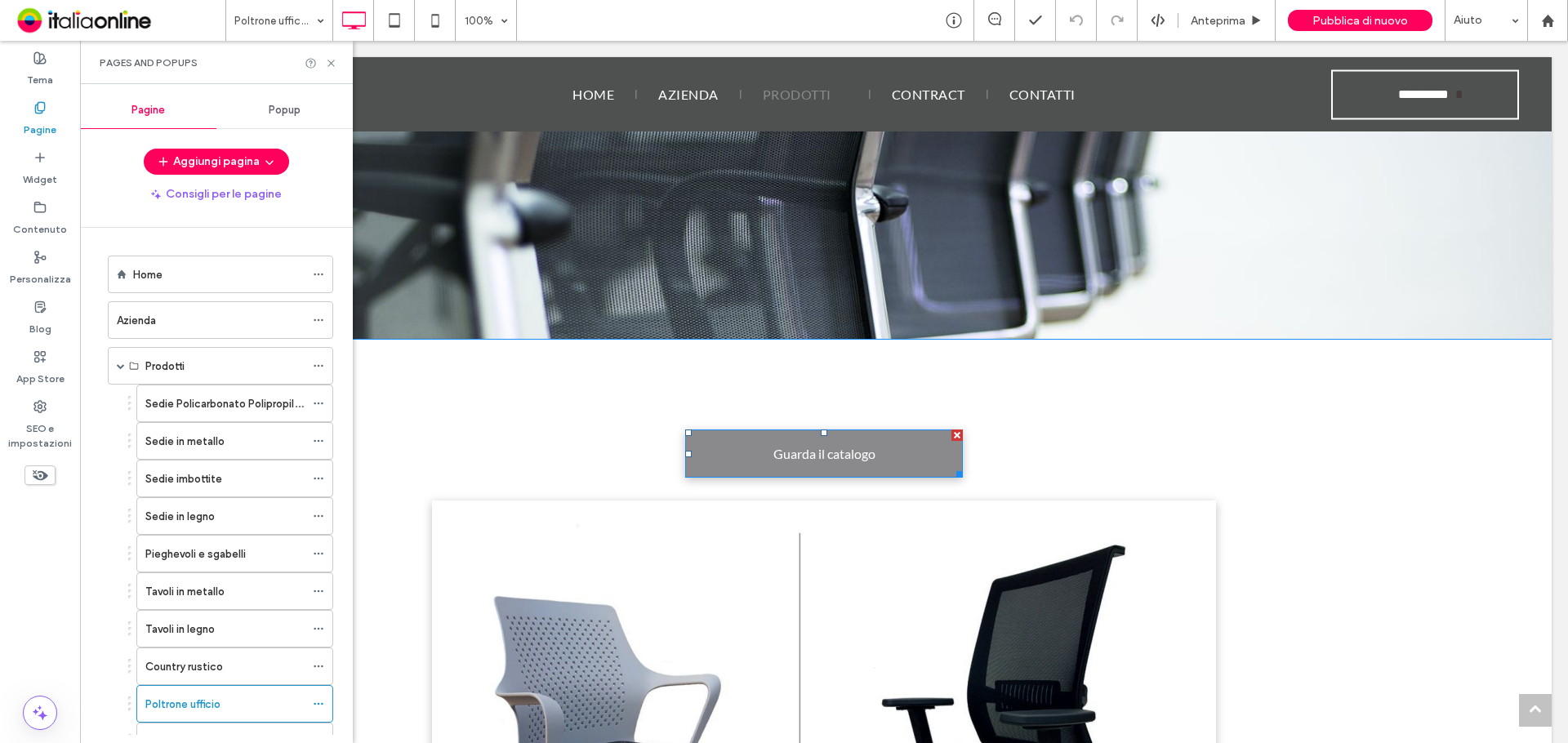
click at [757, 429] on link "Guarda il catalogo" at bounding box center [824, 453] width 277 height 48
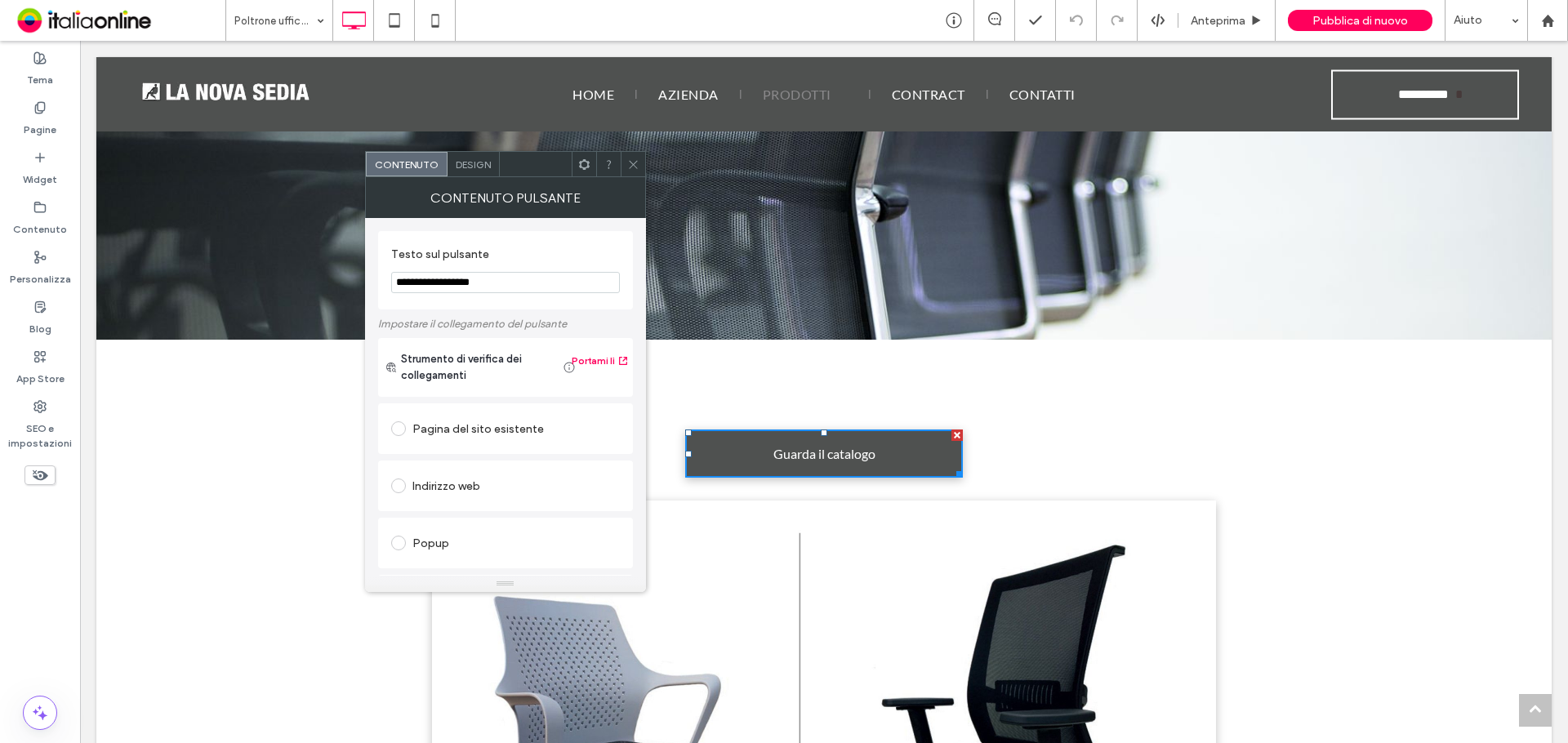
scroll to position [273, 0]
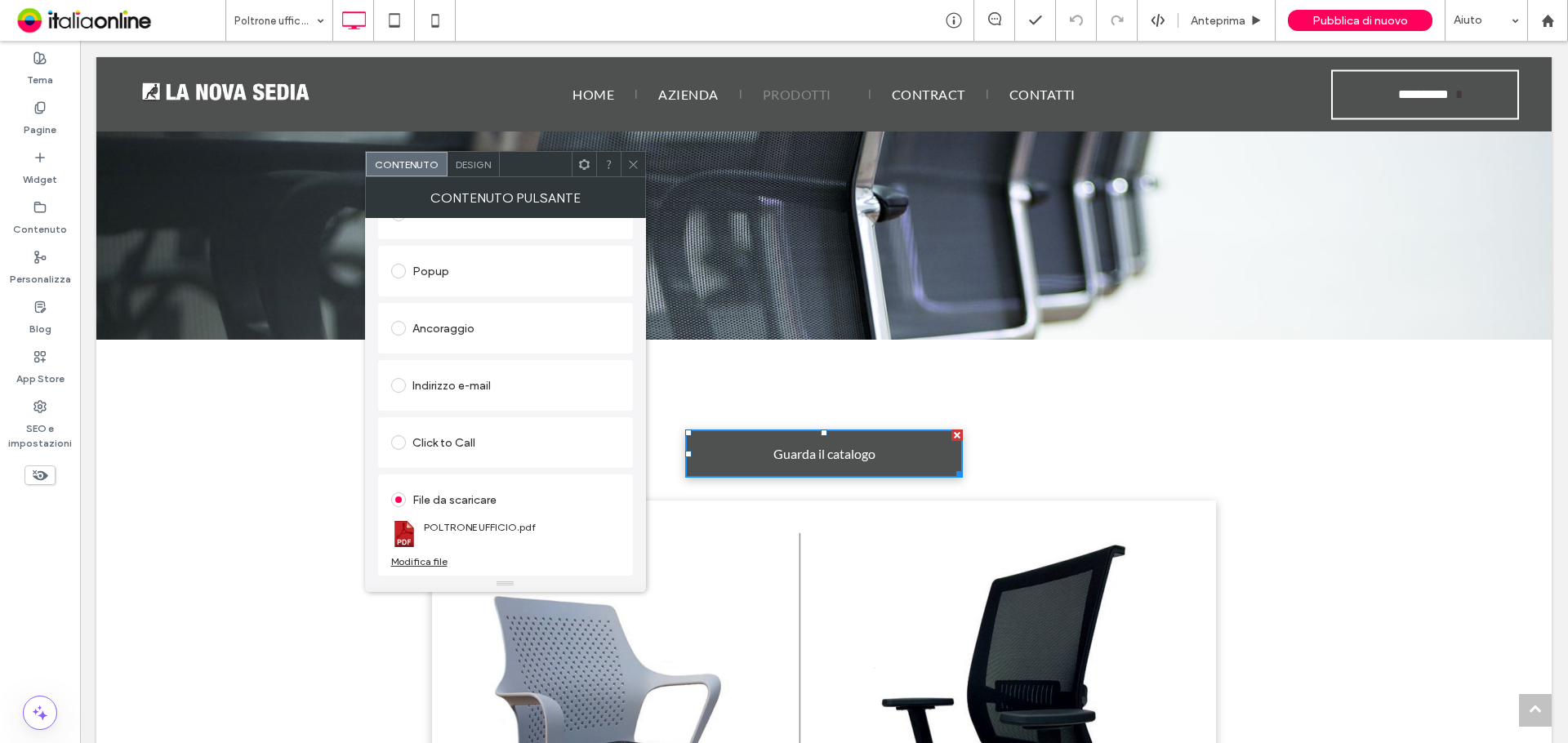
click at [396, 562] on div "Modifica file" at bounding box center [419, 561] width 57 height 12
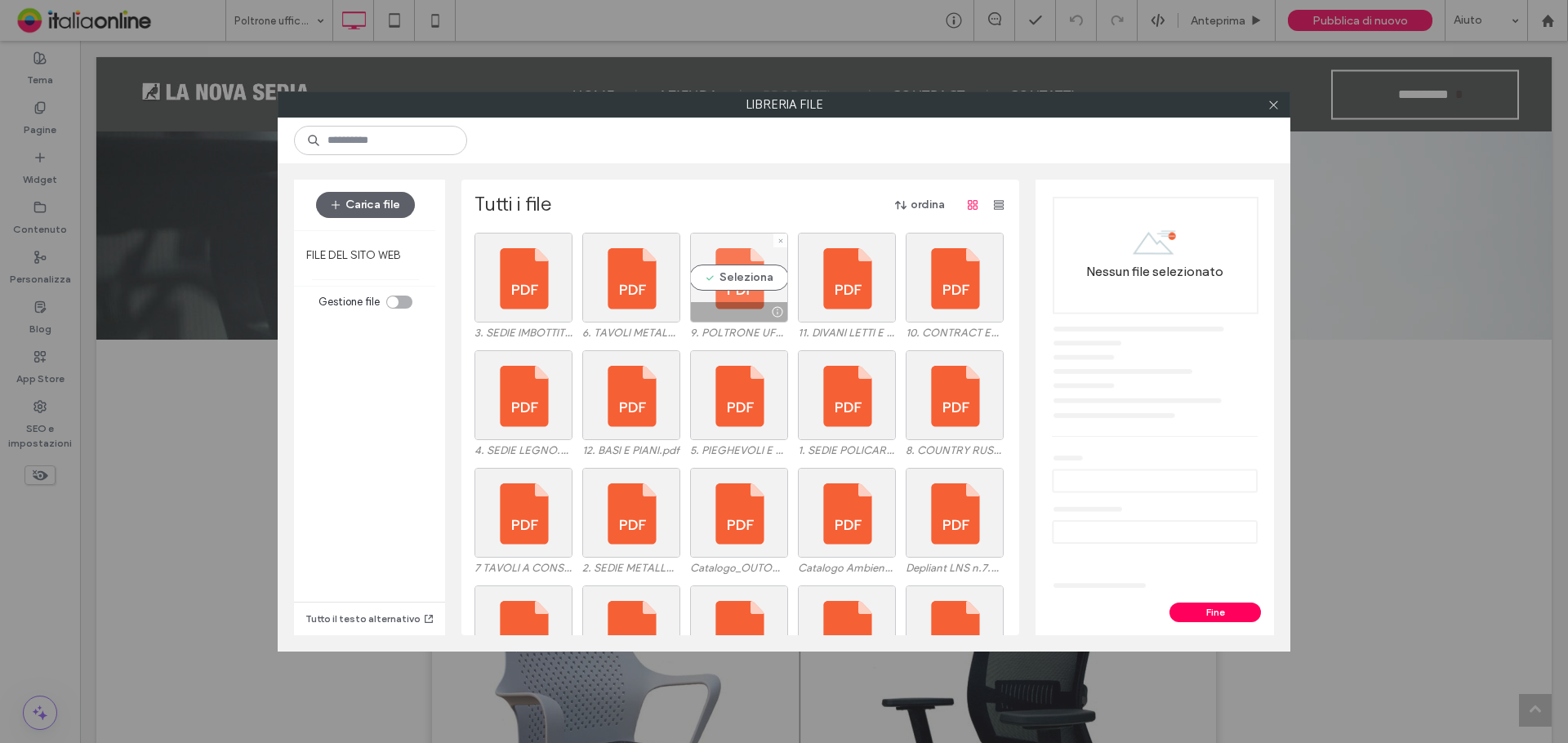
drag, startPoint x: 729, startPoint y: 274, endPoint x: 742, endPoint y: 276, distance: 13.2
click at [729, 274] on div "Seleziona" at bounding box center [738, 277] width 98 height 90
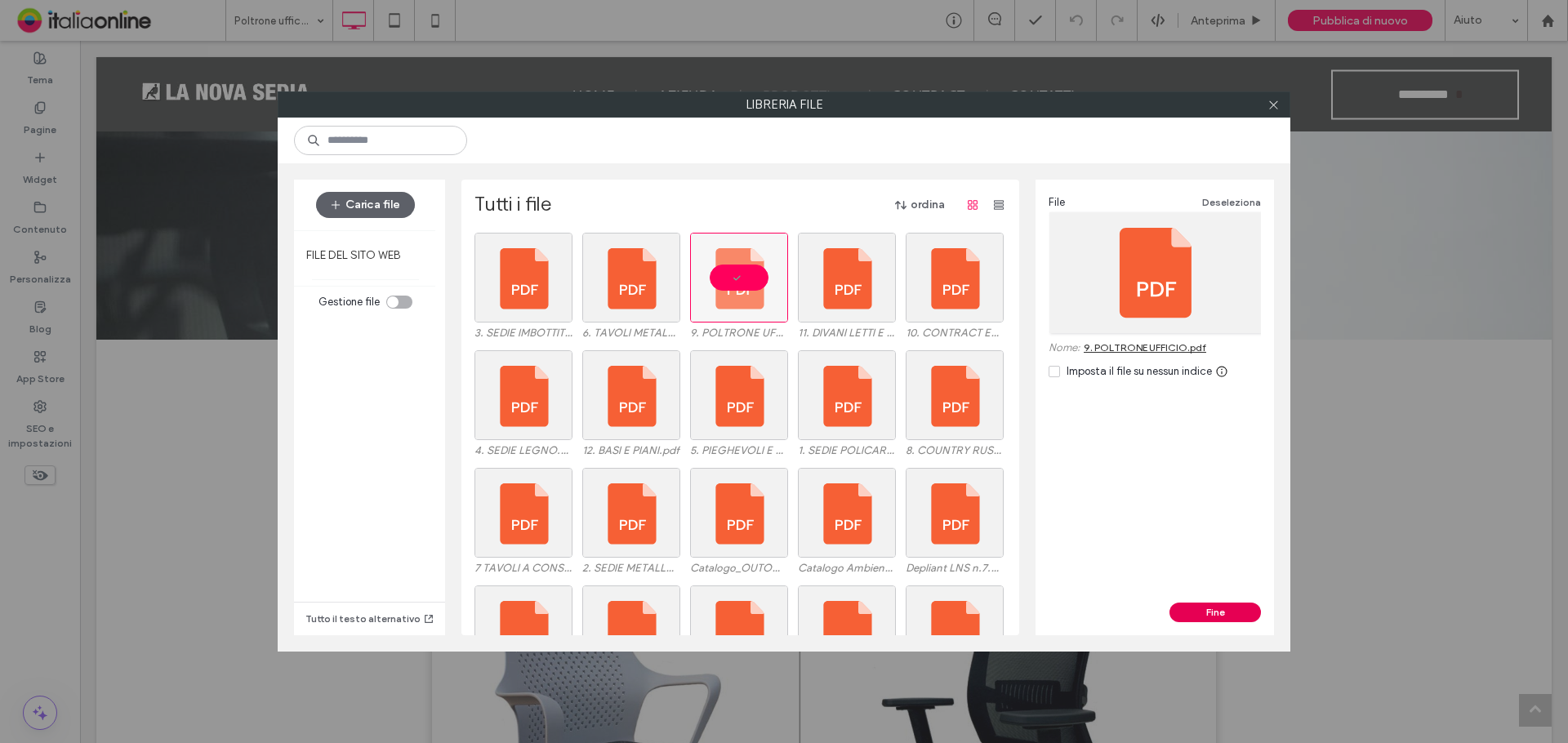
click at [1216, 604] on button "Fine" at bounding box center [1214, 612] width 91 height 20
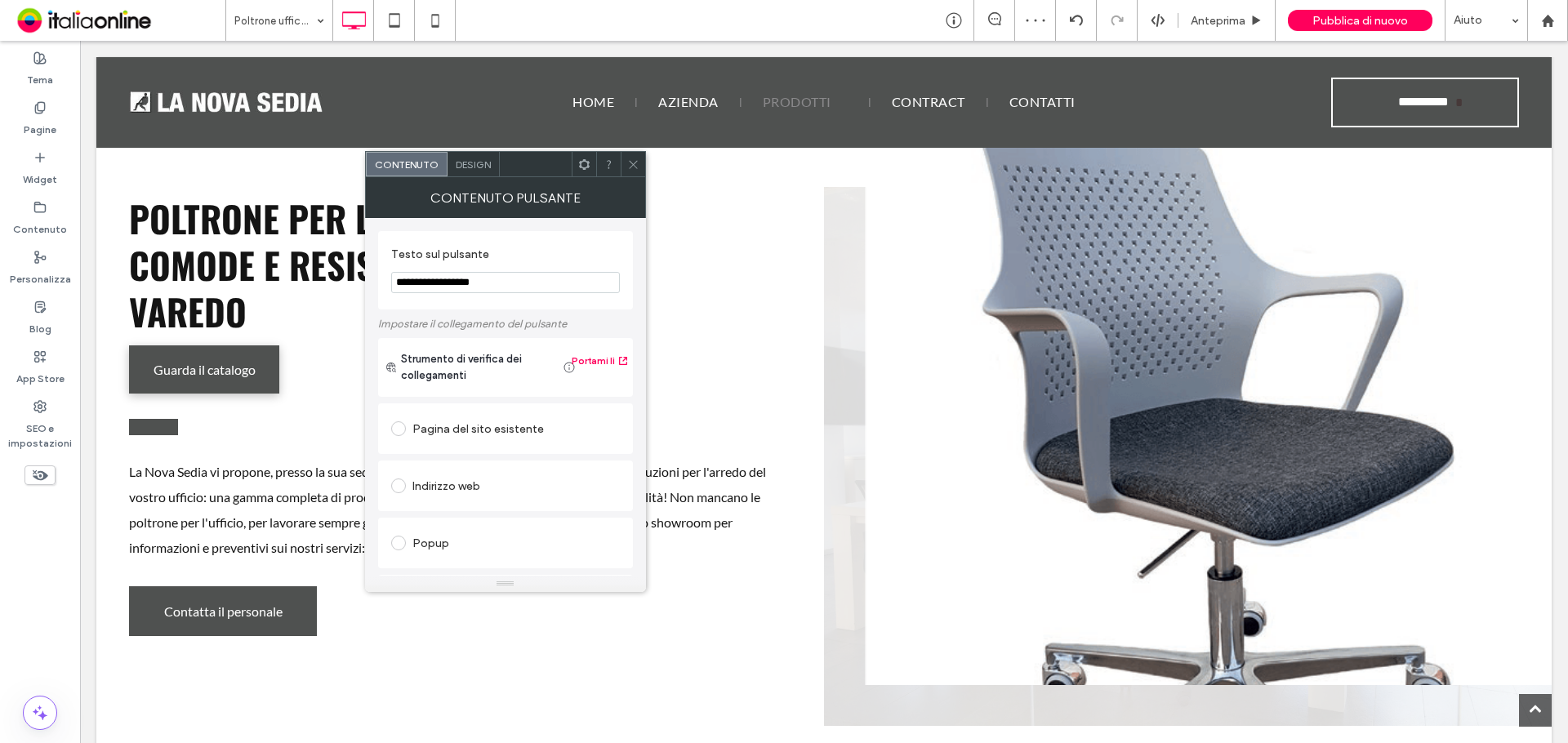
scroll to position [0, 0]
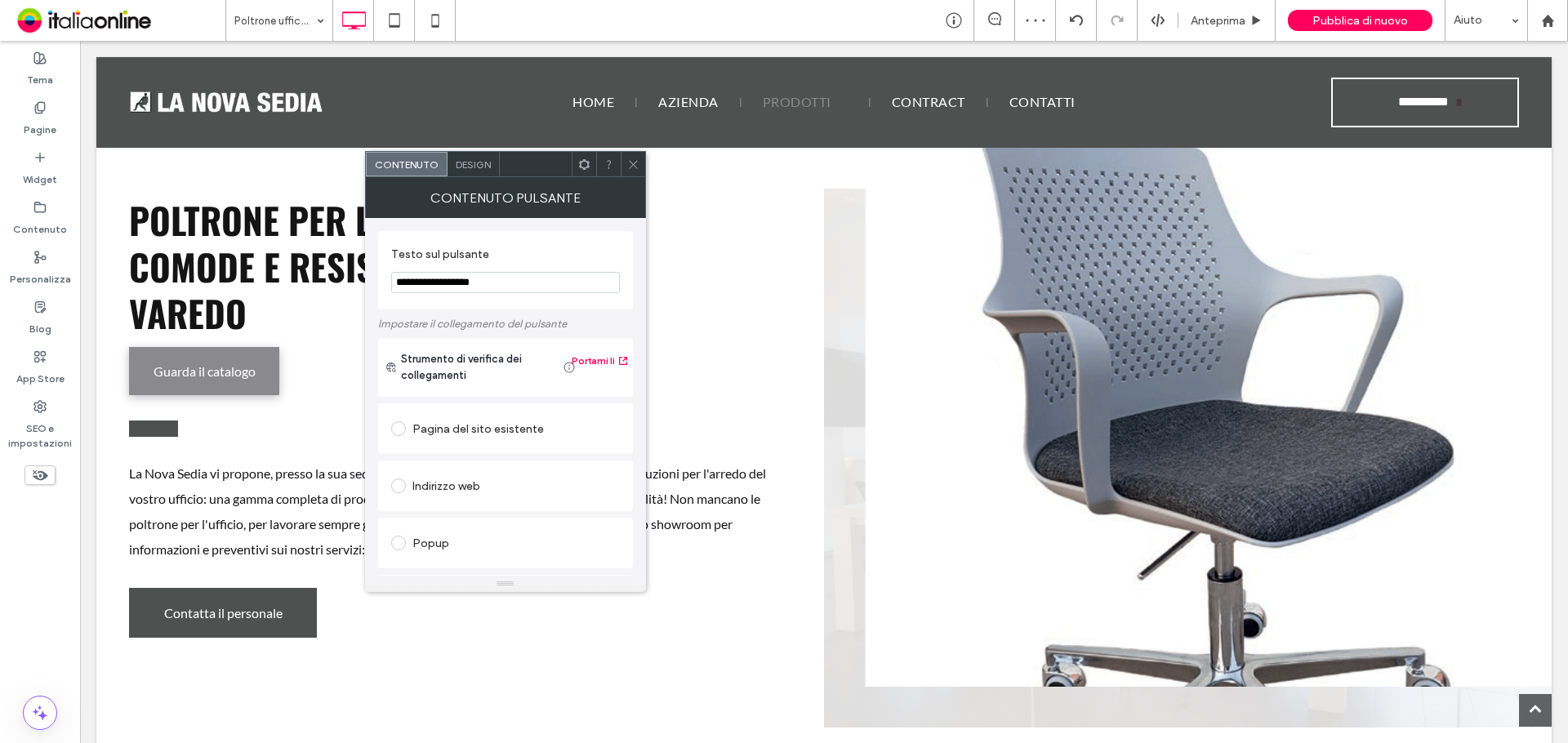
click at [202, 363] on span "Guarda il catalogo" at bounding box center [205, 372] width 102 height 32
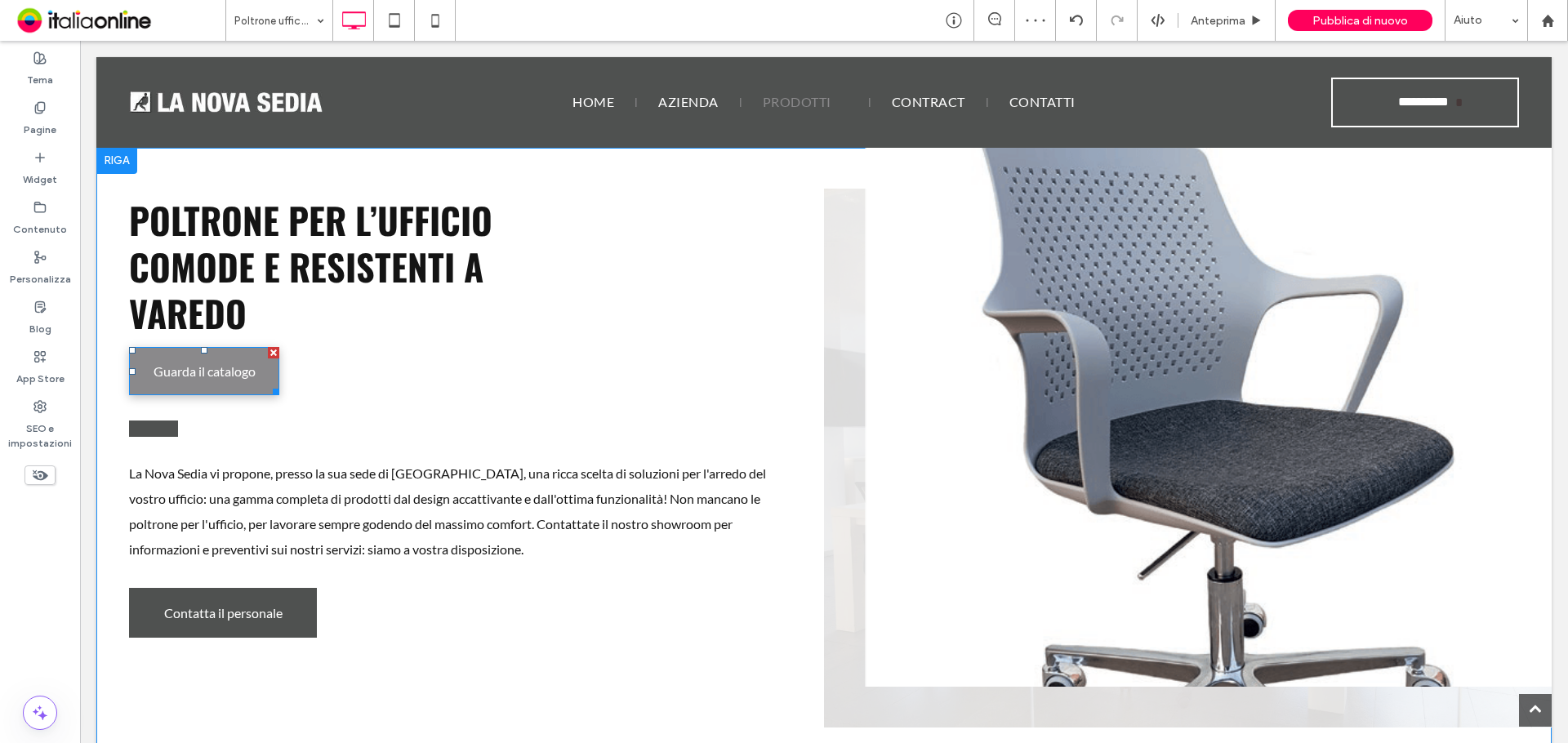
click at [257, 364] on link "Guarda il catalogo" at bounding box center [204, 372] width 150 height 48
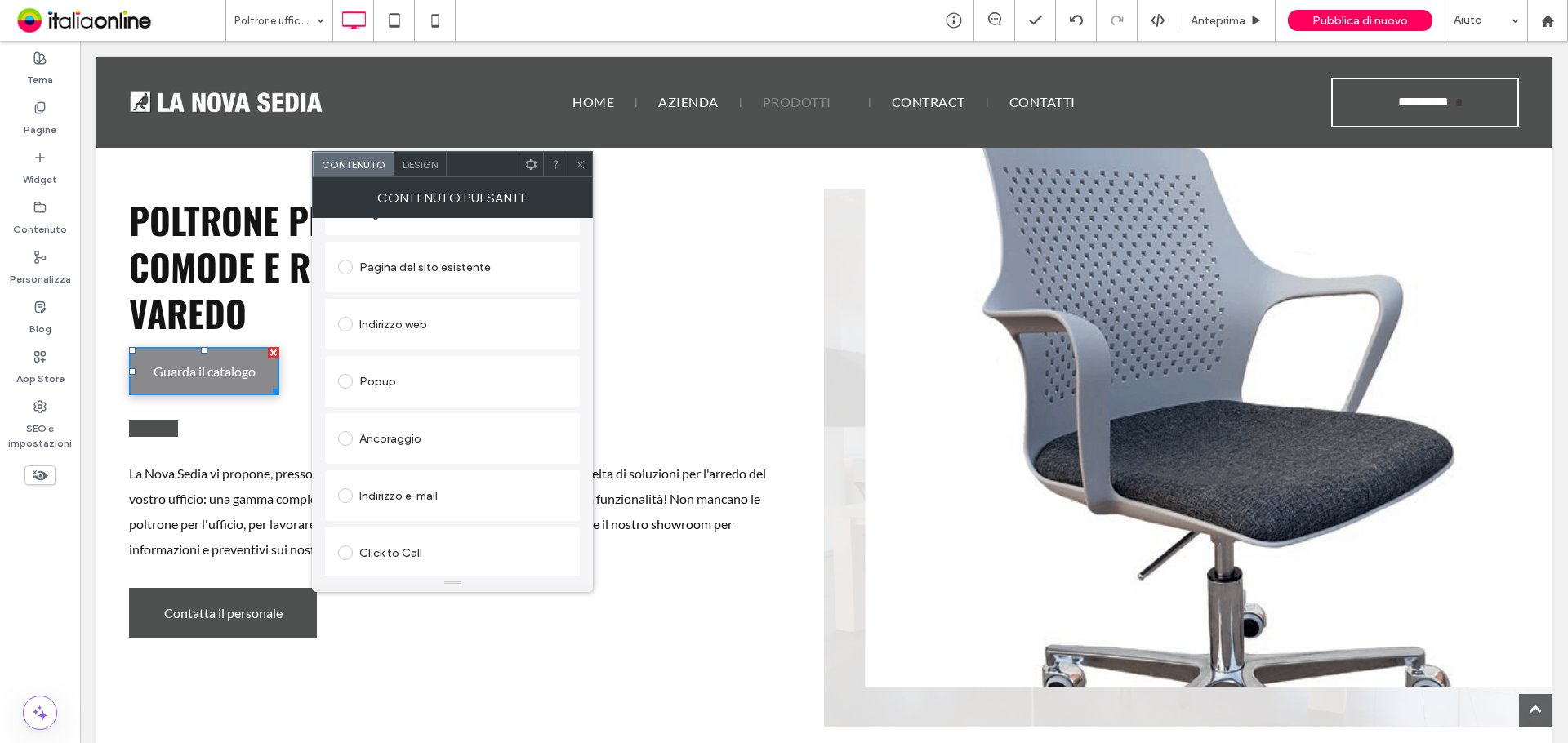
scroll to position [273, 0]
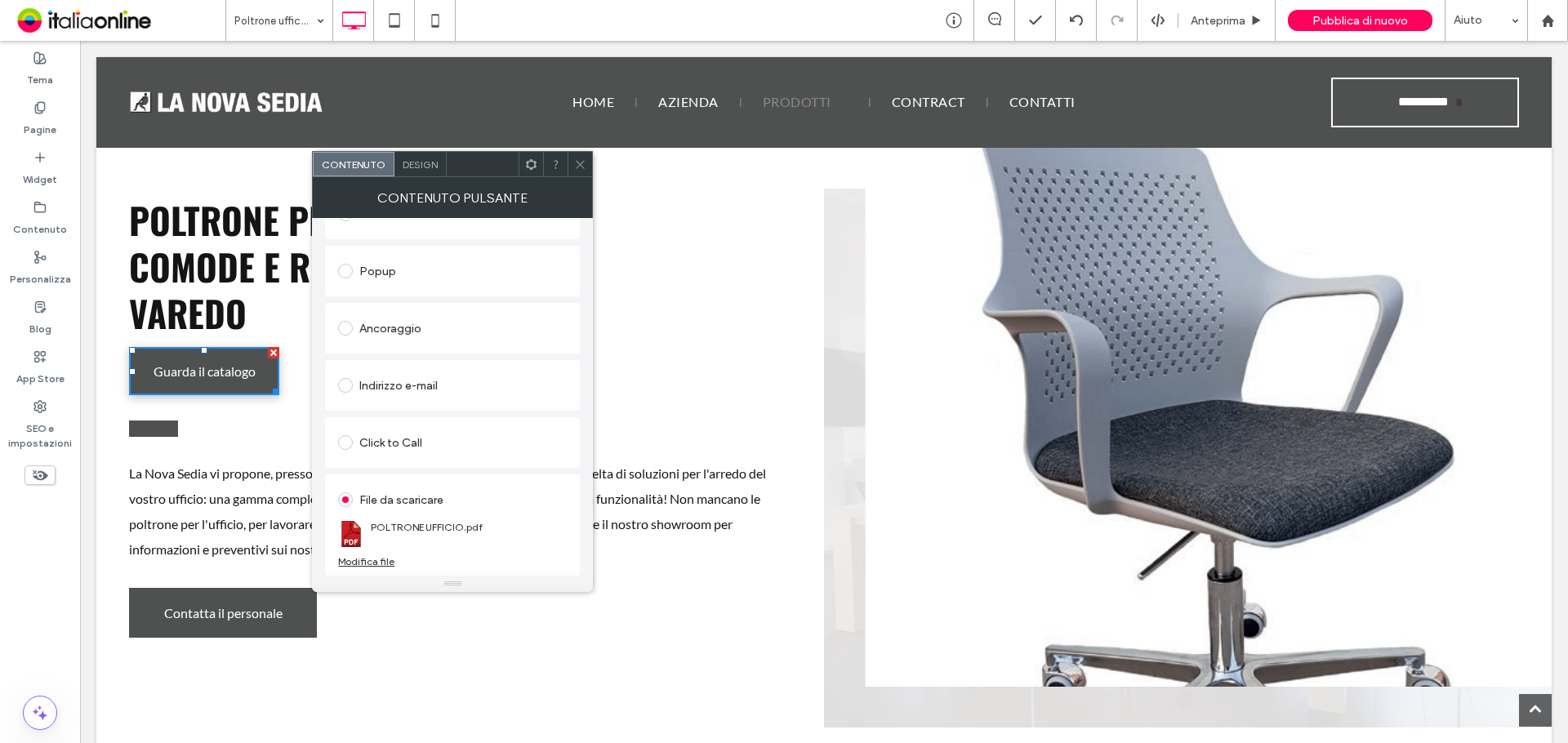
click at [366, 560] on div "Modifica file" at bounding box center [366, 561] width 57 height 12
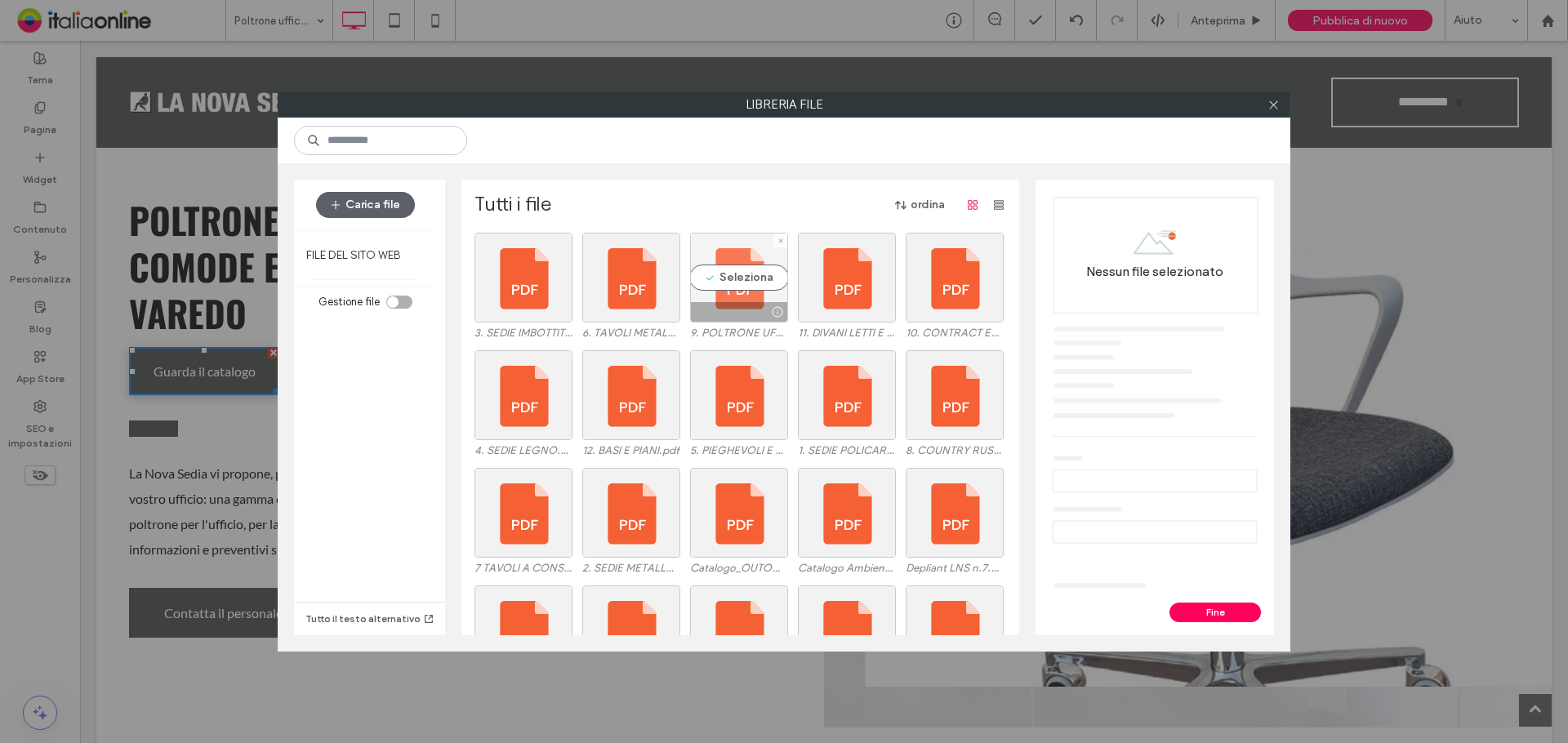
drag, startPoint x: 719, startPoint y: 282, endPoint x: 719, endPoint y: 297, distance: 15.0
click at [719, 282] on div "Seleziona" at bounding box center [738, 277] width 98 height 90
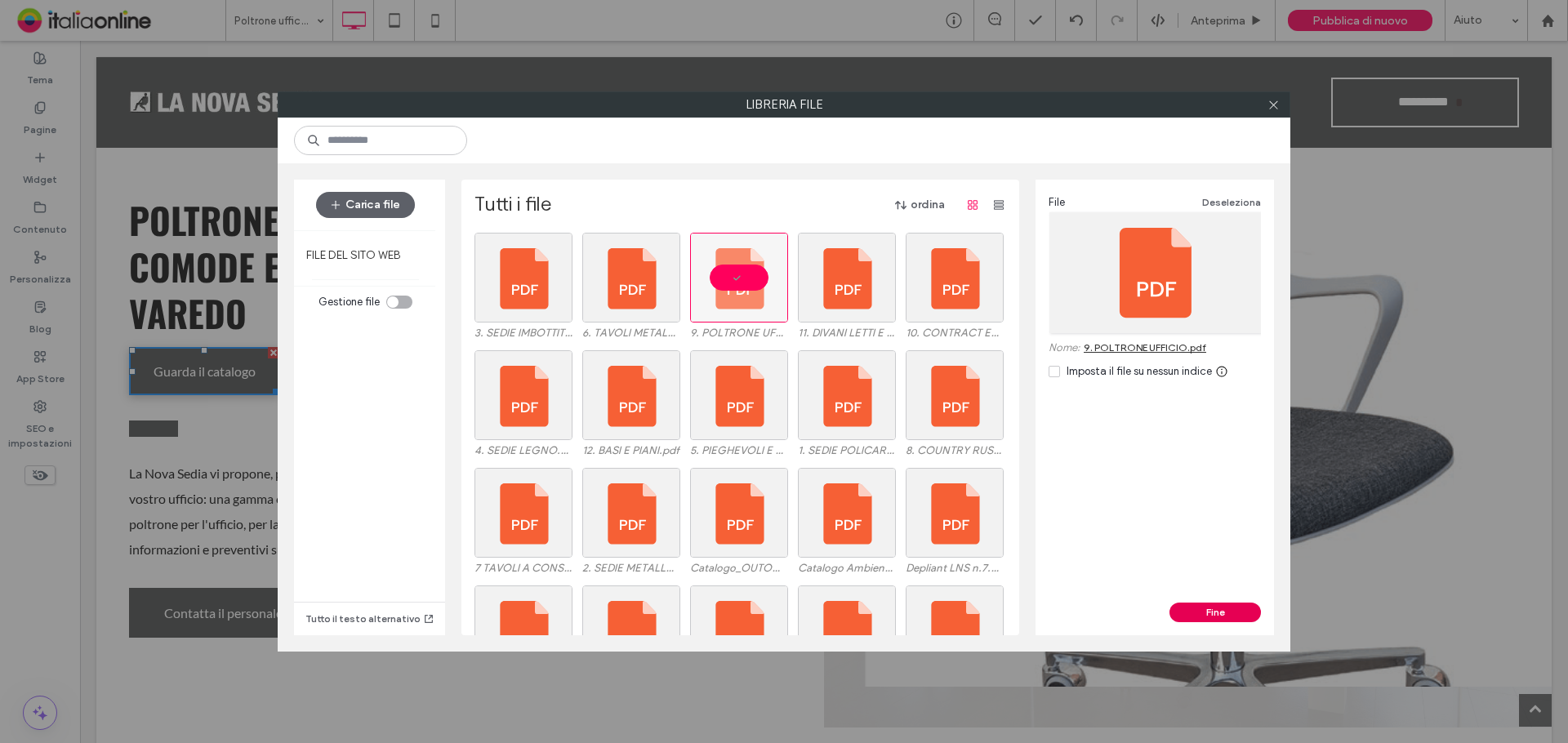
click at [1204, 615] on button "Fine" at bounding box center [1214, 612] width 91 height 20
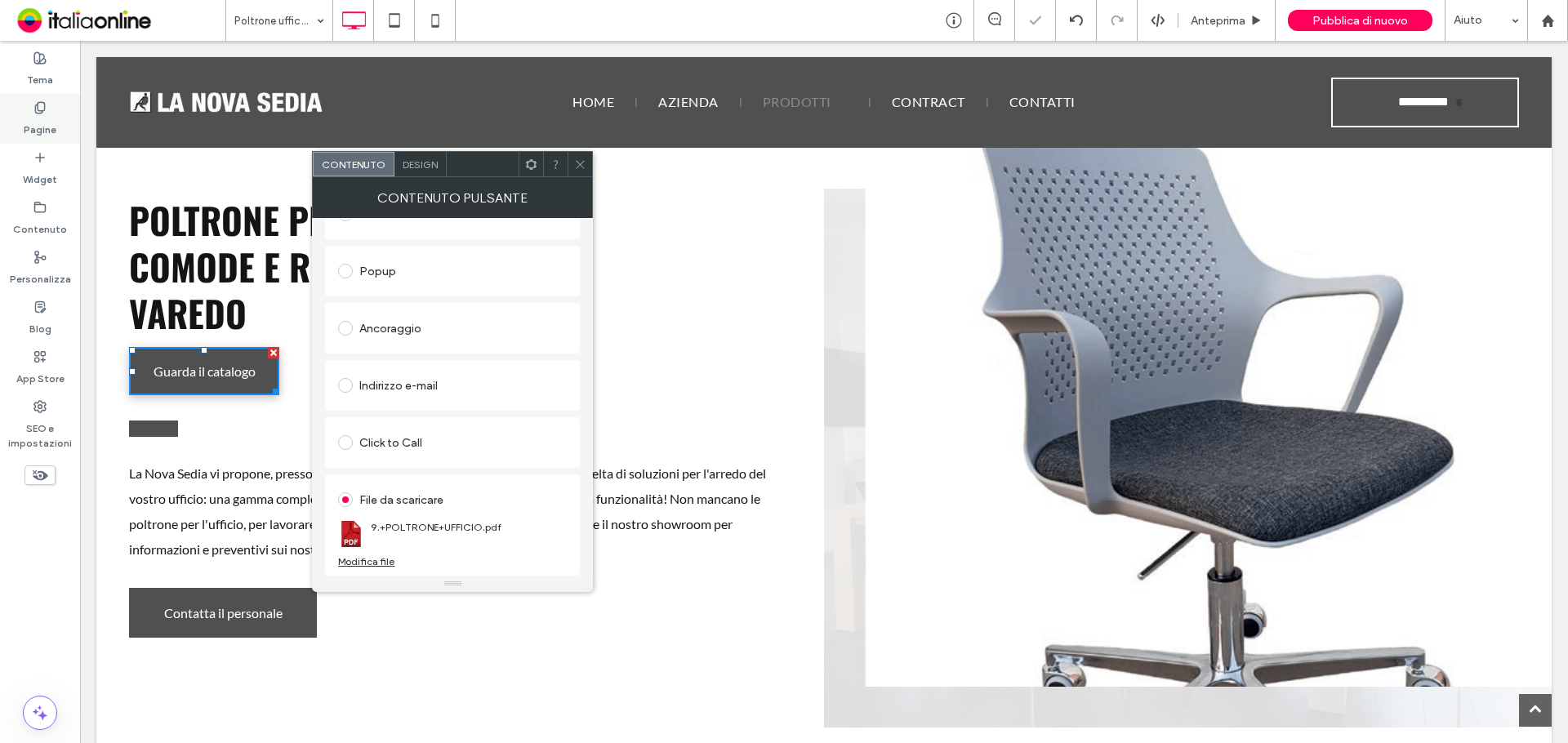
drag, startPoint x: 7, startPoint y: 119, endPoint x: 22, endPoint y: 120, distance: 15.0
click at [7, 119] on div "Pagine" at bounding box center [40, 119] width 80 height 50
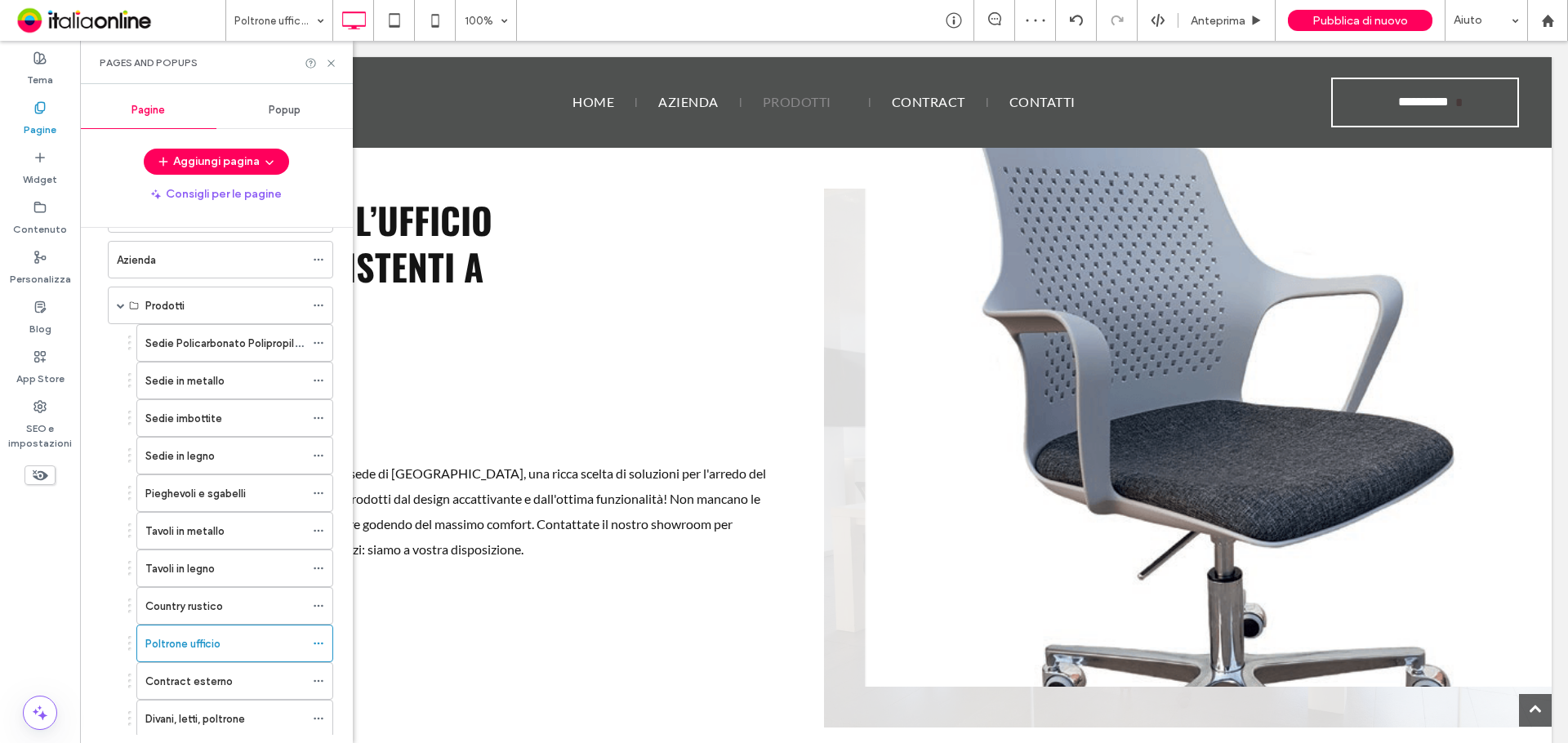
scroll to position [196, 0]
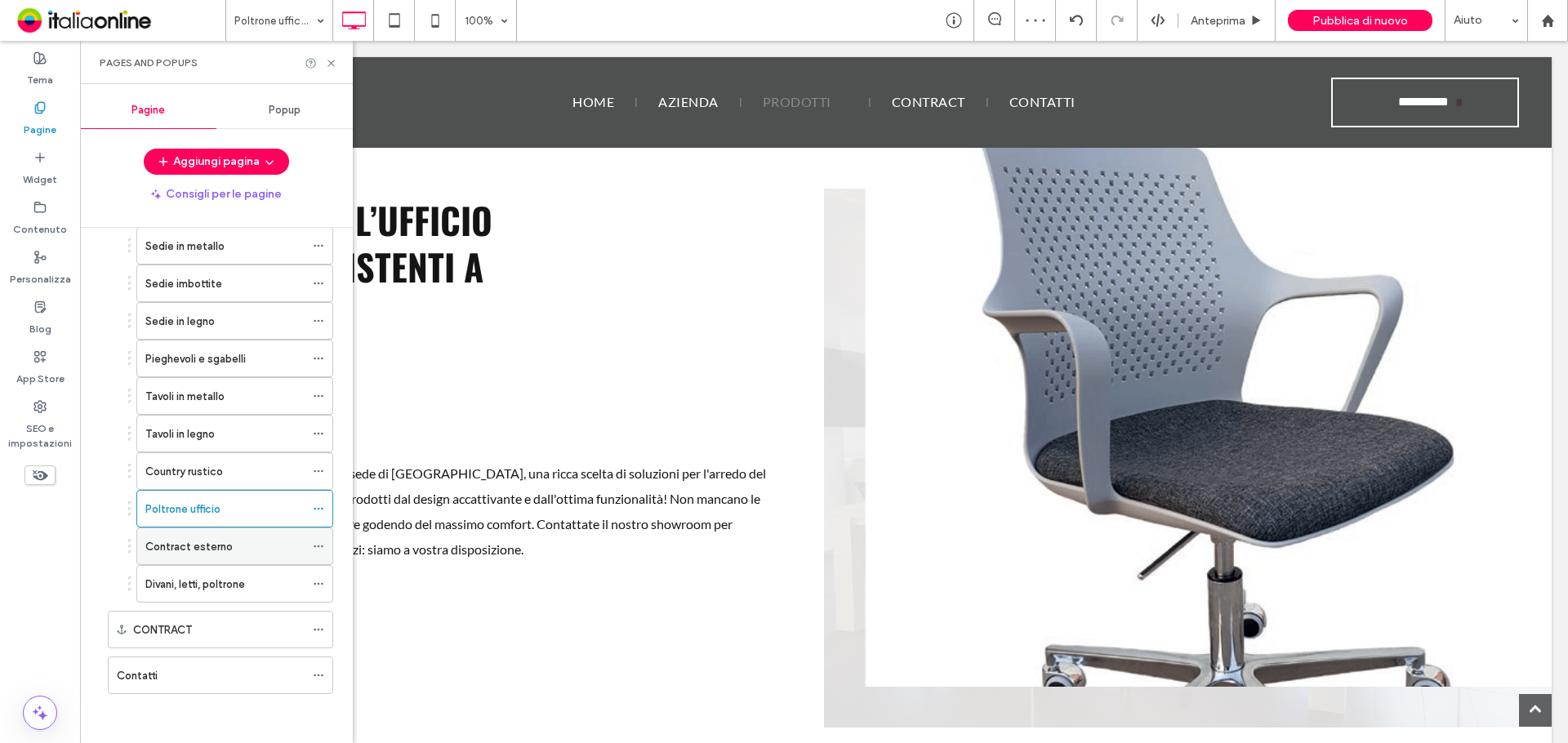
click at [196, 543] on label "Contract esterno" at bounding box center [189, 547] width 87 height 29
click at [331, 63] on use at bounding box center [330, 62] width 7 height 7
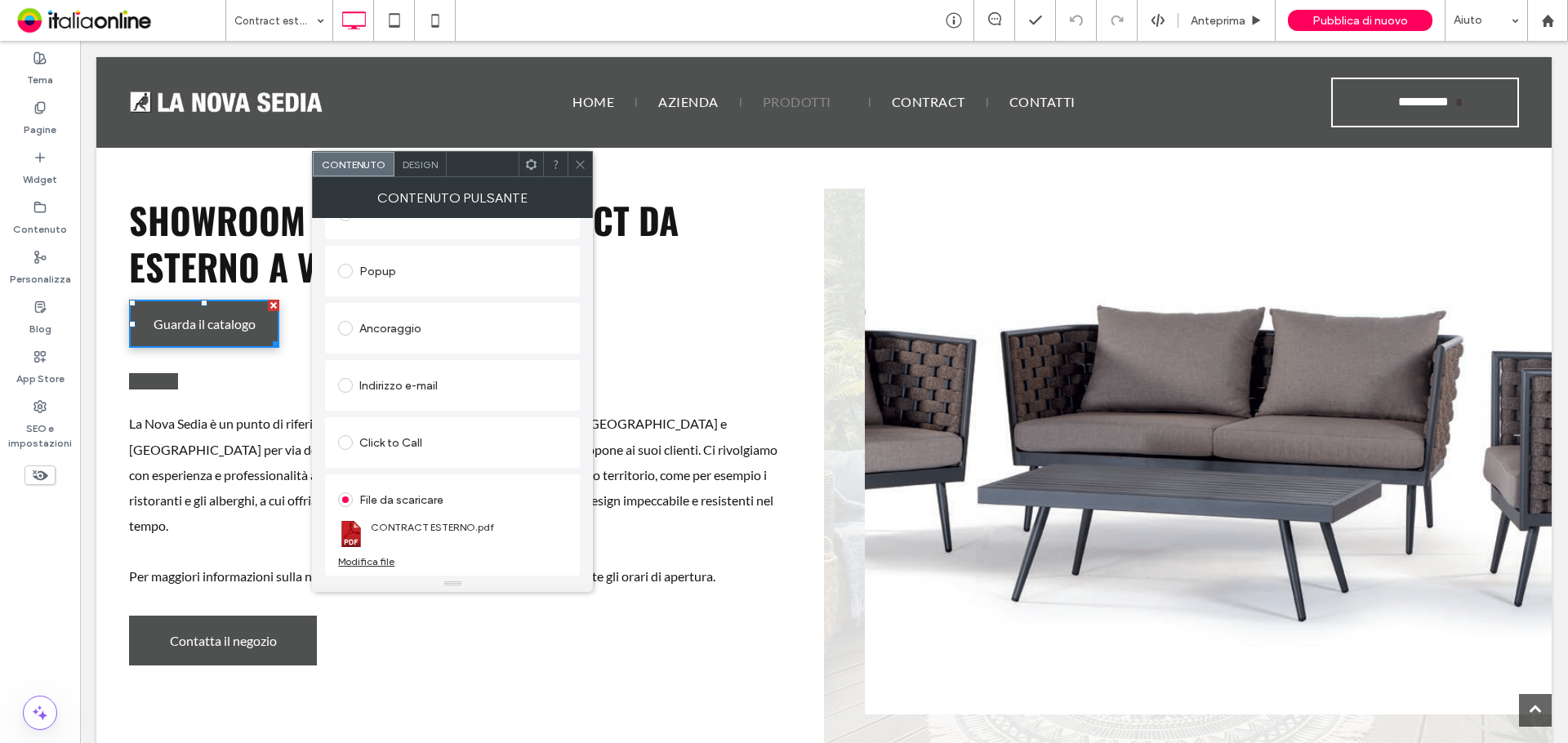
click at [374, 559] on div "Modifica file" at bounding box center [366, 561] width 57 height 12
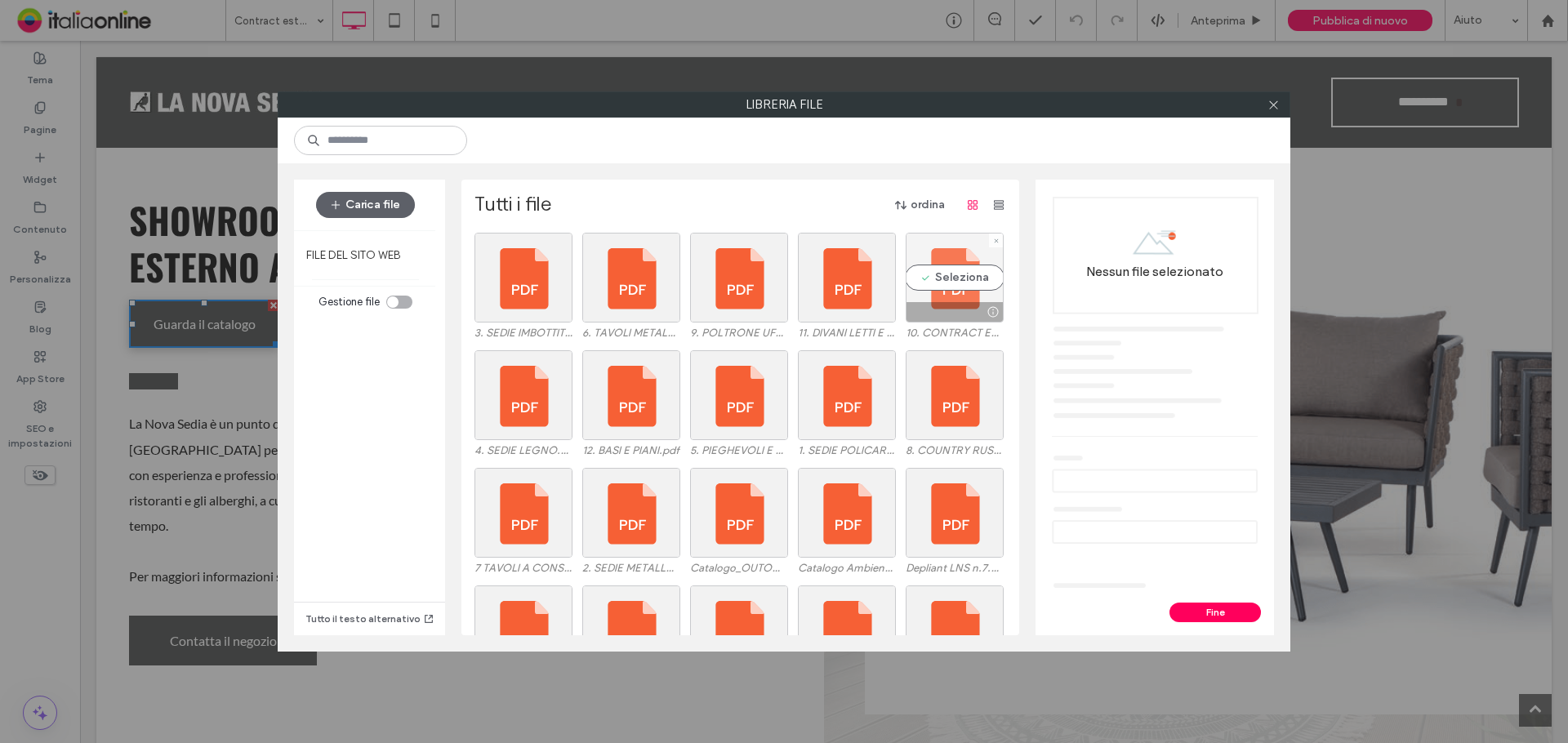
click at [942, 275] on div "Seleziona" at bounding box center [954, 277] width 98 height 90
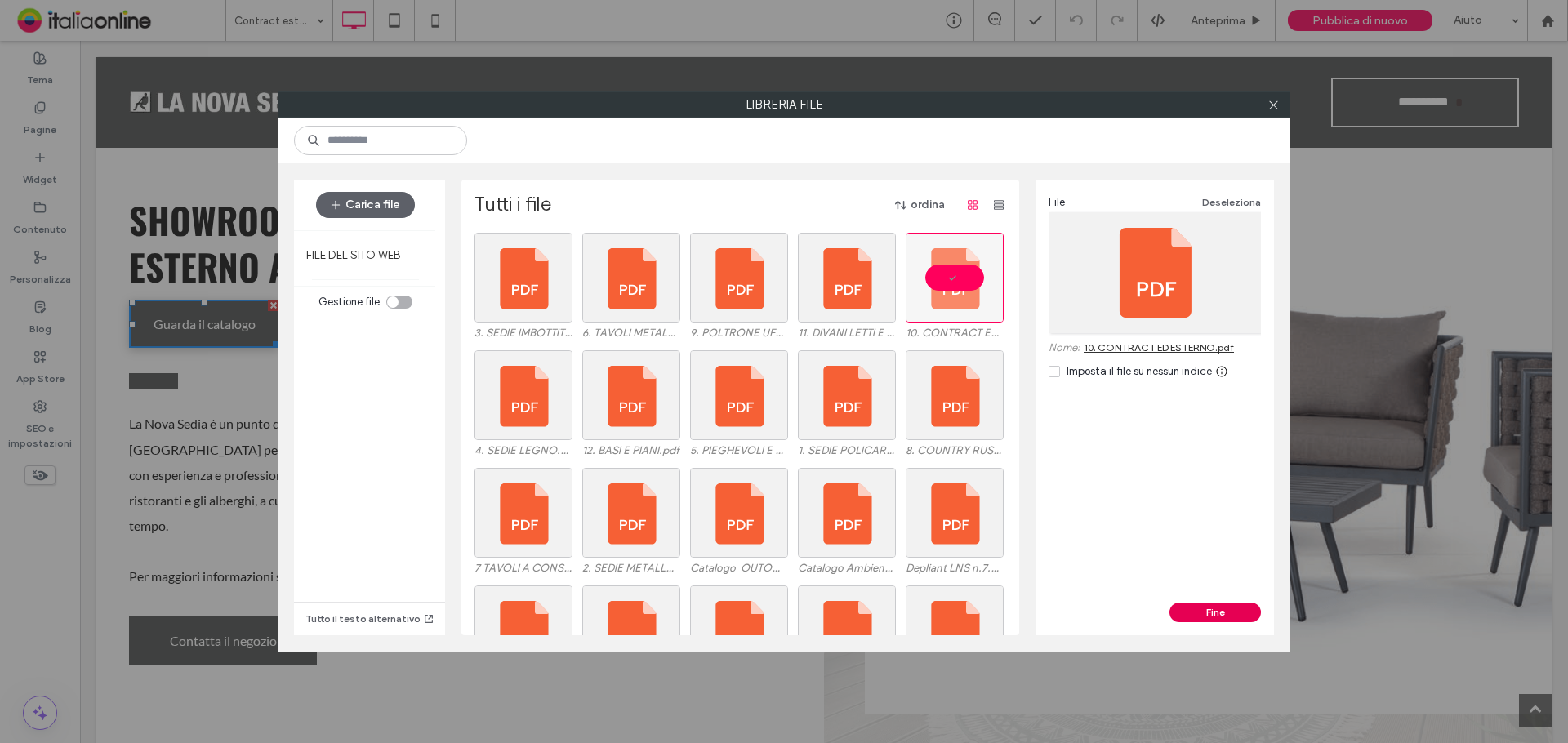
click at [1208, 610] on button "Fine" at bounding box center [1214, 612] width 91 height 20
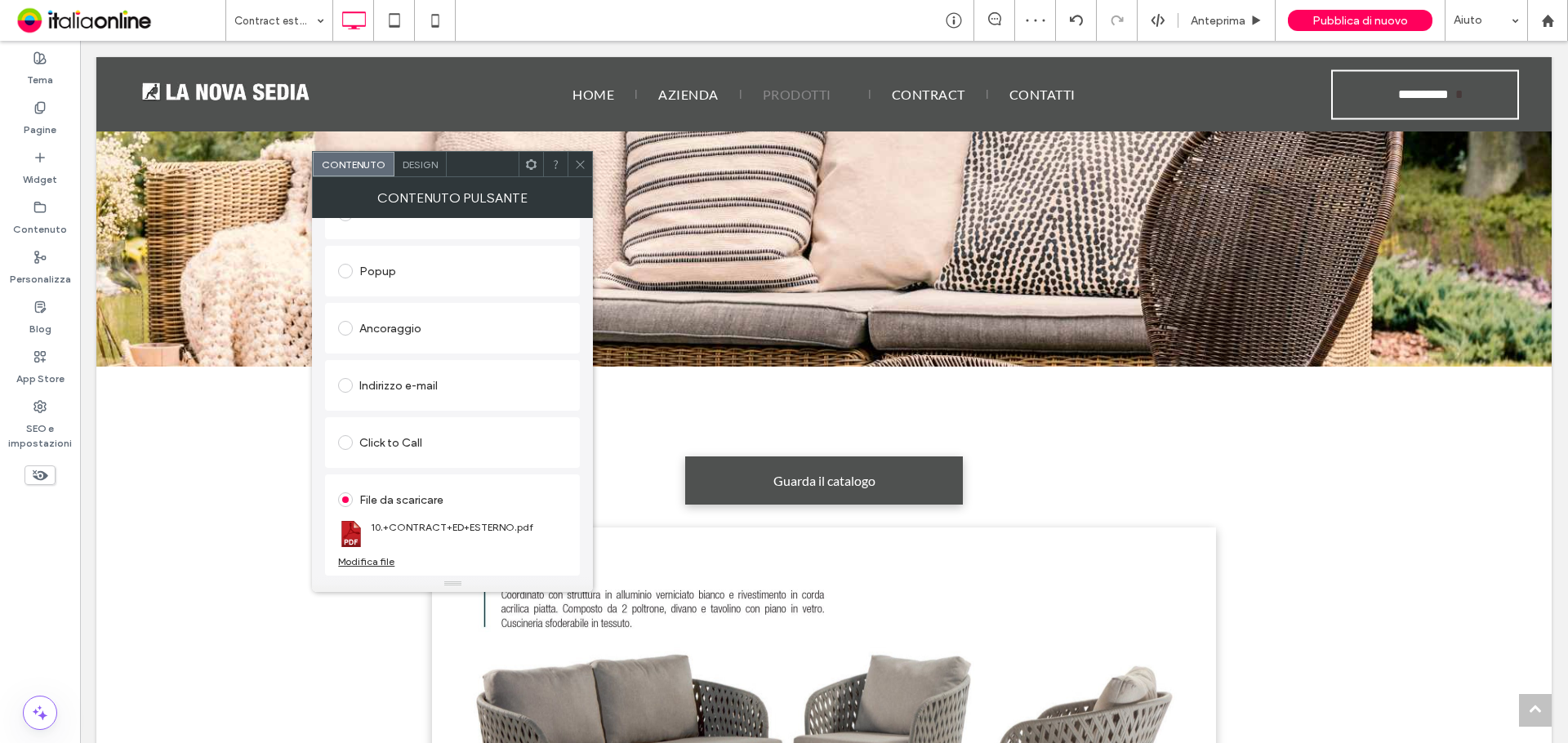
scroll to position [1389, 0]
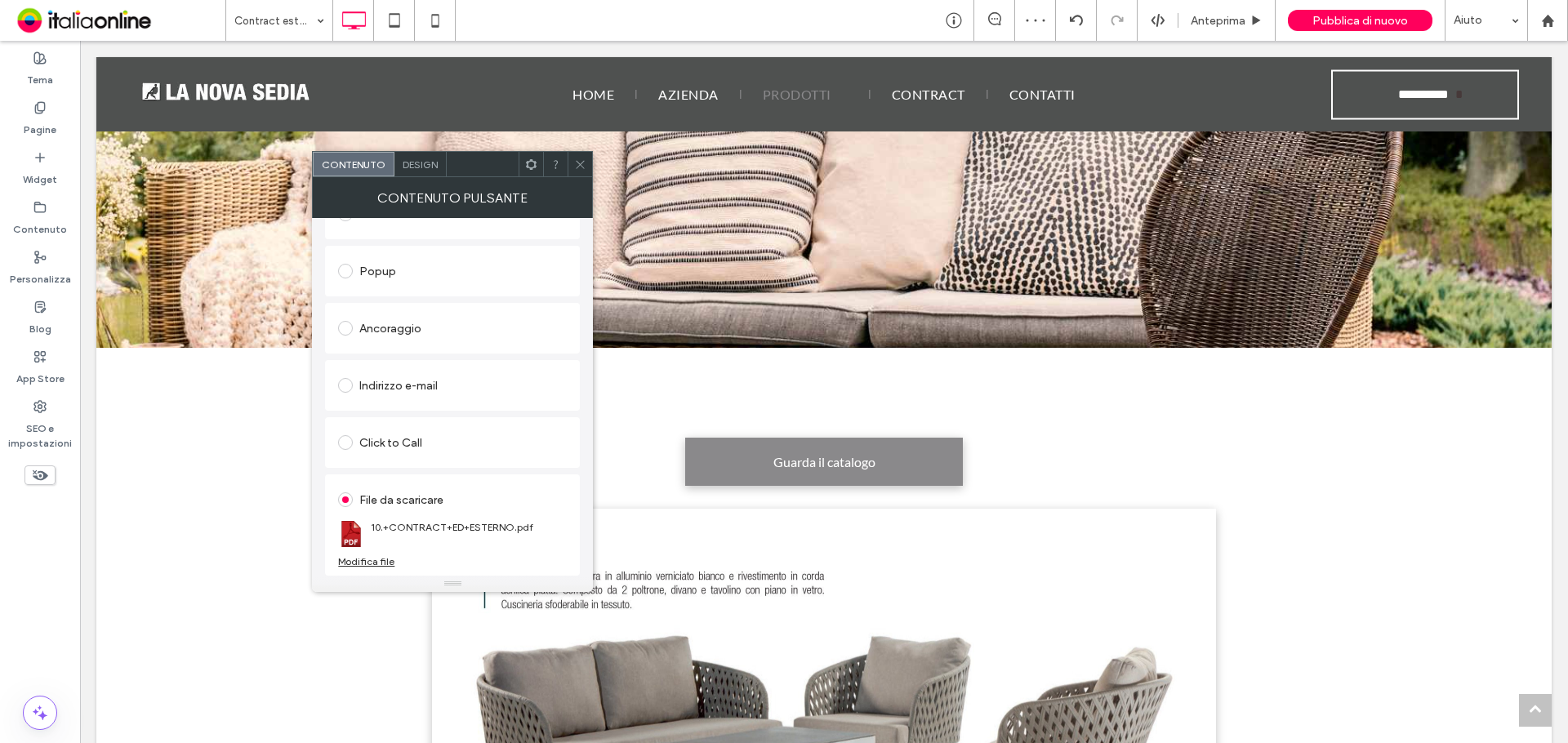
click at [827, 469] on span "Guarda il catalogo" at bounding box center [824, 462] width 102 height 32
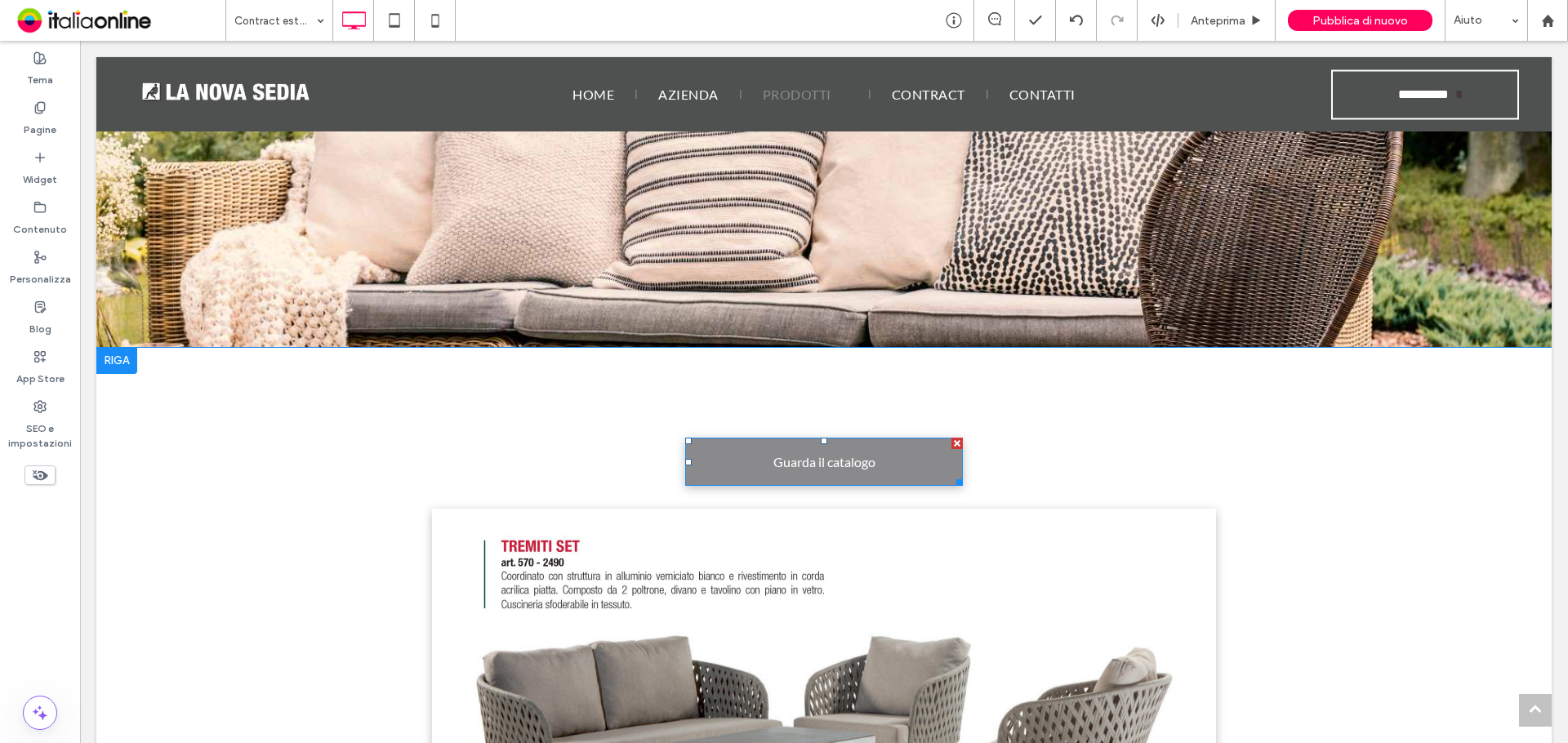
click at [705, 462] on link "Guarda il catalogo" at bounding box center [824, 462] width 277 height 48
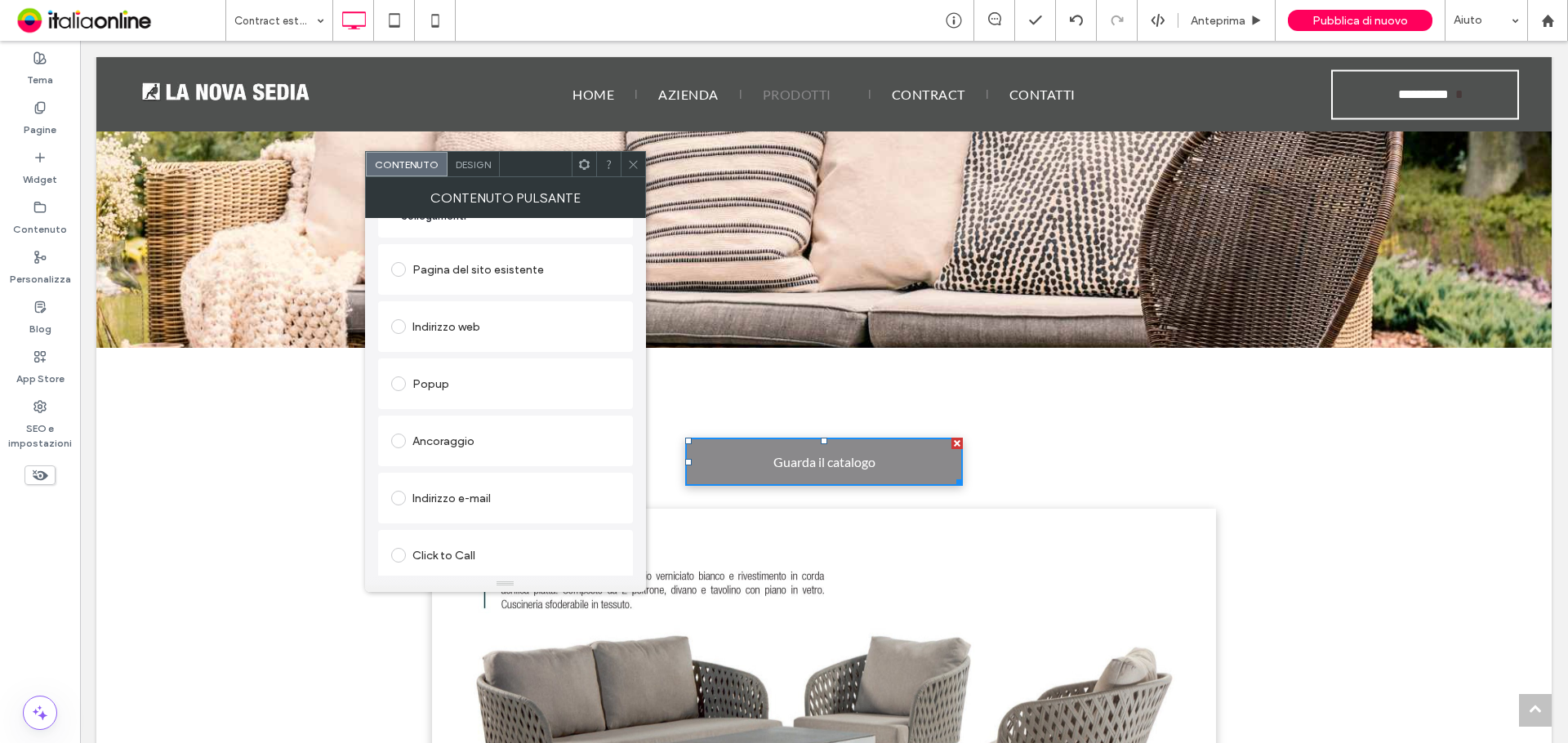
scroll to position [273, 0]
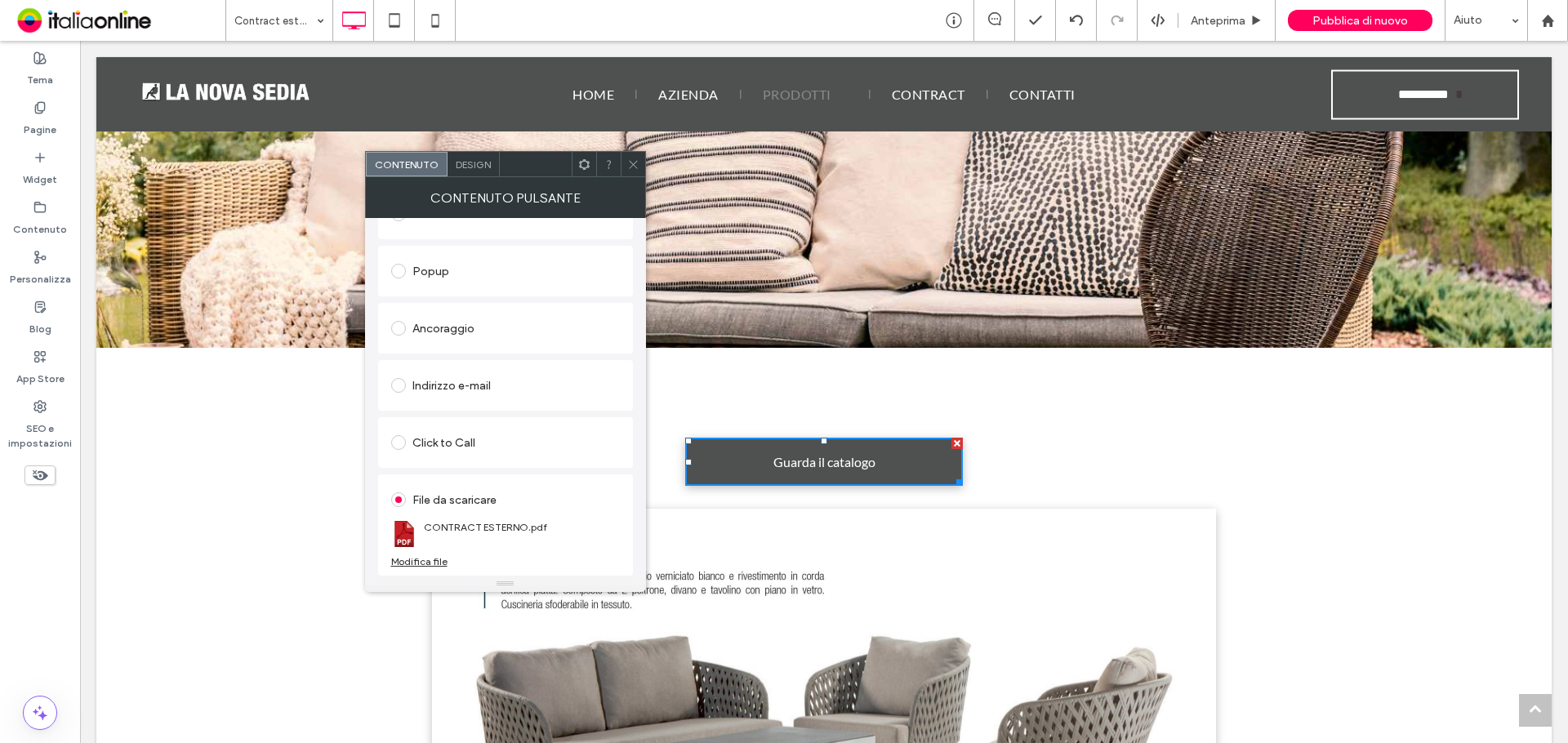
click at [397, 564] on div "Modifica file" at bounding box center [419, 561] width 57 height 12
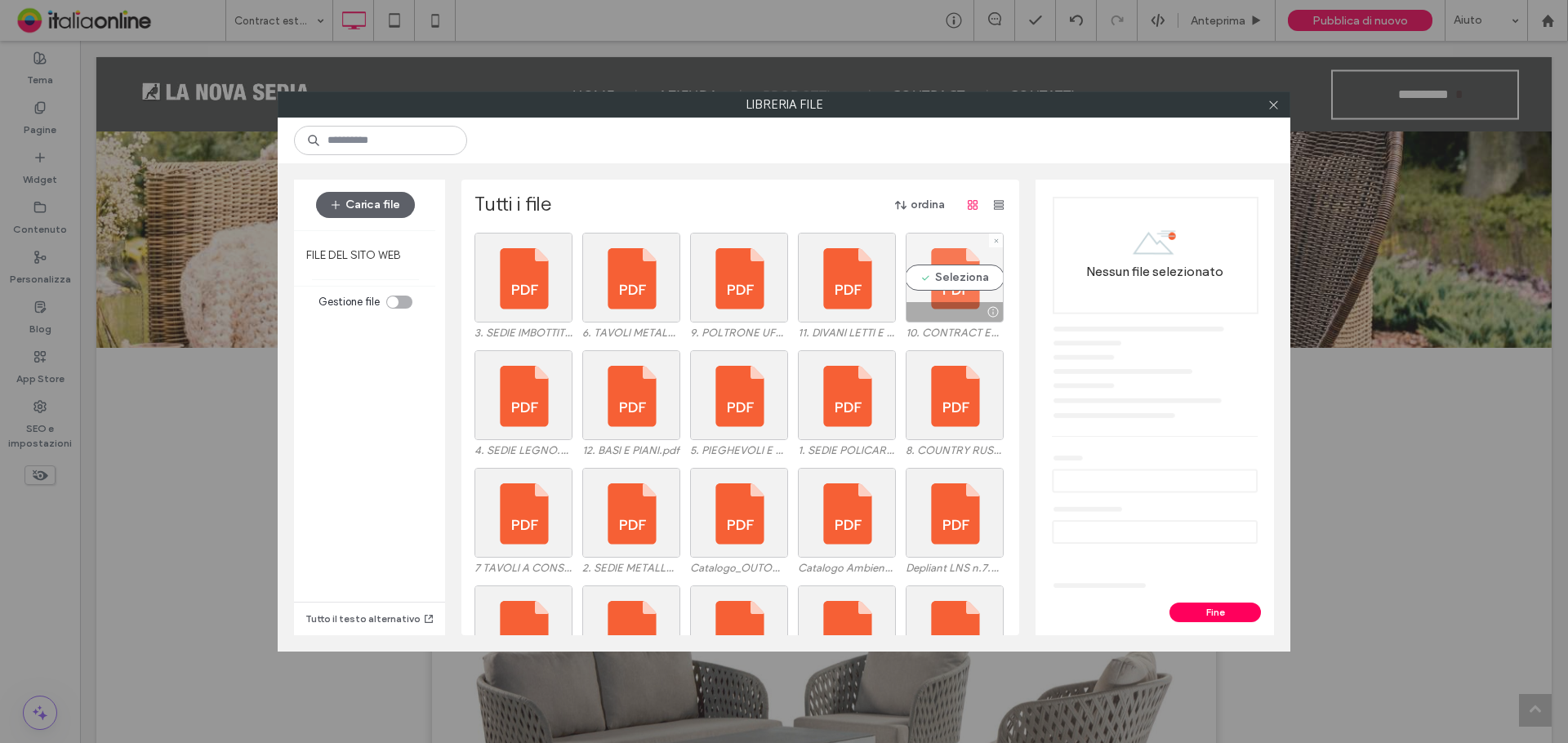
drag, startPoint x: 955, startPoint y: 277, endPoint x: 981, endPoint y: 304, distance: 37.5
click at [955, 277] on div "Seleziona" at bounding box center [954, 277] width 98 height 90
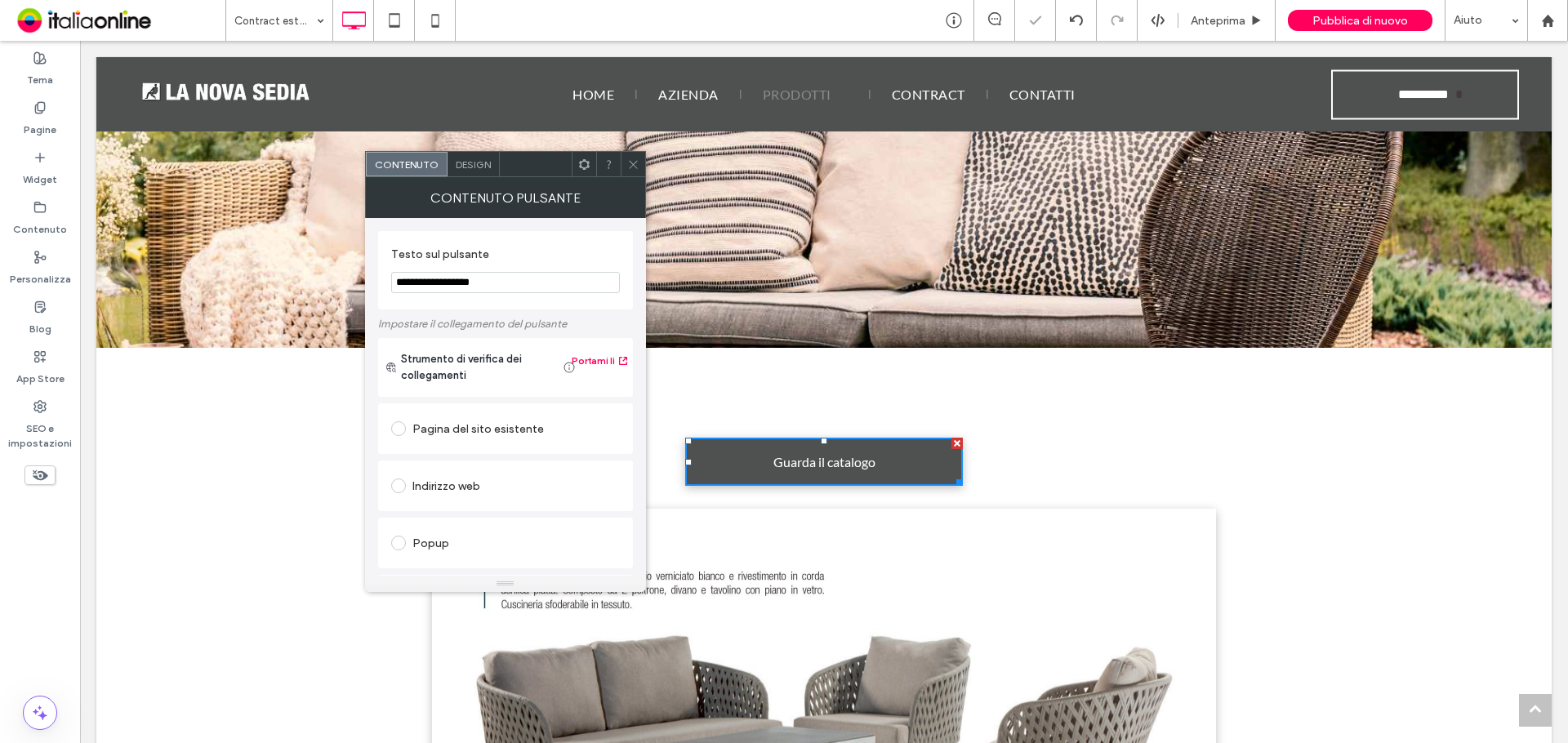
scroll to position [273, 0]
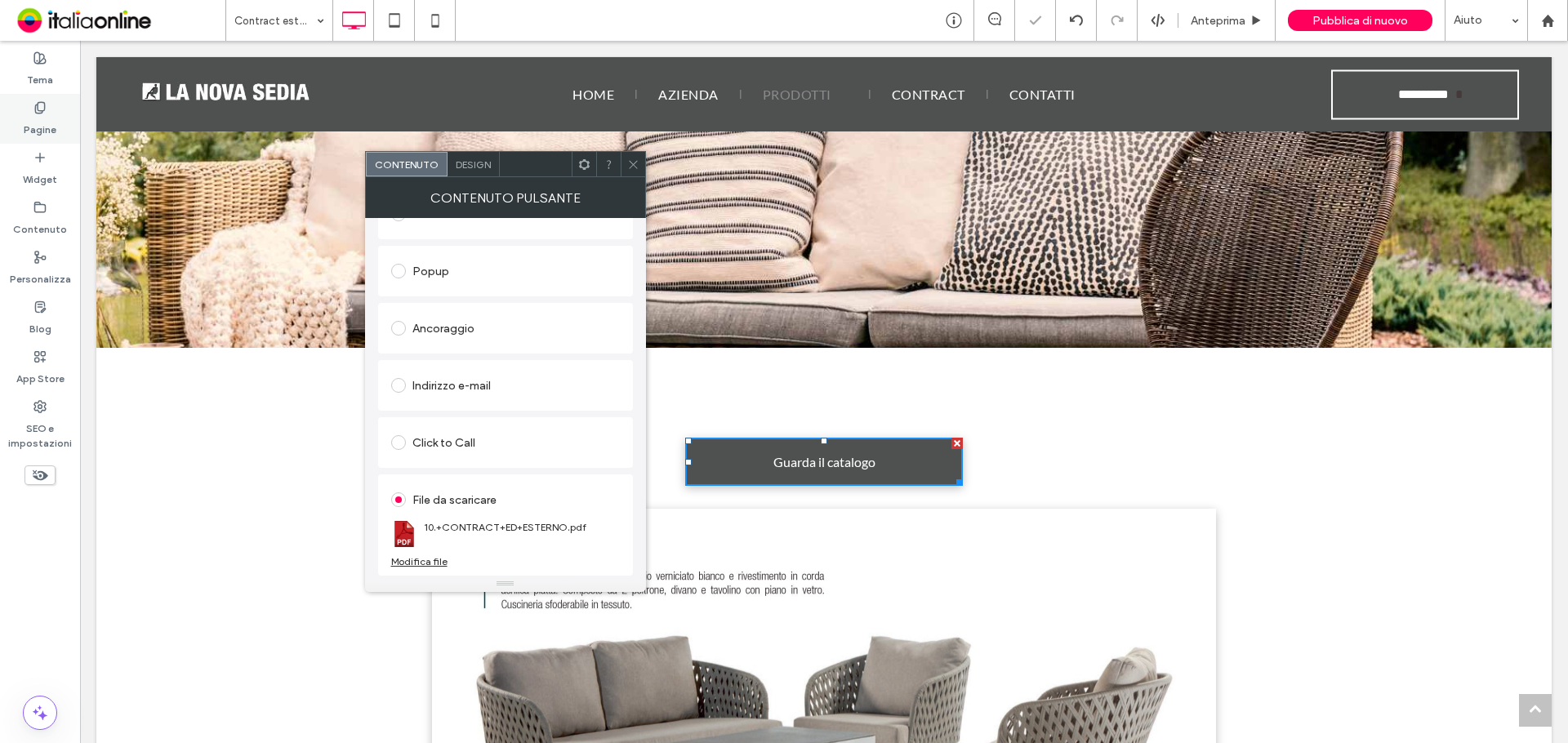
click at [57, 108] on div "Pagine" at bounding box center [40, 119] width 80 height 50
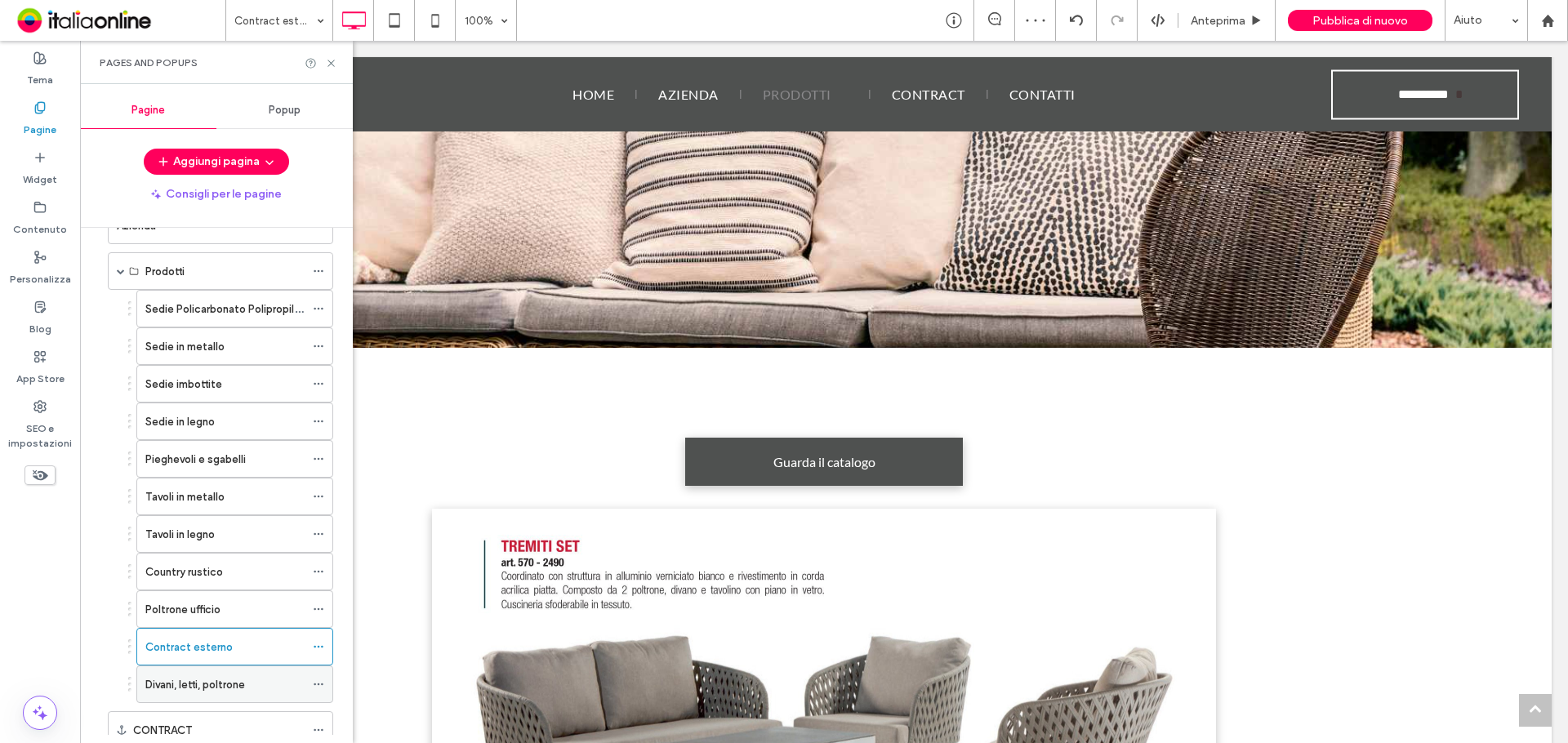
scroll to position [196, 0]
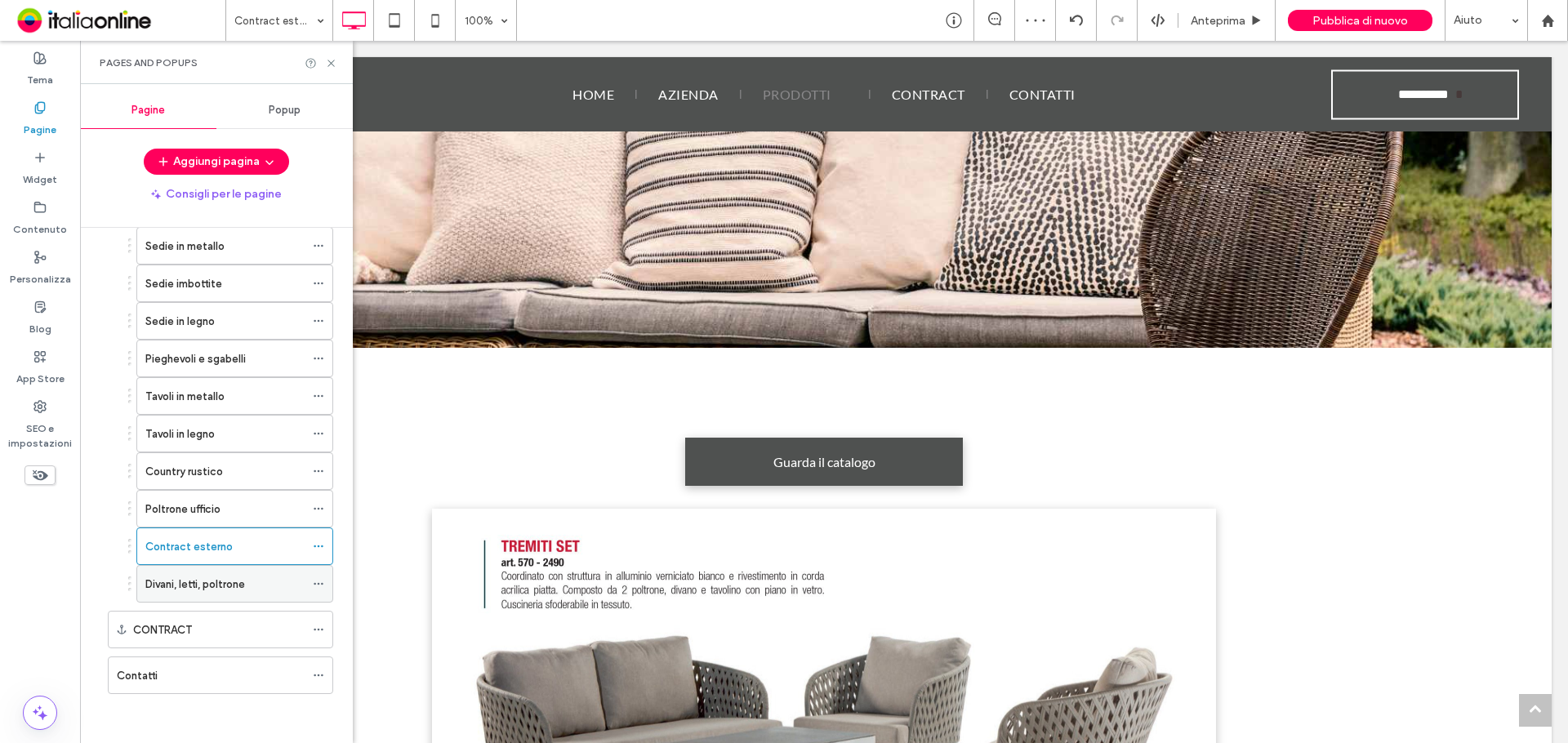
click at [209, 583] on label "Divani, letti, poltrone" at bounding box center [194, 584] width 100 height 29
click at [333, 58] on icon at bounding box center [330, 62] width 12 height 12
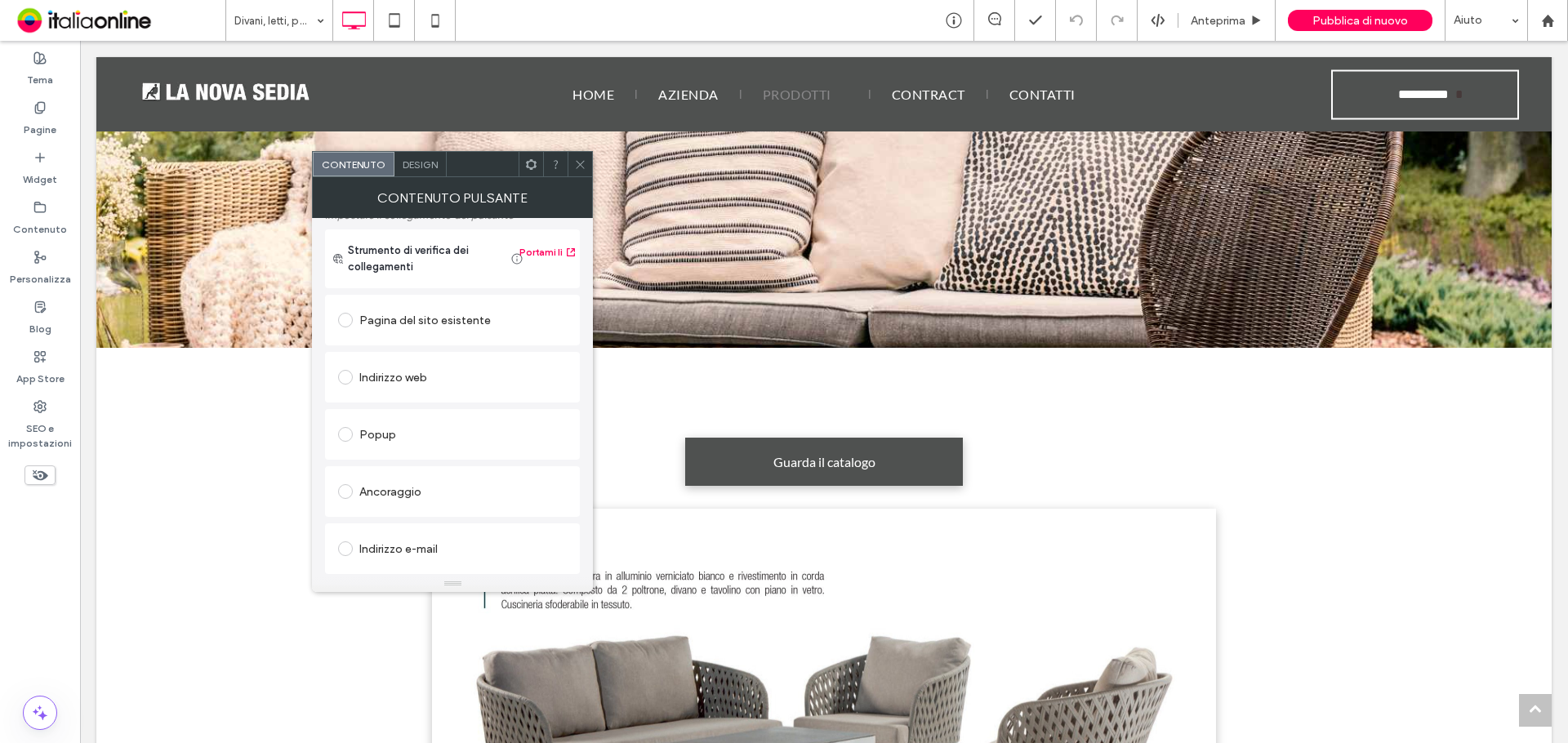
scroll to position [273, 0]
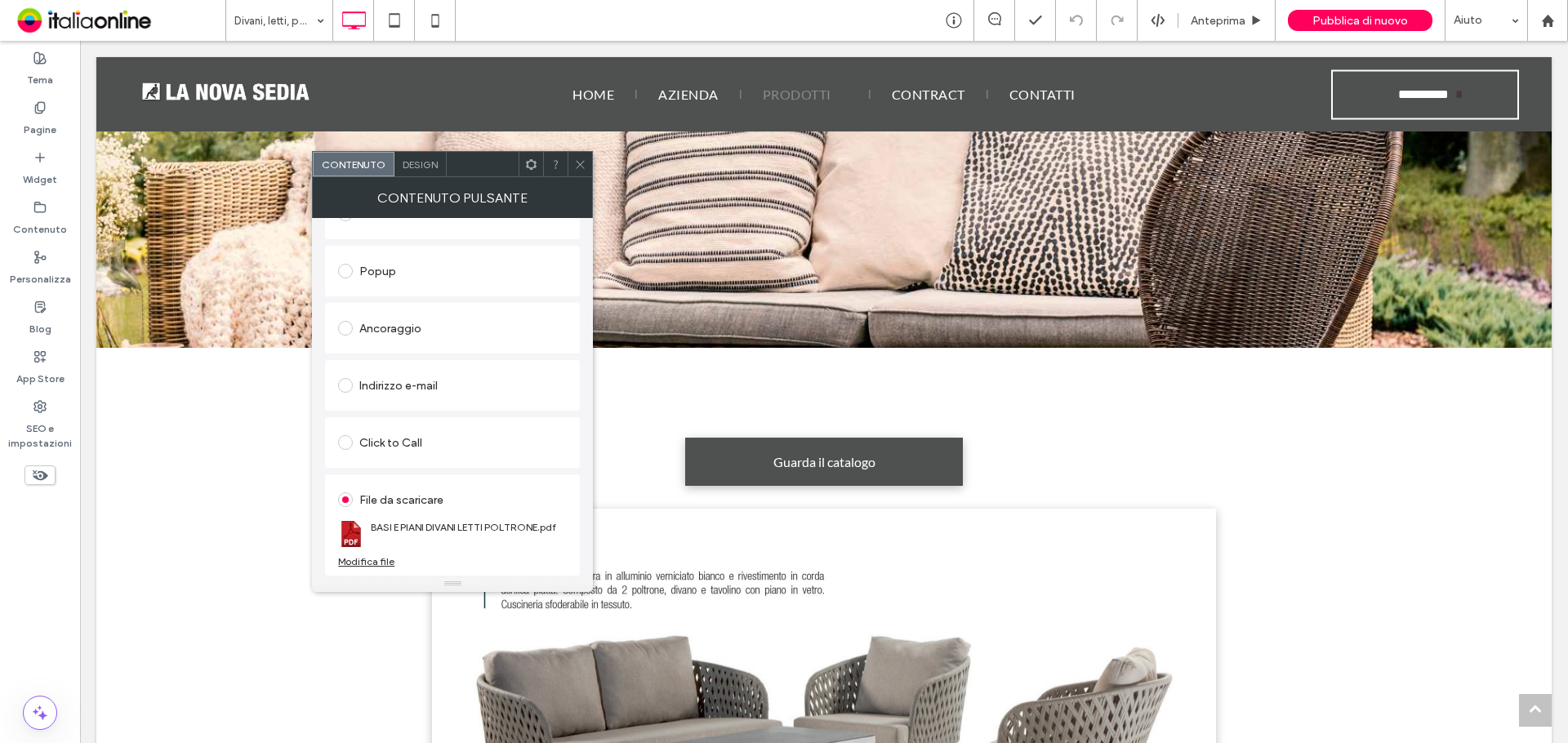
click at [356, 564] on div "Modifica file" at bounding box center [366, 561] width 57 height 12
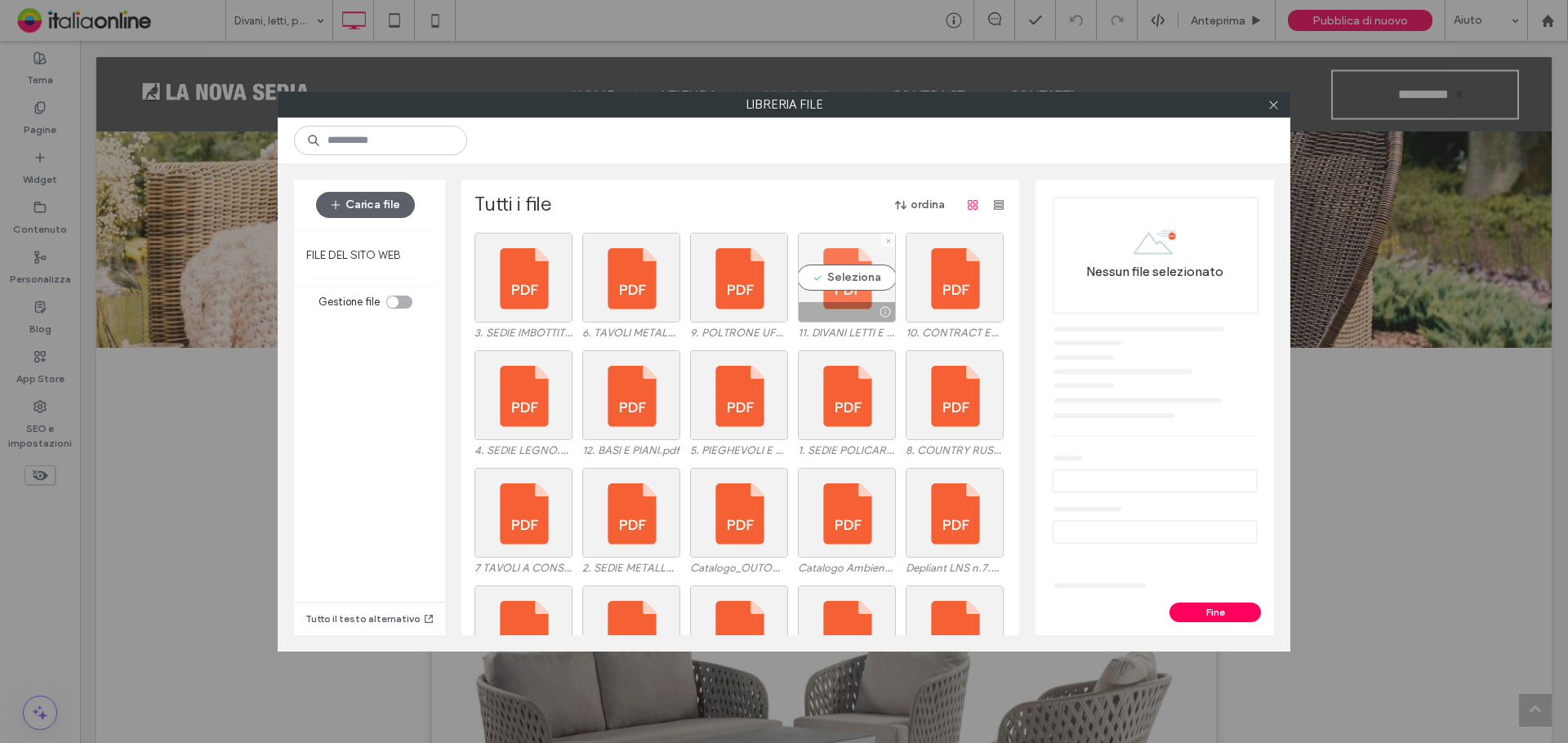
click at [822, 268] on div "Seleziona" at bounding box center [846, 277] width 98 height 90
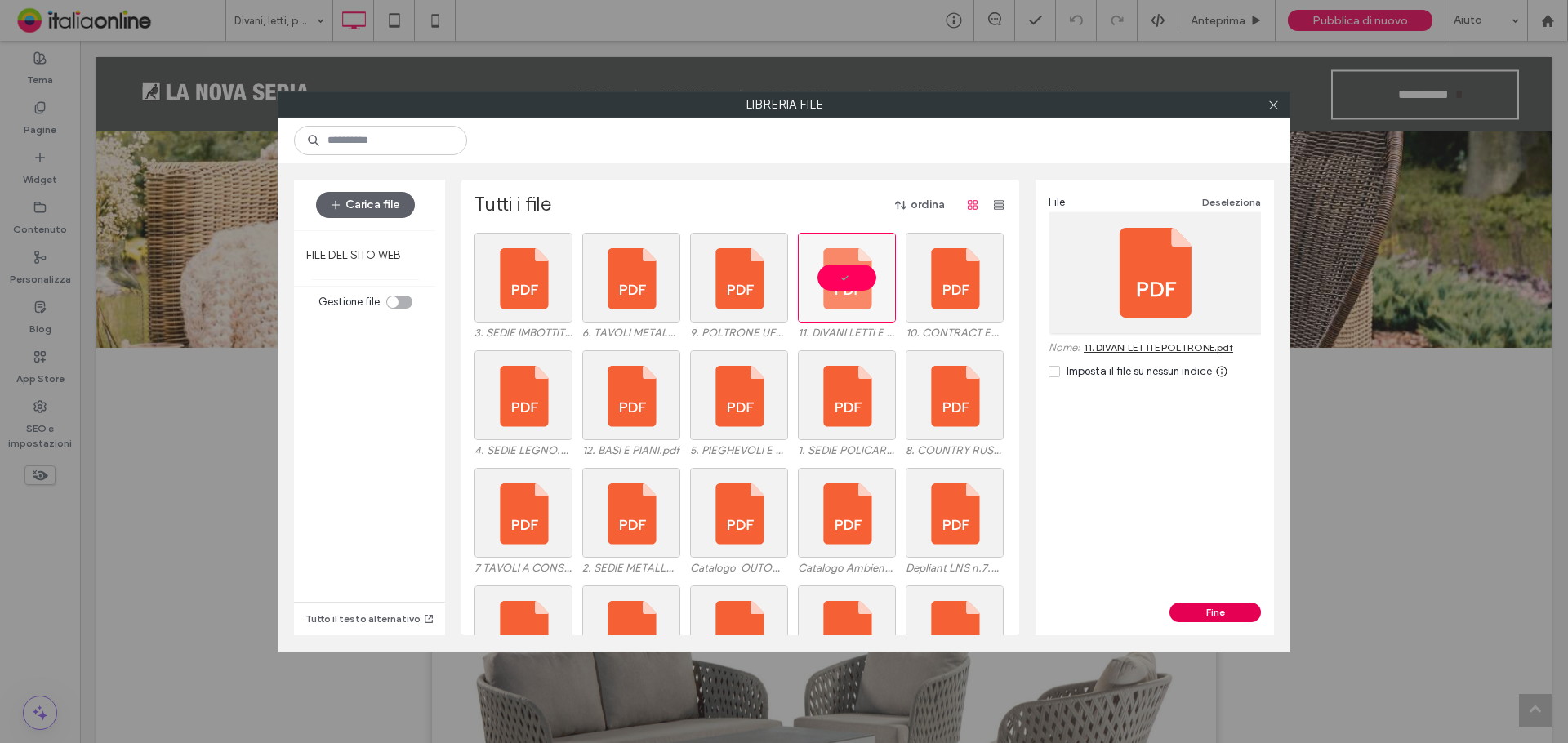
click at [1222, 615] on button "Fine" at bounding box center [1214, 612] width 91 height 20
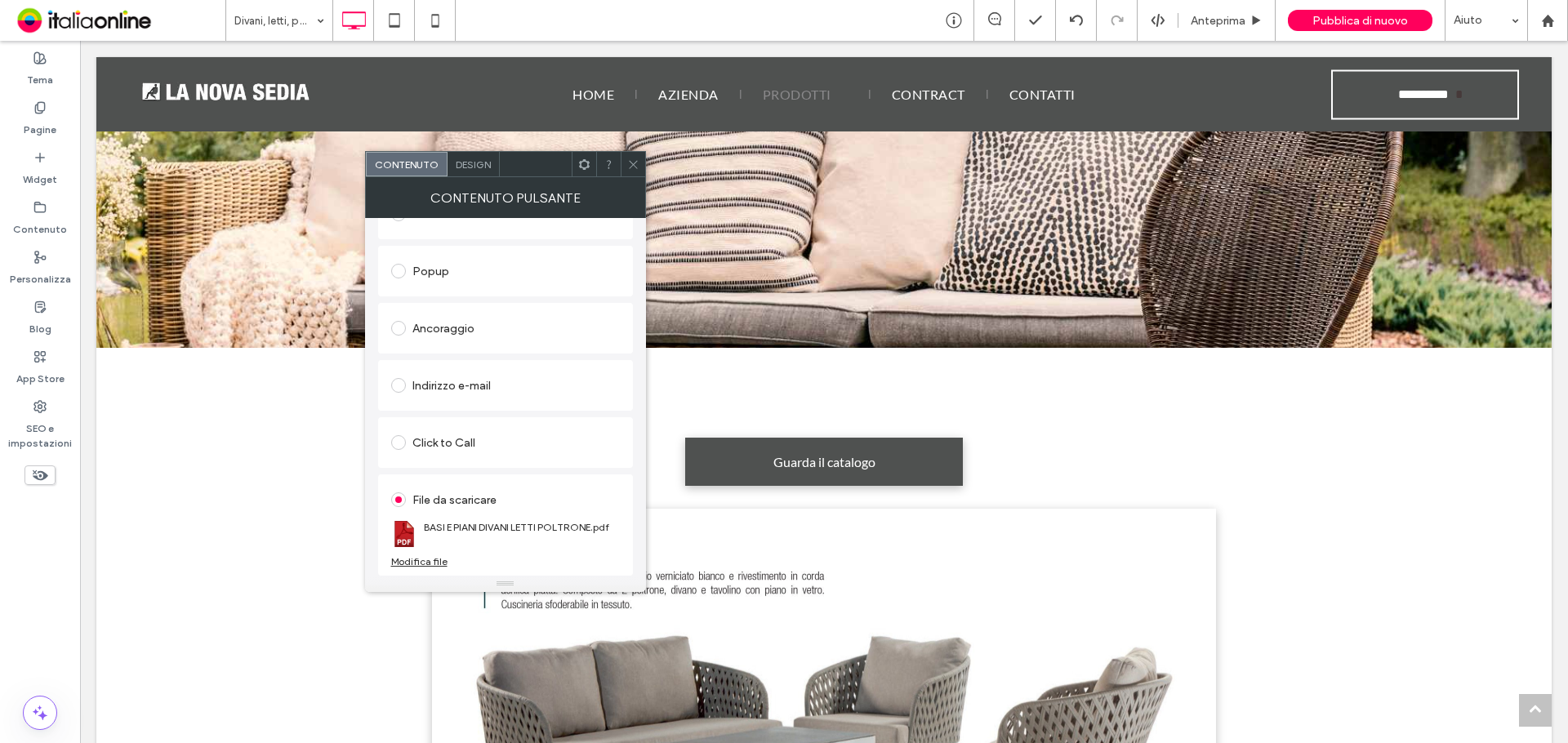
click at [423, 561] on div "Modifica file" at bounding box center [419, 561] width 57 height 12
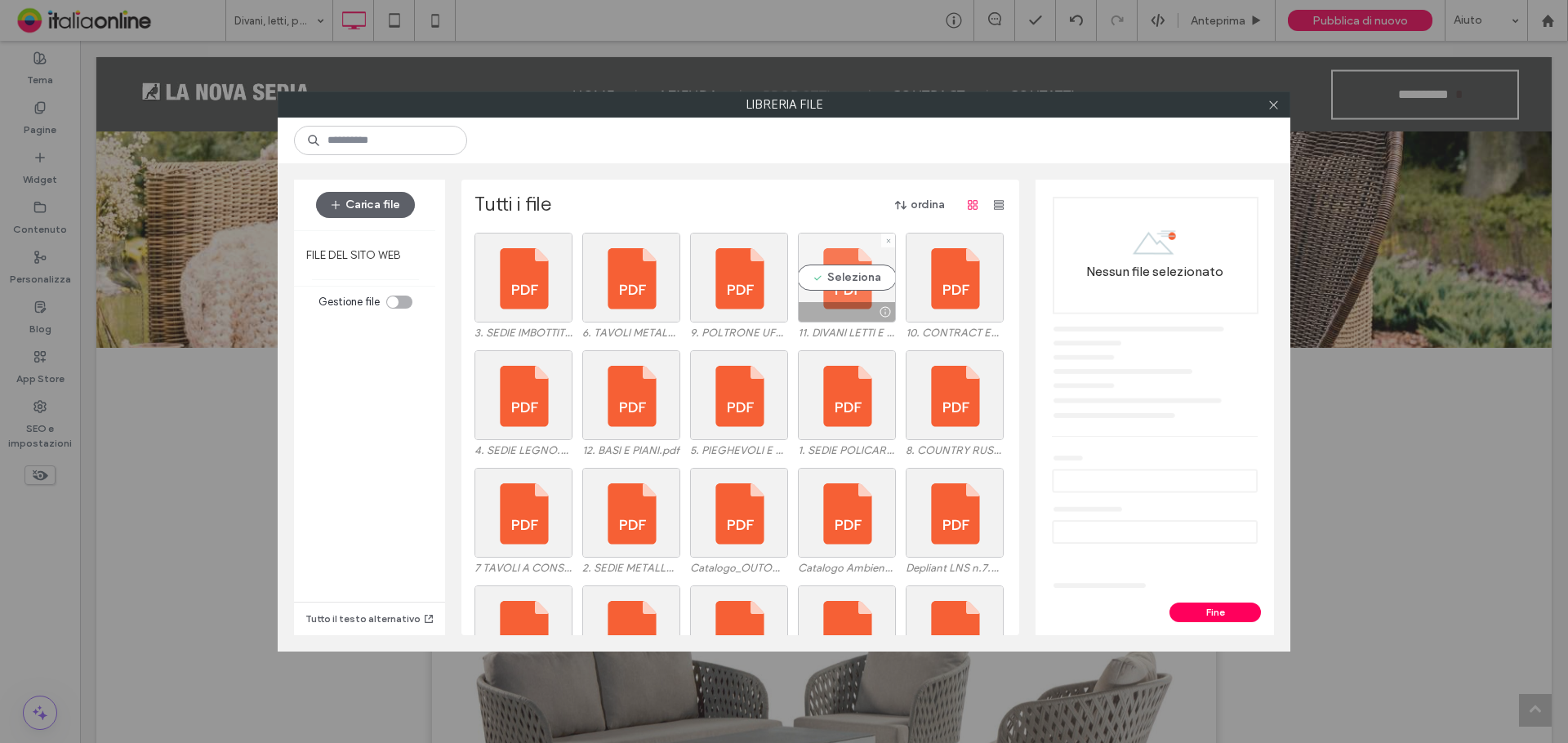
click at [814, 263] on div "Seleziona" at bounding box center [846, 277] width 98 height 90
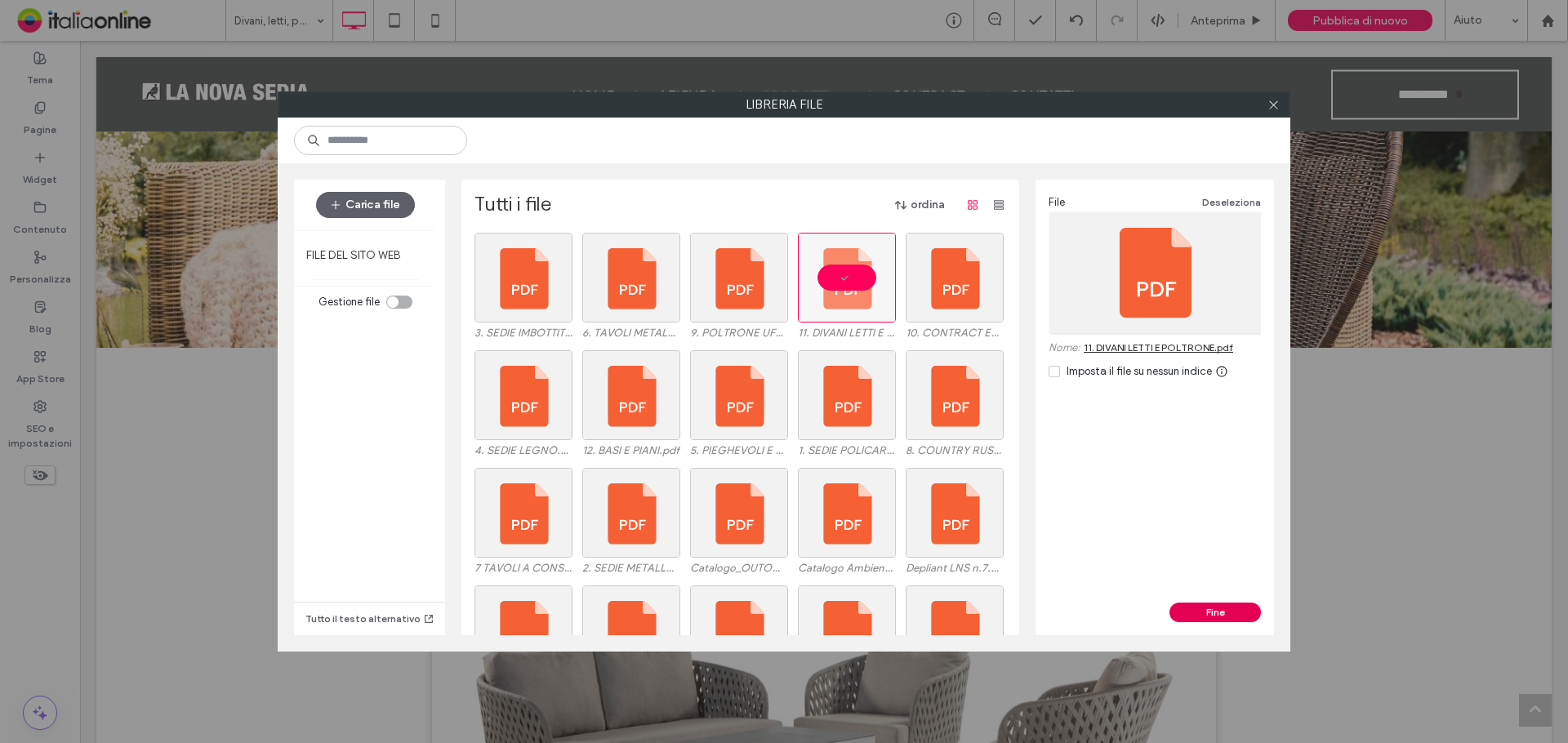
click at [1215, 611] on button "Fine" at bounding box center [1214, 612] width 91 height 20
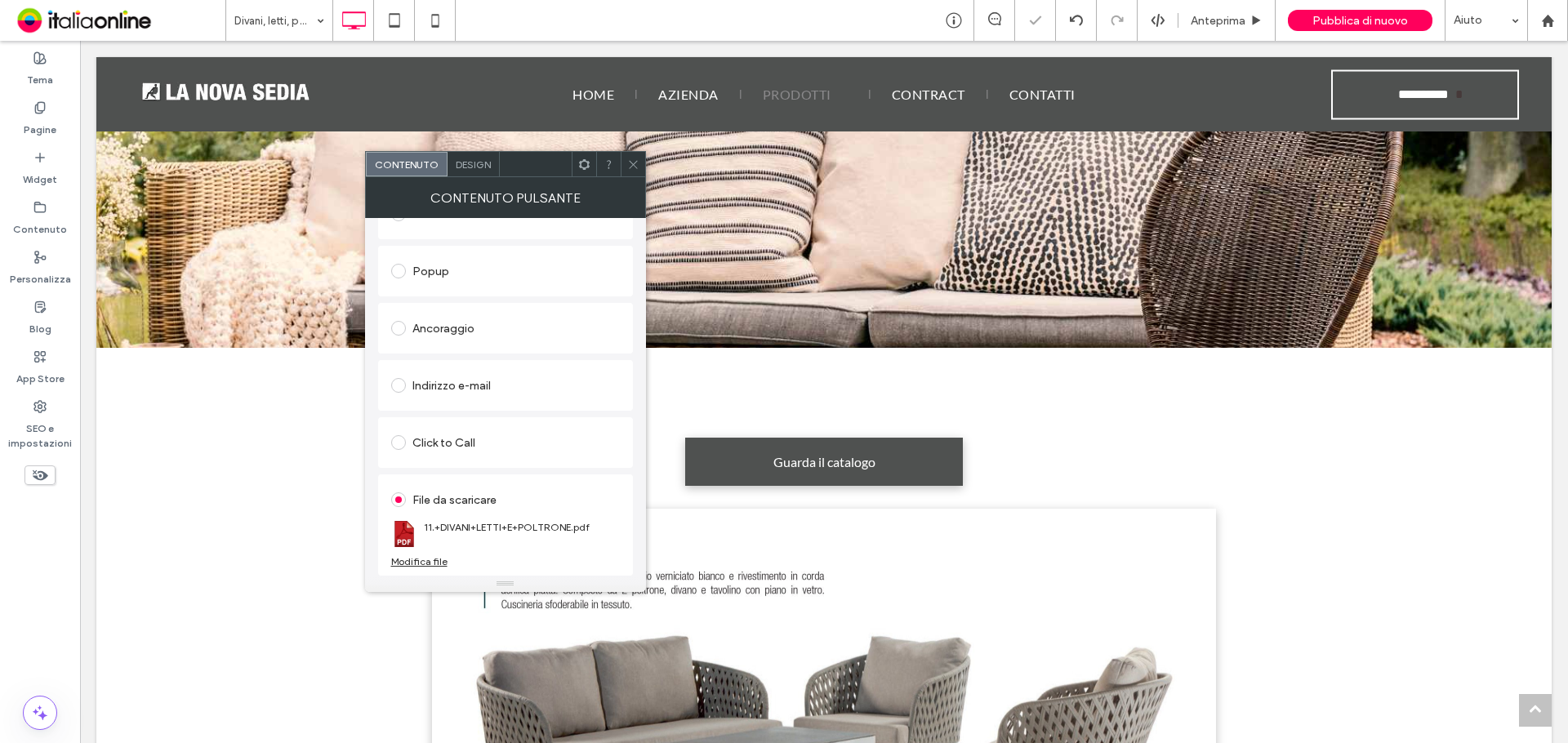
click at [634, 173] on span at bounding box center [633, 164] width 12 height 24
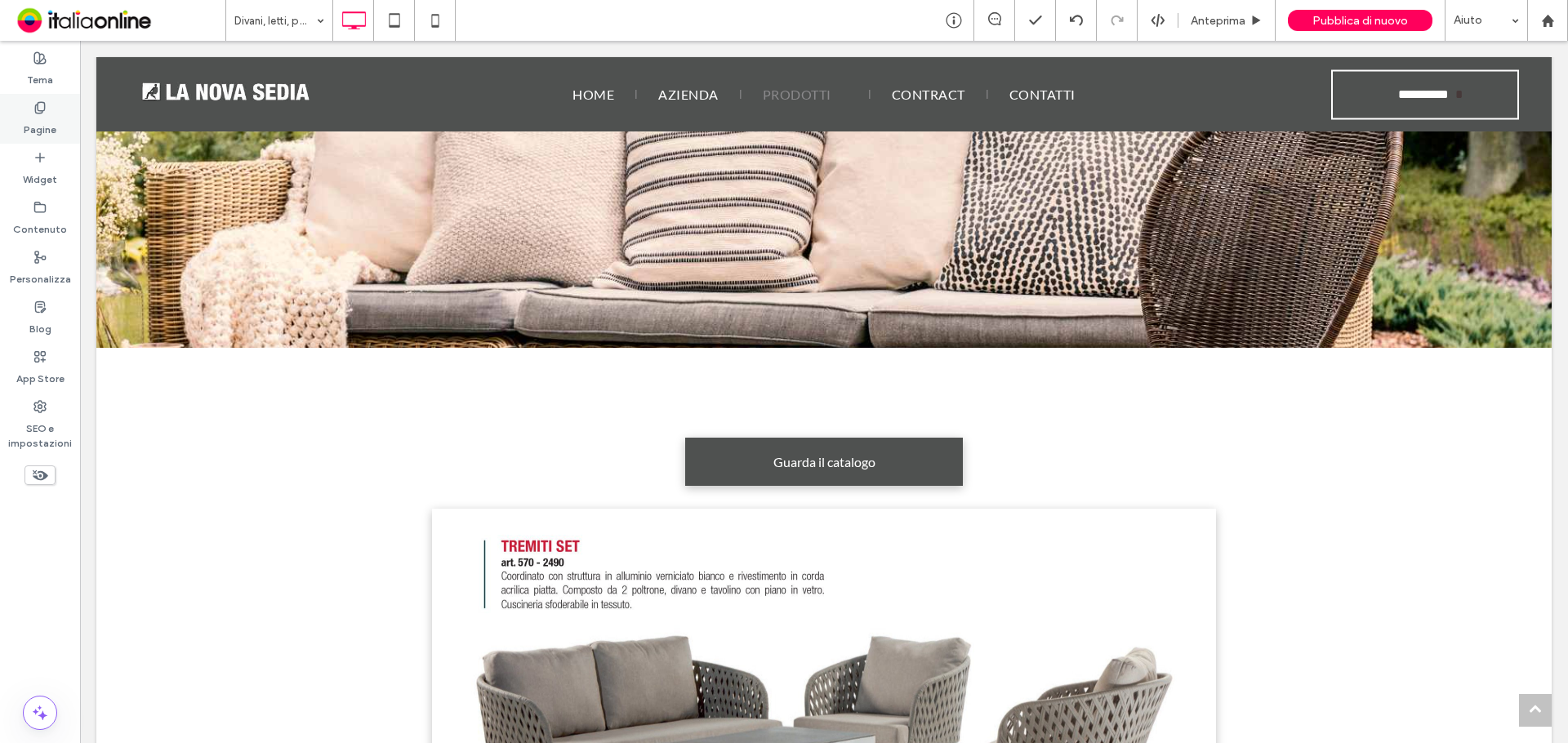
click at [28, 127] on label "Pagine" at bounding box center [39, 126] width 33 height 23
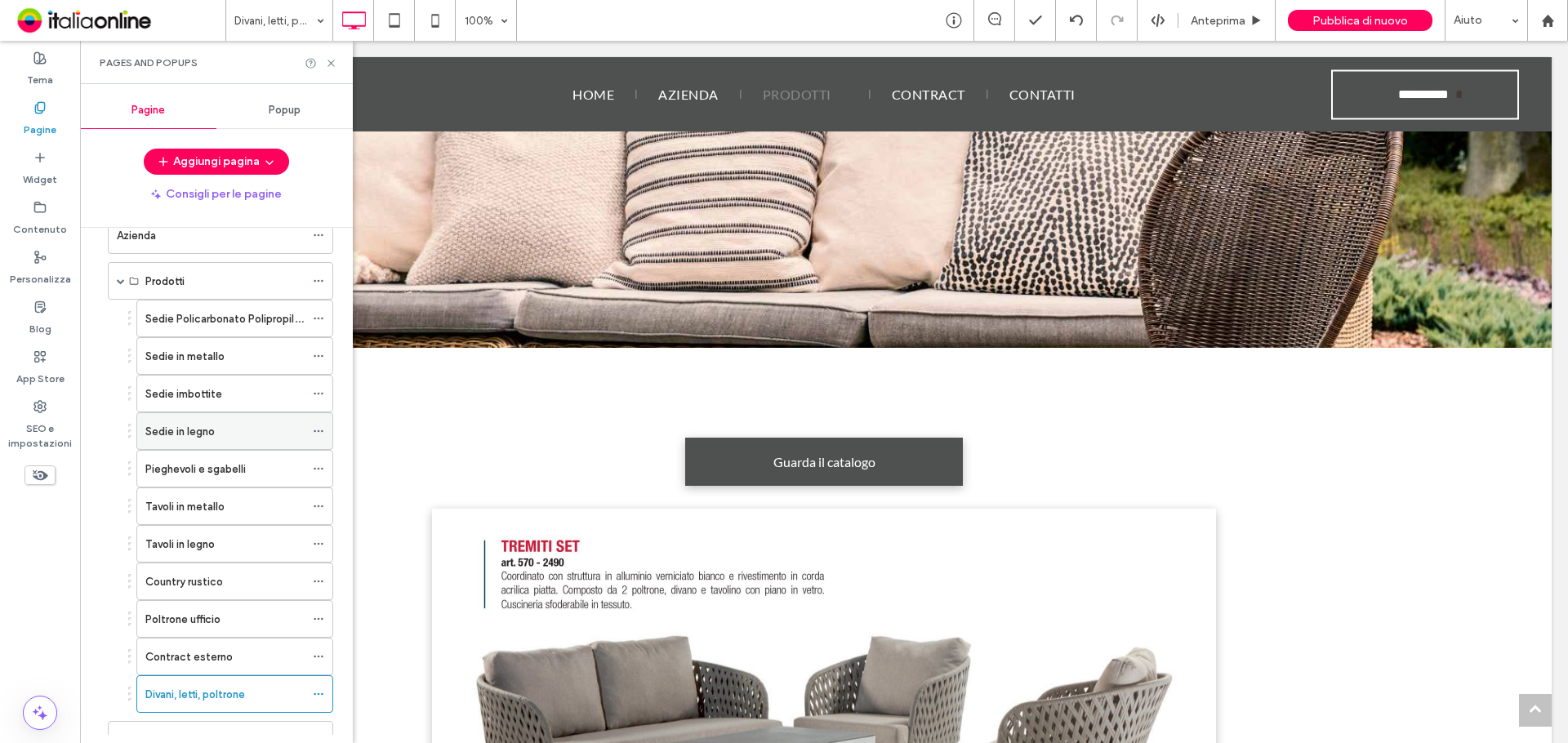
scroll to position [114, 0]
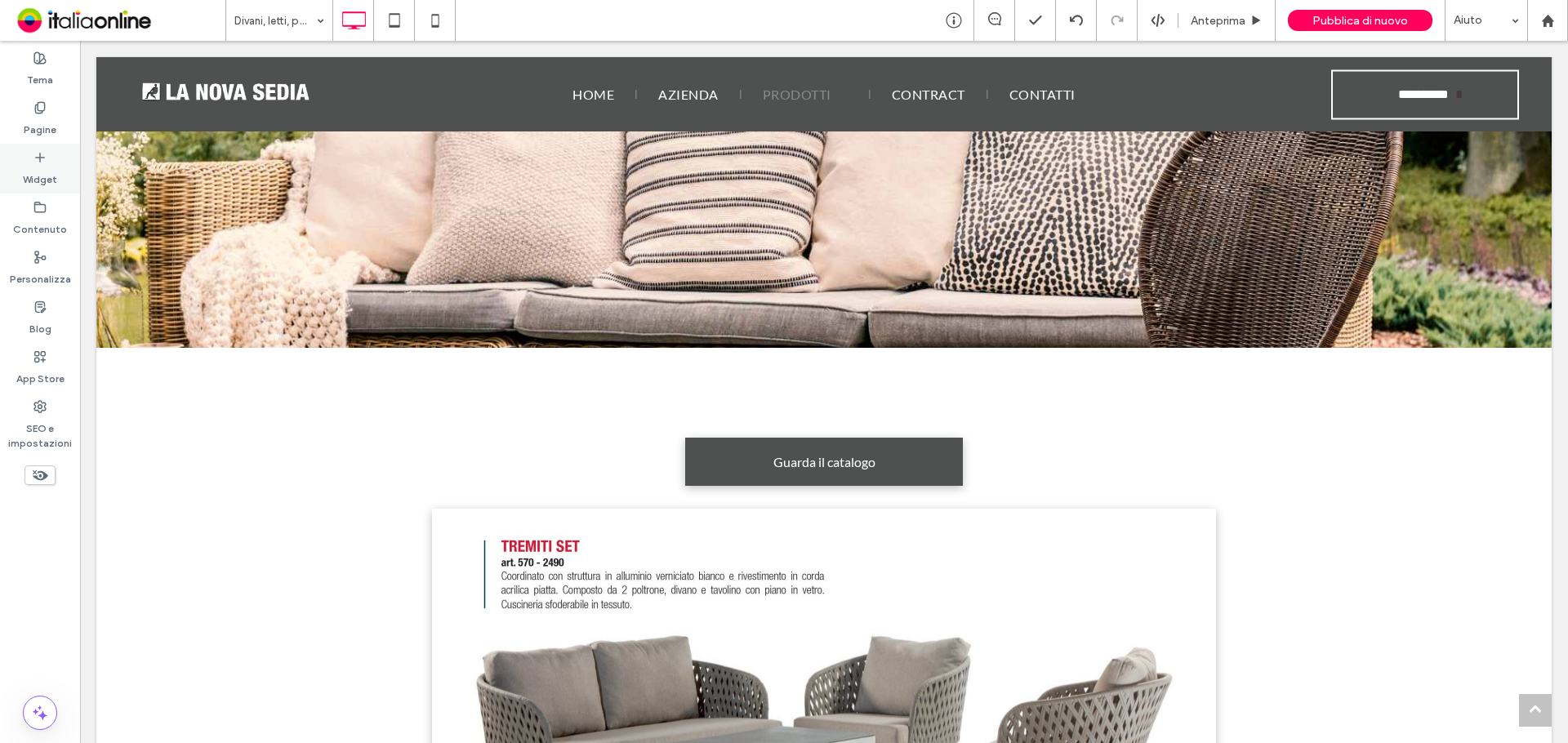
drag, startPoint x: 53, startPoint y: 136, endPoint x: 59, endPoint y: 153, distance: 18.0
click at [53, 136] on label "Pagine" at bounding box center [39, 126] width 33 height 23
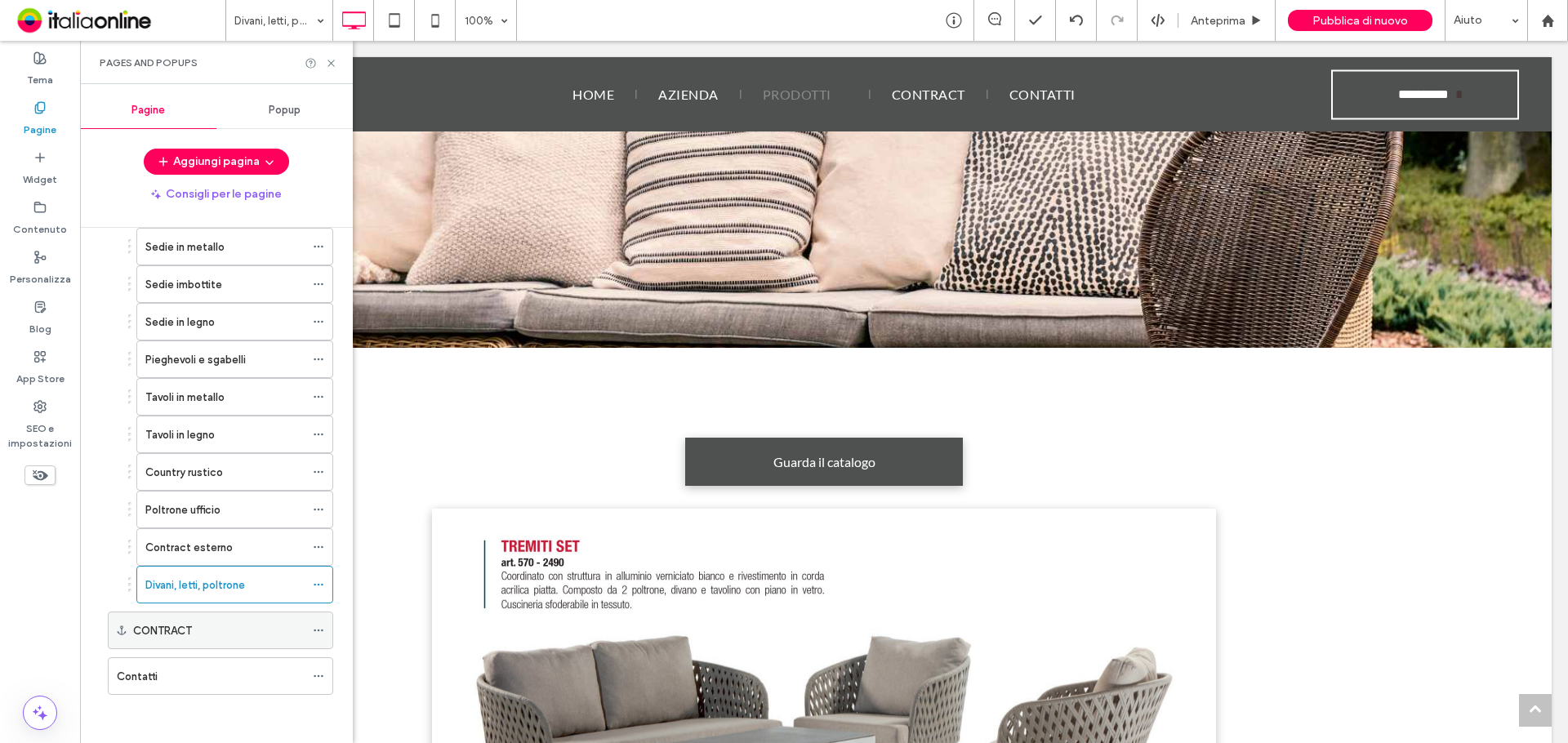
scroll to position [196, 0]
click at [185, 635] on label "CONTRACT" at bounding box center [162, 630] width 59 height 29
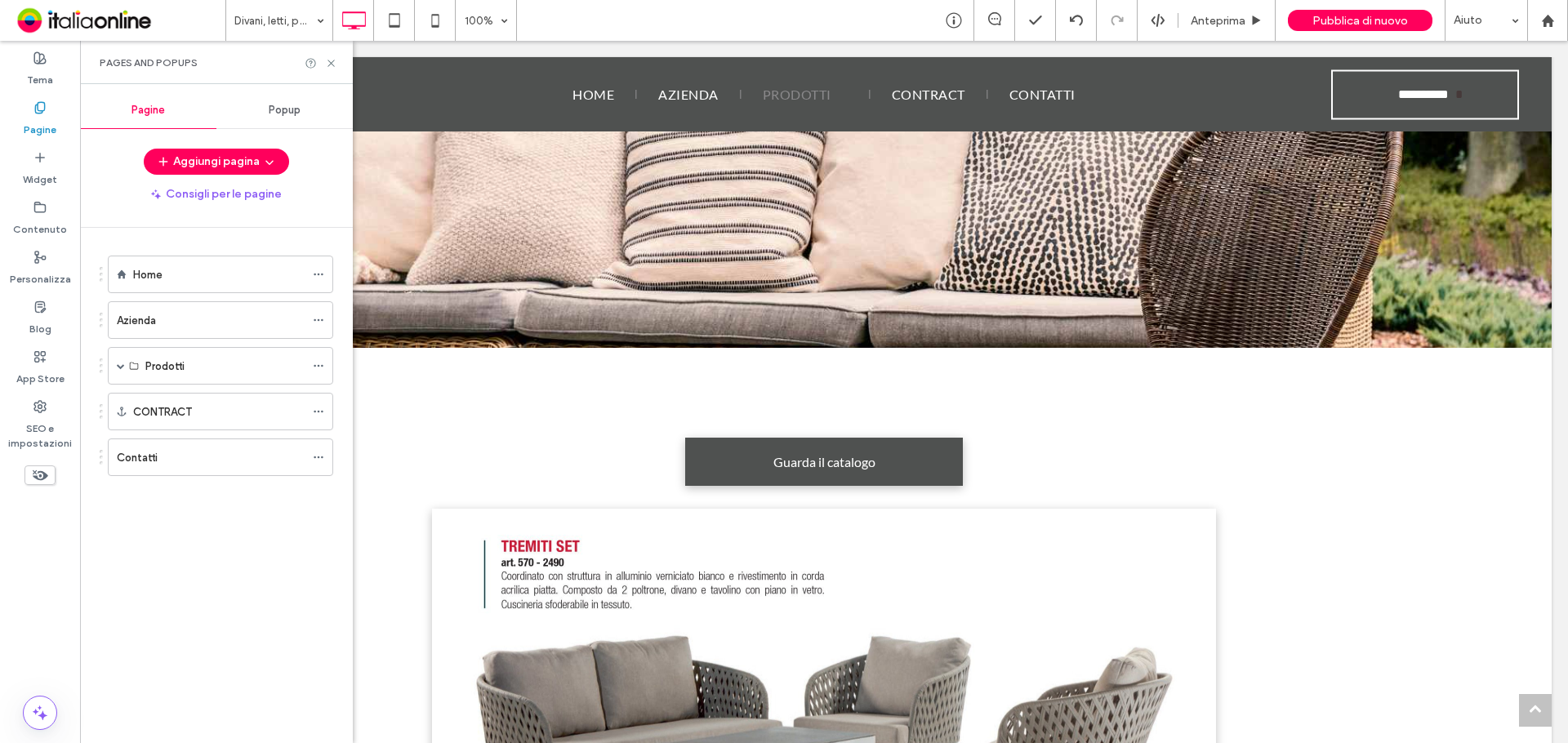
scroll to position [0, 0]
click at [198, 457] on div "Contatti" at bounding box center [210, 458] width 188 height 17
click at [226, 328] on div "Azienda" at bounding box center [210, 320] width 188 height 17
click at [263, 295] on ol "Home Azienda Prodotti Sedie Policarbonato Polipropilene Sedie in metallo Sedie …" at bounding box center [210, 366] width 246 height 221
click at [263, 281] on div "Home" at bounding box center [219, 275] width 171 height 17
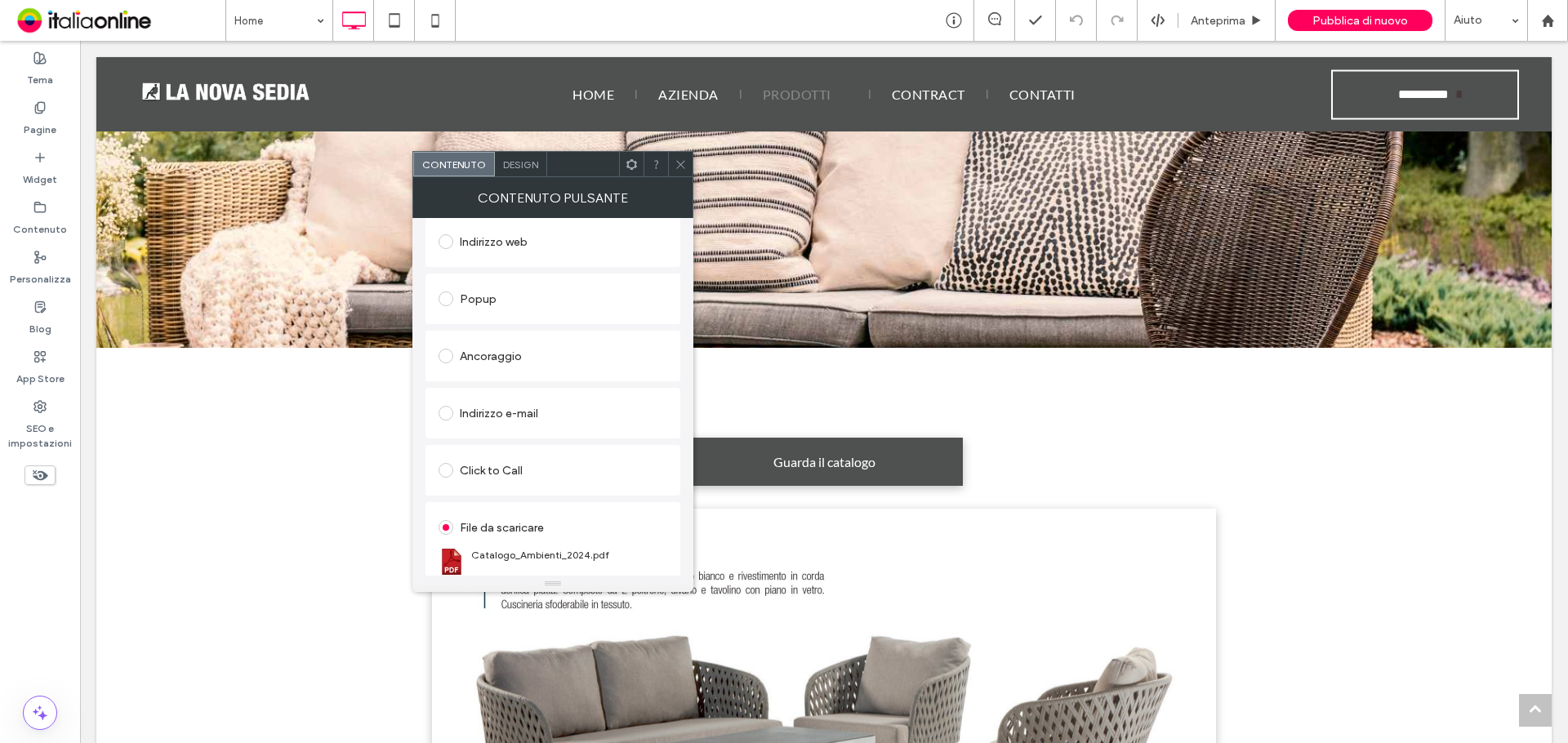
scroll to position [273, 0]
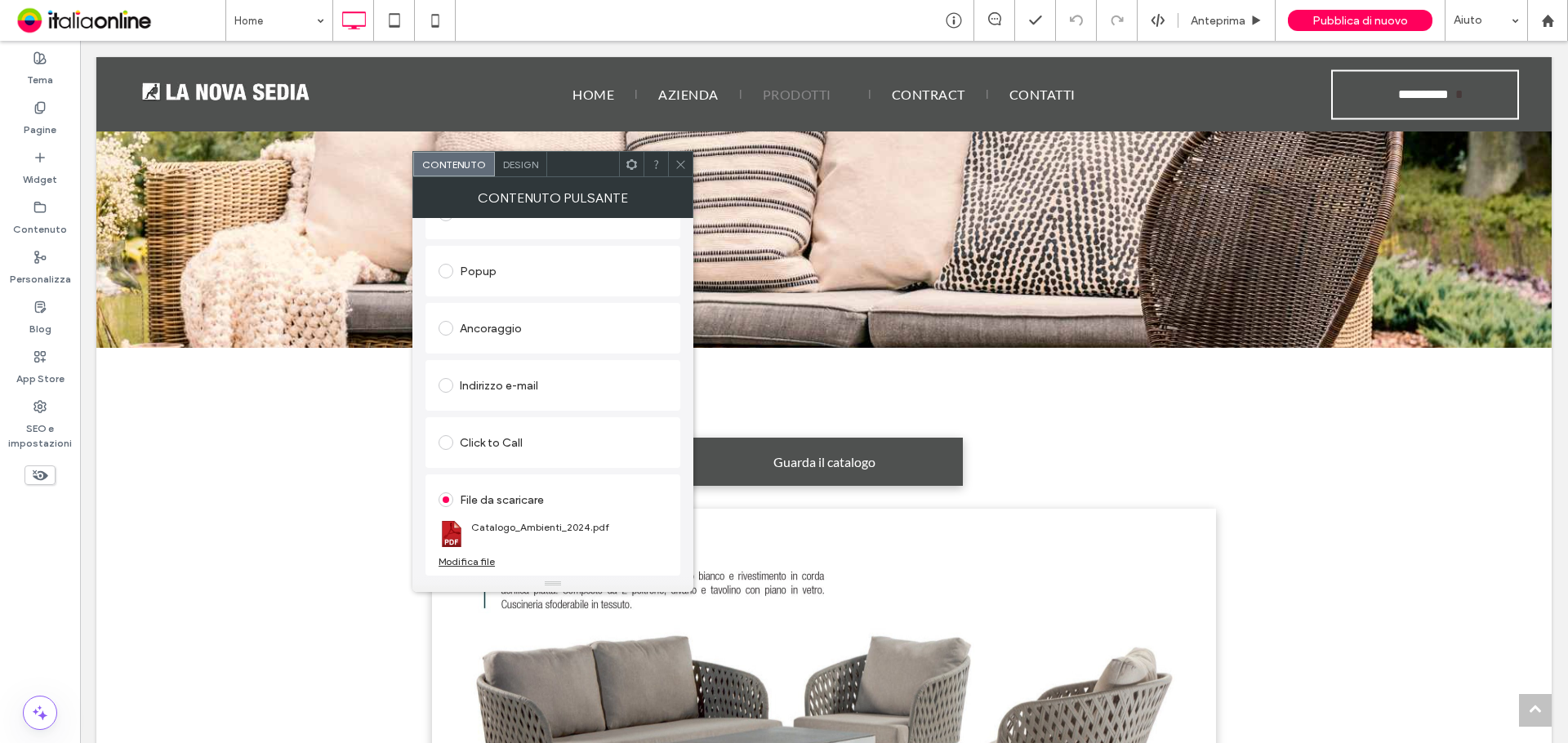
click at [676, 166] on icon at bounding box center [680, 164] width 12 height 12
drag, startPoint x: 675, startPoint y: 163, endPoint x: 679, endPoint y: 173, distance: 10.8
click at [675, 163] on icon at bounding box center [680, 164] width 12 height 12
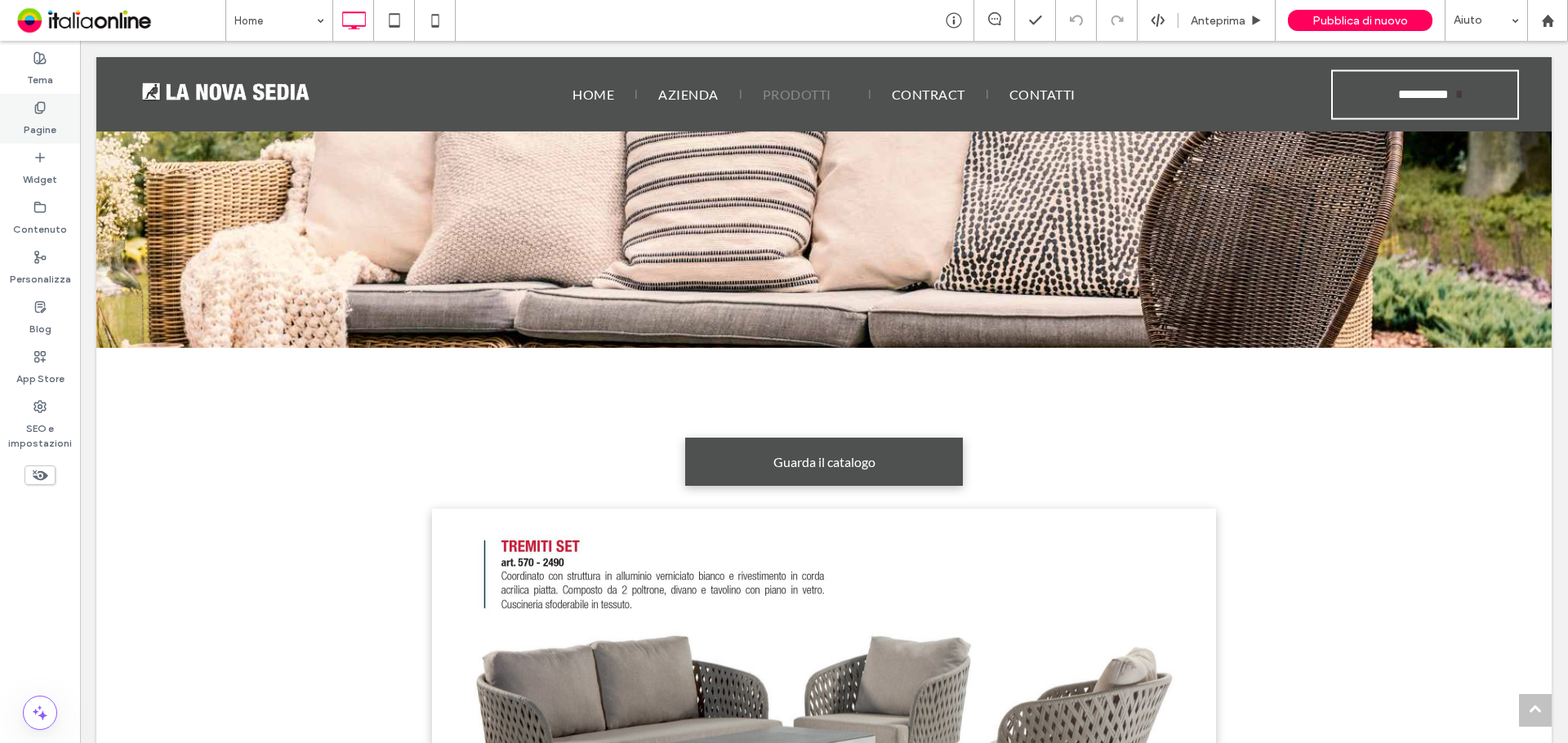
click at [39, 131] on label "Pagine" at bounding box center [39, 126] width 33 height 23
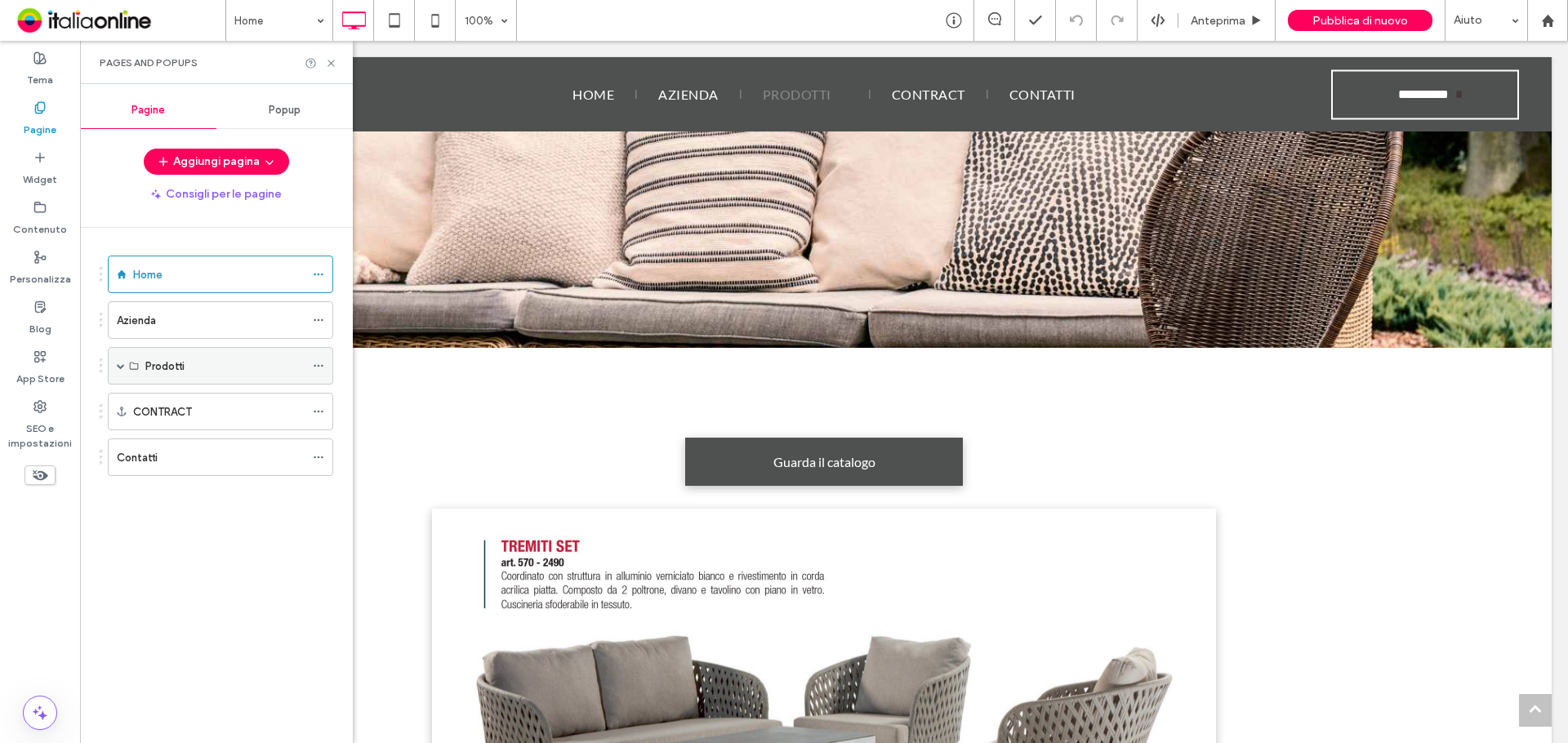
click at [191, 358] on div "Prodotti" at bounding box center [224, 366] width 159 height 17
click at [130, 363] on icon at bounding box center [134, 366] width 10 height 10
click at [123, 366] on span at bounding box center [120, 366] width 8 height 8
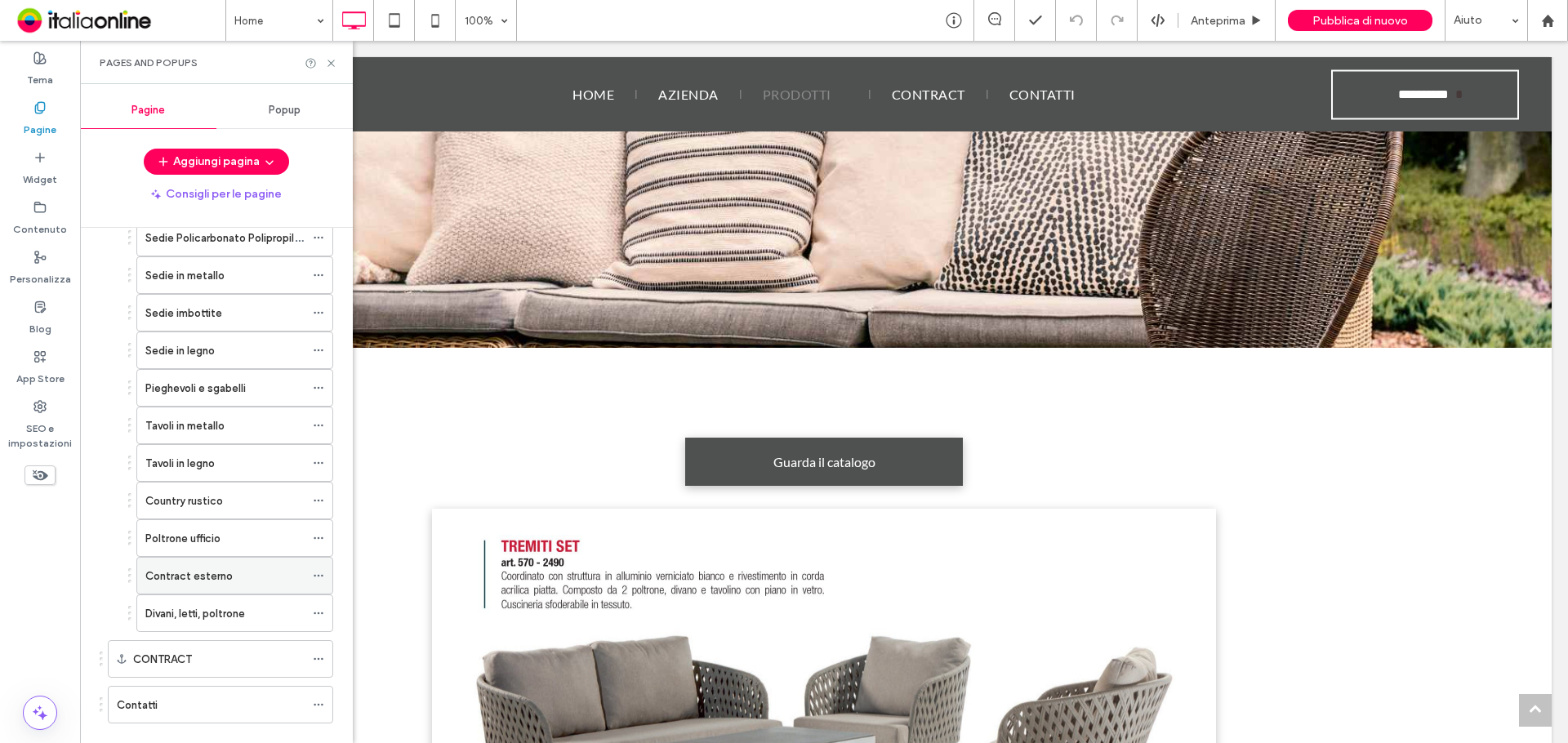
scroll to position [196, 0]
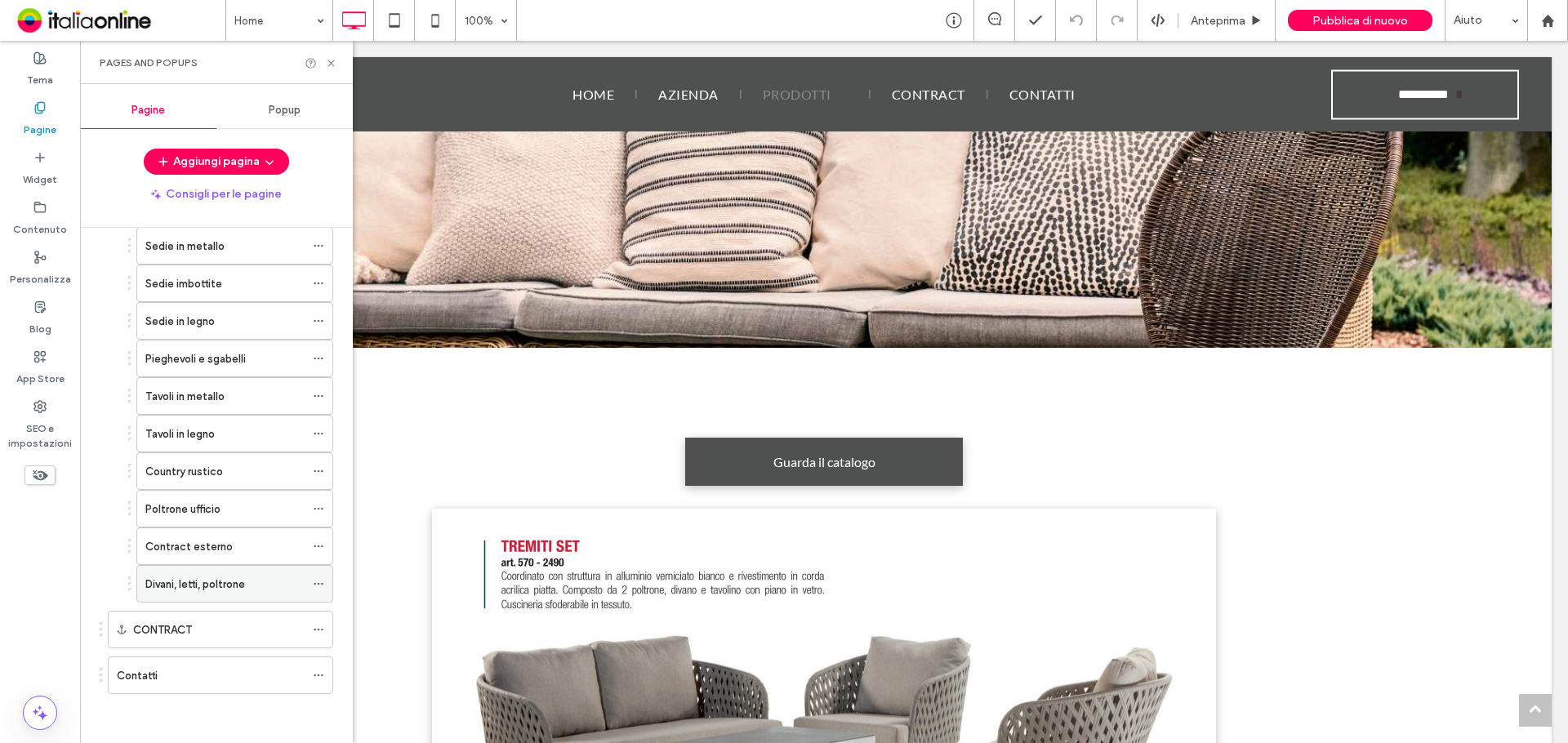
click at [267, 589] on div "Divani, letti, poltrone" at bounding box center [224, 585] width 159 height 17
click at [333, 61] on use at bounding box center [330, 62] width 7 height 7
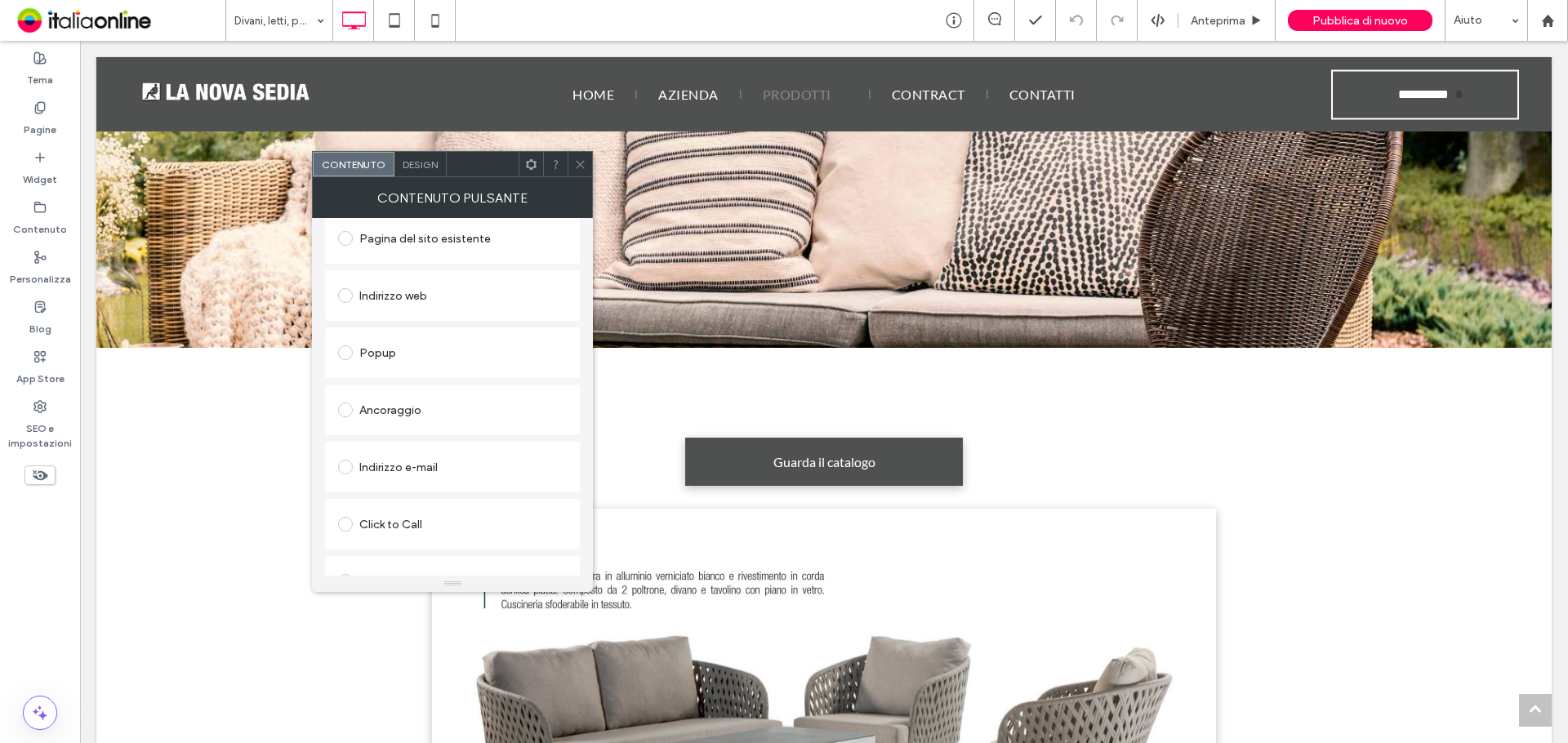
scroll to position [273, 0]
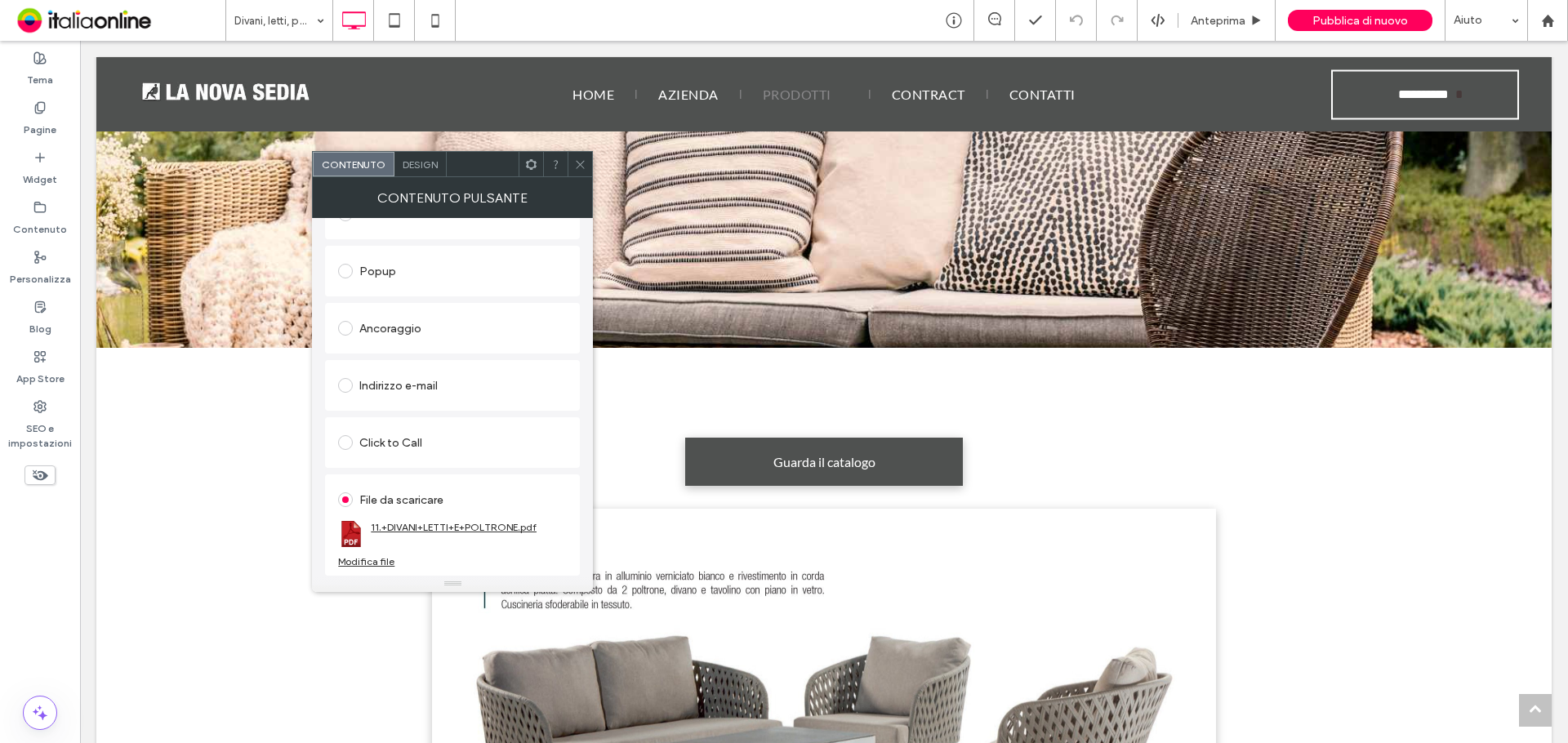
click at [421, 529] on link "11.+DIVANI+LETTI+E+POLTRONE.pdf" at bounding box center [453, 527] width 166 height 12
click at [369, 566] on div "Modifica file" at bounding box center [366, 561] width 57 height 12
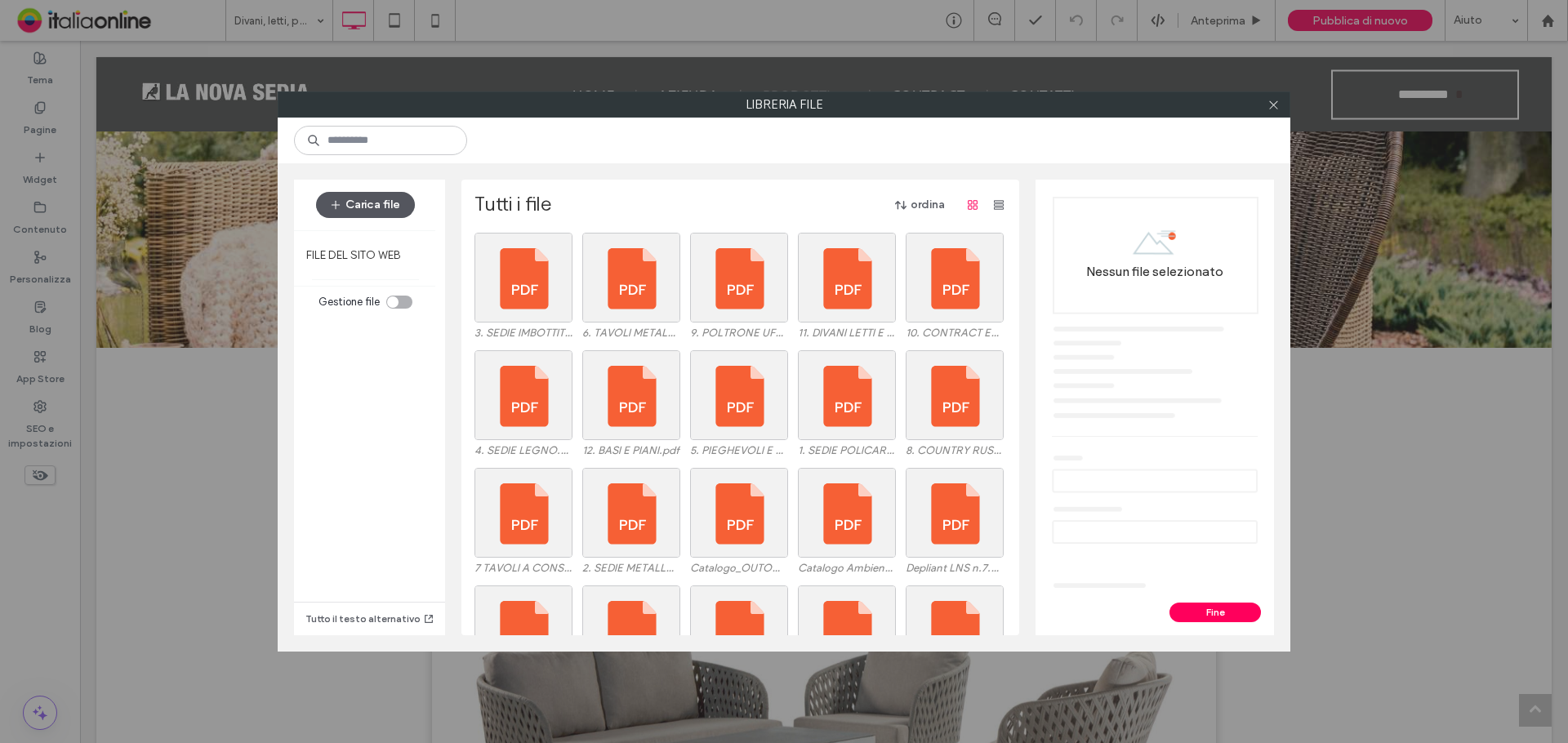
drag, startPoint x: 387, startPoint y: 192, endPoint x: 395, endPoint y: 212, distance: 21.5
click at [387, 192] on button "Carica file" at bounding box center [366, 205] width 99 height 26
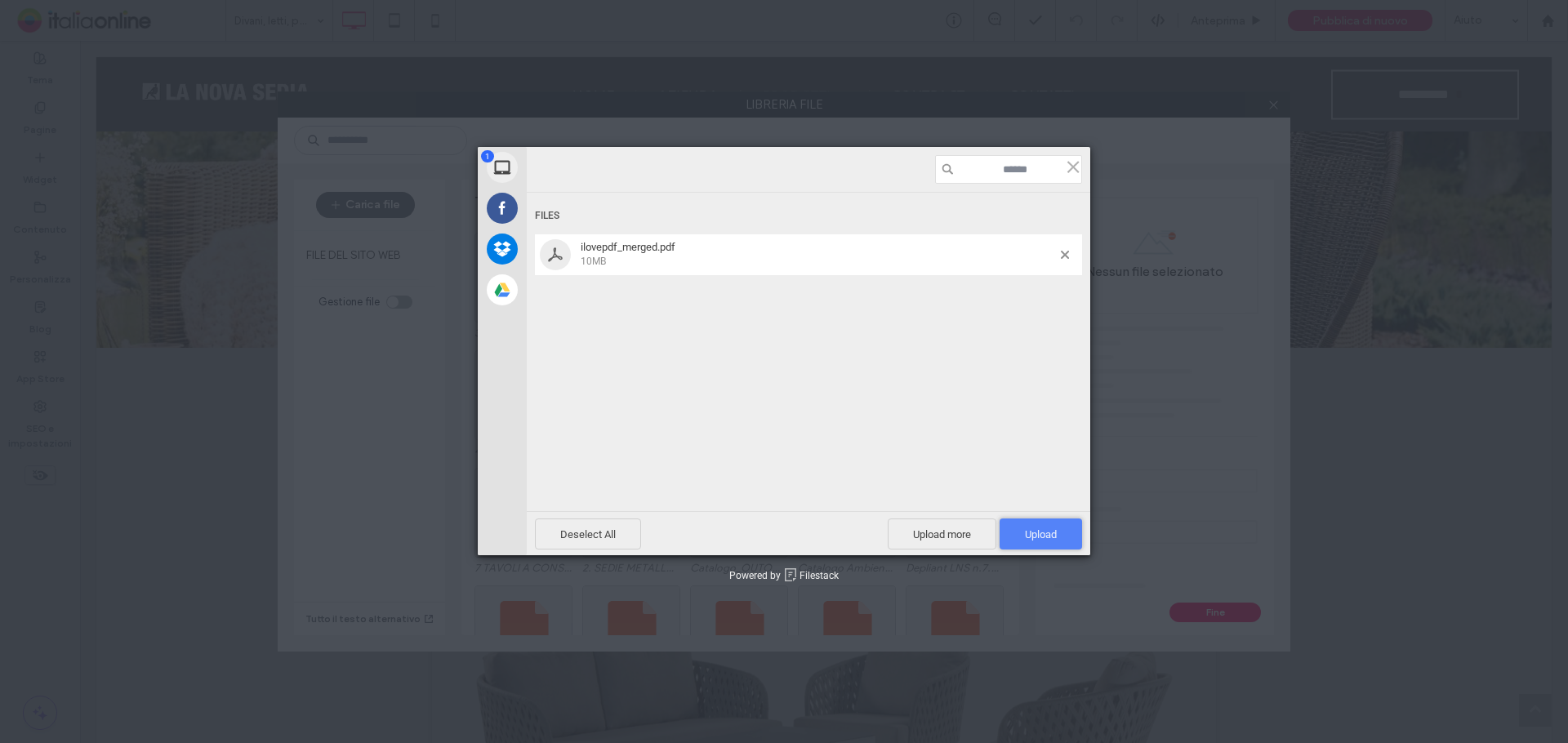
click at [1051, 536] on span "Upload 1" at bounding box center [1040, 534] width 32 height 12
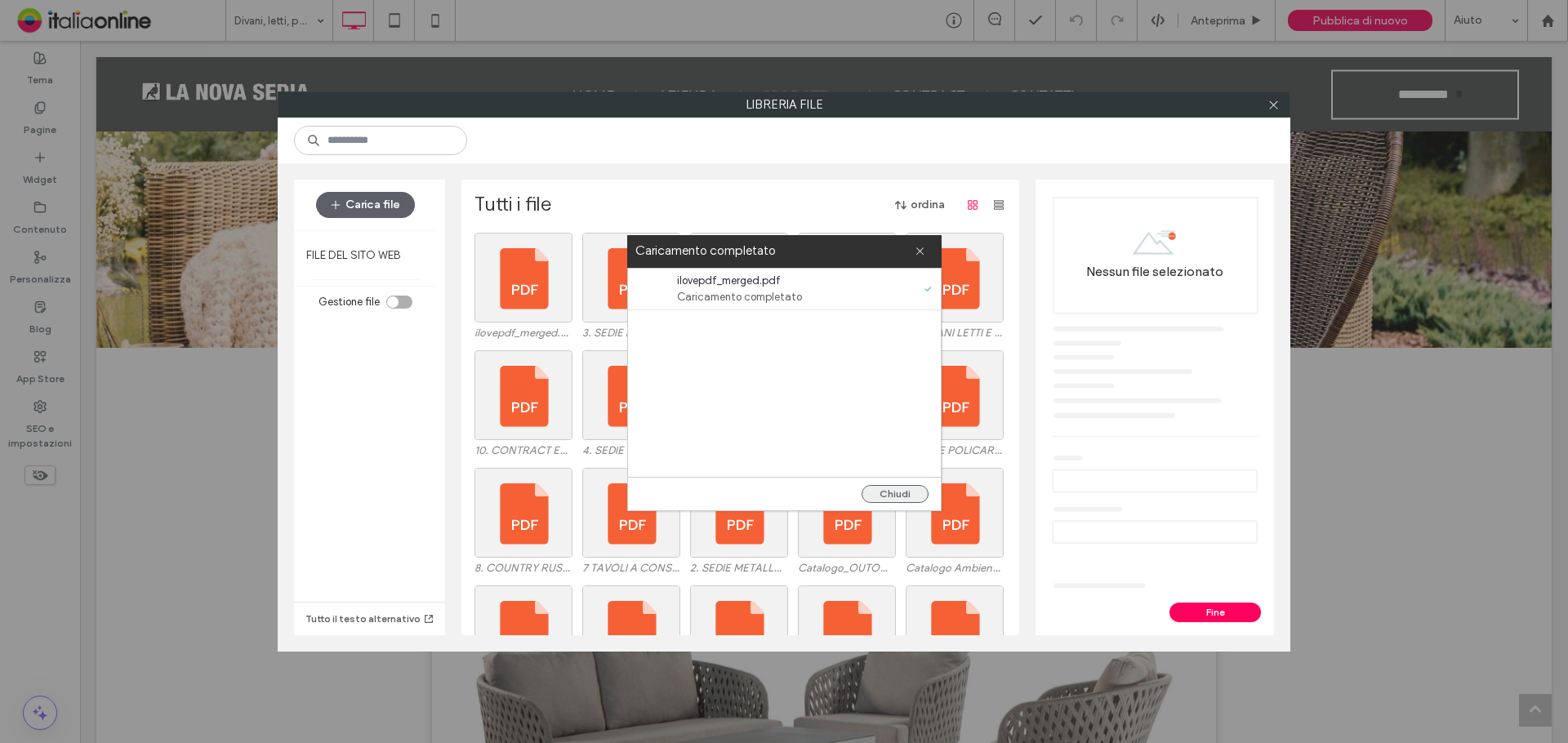
click at [890, 498] on button "Chiudi" at bounding box center [895, 493] width 67 height 18
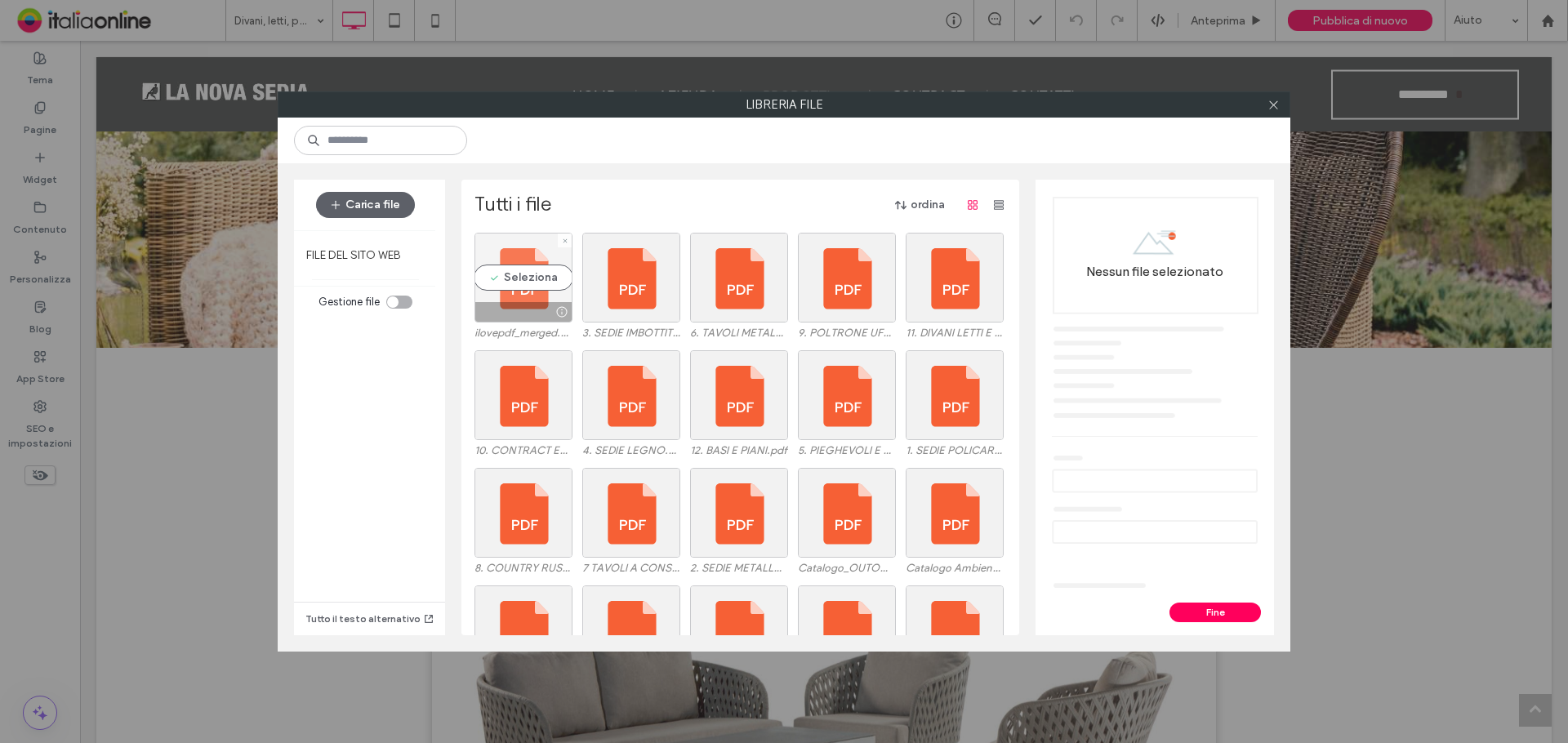
click at [533, 277] on div "Seleziona" at bounding box center [523, 277] width 98 height 90
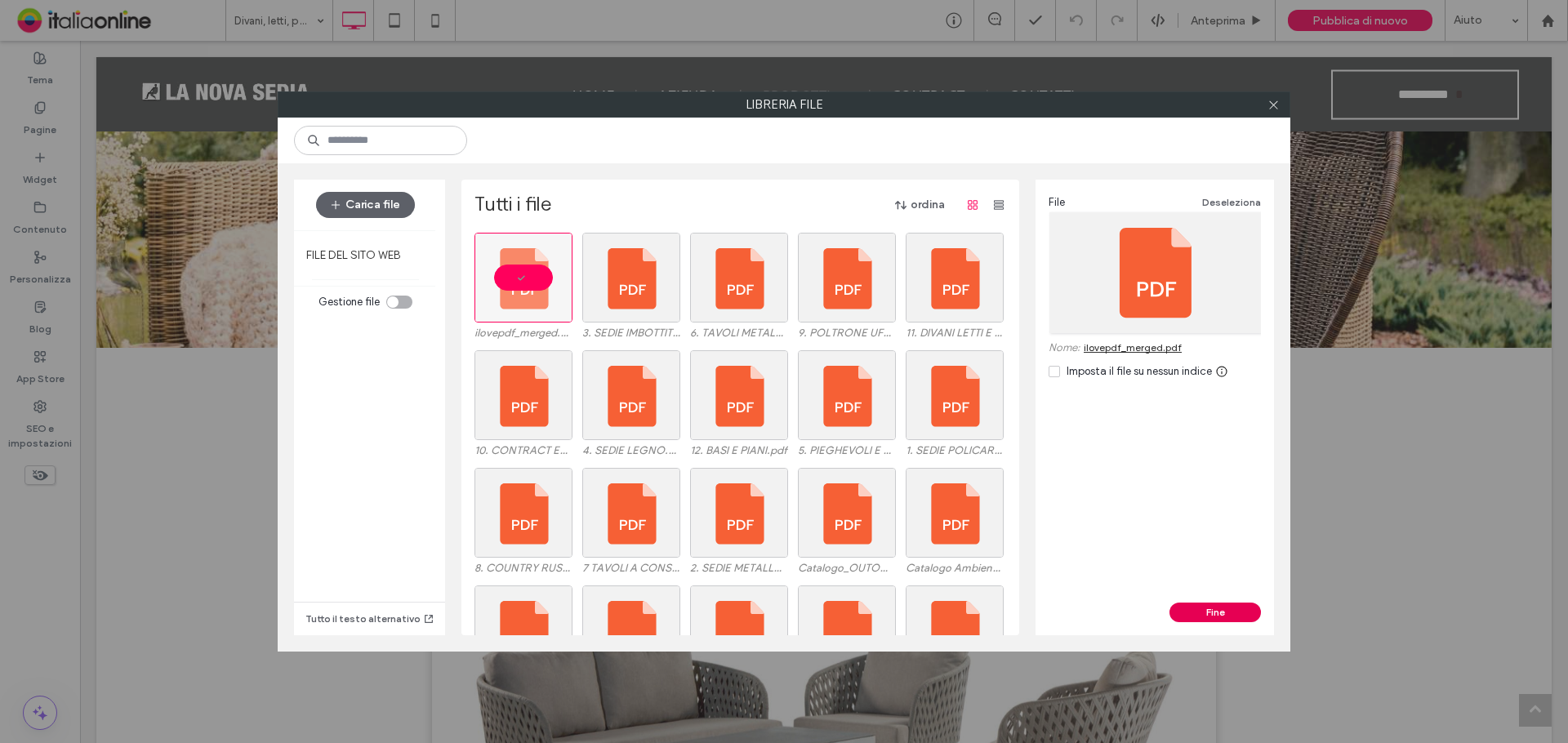
click at [1222, 609] on button "Fine" at bounding box center [1214, 612] width 91 height 20
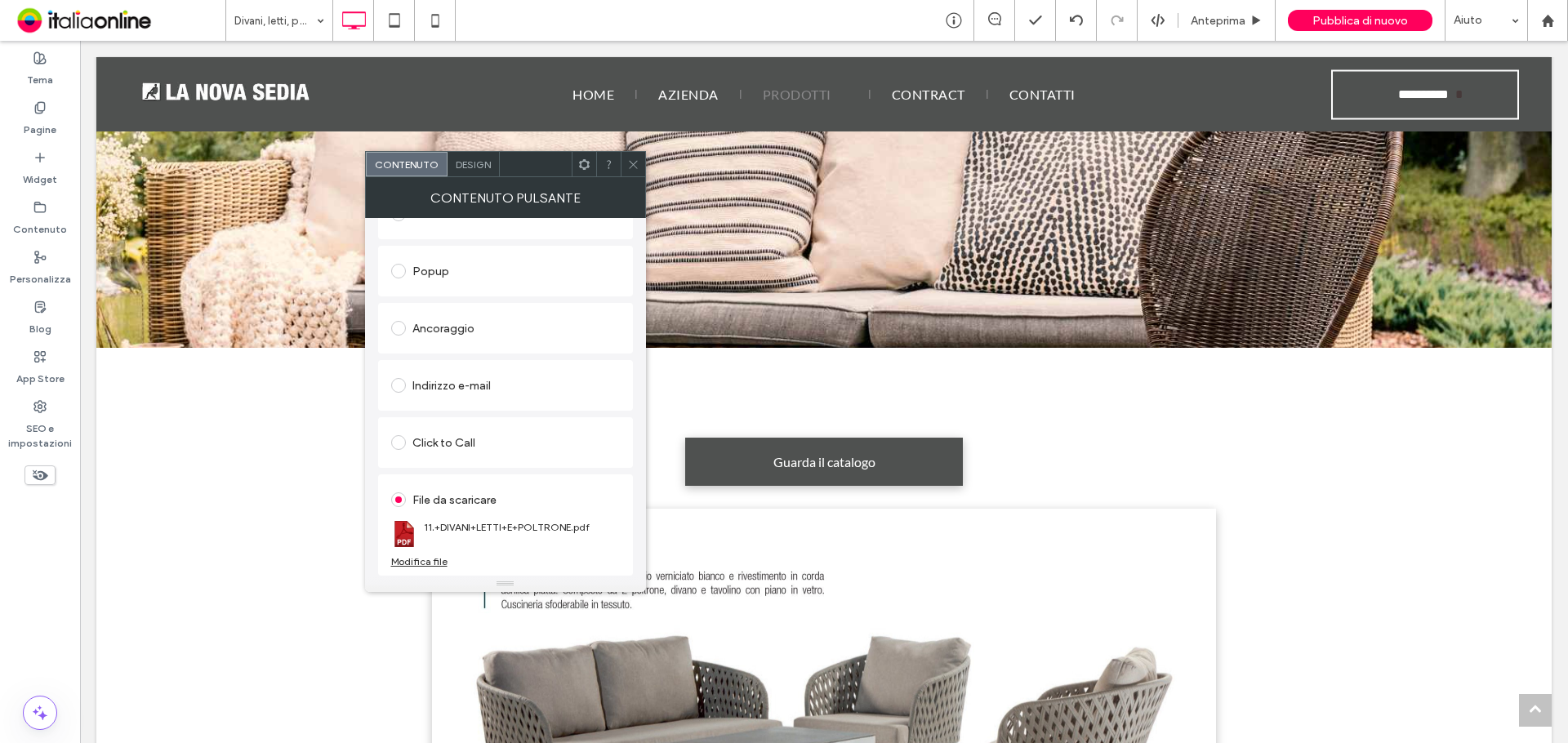
click at [422, 562] on div "Modifica file" at bounding box center [419, 561] width 57 height 12
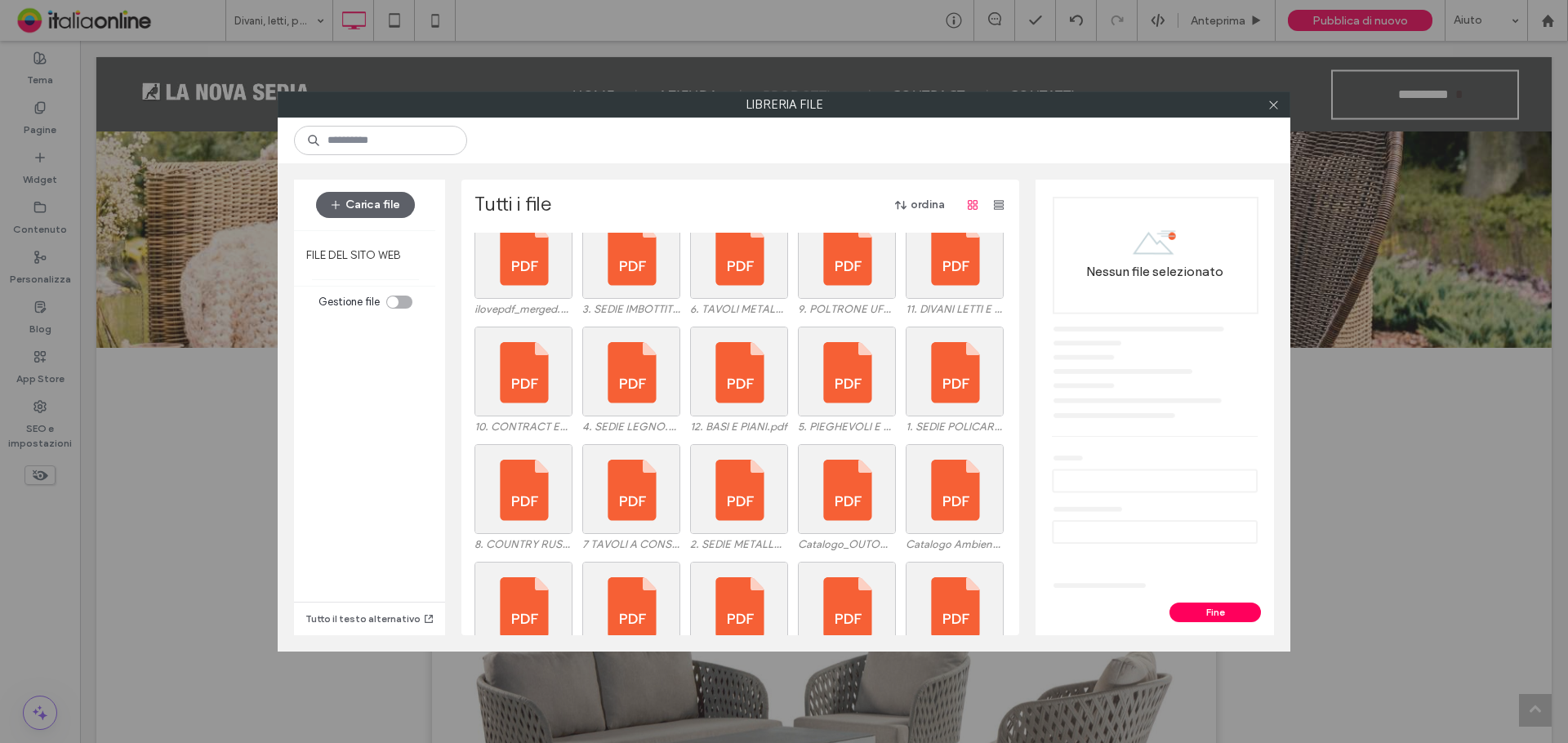
scroll to position [0, 0]
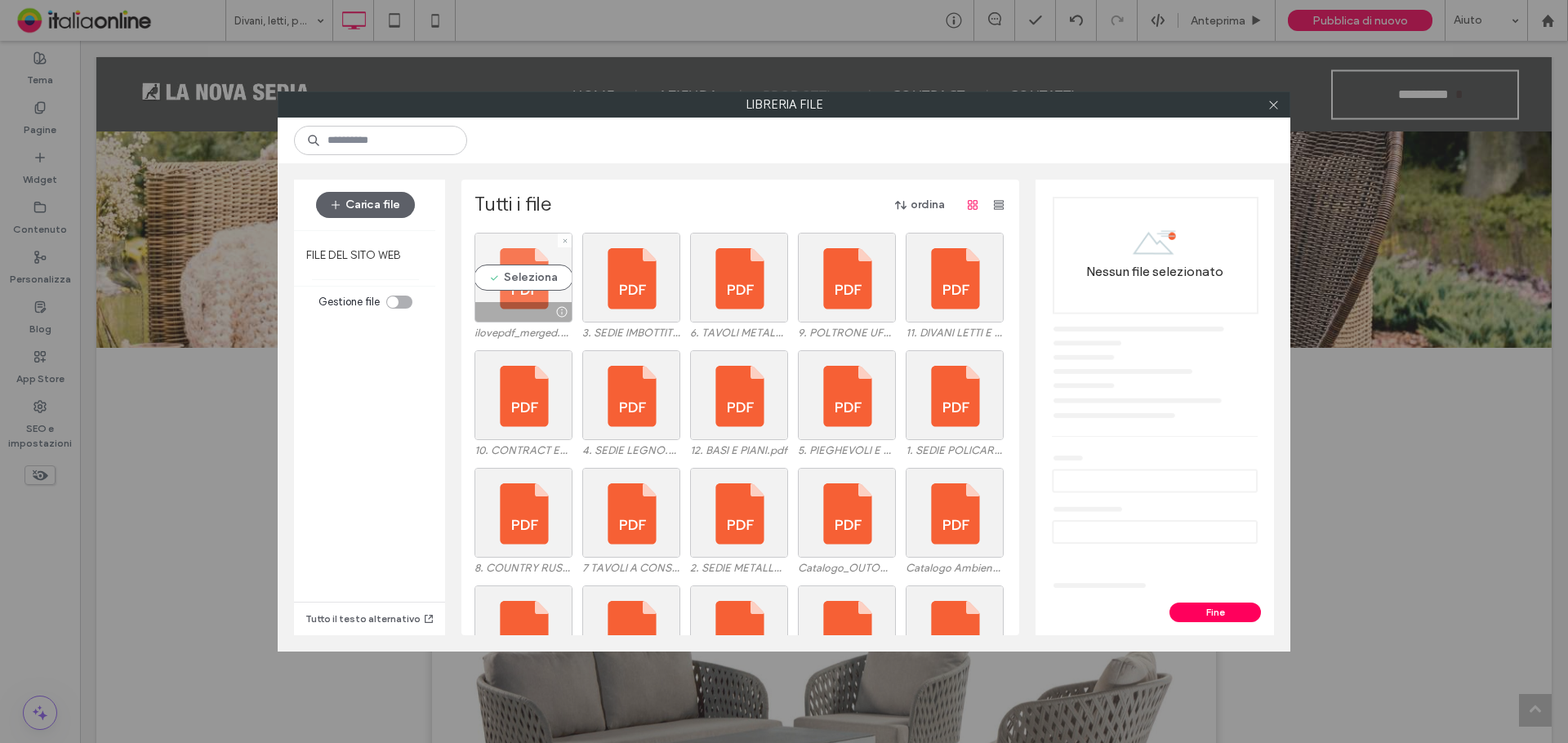
click at [511, 290] on div "Seleziona" at bounding box center [523, 277] width 98 height 90
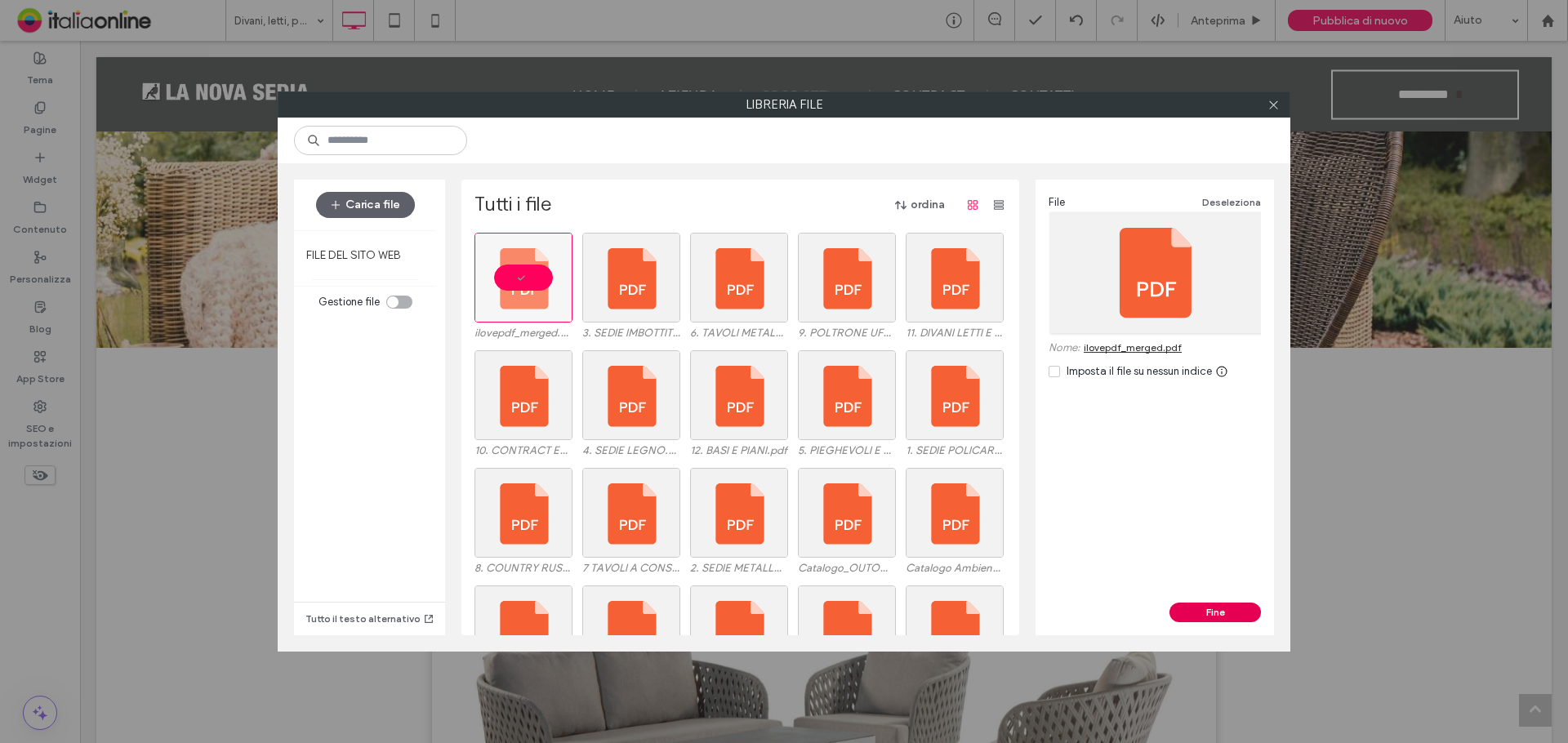
click at [1237, 608] on button "Fine" at bounding box center [1214, 612] width 91 height 20
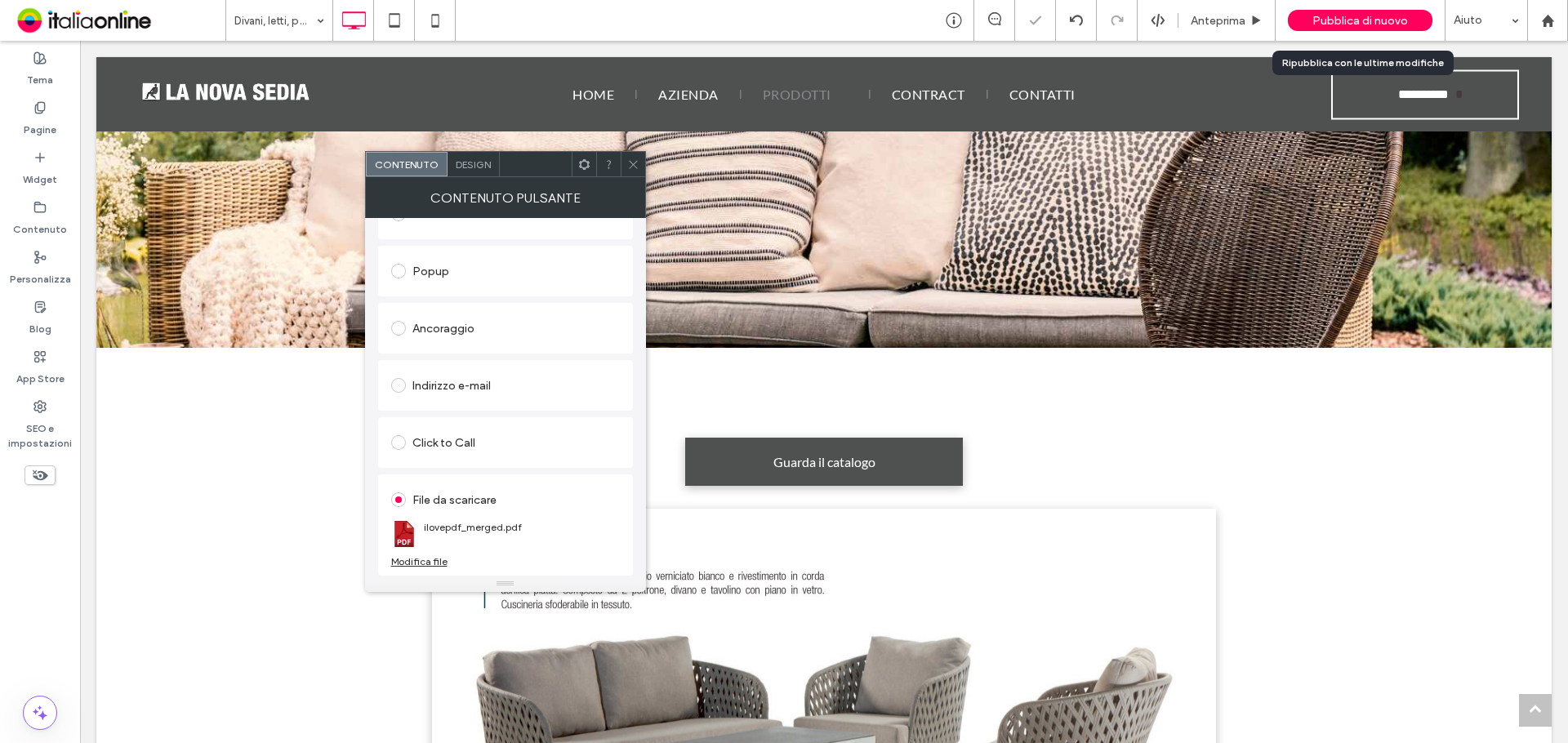
click at [1366, 14] on span "Pubblica di nuovo" at bounding box center [1360, 20] width 96 height 14
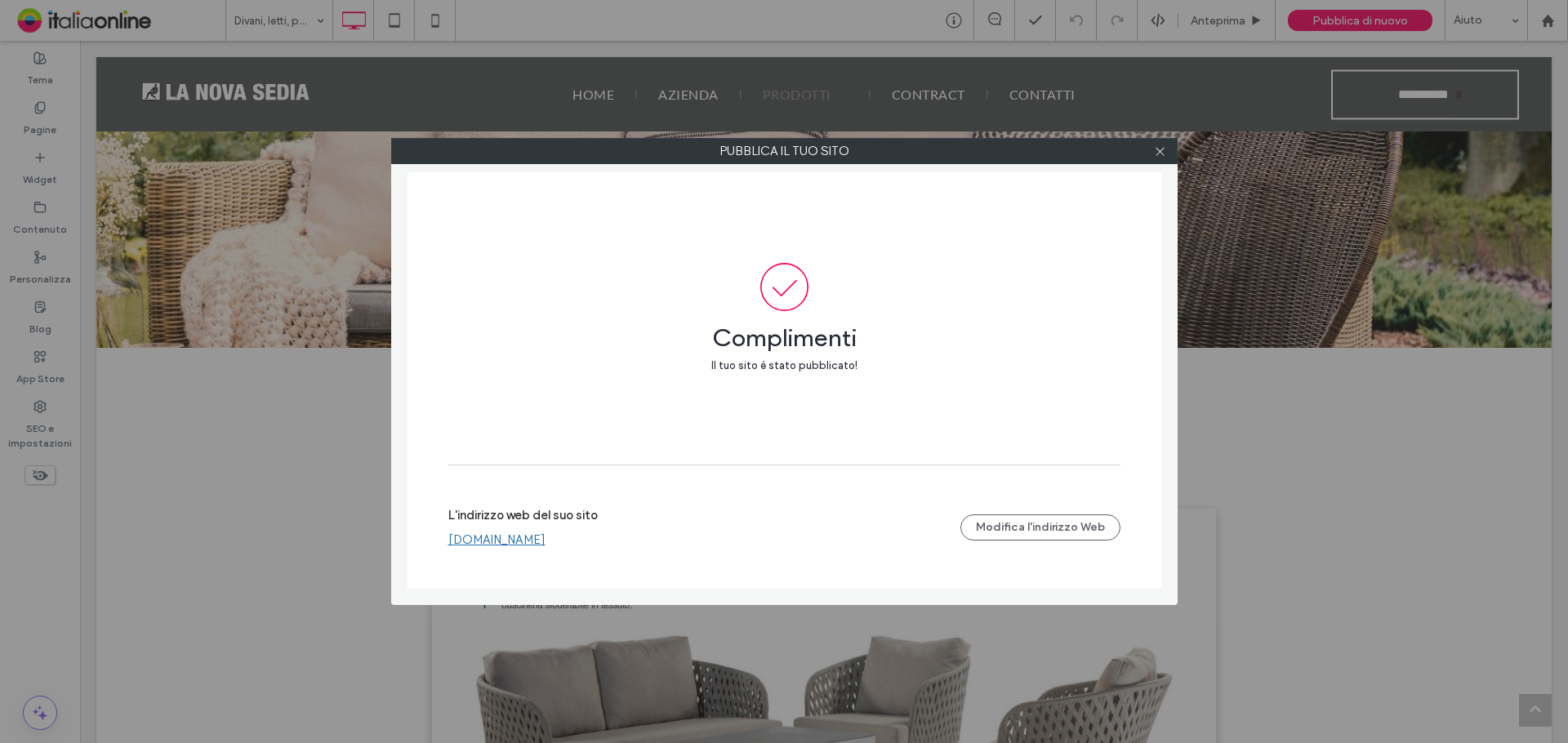
click at [516, 542] on link "www.lanovasedia.it" at bounding box center [497, 540] width 97 height 15
